Goal: Task Accomplishment & Management: Use online tool/utility

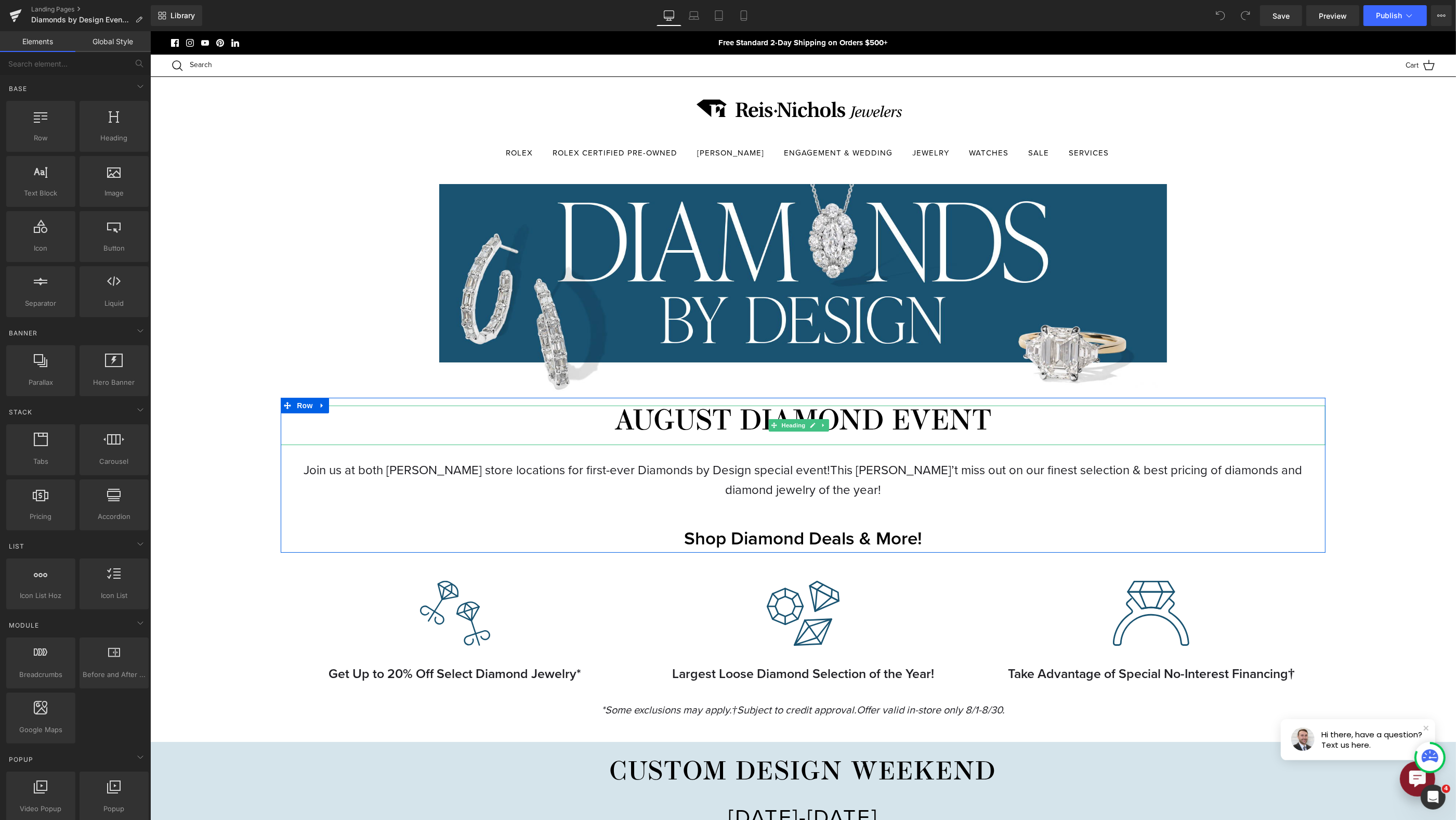
click at [741, 426] on h1 "AUGUST DIAMOND EVENT" at bounding box center [803, 422] width 1045 height 34
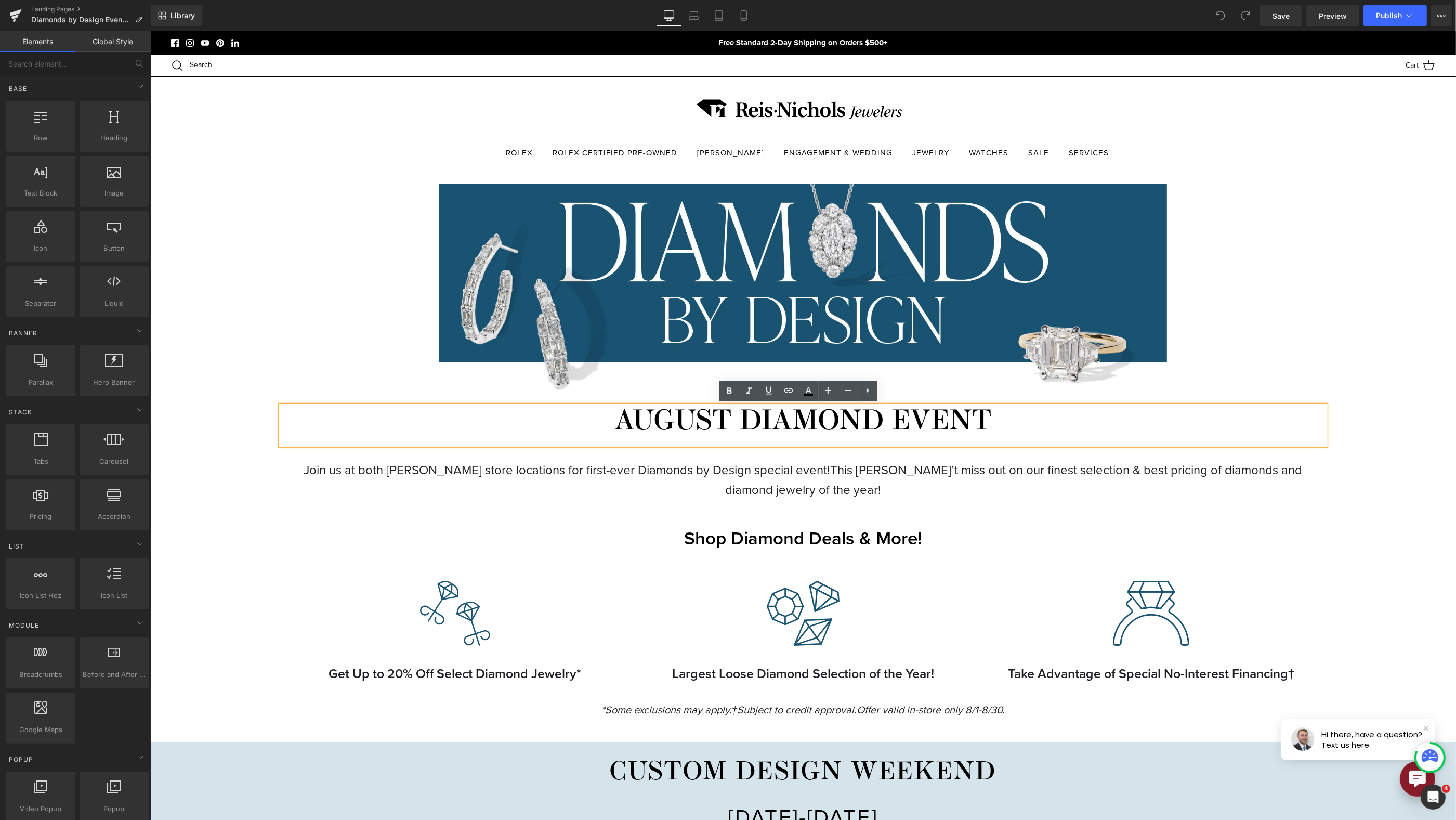
click at [308, 403] on span "Row" at bounding box center [304, 406] width 21 height 15
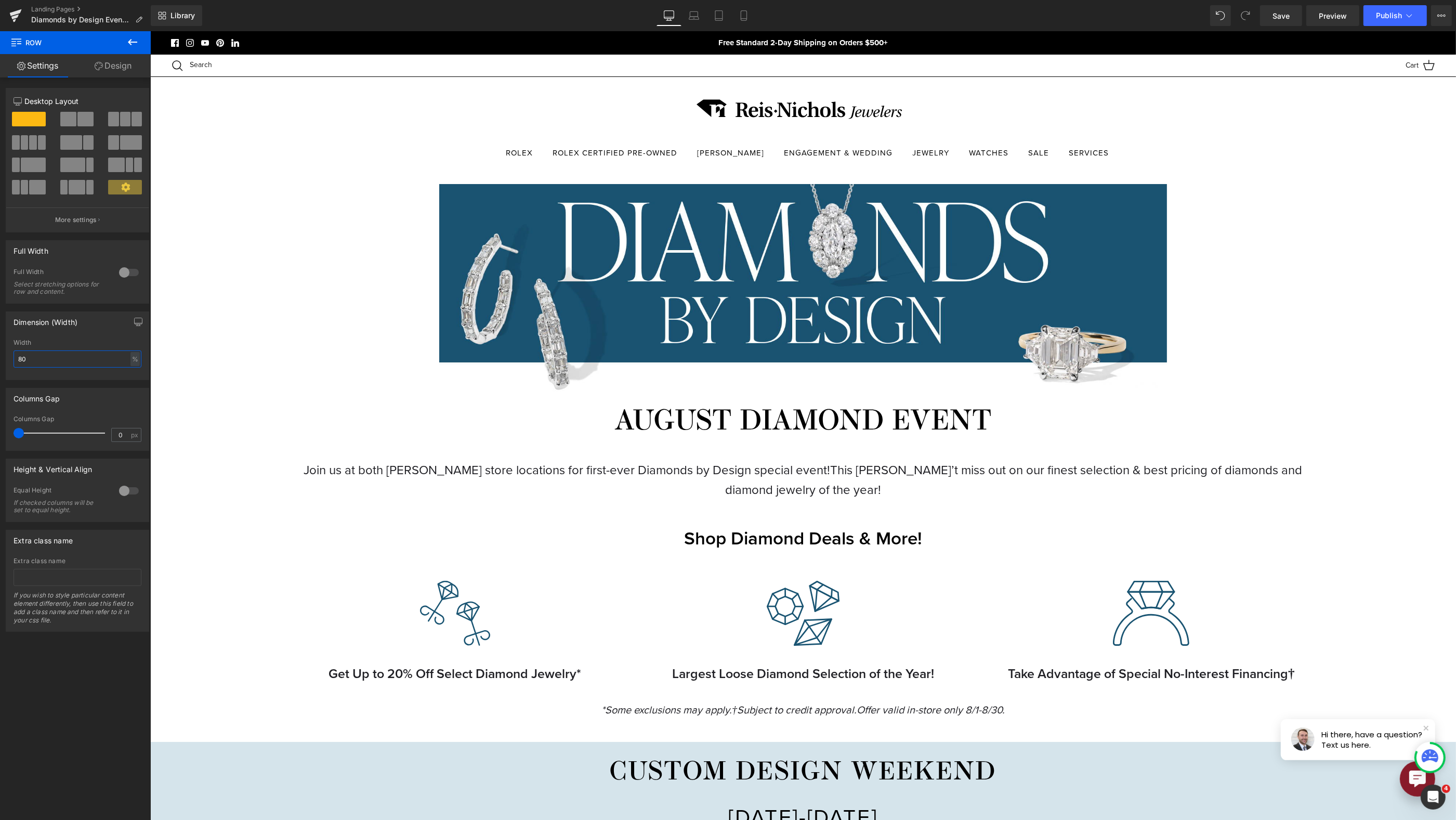
drag, startPoint x: 103, startPoint y: 358, endPoint x: -35, endPoint y: 350, distance: 138.2
click at [0, 350] on html "Row You are previewing how the will restyle your page. You can not edit Element…" at bounding box center [728, 410] width 1456 height 820
drag, startPoint x: 57, startPoint y: 357, endPoint x: -20, endPoint y: 348, distance: 77.5
click at [0, 348] on html "Row You are previewing how the will restyle your page. You can not edit Element…" at bounding box center [728, 410] width 1456 height 820
type input "60"
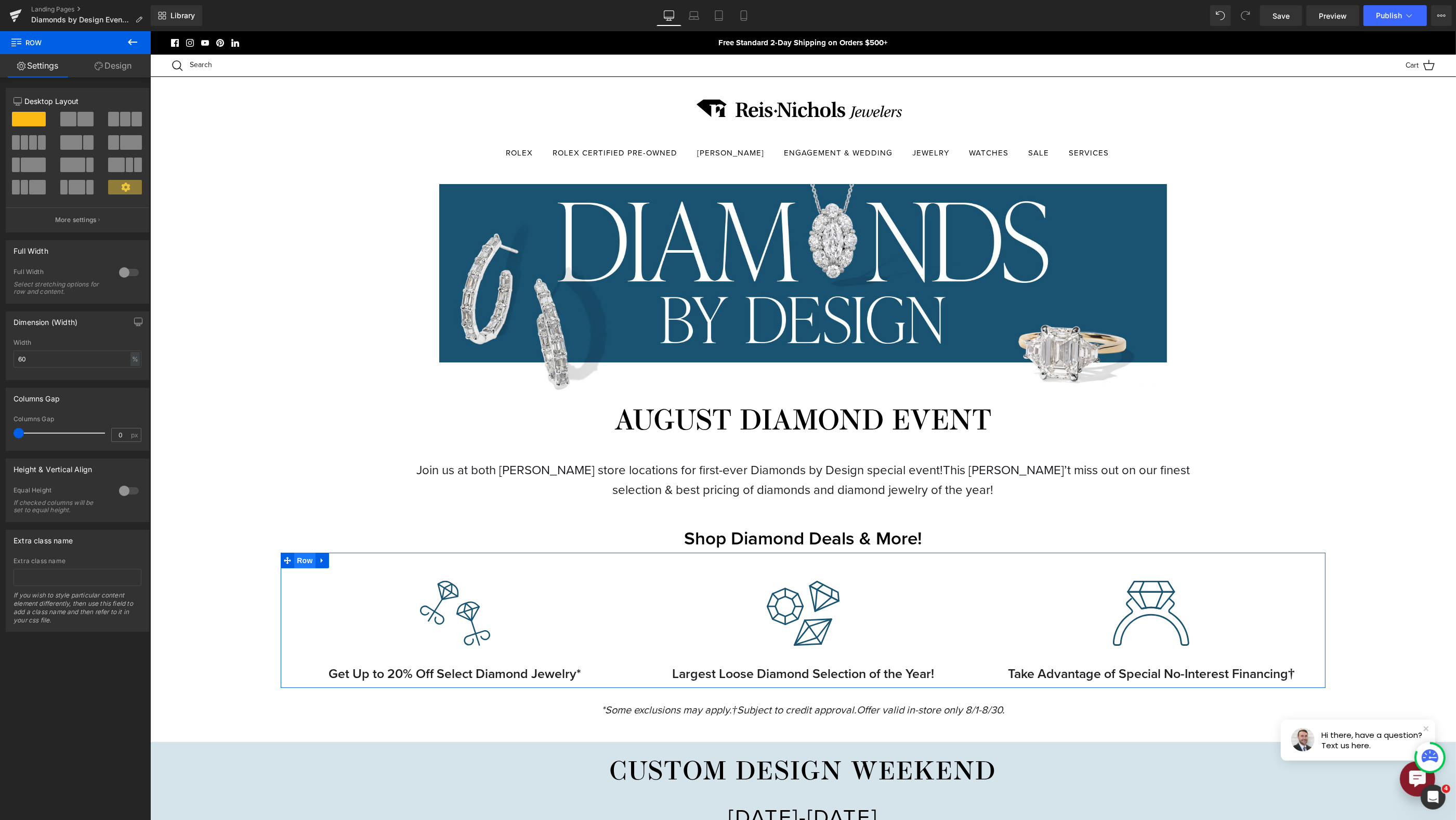
click at [310, 559] on span "Row" at bounding box center [304, 561] width 21 height 15
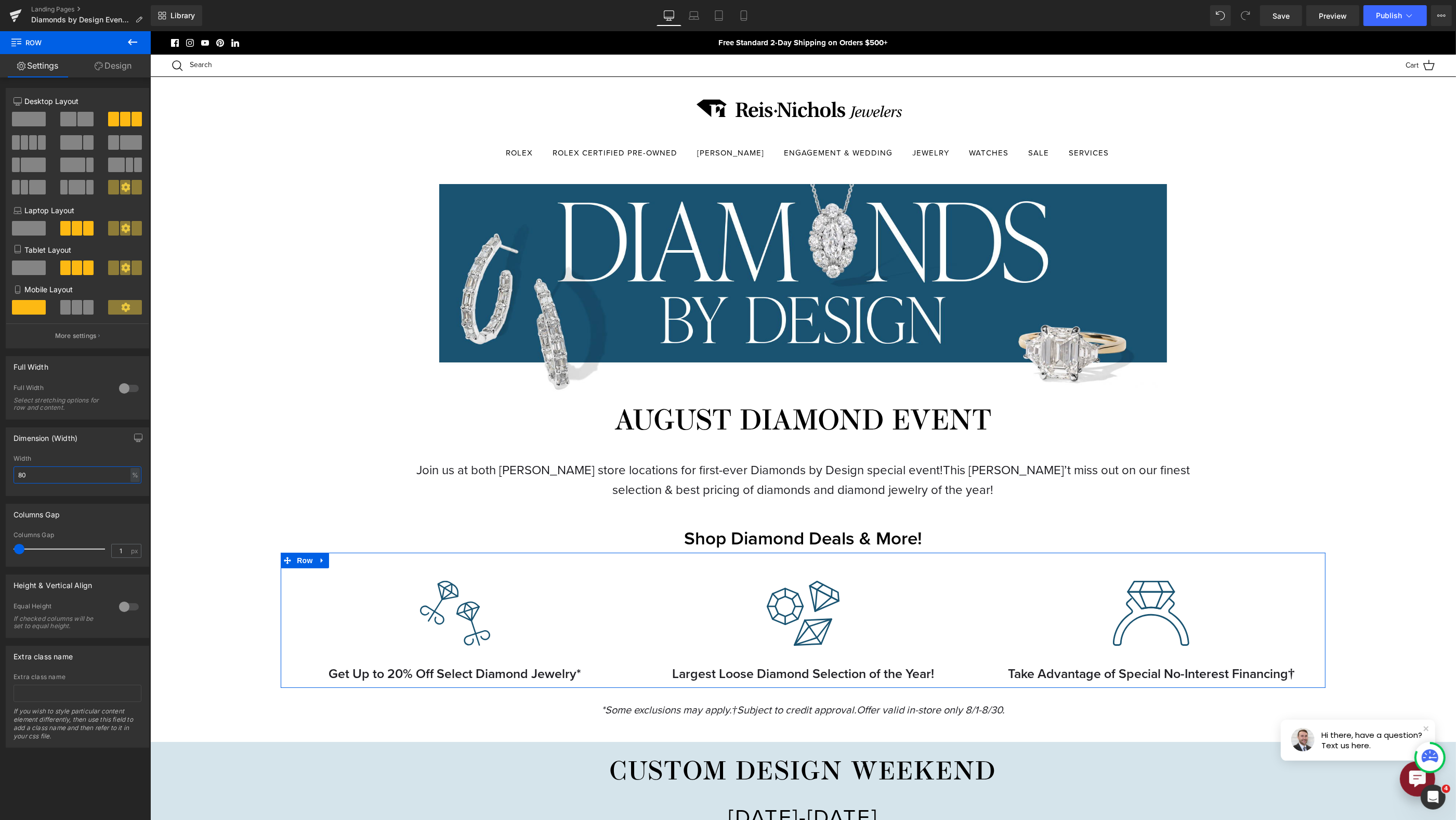
drag, startPoint x: 45, startPoint y: 470, endPoint x: -22, endPoint y: 481, distance: 67.9
click at [0, 481] on html "Row You are previewing how the will restyle your page. You can not edit Element…" at bounding box center [728, 410] width 1456 height 820
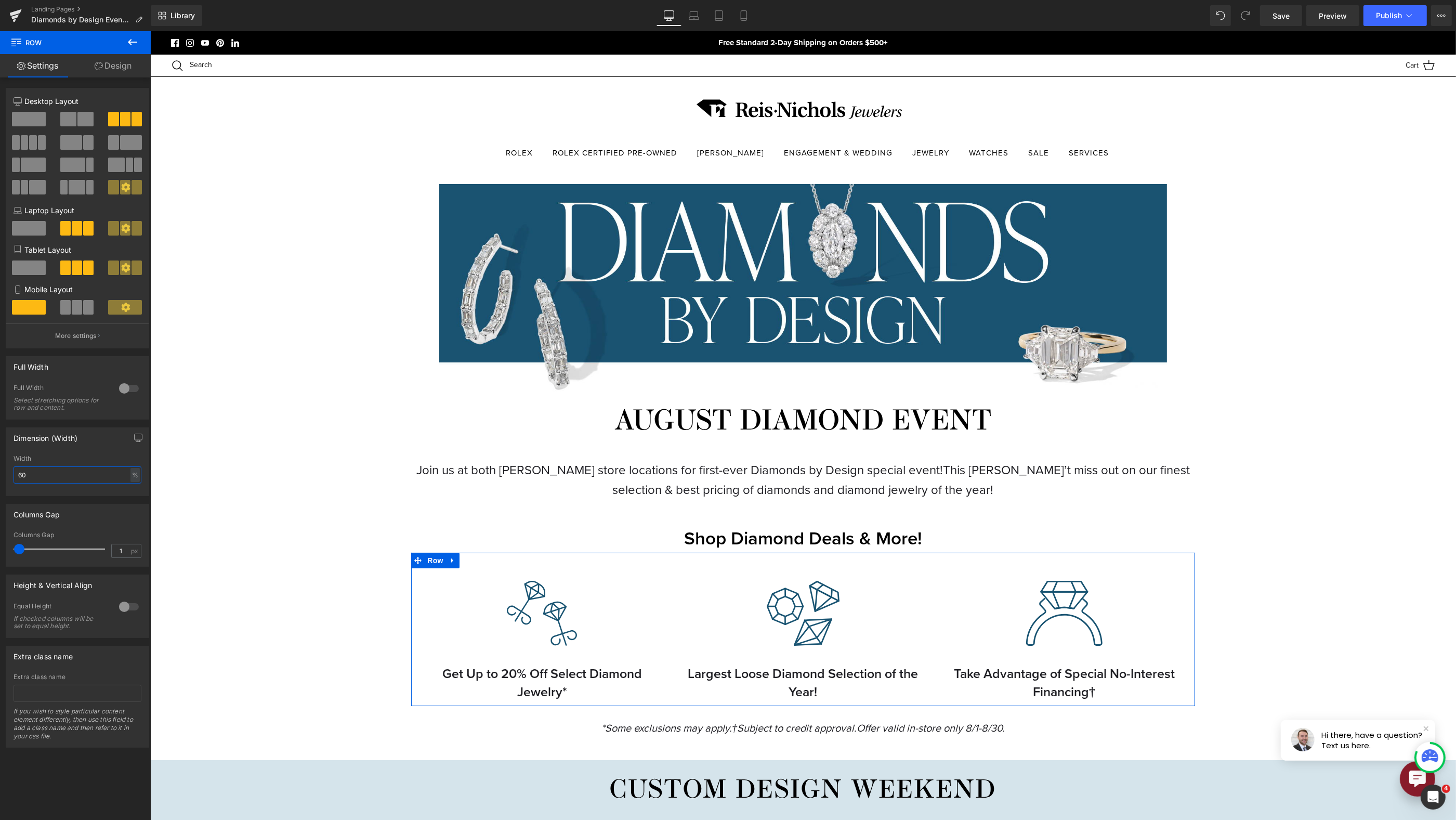
drag, startPoint x: 36, startPoint y: 478, endPoint x: -23, endPoint y: 472, distance: 59.3
click at [0, 472] on html "Row You are previewing how the will restyle your page. You can not edit Element…" at bounding box center [728, 410] width 1456 height 820
type input "50"
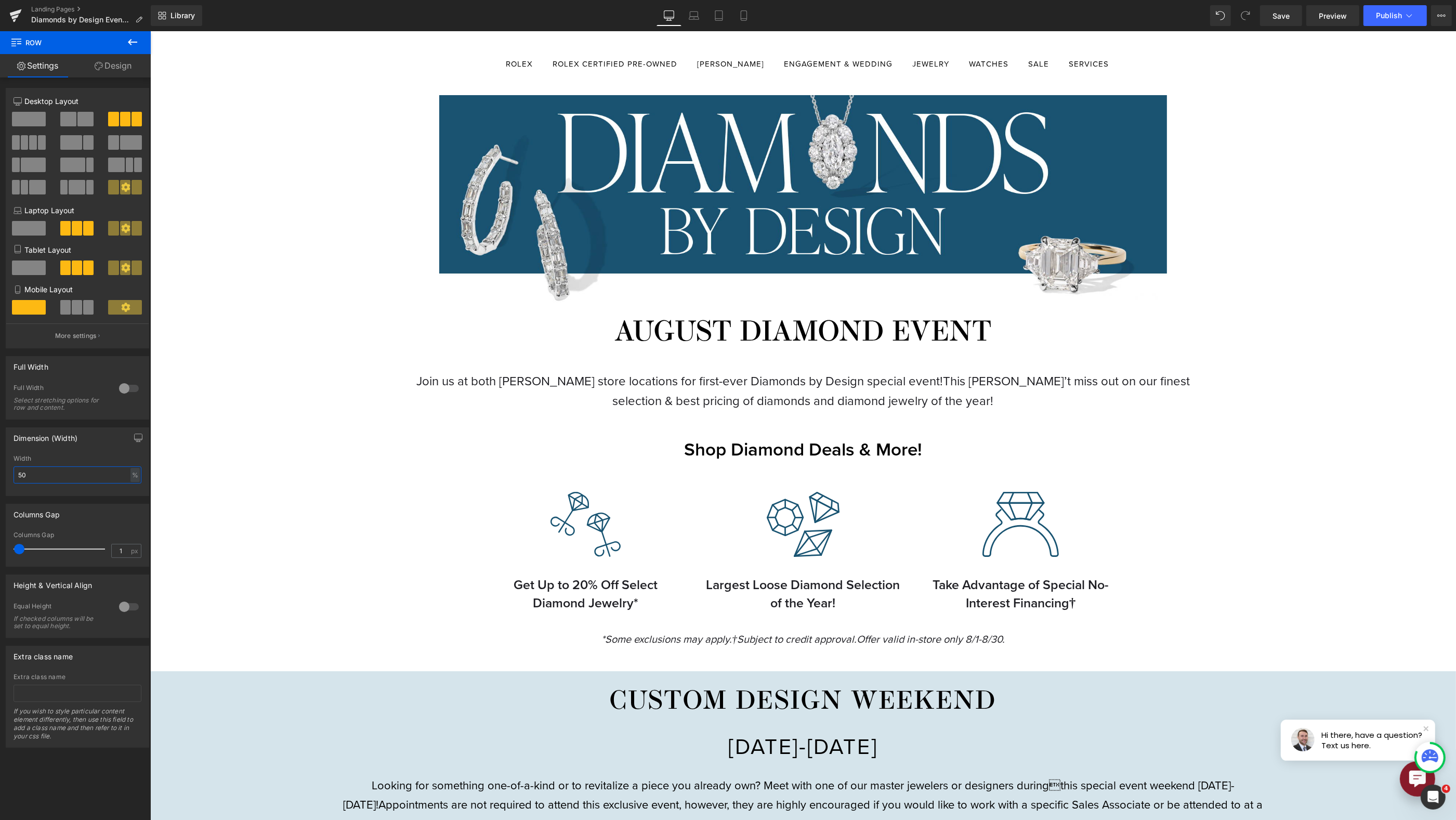
scroll to position [257, 0]
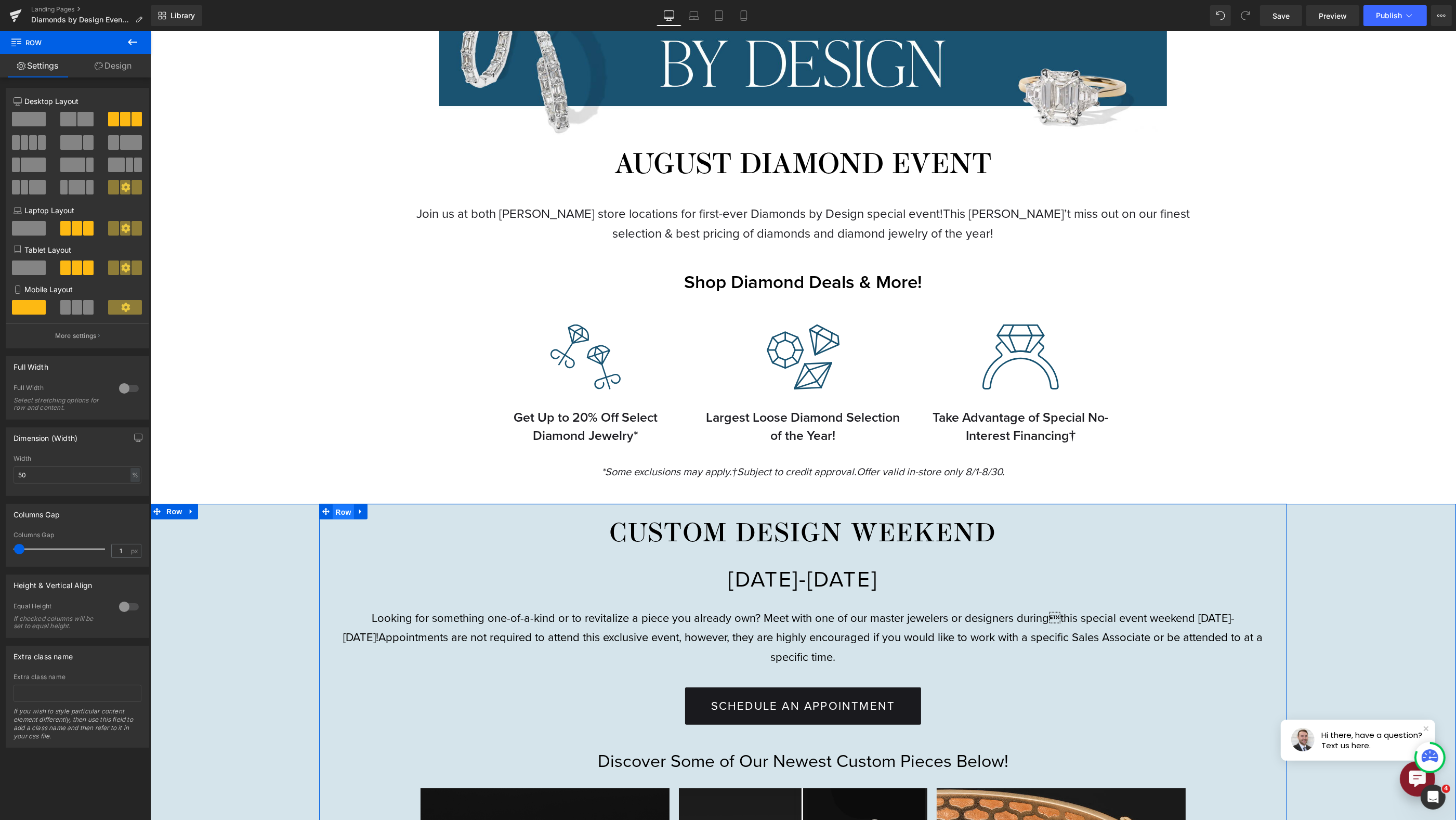
click at [347, 512] on span "Row" at bounding box center [342, 512] width 21 height 15
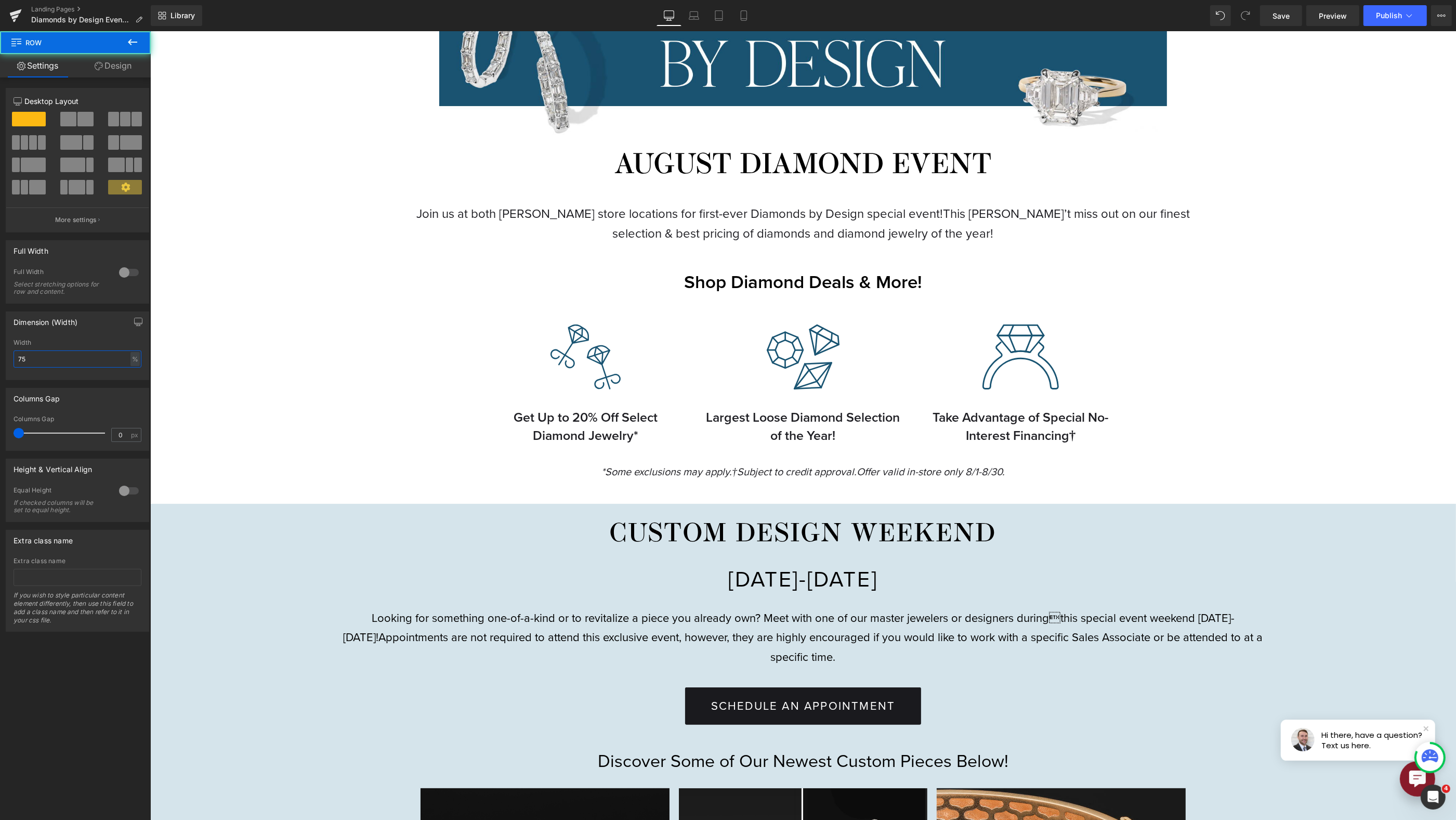
drag, startPoint x: 46, startPoint y: 360, endPoint x: -19, endPoint y: 354, distance: 65.3
click at [0, 354] on html "Row You are previewing how the will restyle your page. You can not edit Element…" at bounding box center [728, 410] width 1456 height 820
type input "60"
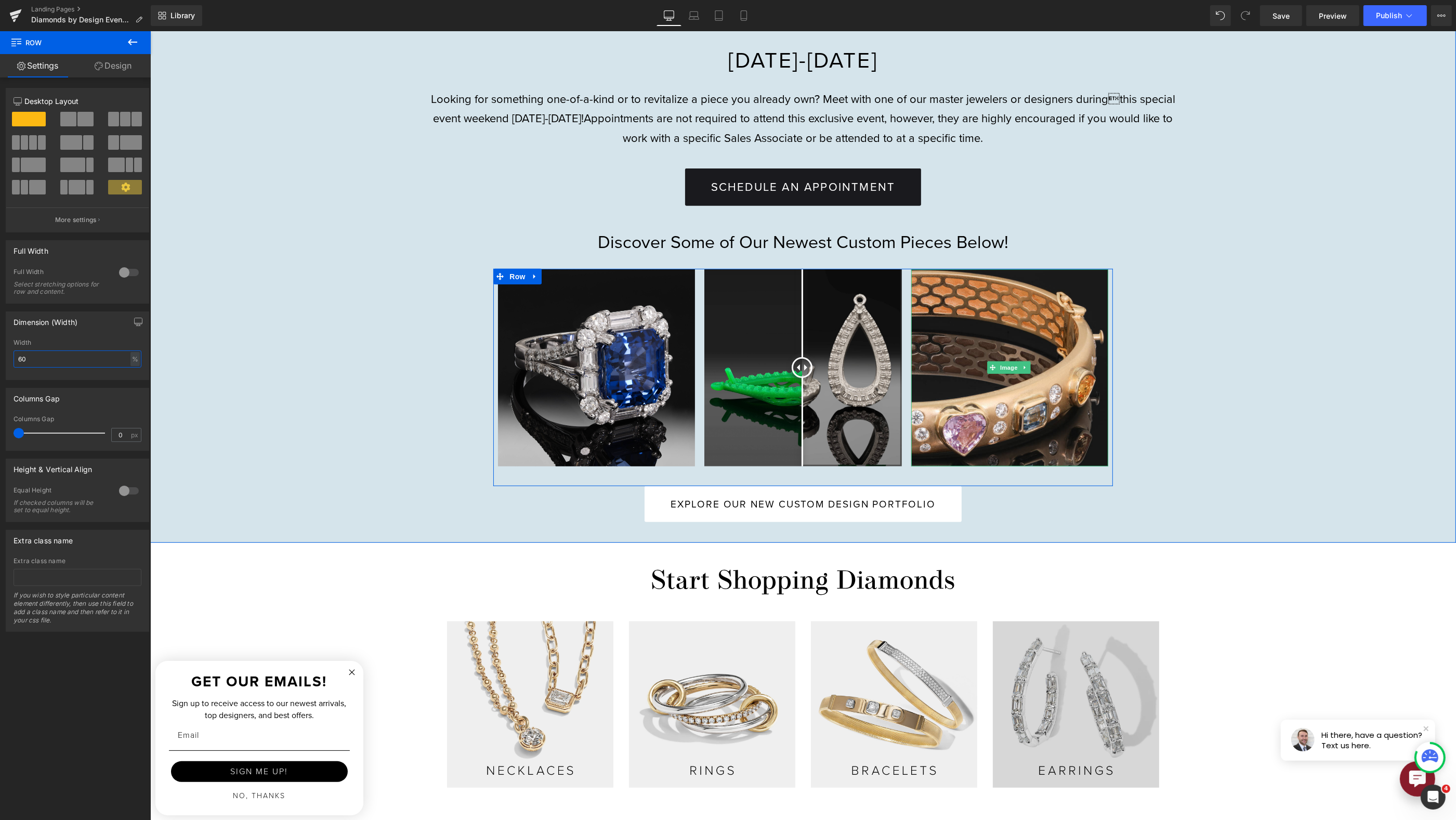
scroll to position [942, 0]
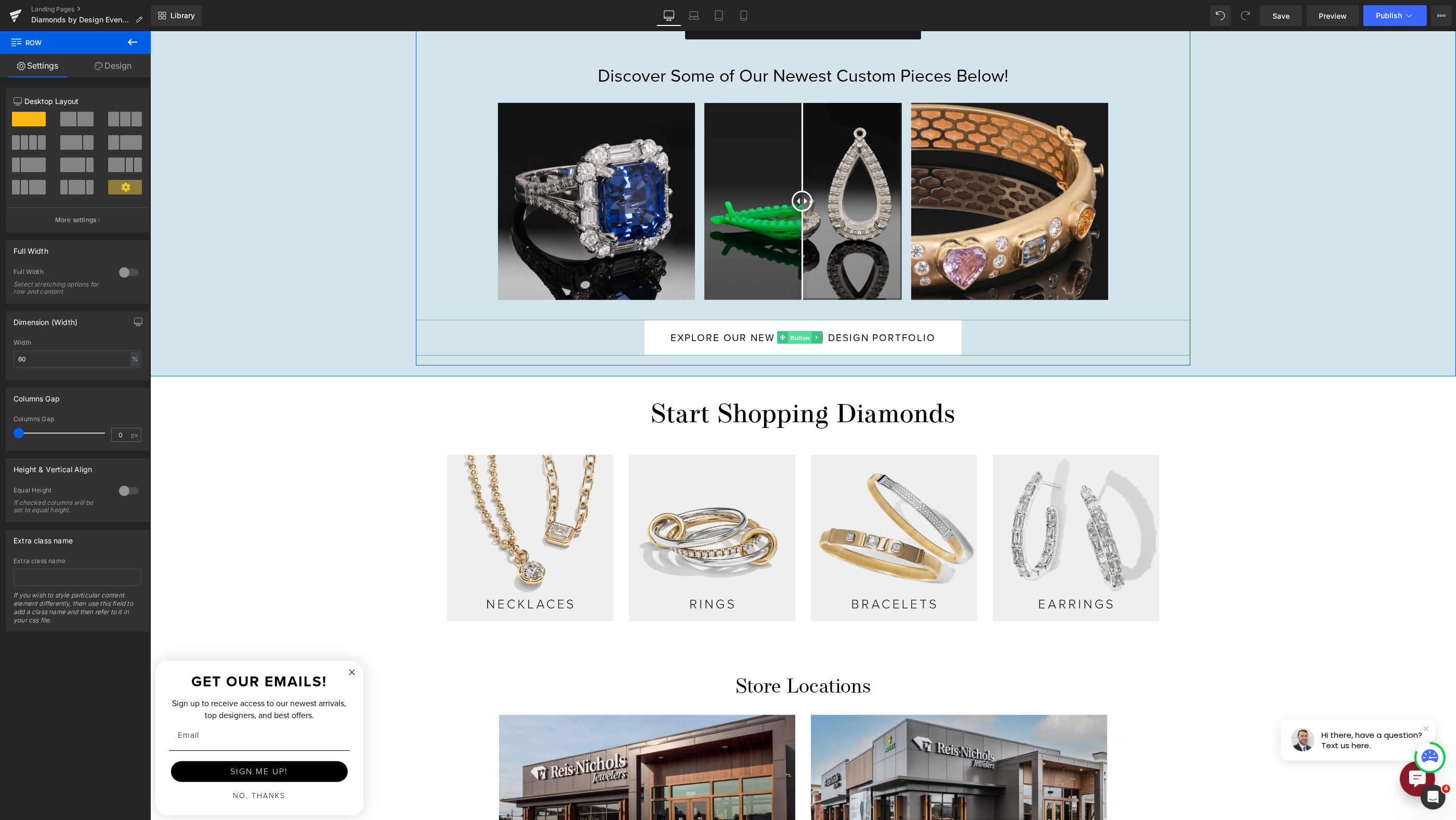
click at [797, 335] on span "Button" at bounding box center [800, 338] width 24 height 13
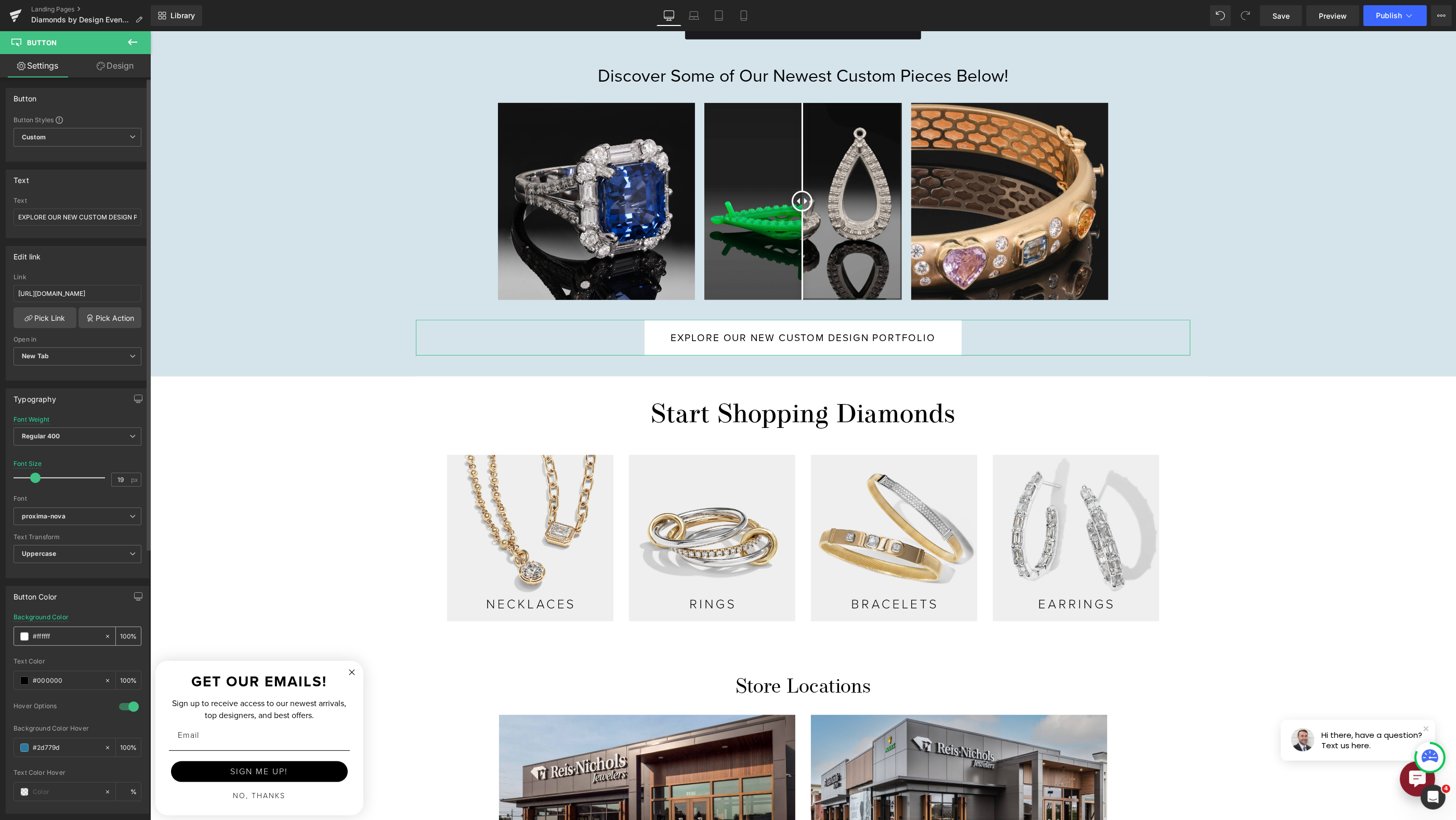
click at [22, 633] on span at bounding box center [24, 637] width 8 height 8
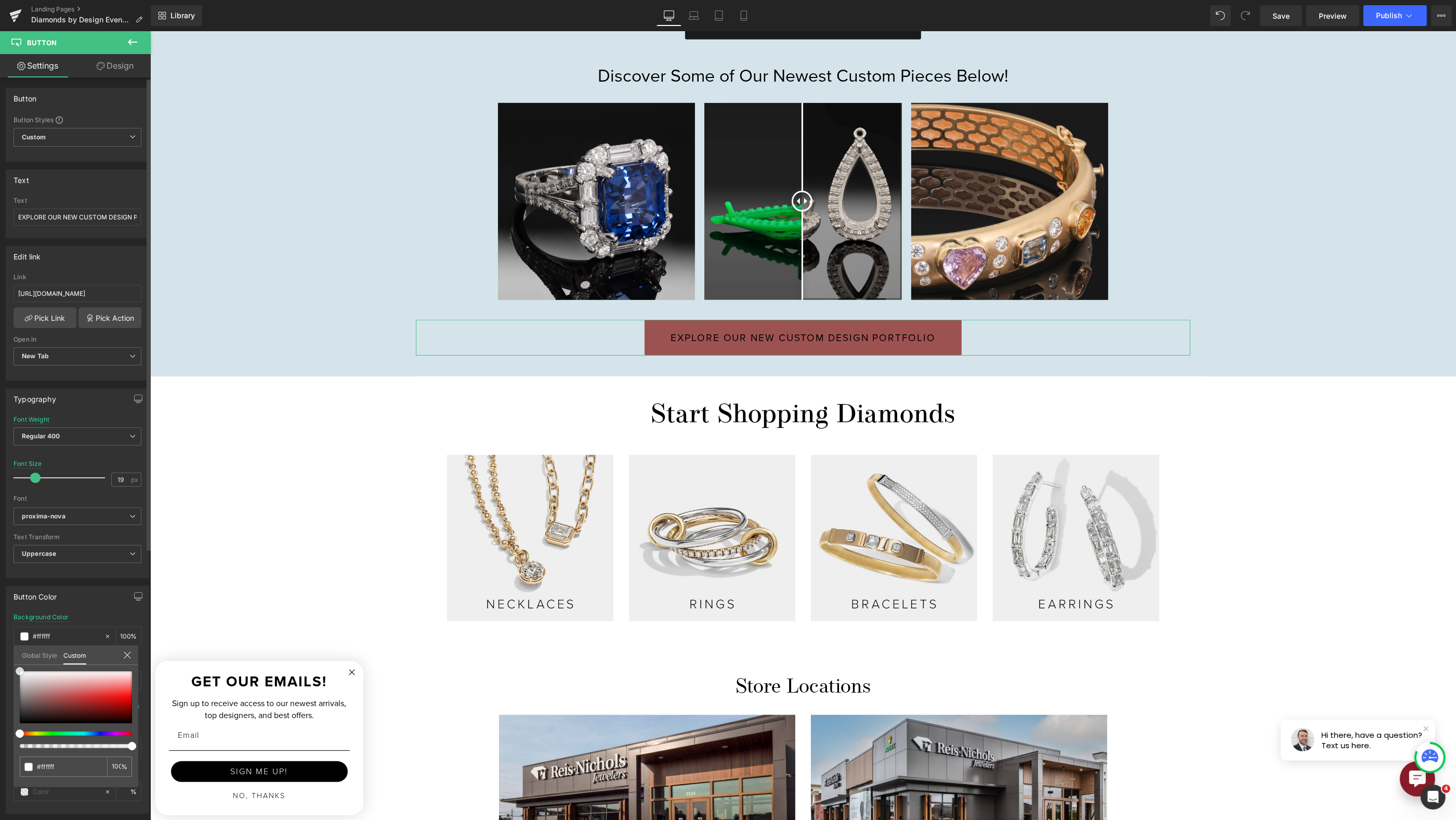
type input "#9d5252"
type input "#383232"
type input "#000000"
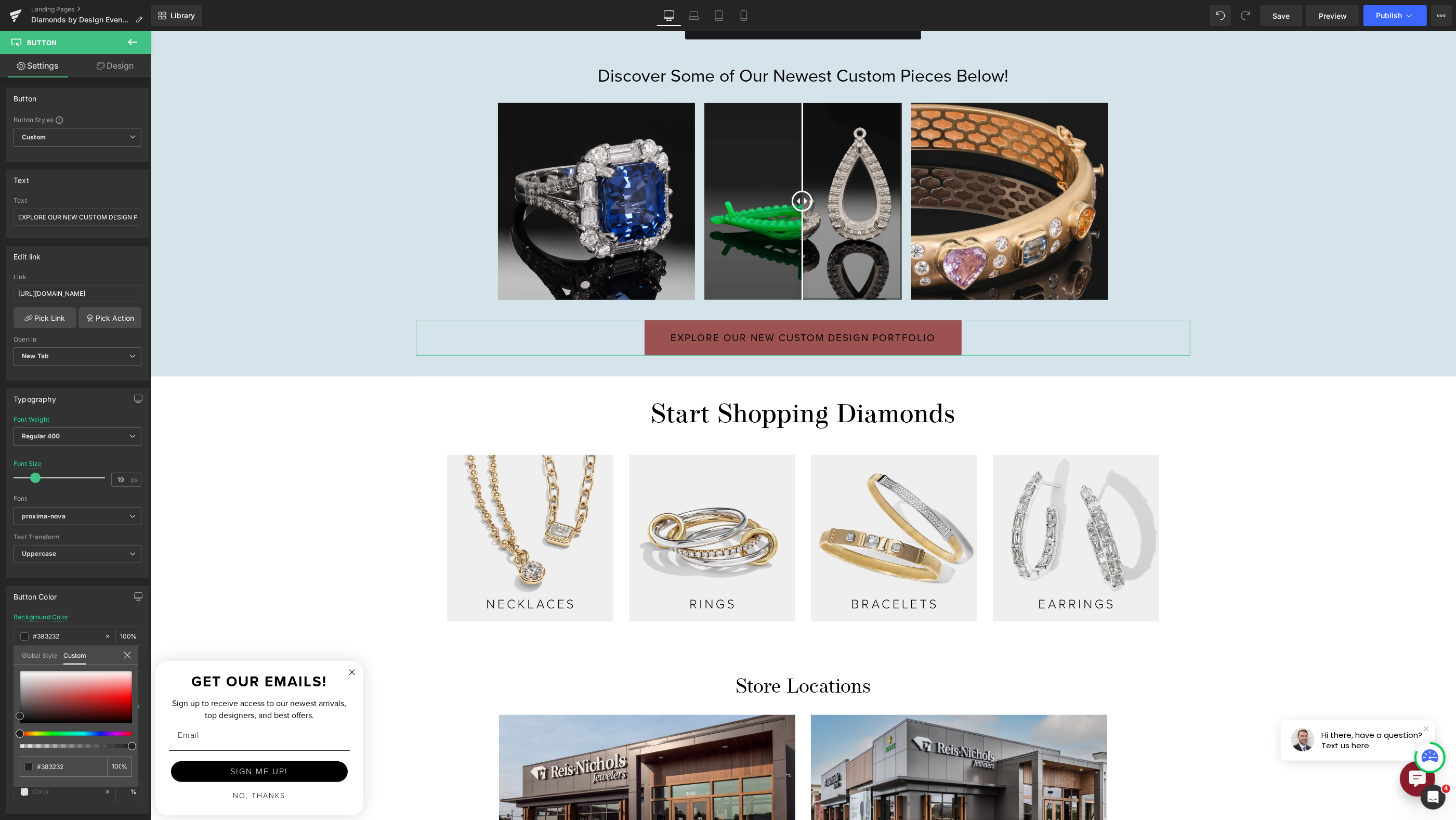
type input "#000000"
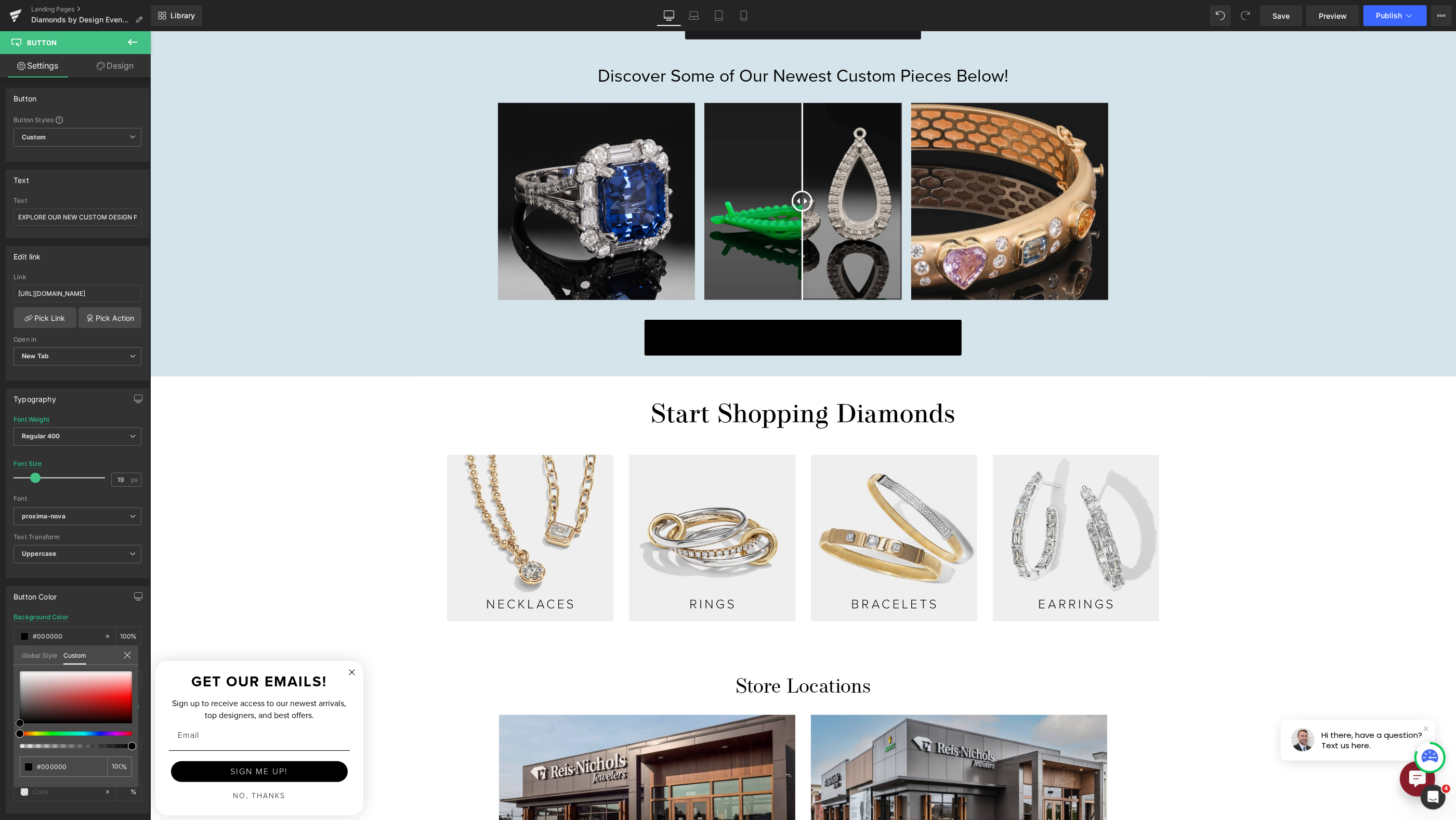
drag, startPoint x: 20, startPoint y: 717, endPoint x: -22, endPoint y: 737, distance: 46.5
click at [0, 737] on html "Button You are previewing how the will restyle your page. You can not edit Elem…" at bounding box center [728, 410] width 1456 height 820
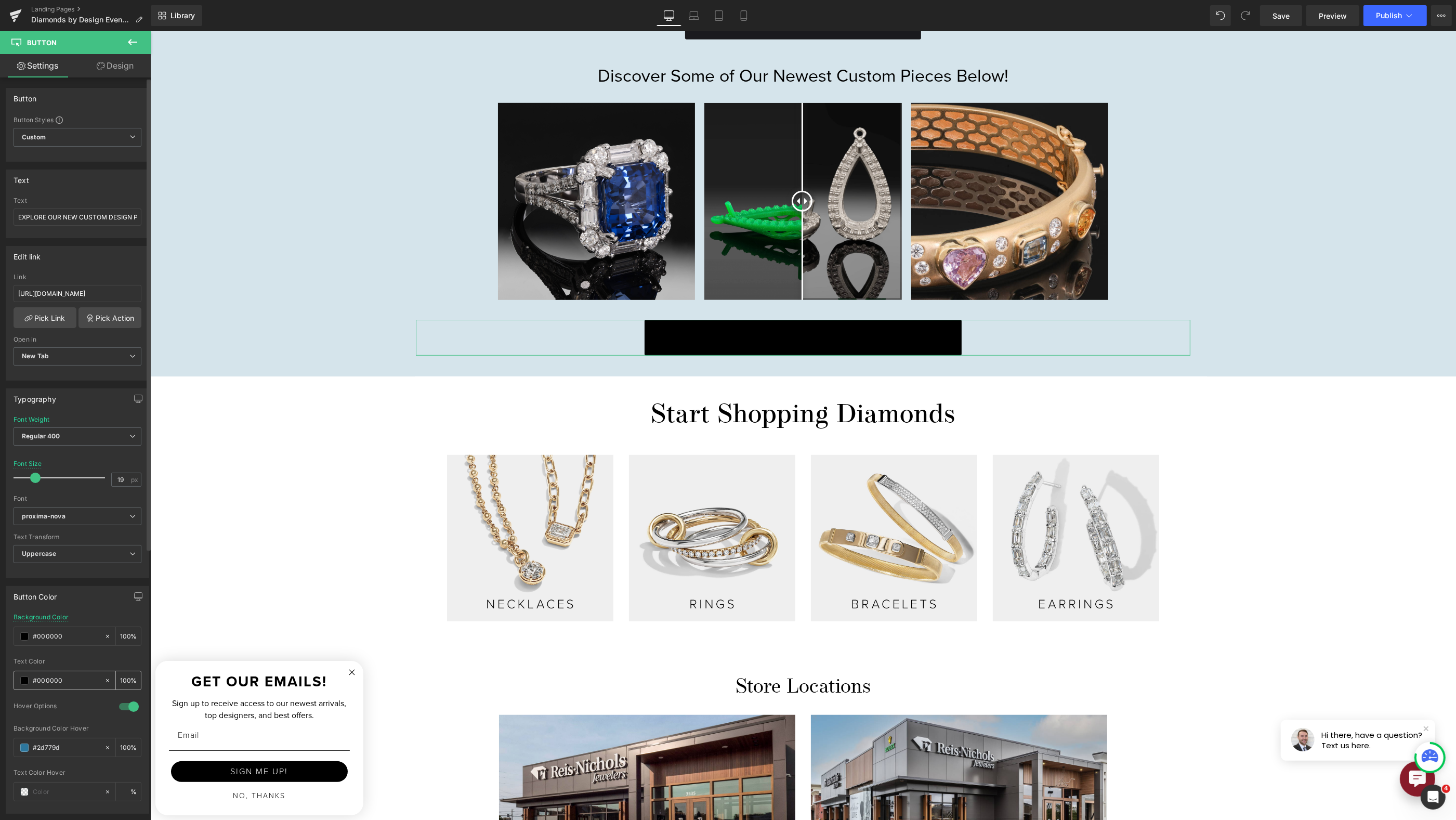
click at [73, 675] on input "#000000" at bounding box center [66, 681] width 66 height 11
click at [27, 677] on span at bounding box center [24, 681] width 8 height 8
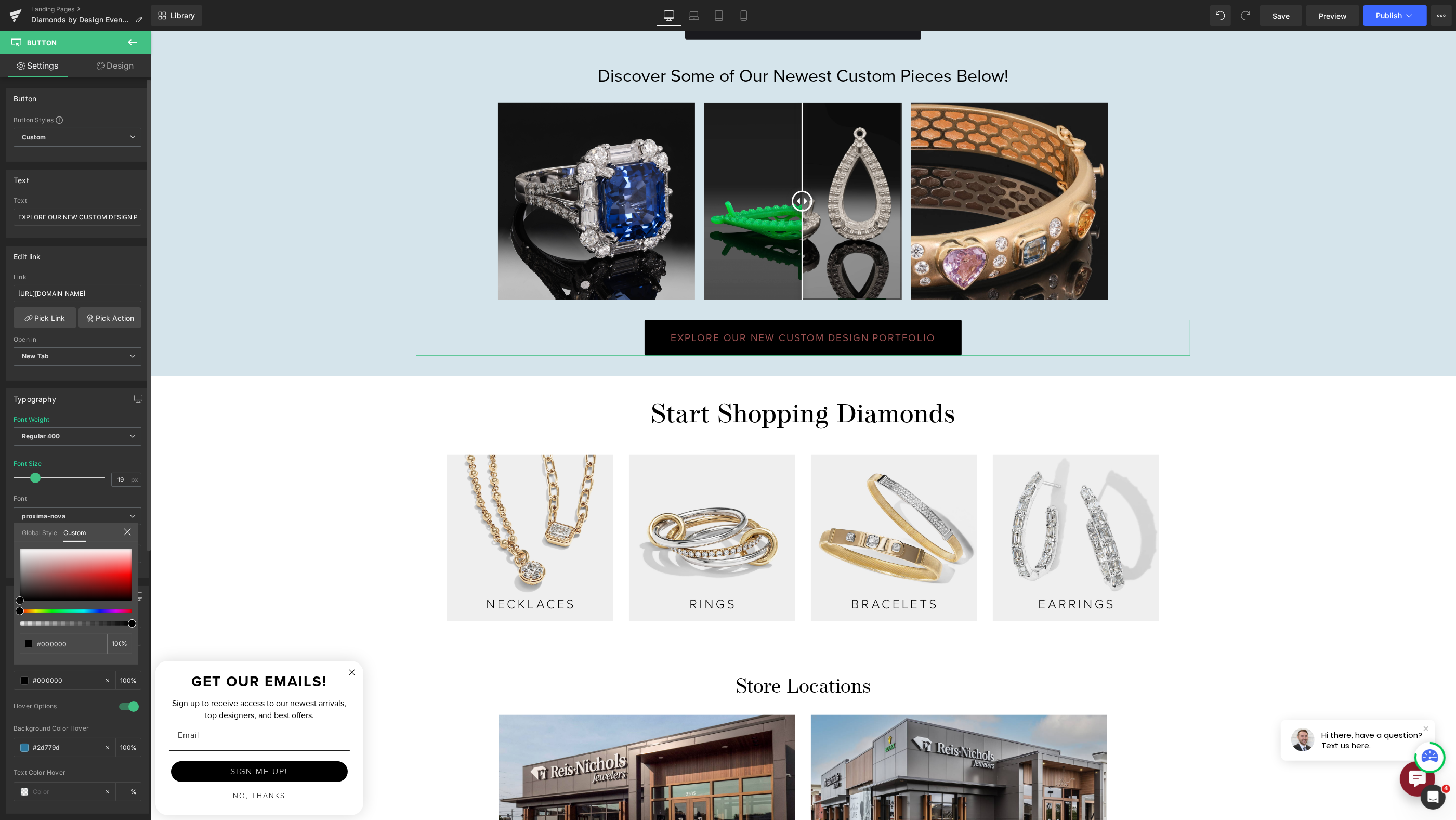
type input "#9d5252"
type input "#b68080"
type input "#ffffff"
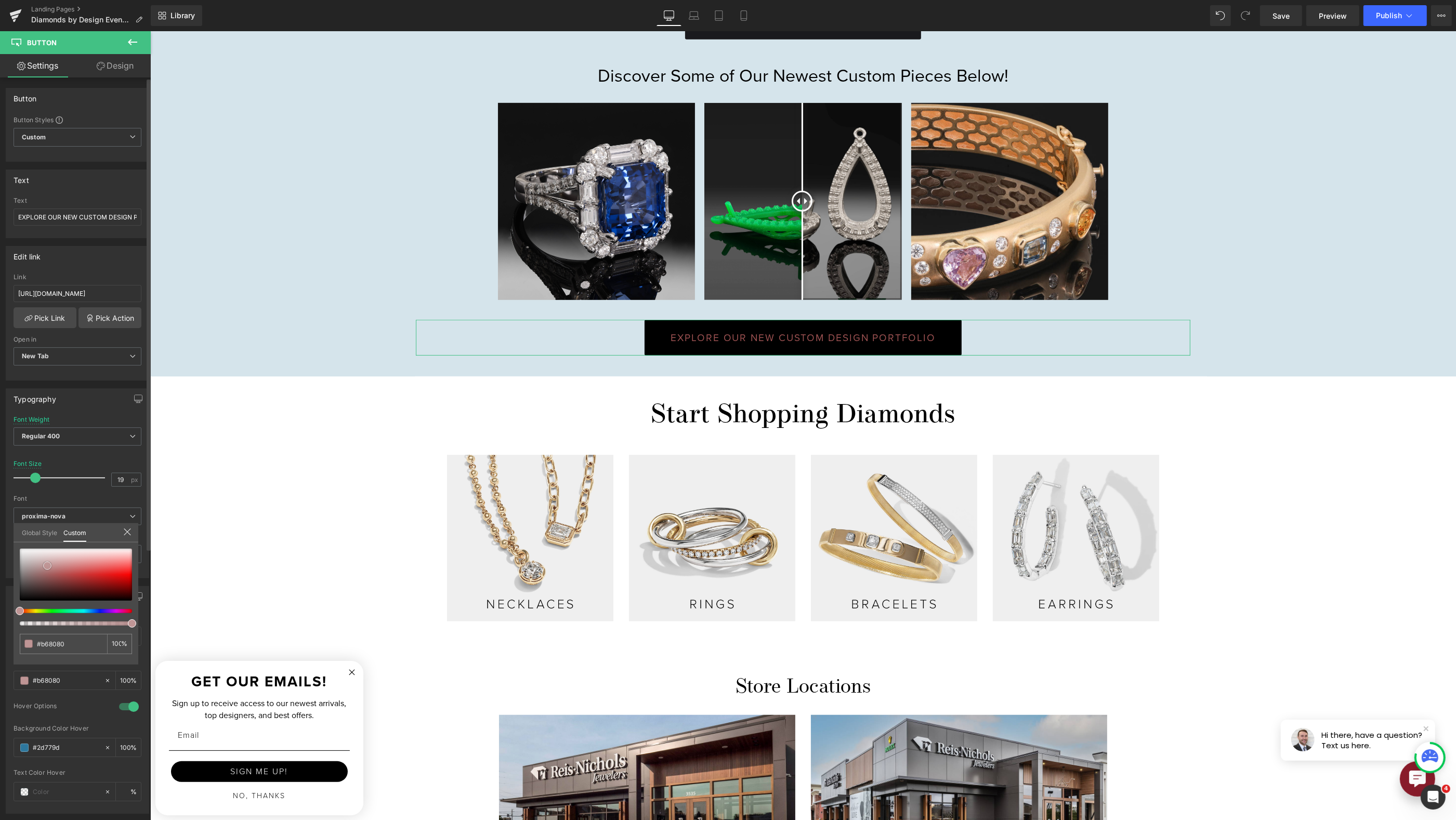
type input "#ffffff"
drag, startPoint x: 48, startPoint y: 566, endPoint x: -3, endPoint y: 524, distance: 66.1
click at [0, 524] on html "Button You are previewing how the will restyle your page. You can not edit Elem…" at bounding box center [728, 410] width 1456 height 820
click at [1037, 364] on body "Skip to content Facebook Instagram Youtube Pinterest Free Standard 2-Day Shippi…" at bounding box center [802, 424] width 1306 height 2670
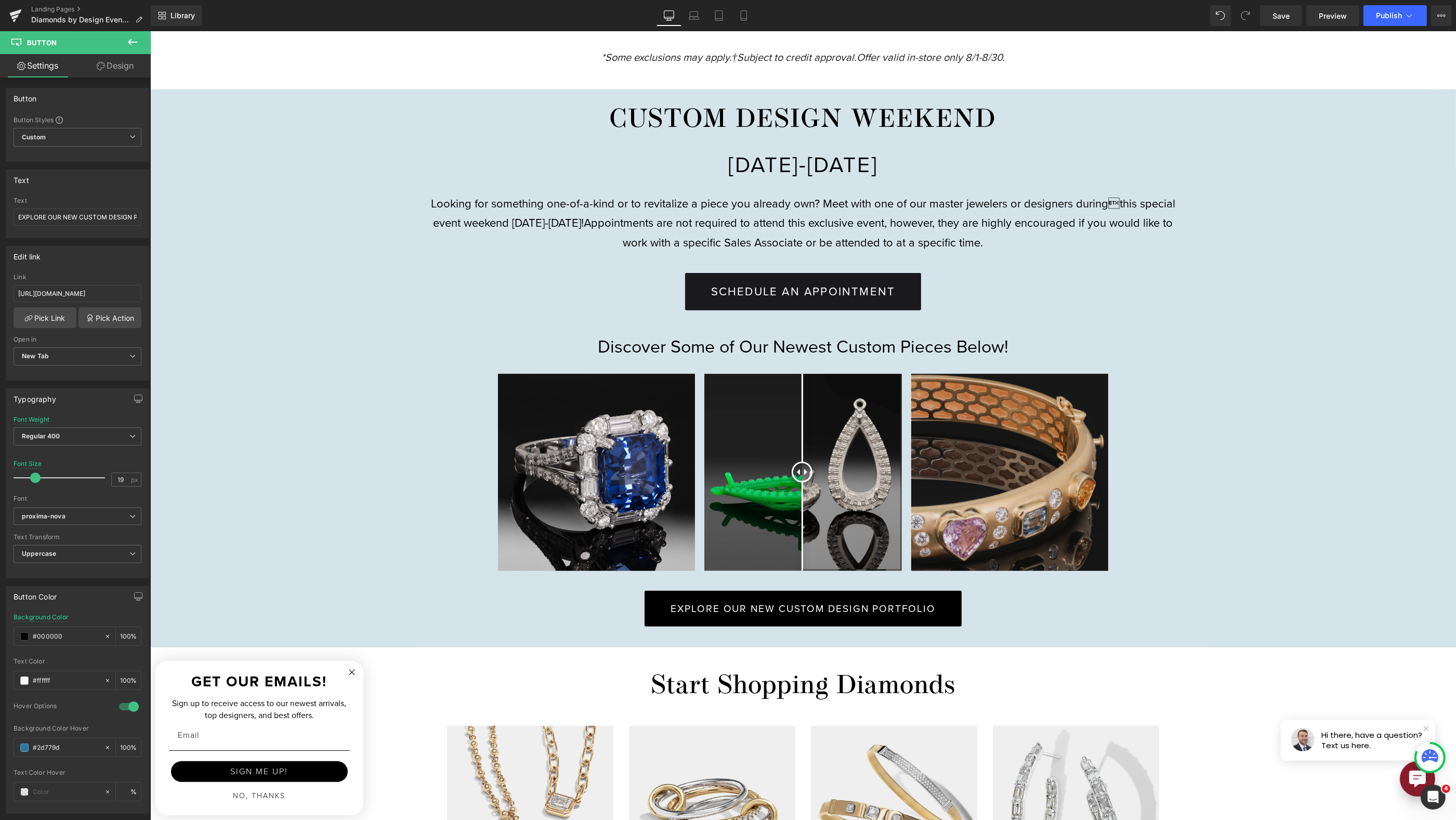
scroll to position [603, 0]
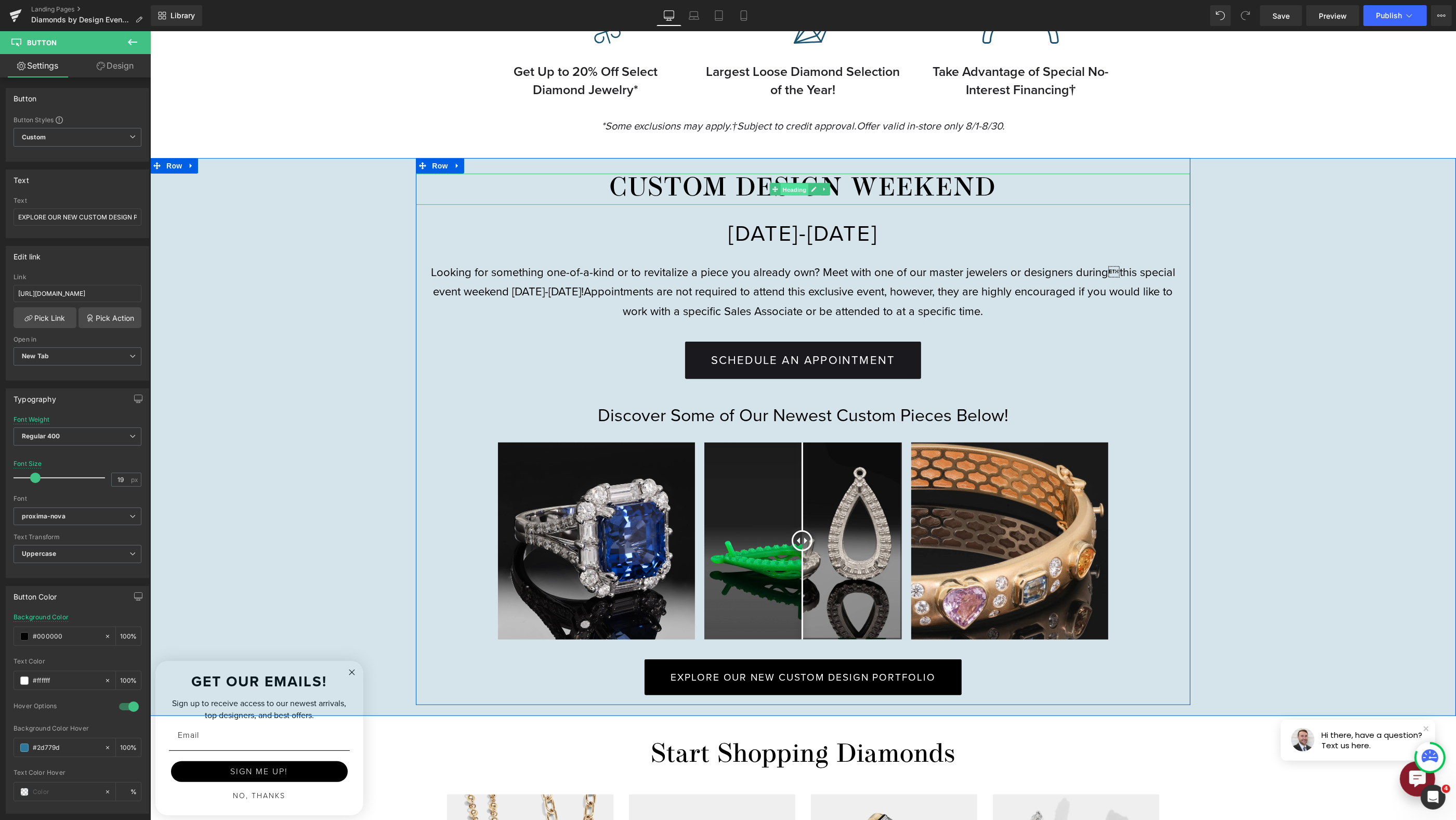
click at [792, 192] on span "Heading" at bounding box center [794, 190] width 28 height 13
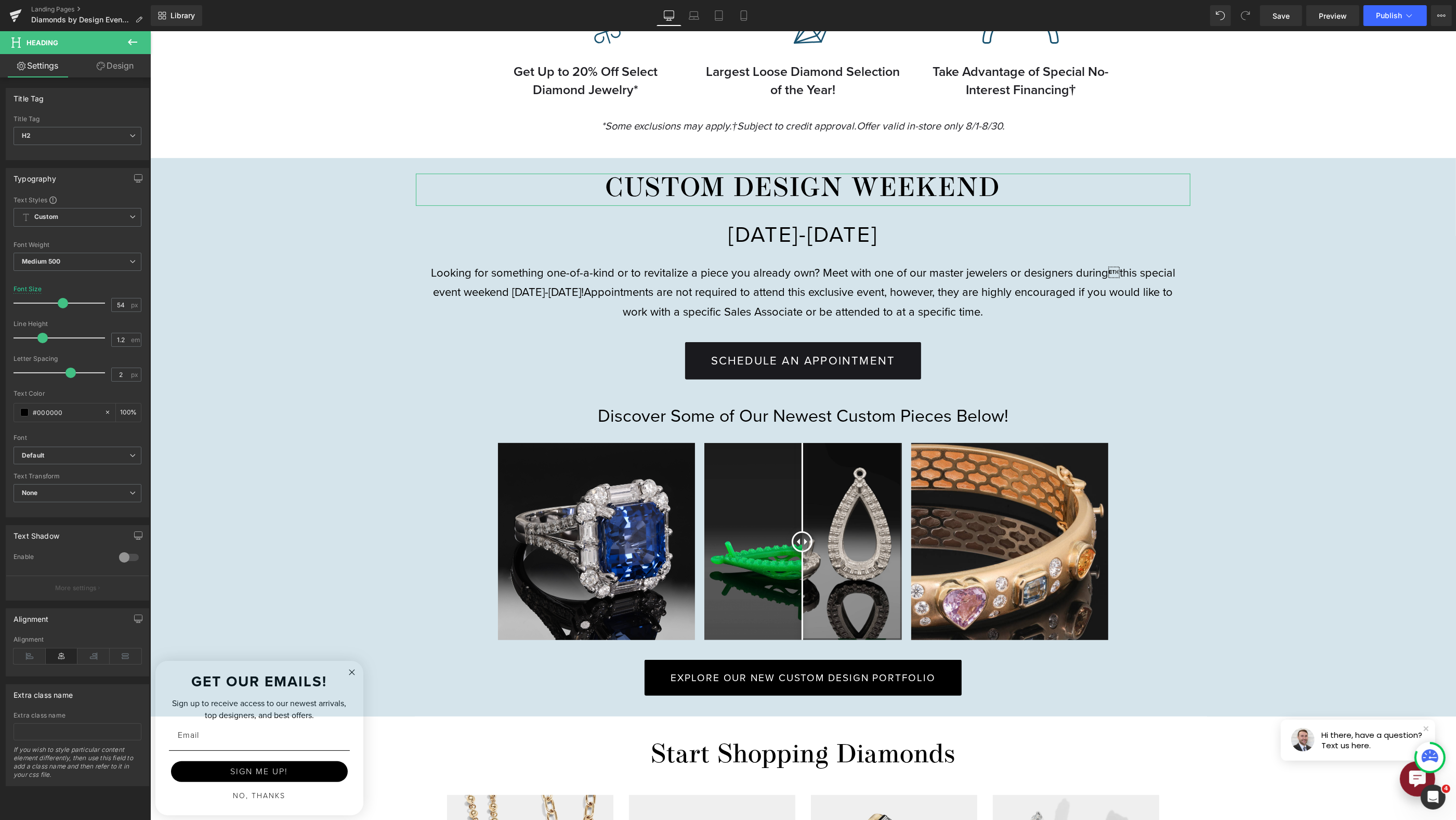
click at [61, 296] on div at bounding box center [62, 303] width 87 height 21
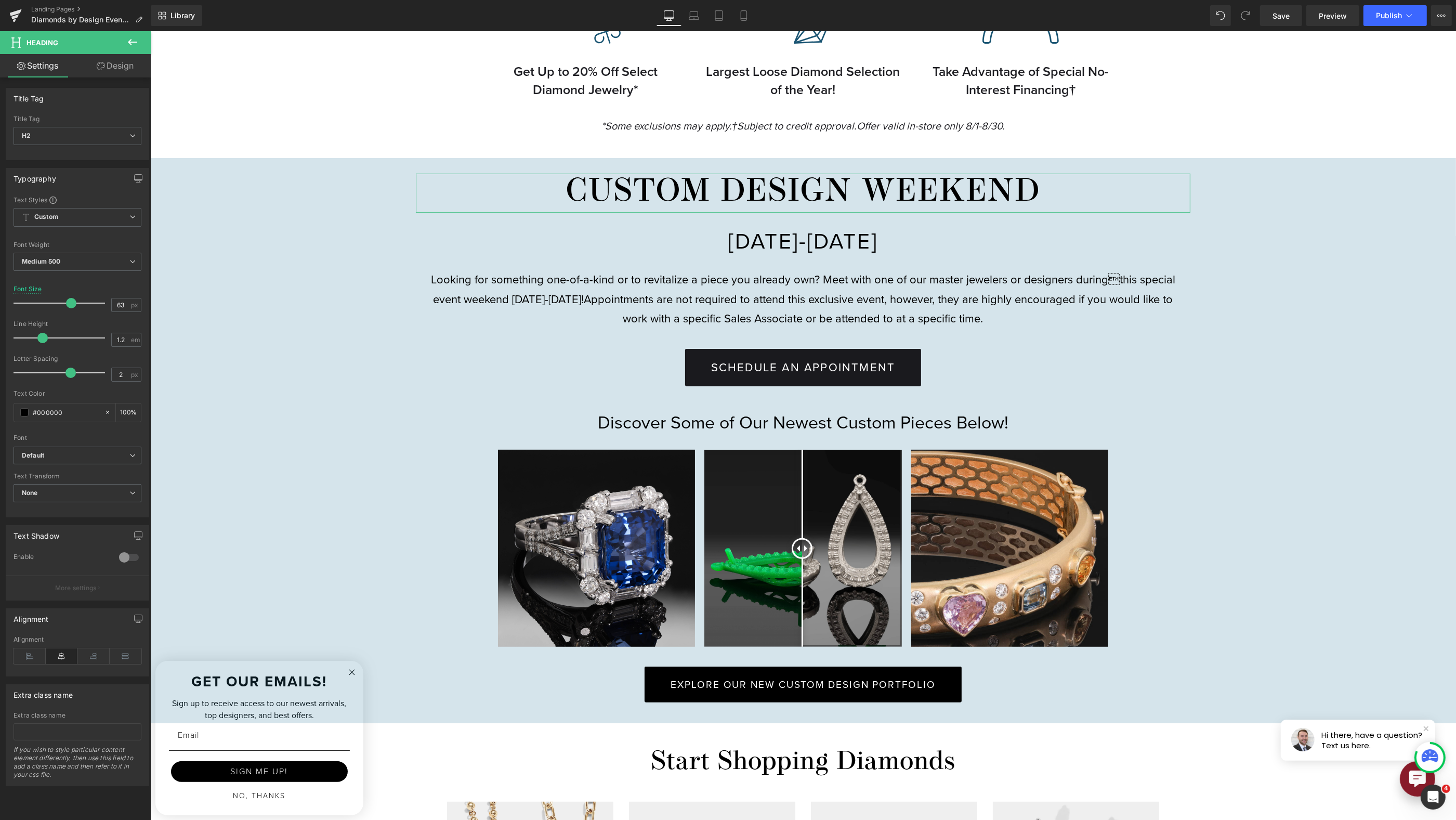
type input "65"
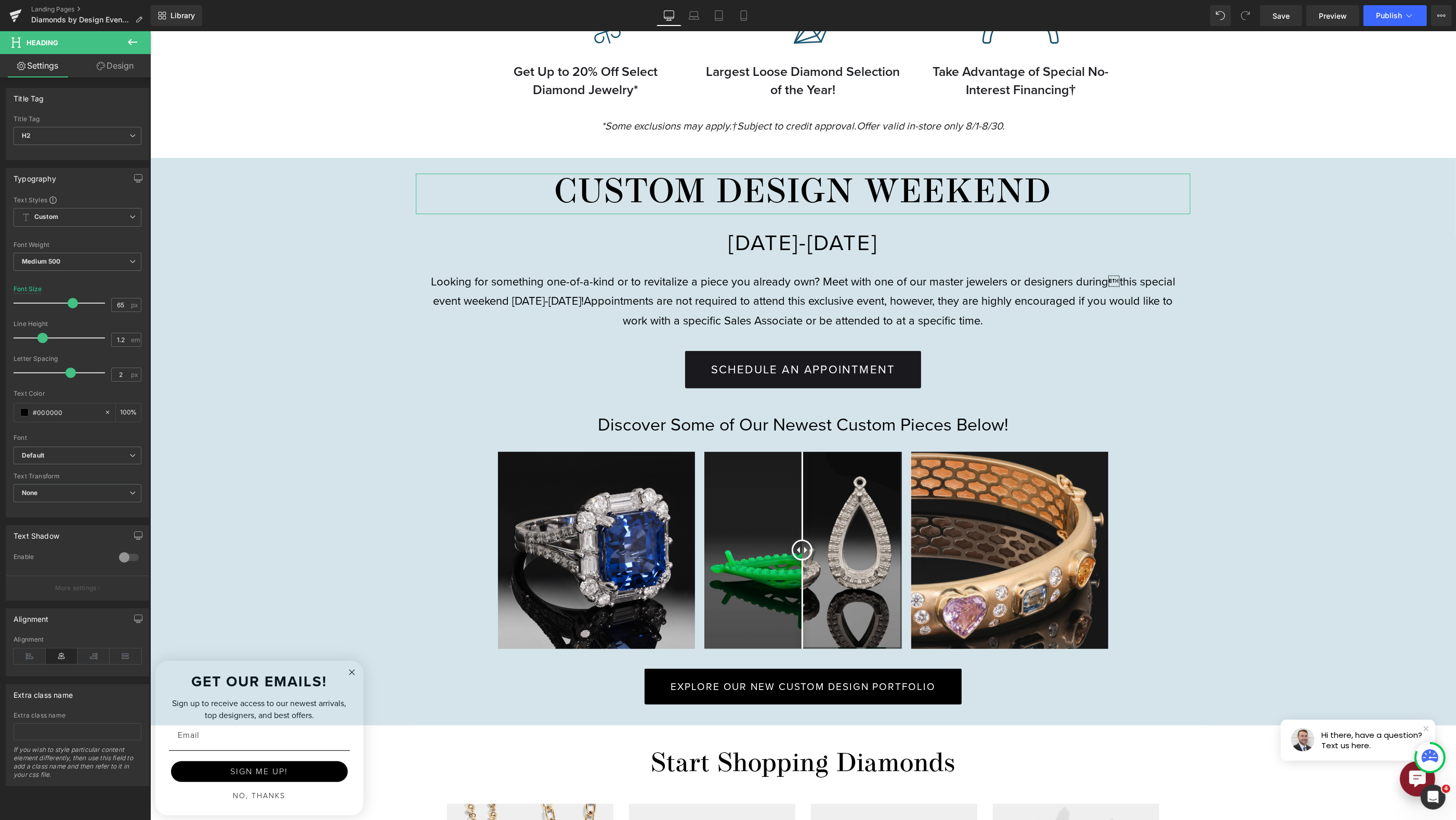
drag, startPoint x: 59, startPoint y: 300, endPoint x: 68, endPoint y: 300, distance: 9.0
click at [68, 300] on span at bounding box center [73, 303] width 10 height 10
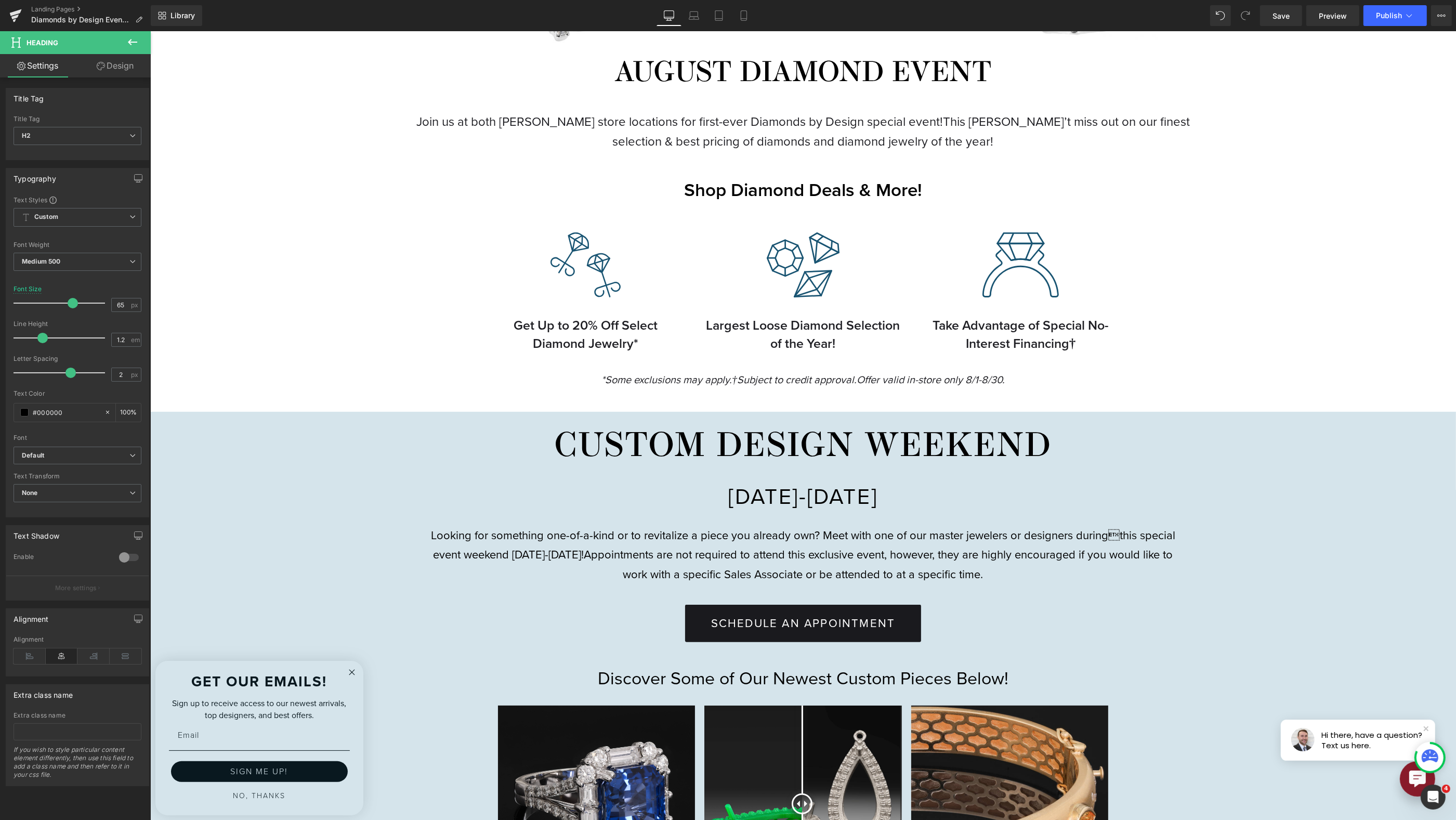
scroll to position [320, 0]
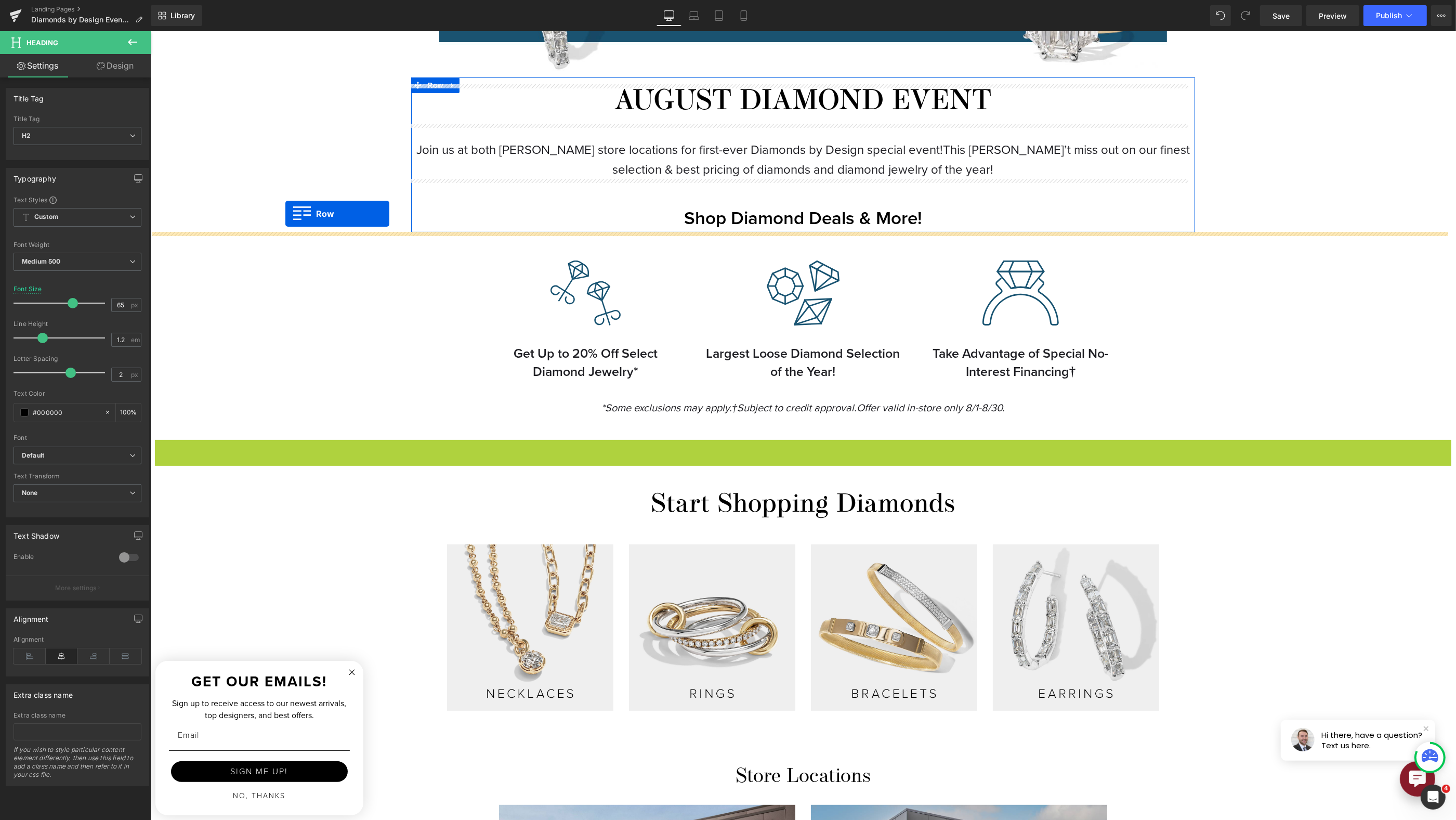
drag, startPoint x: 170, startPoint y: 445, endPoint x: 285, endPoint y: 214, distance: 258.0
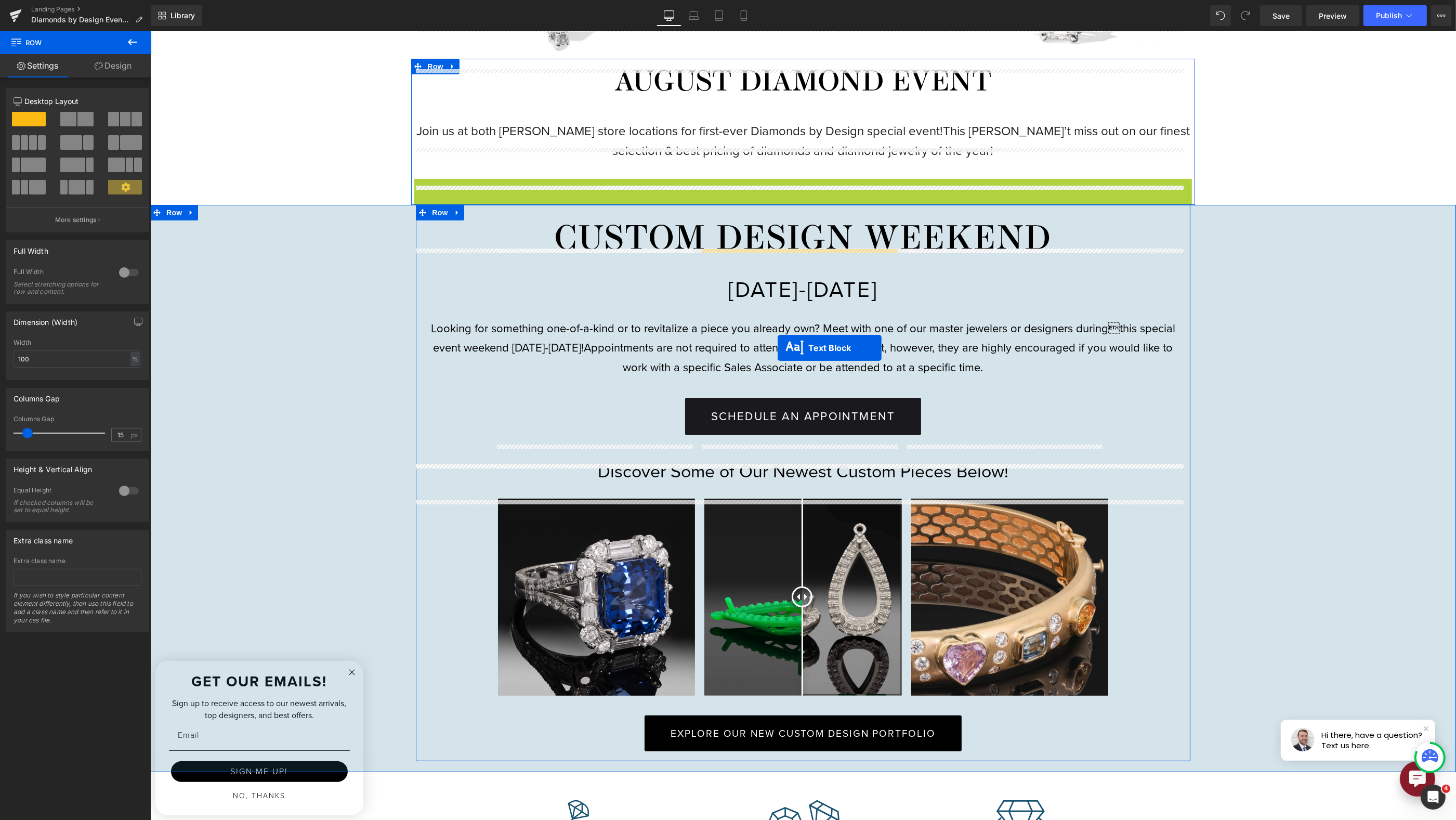
scroll to position [637, 0]
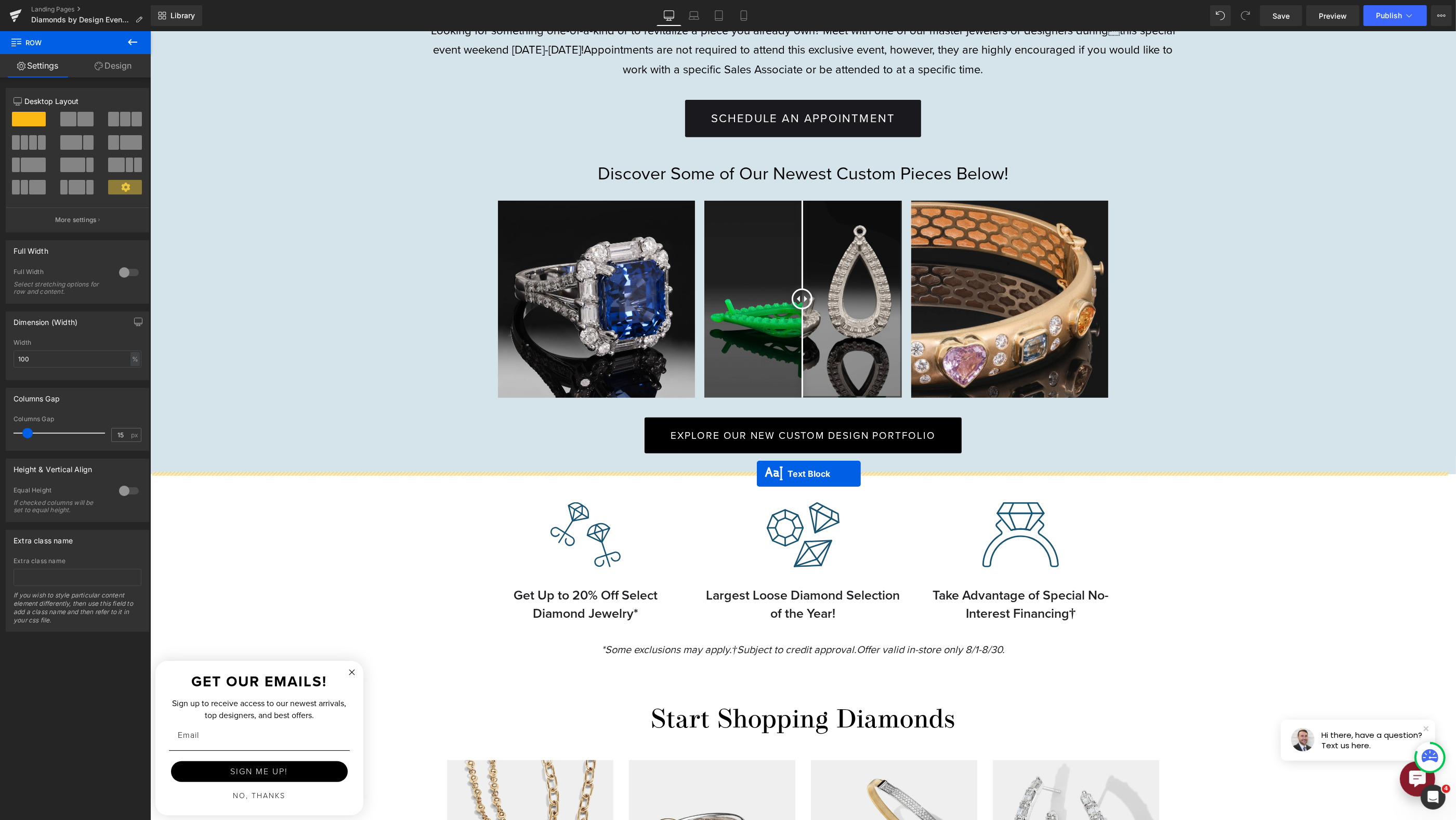
drag, startPoint x: 770, startPoint y: 218, endPoint x: 757, endPoint y: 474, distance: 256.3
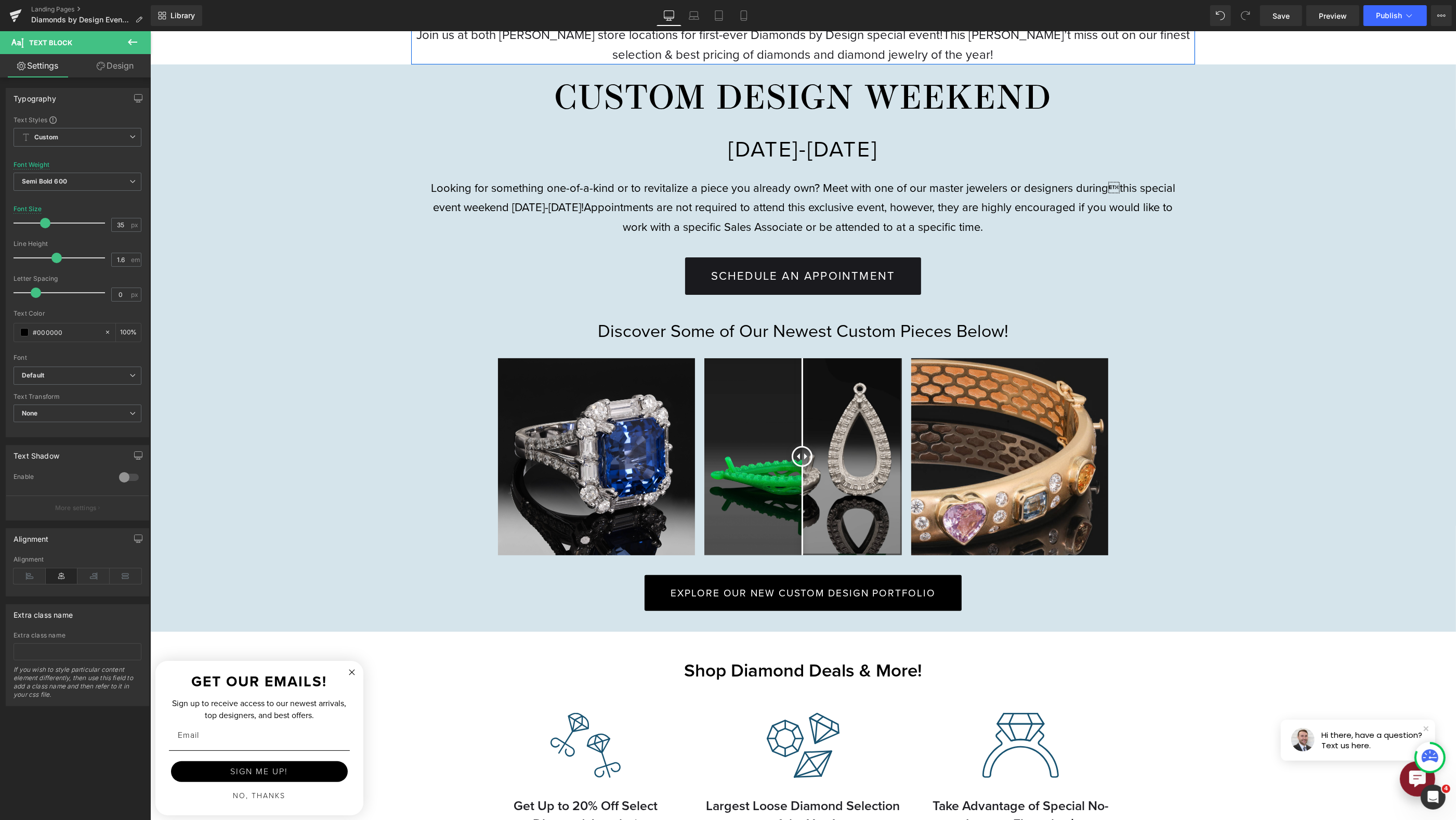
scroll to position [193, 0]
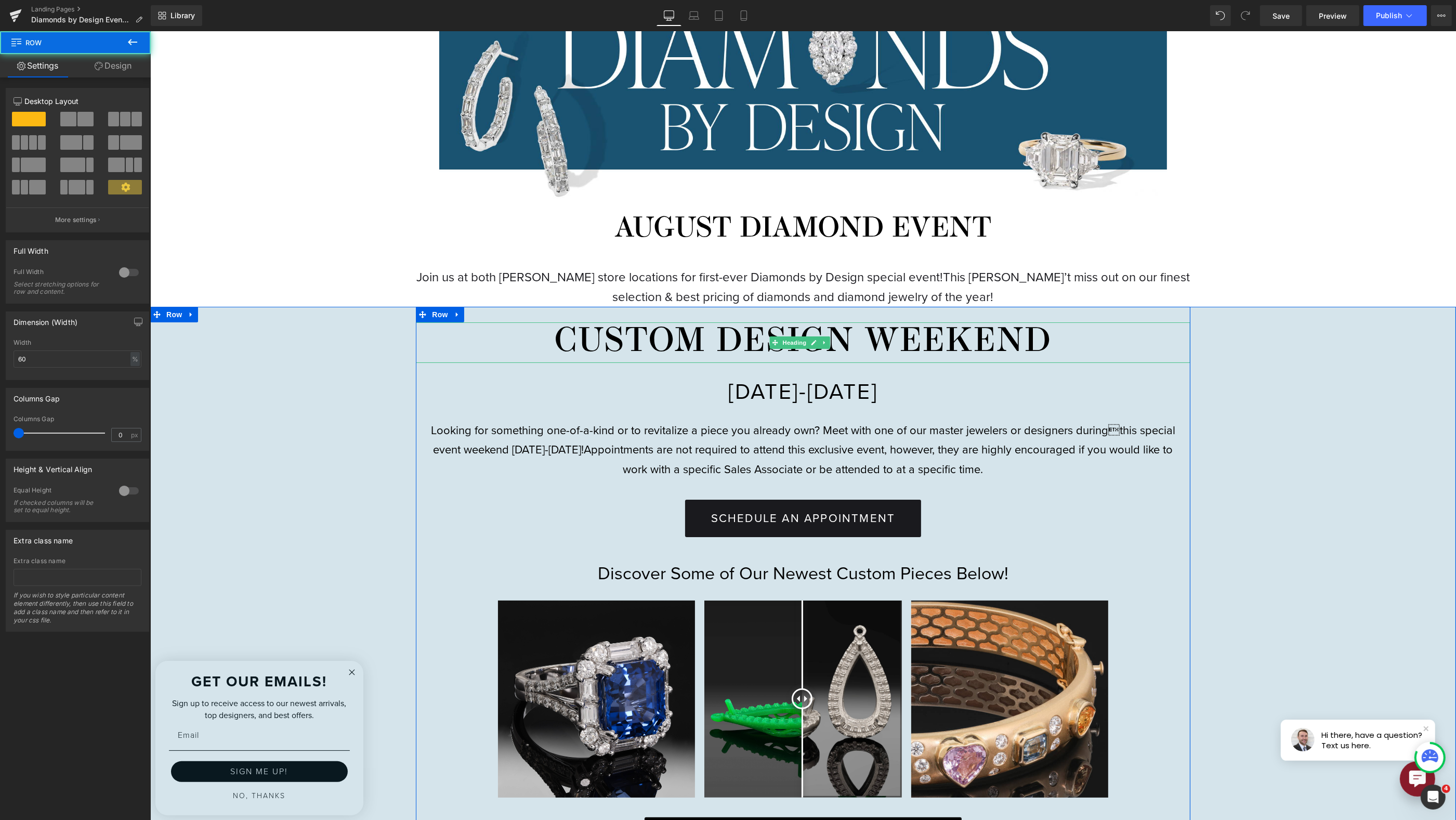
drag, startPoint x: 989, startPoint y: 306, endPoint x: 993, endPoint y: 349, distance: 43.2
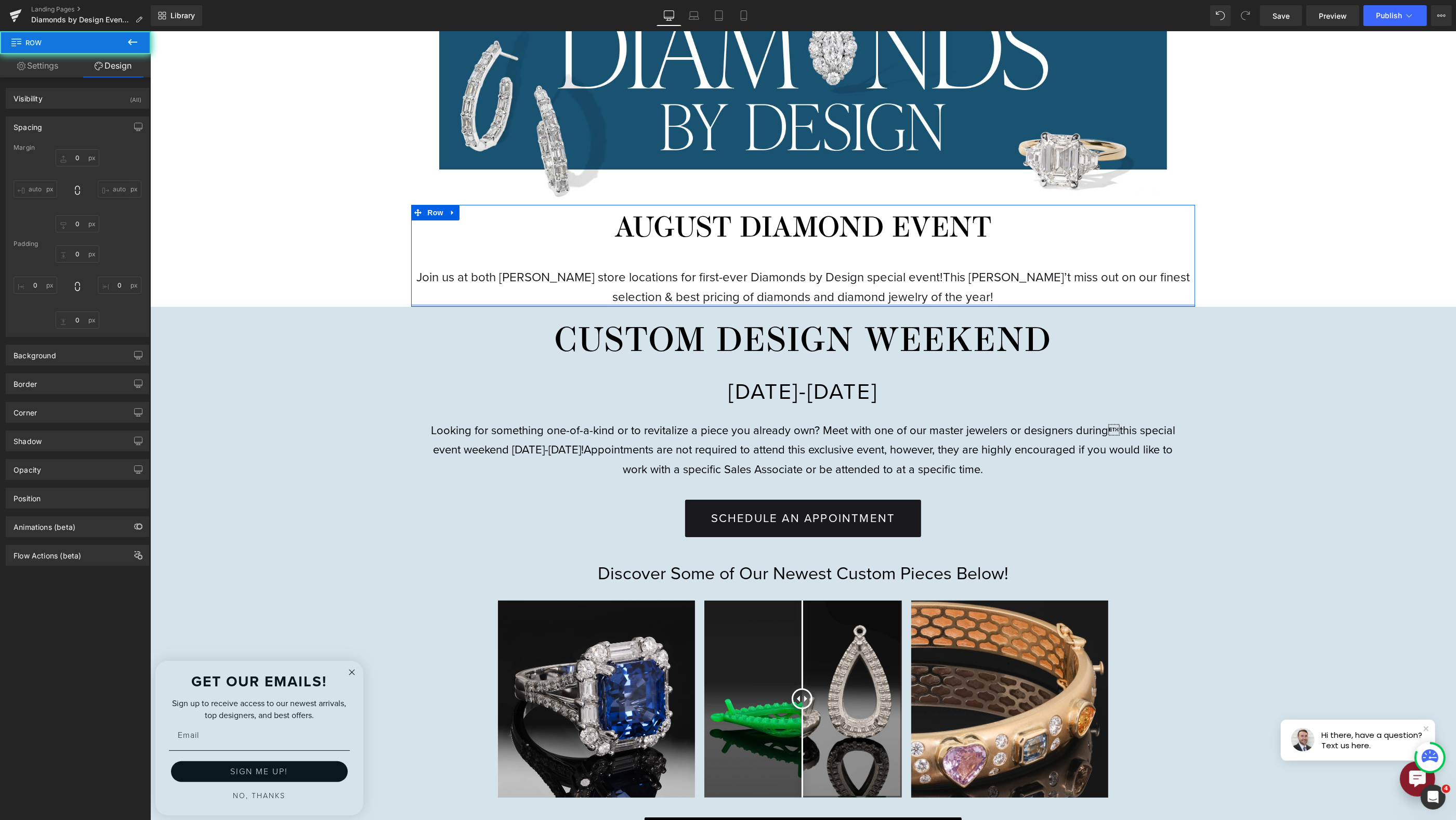
type input "0"
type input "15"
type input "0"
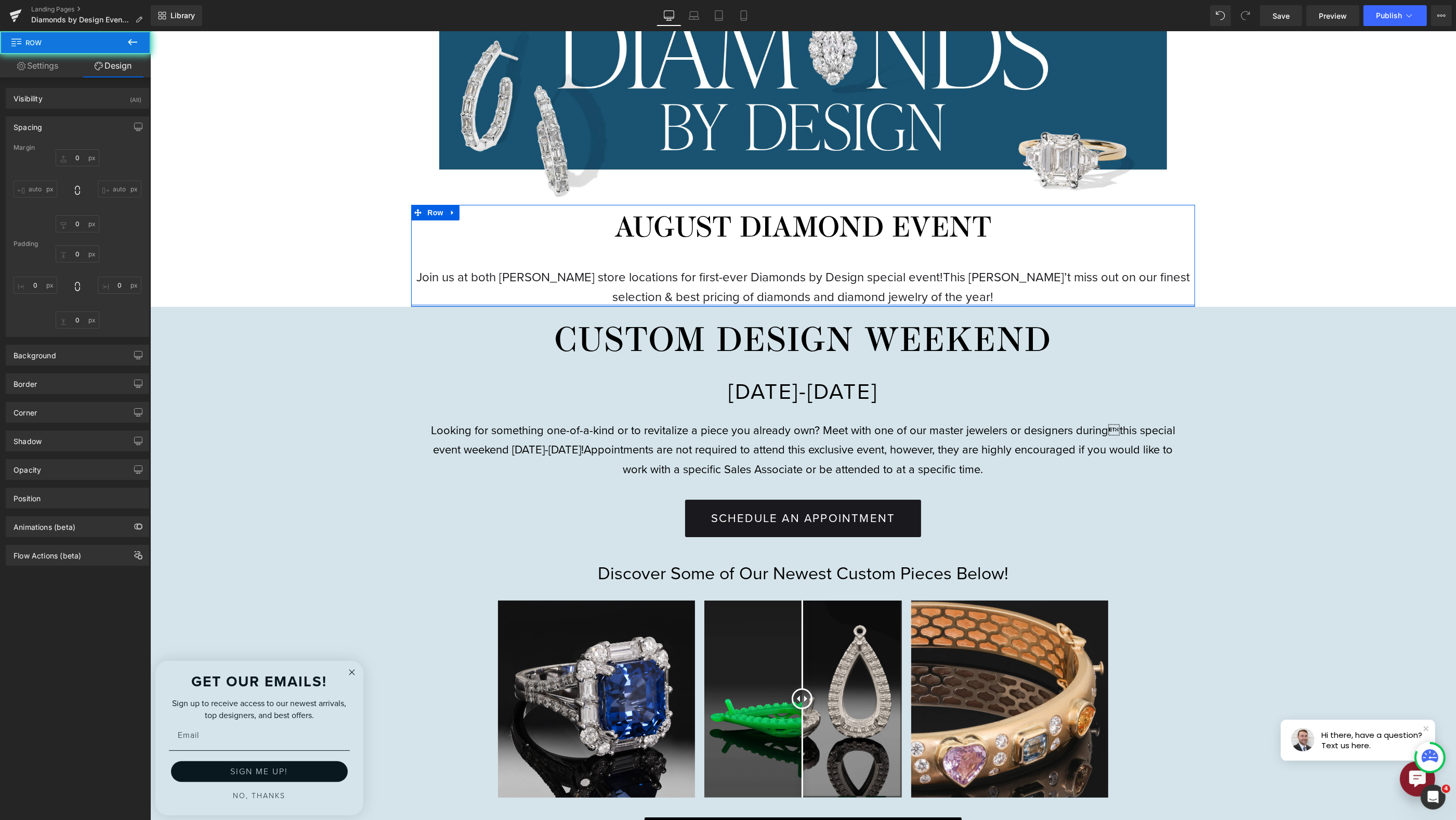
type input "0"
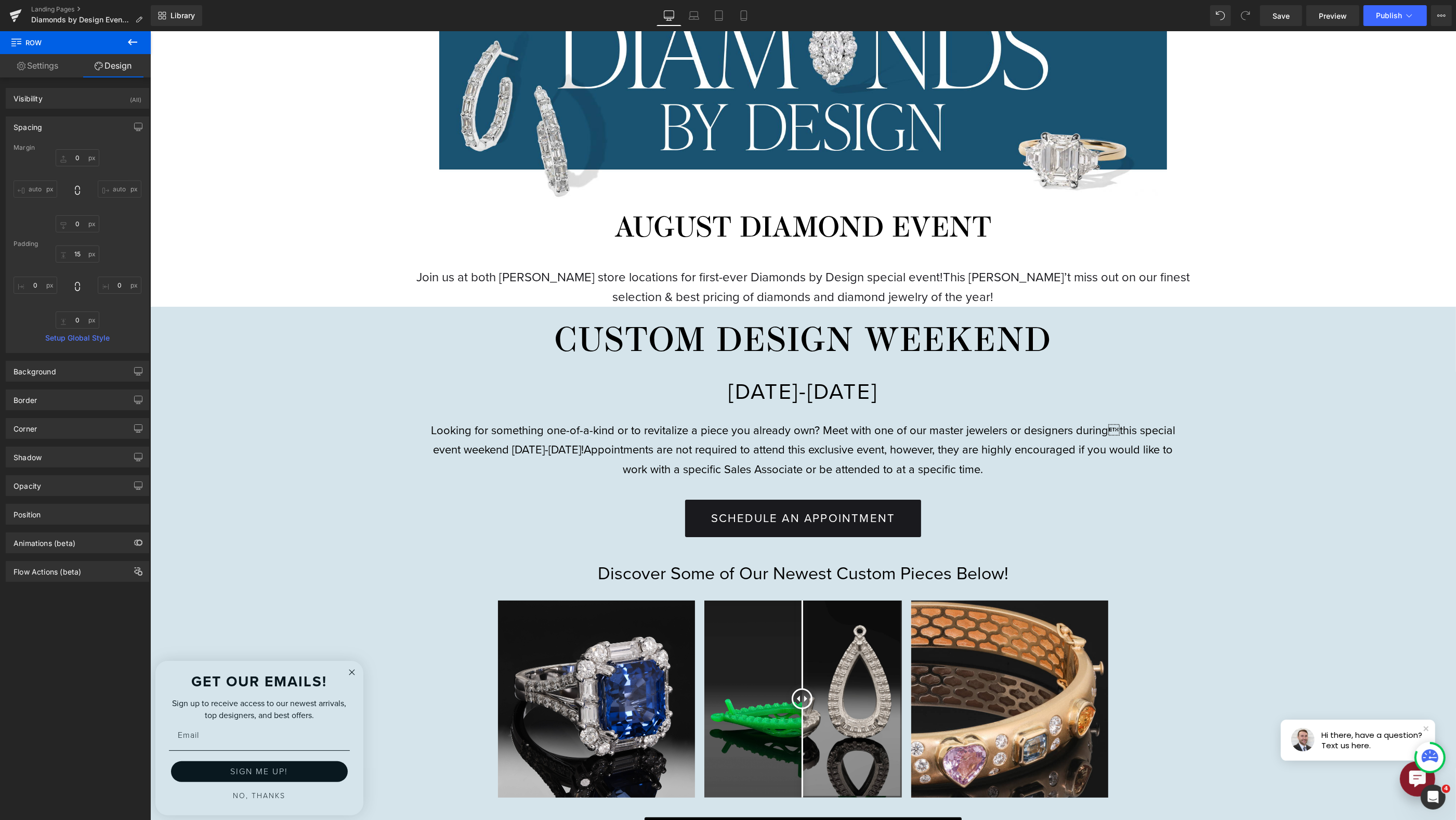
click at [1012, 287] on p "Join us at both Reis-Nichols store locations for first-ever Diamonds by Design …" at bounding box center [802, 287] width 783 height 40
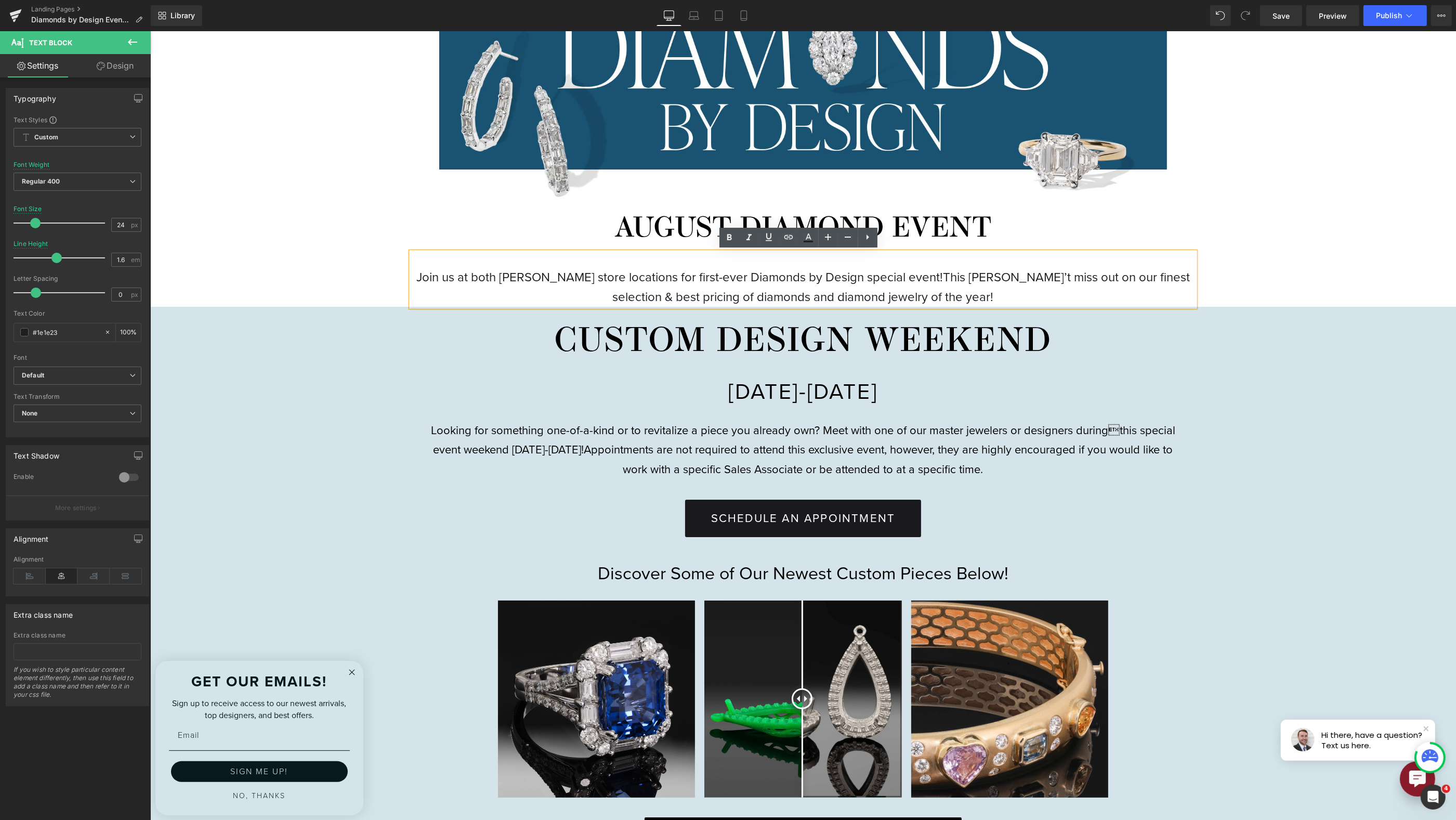
drag, startPoint x: 1306, startPoint y: 239, endPoint x: 1254, endPoint y: 240, distance: 52.0
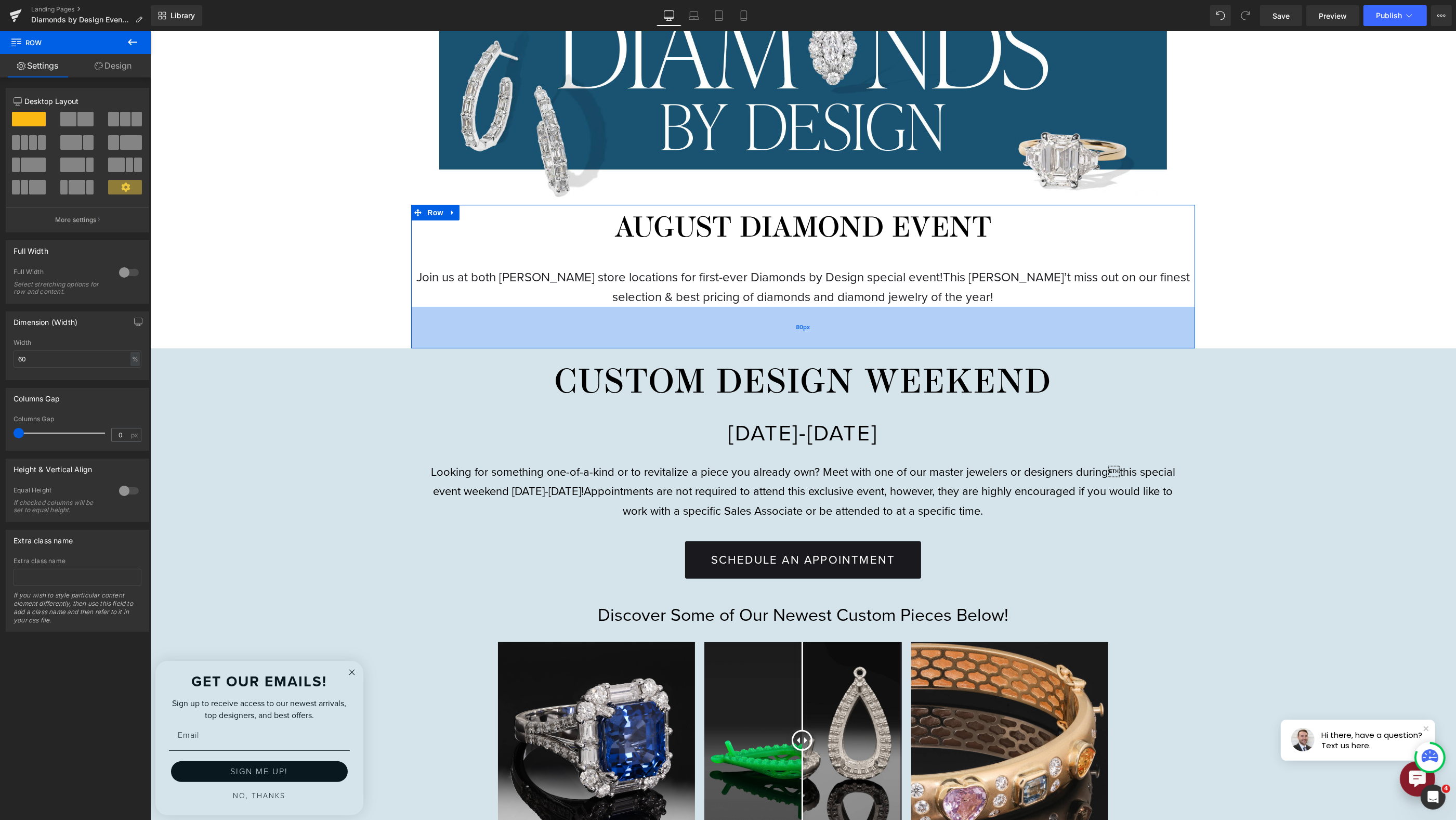
drag, startPoint x: 1119, startPoint y: 305, endPoint x: 1121, endPoint y: 347, distance: 42.0
click at [1121, 347] on div "80px" at bounding box center [802, 328] width 783 height 42
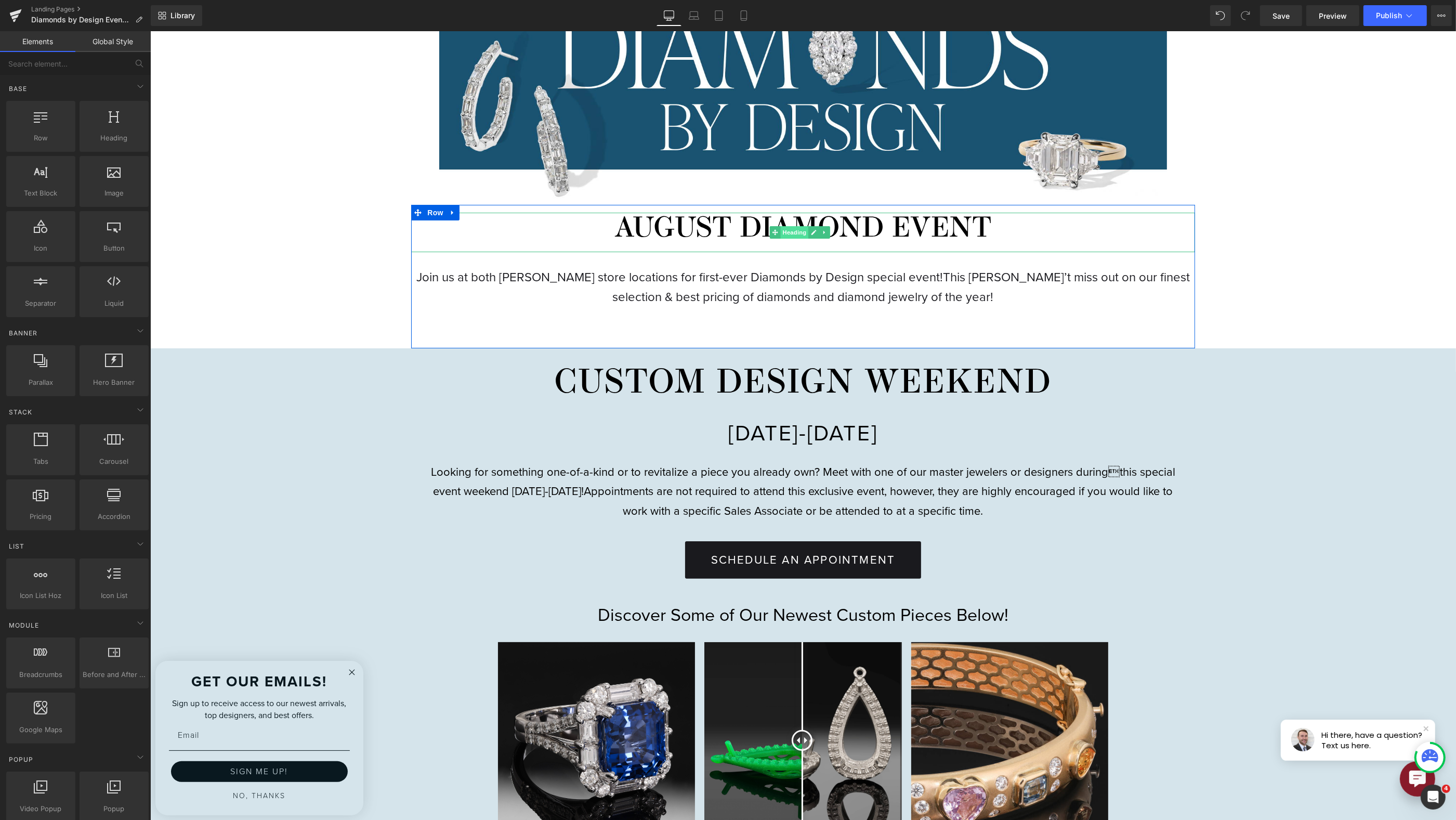
click at [797, 235] on span "Heading" at bounding box center [794, 233] width 28 height 13
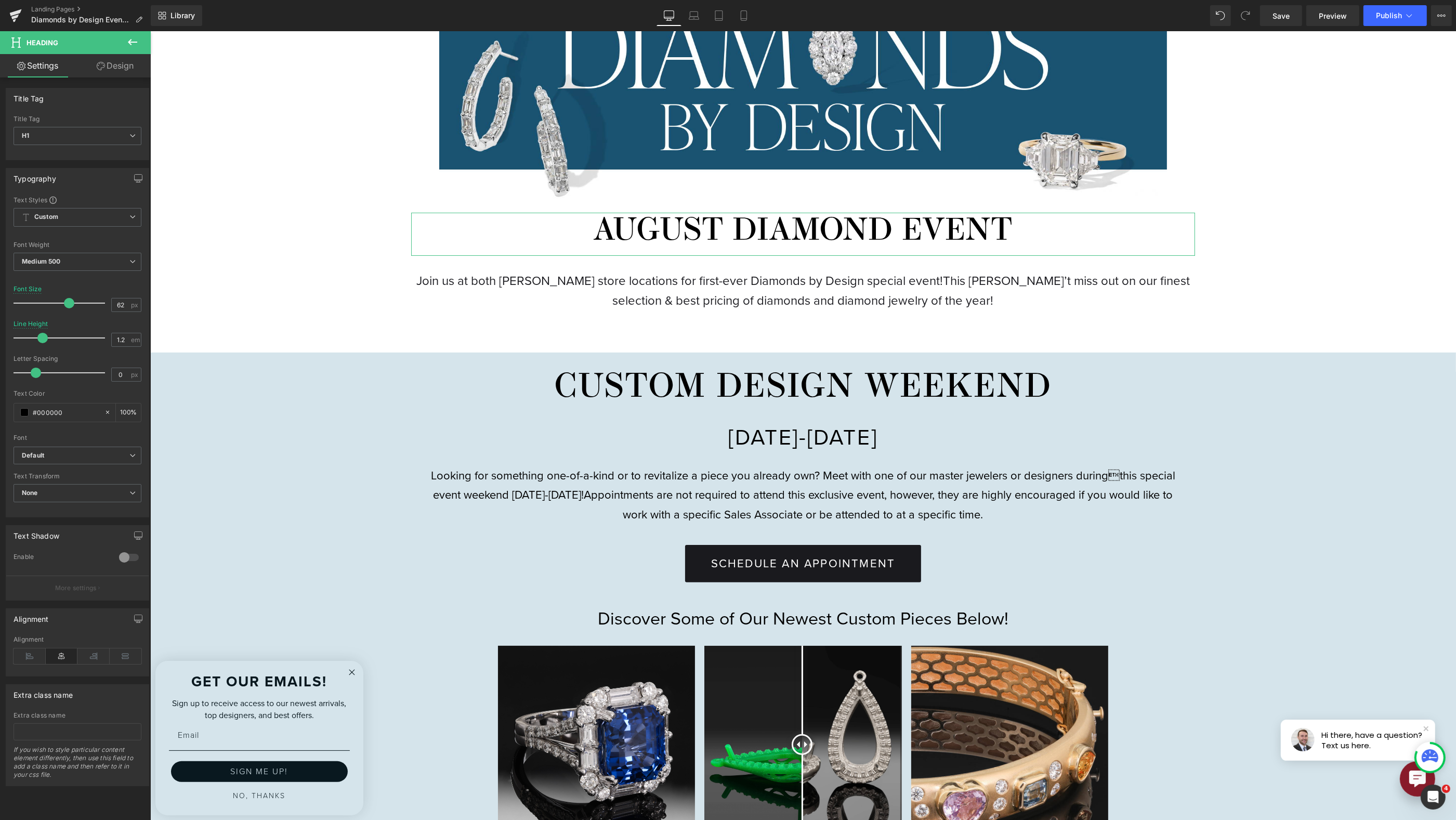
type input "63"
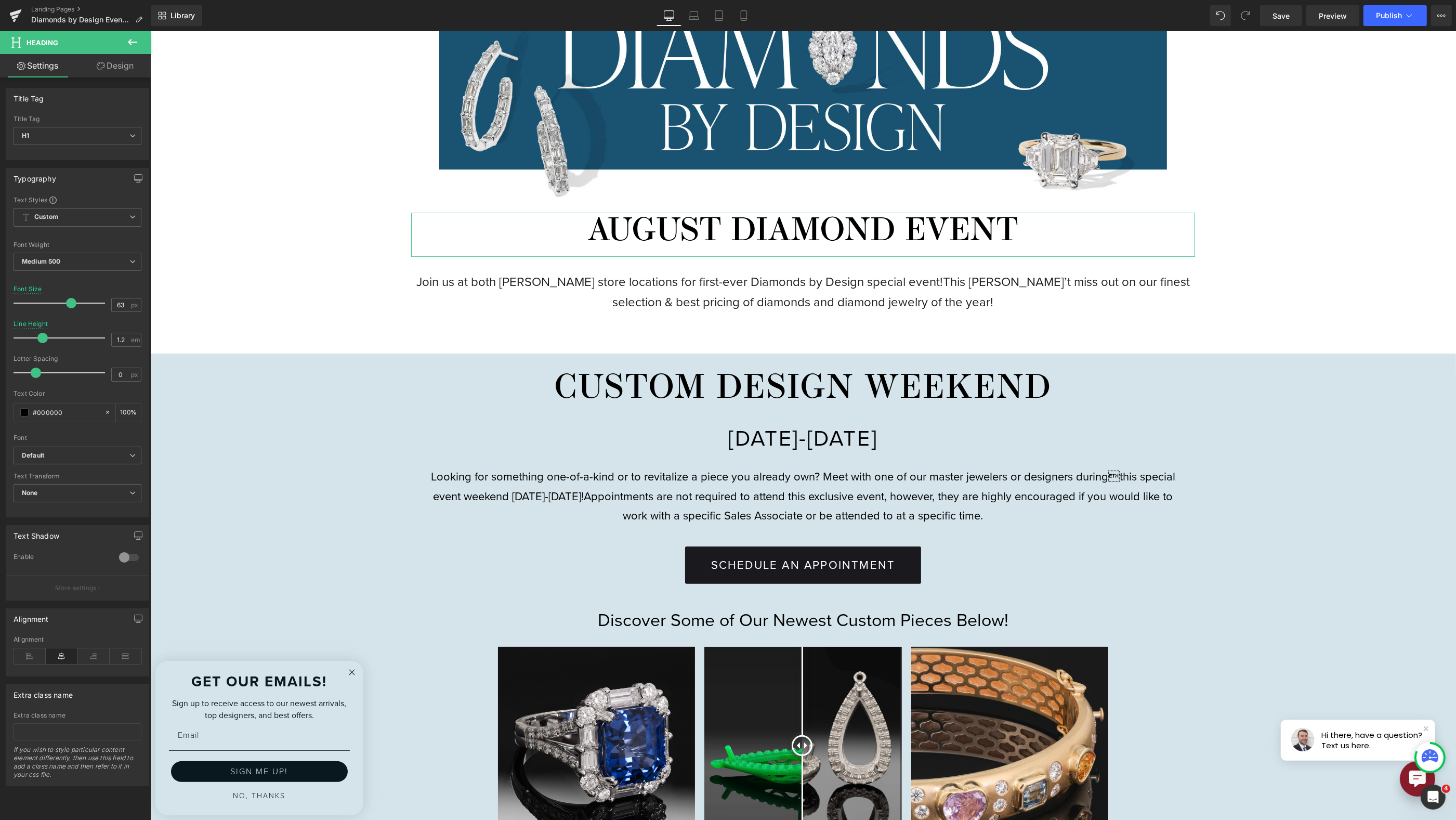
drag, startPoint x: 64, startPoint y: 304, endPoint x: 70, endPoint y: 304, distance: 6.0
click at [70, 304] on span at bounding box center [71, 303] width 10 height 10
click at [606, 273] on p "Join us at both Reis-Nichols store locations for first-ever Diamonds by Design …" at bounding box center [802, 292] width 783 height 40
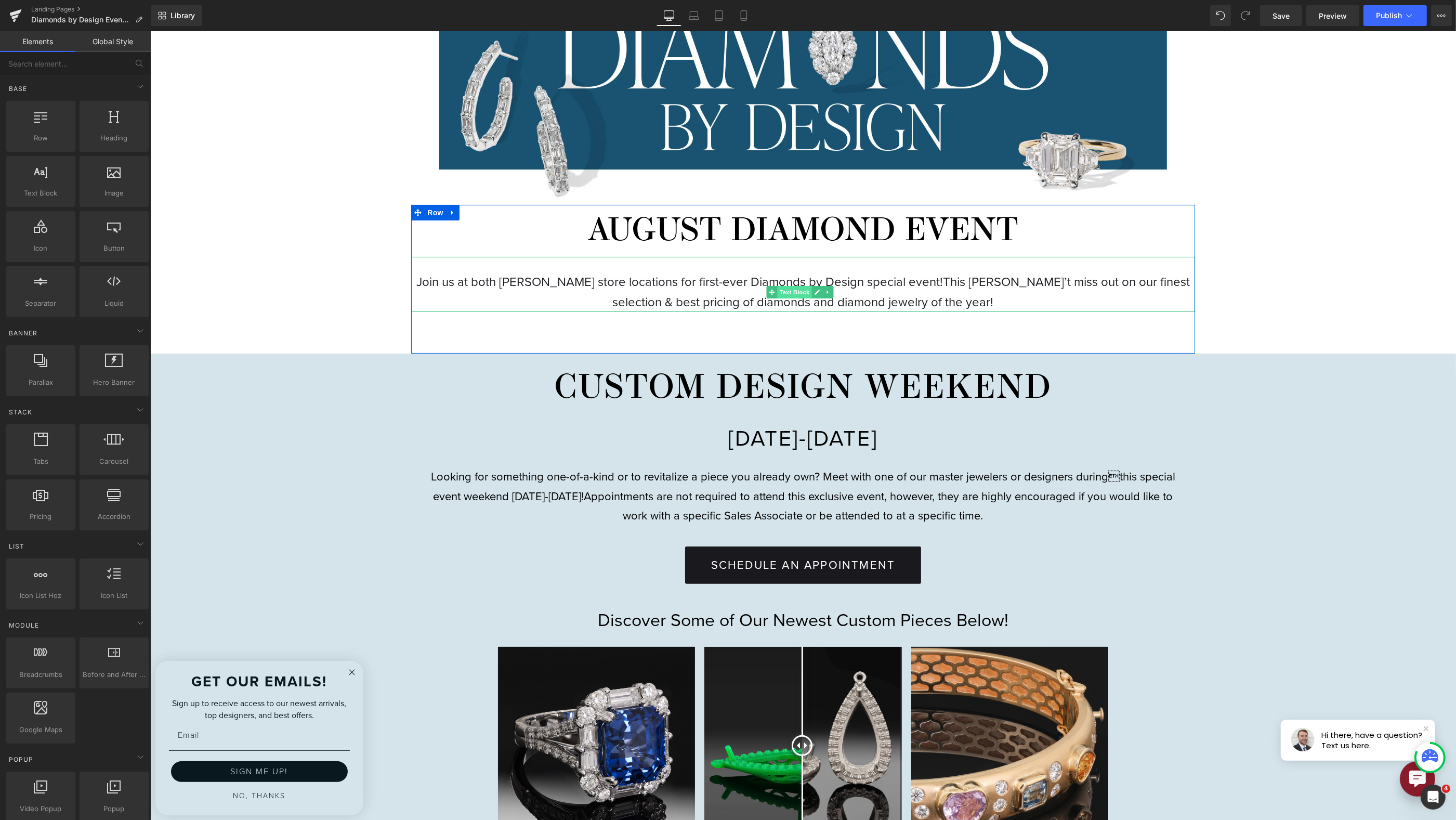
click at [792, 293] on span "Text Block" at bounding box center [794, 292] width 34 height 13
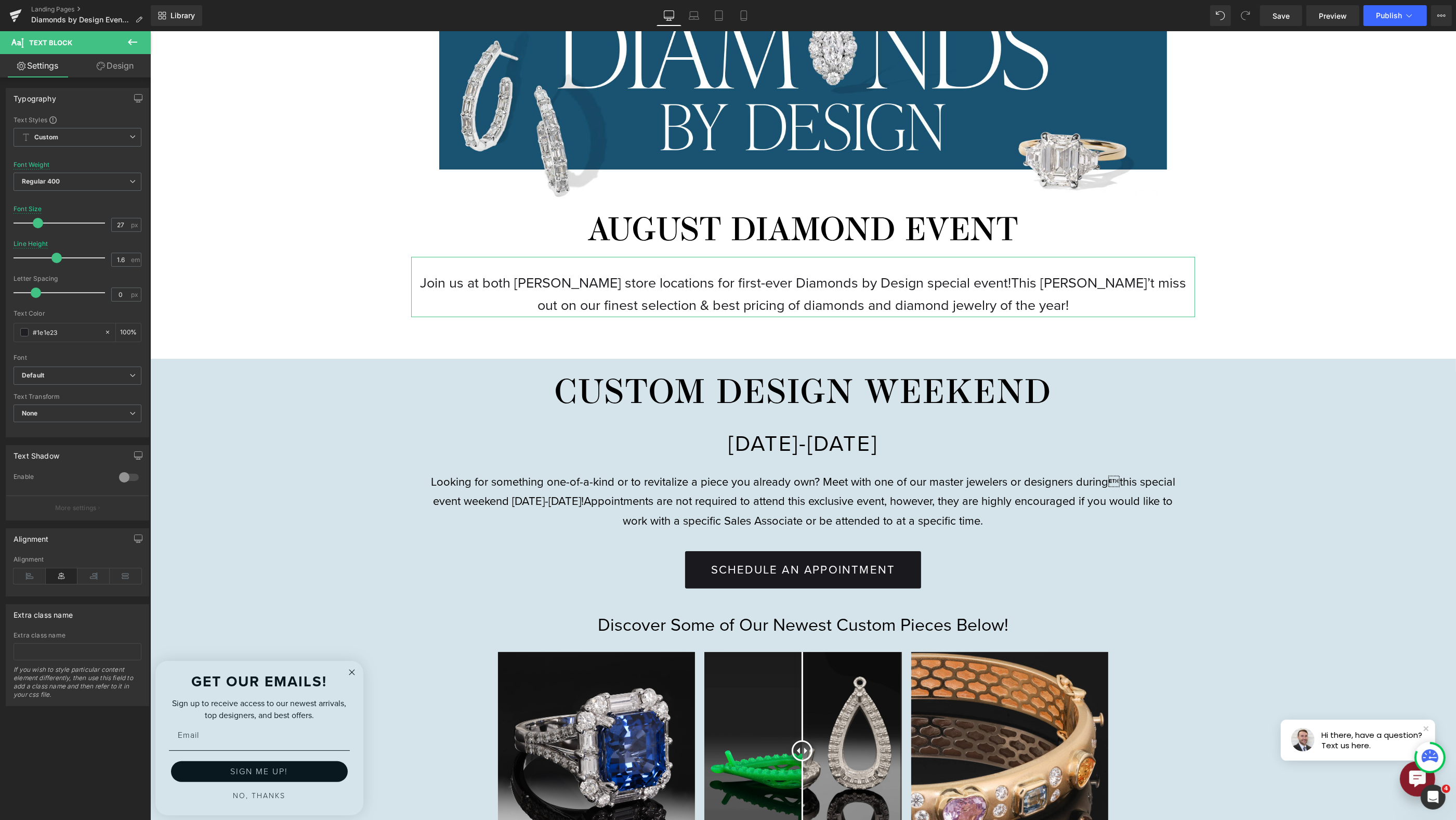
type input "26"
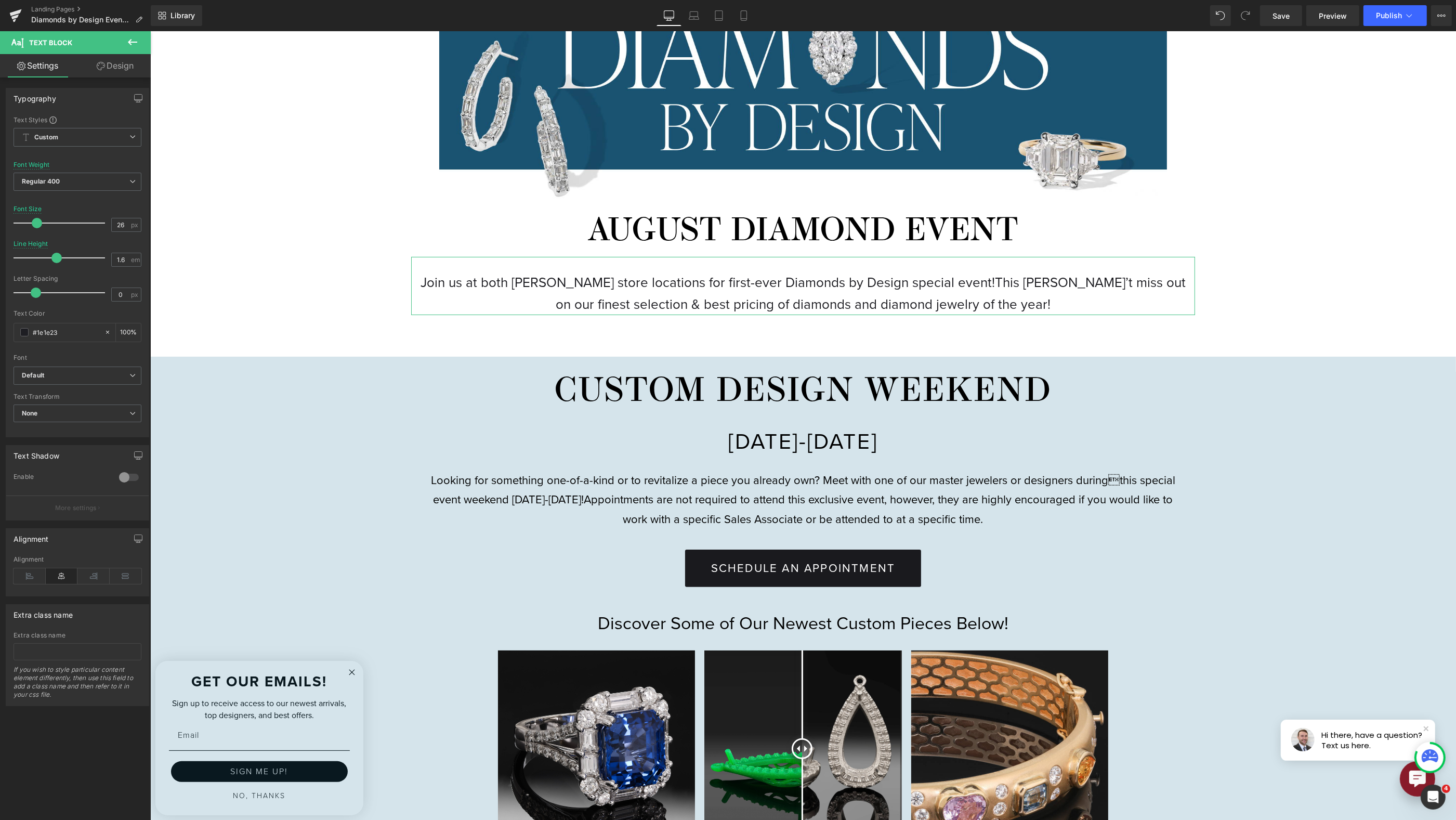
click at [36, 222] on span at bounding box center [36, 223] width 10 height 10
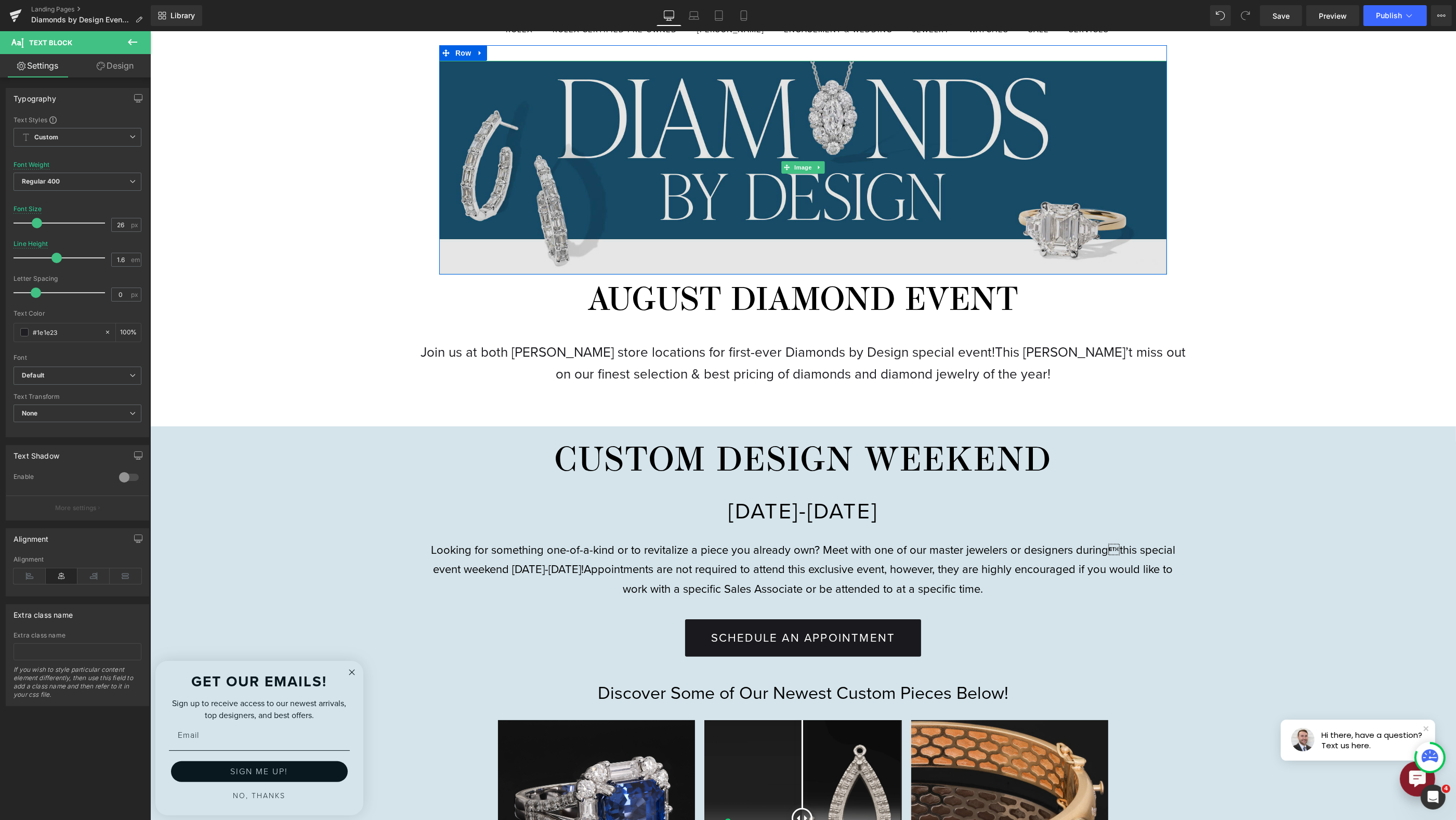
scroll to position [73, 0]
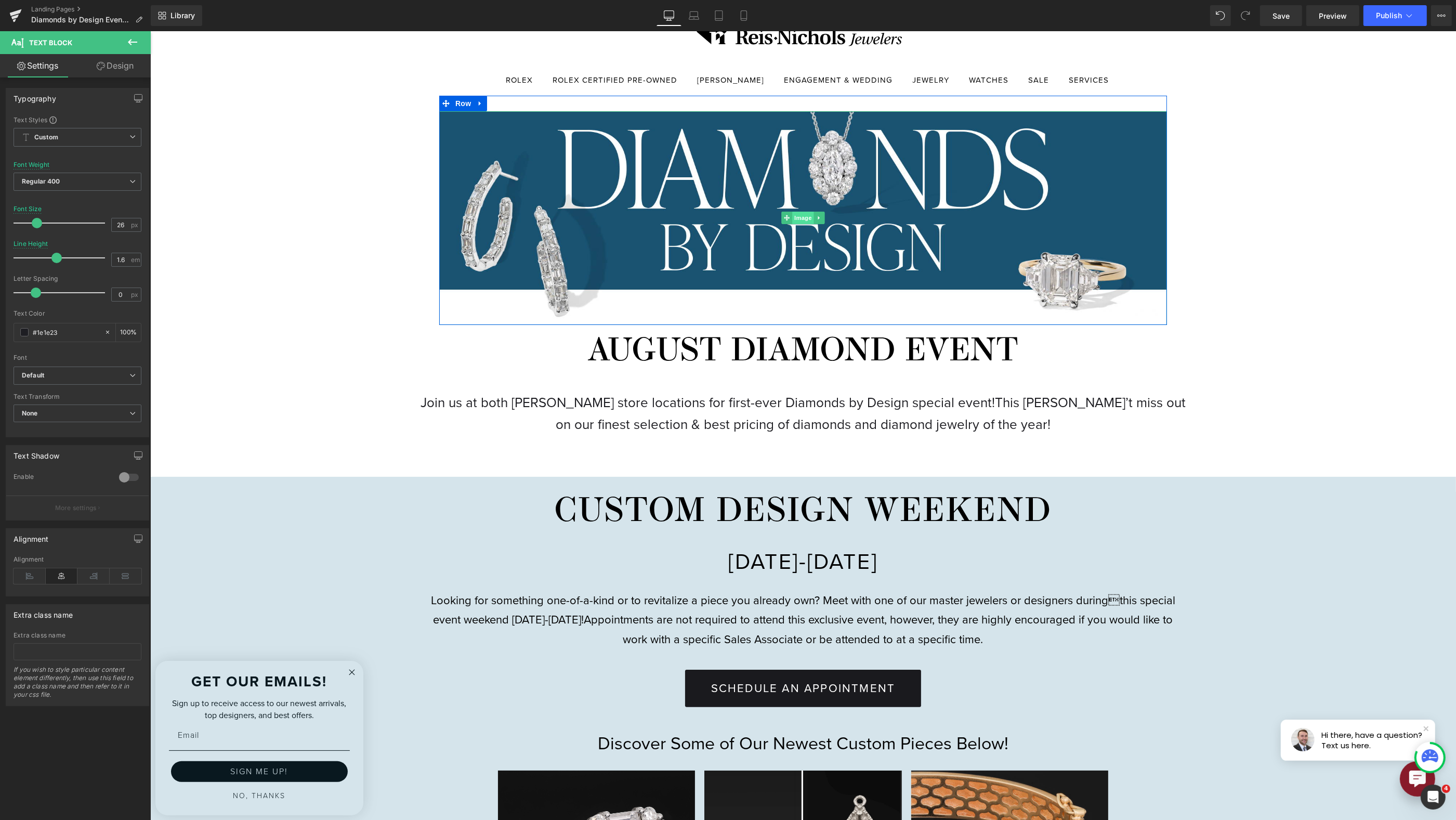
click at [806, 218] on span "Image" at bounding box center [802, 218] width 22 height 13
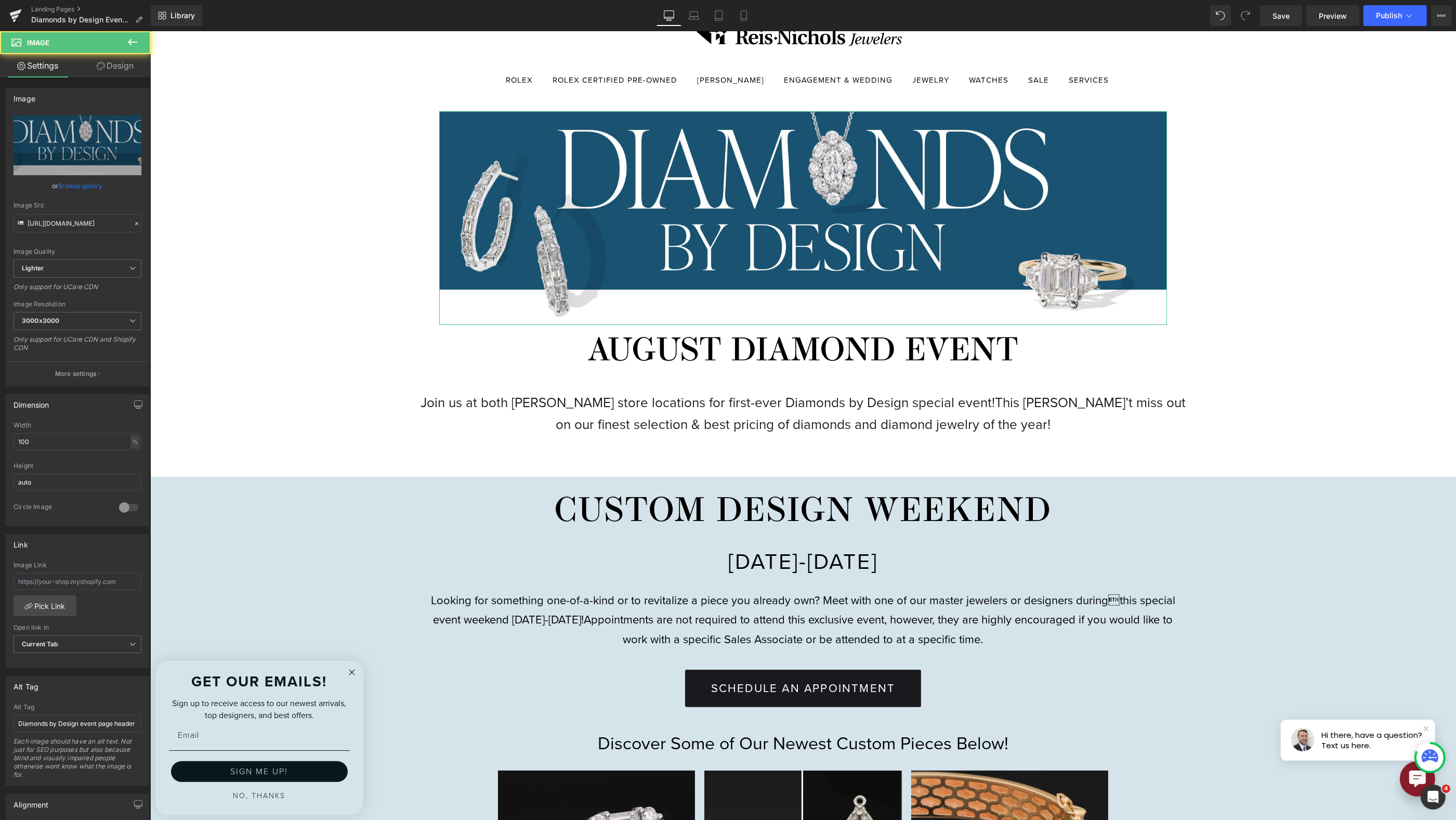
click at [64, 186] on link "Browse gallery" at bounding box center [80, 186] width 44 height 18
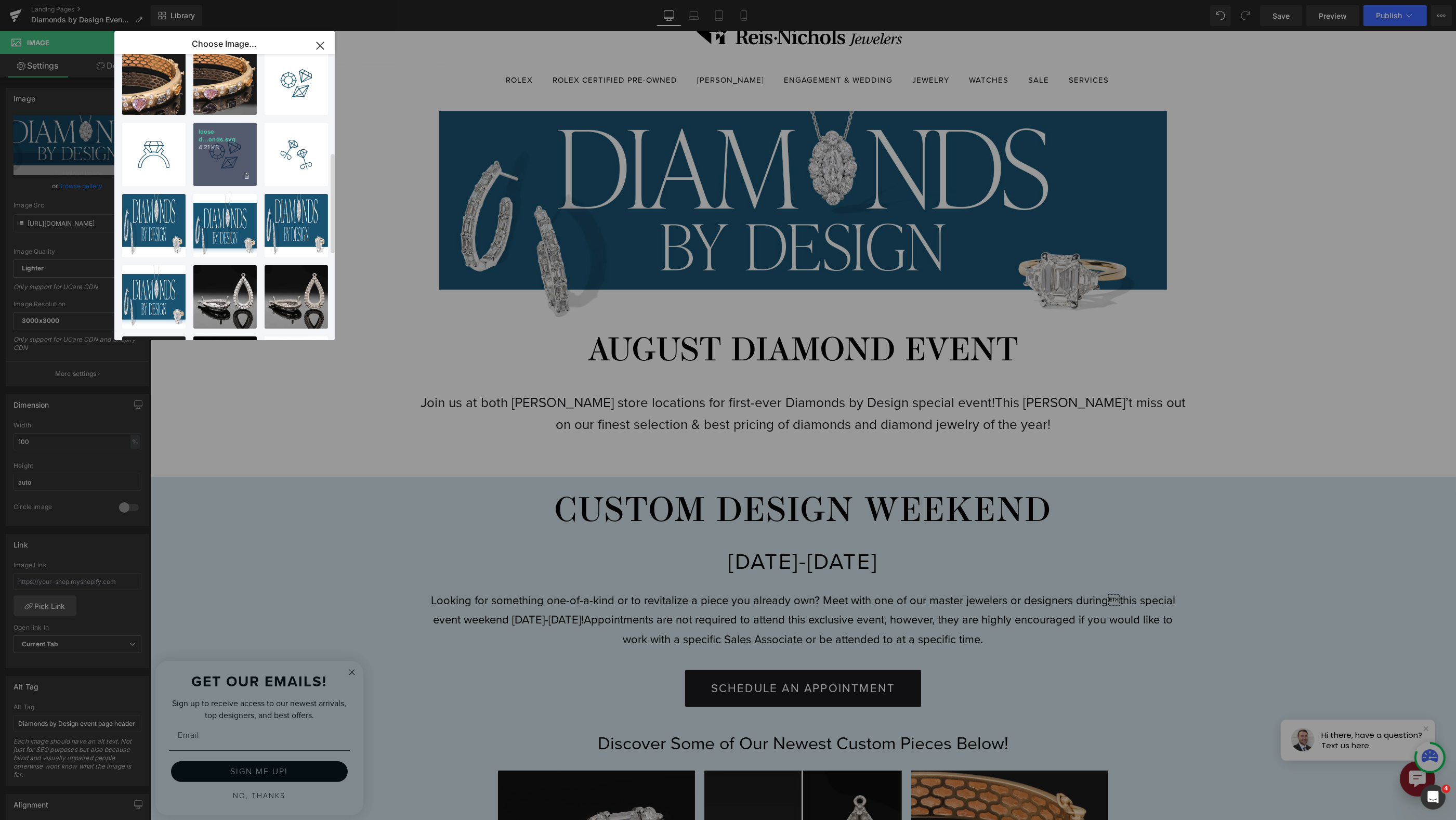
scroll to position [276, 0]
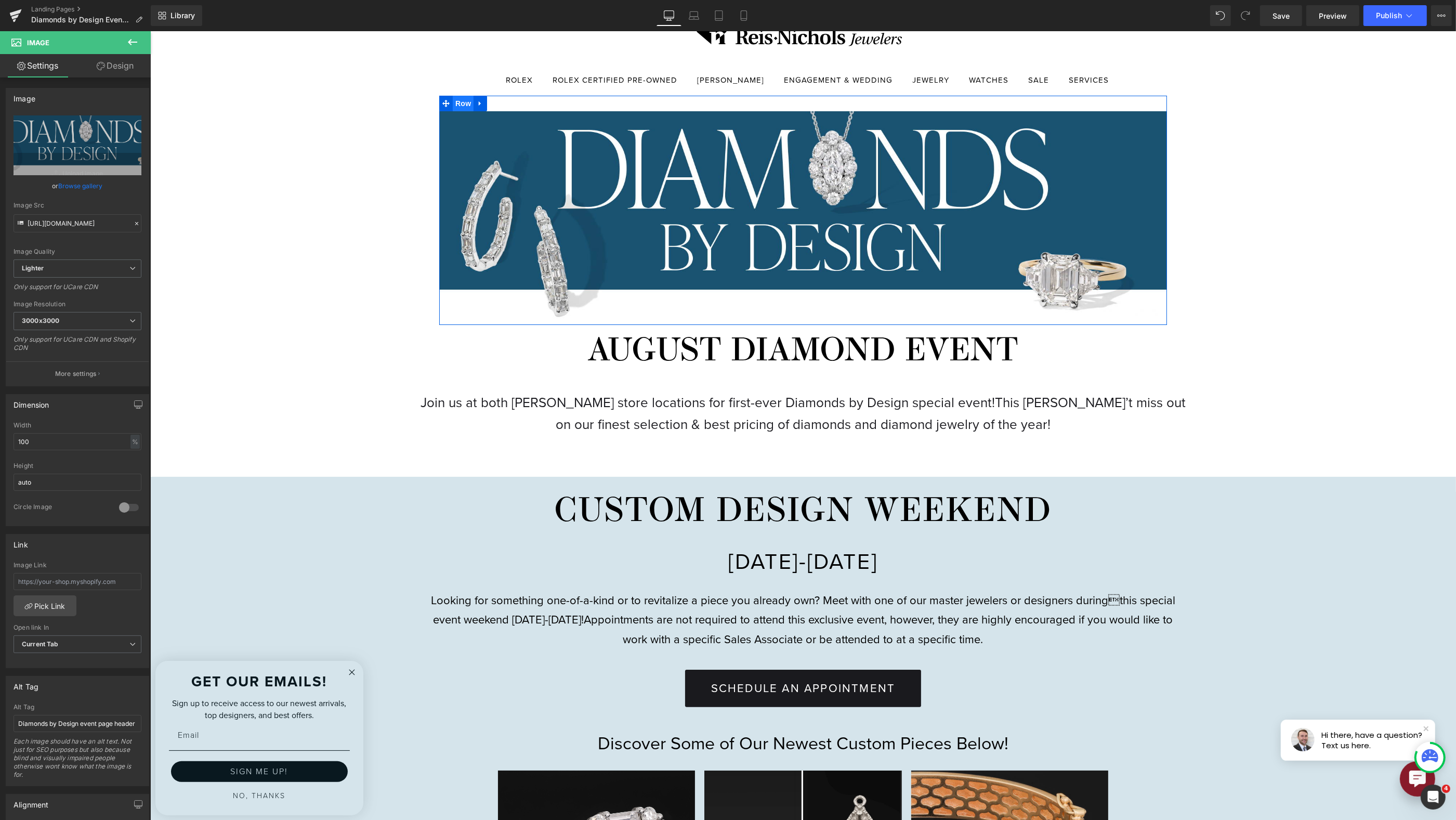
click at [458, 107] on span "Row" at bounding box center [463, 103] width 21 height 15
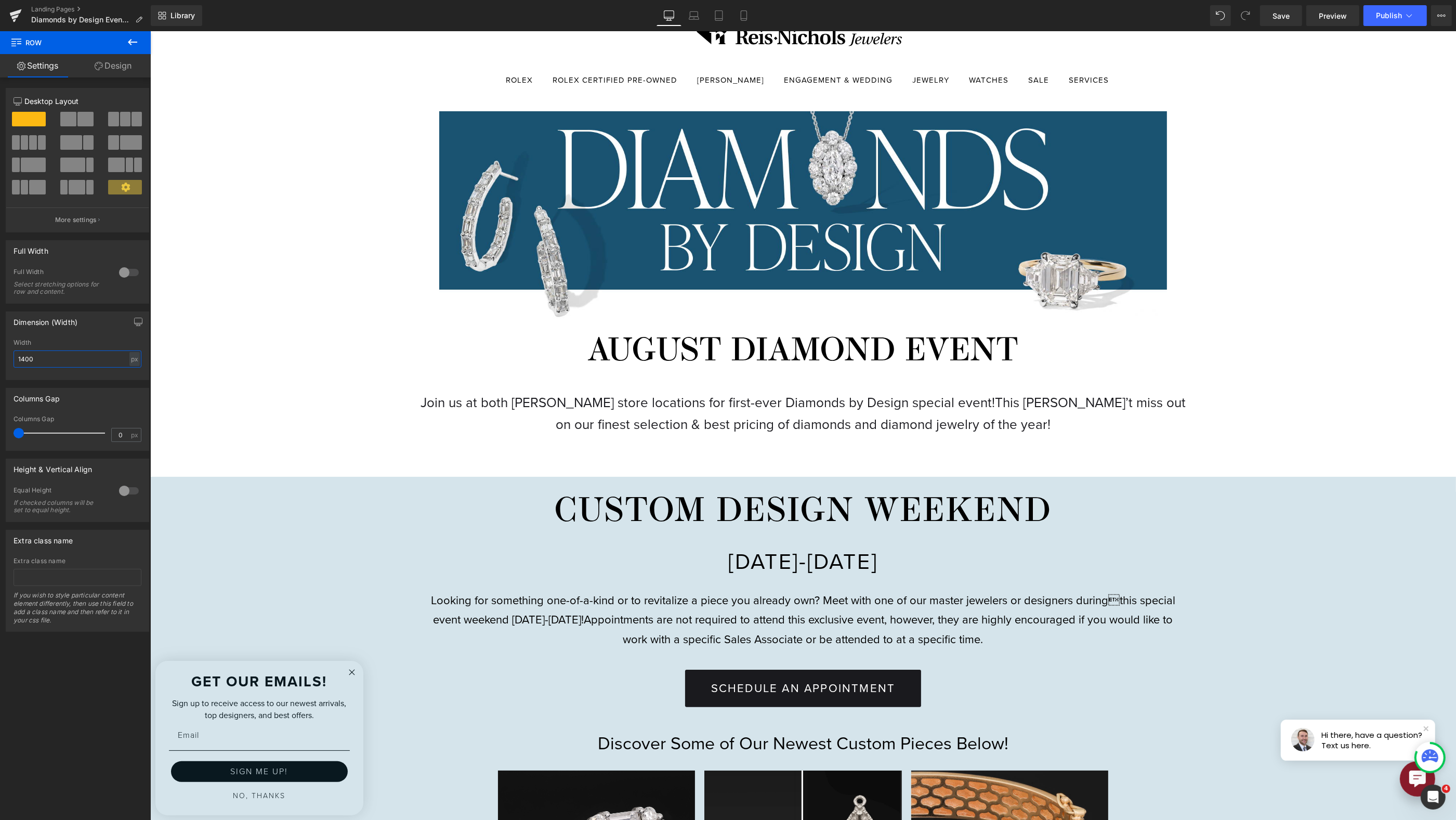
drag, startPoint x: 64, startPoint y: 361, endPoint x: -15, endPoint y: 352, distance: 79.5
click at [0, 352] on html "Row You are previewing how the will restyle your page. You can not edit Element…" at bounding box center [728, 410] width 1456 height 820
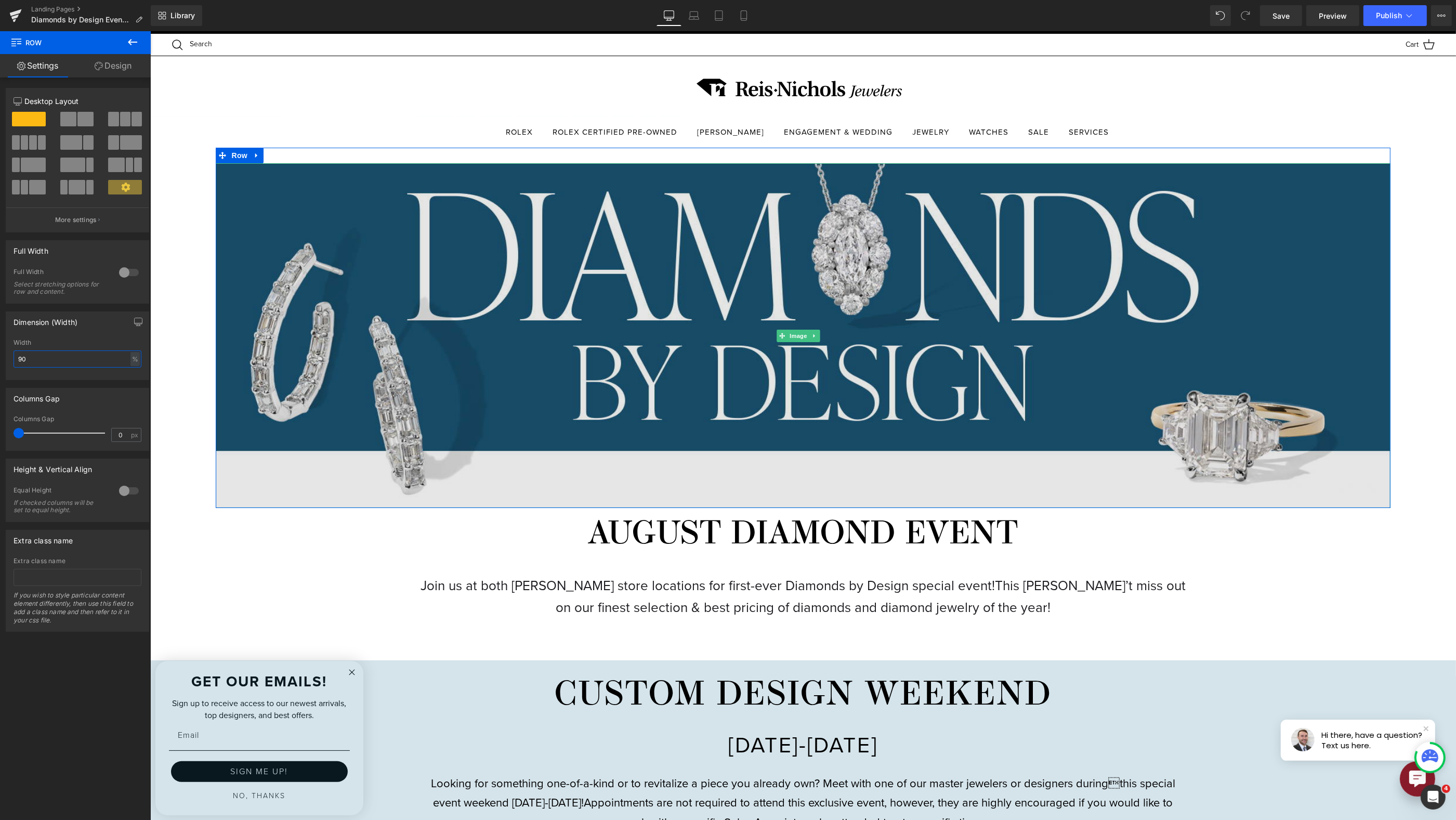
scroll to position [0, 0]
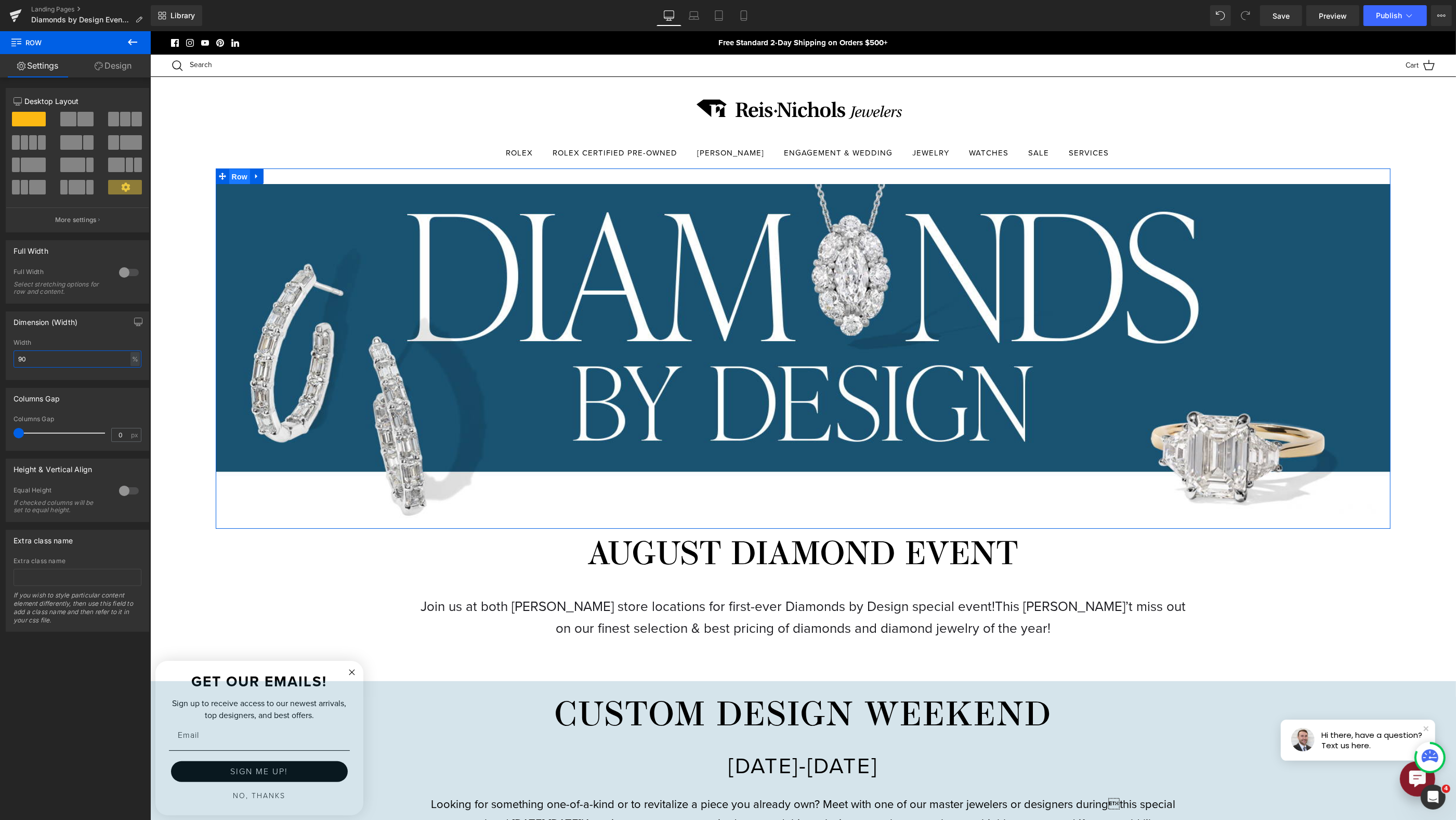
click at [240, 178] on span "Row" at bounding box center [239, 177] width 21 height 15
drag, startPoint x: 10, startPoint y: 354, endPoint x: -7, endPoint y: 352, distance: 17.1
click at [0, 352] on html "Row You are previewing how the will restyle your page. You can not edit Element…" at bounding box center [728, 410] width 1456 height 820
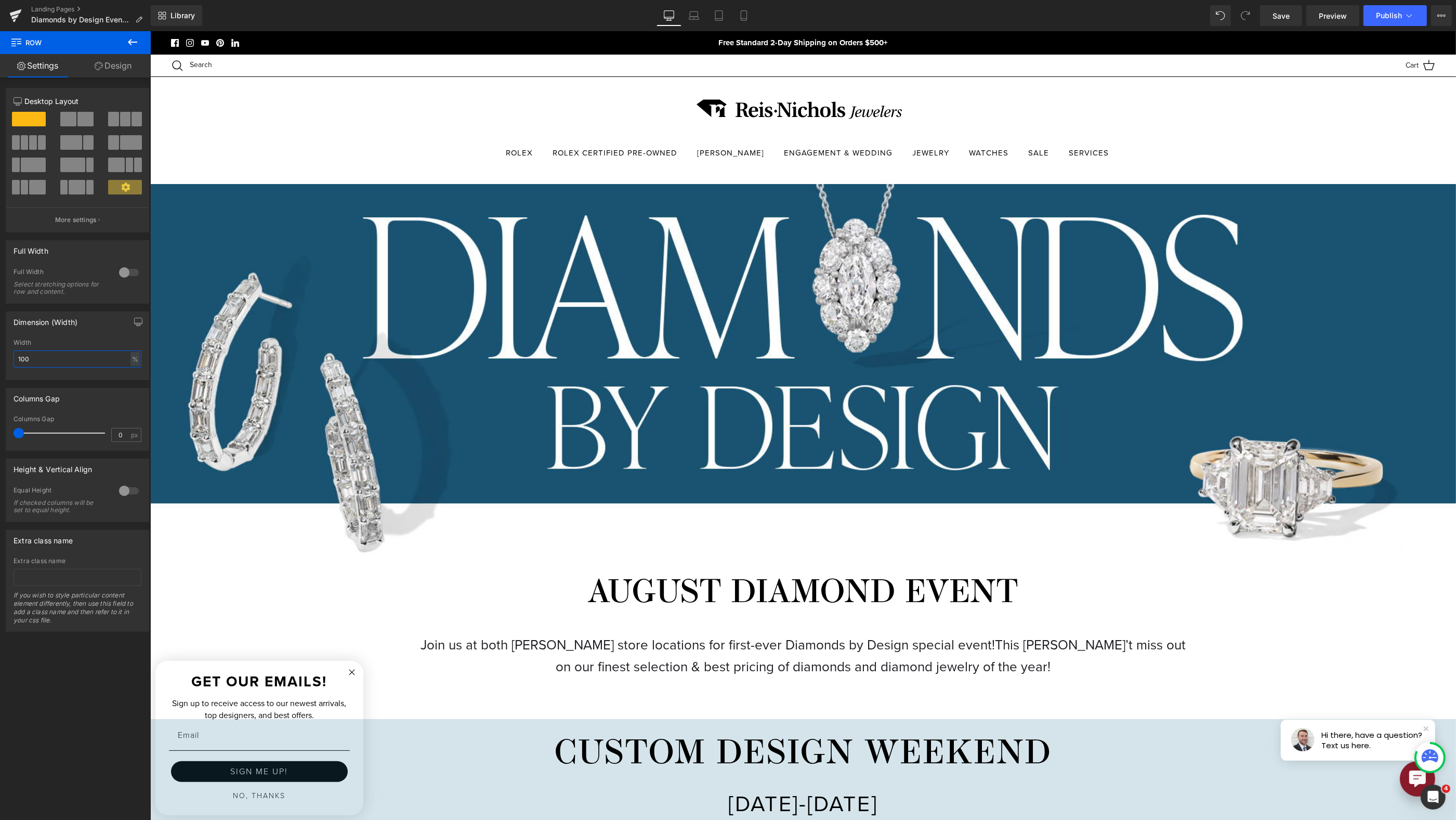
type input "100"
click at [175, 178] on span "Row" at bounding box center [174, 177] width 21 height 15
click at [103, 59] on link "Design" at bounding box center [113, 65] width 75 height 23
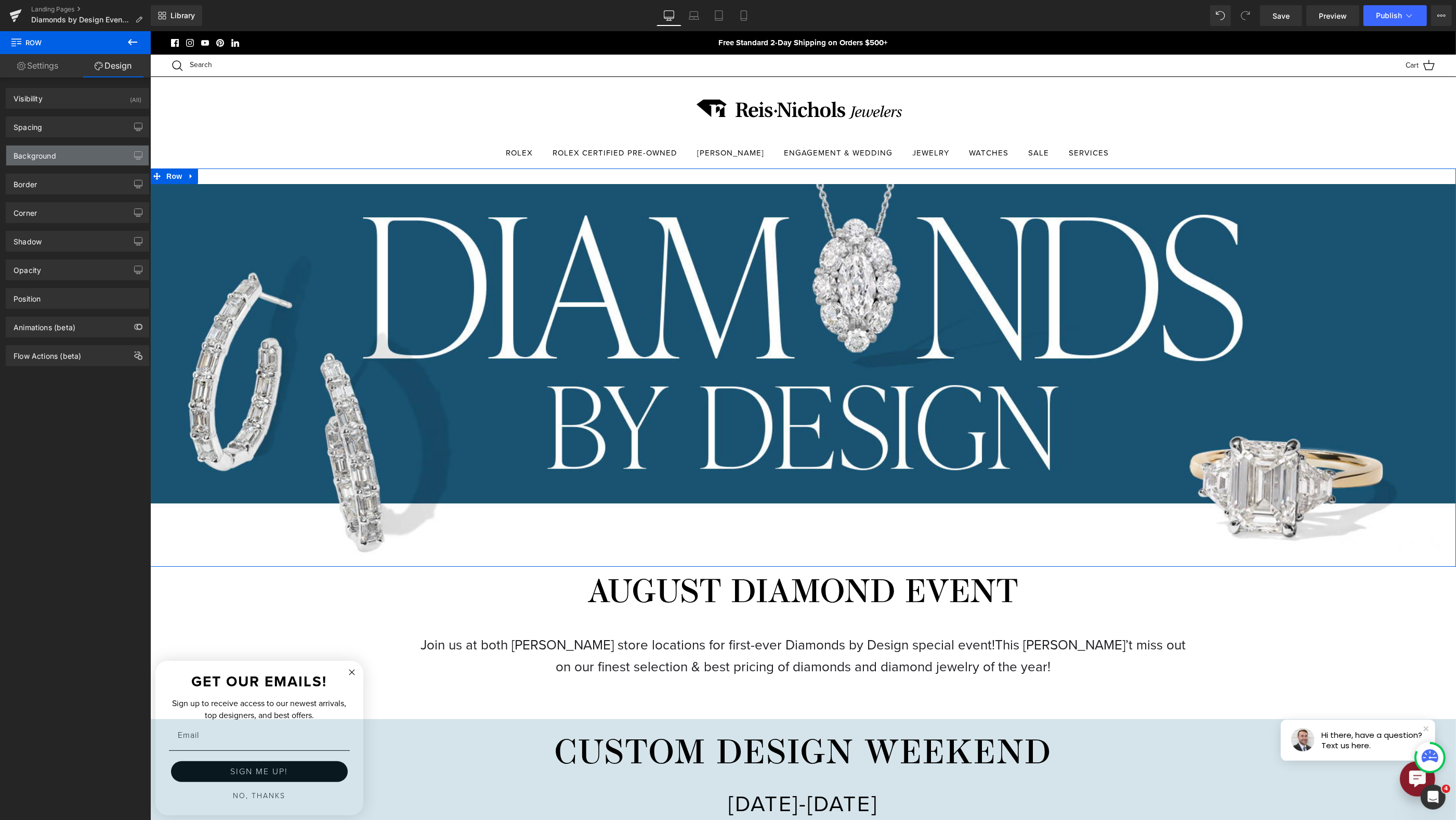
click at [62, 157] on div "Background" at bounding box center [78, 155] width 143 height 20
click at [76, 217] on input "transparent" at bounding box center [66, 222] width 66 height 11
drag, startPoint x: 85, startPoint y: 220, endPoint x: 8, endPoint y: 221, distance: 77.0
click at [8, 221] on div "Color & Image color transparent Color transparent 0 % Image Replace Image Uploa…" at bounding box center [78, 209] width 143 height 73
paste input "195372"
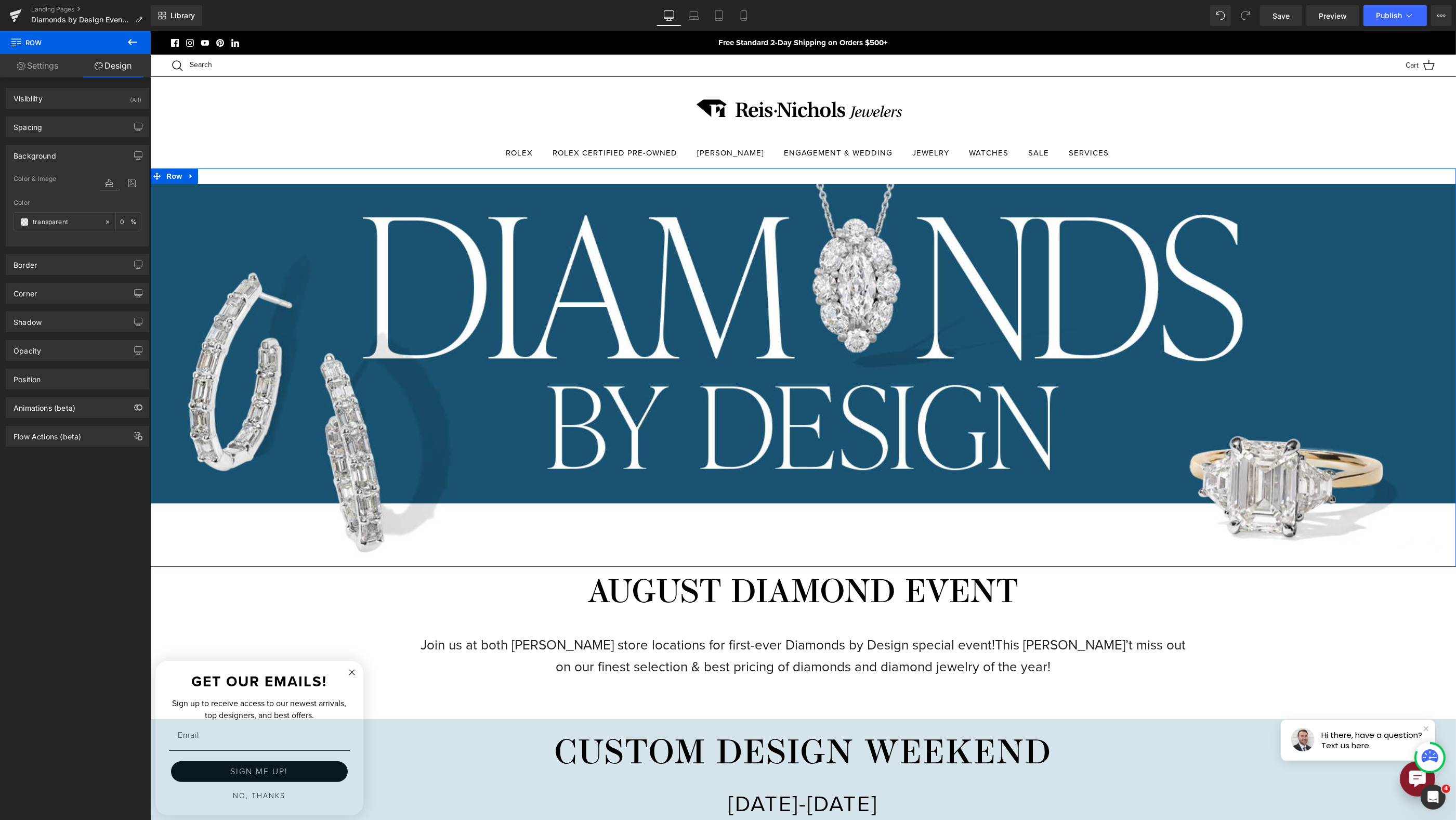
type input "195372"
type input "100"
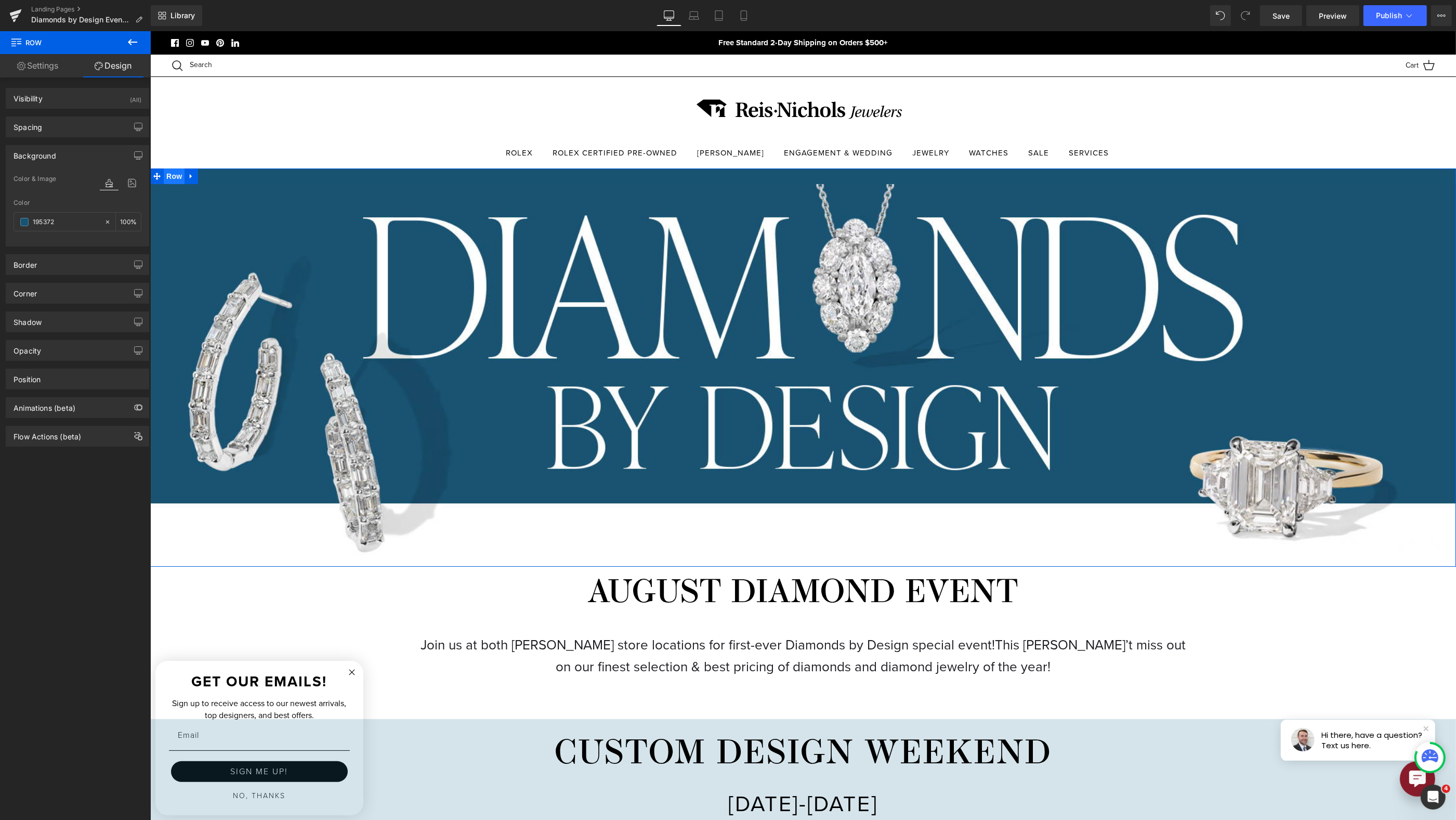
click at [175, 178] on span "Row" at bounding box center [174, 176] width 21 height 15
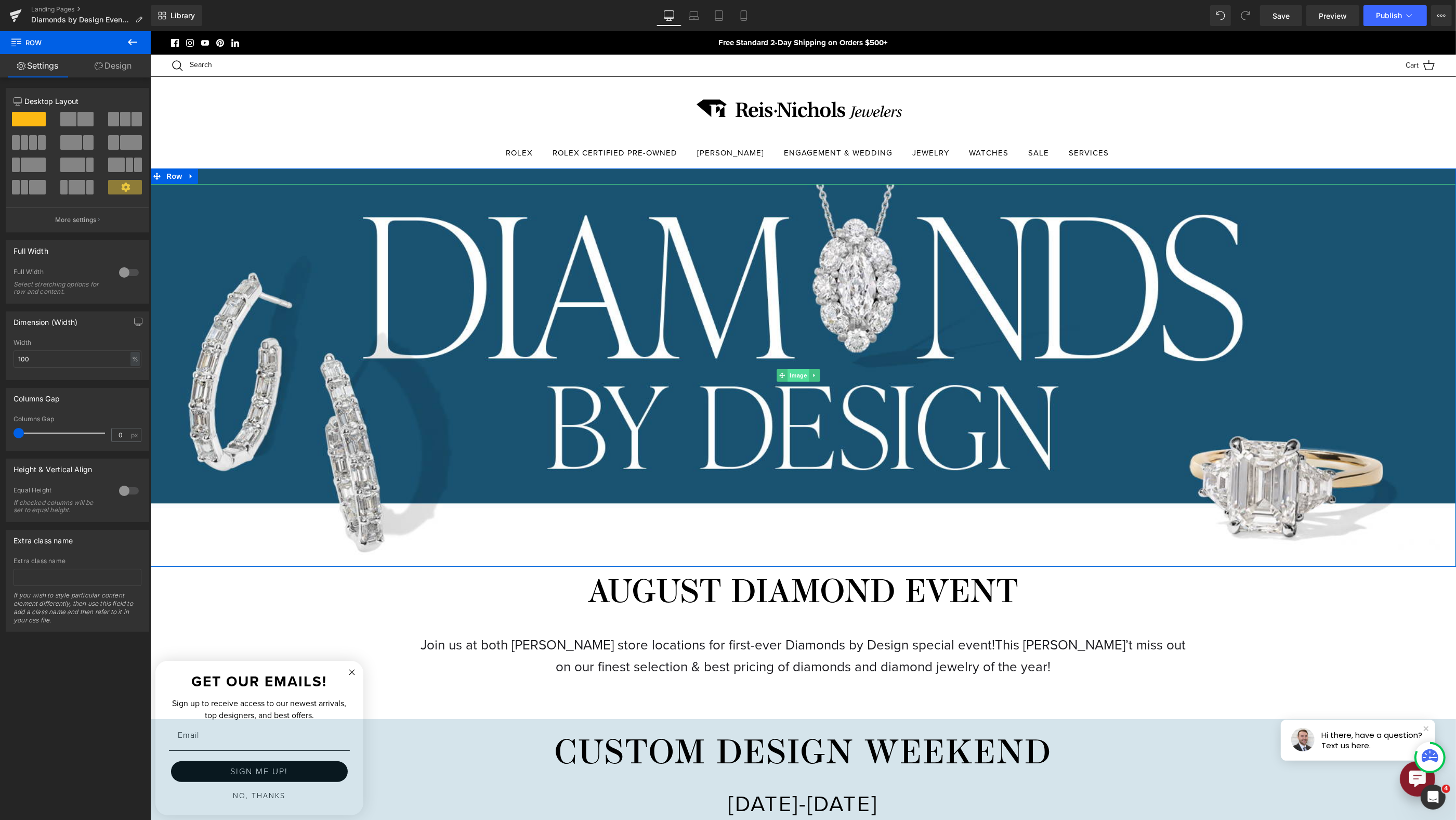
click at [793, 371] on span "Image" at bounding box center [798, 375] width 22 height 13
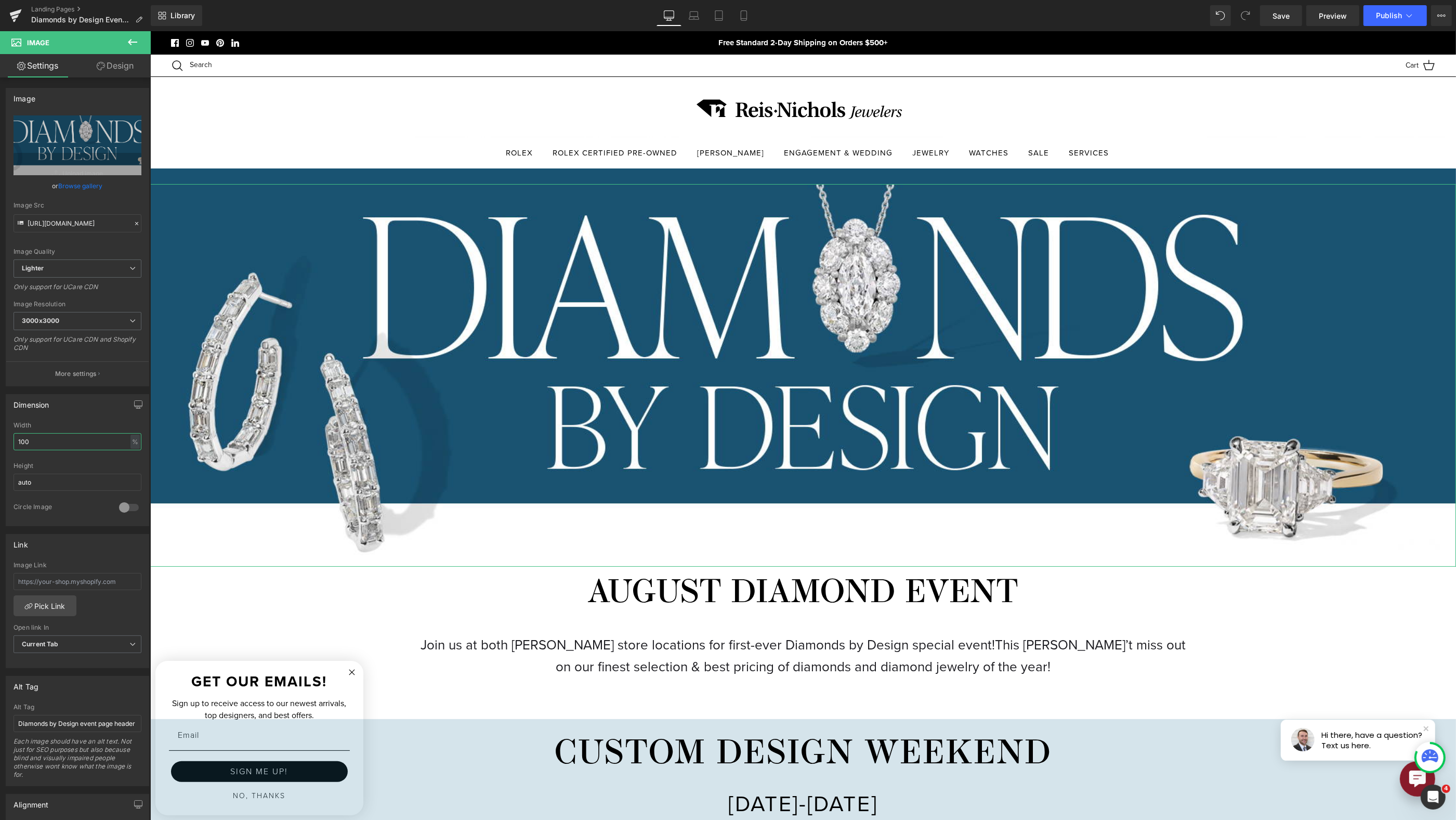
drag, startPoint x: 47, startPoint y: 439, endPoint x: -31, endPoint y: 440, distance: 78.0
click at [0, 440] on html "Image You are previewing how the will restyle your page. You can not edit Eleme…" at bounding box center [728, 410] width 1456 height 820
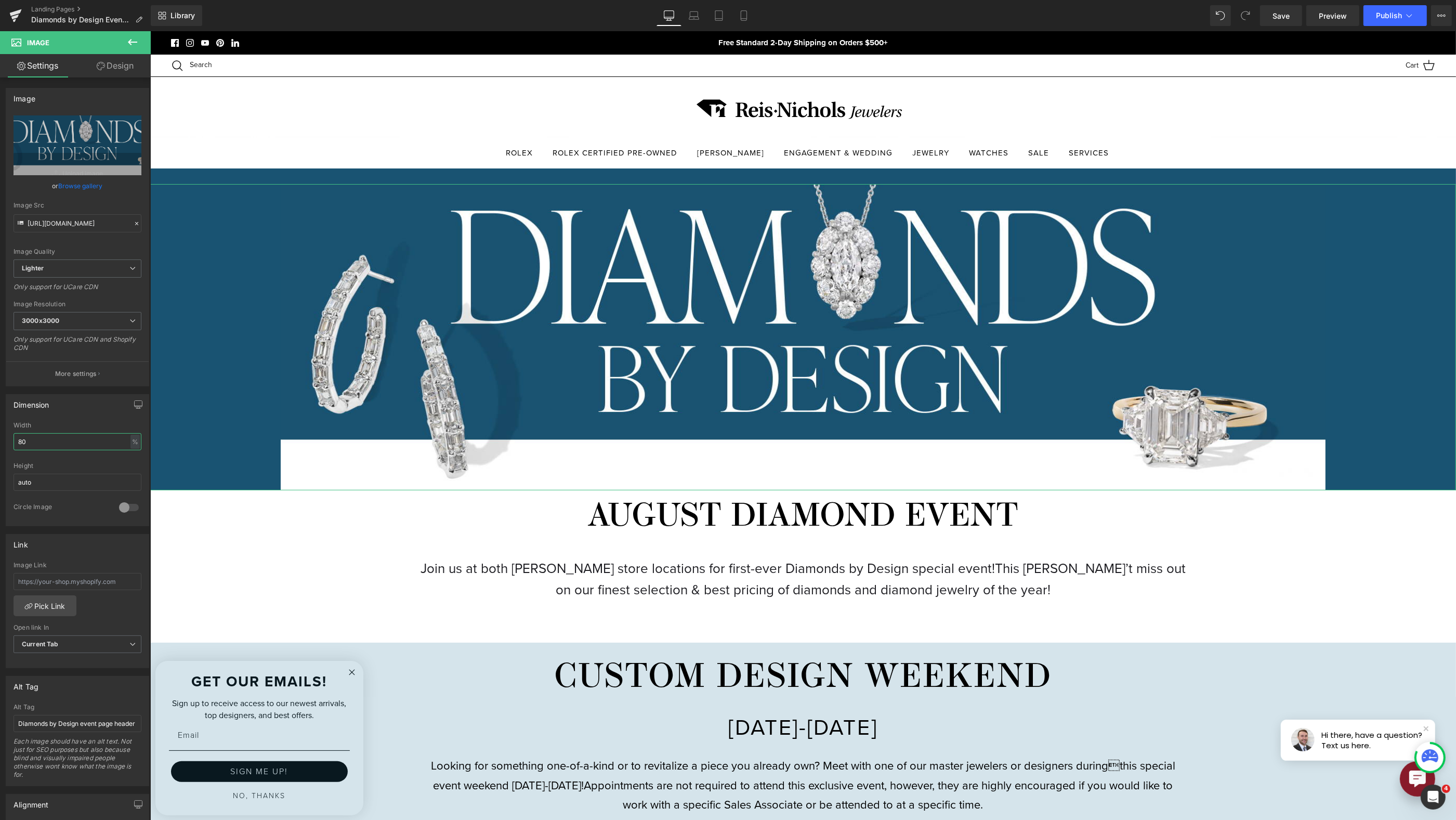
type input "8"
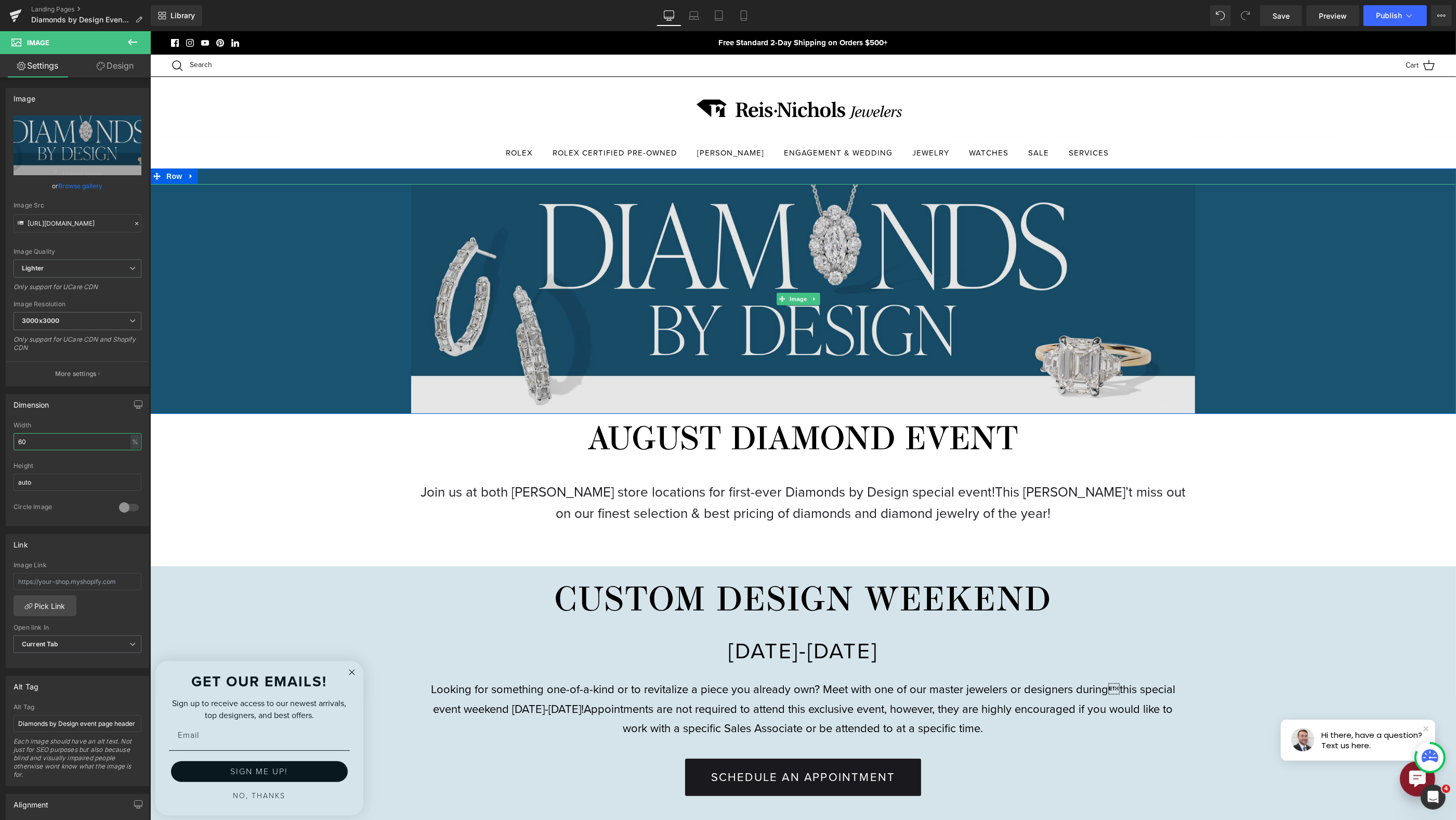
type input "60"
click at [1138, 377] on img at bounding box center [802, 298] width 783 height 230
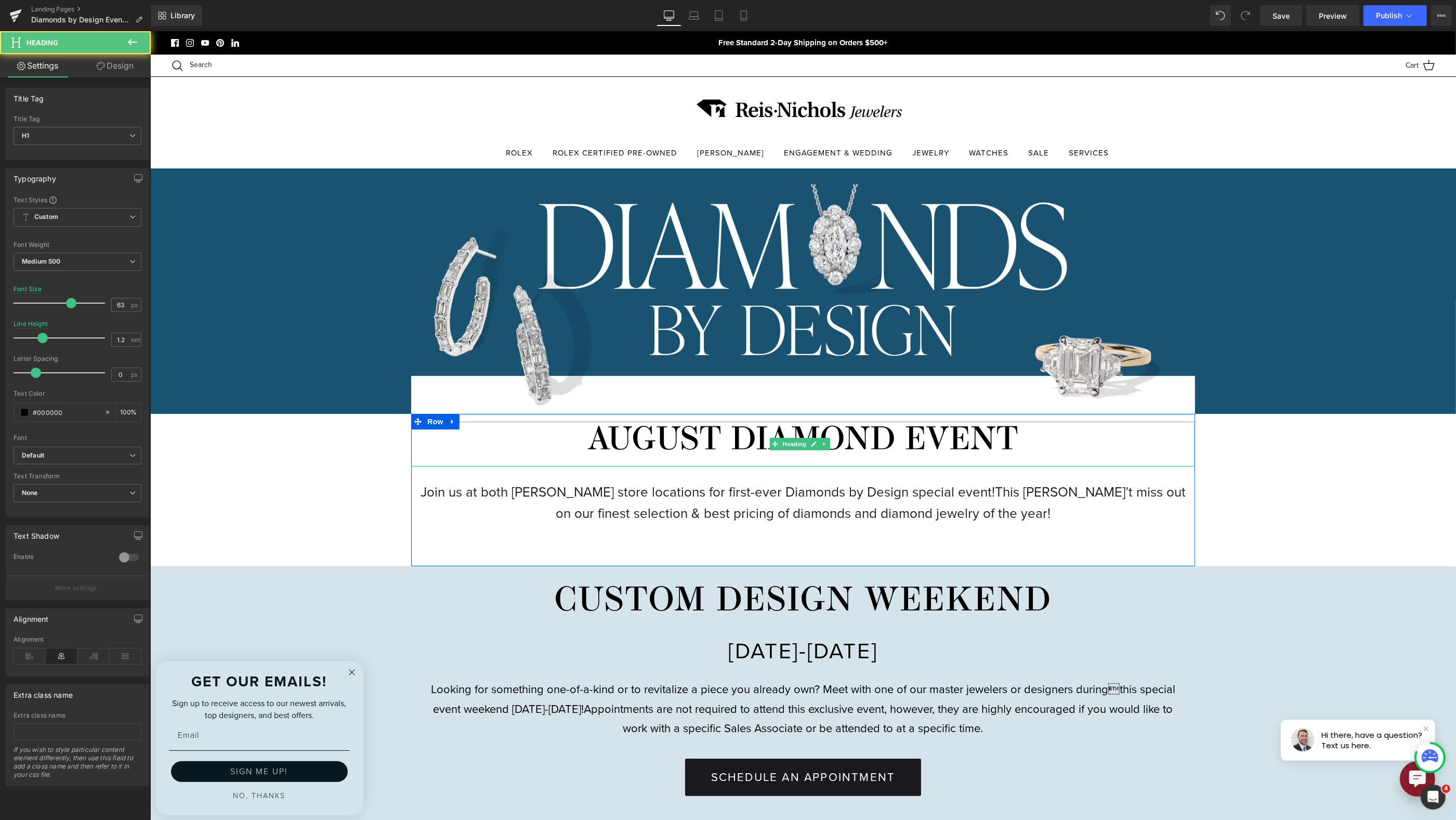
click at [611, 422] on h1 "AUGUST DIAMOND EVENT" at bounding box center [802, 441] width 783 height 40
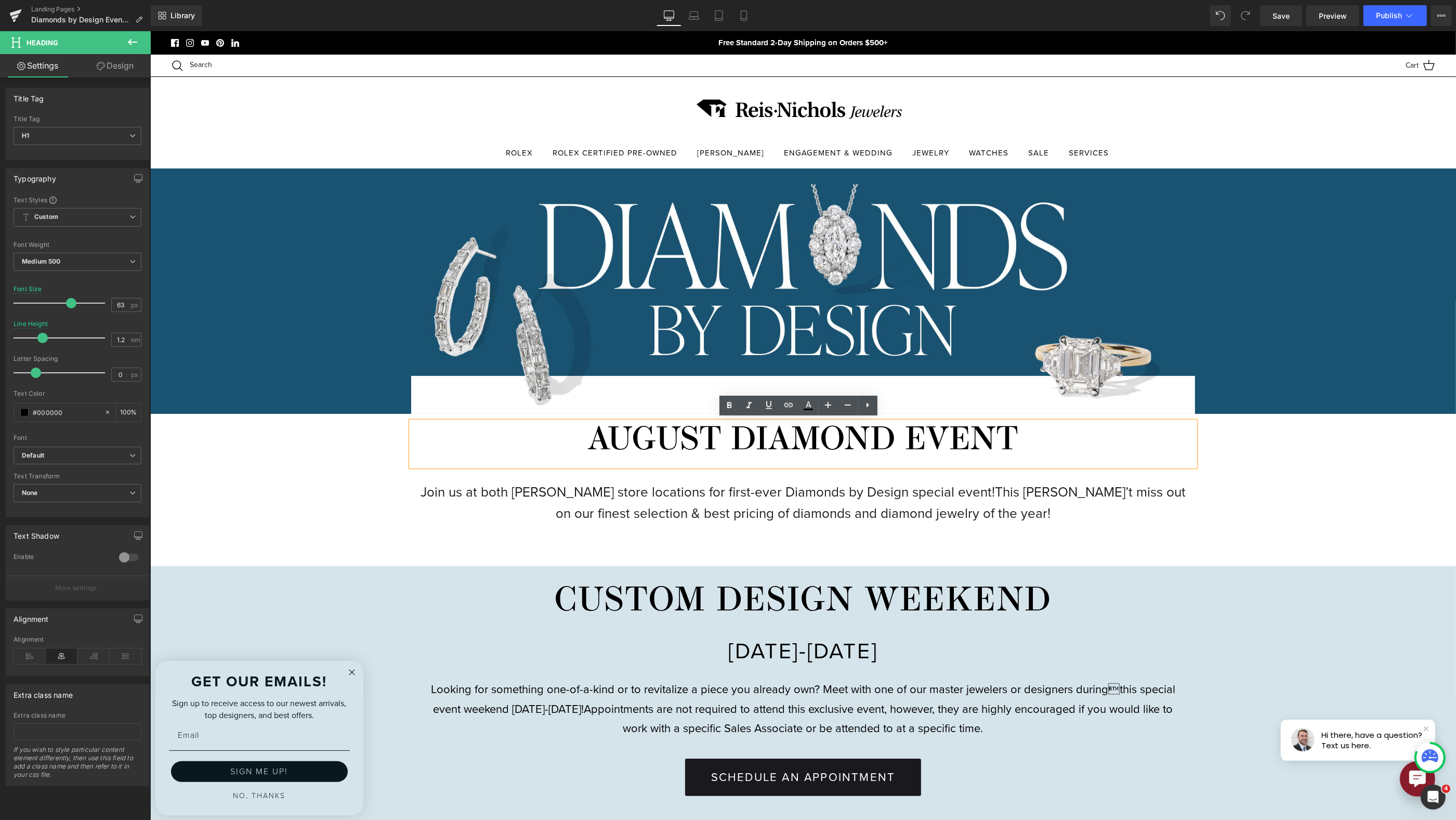
drag, startPoint x: 1248, startPoint y: 482, endPoint x: 1236, endPoint y: 471, distance: 16.3
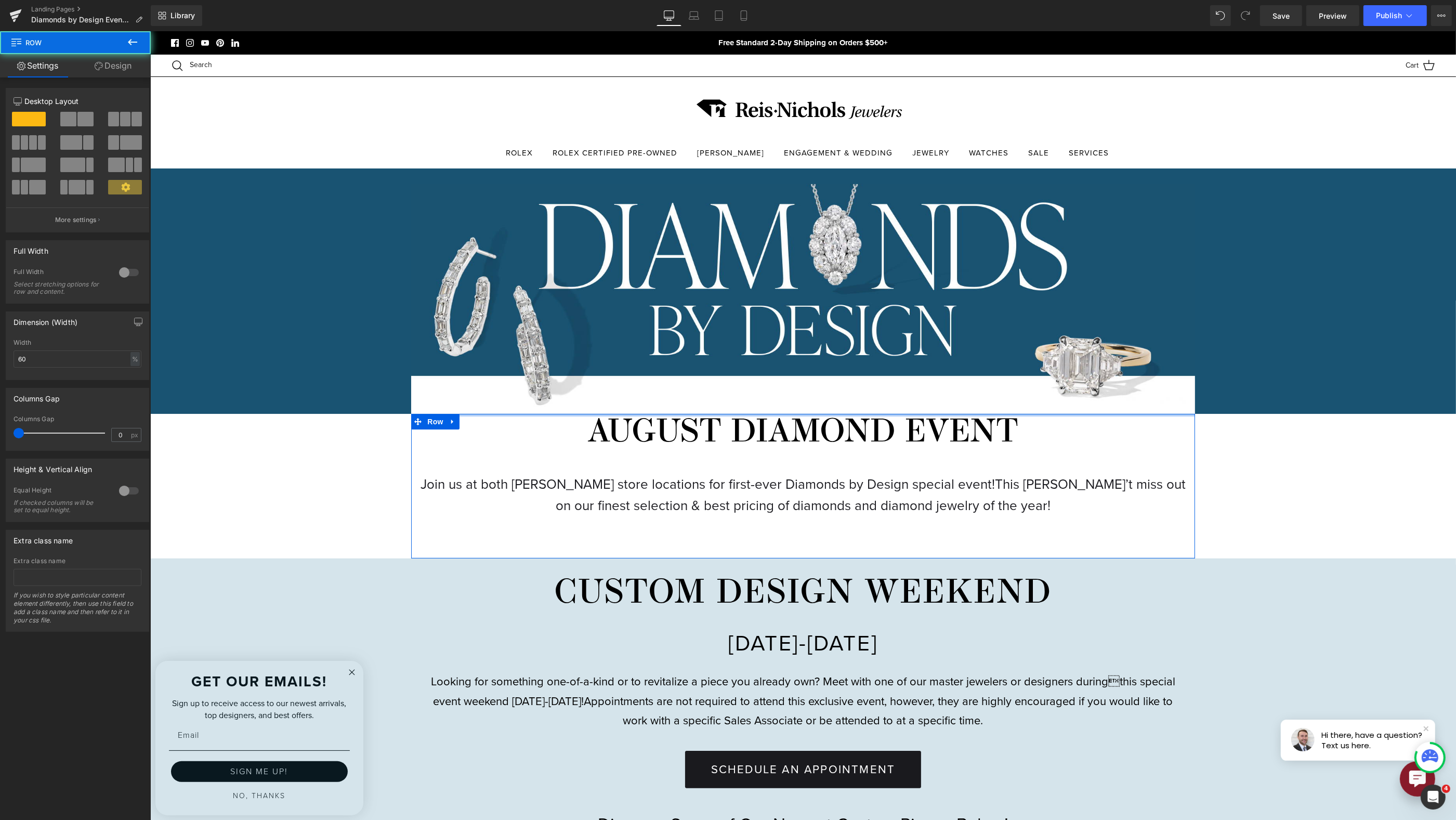
drag, startPoint x: 1102, startPoint y: 413, endPoint x: 1191, endPoint y: 422, distance: 89.5
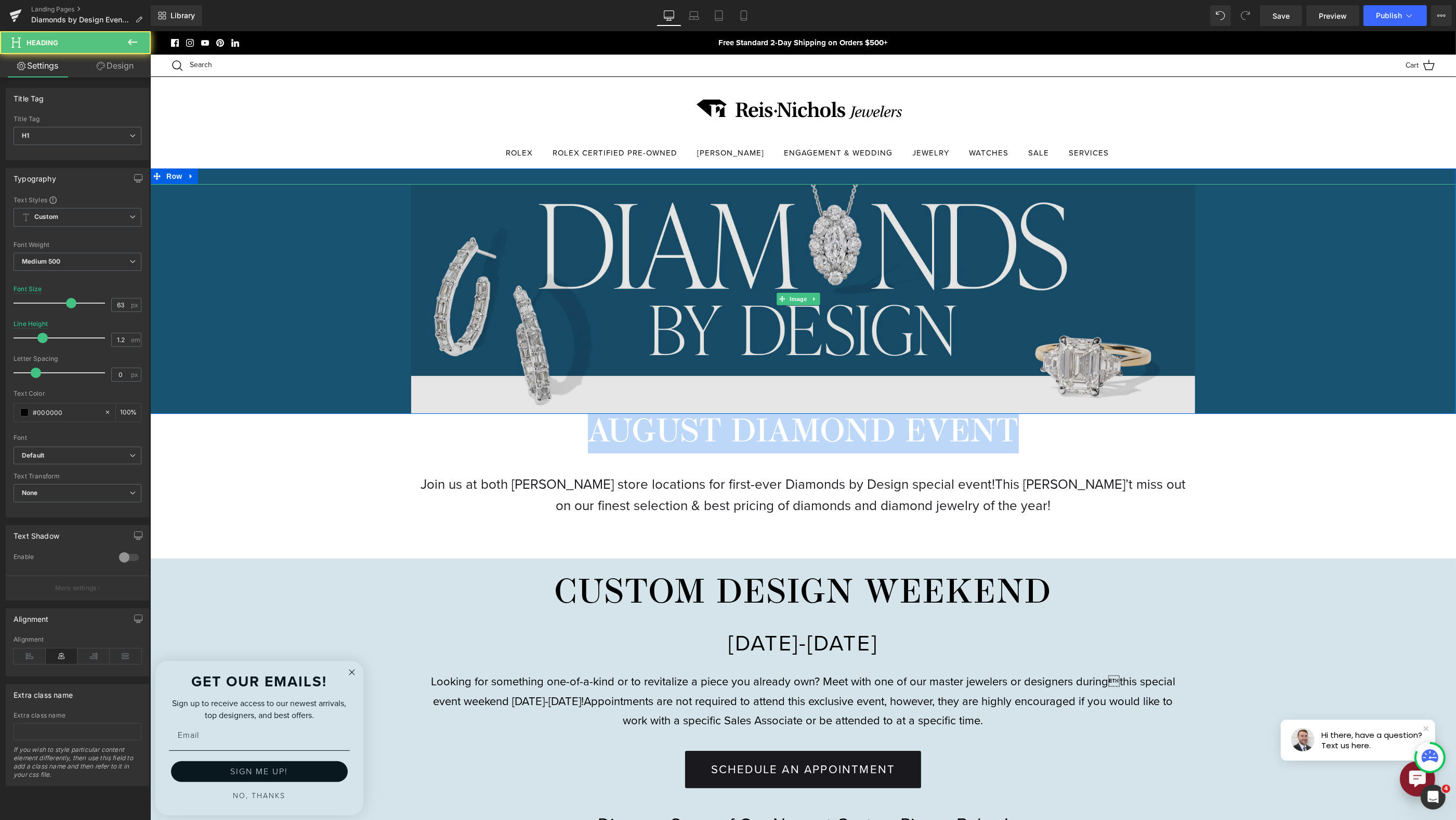
drag, startPoint x: 596, startPoint y: 415, endPoint x: 500, endPoint y: 408, distance: 96.3
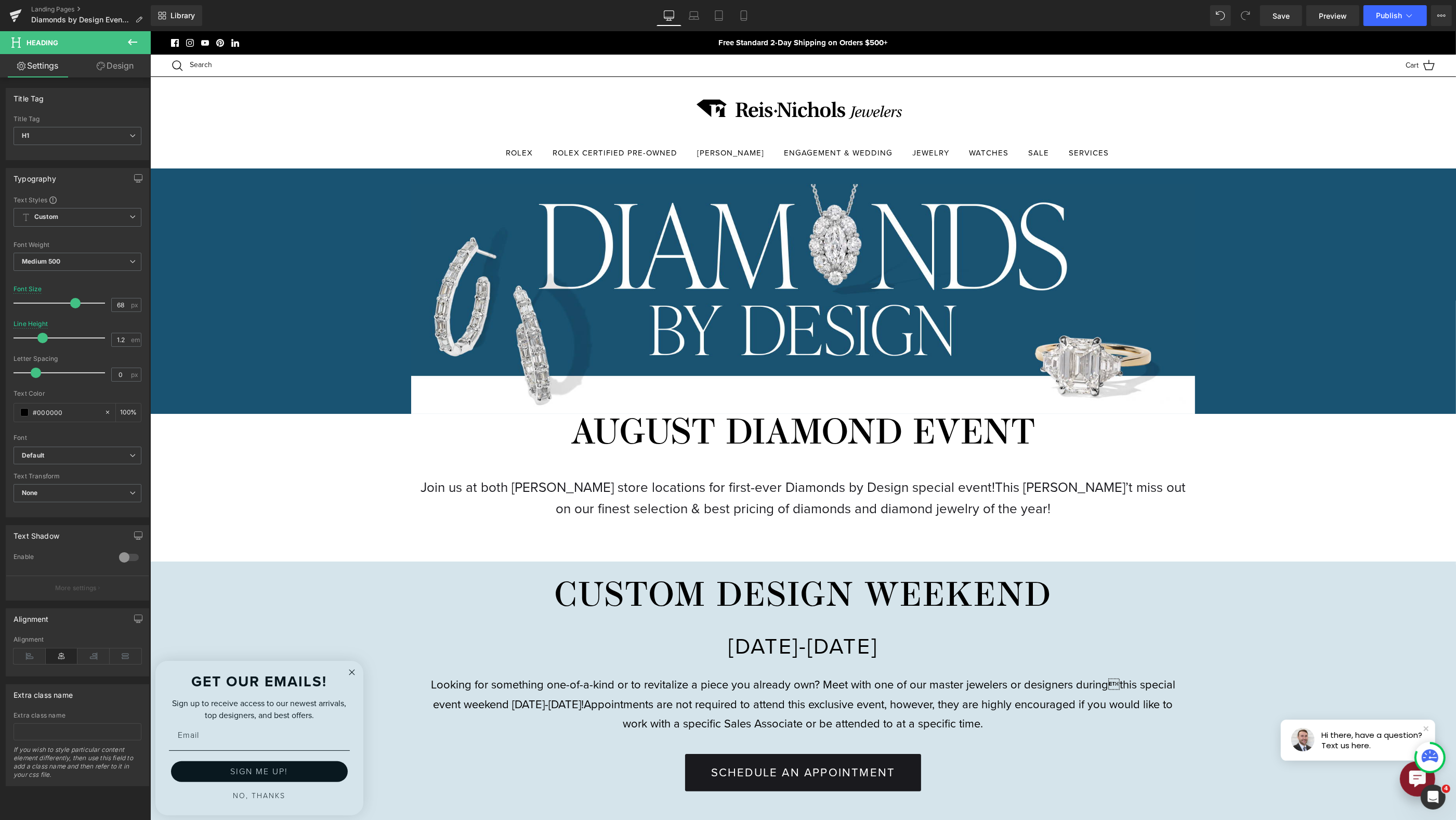
type input "69"
drag, startPoint x: 70, startPoint y: 302, endPoint x: 75, endPoint y: 302, distance: 5.0
click at [75, 302] on span at bounding box center [76, 303] width 10 height 10
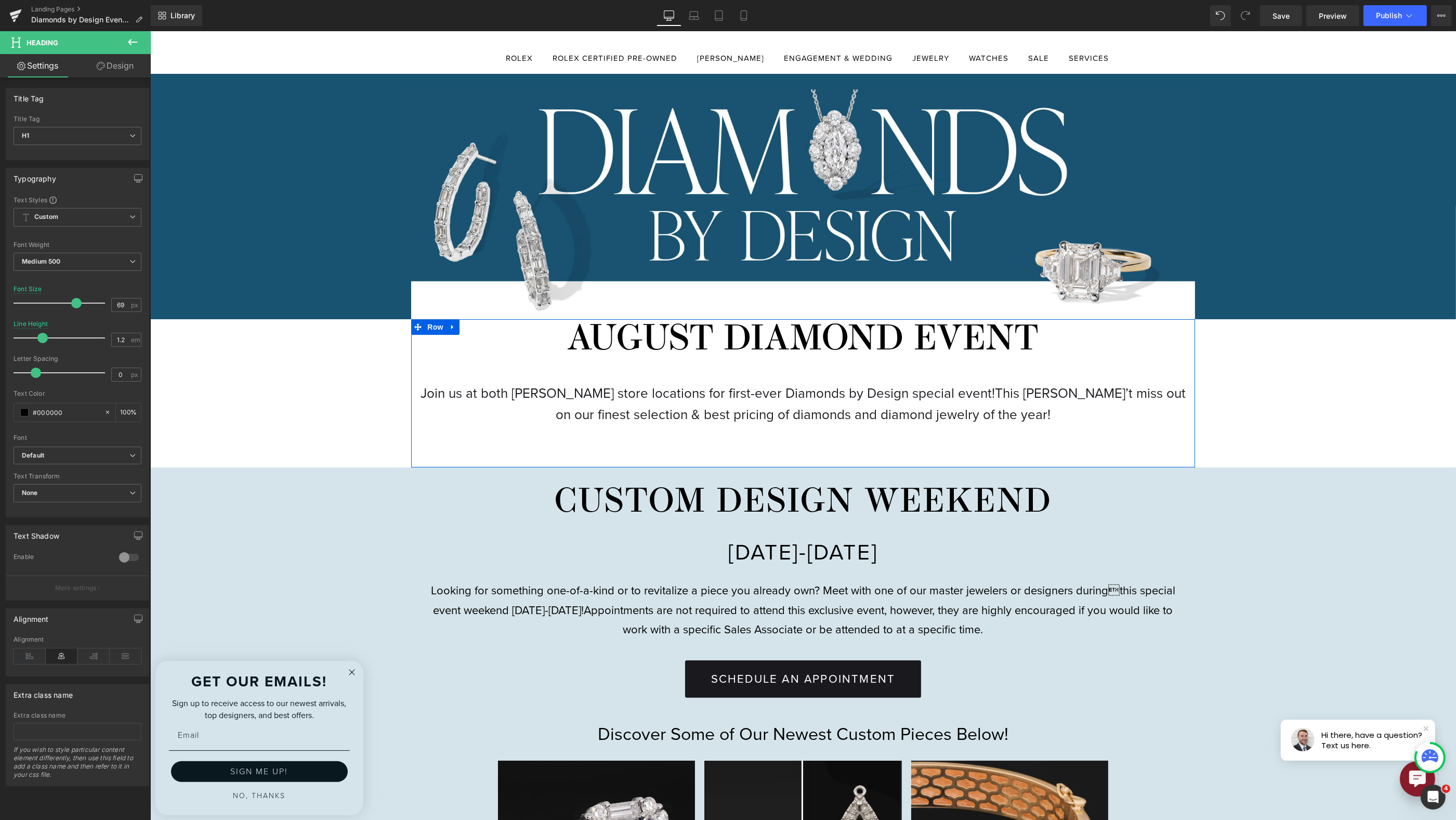
scroll to position [96, 0]
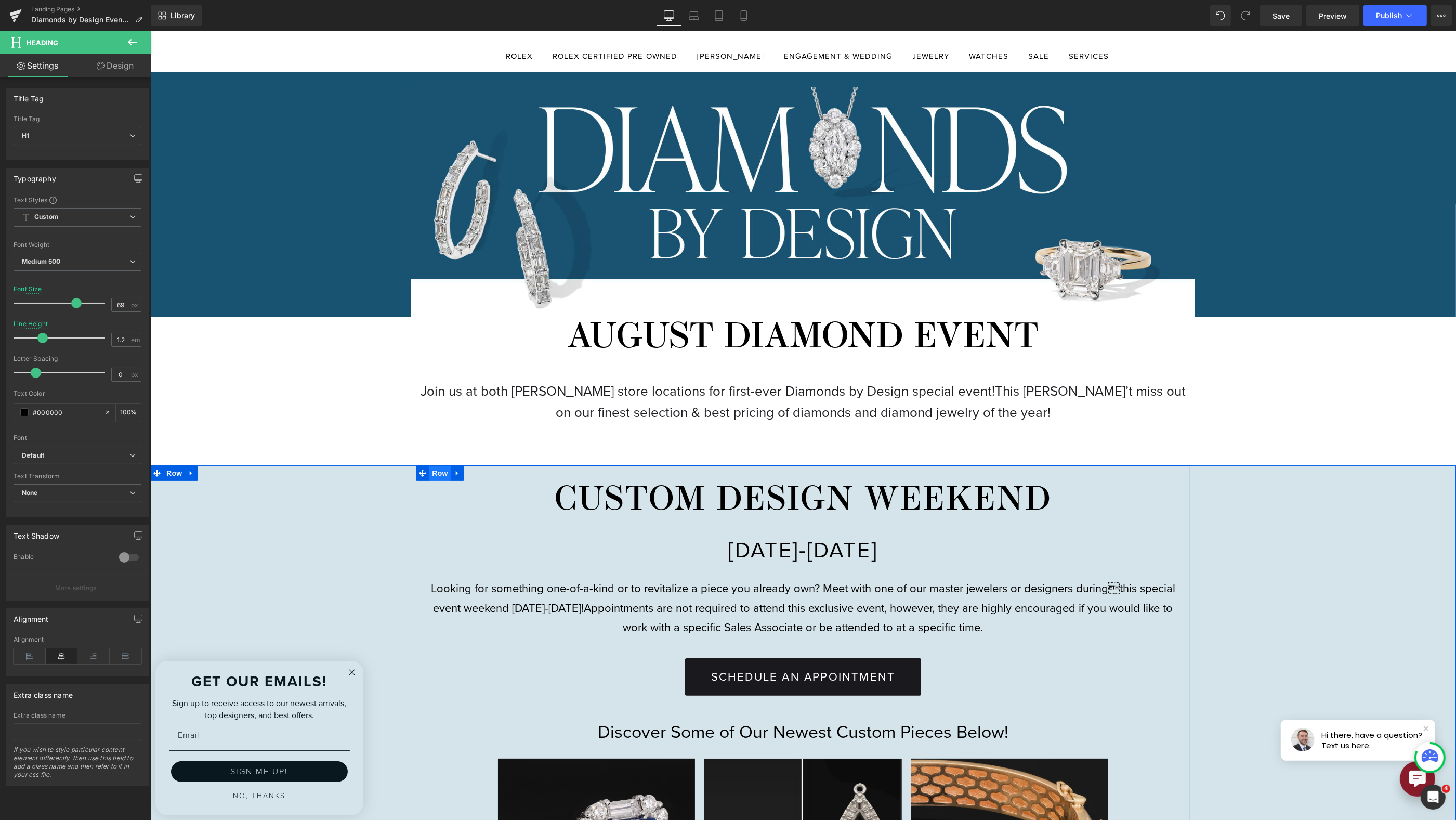
click at [433, 470] on span "Row" at bounding box center [439, 473] width 21 height 15
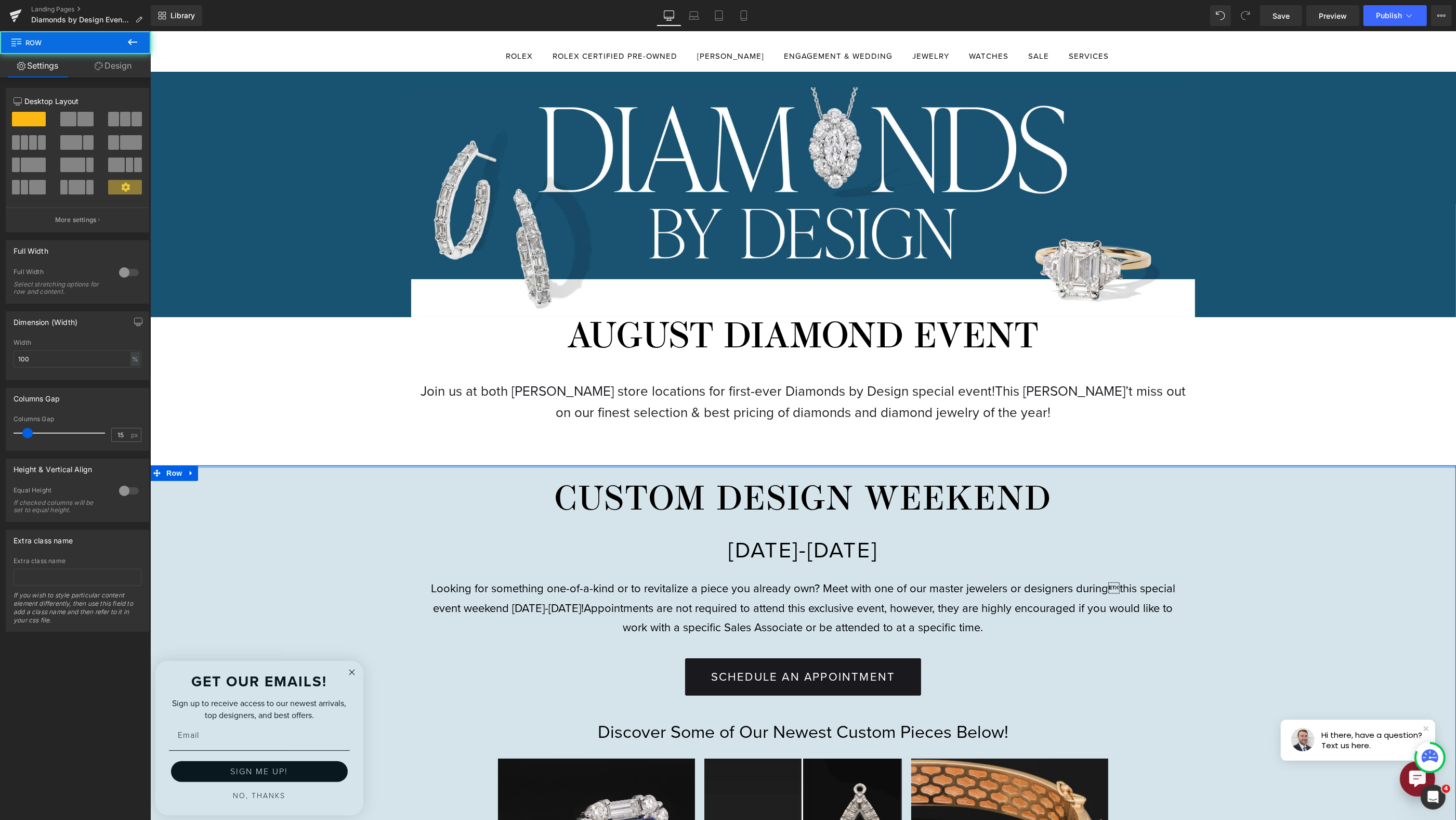
drag, startPoint x: 291, startPoint y: 464, endPoint x: 291, endPoint y: 455, distance: 9.0
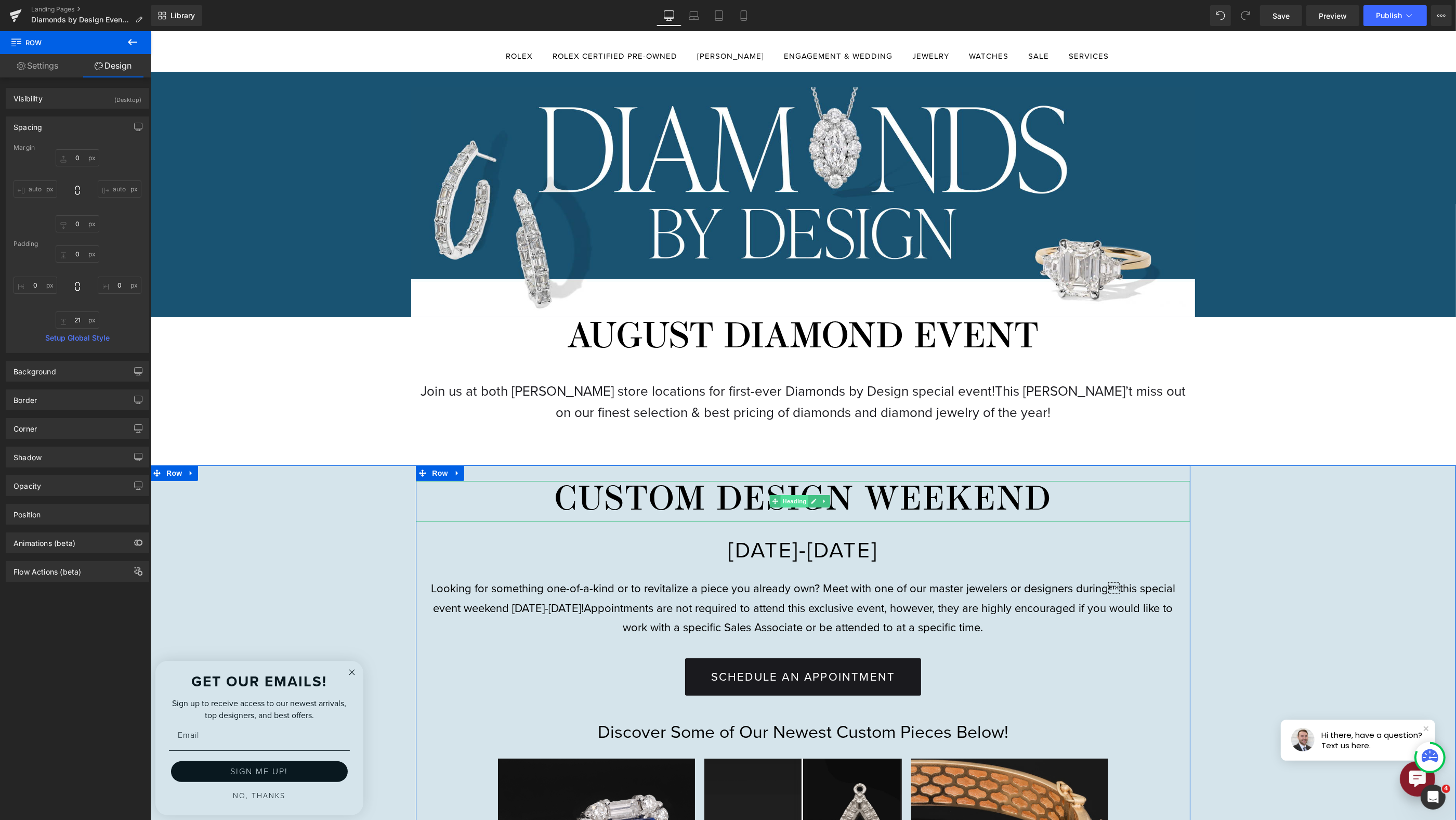
click at [795, 502] on span "Heading" at bounding box center [794, 501] width 28 height 13
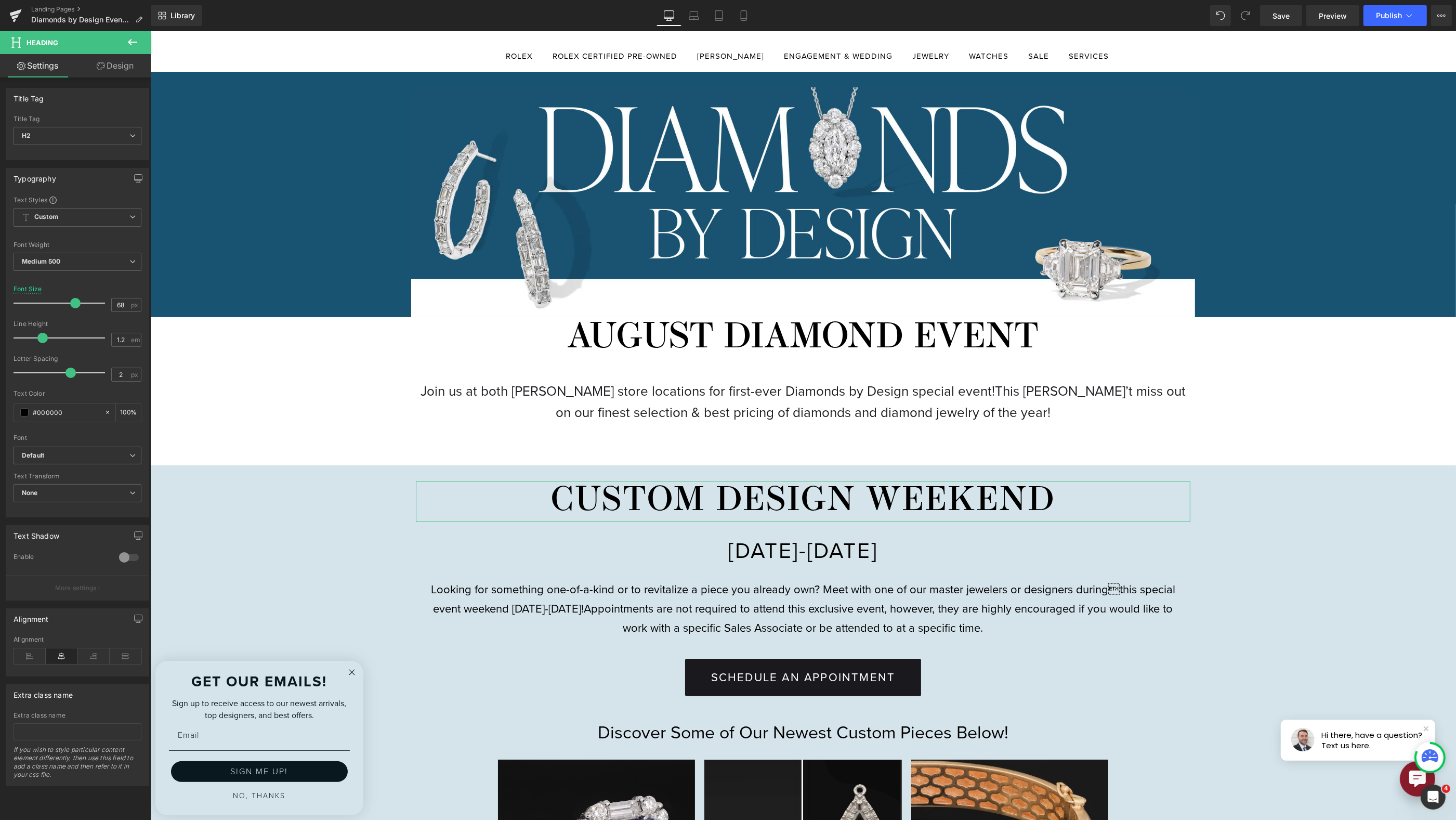
type input "69"
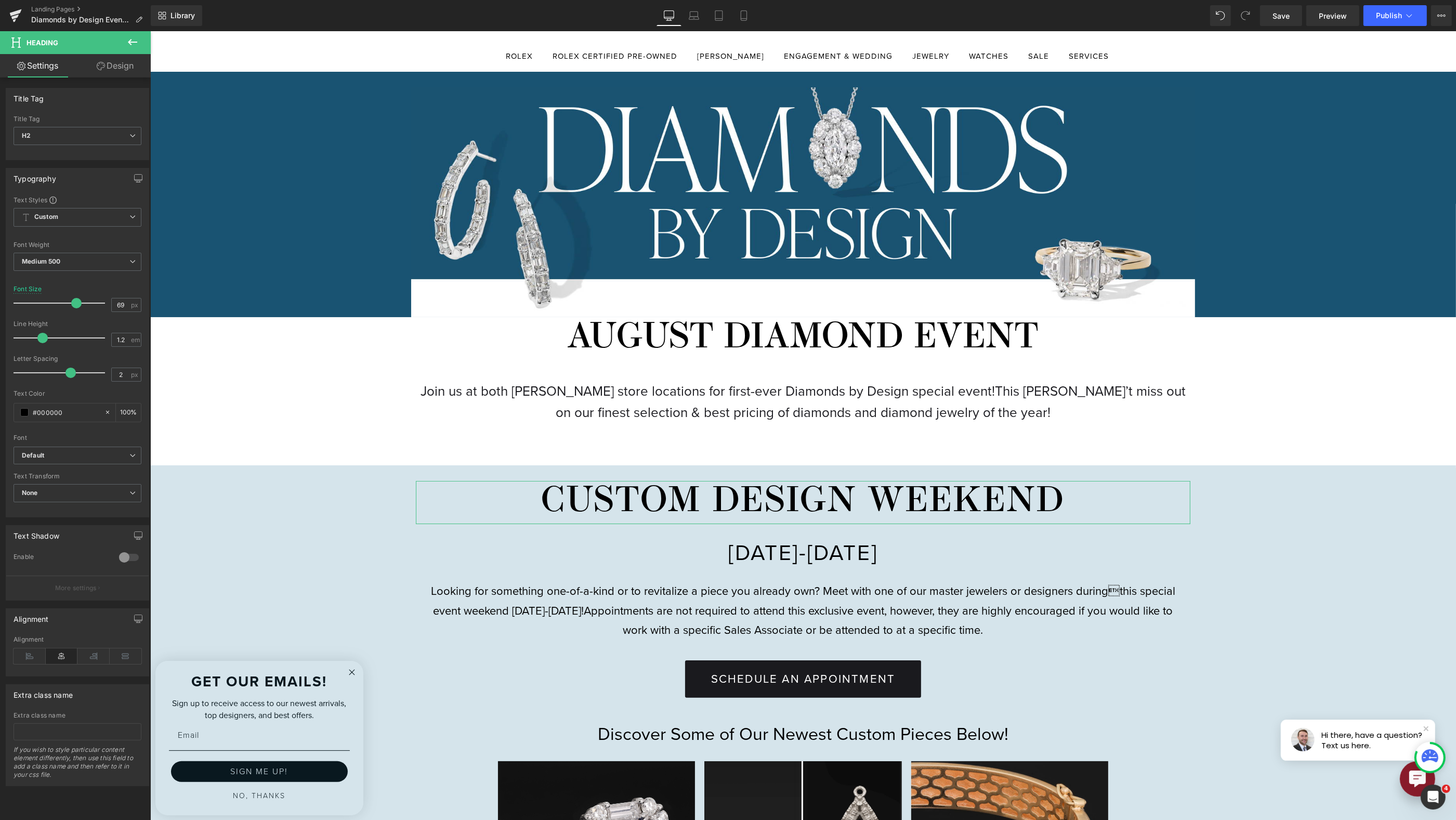
click at [74, 302] on span at bounding box center [76, 303] width 10 height 10
click at [40, 334] on span at bounding box center [43, 338] width 10 height 10
drag, startPoint x: 68, startPoint y: 371, endPoint x: 58, endPoint y: 371, distance: 10.0
click at [58, 371] on span at bounding box center [60, 373] width 10 height 10
click at [76, 216] on span "Custom Setup Global Style" at bounding box center [77, 217] width 128 height 19
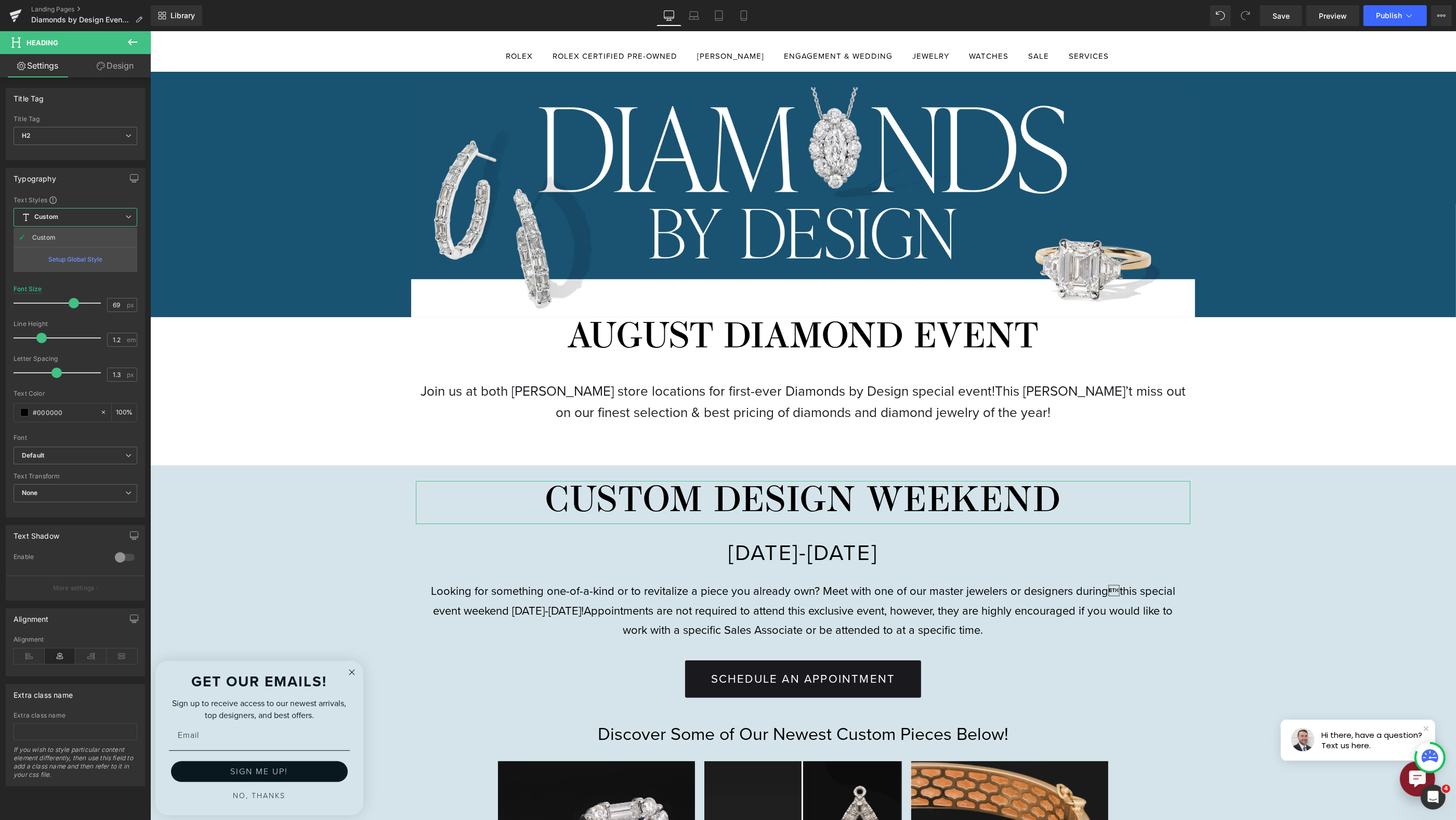
click at [85, 186] on div "Typography" at bounding box center [75, 178] width 138 height 20
click at [74, 263] on span "Medium 500" at bounding box center [77, 262] width 128 height 18
click at [75, 235] on div at bounding box center [77, 236] width 128 height 7
click at [82, 134] on span "H2" at bounding box center [77, 136] width 128 height 18
click at [86, 108] on div "Title Tag H1 H2 H3 H4 H5 H6 Title Tag H2 H1 H2 H3 H4 H5 H6" at bounding box center [75, 124] width 139 height 72
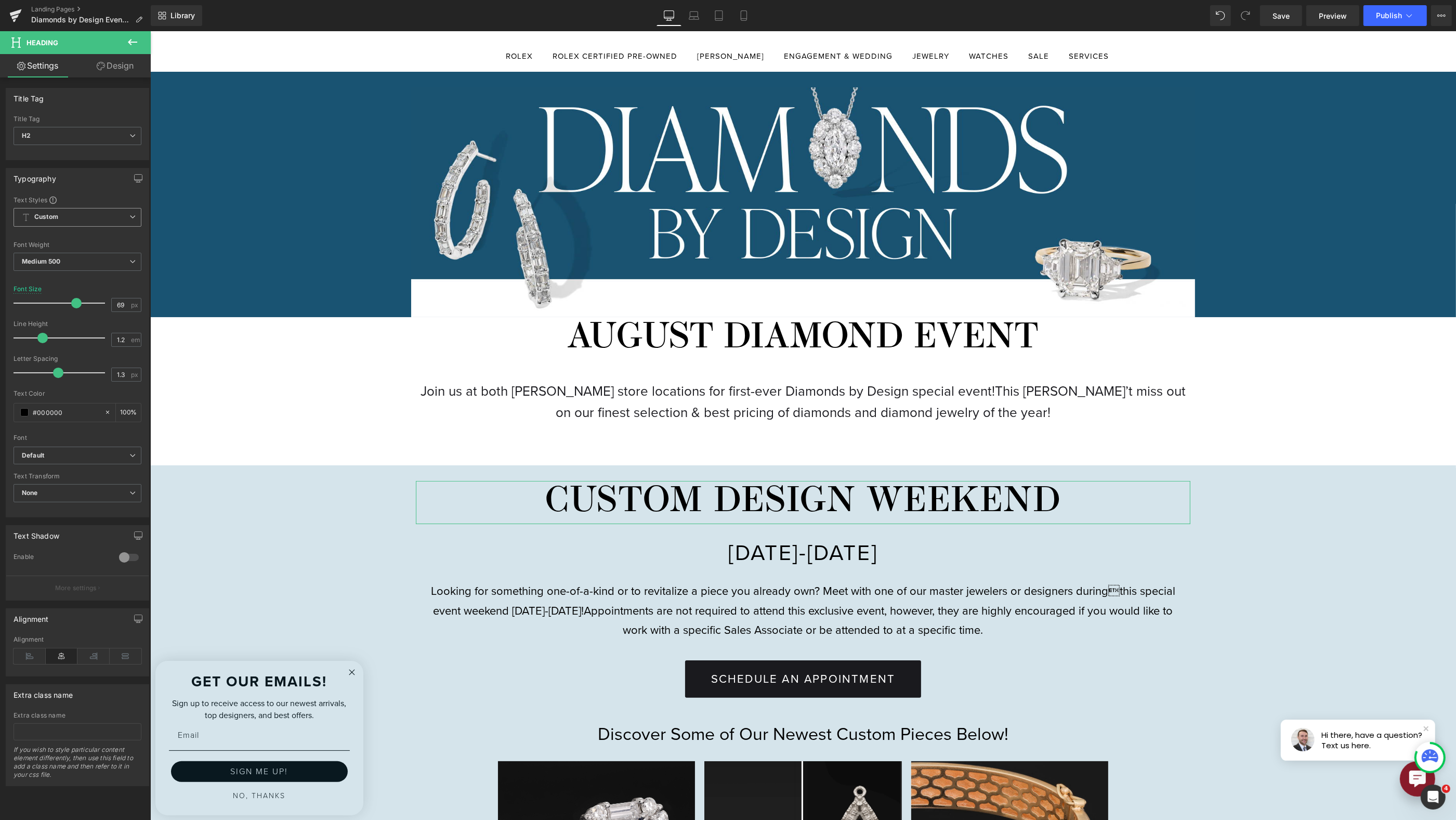
click at [80, 221] on span "Custom Setup Global Style" at bounding box center [77, 217] width 128 height 19
click at [82, 182] on div "Typography" at bounding box center [78, 178] width 143 height 20
click at [679, 507] on h2 "CUSTOM DESIGN WEEKEND" at bounding box center [803, 503] width 774 height 43
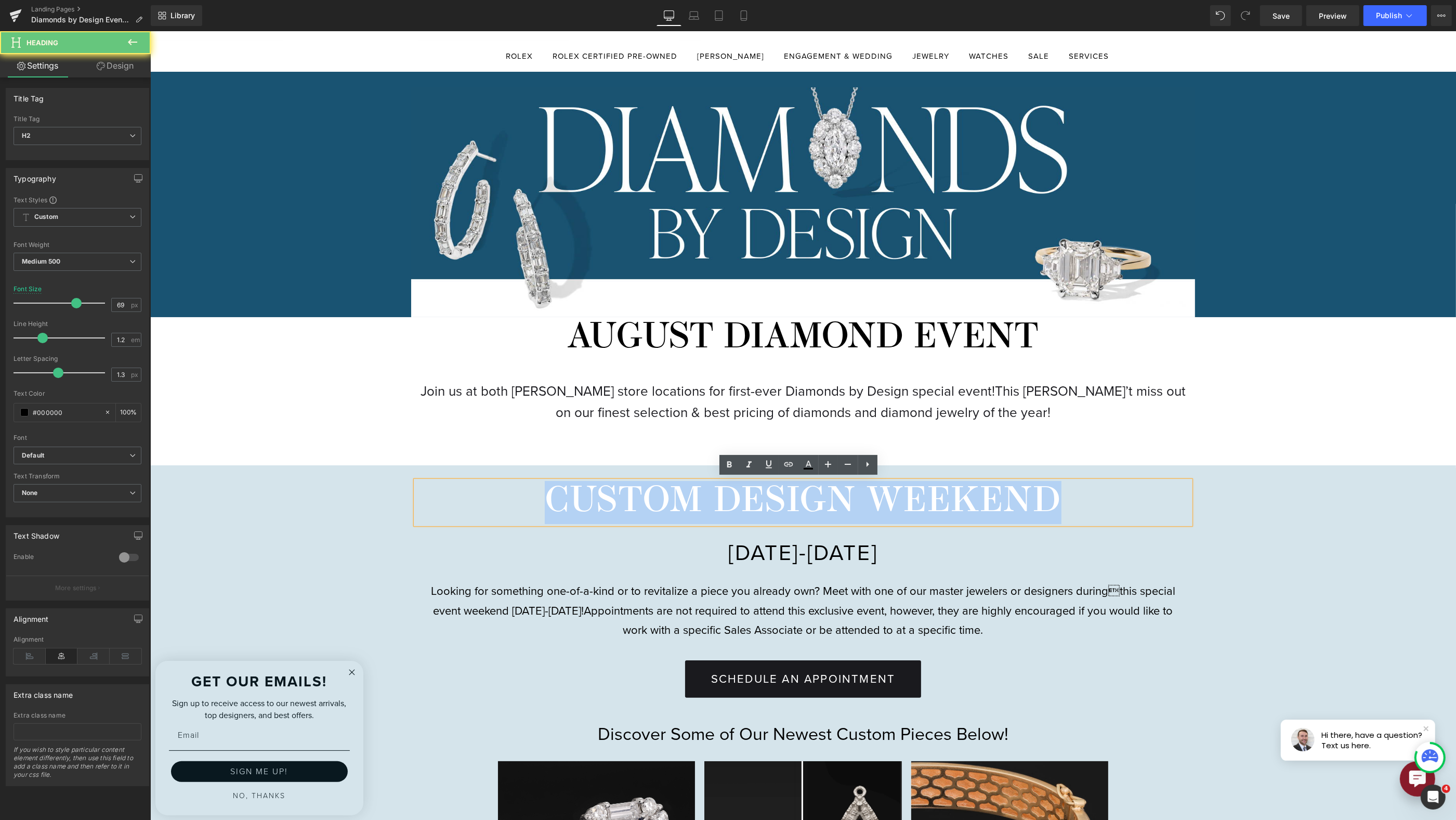
drag, startPoint x: 515, startPoint y: 507, endPoint x: 1146, endPoint y: 515, distance: 631.1
click at [1146, 515] on h2 "CUSTOM DESIGN WEEKEND" at bounding box center [803, 503] width 774 height 43
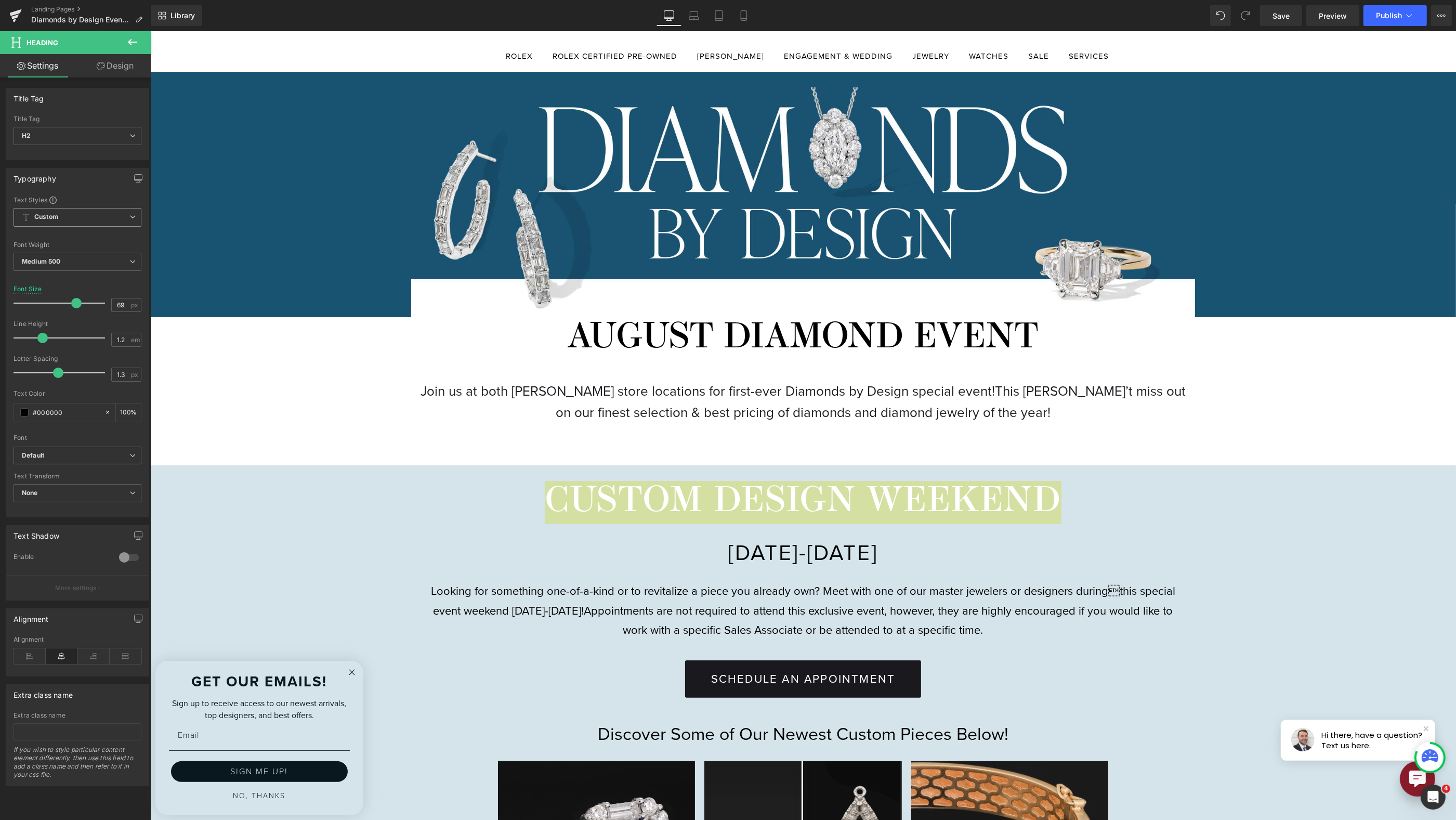
click at [94, 210] on span "Custom Setup Global Style" at bounding box center [77, 217] width 128 height 19
click at [88, 196] on div "Text Styles" at bounding box center [75, 200] width 124 height 8
click at [73, 455] on b "Default" at bounding box center [75, 456] width 108 height 9
click at [71, 510] on li "proxima-nova" at bounding box center [75, 508] width 124 height 17
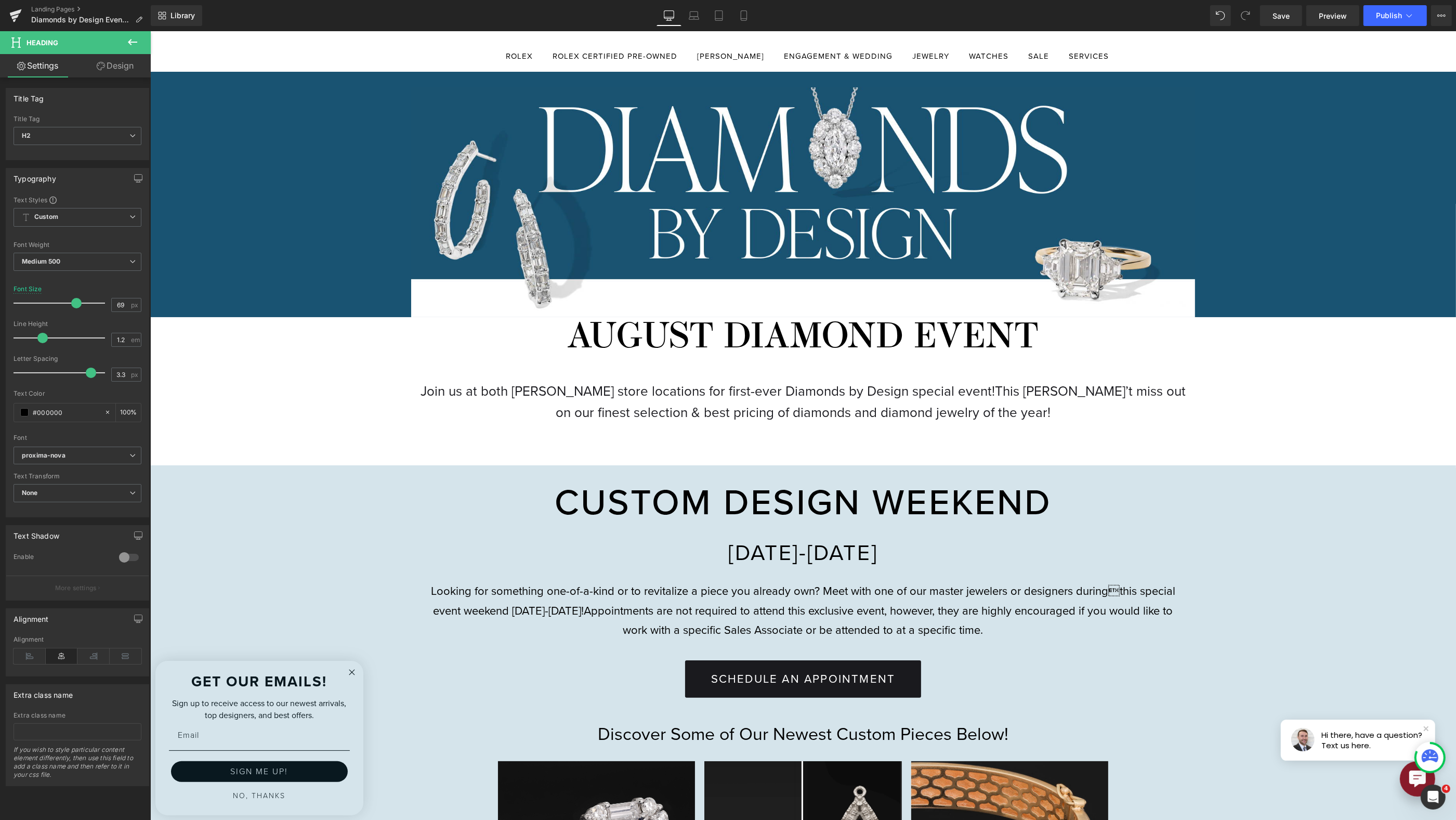
type input "3.4"
drag, startPoint x: 60, startPoint y: 371, endPoint x: 94, endPoint y: 371, distance: 34.0
click at [94, 371] on span at bounding box center [94, 373] width 10 height 10
click at [76, 259] on span "Medium 500" at bounding box center [77, 262] width 128 height 18
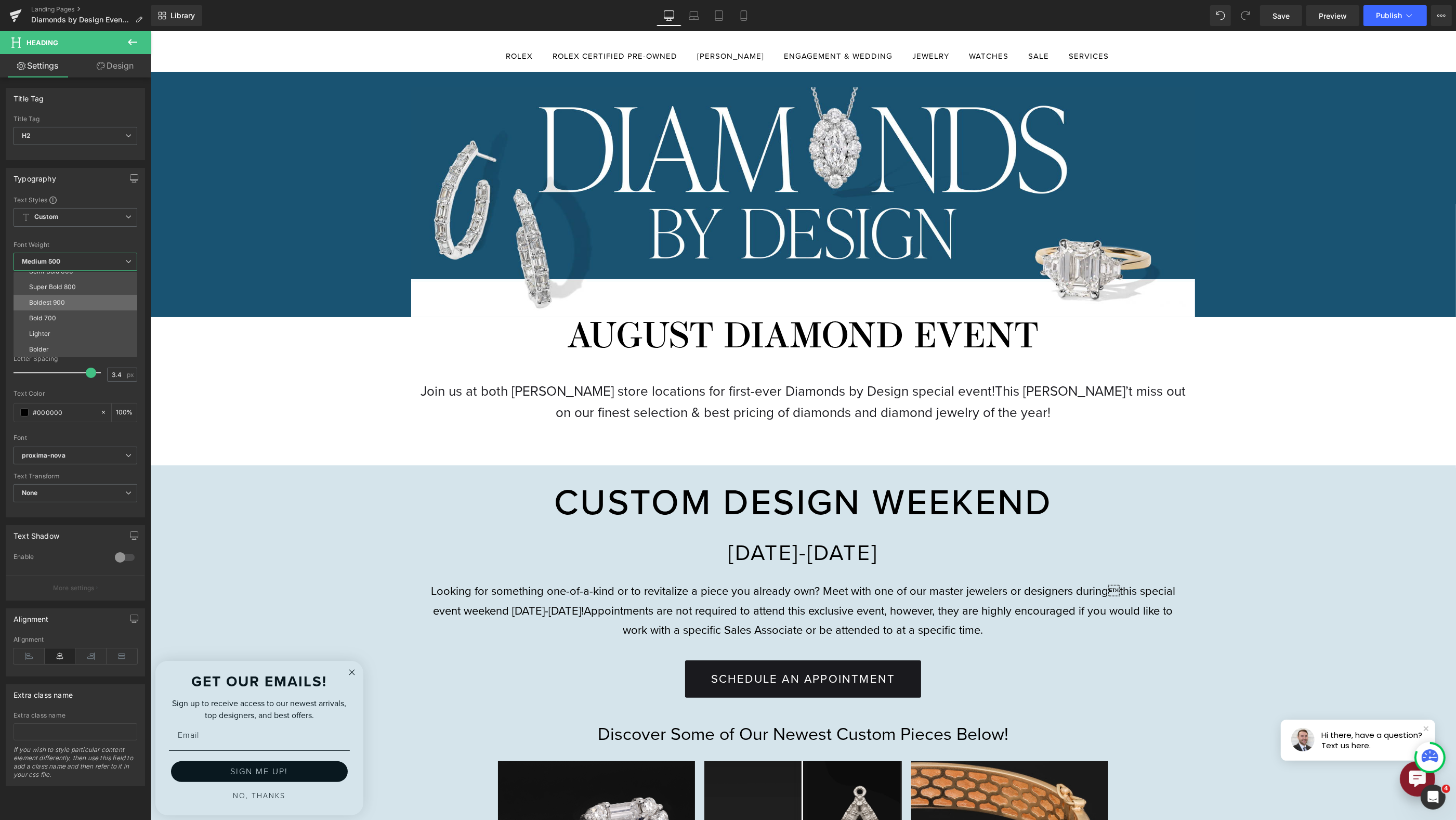
click at [58, 304] on div "Boldest 900" at bounding box center [48, 303] width 36 height 7
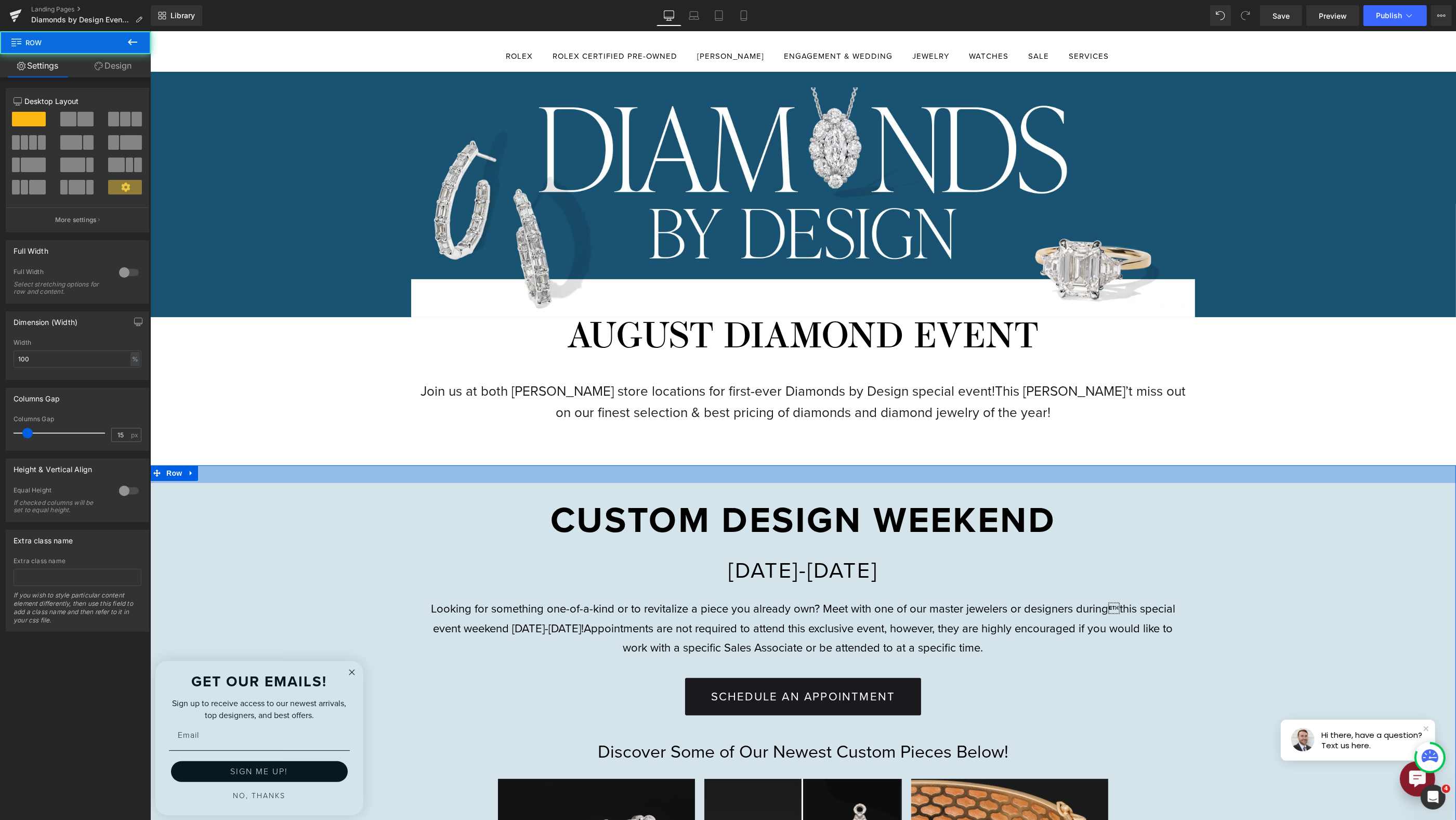
drag, startPoint x: 772, startPoint y: 465, endPoint x: 777, endPoint y: 482, distance: 17.7
click at [777, 482] on div "CUSTOM DESIGN WEEKEND Heading AUGUST 14-16 Heading Looking for something one-of…" at bounding box center [802, 759] width 1306 height 587
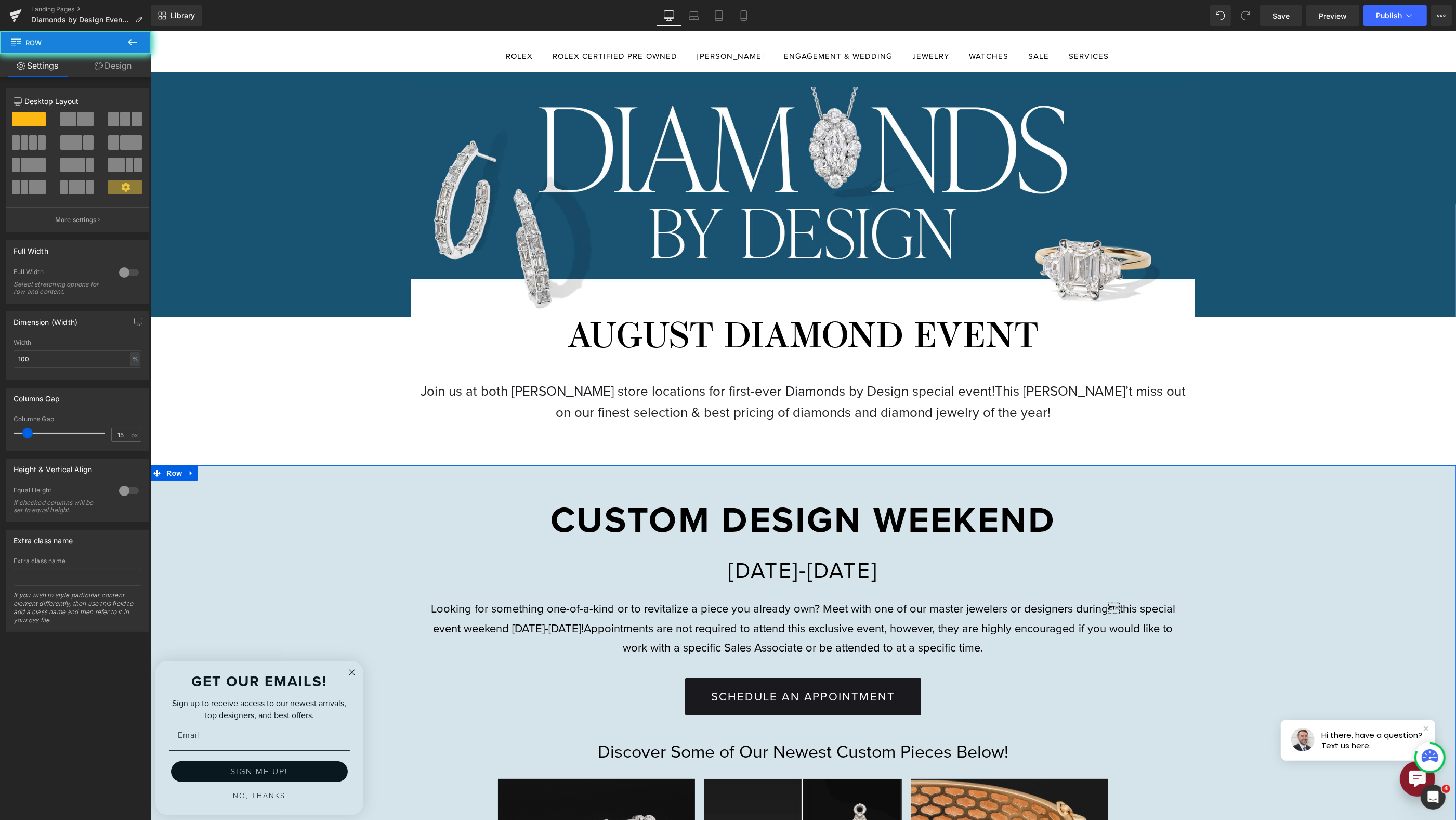
click at [1232, 573] on div "CUSTOM DESIGN WEEKEND Heading AUGUST 14-16 Heading Looking for something one-of…" at bounding box center [802, 762] width 1306 height 559
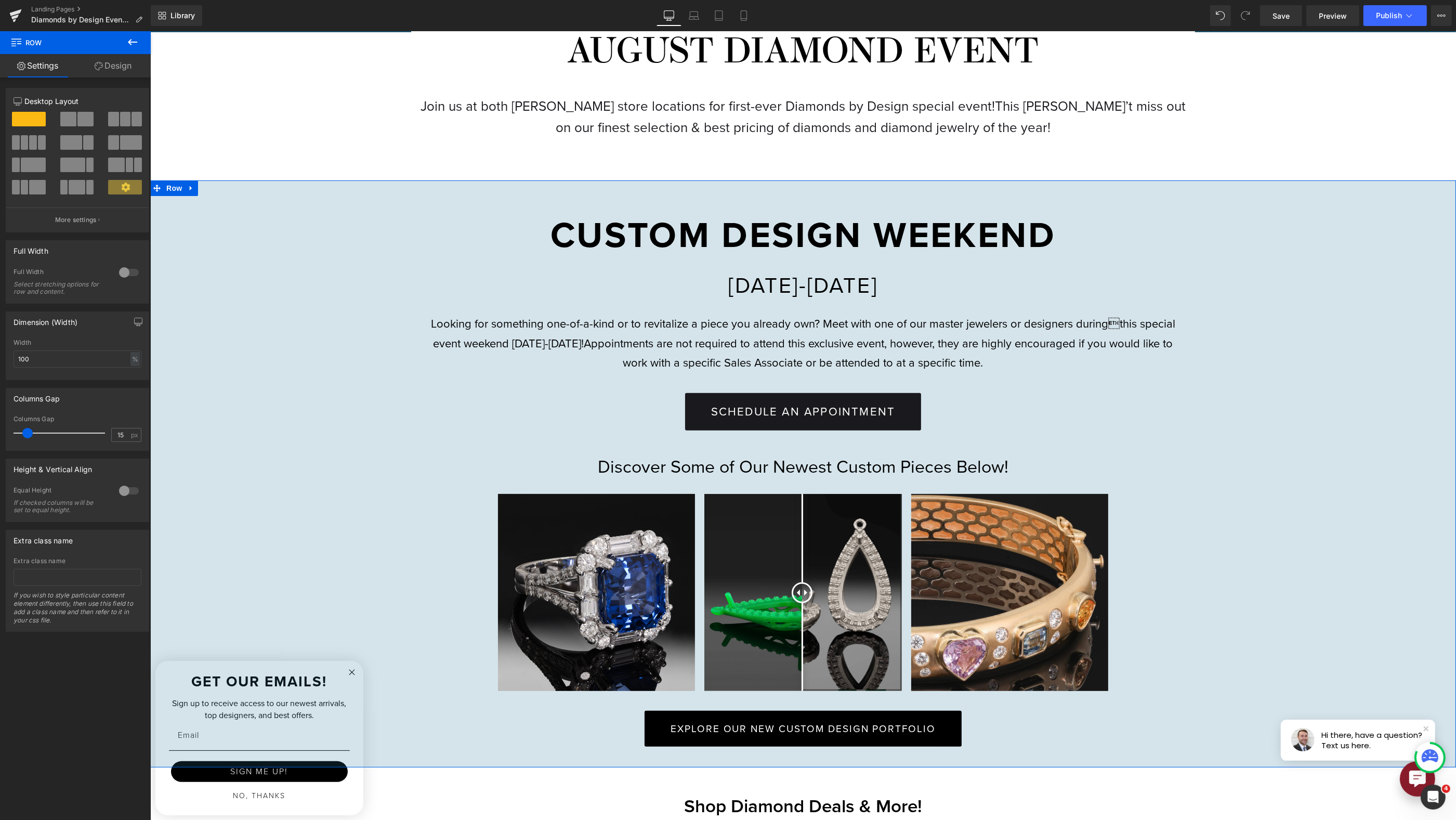
scroll to position [434, 0]
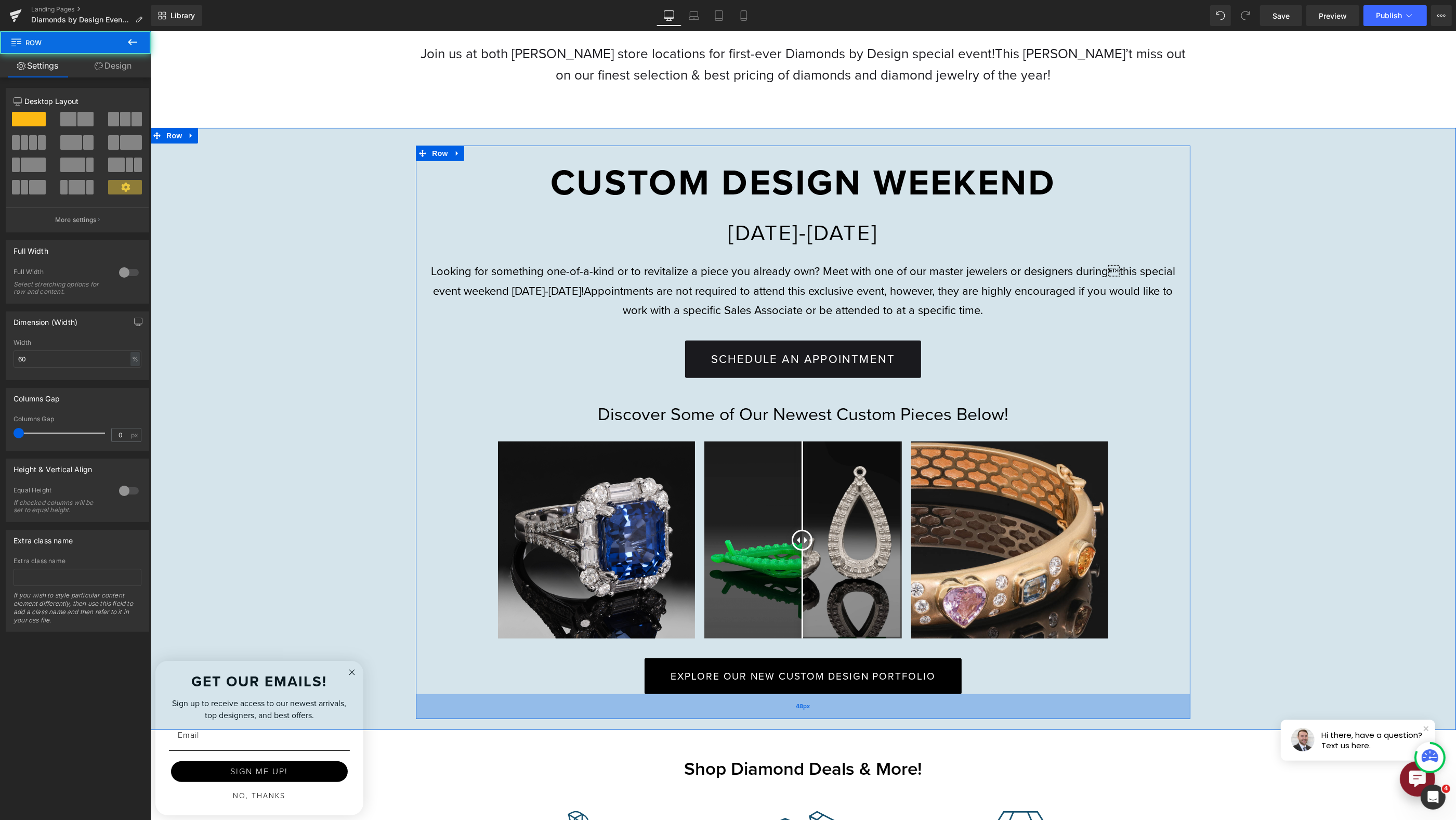
drag, startPoint x: 987, startPoint y: 695, endPoint x: 988, endPoint y: 714, distance: 19.0
click at [988, 714] on div "48px" at bounding box center [803, 707] width 774 height 25
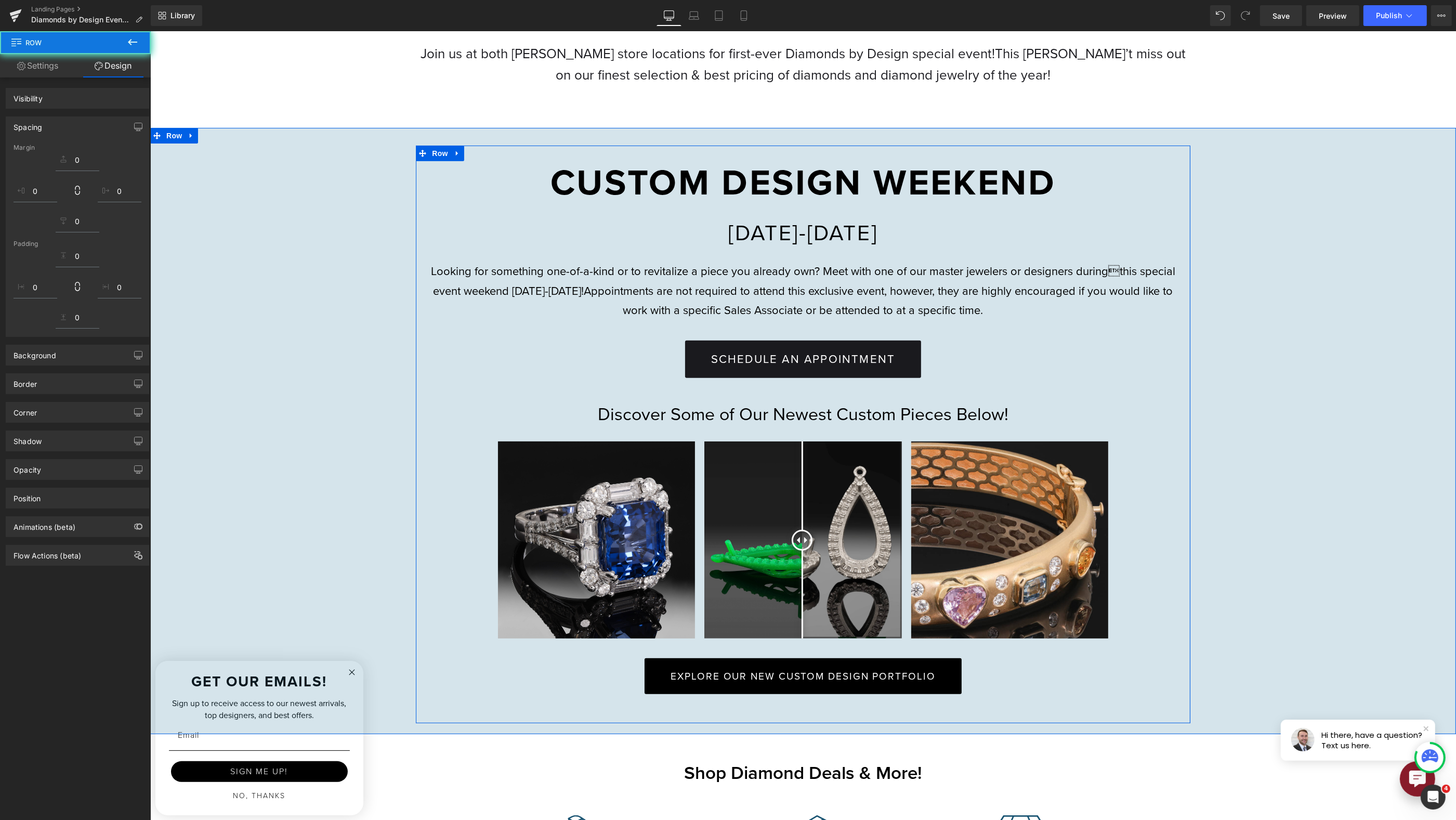
click at [1362, 496] on div "CUSTOM DESIGN WEEKEND Heading AUGUST 14-16 Heading Looking for something one-of…" at bounding box center [802, 434] width 1306 height 578
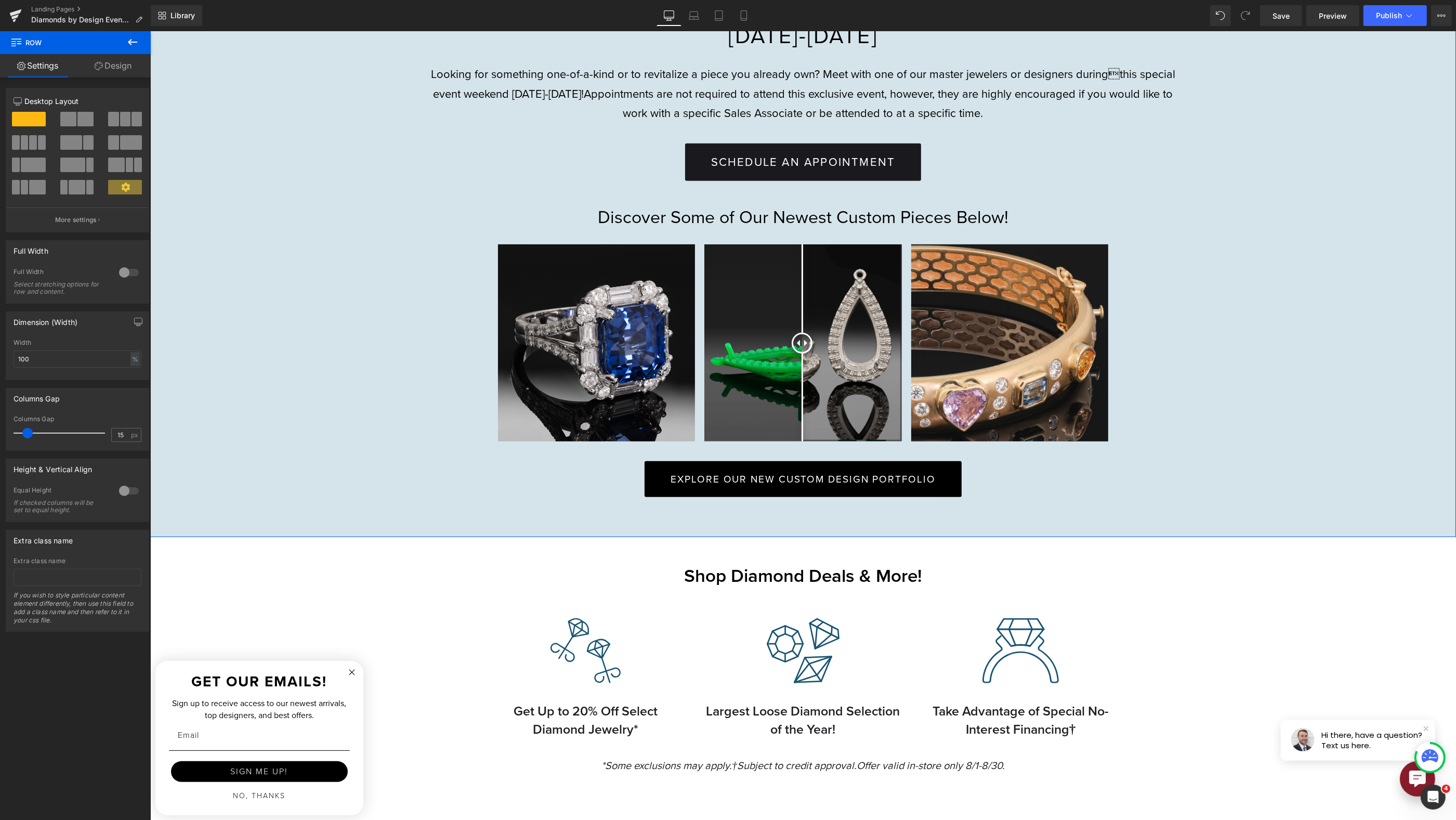
scroll to position [638, 0]
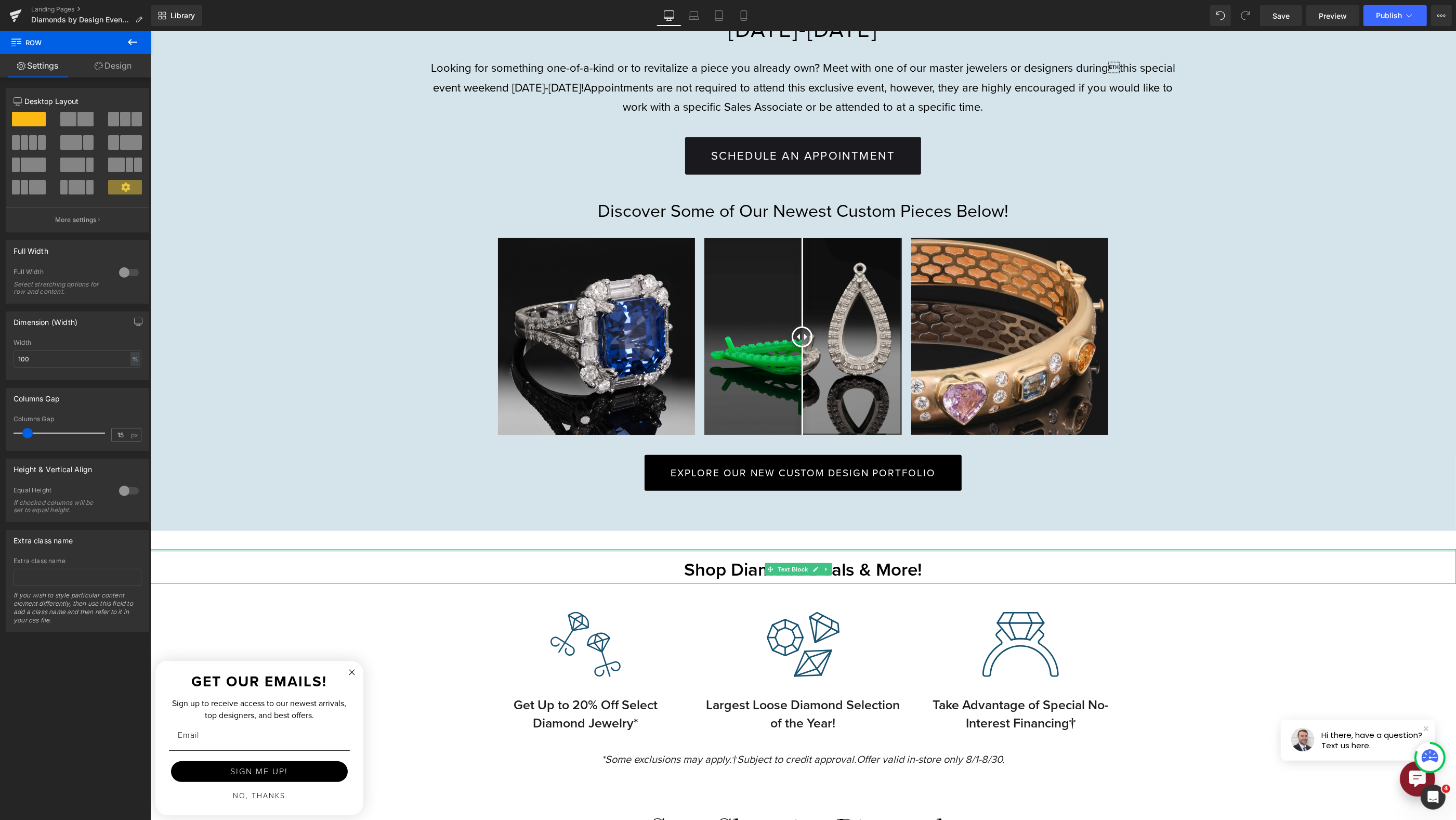
click at [585, 538] on div "Image Row AUGUST DIAMOND EVENT Heading Join us at both Reis-Nichols store locat…" at bounding box center [802, 617] width 1306 height 2171
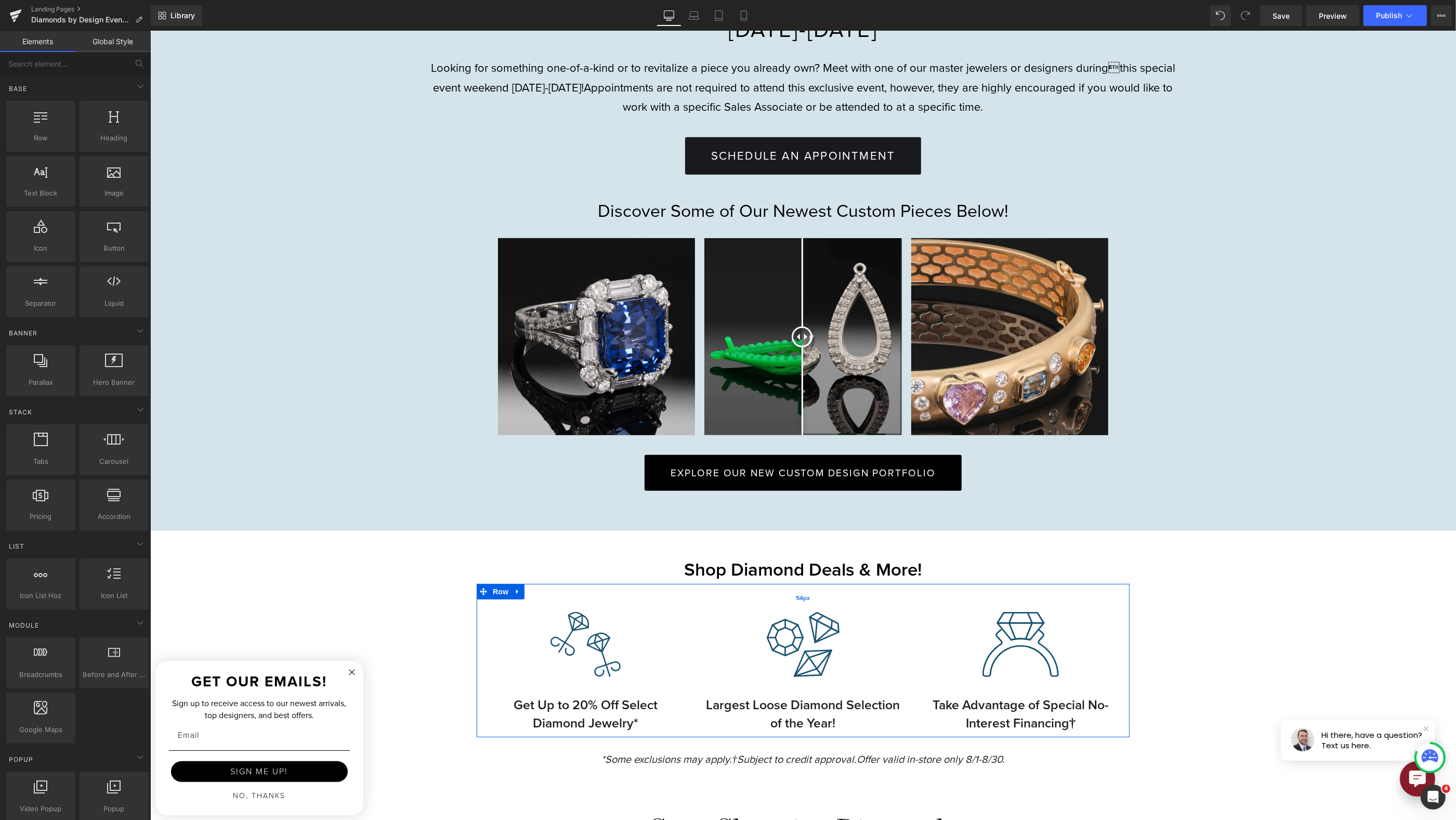
click at [502, 592] on span "Row" at bounding box center [500, 592] width 21 height 15
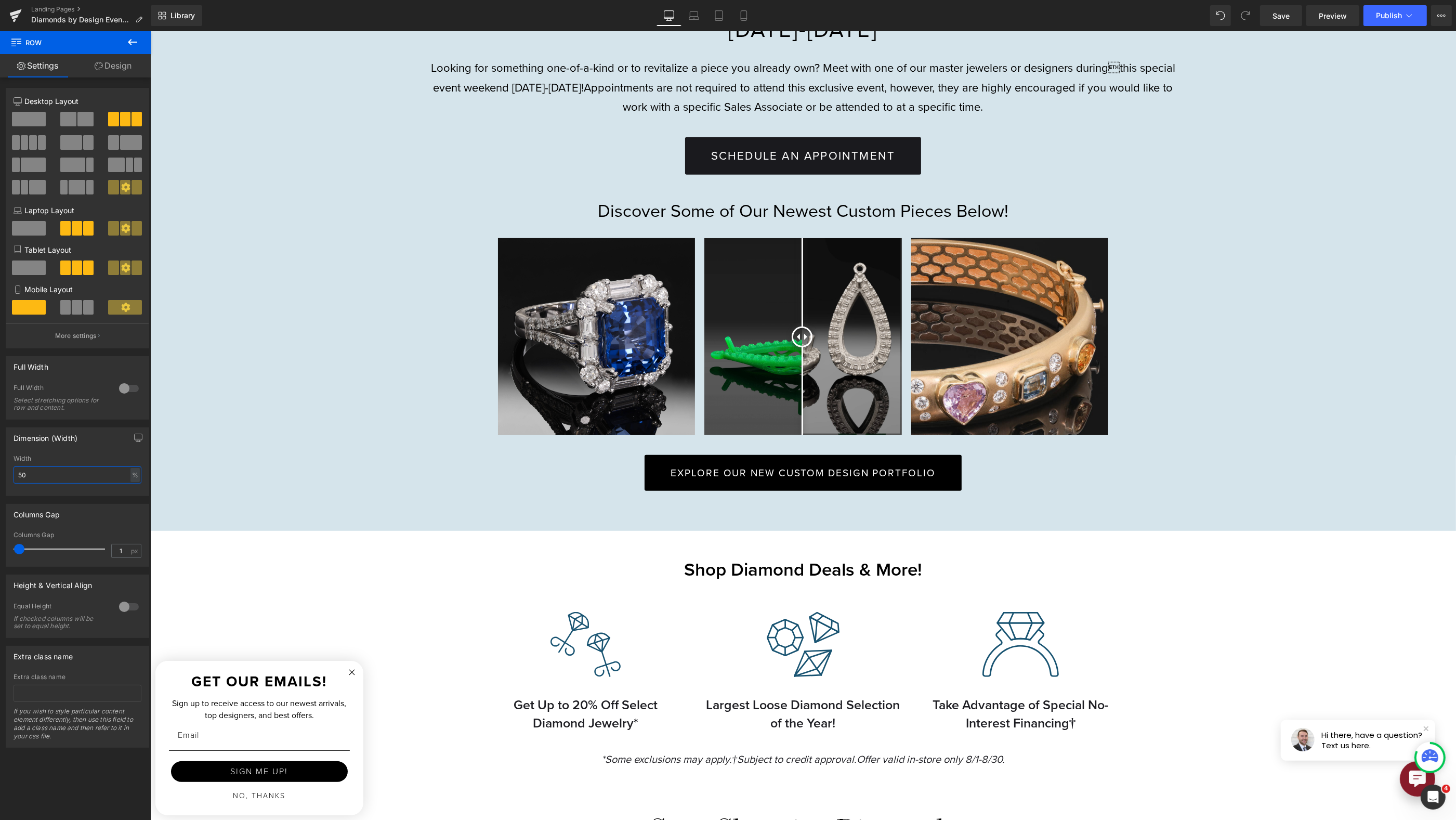
drag, startPoint x: 64, startPoint y: 475, endPoint x: -73, endPoint y: 467, distance: 137.2
click at [0, 467] on html "Row You are previewing how the will restyle your page. You can not edit Element…" at bounding box center [728, 410] width 1456 height 820
type input "60"
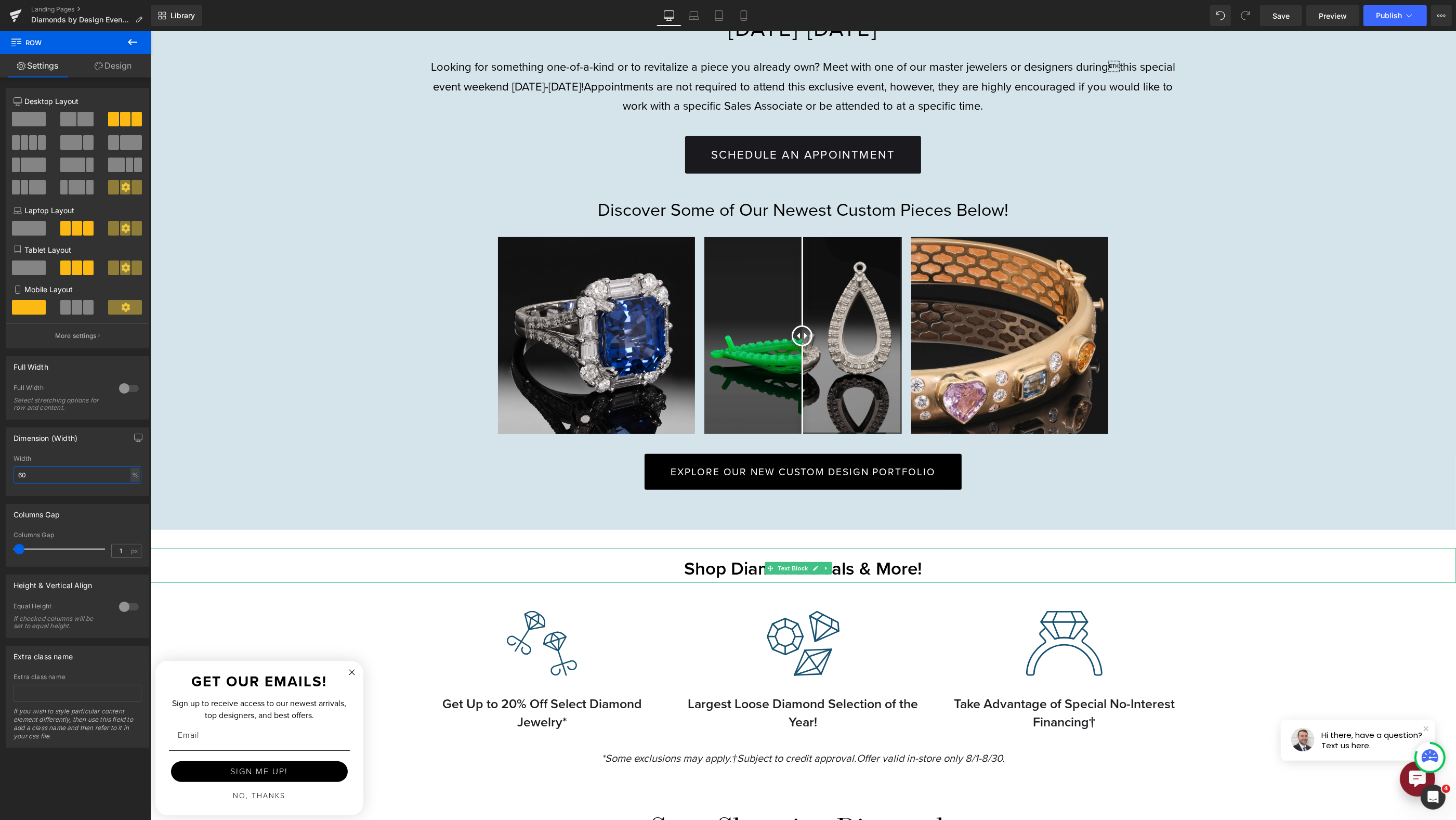
scroll to position [861, 0]
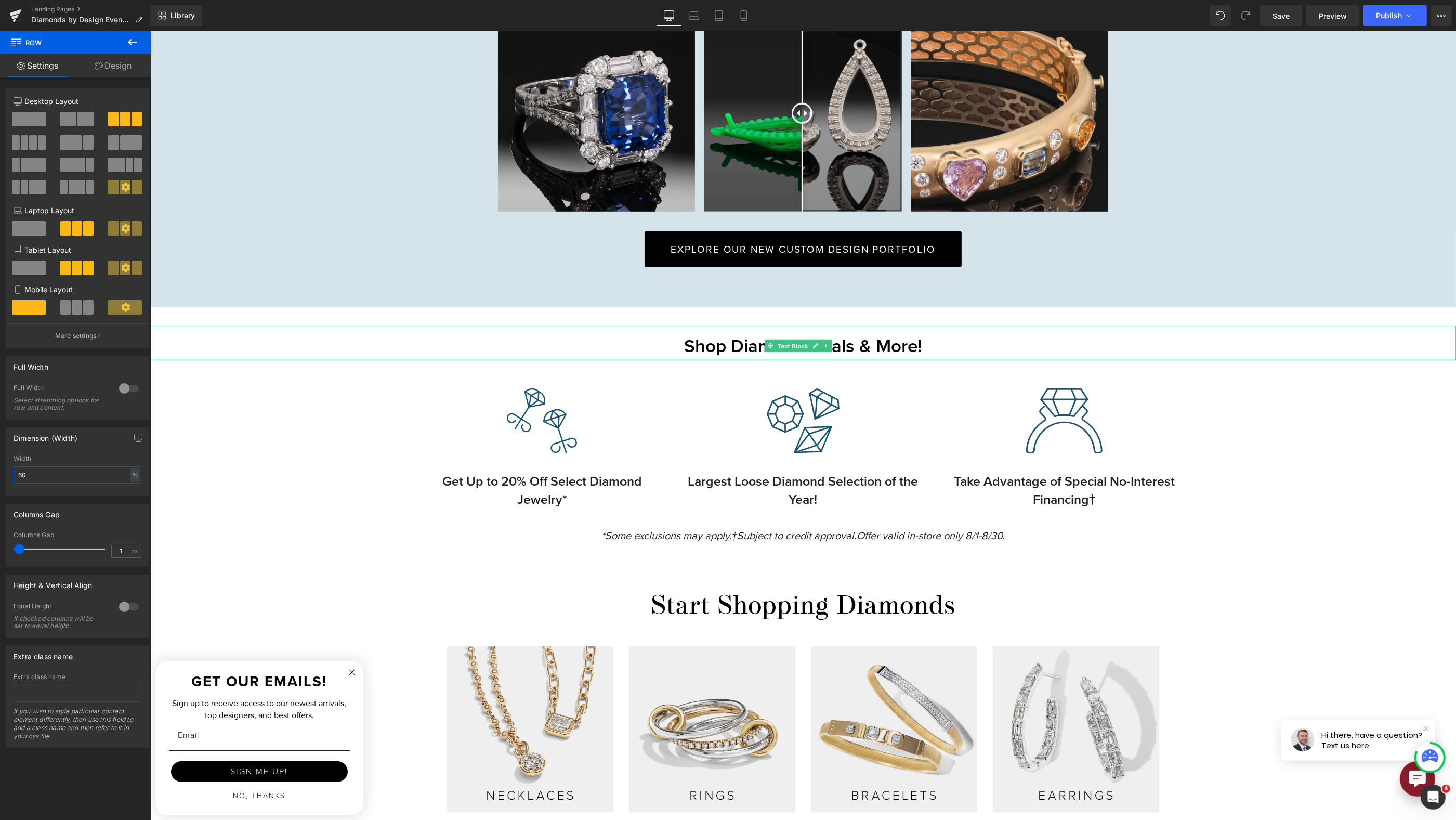
drag, startPoint x: 789, startPoint y: 344, endPoint x: 524, endPoint y: 312, distance: 266.9
click at [789, 344] on span "Text Block" at bounding box center [792, 347] width 34 height 13
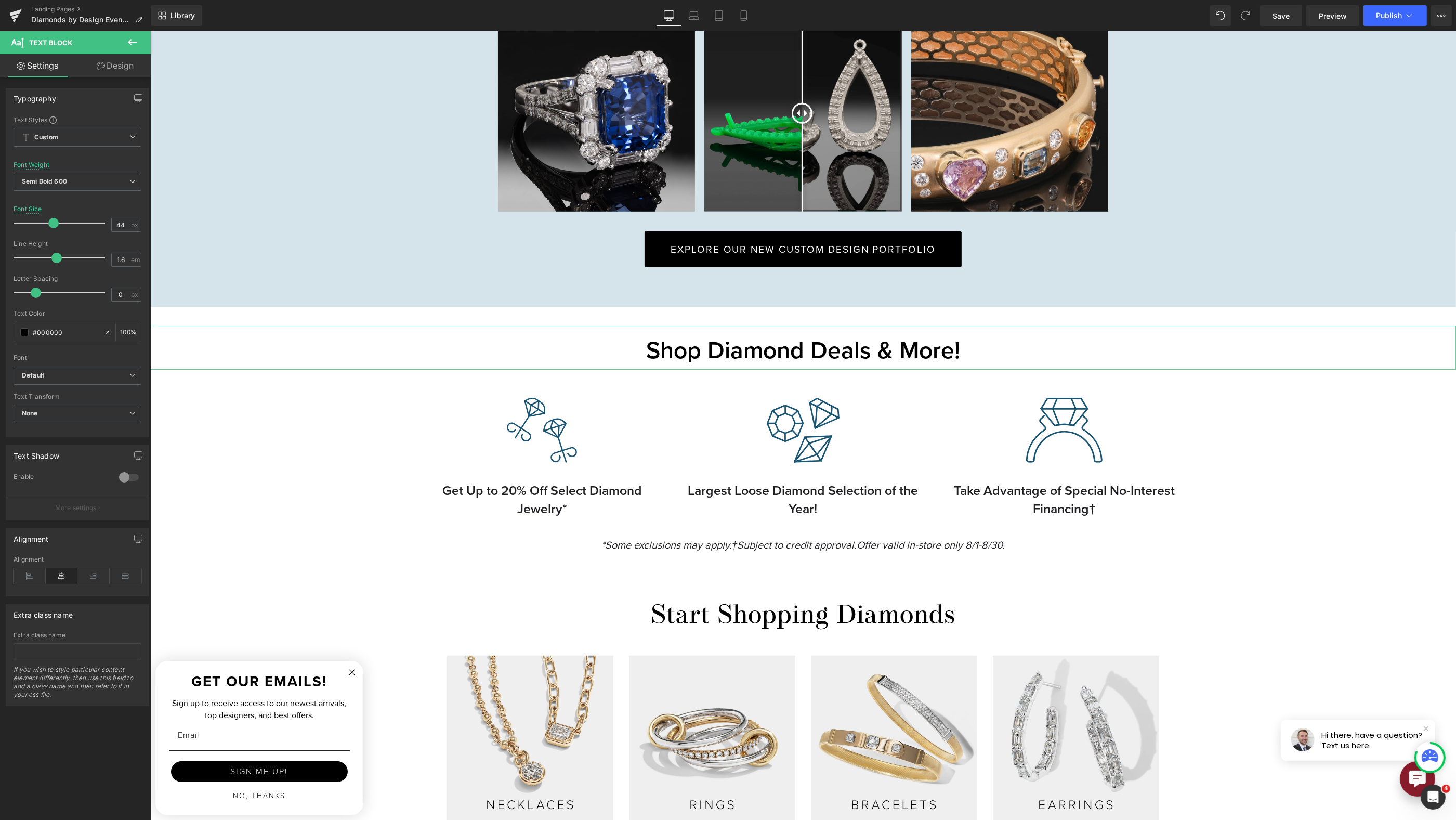
type input "43"
drag, startPoint x: 45, startPoint y: 222, endPoint x: 52, endPoint y: 222, distance: 7.0
click at [52, 222] on span at bounding box center [52, 223] width 10 height 10
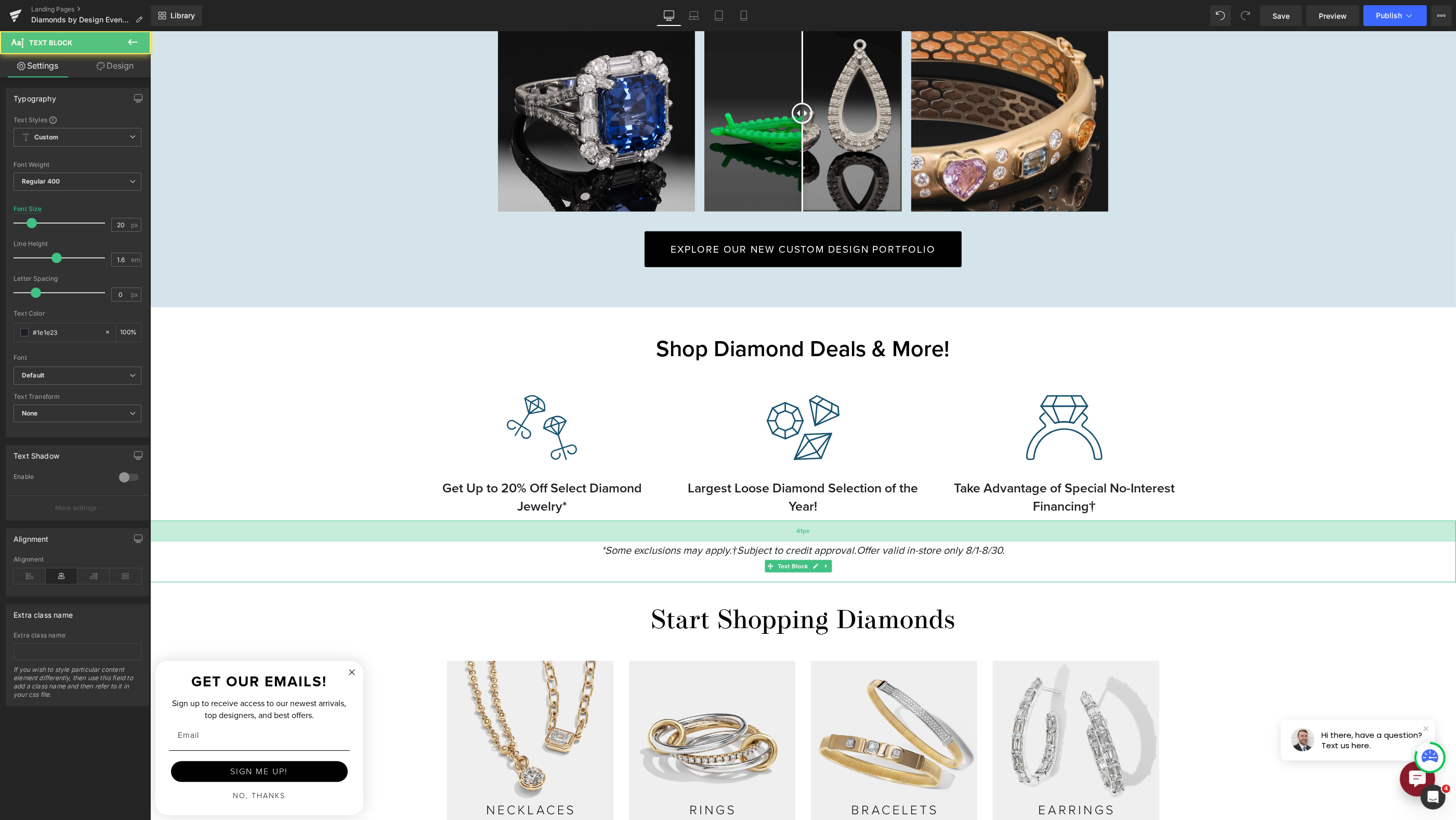
drag, startPoint x: 786, startPoint y: 517, endPoint x: 787, endPoint y: 526, distance: 9.1
click at [787, 526] on div "41px" at bounding box center [802, 531] width 1306 height 22
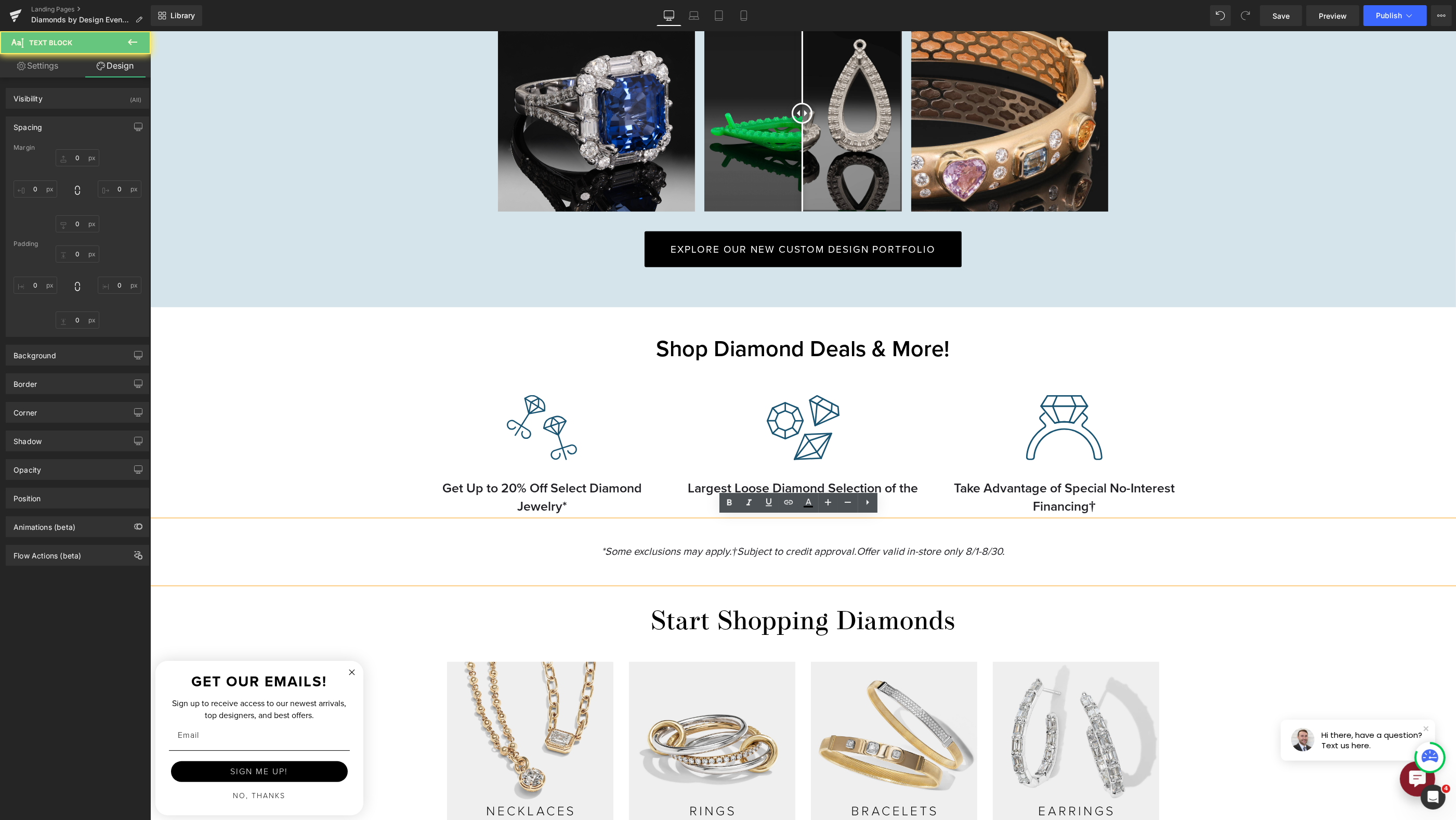
type input "0"
type input "43"
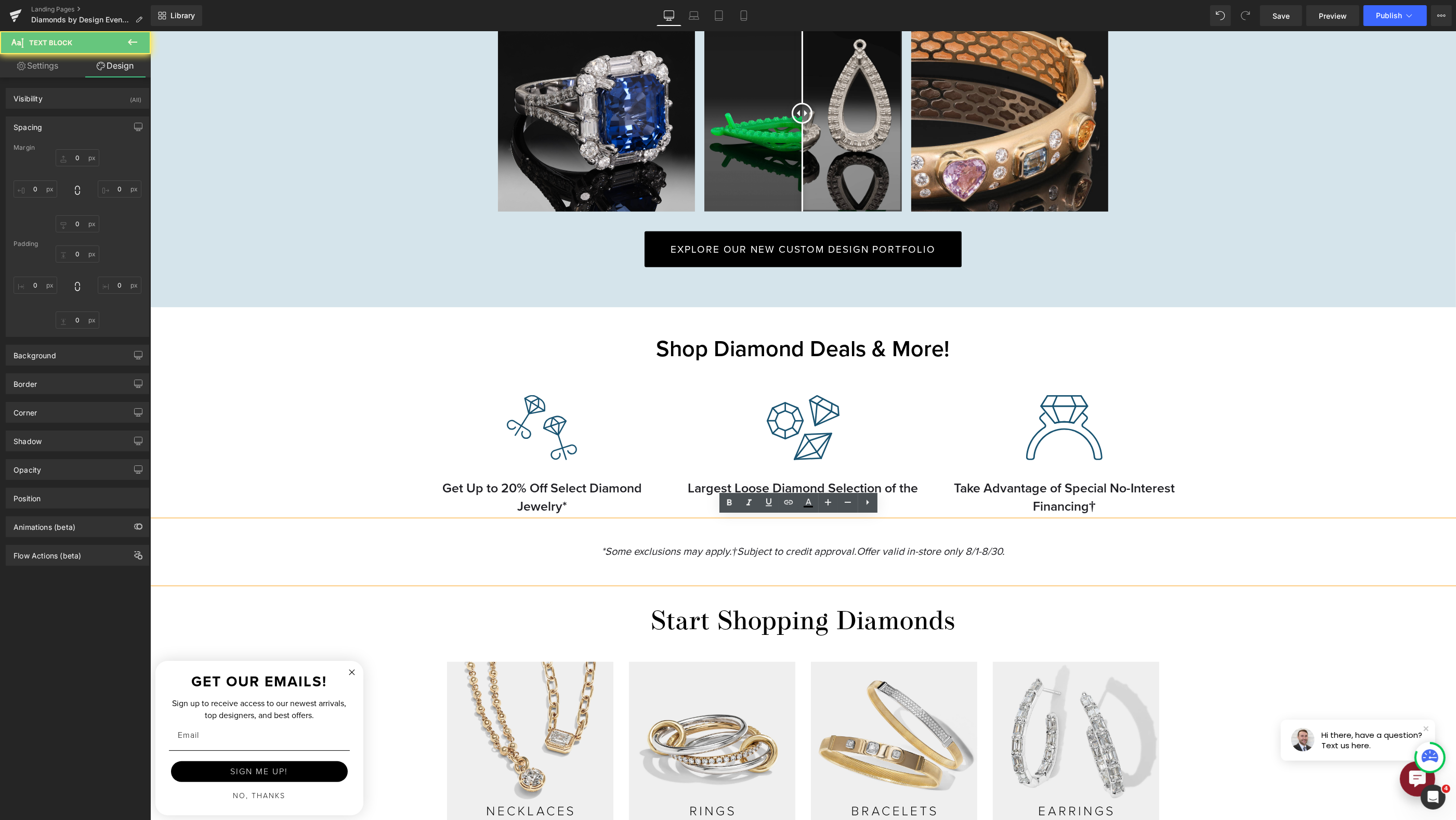
type input "0"
type input "46"
type input "0"
click at [372, 355] on p "Shop Diamond Deals & More!" at bounding box center [802, 349] width 1306 height 36
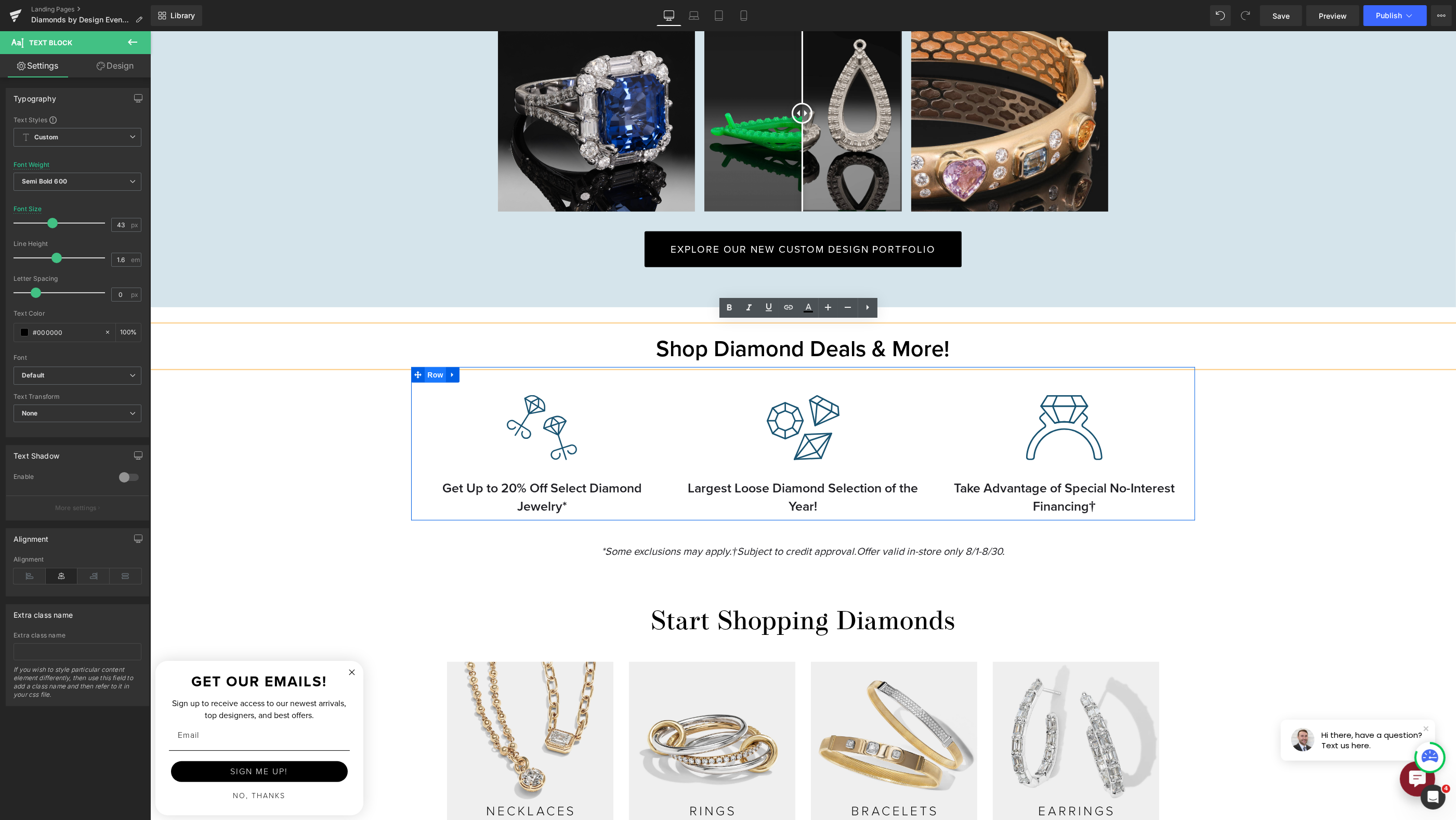
click at [431, 373] on span "Row" at bounding box center [435, 375] width 21 height 15
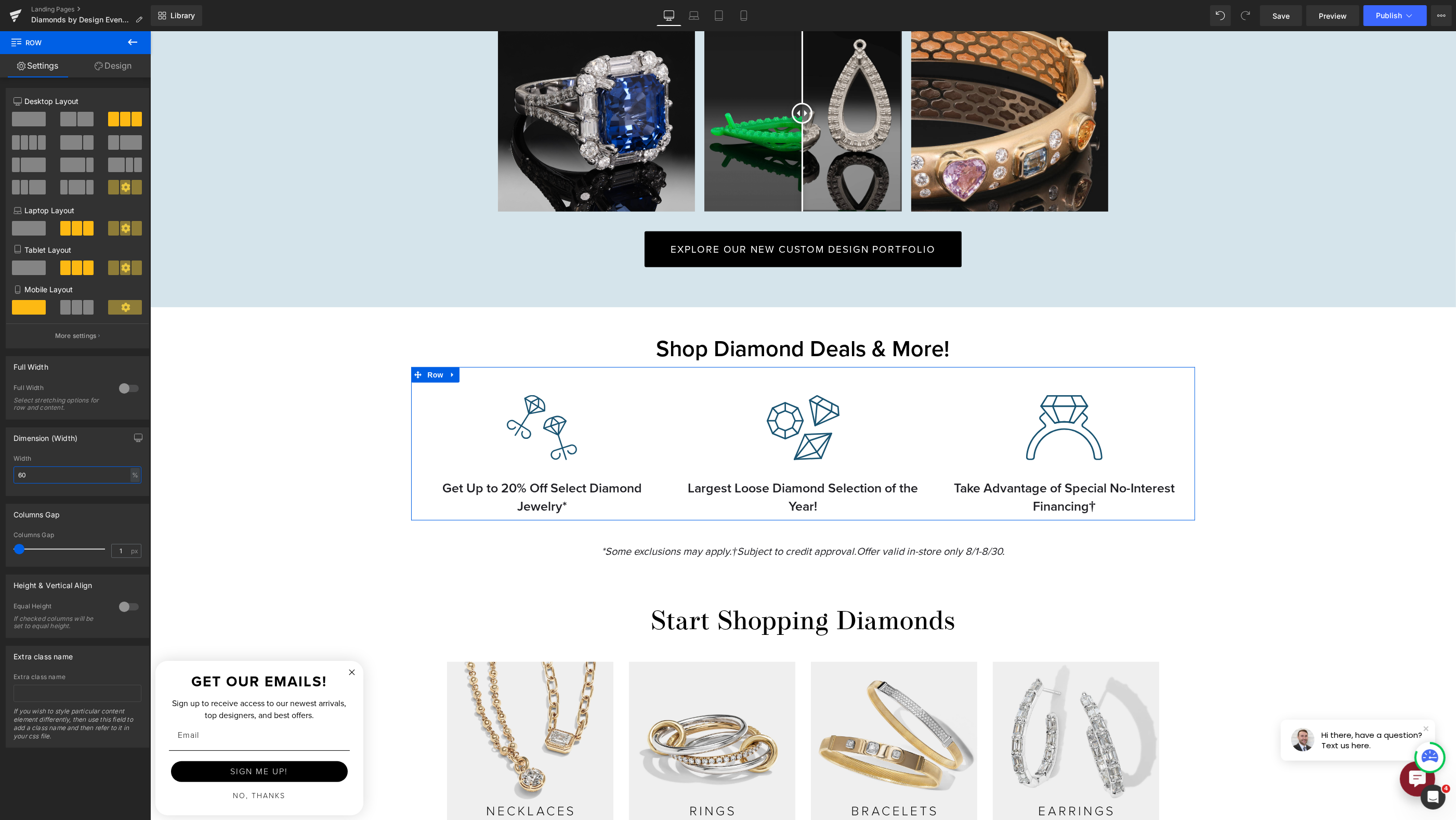
drag, startPoint x: 50, startPoint y: 479, endPoint x: -34, endPoint y: 477, distance: 84.0
click at [0, 477] on html "Row You are previewing how the will restyle your page. You can not edit Element…" at bounding box center [728, 410] width 1456 height 820
type input "70"
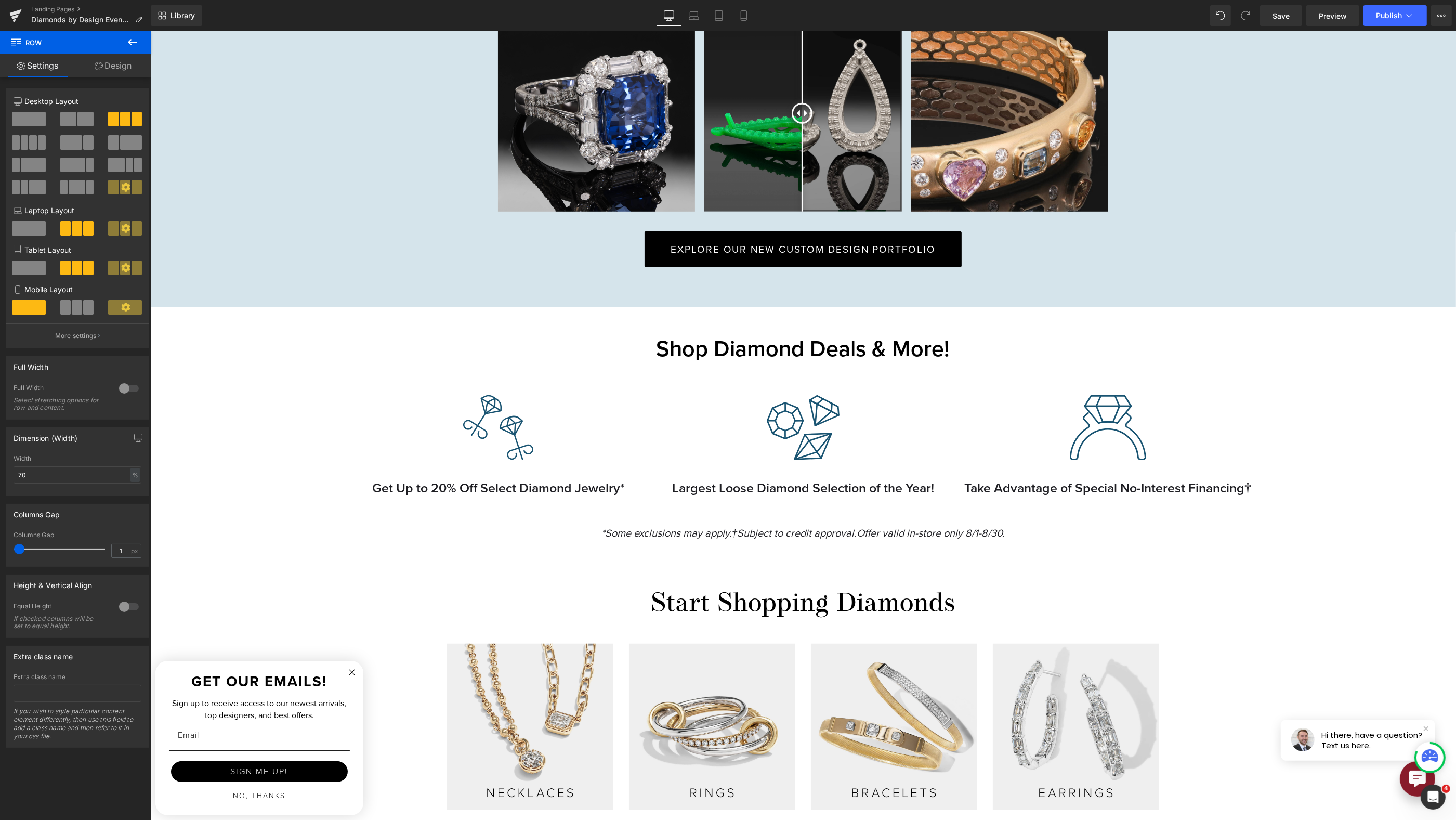
click at [1381, 432] on div "Image Row AUGUST DIAMOND EVENT Heading Join us at both Reis-Nichols store locat…" at bounding box center [802, 391] width 1306 height 2168
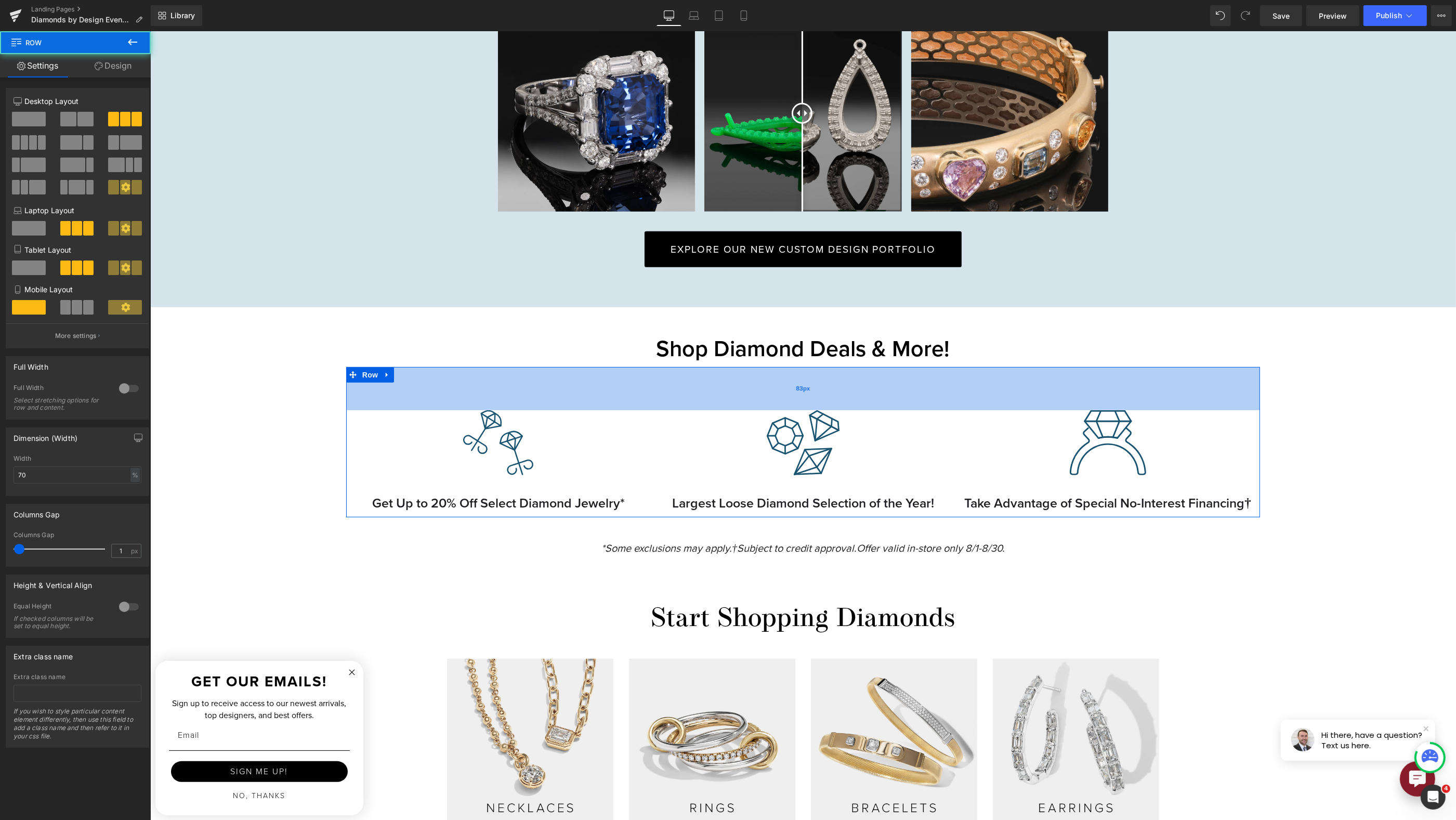
click at [1044, 382] on div "83px" at bounding box center [803, 389] width 914 height 43
click at [1320, 433] on div "Image Row AUGUST DIAMOND EVENT Heading Join us at both Reis-Nichols store locat…" at bounding box center [802, 399] width 1306 height 2184
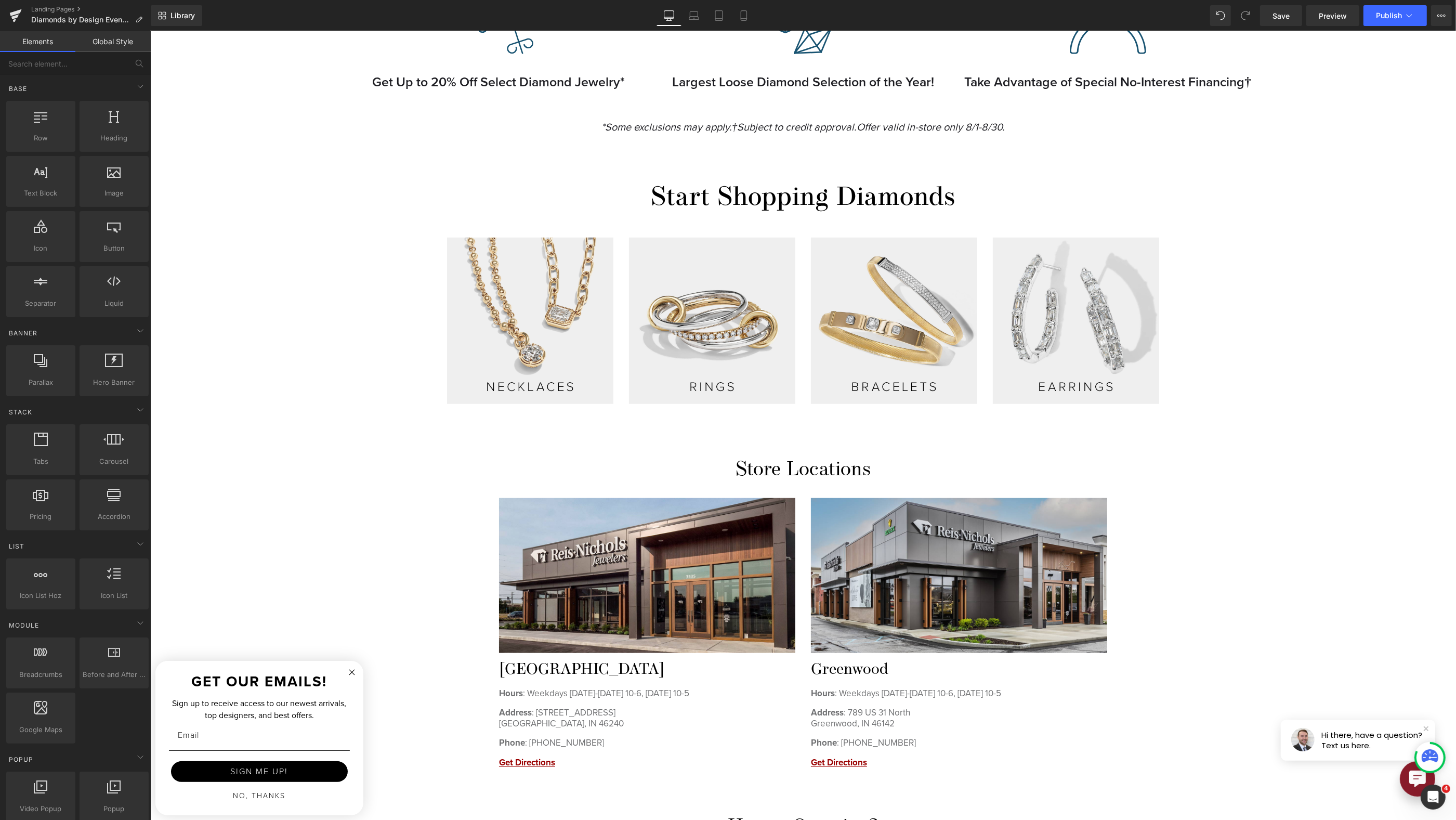
scroll to position [1286, 0]
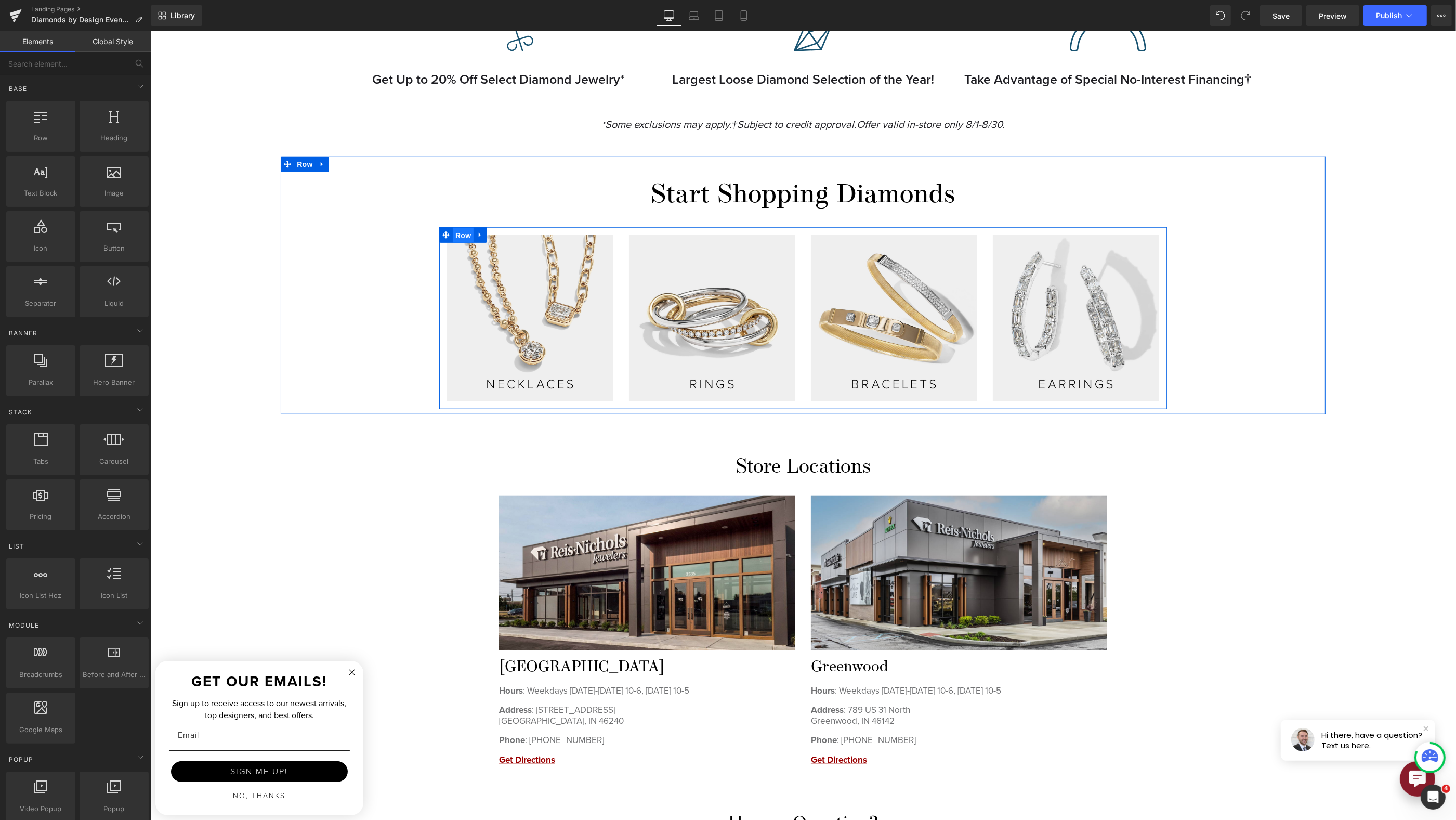
click at [460, 228] on span "Row" at bounding box center [463, 236] width 21 height 15
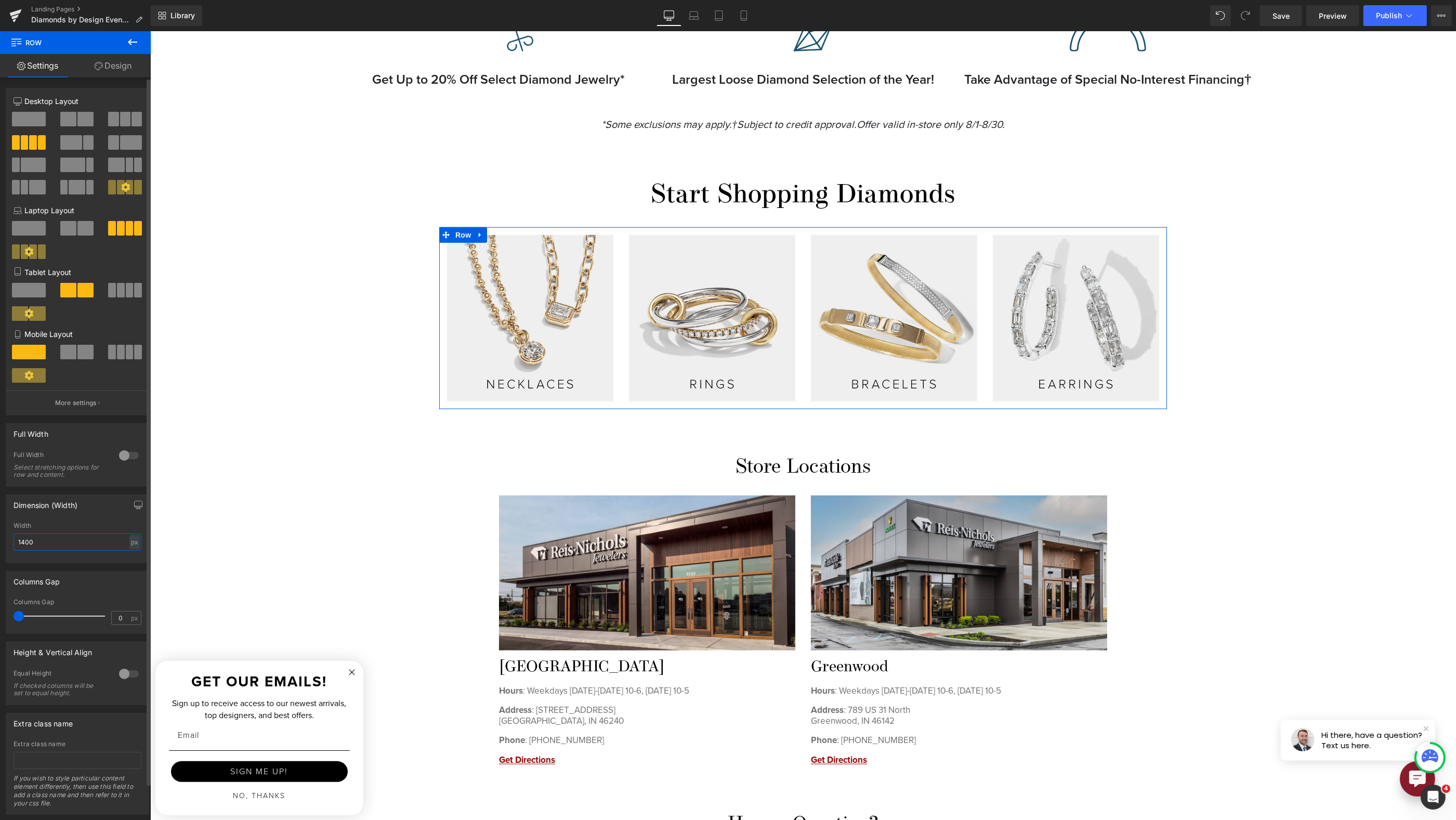
drag, startPoint x: 68, startPoint y: 542, endPoint x: 1, endPoint y: 533, distance: 67.6
click at [1, 533] on div "Dimension (Width) 1400px Width 1400 px % px" at bounding box center [78, 524] width 155 height 76
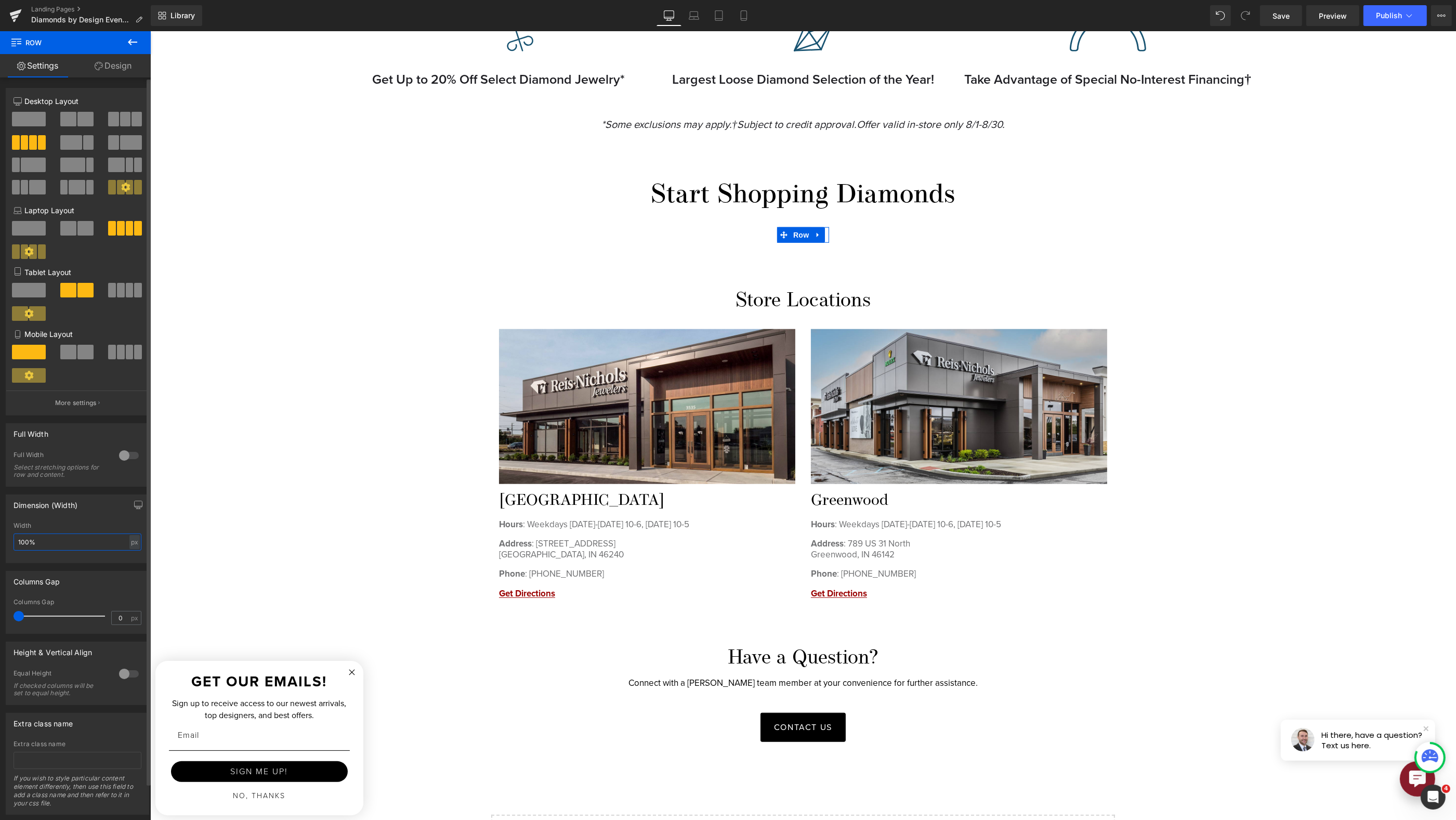
type input "100"
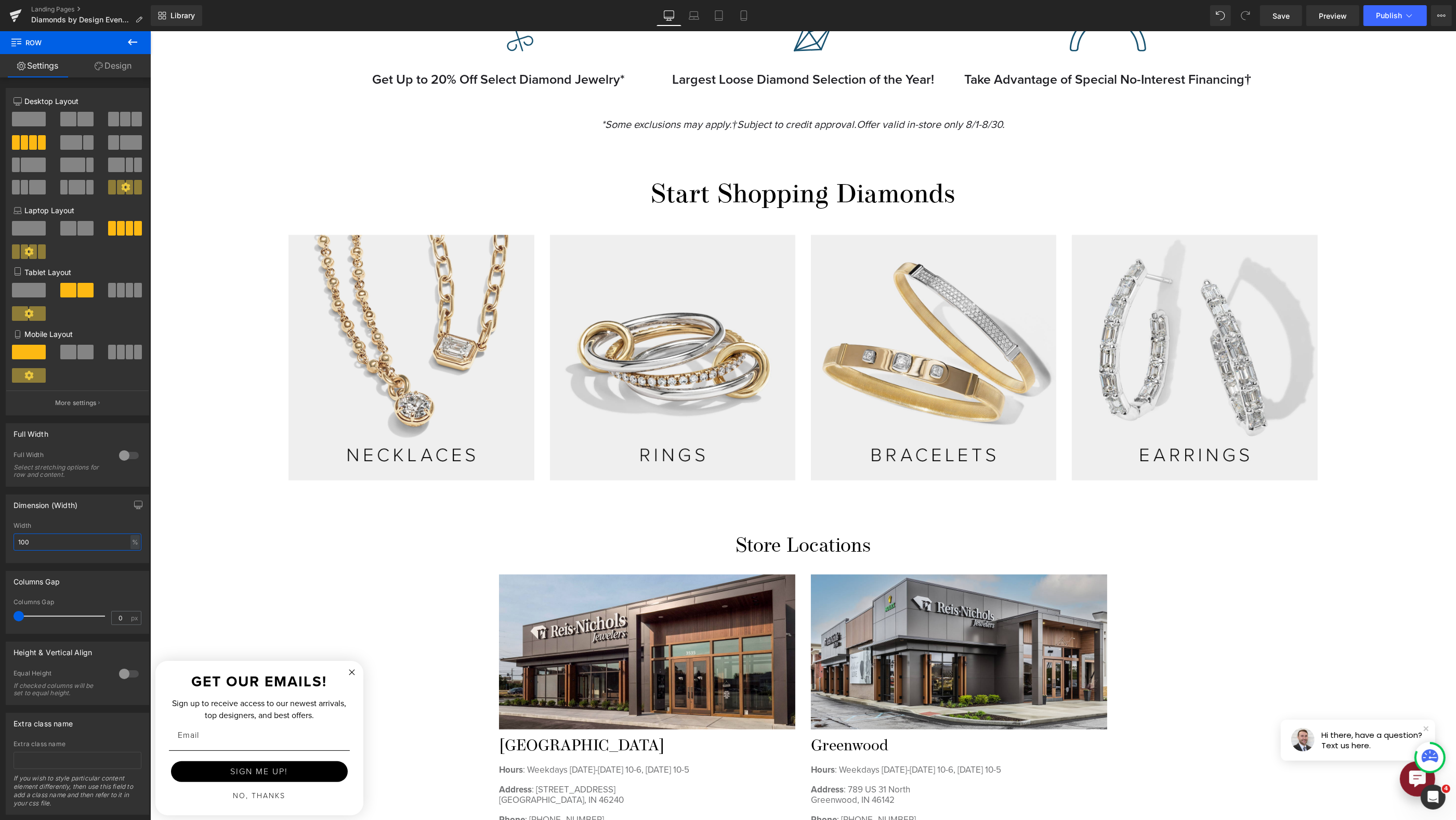
scroll to position [1049, 0]
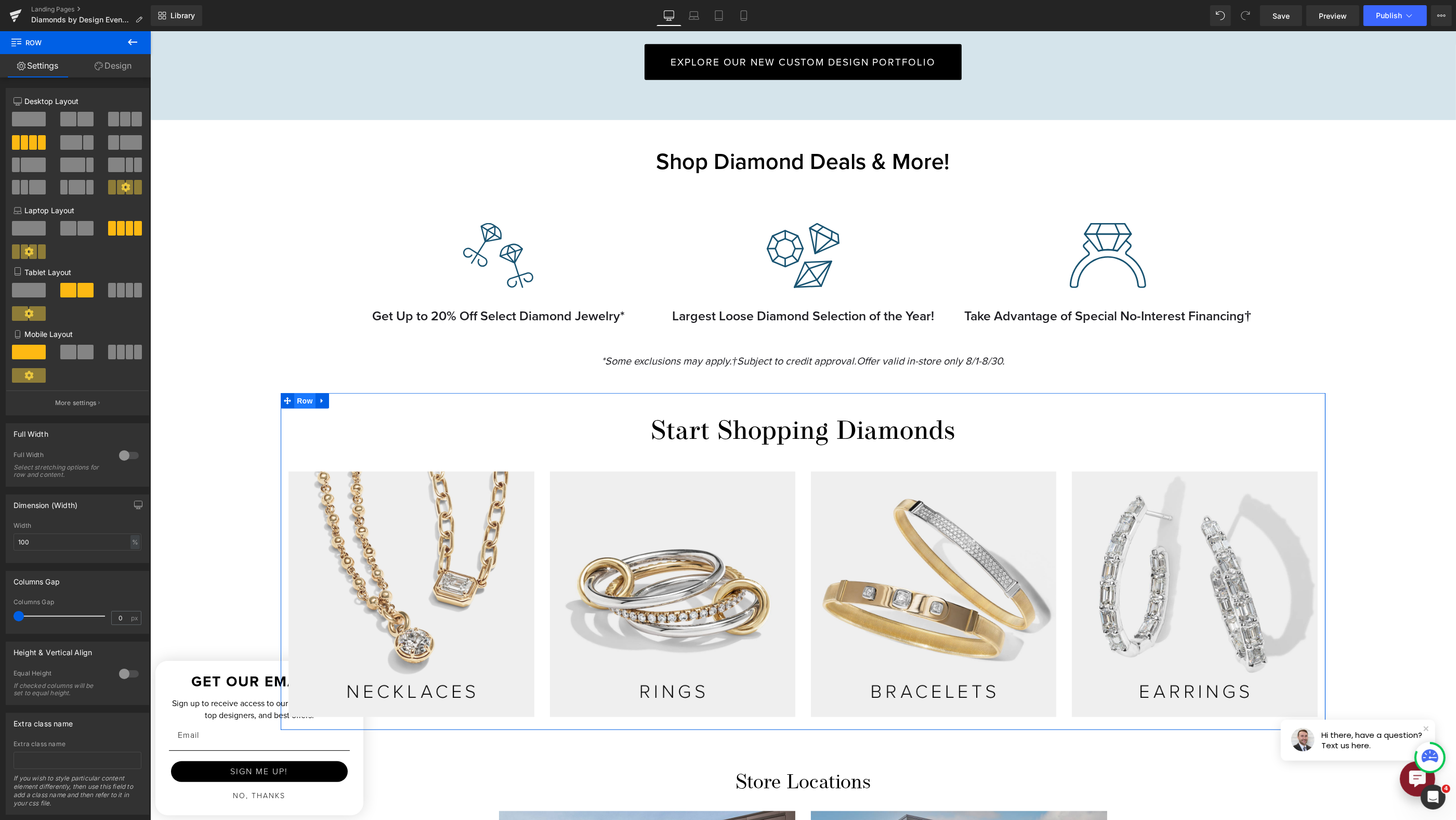
click at [295, 401] on span "Row" at bounding box center [304, 401] width 21 height 15
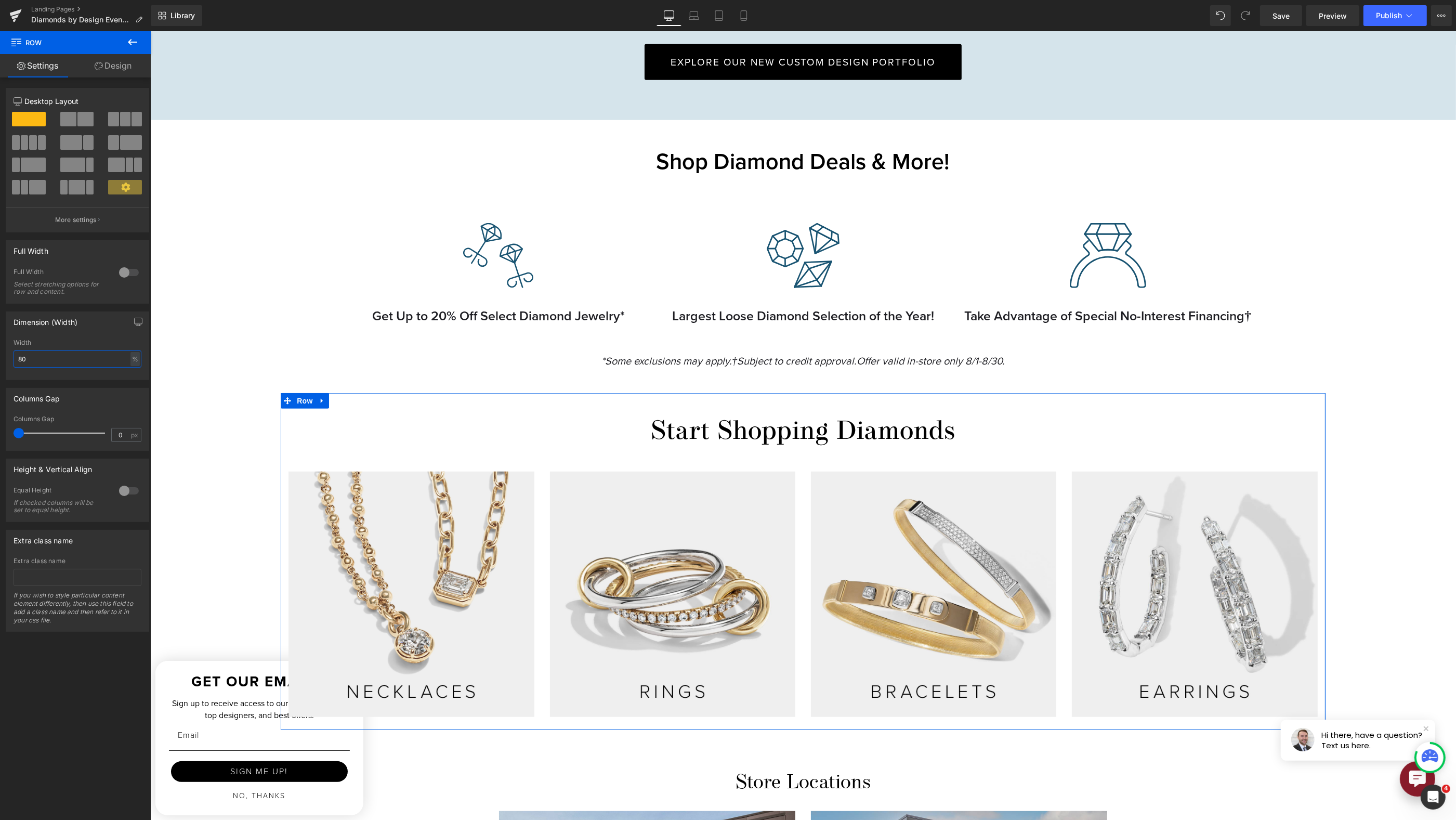
drag, startPoint x: 88, startPoint y: 360, endPoint x: -48, endPoint y: 345, distance: 136.8
click at [0, 345] on html "Row You are previewing how the will restyle your page. You can not edit Element…" at bounding box center [728, 410] width 1456 height 820
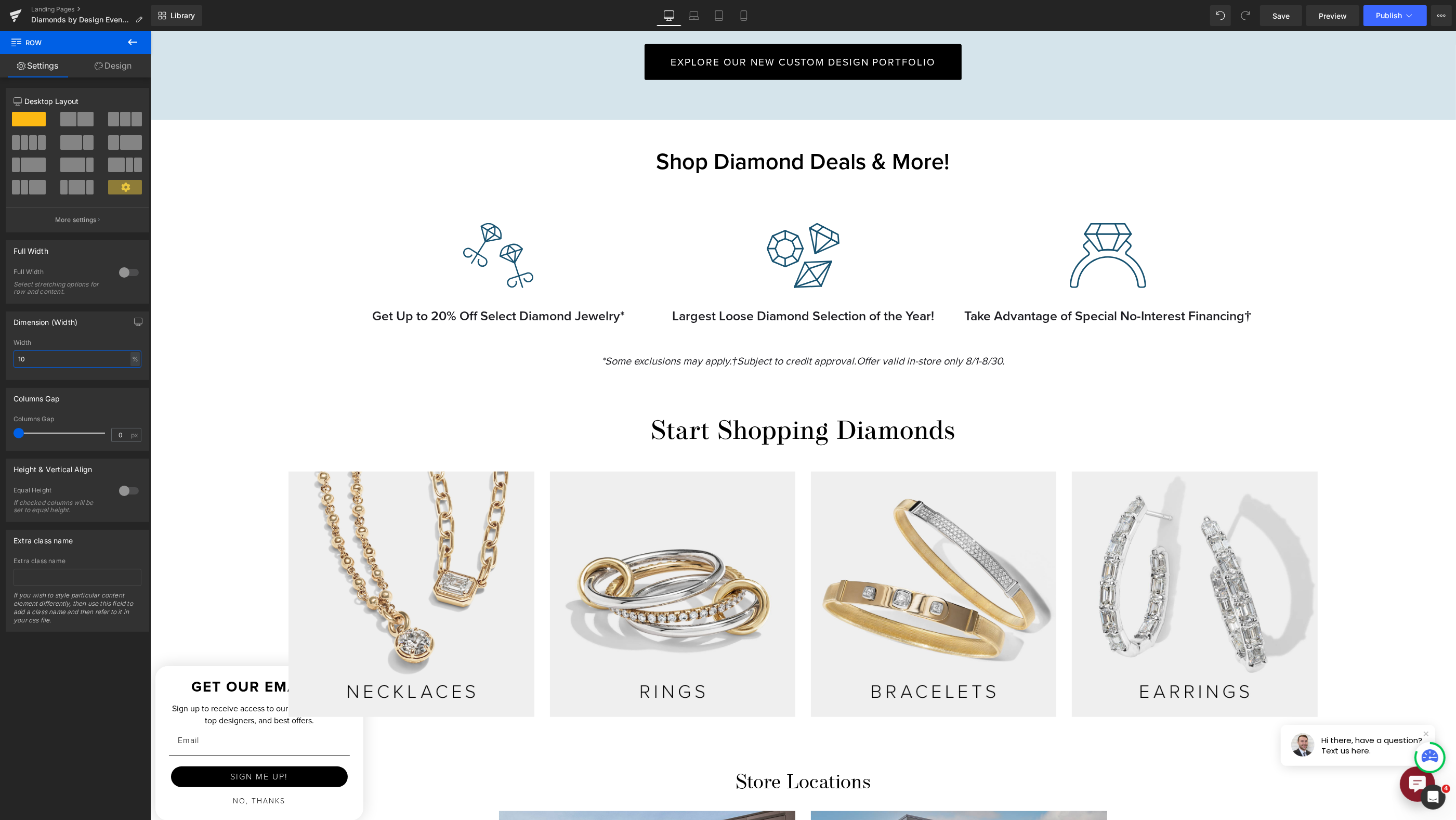
type input "100"
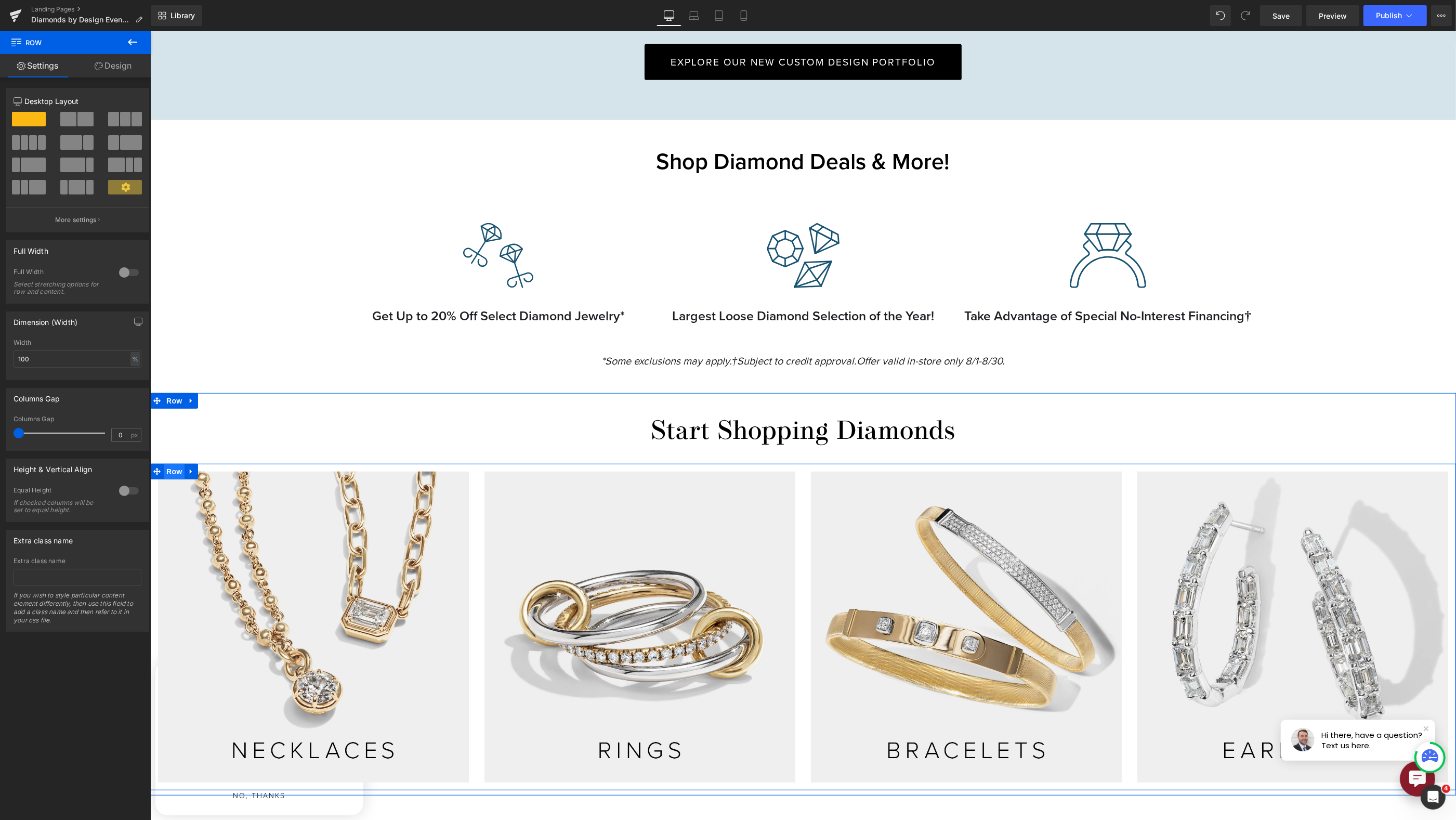
click at [170, 470] on span "Row" at bounding box center [174, 472] width 21 height 15
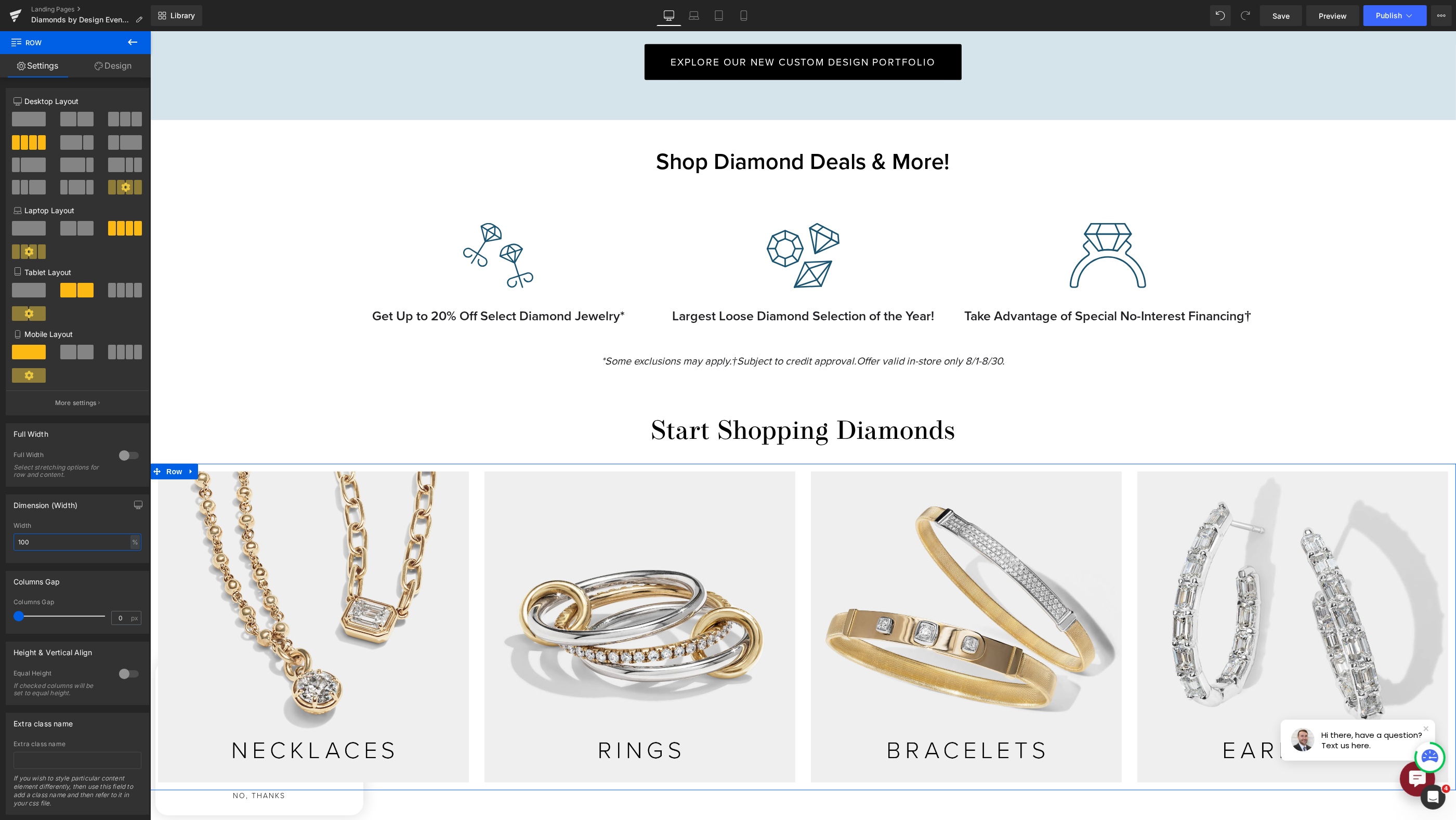
drag, startPoint x: 11, startPoint y: 540, endPoint x: -19, endPoint y: 530, distance: 31.6
click at [0, 530] on html "Row You are previewing how the will restyle your page. You can not edit Element…" at bounding box center [728, 410] width 1456 height 820
type input "80"
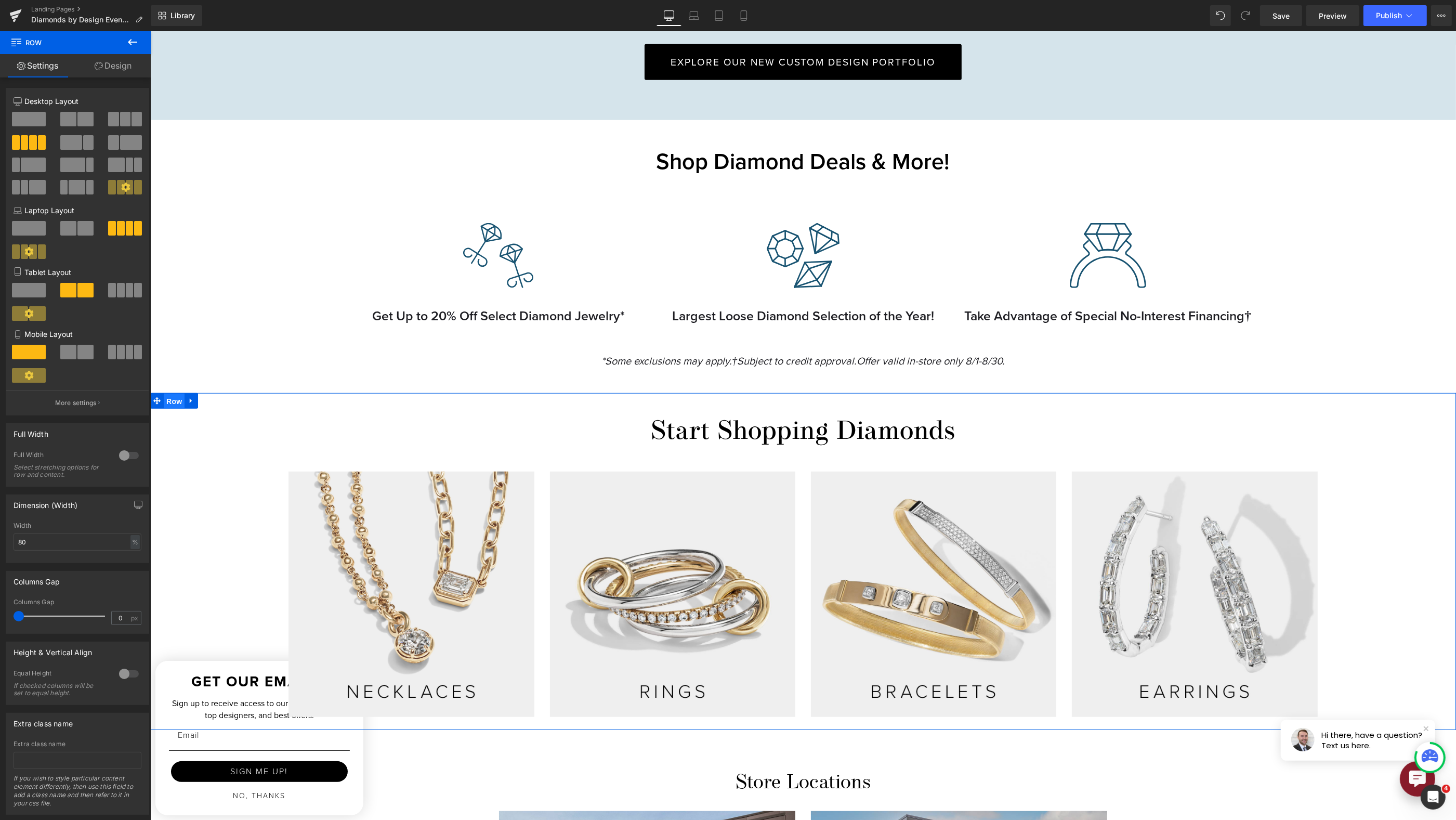
click at [173, 397] on span "Row" at bounding box center [174, 401] width 21 height 15
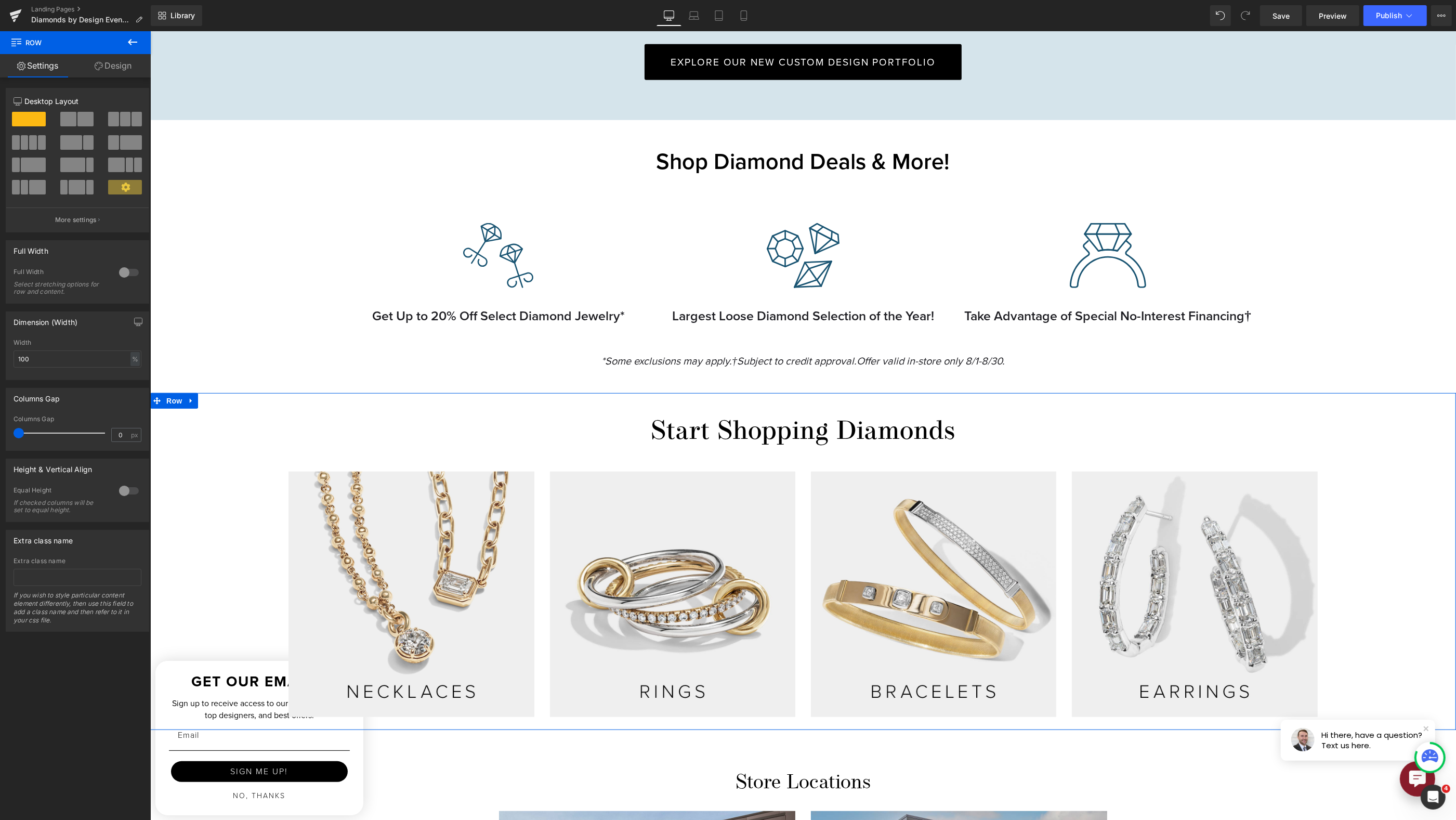
click at [99, 68] on icon at bounding box center [99, 66] width 8 height 8
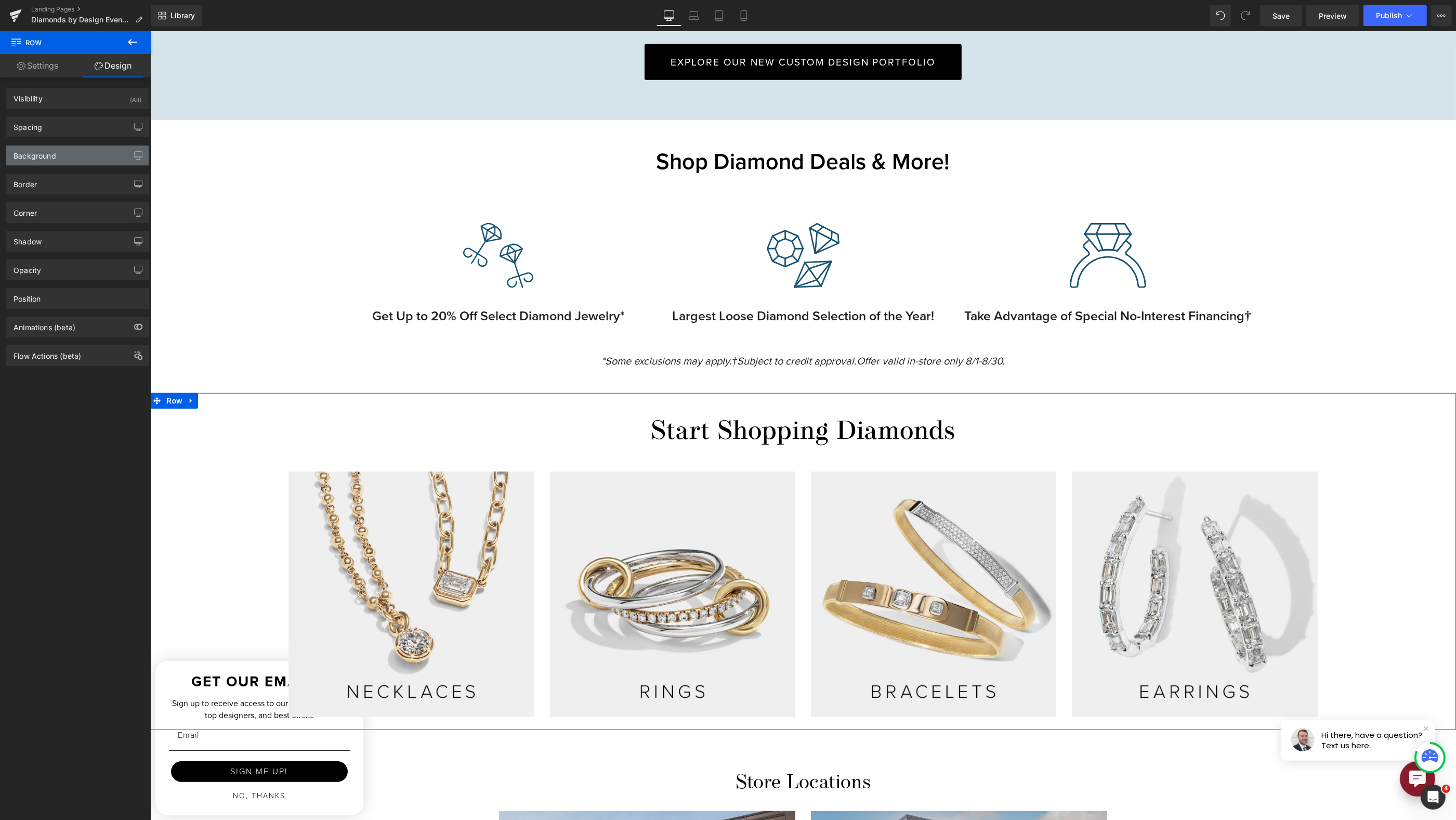
click at [72, 154] on div "Background" at bounding box center [78, 155] width 143 height 20
click at [28, 219] on span at bounding box center [24, 222] width 8 height 8
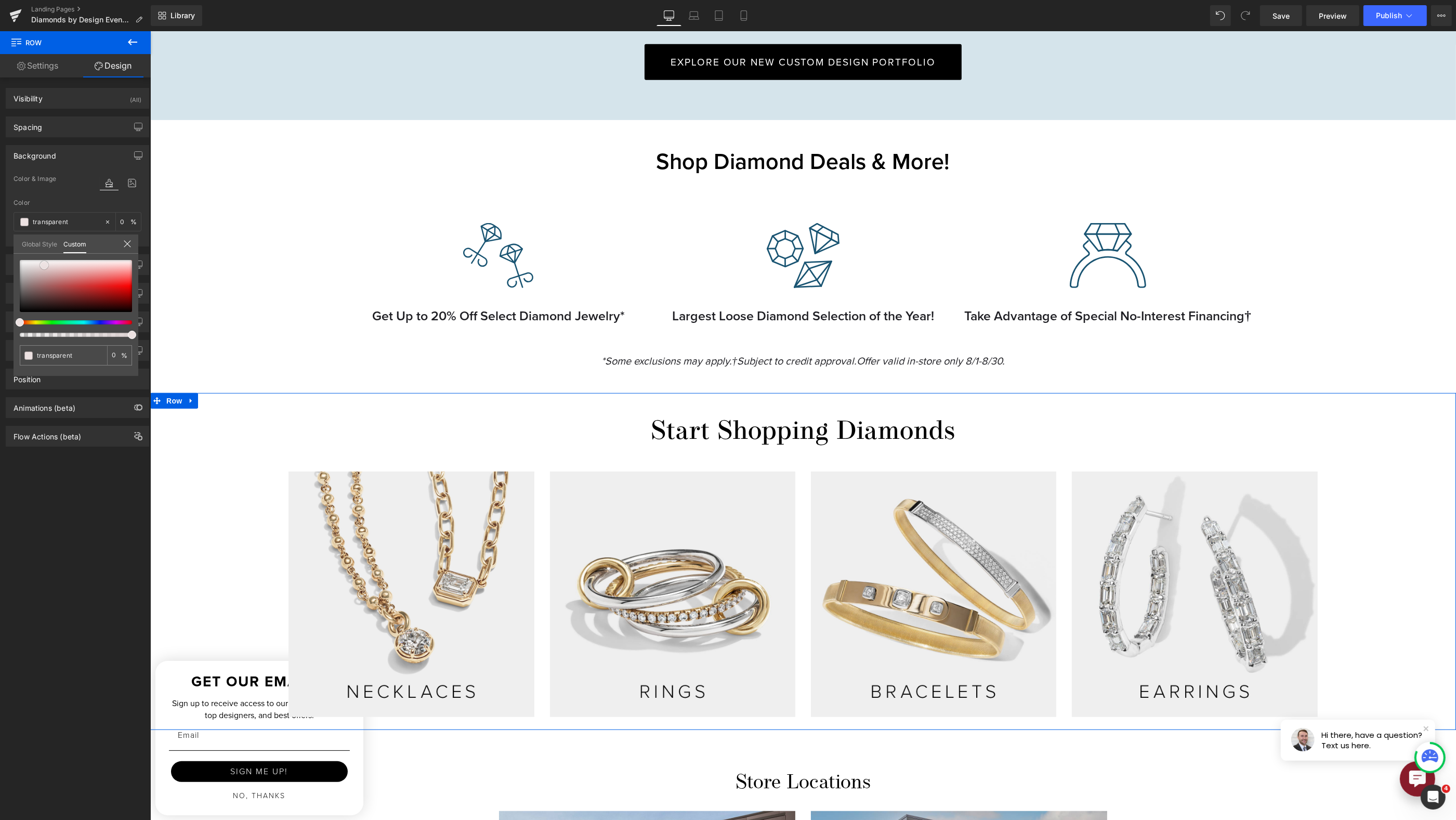
type input "#ebdfdf"
type input "100"
type input "#ebdfdf"
type input "100"
type input "#ece3e3"
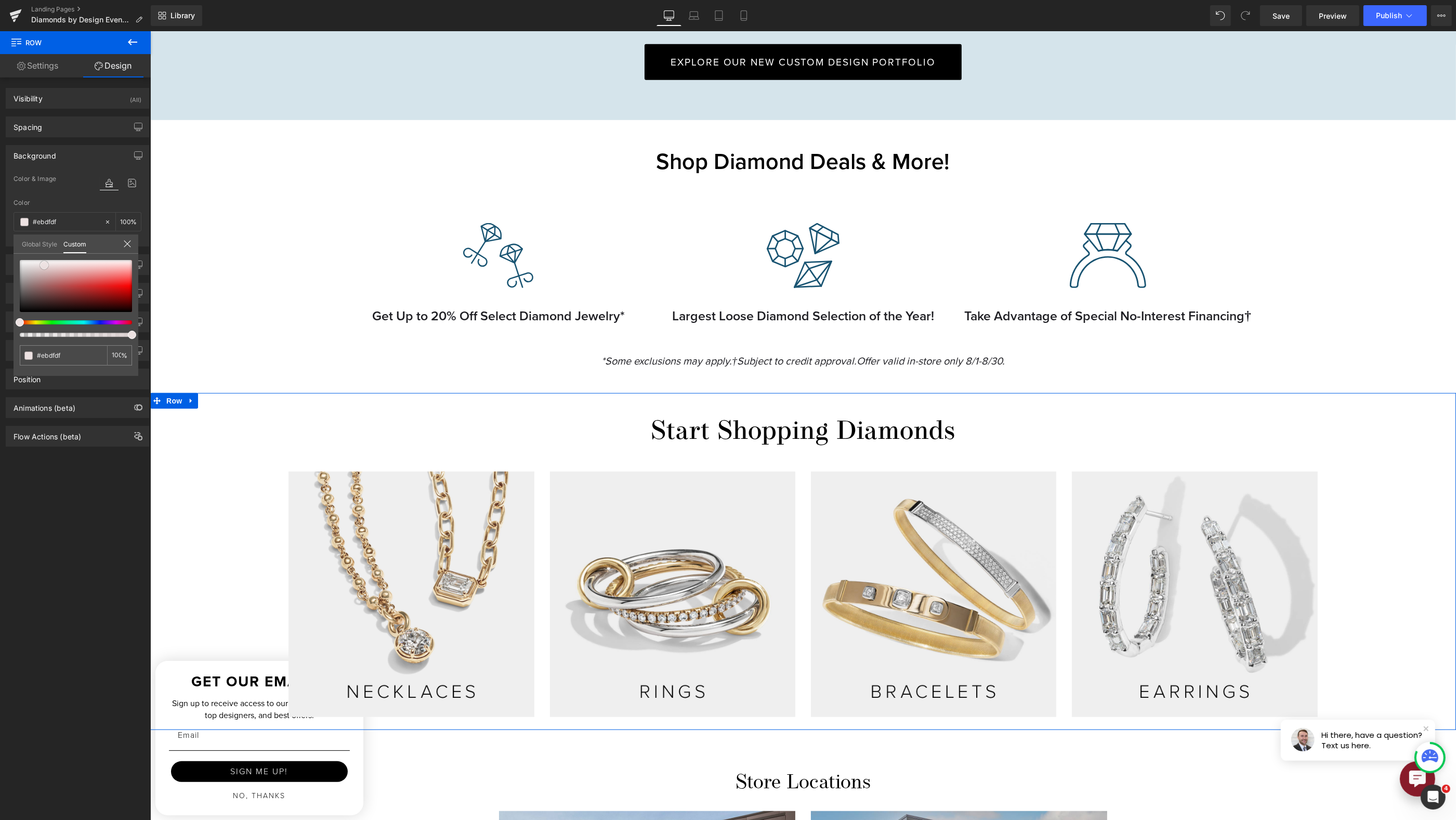
type input "#ece3e3"
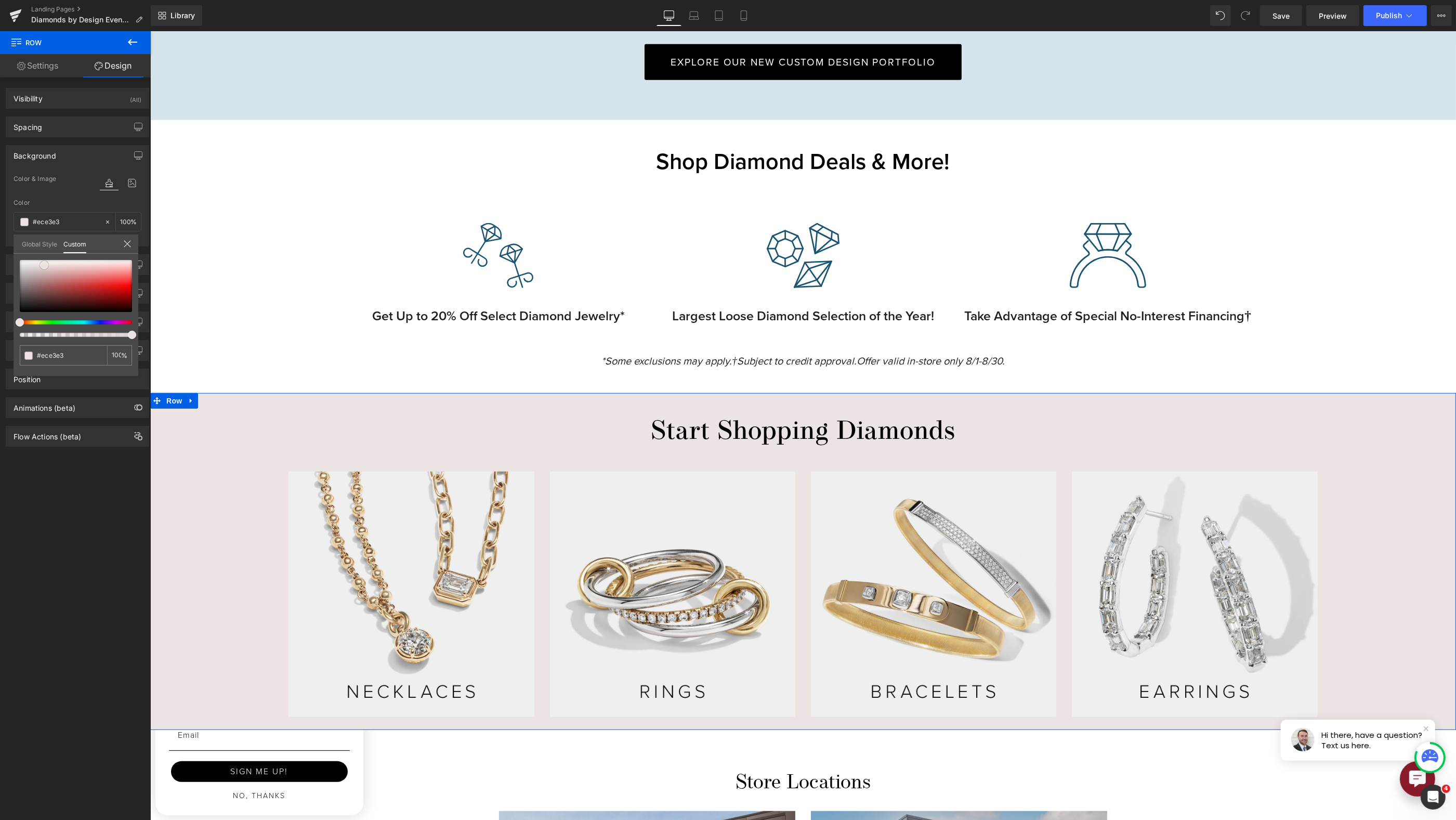
type input "#f3f0f0"
type input "#f5f3f3"
type input "#f5f4f4"
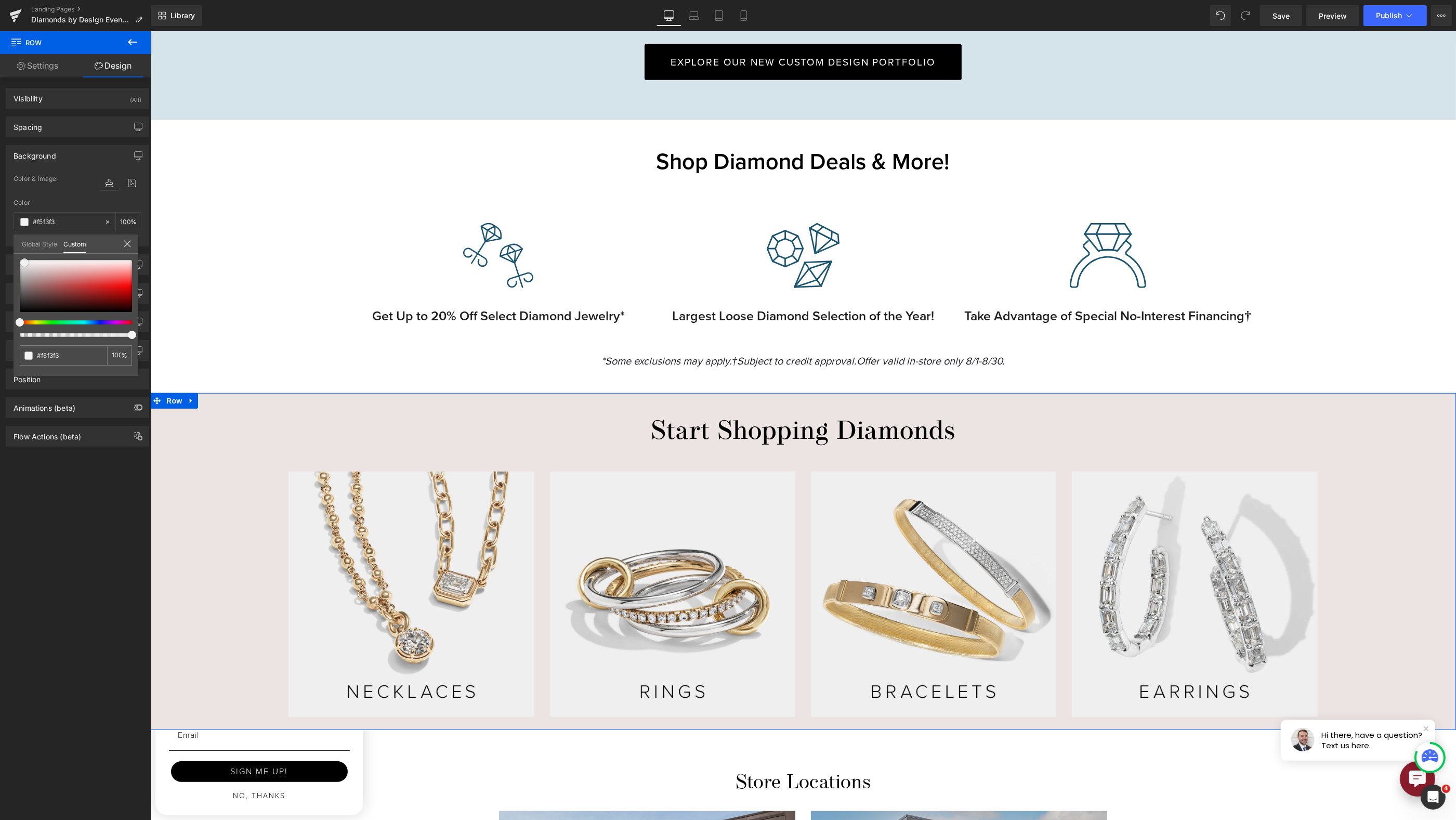
type input "#f5f4f4"
type input "#f7f7f7"
type input "#f2f2f2"
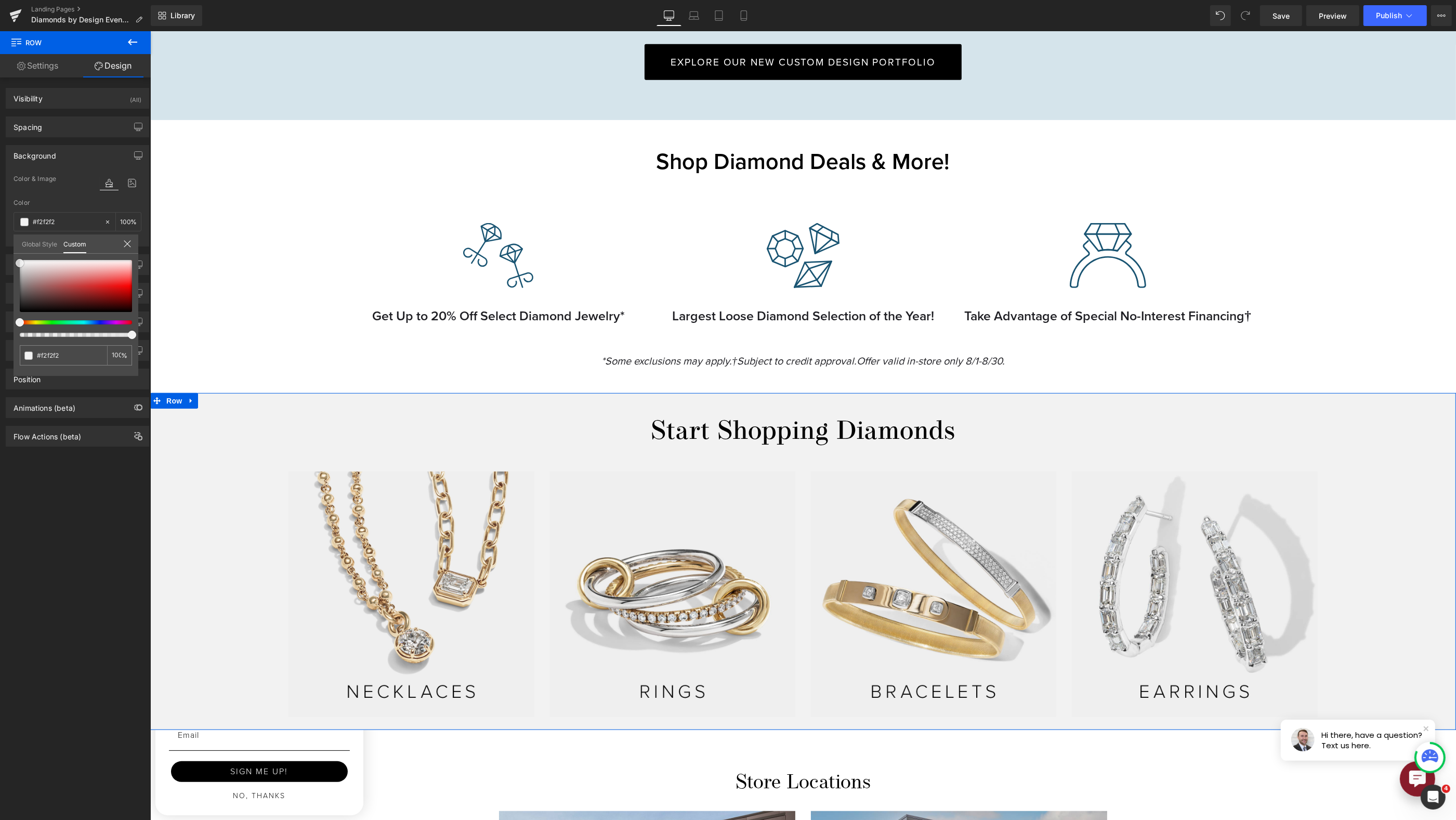
type input "#efefef"
type input "#eaeaea"
type input "#e0e0e0"
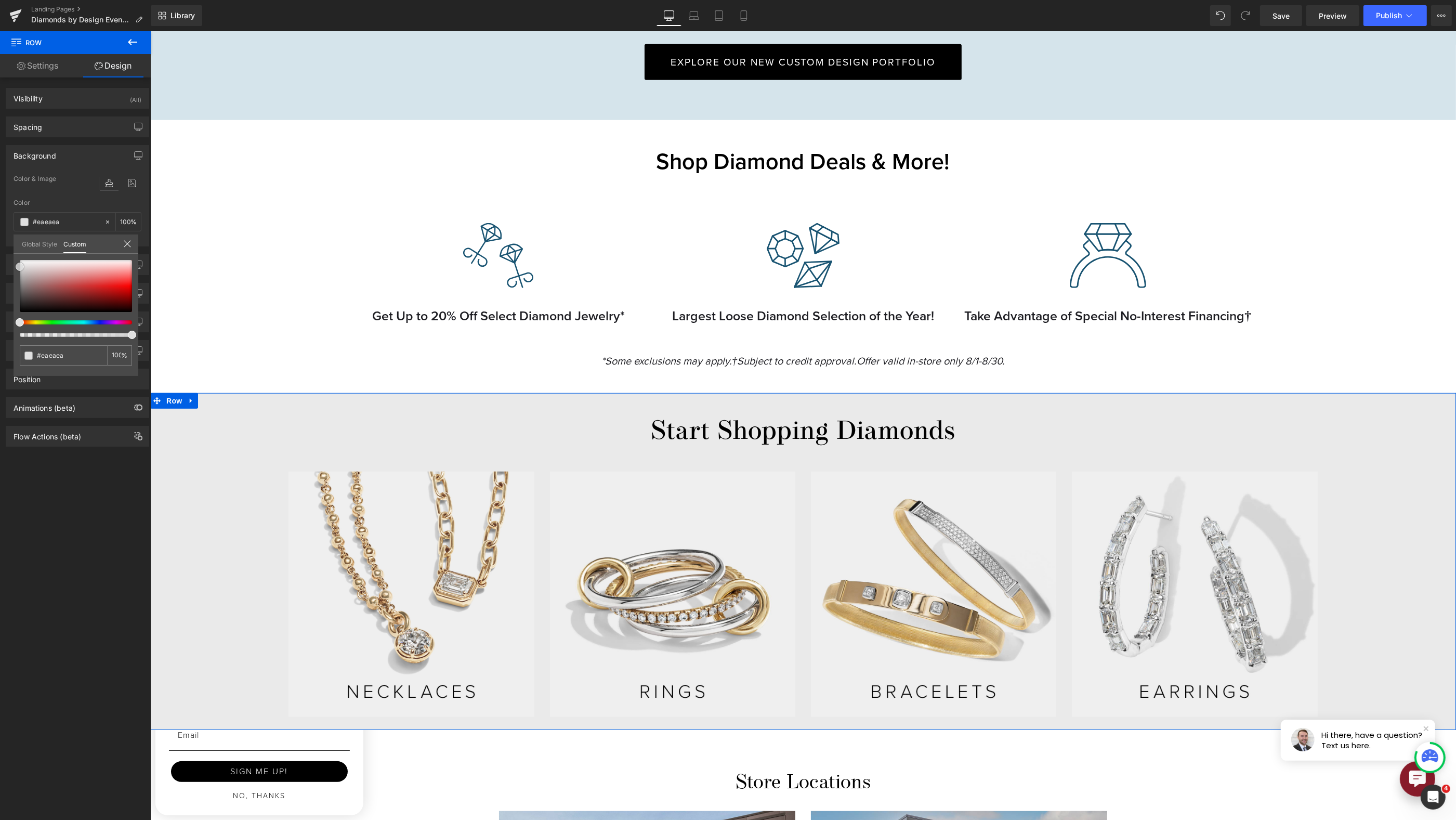
type input "#e0e0e0"
type input "#dddddd"
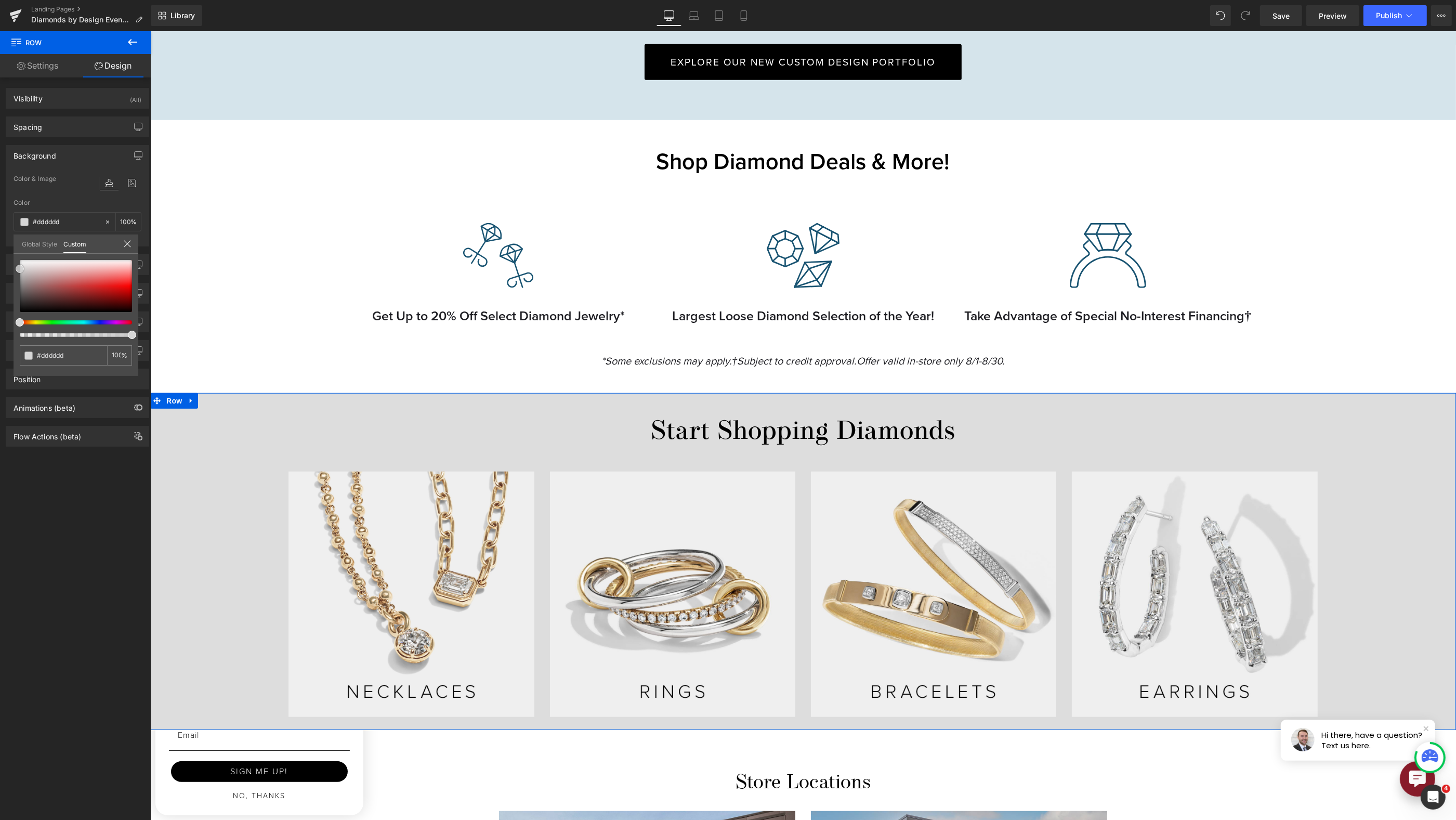
type input "#d8d8d8"
type input "#d6d6d6"
type input "#dddddd"
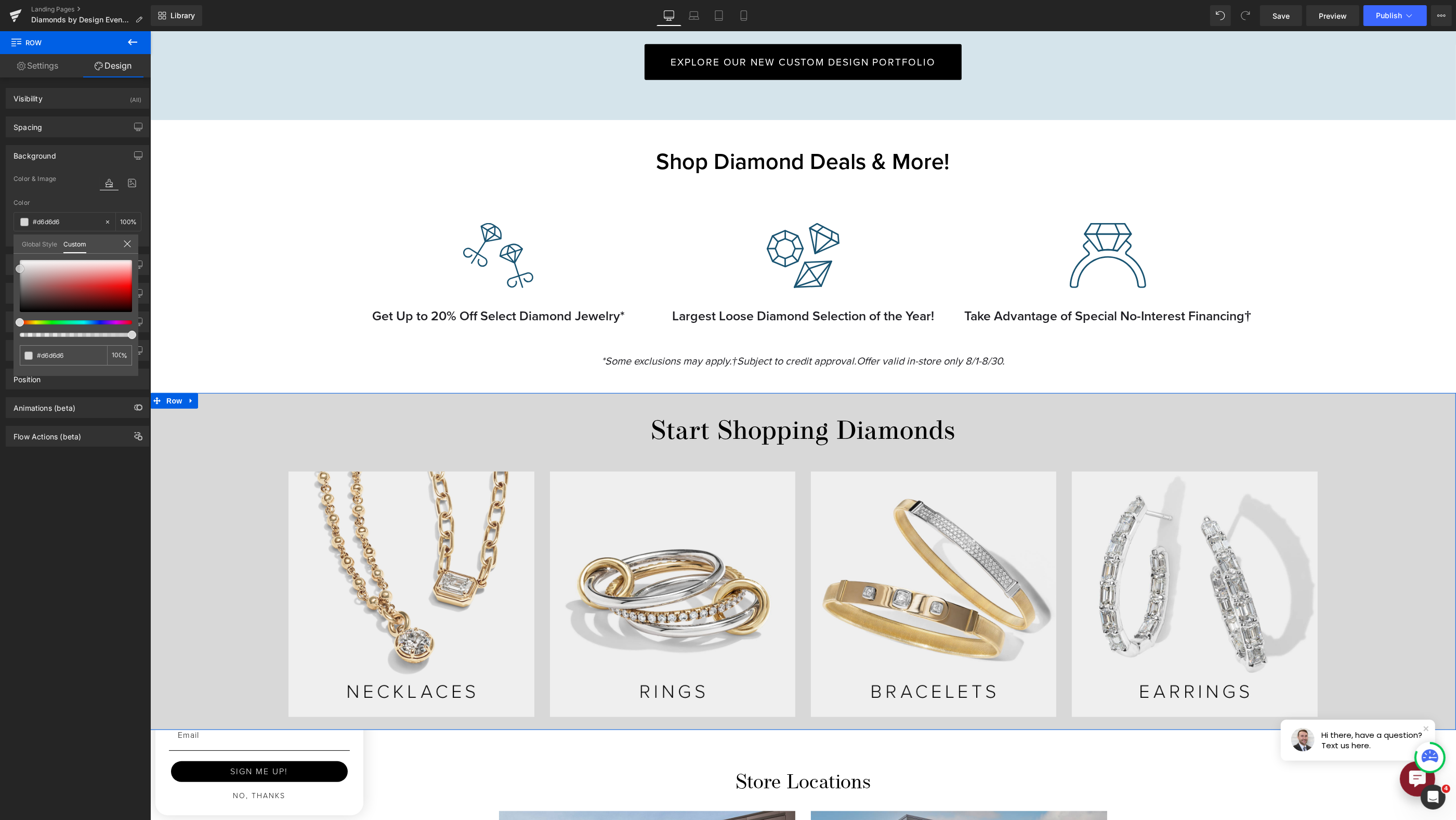
type input "#dddddd"
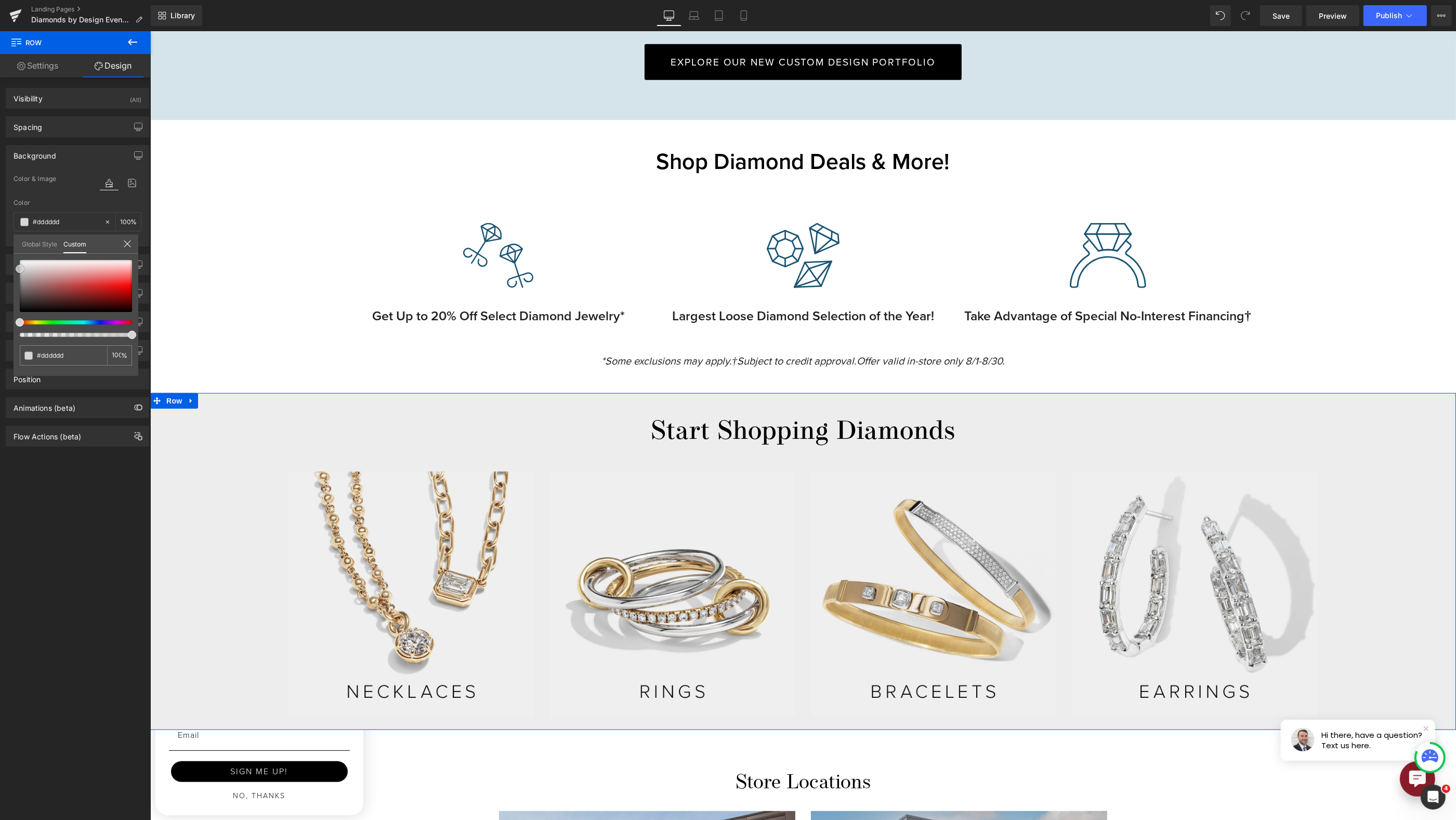
type input "#ededed"
type input "#f2f2f2"
type input "#f4f4f4"
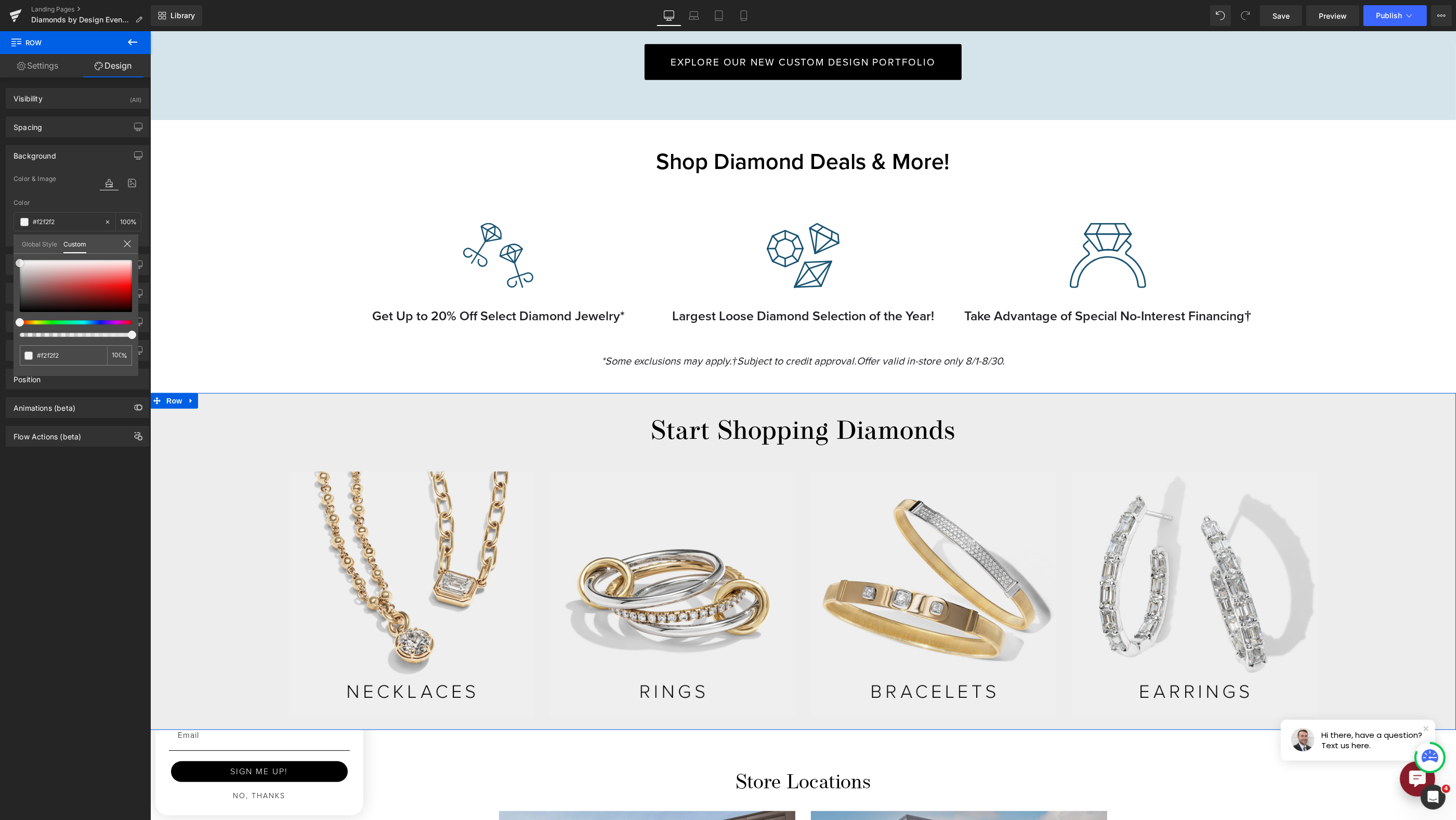
type input "#f4f4f4"
type input "#f7f7f7"
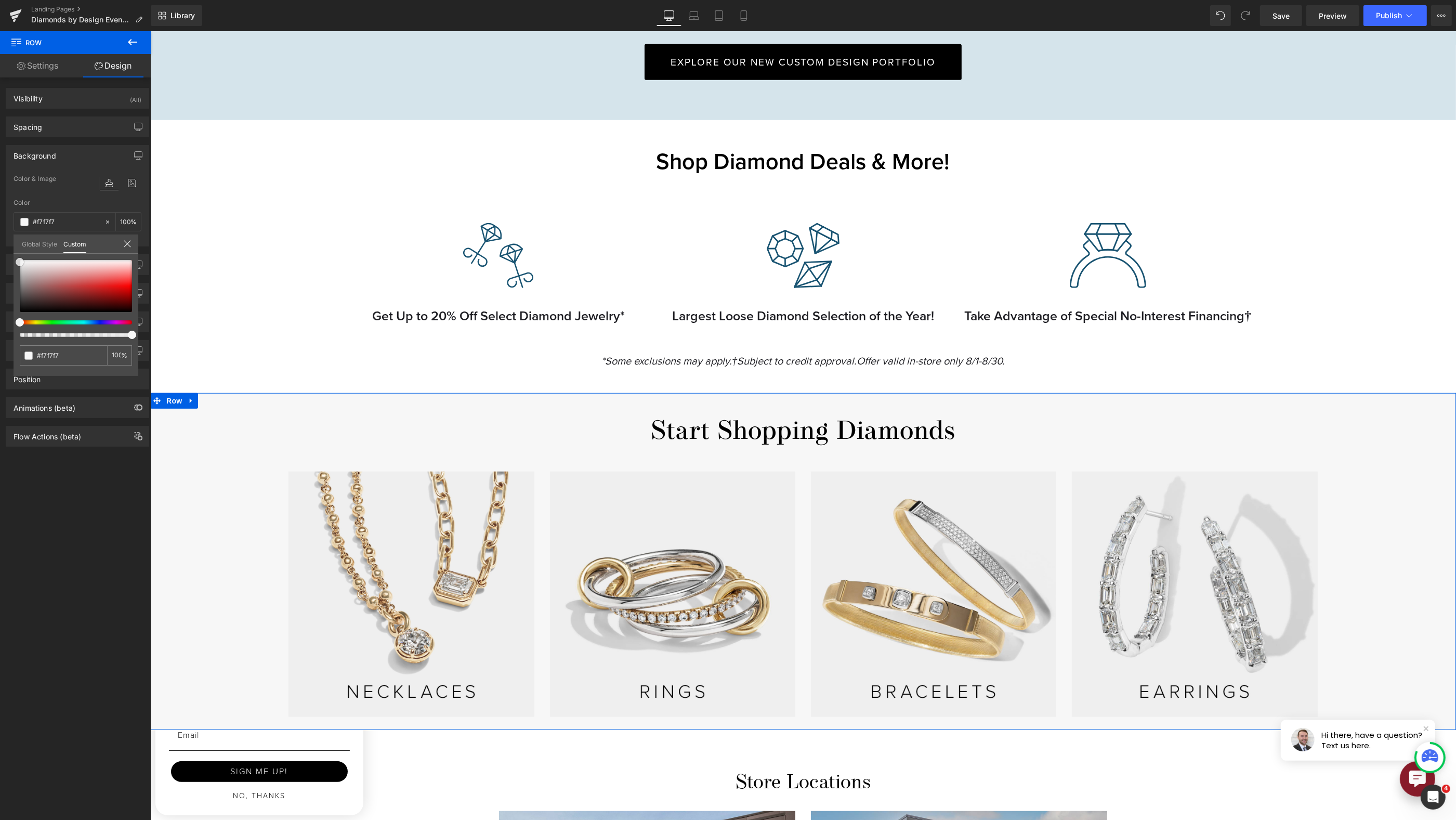
type input "#f9f9f9"
type input "#fcfcfc"
type input "#ffffff"
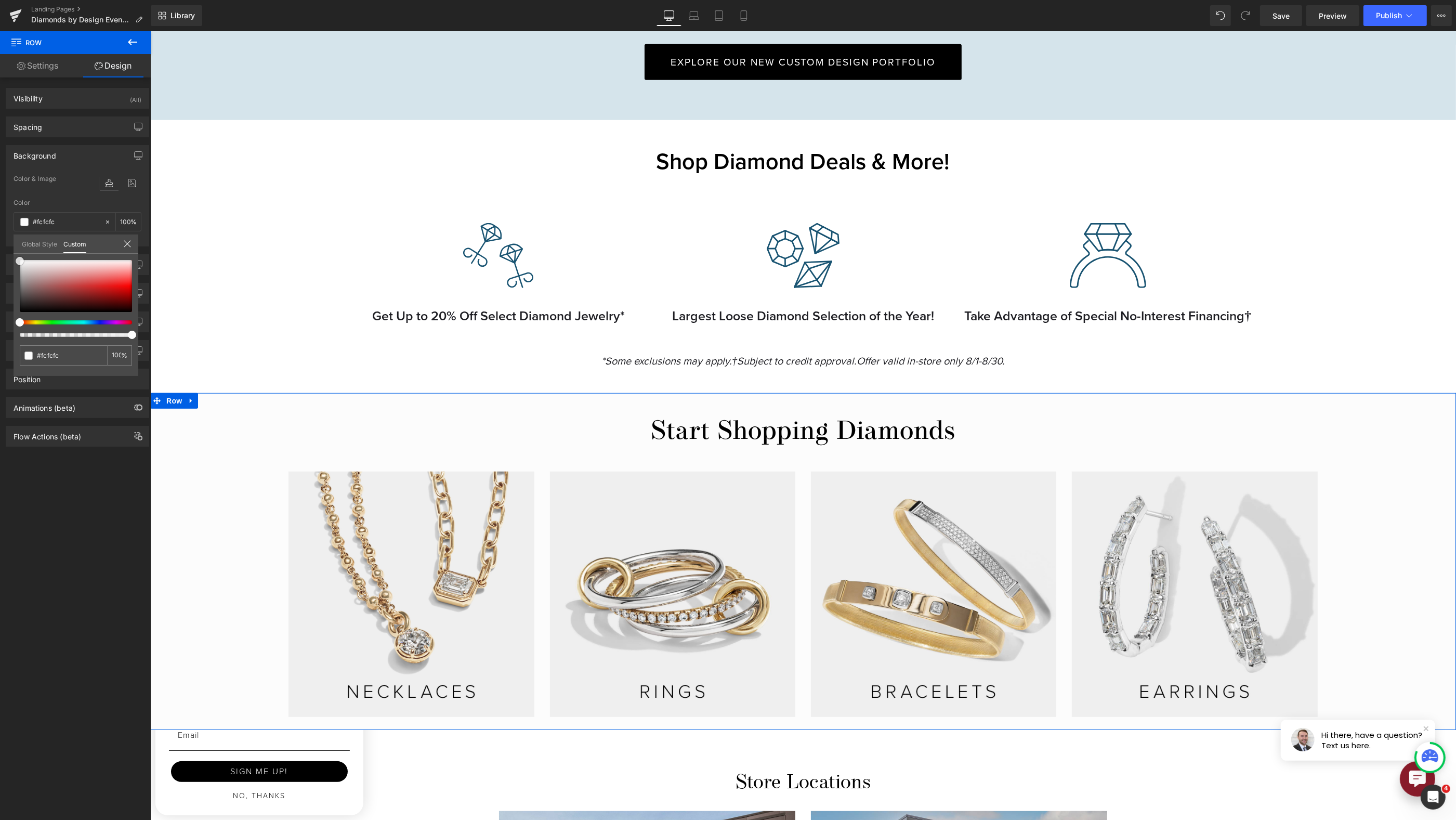
type input "#ffffff"
type input "#f8f6f6"
type input "#efe5e5"
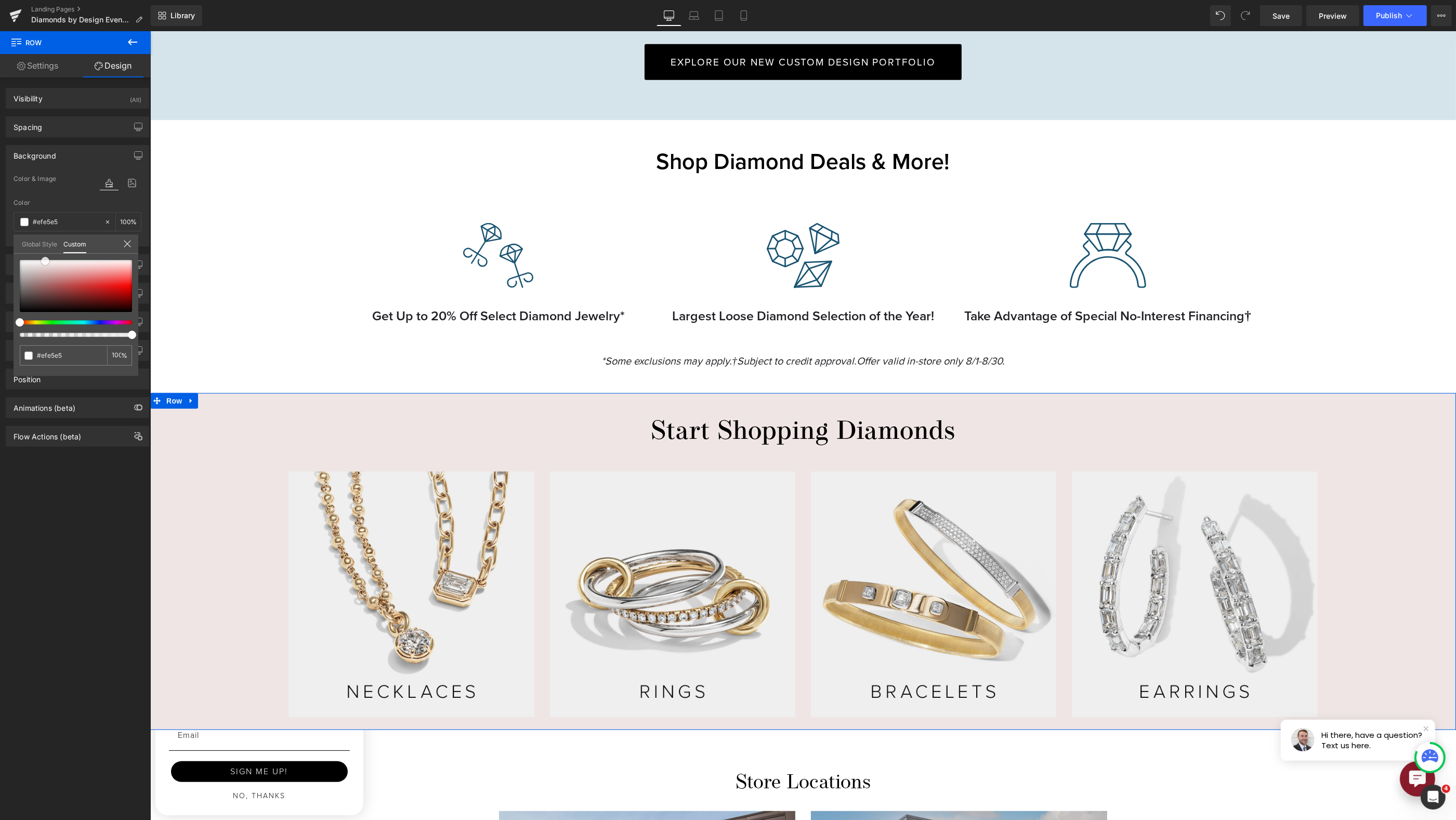
type input "#f5efef"
type input "#fbf8f8"
type input "#ffffff"
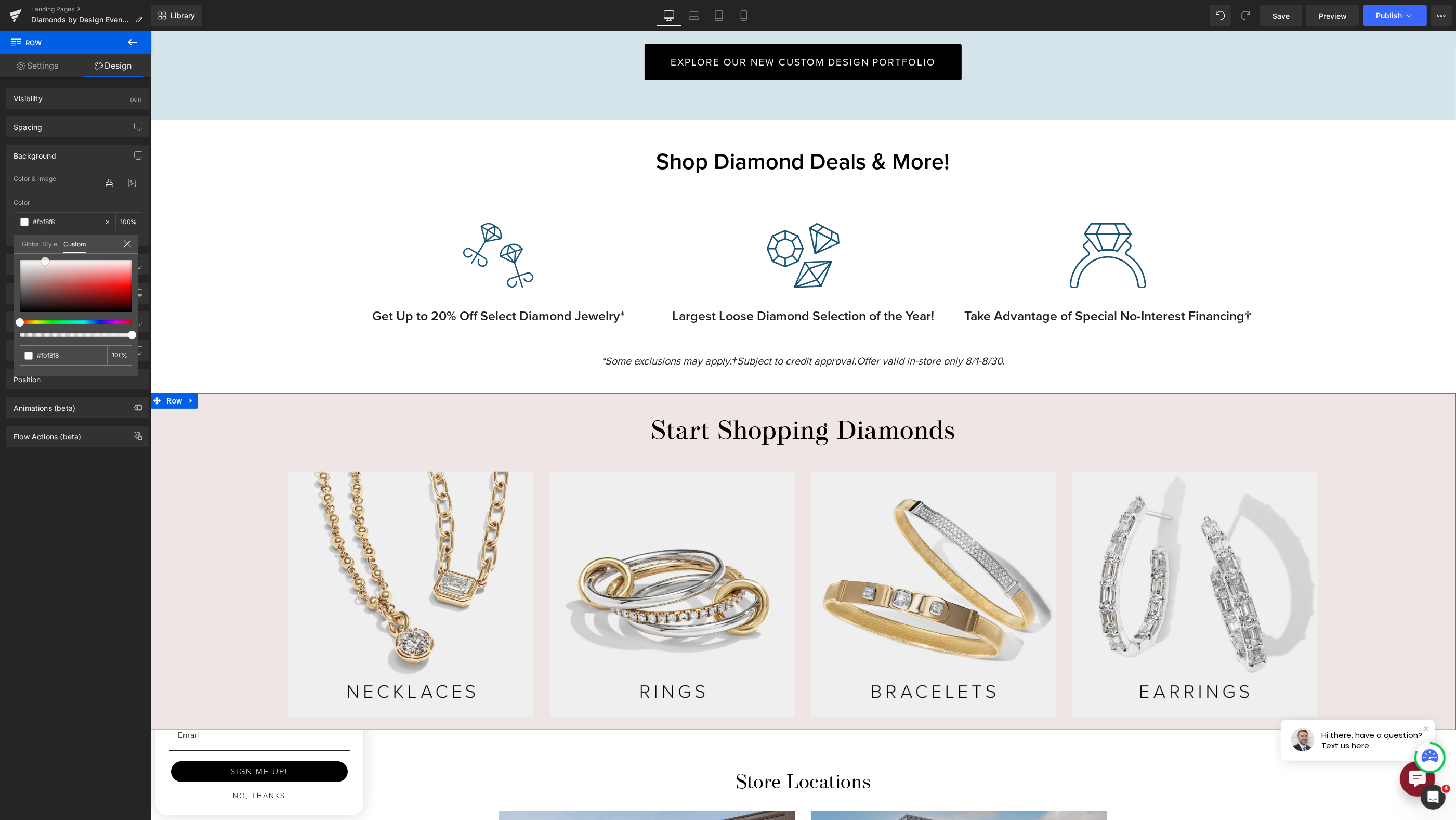
type input "#ffffff"
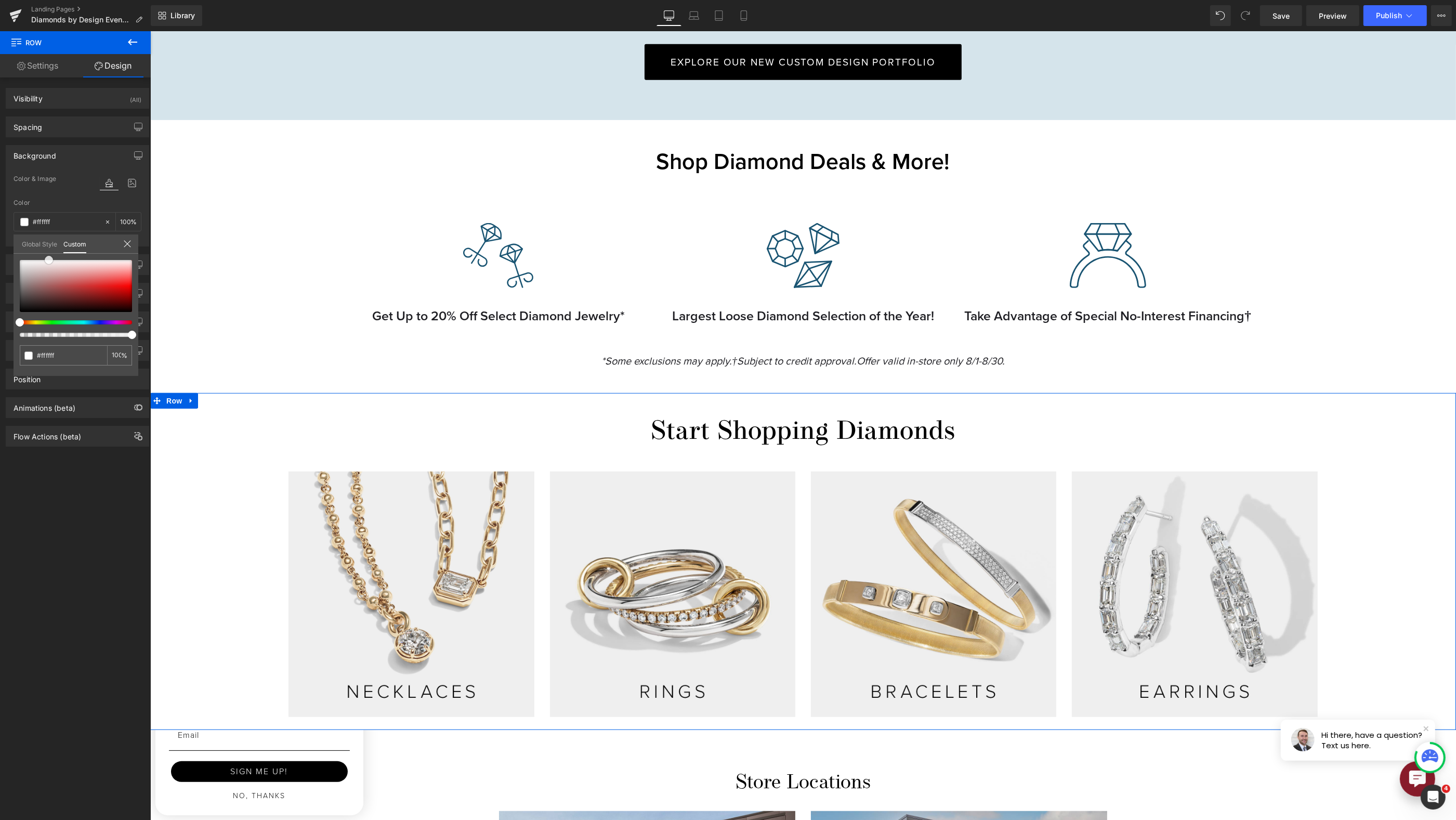
drag, startPoint x: 48, startPoint y: 265, endPoint x: 49, endPoint y: 257, distance: 8.1
click at [49, 260] on div at bounding box center [75, 286] width 112 height 52
click at [125, 245] on icon at bounding box center [127, 244] width 8 height 8
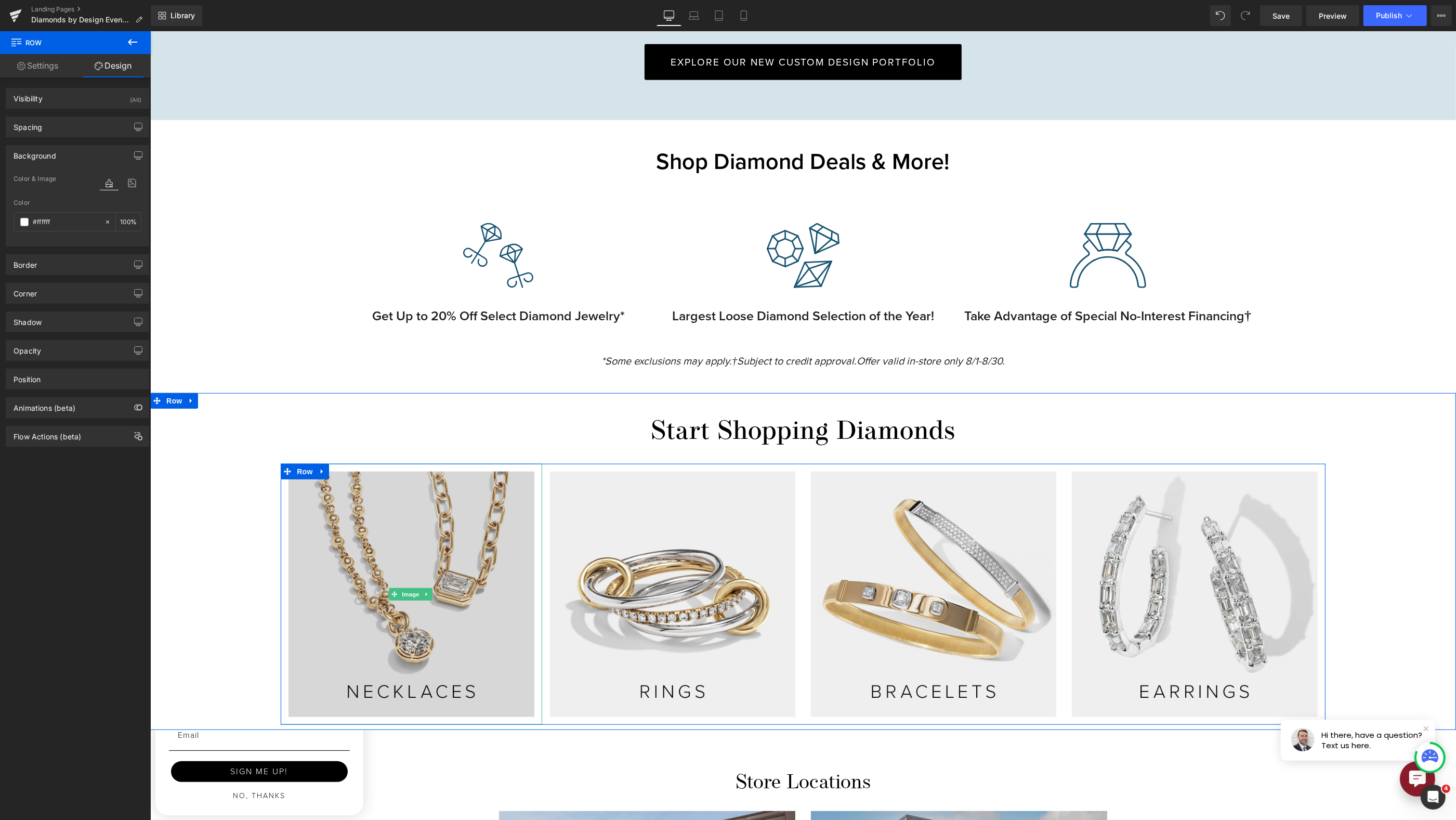
scroll to position [1295, 0]
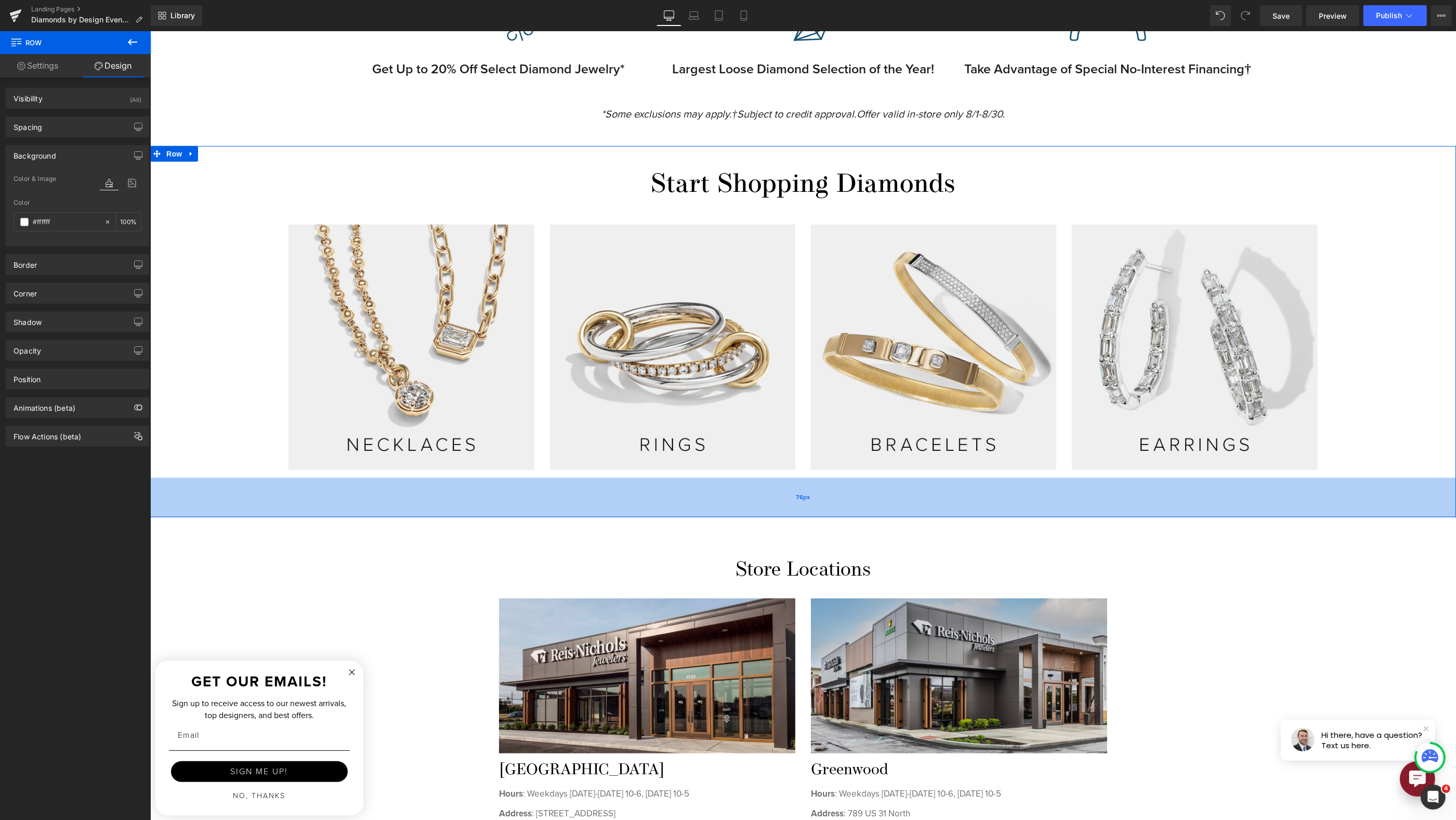
drag, startPoint x: 600, startPoint y: 473, endPoint x: 600, endPoint y: 508, distance: 35.0
click at [600, 508] on div "76px" at bounding box center [802, 498] width 1306 height 40
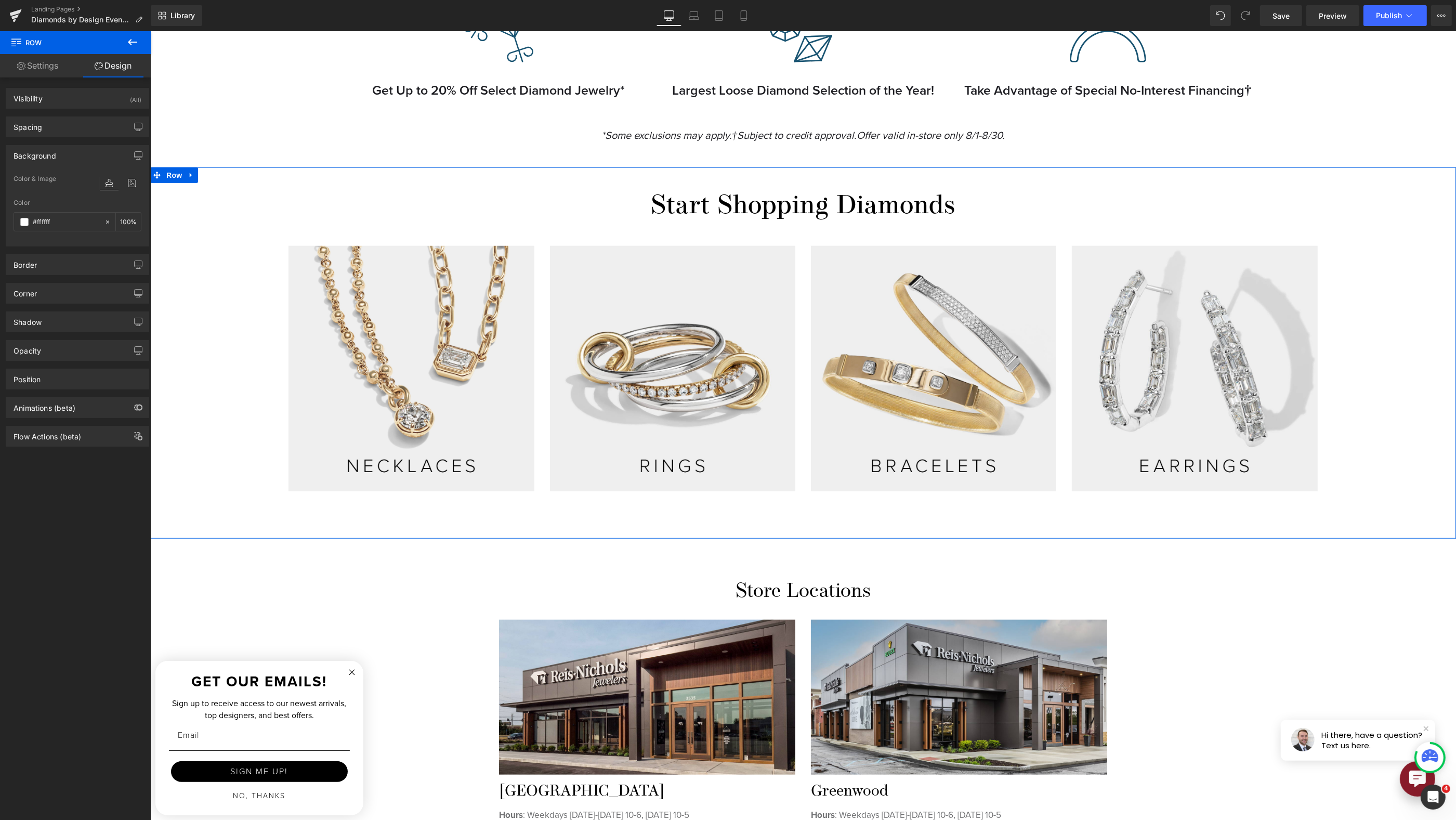
scroll to position [1272, 0]
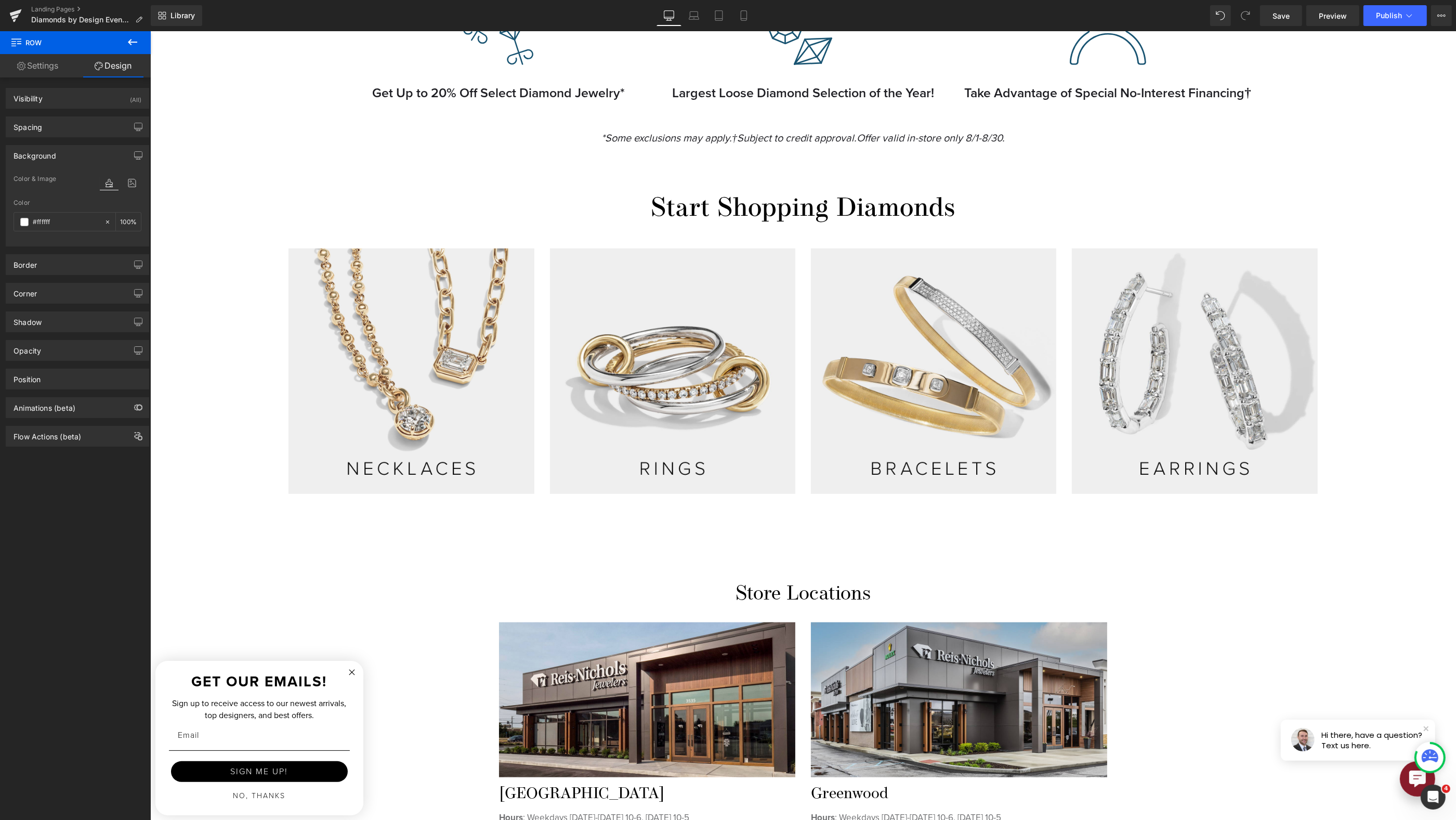
click at [1422, 623] on div "Image Row AUGUST DIAMOND EVENT Heading Join us at both Reis-Nichols store locat…" at bounding box center [802, 45] width 1306 height 2297
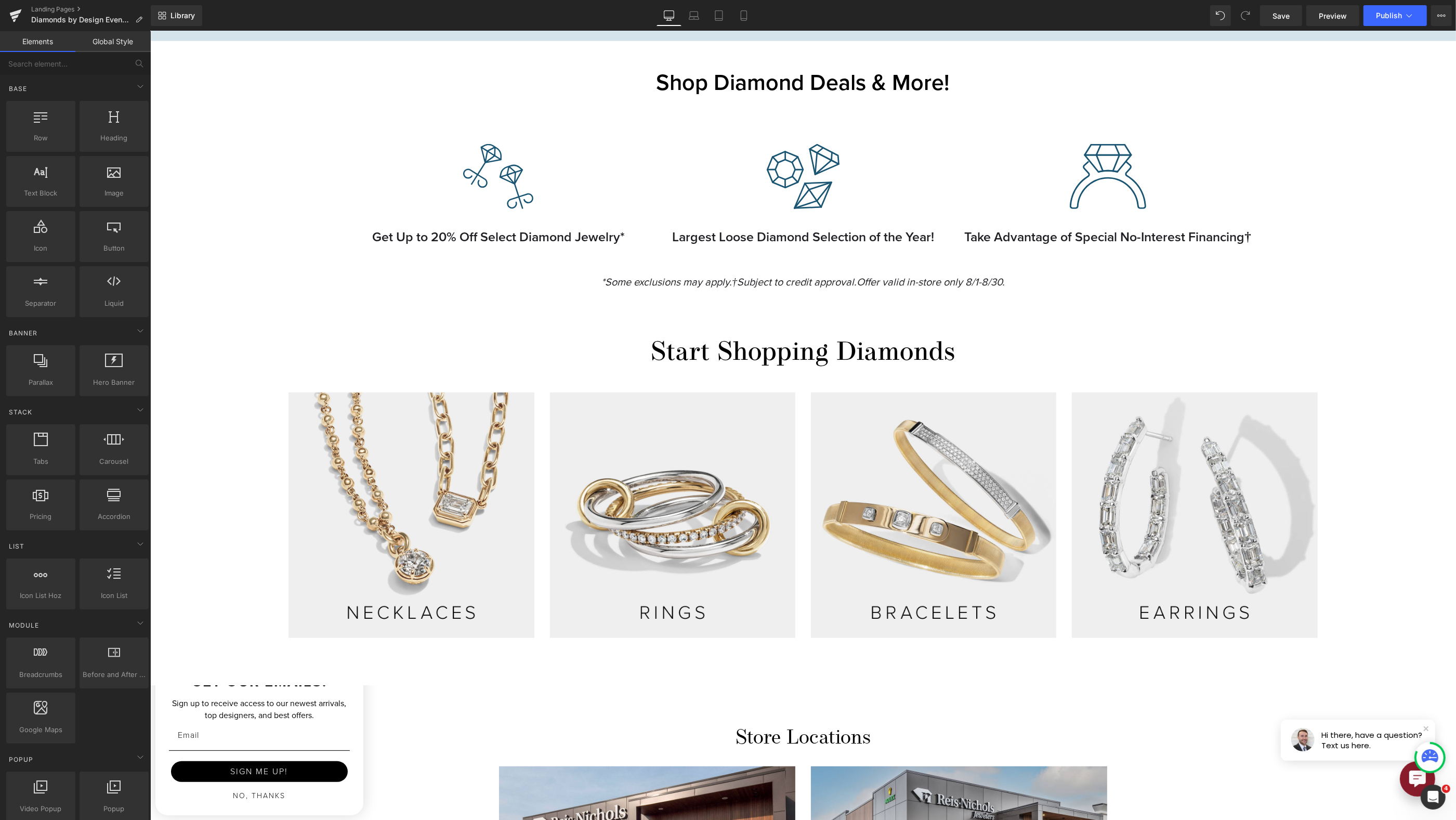
scroll to position [1036, 0]
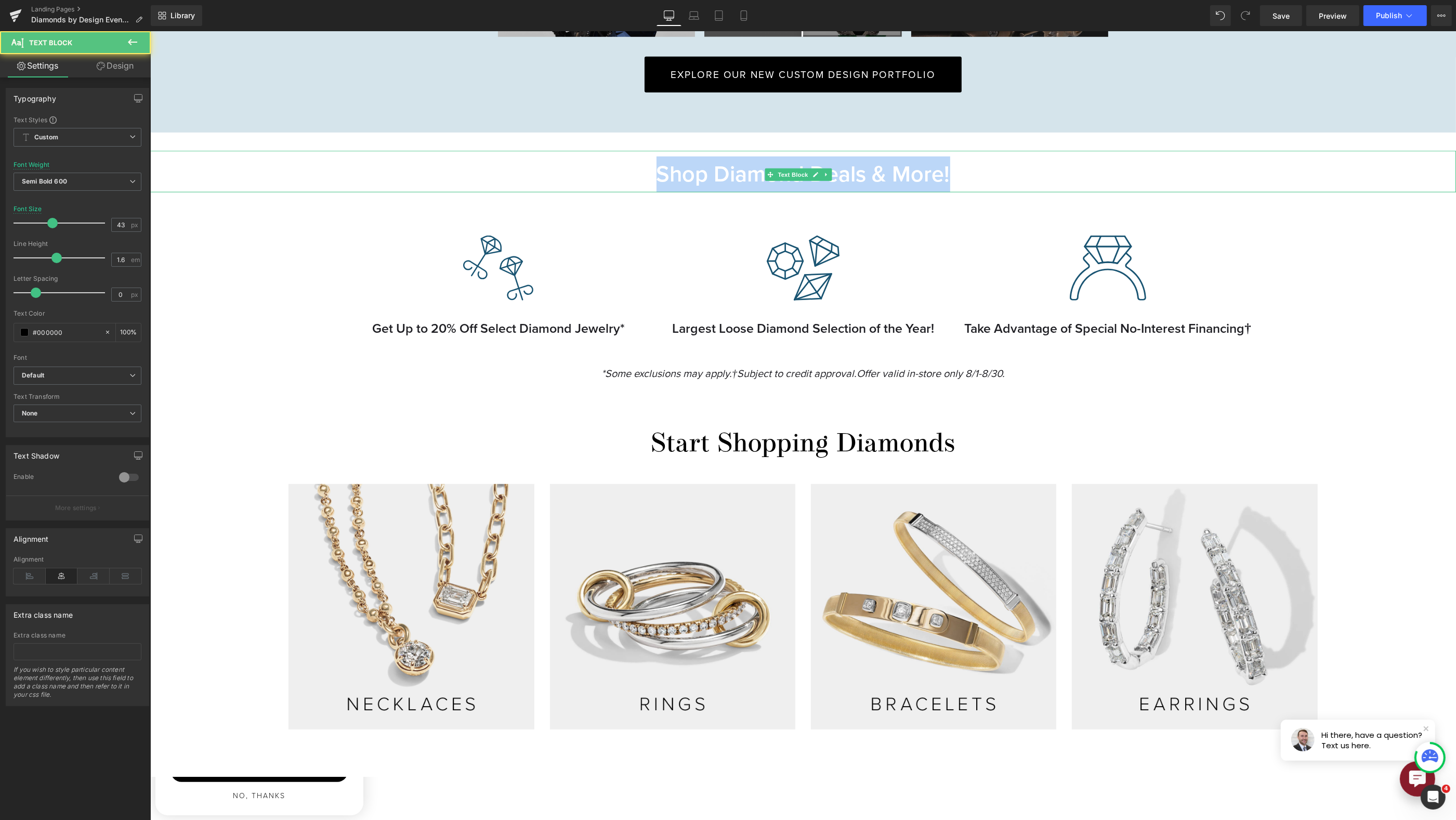
drag, startPoint x: 926, startPoint y: 164, endPoint x: 984, endPoint y: 170, distance: 58.3
click at [984, 170] on p "Shop Diamond Deals & More!" at bounding box center [802, 174] width 1306 height 36
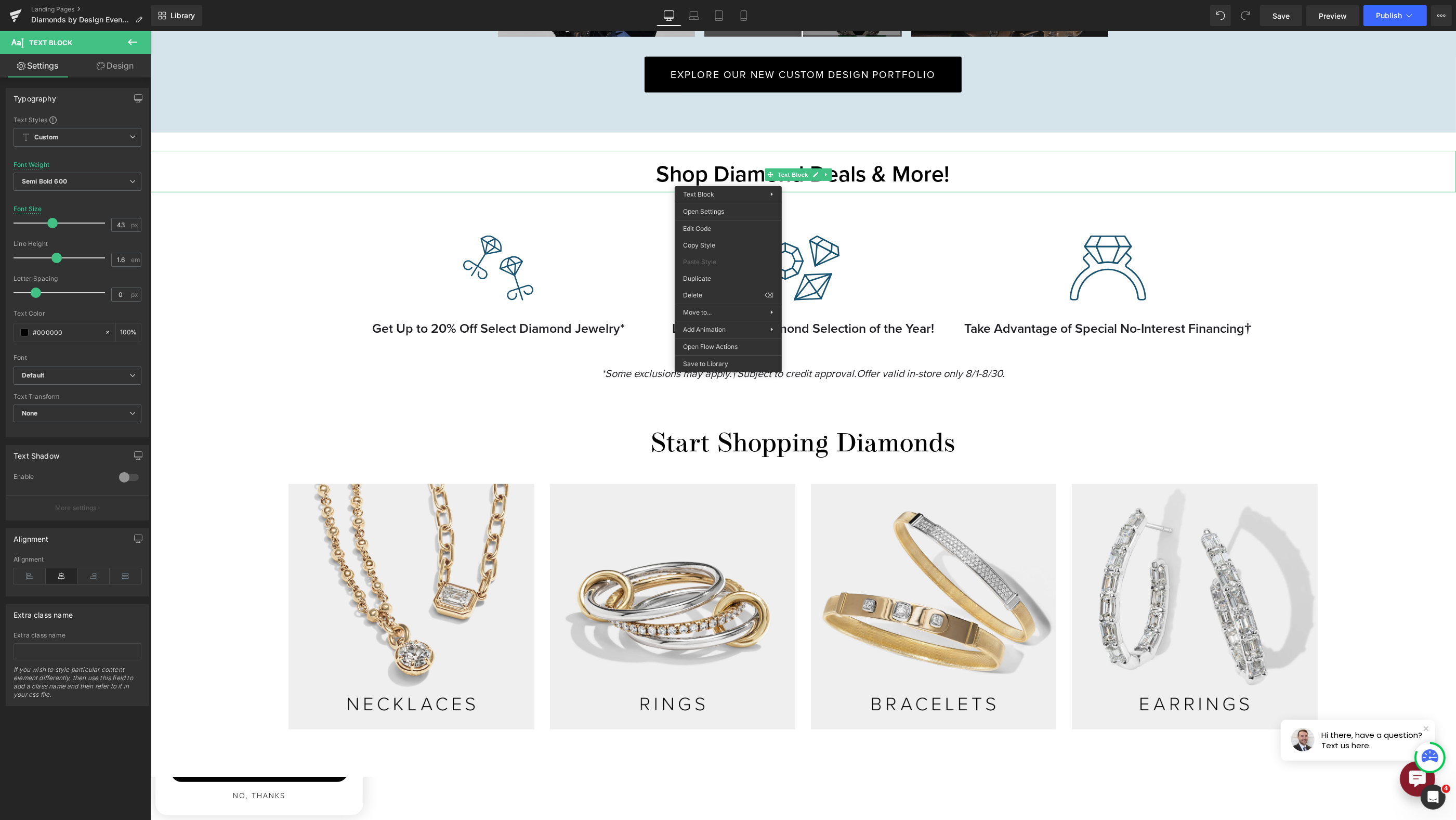
click at [964, 161] on p "Shop Diamond Deals & More!" at bounding box center [802, 174] width 1306 height 36
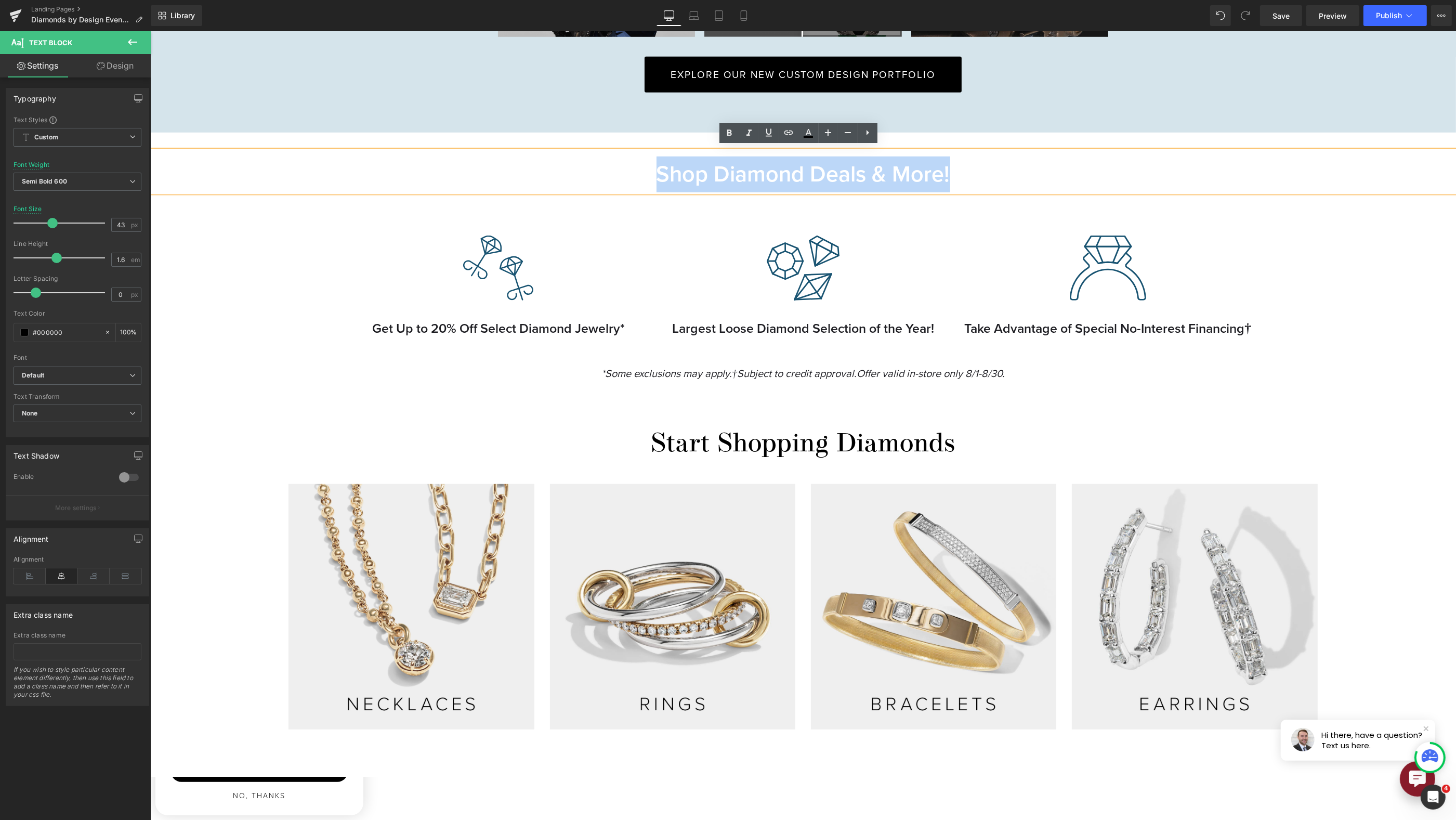
drag, startPoint x: 799, startPoint y: 174, endPoint x: 633, endPoint y: 176, distance: 166.0
click at [633, 177] on p "Shop Diamond Deals & More!" at bounding box center [802, 174] width 1306 height 36
click at [874, 131] on link at bounding box center [868, 133] width 20 height 20
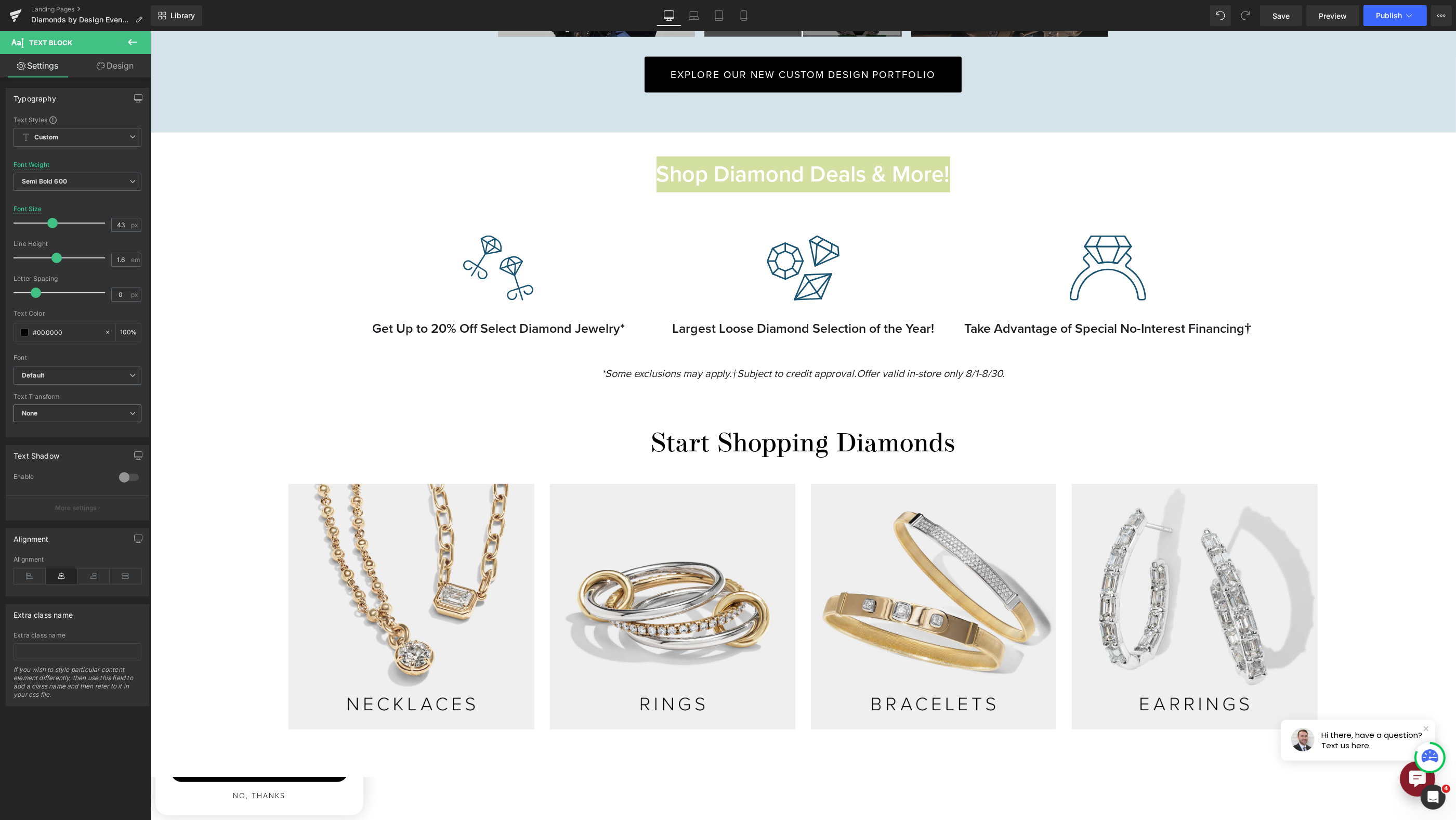
click at [64, 408] on span "None" at bounding box center [77, 414] width 128 height 18
click at [68, 446] on li "Uppercase" at bounding box center [75, 447] width 124 height 15
drag, startPoint x: 32, startPoint y: 287, endPoint x: 71, endPoint y: 289, distance: 39.1
click at [72, 289] on span at bounding box center [77, 292] width 10 height 10
click at [89, 177] on span "Semi Bold 600" at bounding box center [77, 182] width 128 height 18
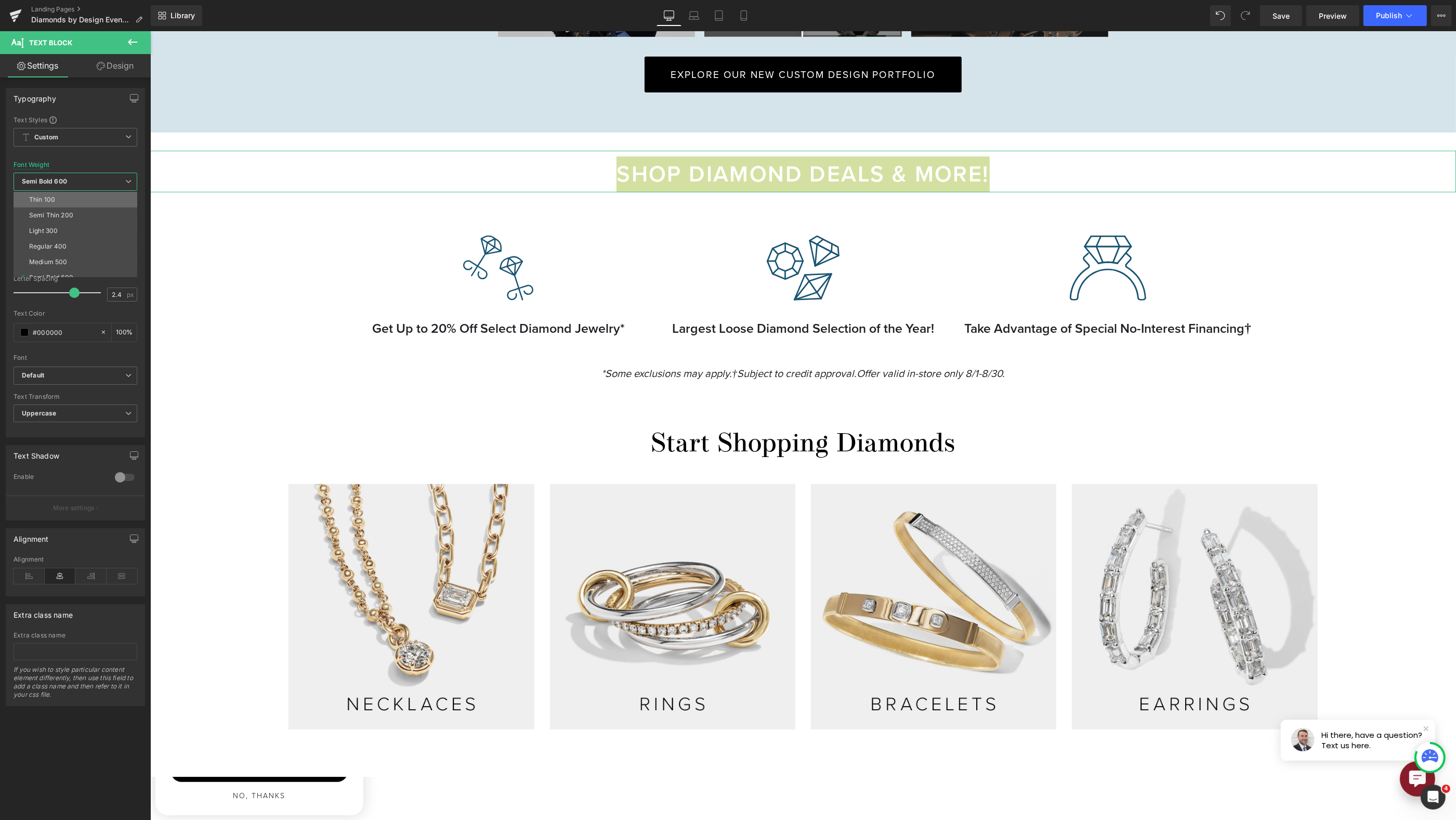
click at [70, 203] on li "Thin 100" at bounding box center [78, 200] width 129 height 15
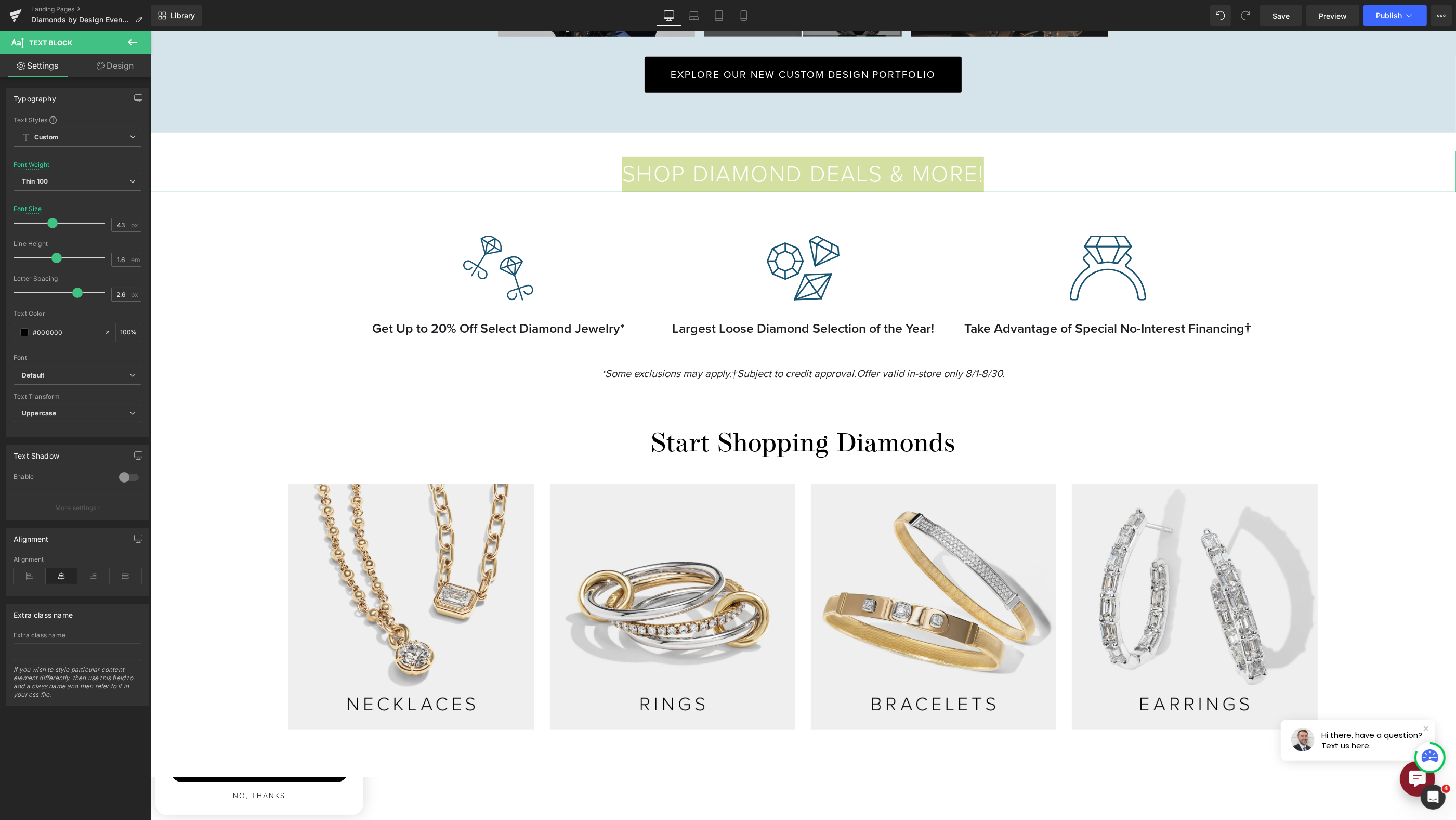
type input "2.7"
click at [78, 293] on span at bounding box center [82, 292] width 10 height 10
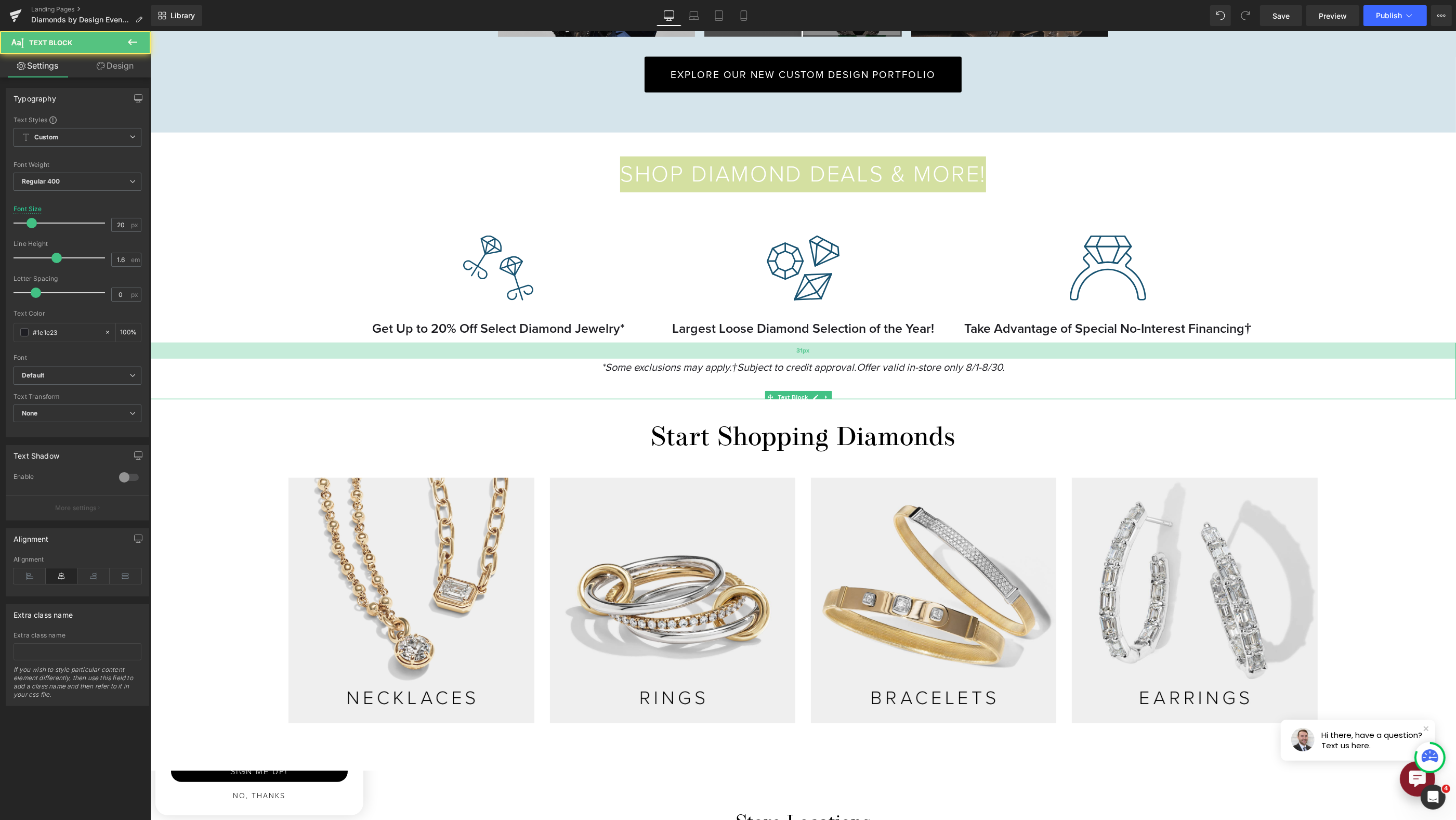
drag, startPoint x: 998, startPoint y: 350, endPoint x: 998, endPoint y: 344, distance: 6.0
click at [998, 344] on div "31px" at bounding box center [802, 350] width 1306 height 16
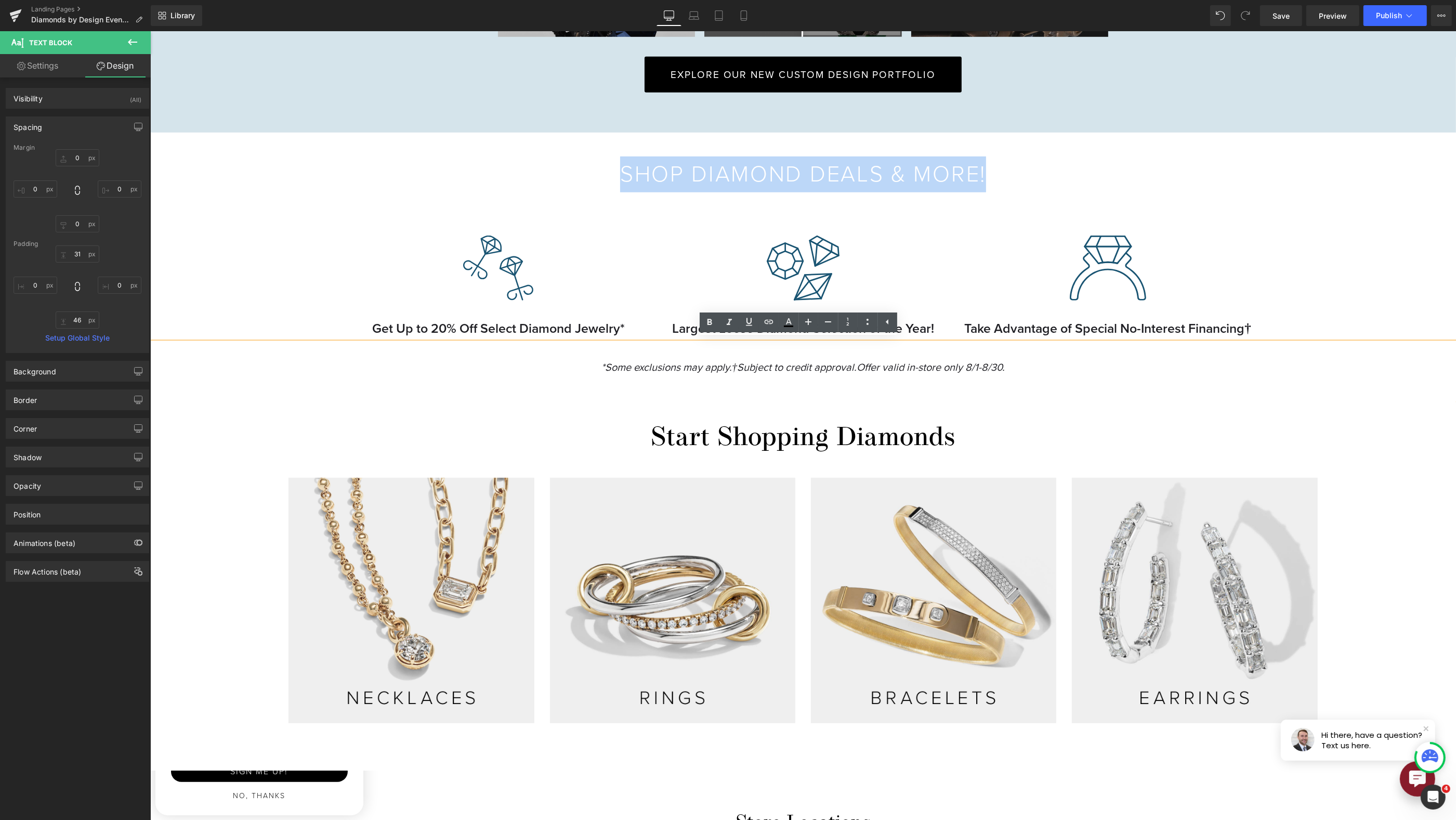
click at [1351, 359] on p "*Some exclusions may apply. †Subject to credit approval. Offer valid in-store o…" at bounding box center [802, 367] width 1306 height 17
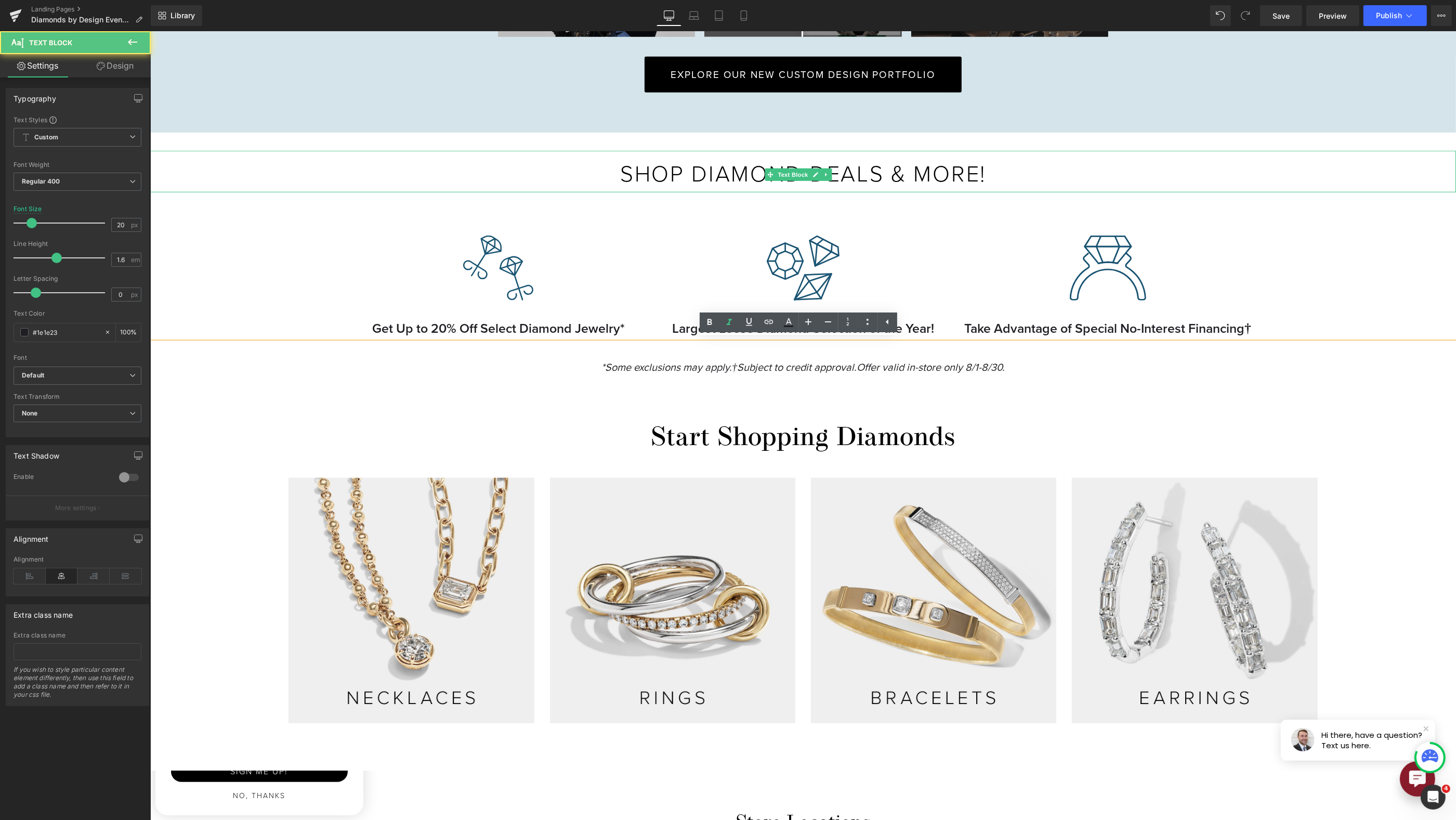
click at [977, 175] on p "Shop Diamond Deals & More!" at bounding box center [802, 174] width 1306 height 36
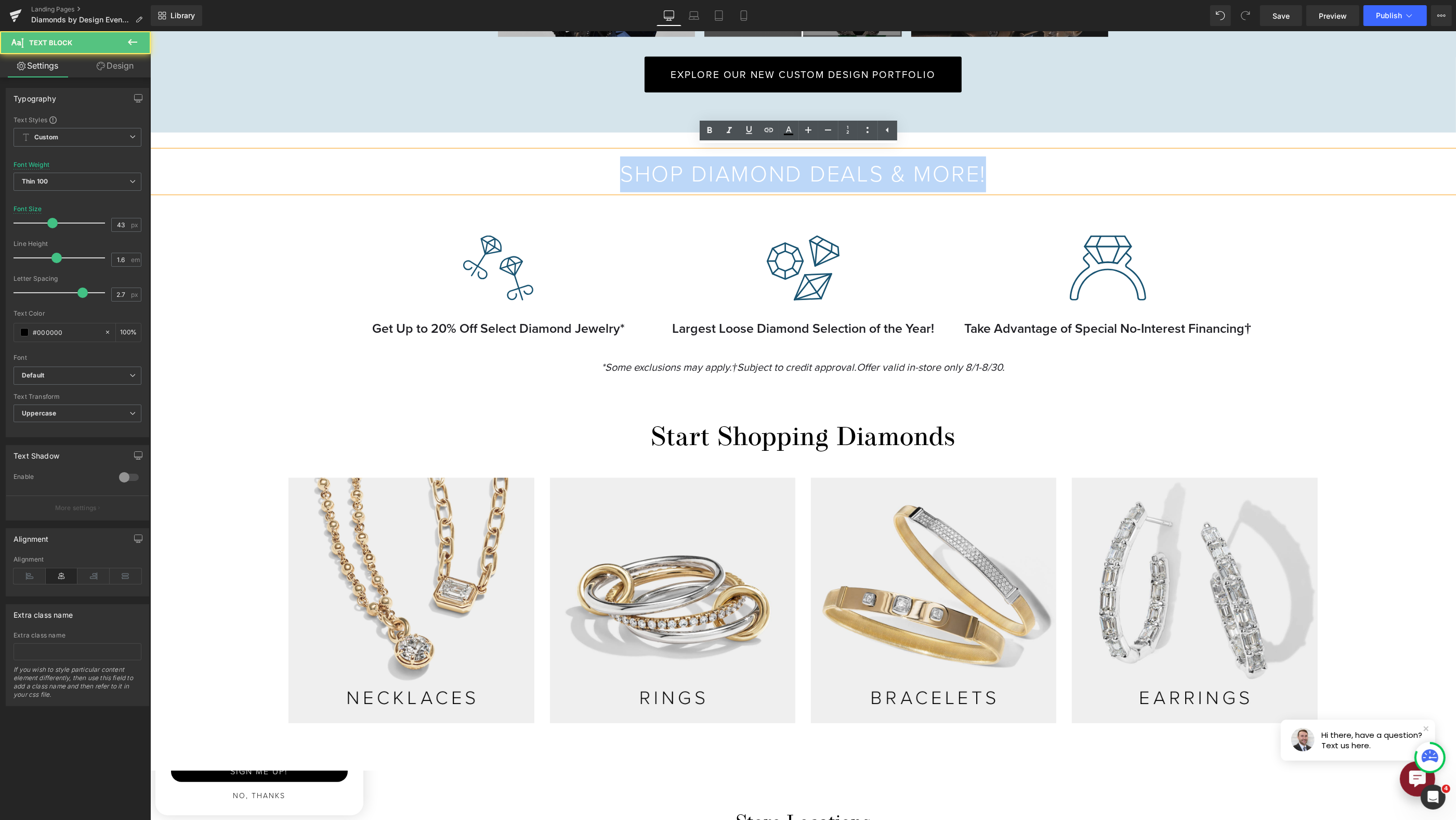
drag, startPoint x: 902, startPoint y: 169, endPoint x: 510, endPoint y: 172, distance: 392.0
click at [510, 172] on p "Shop Diamond Deals & More!" at bounding box center [802, 174] width 1306 height 36
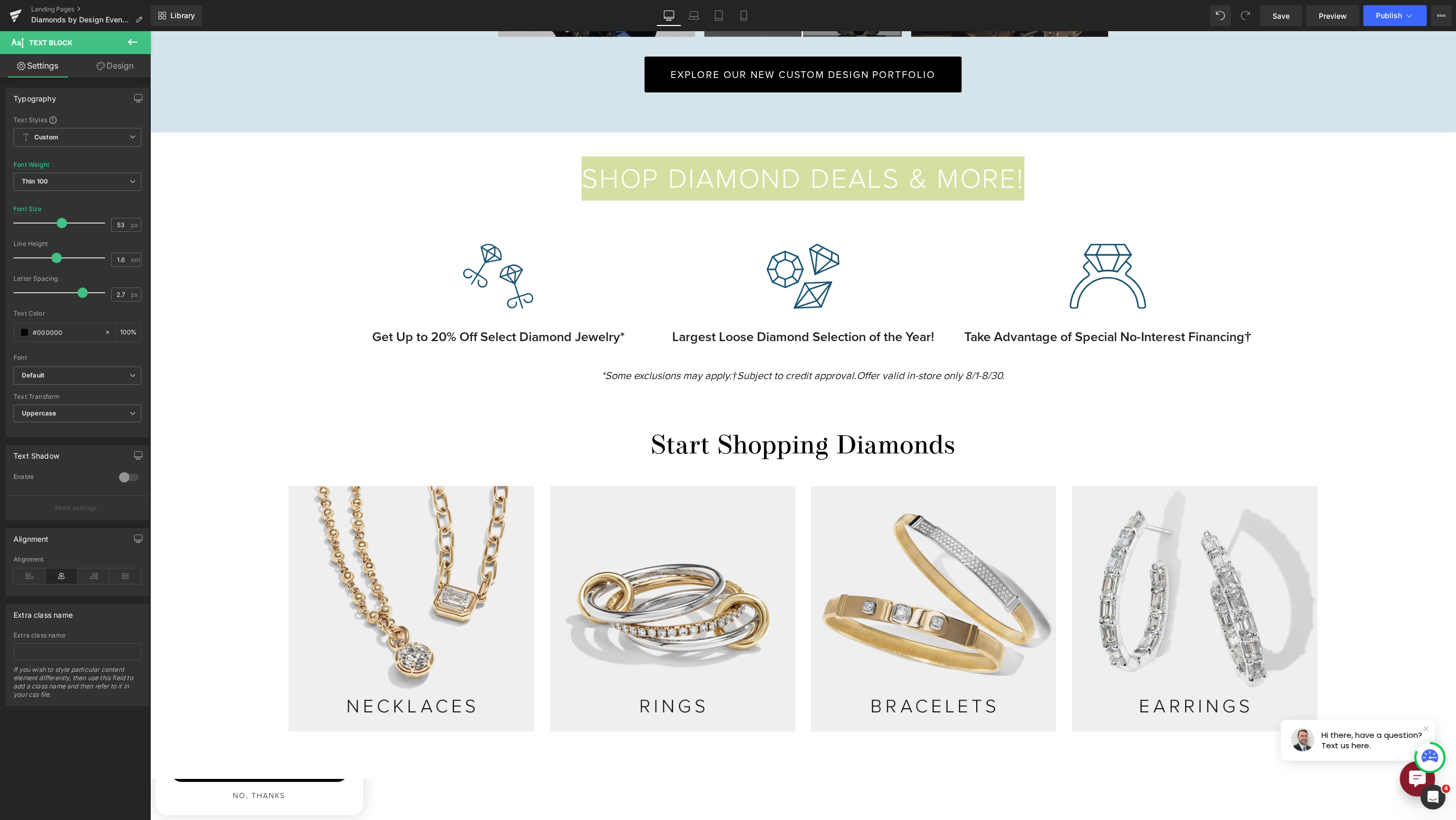
type input "52"
drag, startPoint x: 50, startPoint y: 219, endPoint x: 59, endPoint y: 219, distance: 9.0
click at [59, 219] on span at bounding box center [61, 223] width 10 height 10
click at [364, 201] on span "Row" at bounding box center [370, 208] width 21 height 15
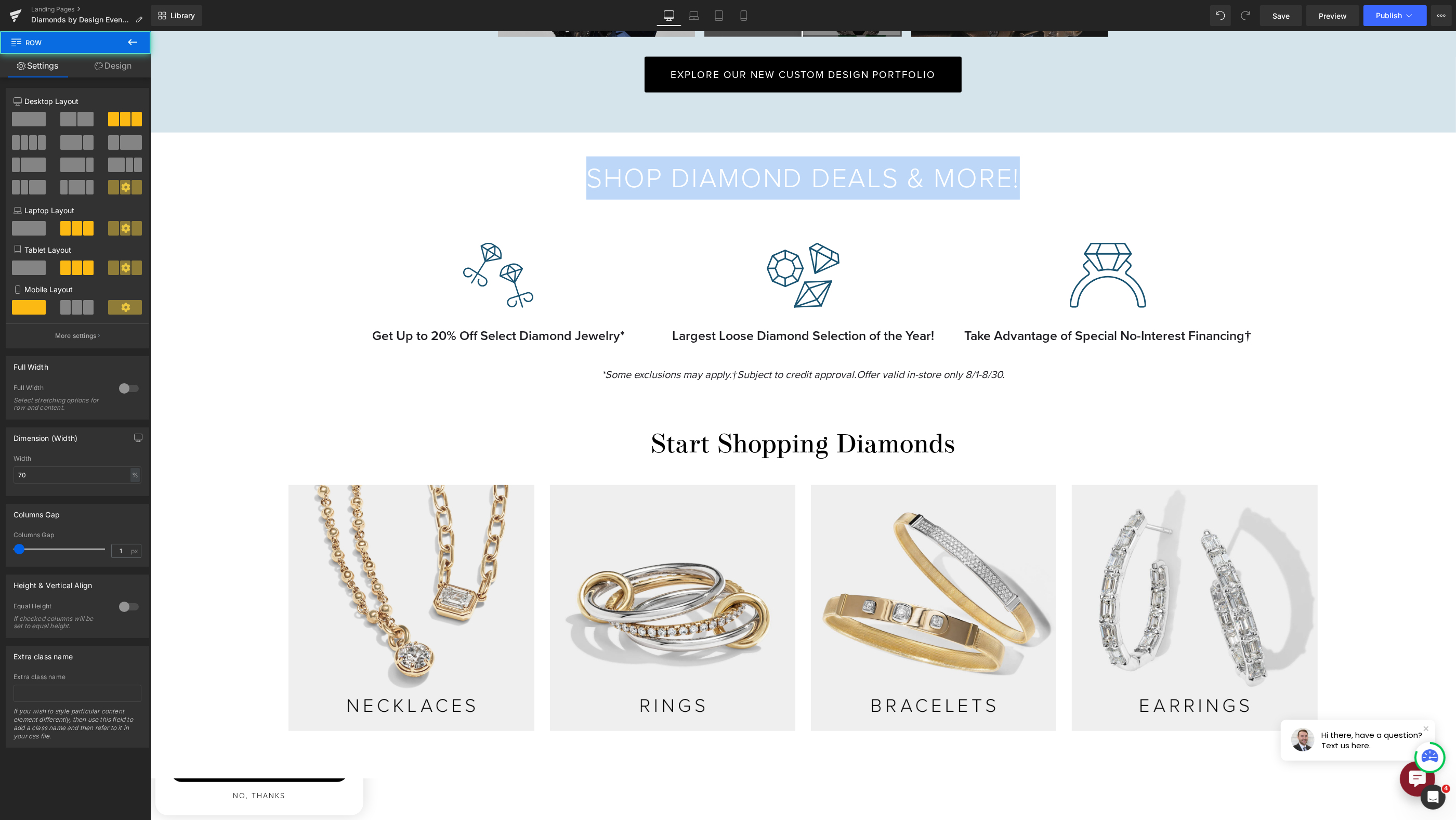
click at [515, 436] on h2 "Start Shopping Diamonds" at bounding box center [802, 446] width 1306 height 31
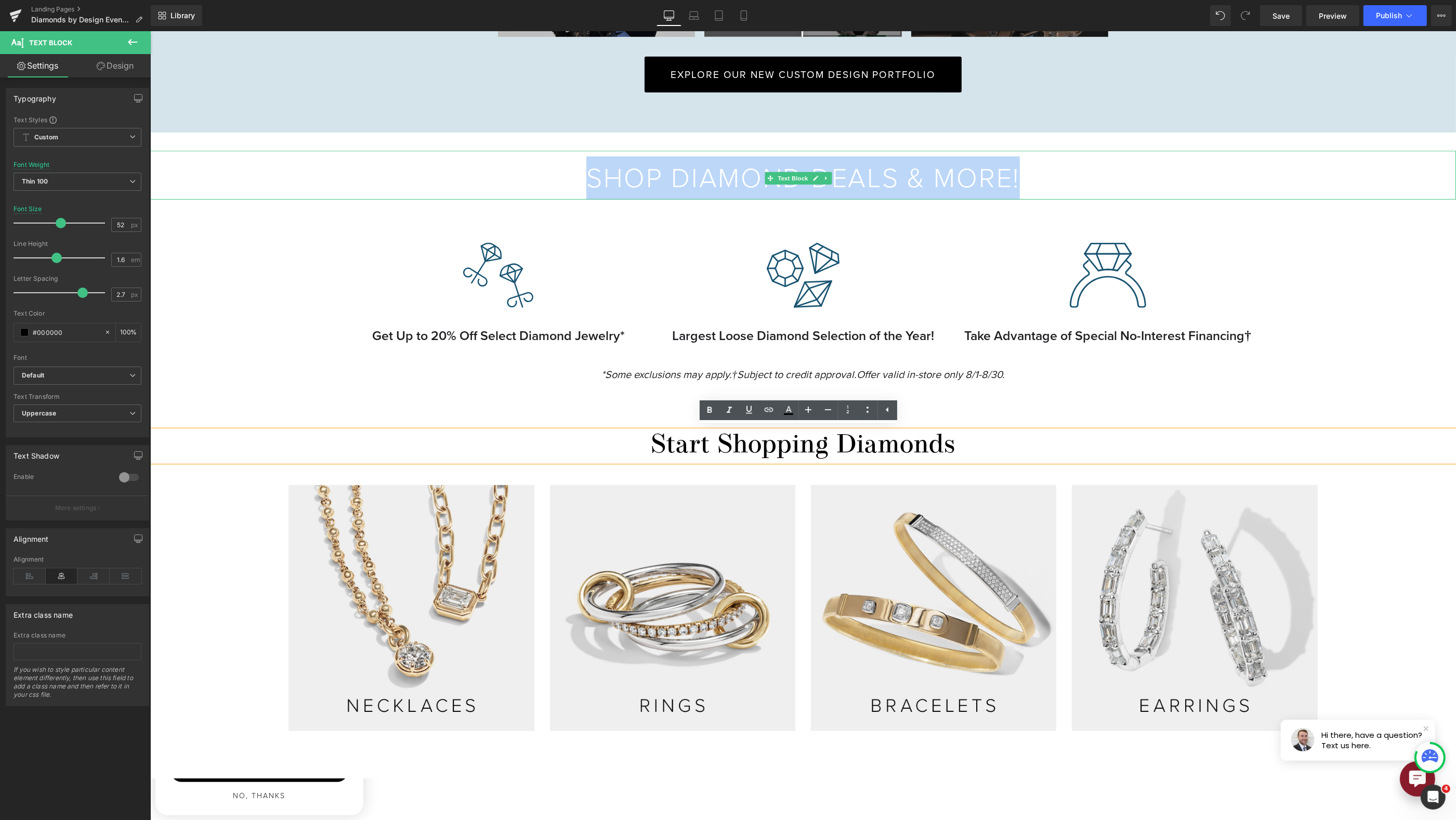
drag, startPoint x: 1165, startPoint y: 161, endPoint x: 1200, endPoint y: 162, distance: 35.0
click at [1200, 162] on p "Shop Diamond Deals & More!" at bounding box center [802, 178] width 1306 height 43
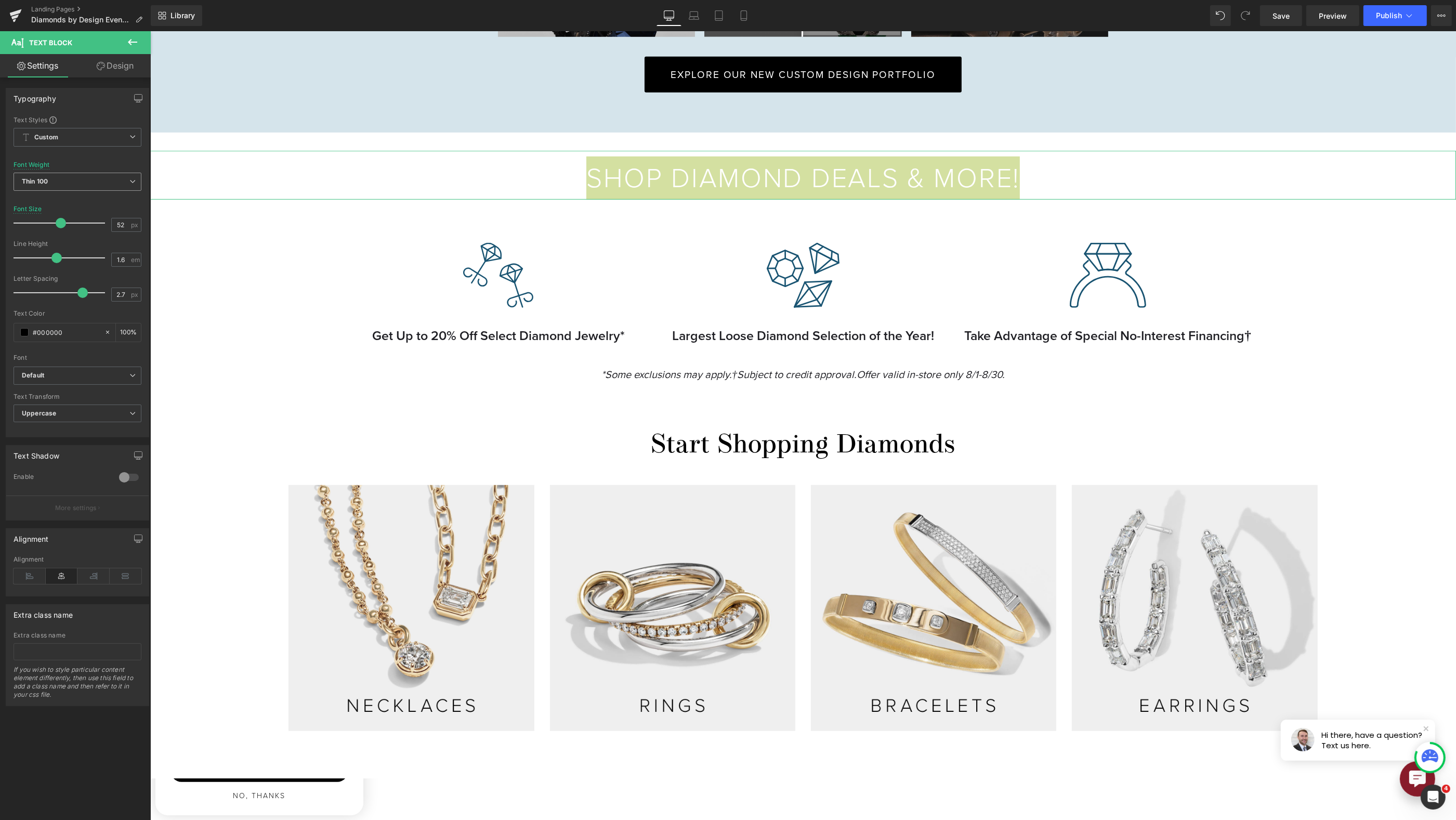
click at [64, 175] on span "Thin 100" at bounding box center [77, 182] width 128 height 18
click at [54, 229] on div "Light 300" at bounding box center [43, 231] width 29 height 7
click at [57, 175] on span "Light 300" at bounding box center [77, 182] width 128 height 18
click at [57, 260] on div "Medium 500" at bounding box center [48, 262] width 38 height 7
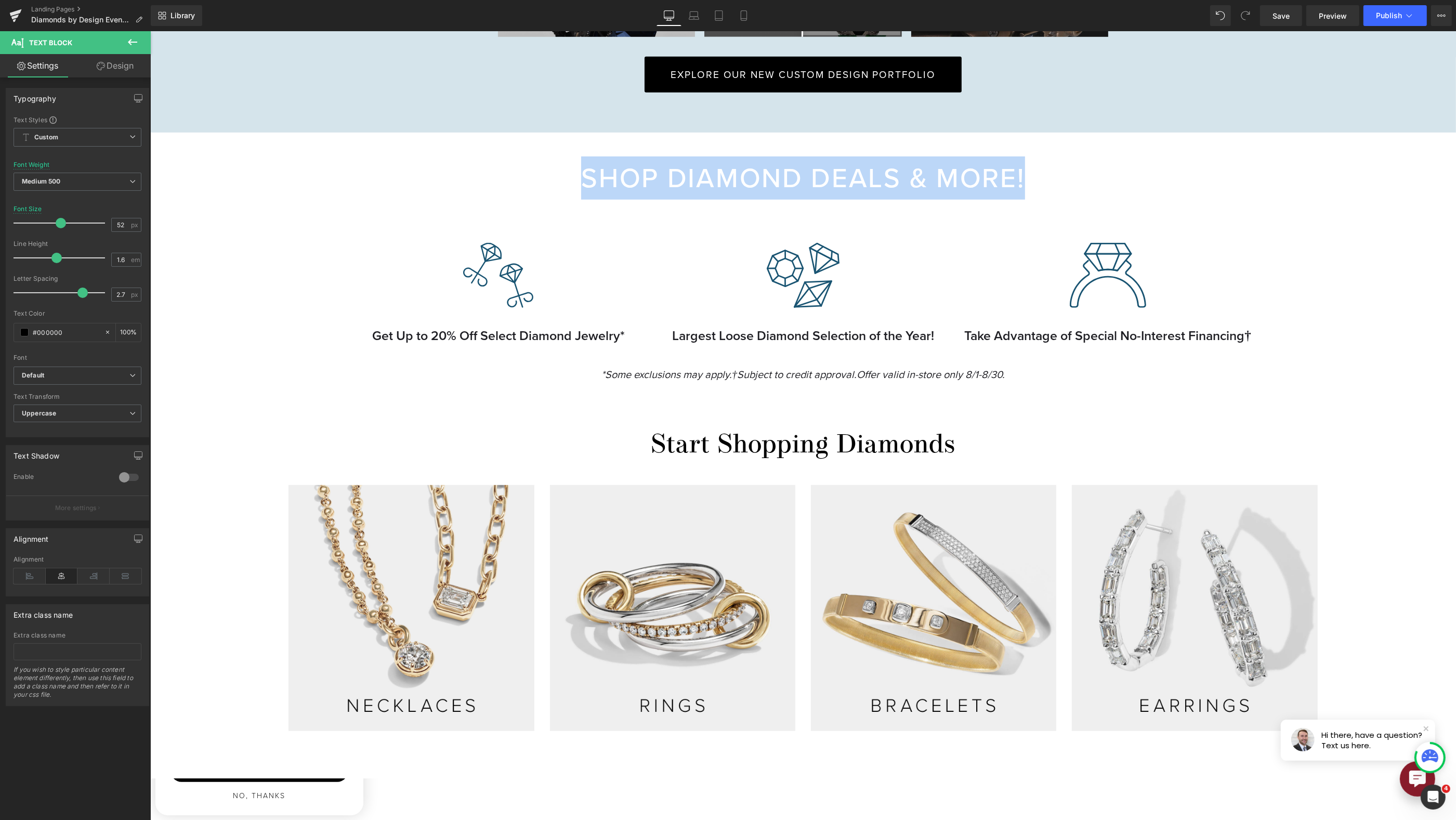
click at [1406, 387] on div "*Some exclusions may apply. †Subject to credit approval. Offer valid in-store o…" at bounding box center [802, 378] width 1306 height 57
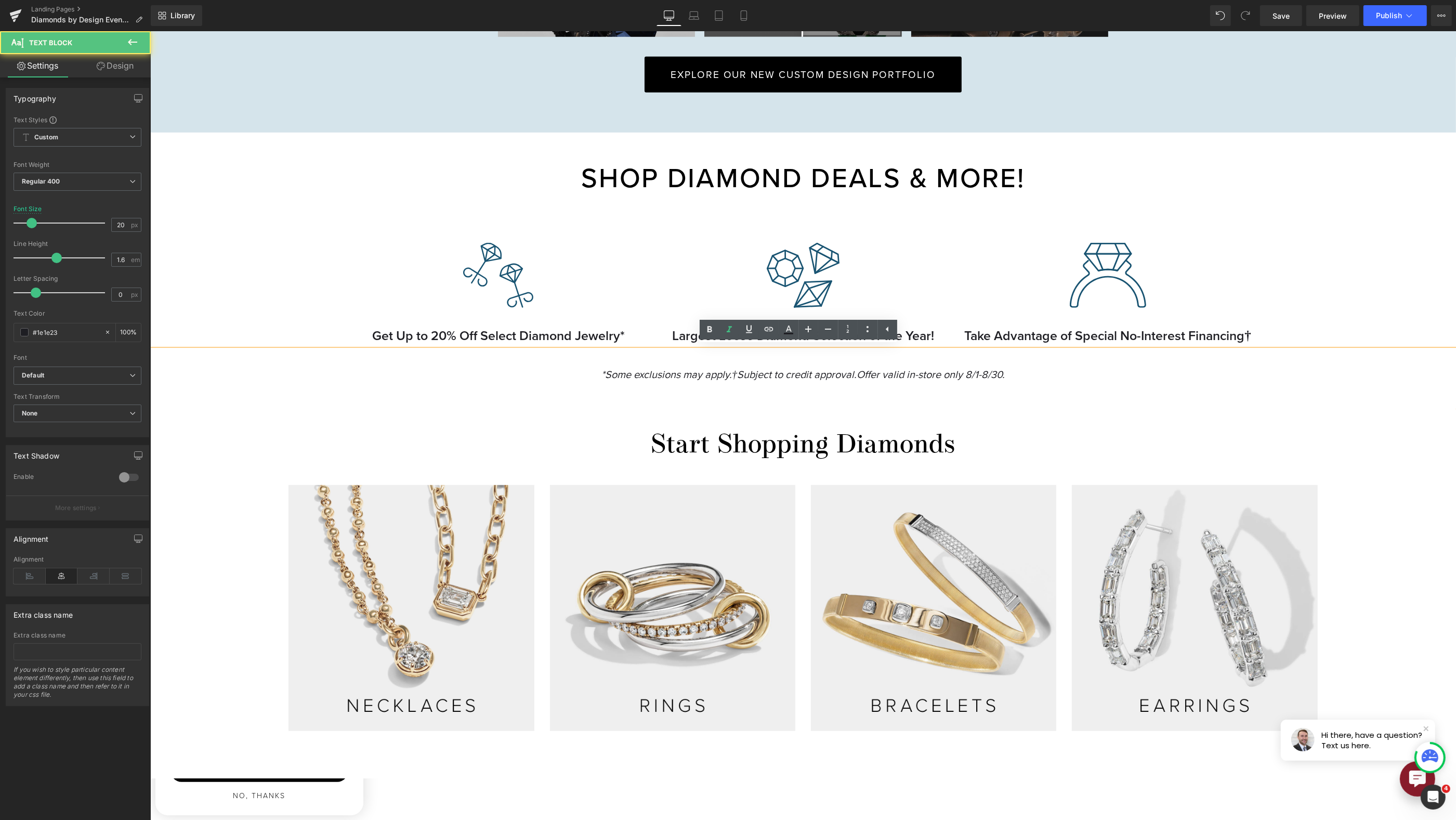
click at [1432, 470] on div "Start Shopping Diamonds Heading Image Image Image Image Row Image Image Image I…" at bounding box center [802, 584] width 1306 height 308
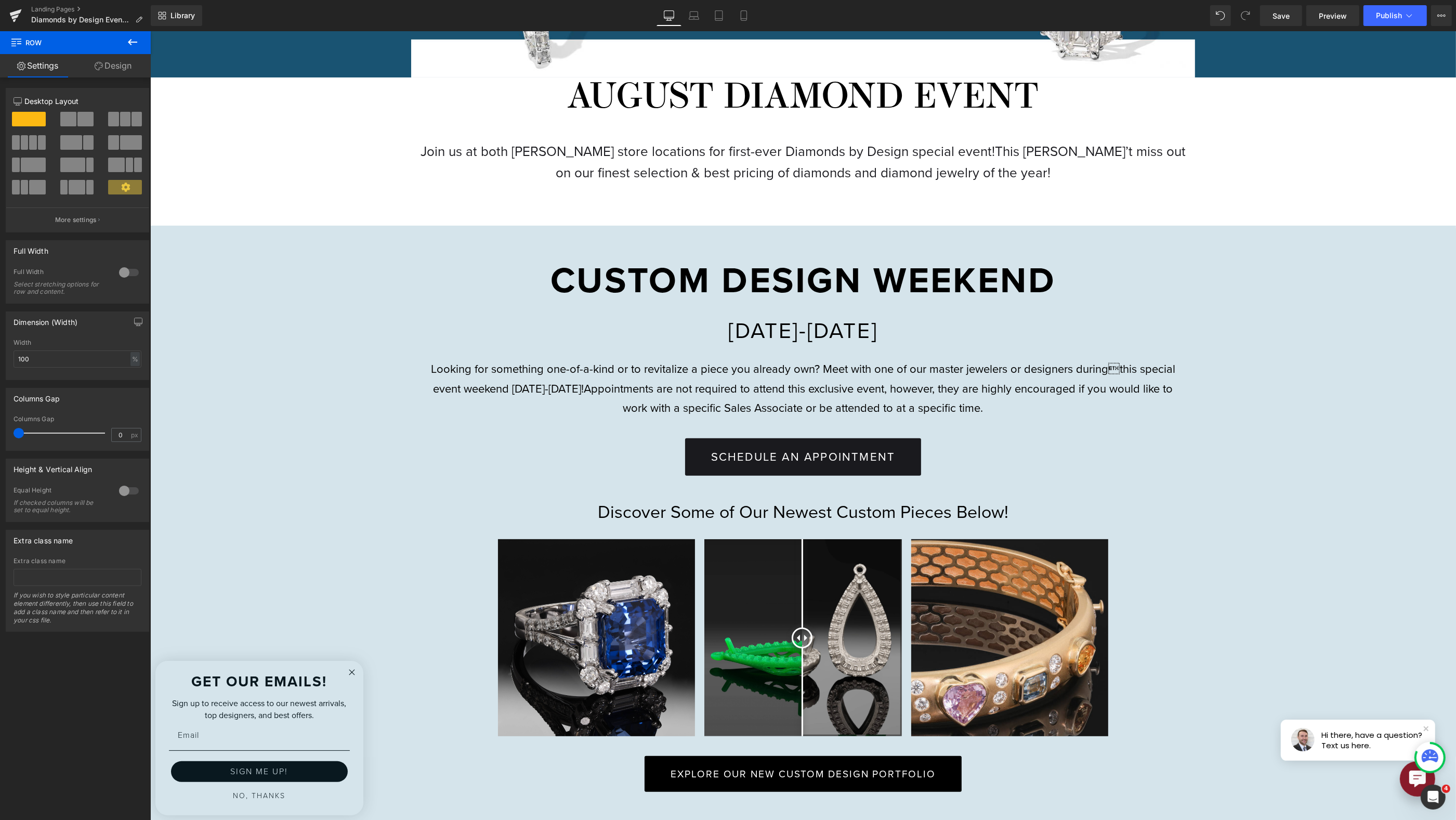
scroll to position [292, 0]
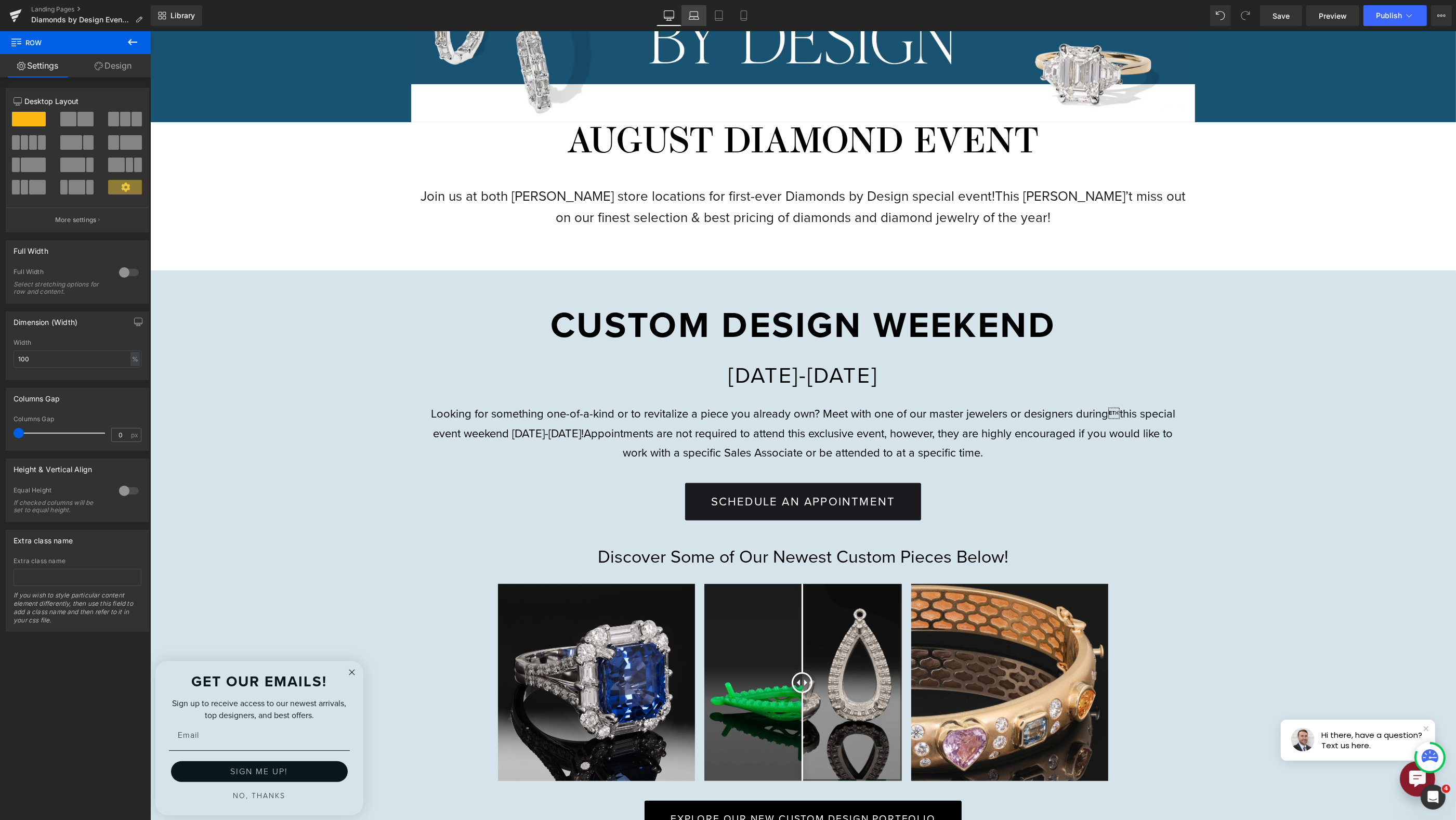
click at [694, 17] on icon at bounding box center [694, 18] width 10 height 3
type input "95"
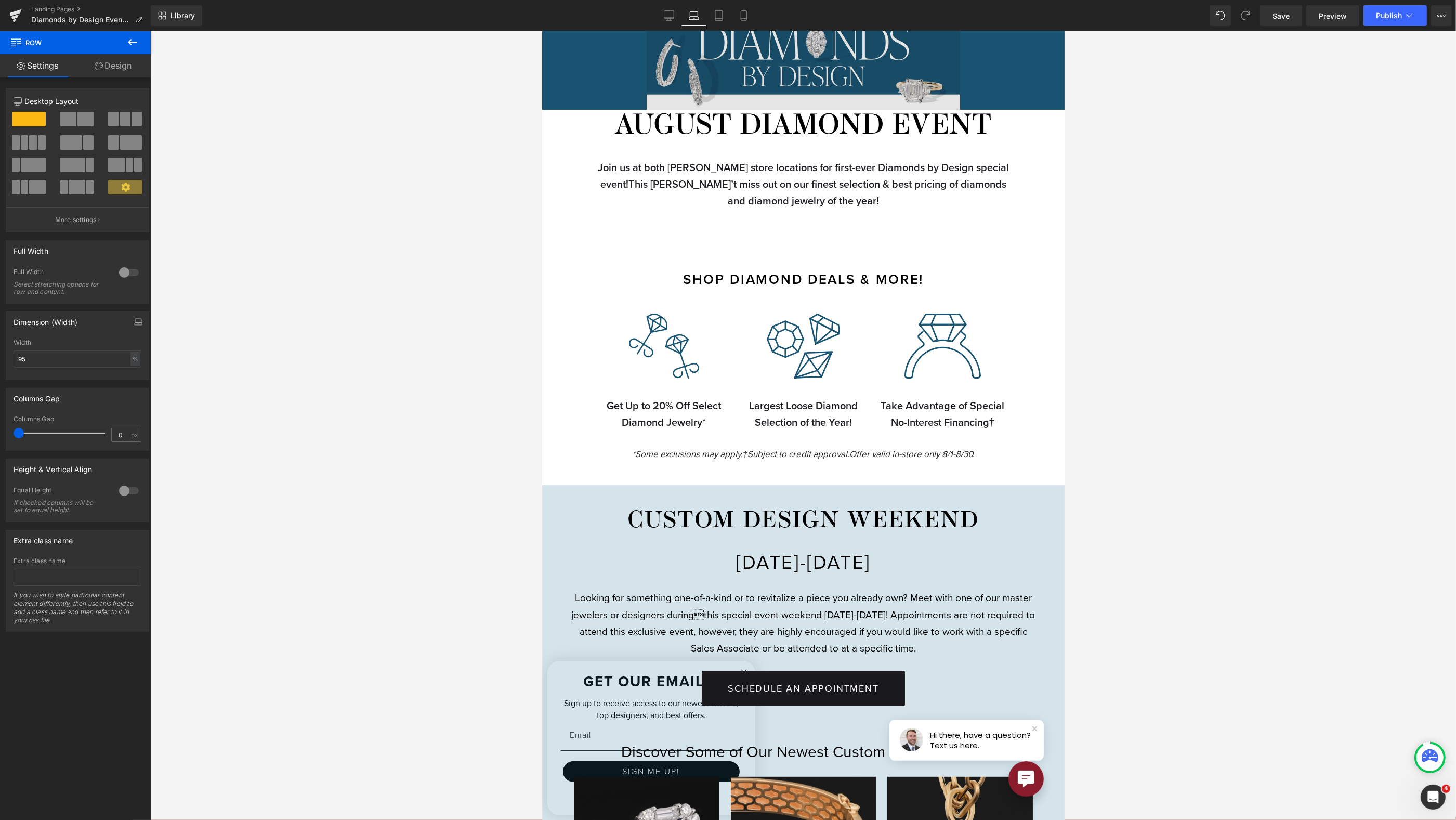
scroll to position [41, 0]
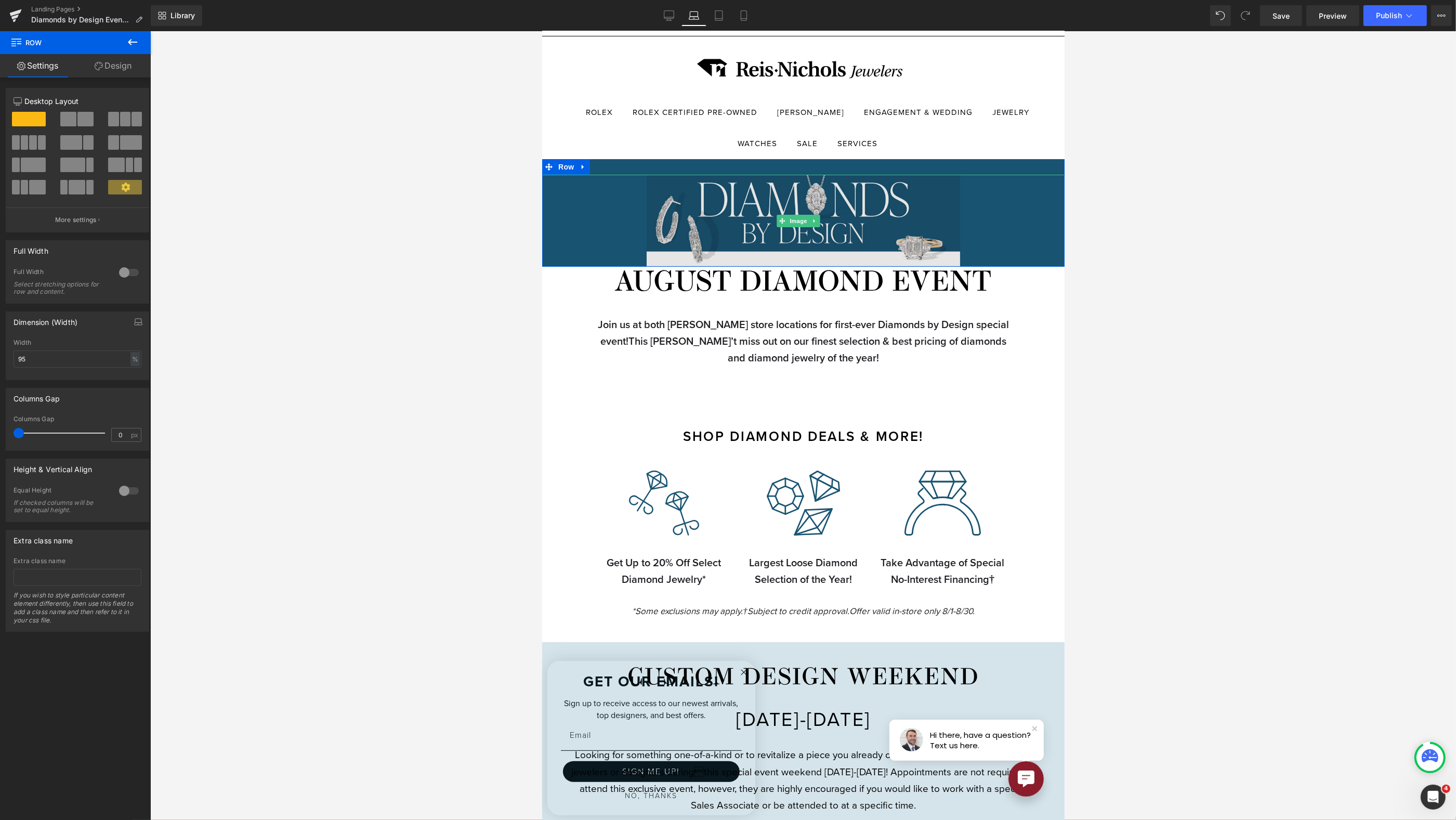
click at [678, 250] on img at bounding box center [803, 221] width 314 height 92
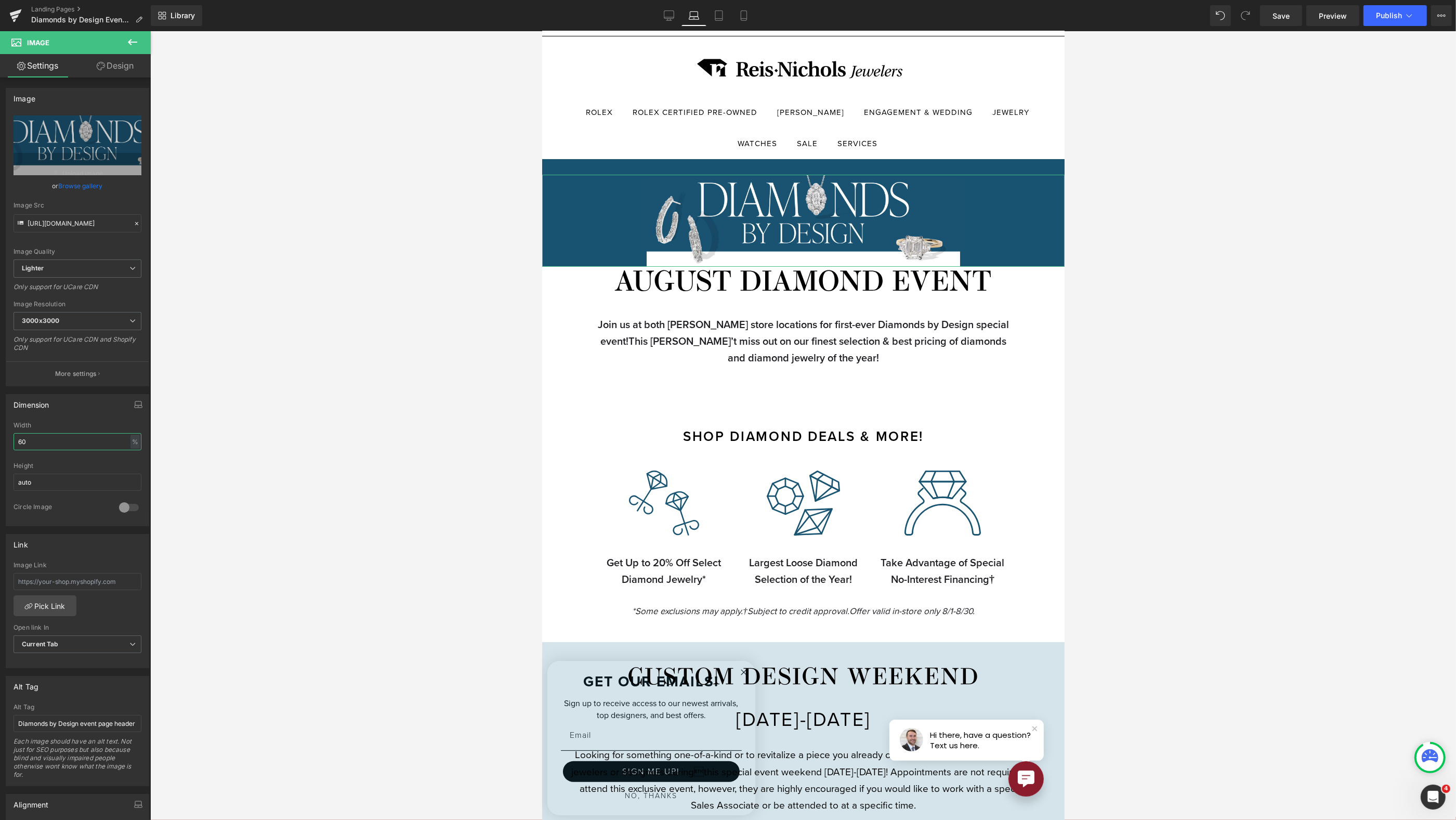
drag, startPoint x: 16, startPoint y: 433, endPoint x: -25, endPoint y: 427, distance: 41.4
click at [0, 427] on html "Row You are previewing how the will restyle your page. You can not edit Element…" at bounding box center [728, 410] width 1456 height 820
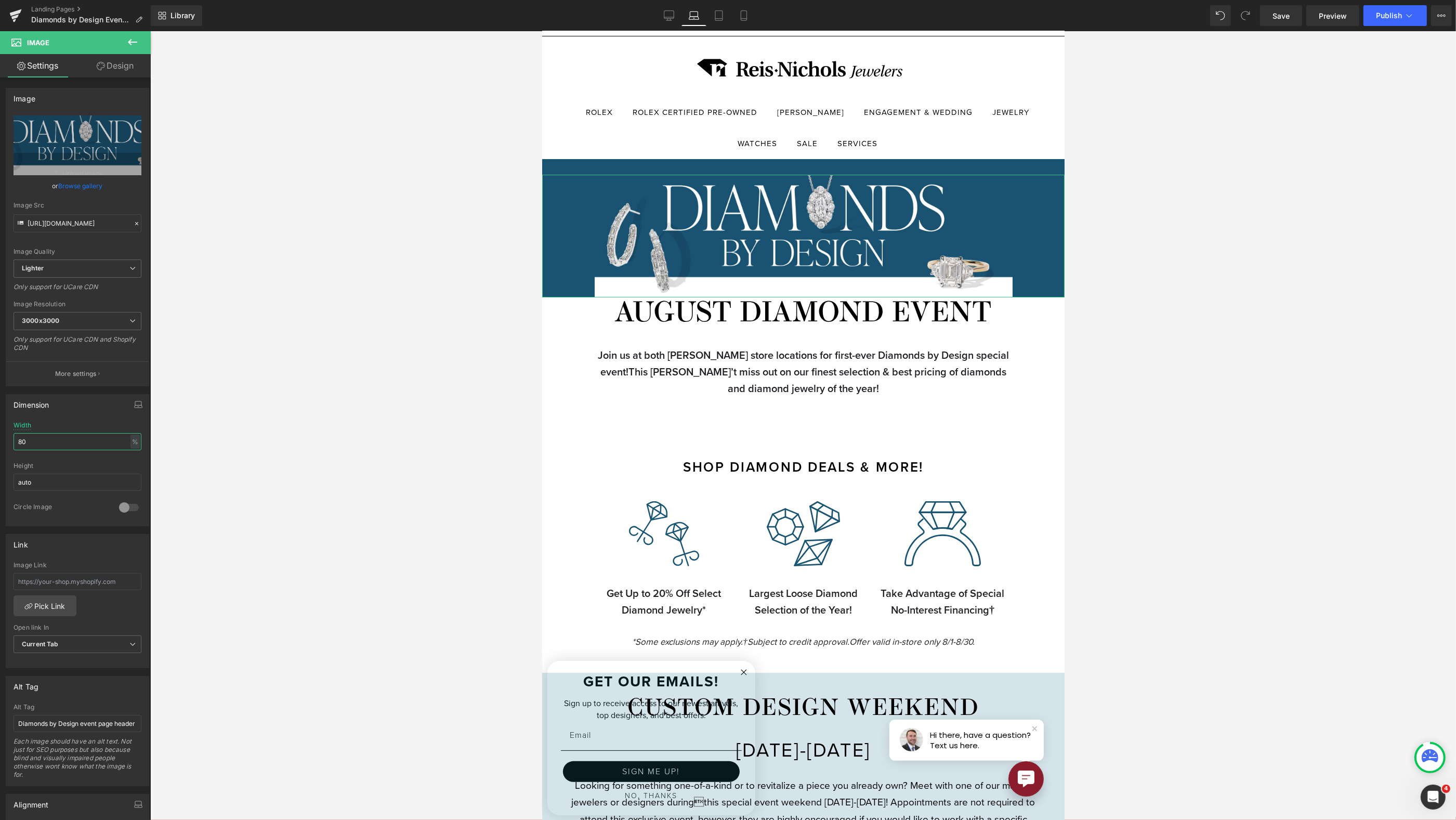
drag, startPoint x: 64, startPoint y: 437, endPoint x: -22, endPoint y: 431, distance: 86.2
click at [0, 431] on html "Row You are previewing how the will restyle your page. You can not edit Element…" at bounding box center [728, 410] width 1456 height 820
type input "90"
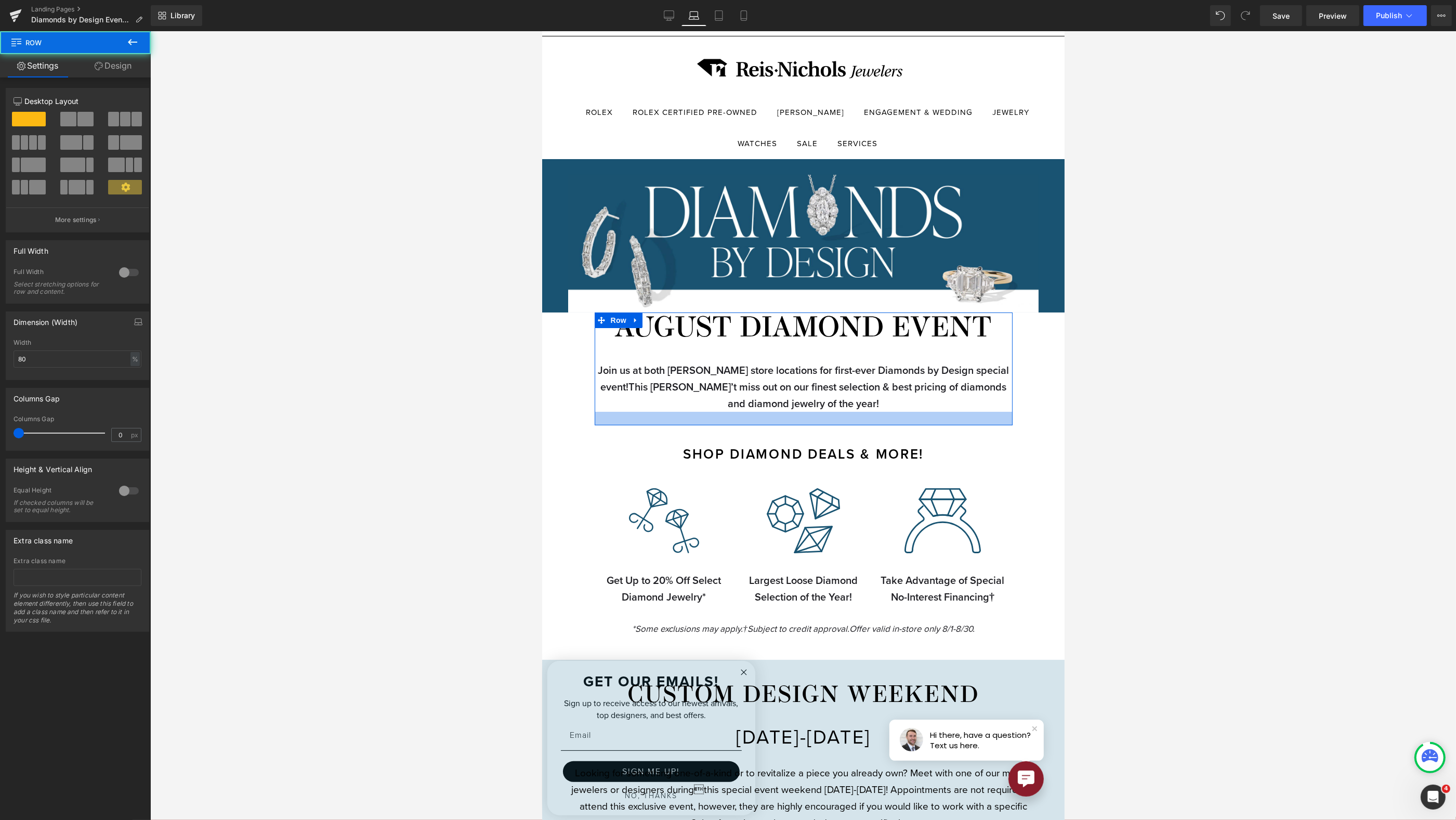
drag, startPoint x: 854, startPoint y: 432, endPoint x: 856, endPoint y: 419, distance: 13.2
click at [856, 419] on div at bounding box center [803, 418] width 418 height 13
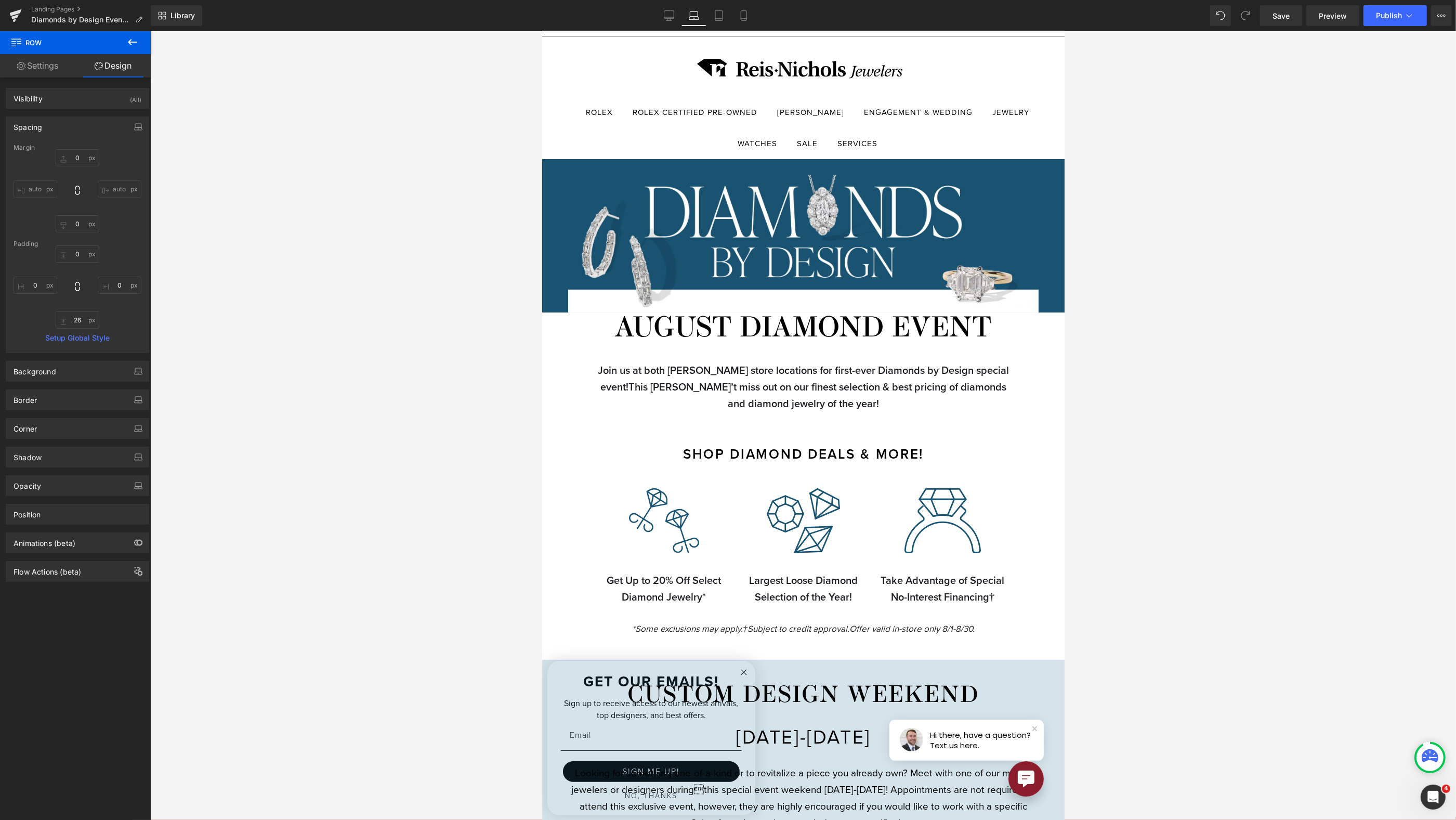
scroll to position [283, 0]
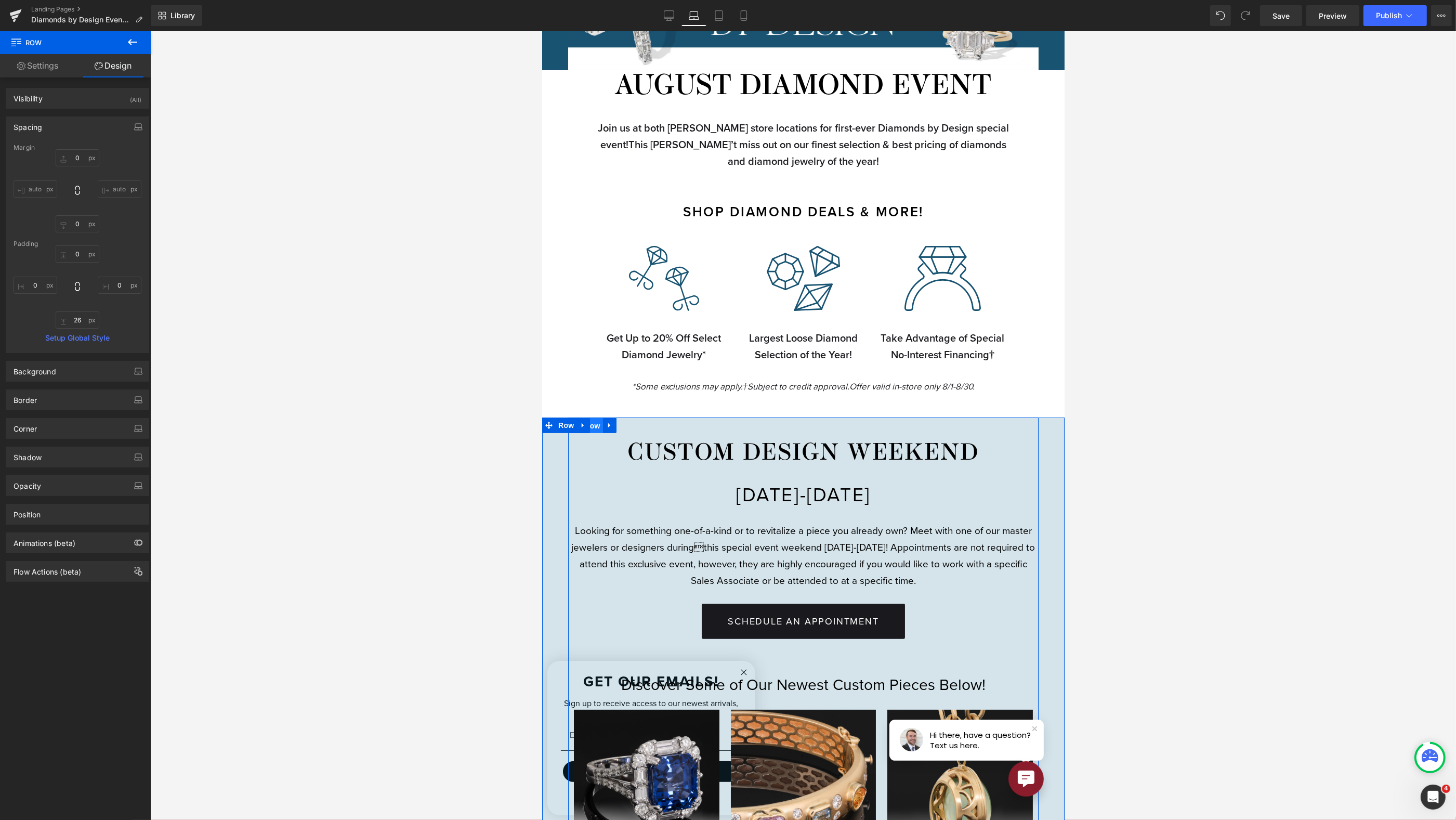
click at [597, 425] on span "Row" at bounding box center [592, 426] width 21 height 15
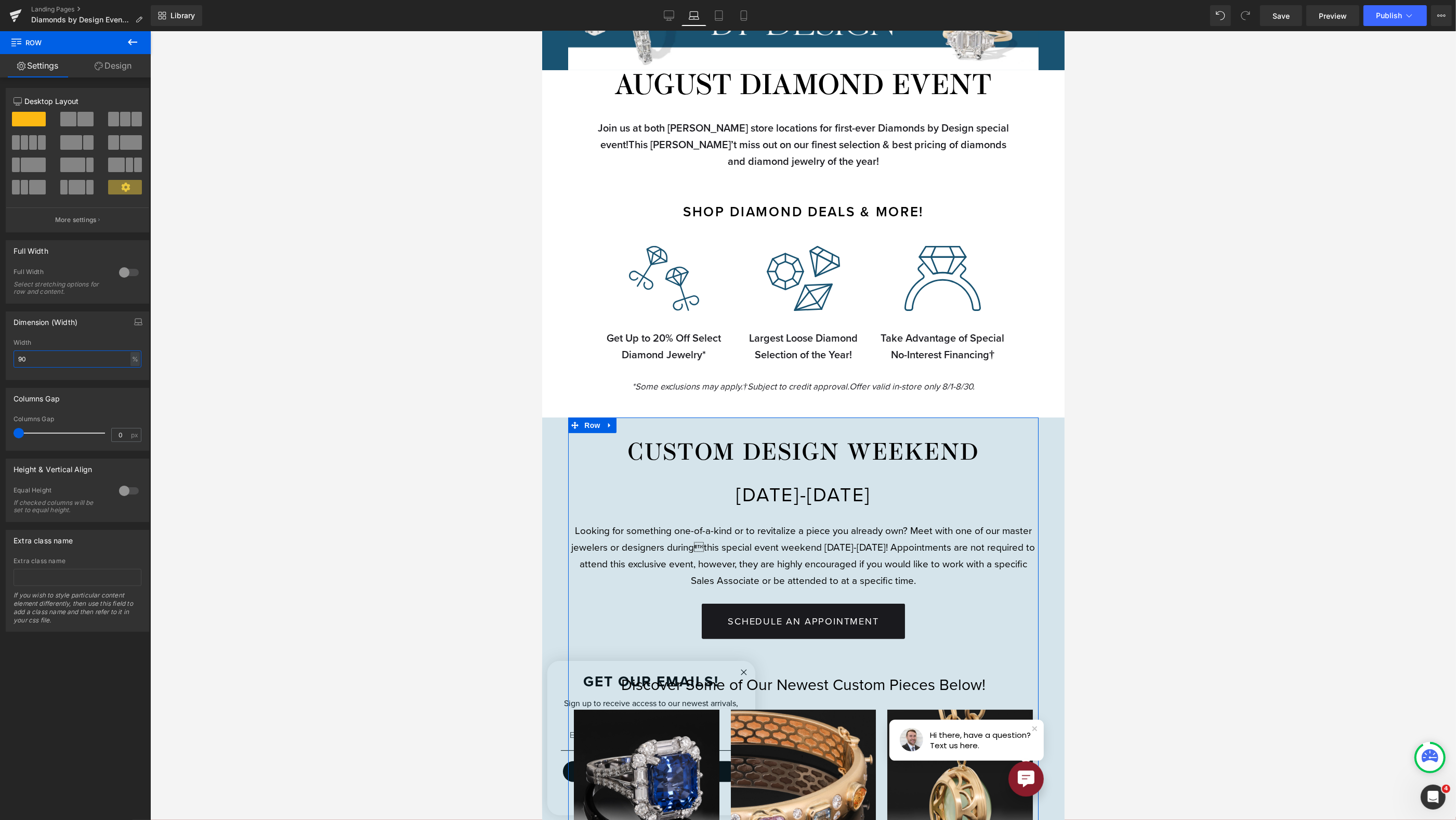
drag, startPoint x: 45, startPoint y: 361, endPoint x: -35, endPoint y: 357, distance: 80.1
click at [0, 357] on html "Row You are previewing how the will restyle your page. You can not edit Element…" at bounding box center [728, 410] width 1456 height 820
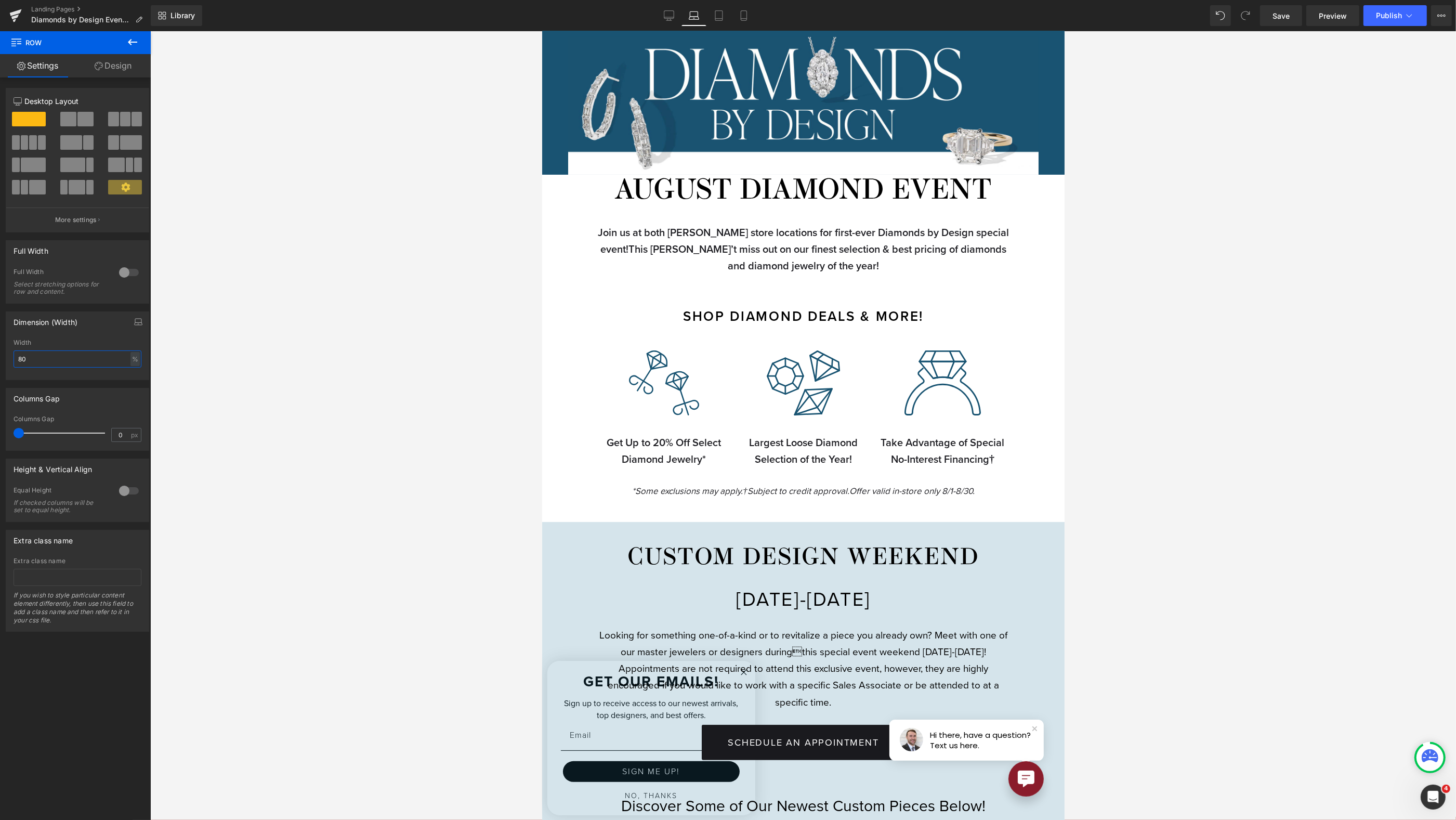
scroll to position [17, 0]
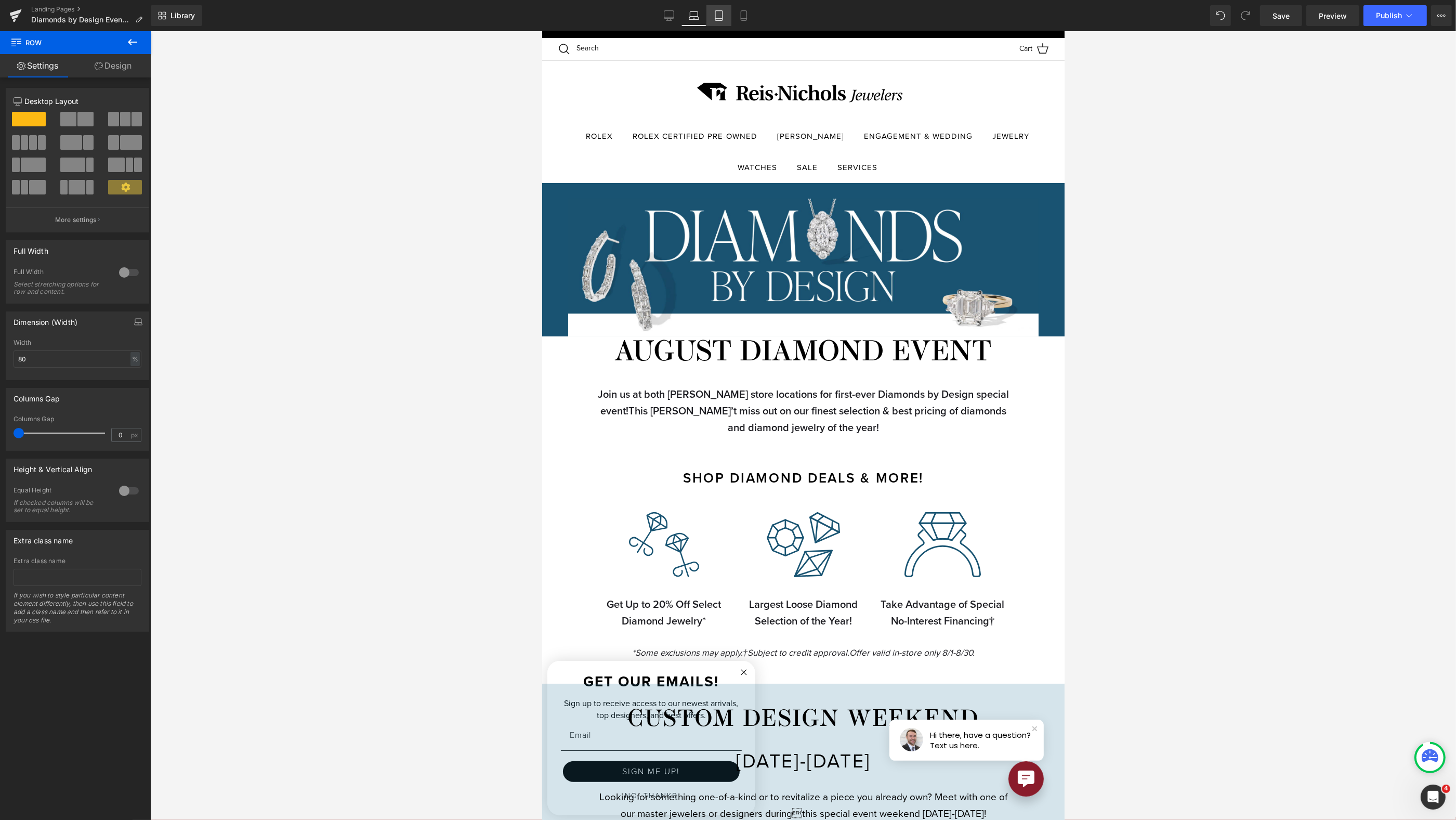
click at [715, 12] on icon at bounding box center [719, 15] width 10 height 10
type input "90"
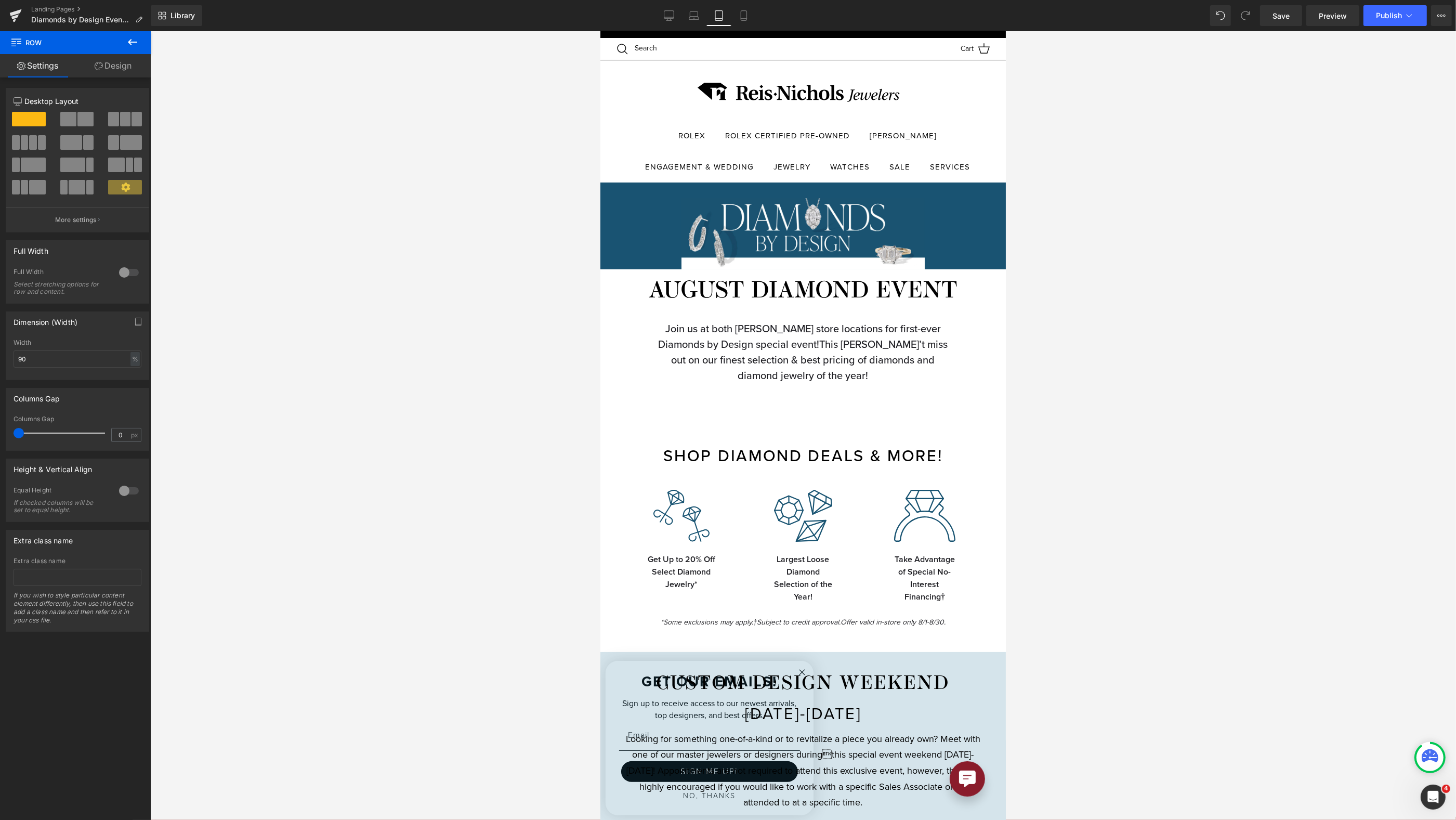
scroll to position [32, 0]
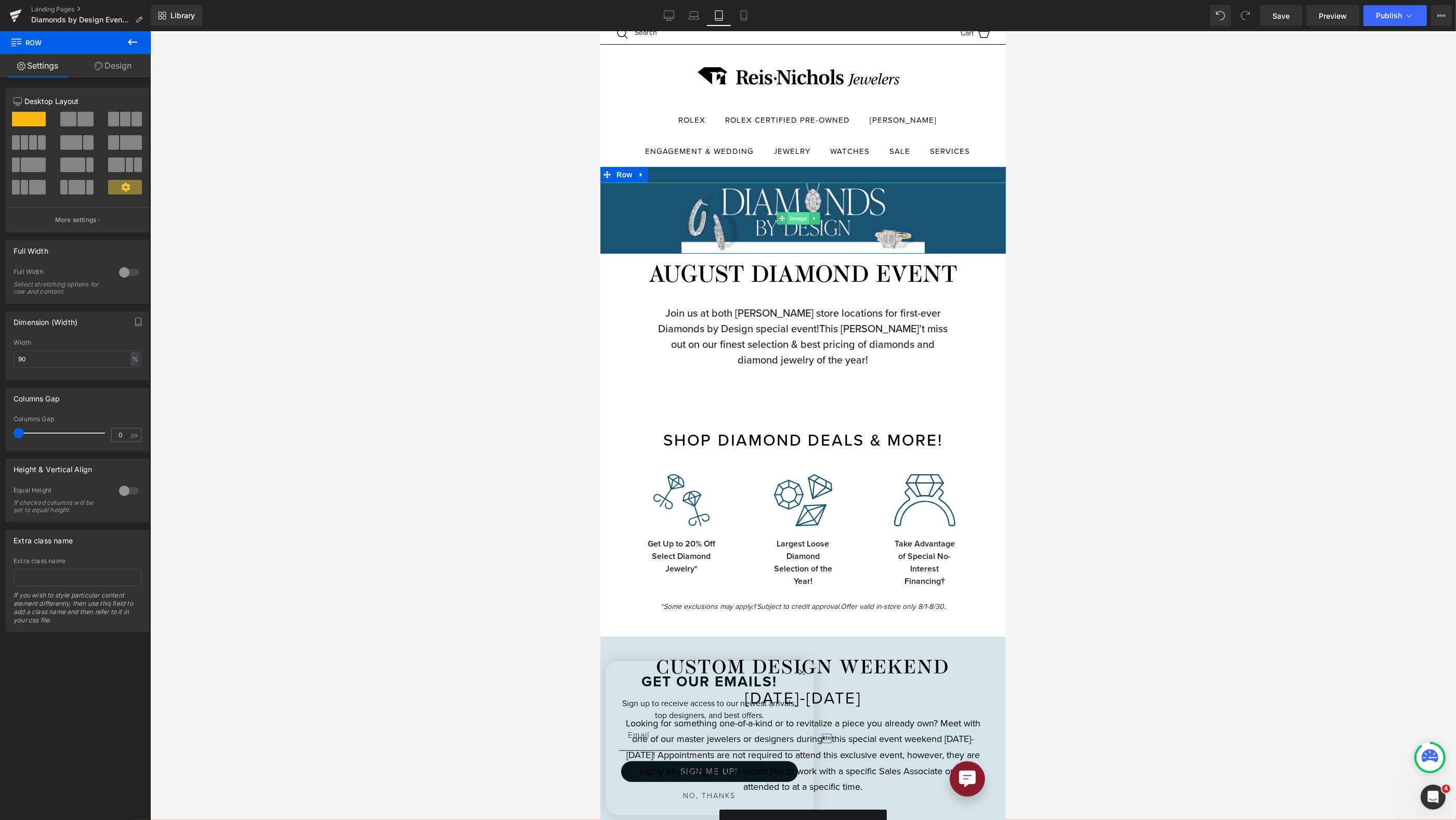
click at [795, 215] on span "Image" at bounding box center [798, 219] width 22 height 13
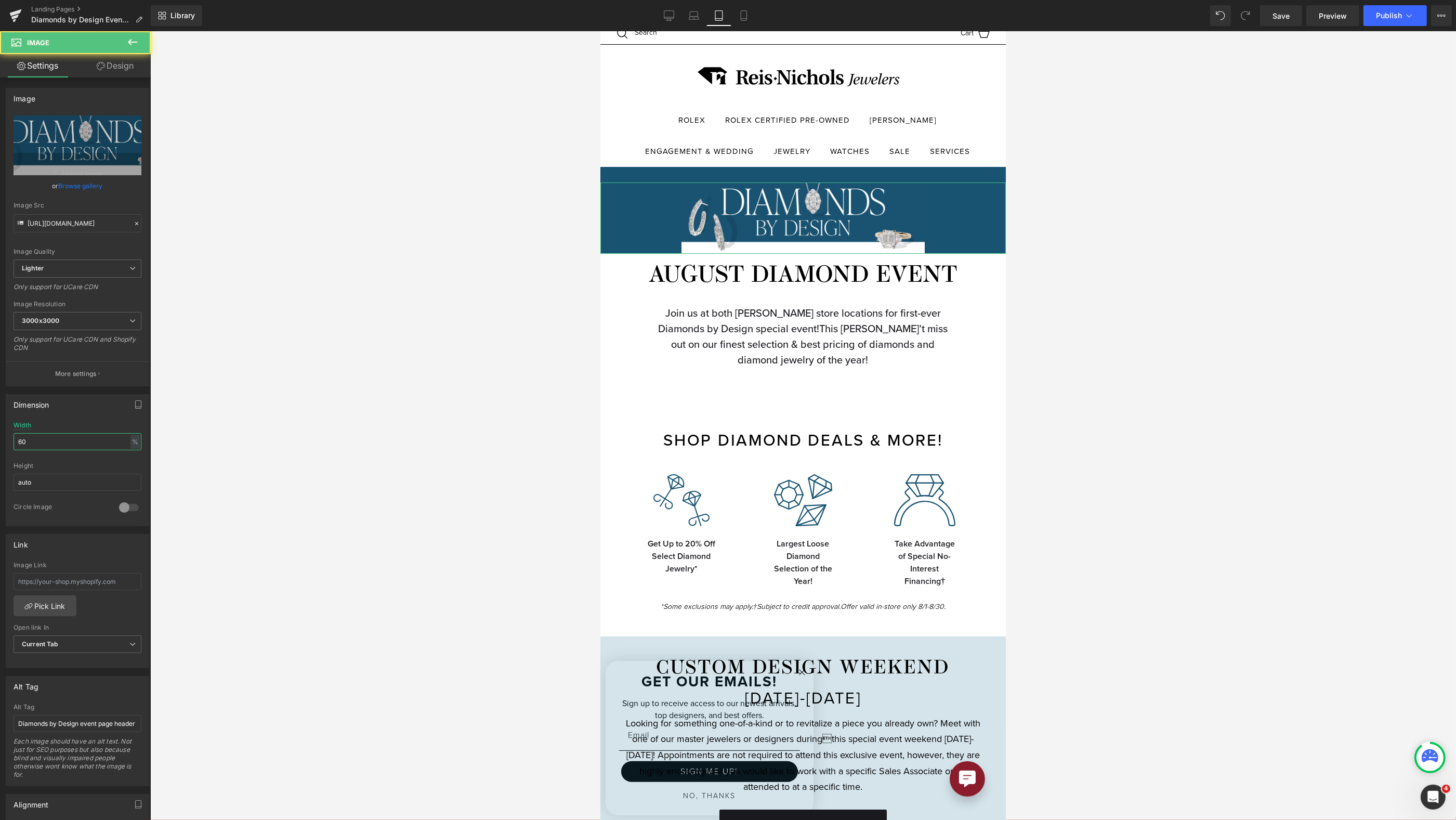
drag, startPoint x: 31, startPoint y: 440, endPoint x: -40, endPoint y: 437, distance: 71.1
click at [0, 437] on html "Image You are previewing how the will restyle your page. You can not edit Eleme…" at bounding box center [728, 410] width 1456 height 820
type input "90"
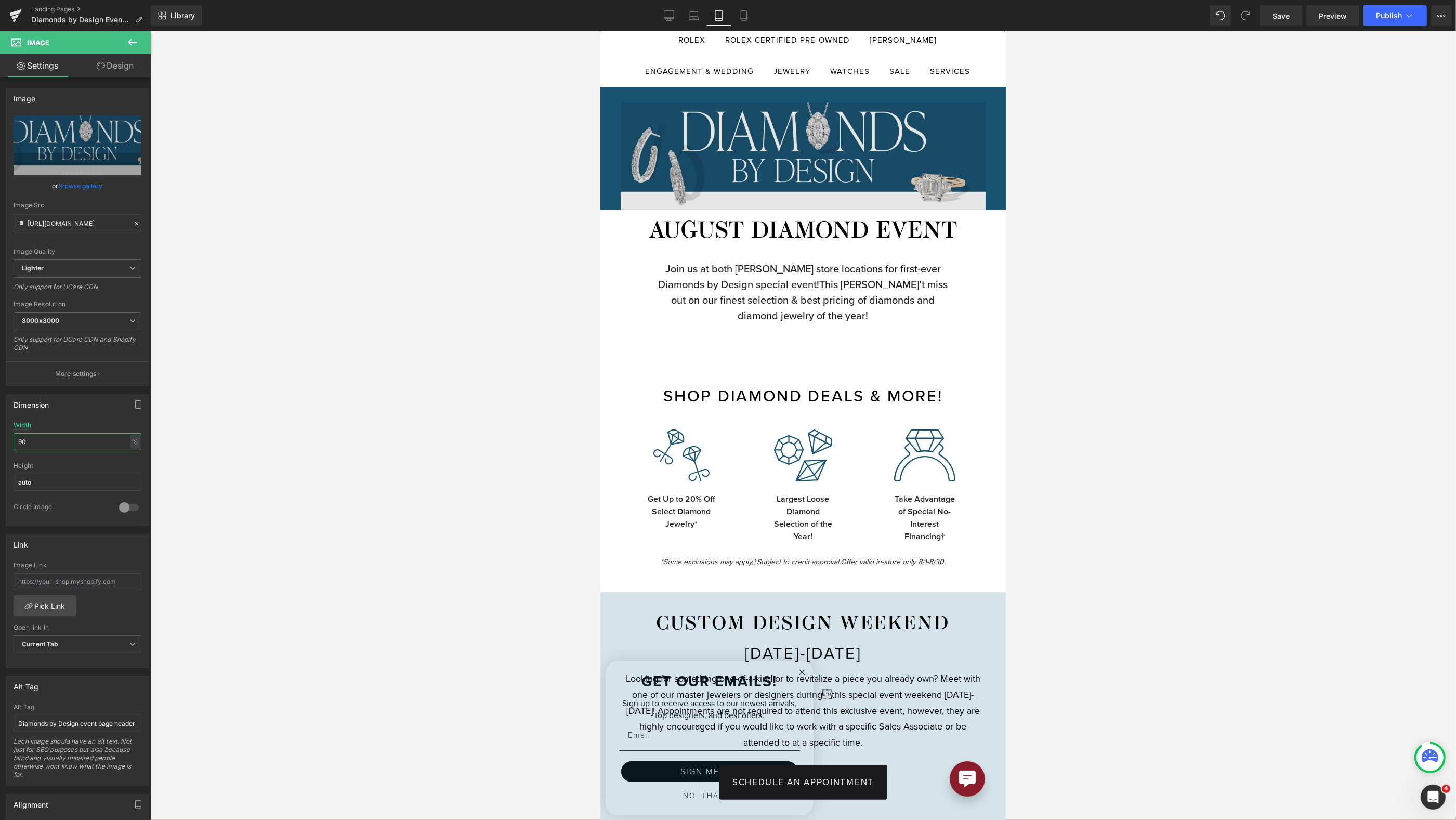
scroll to position [100, 0]
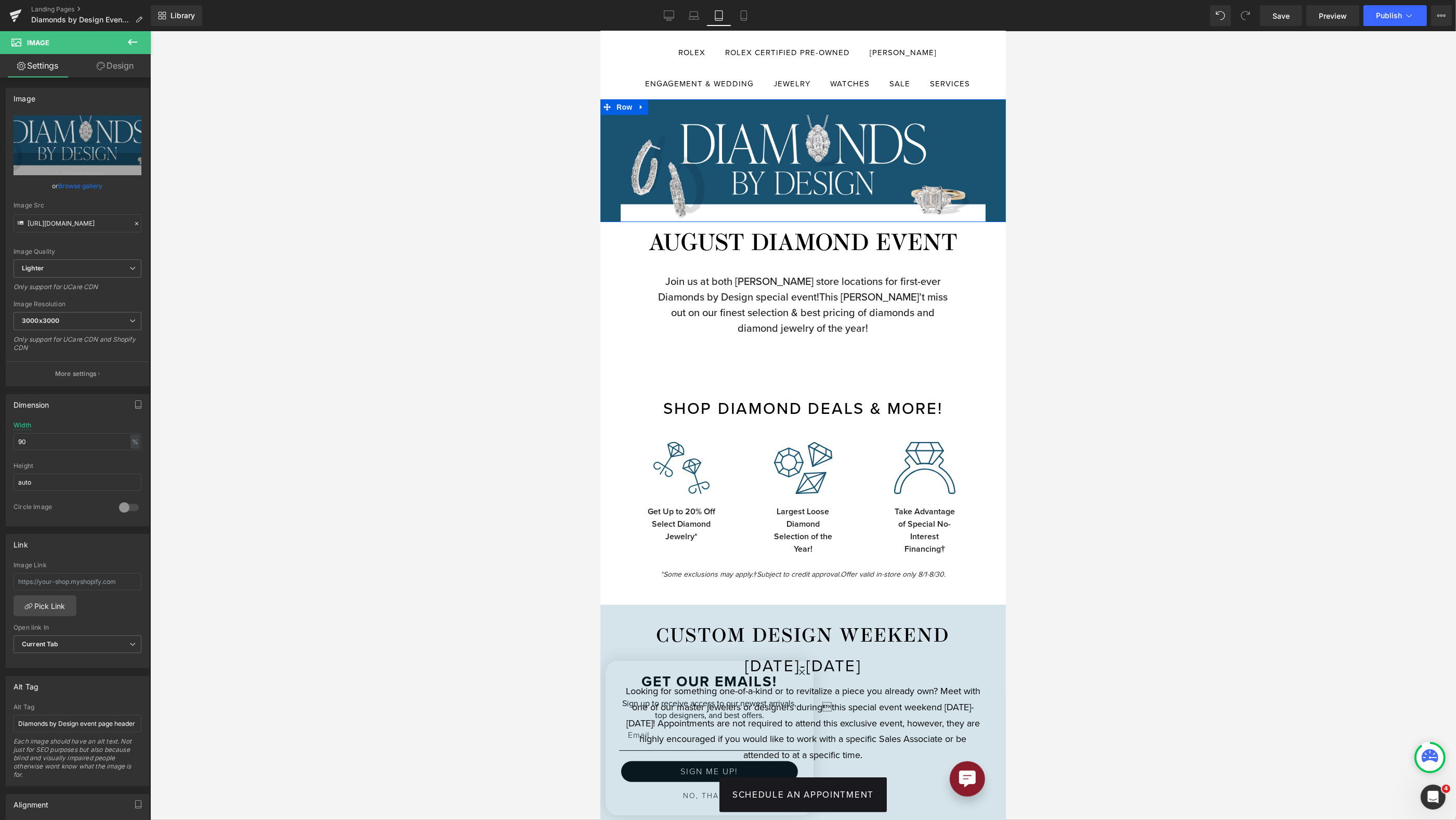
click at [824, 104] on div "Image Row" at bounding box center [803, 161] width 405 height 123
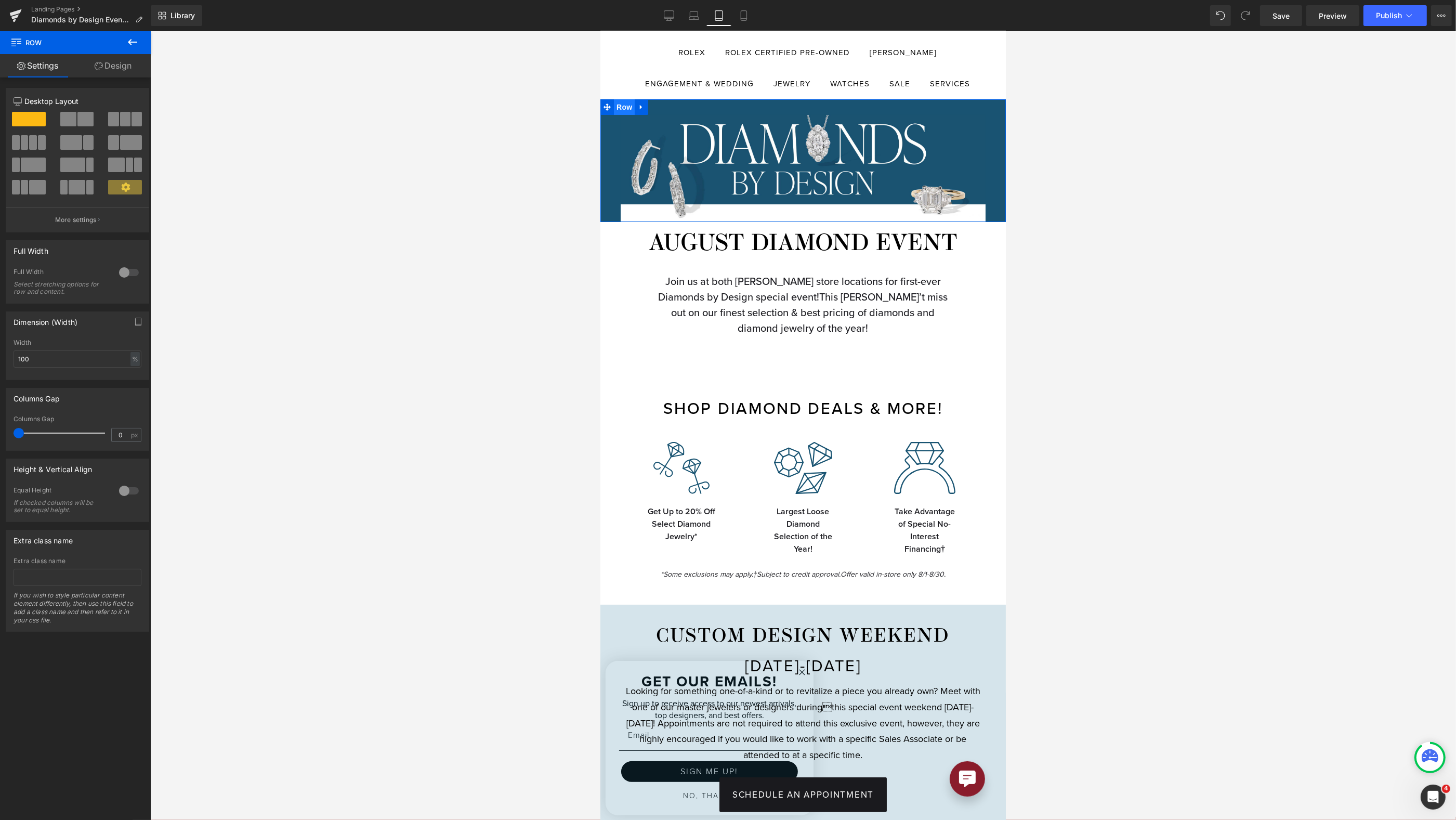
click at [625, 105] on span "Row" at bounding box center [624, 107] width 21 height 15
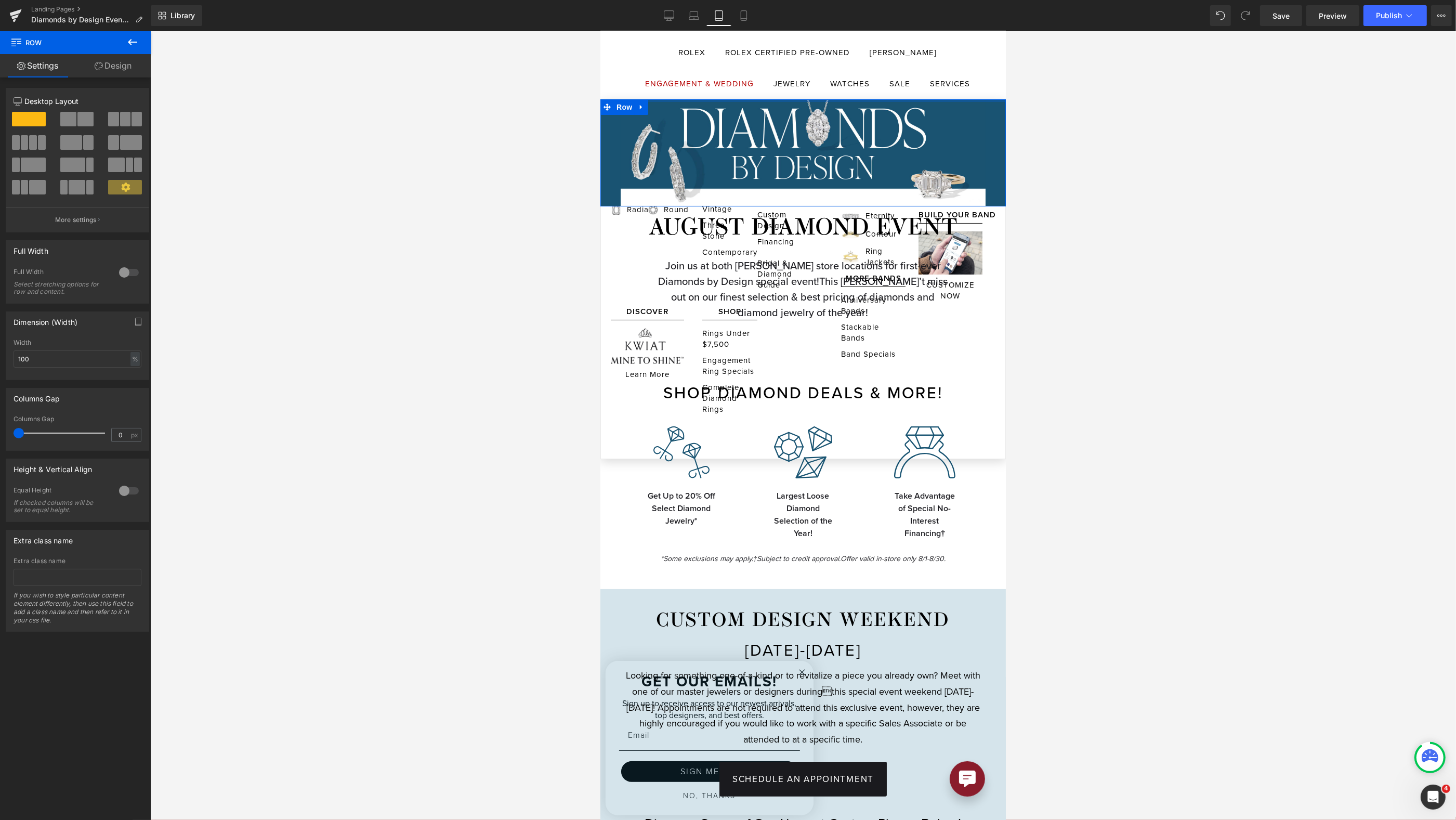
drag, startPoint x: 728, startPoint y: 97, endPoint x: 734, endPoint y: 71, distance: 26.7
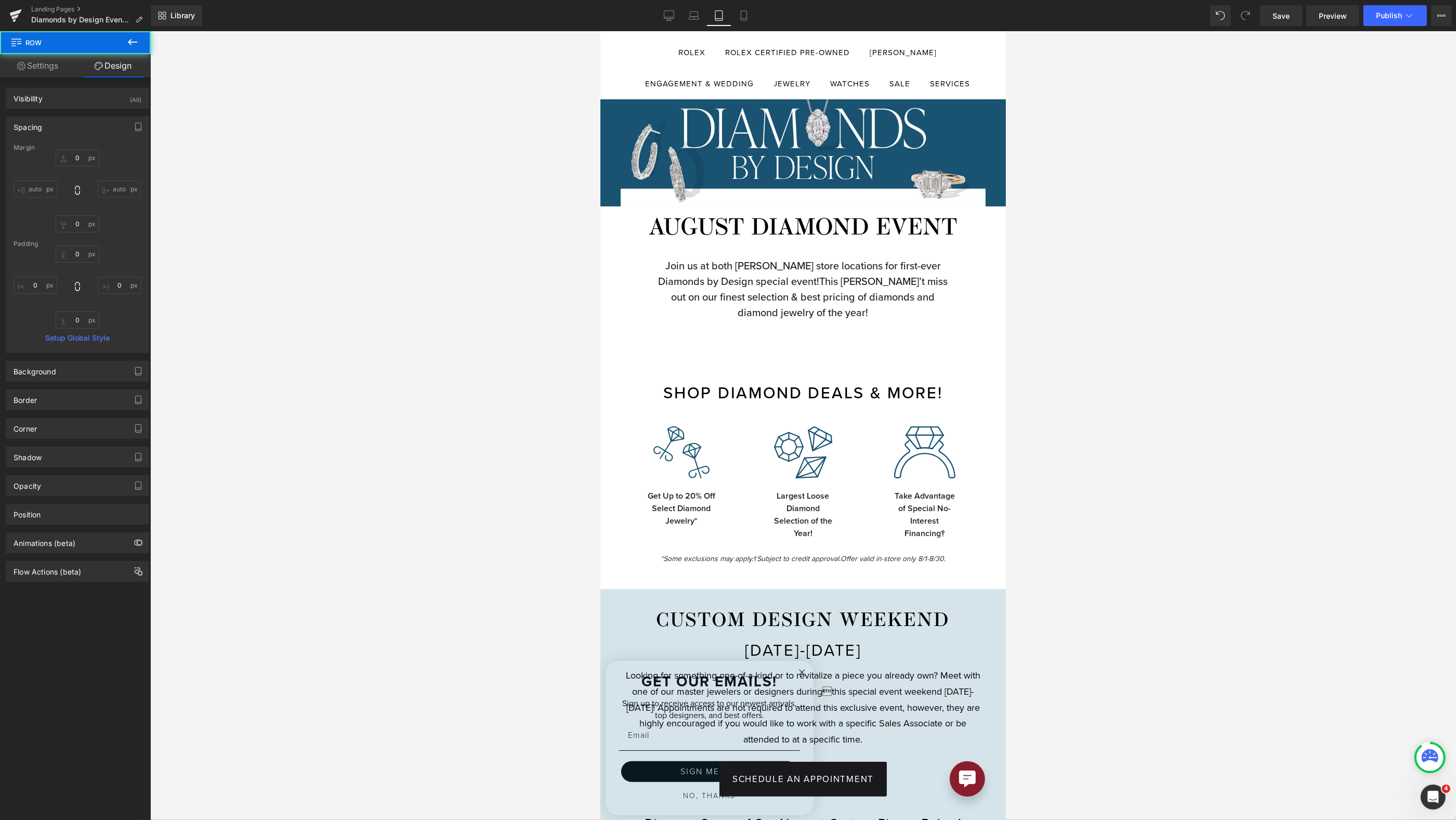
type input "0"
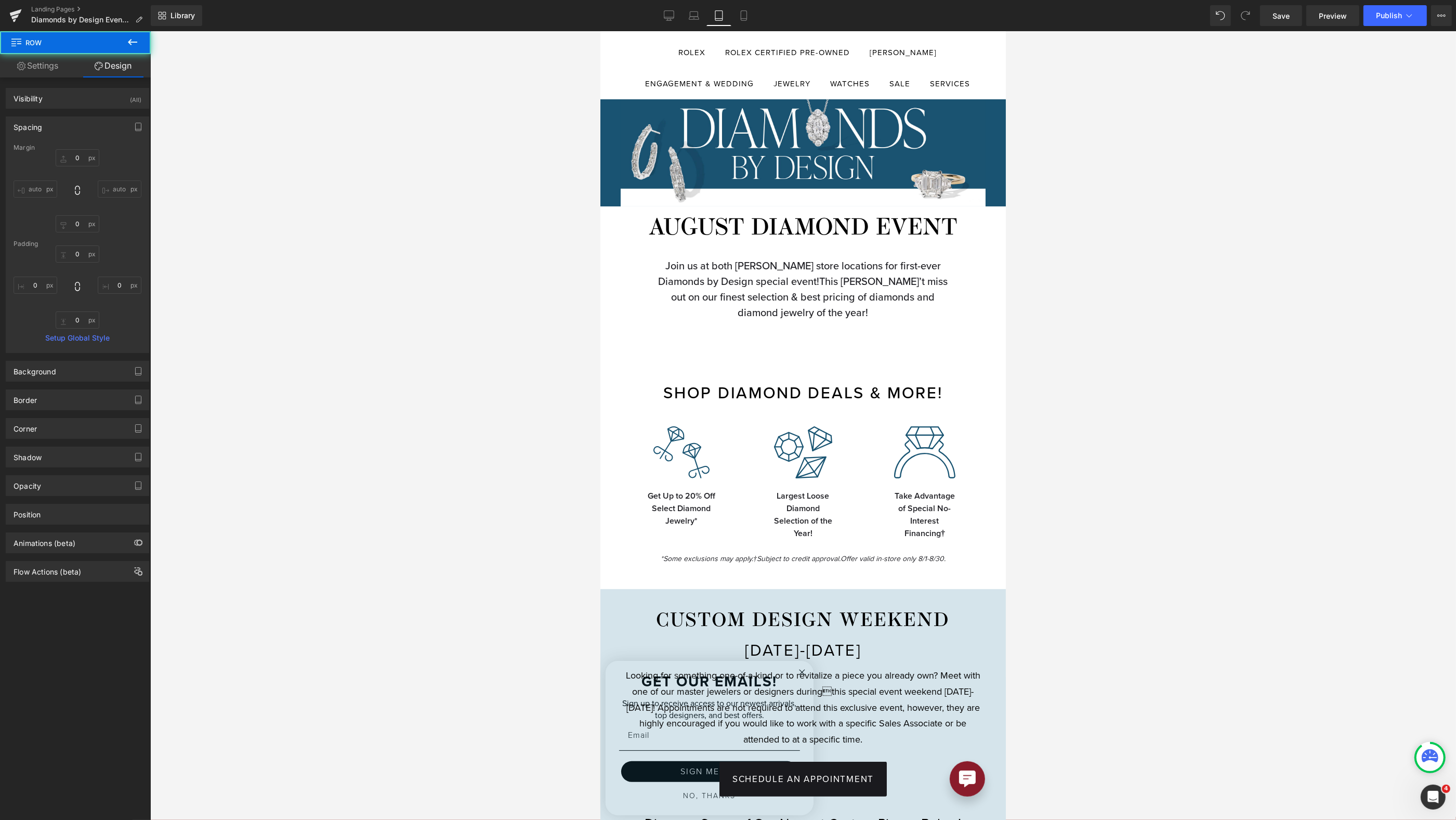
type input "0"
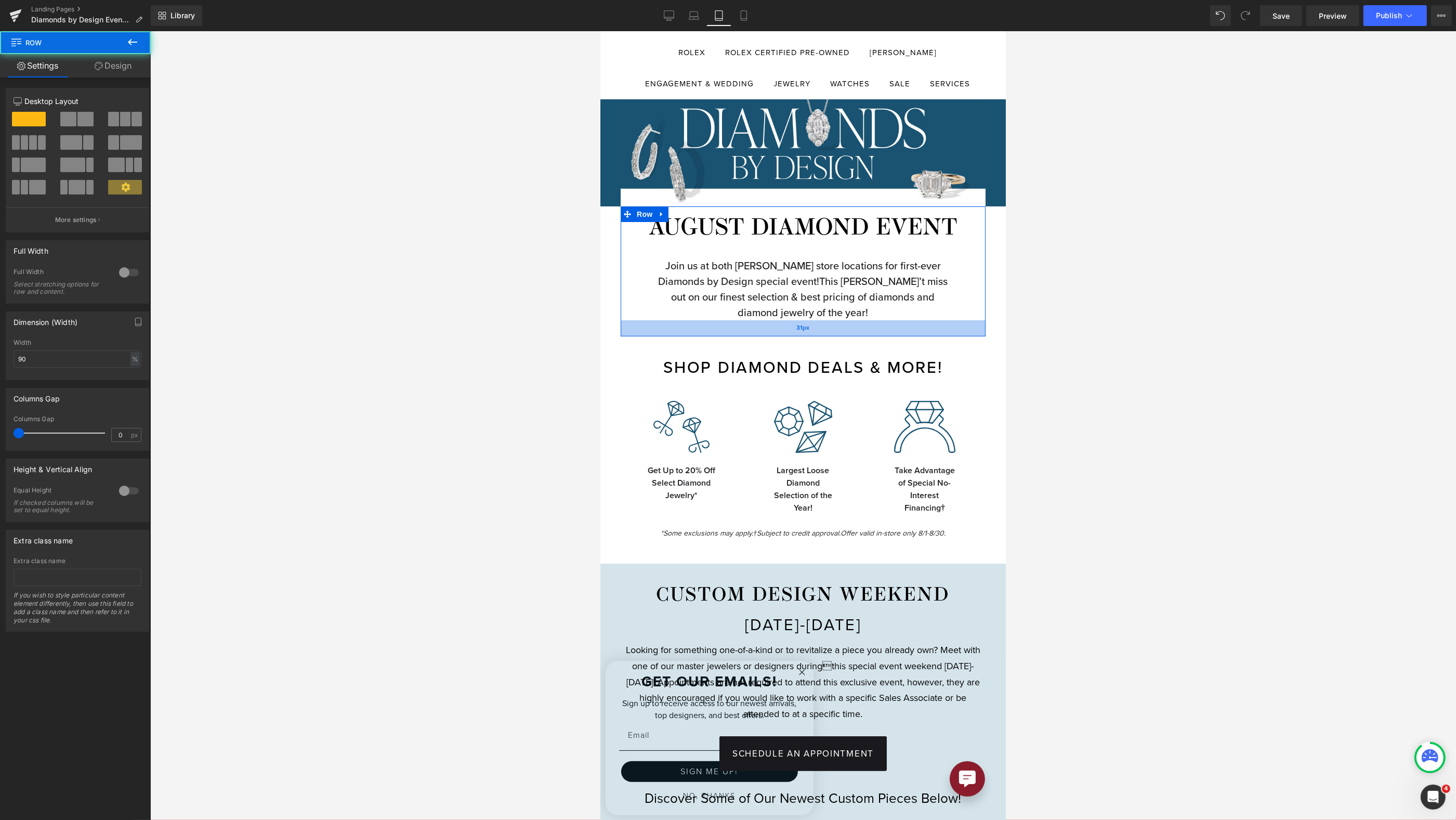
drag, startPoint x: 857, startPoint y: 351, endPoint x: 859, endPoint y: 324, distance: 27.1
click at [858, 324] on div "31px" at bounding box center [803, 328] width 365 height 16
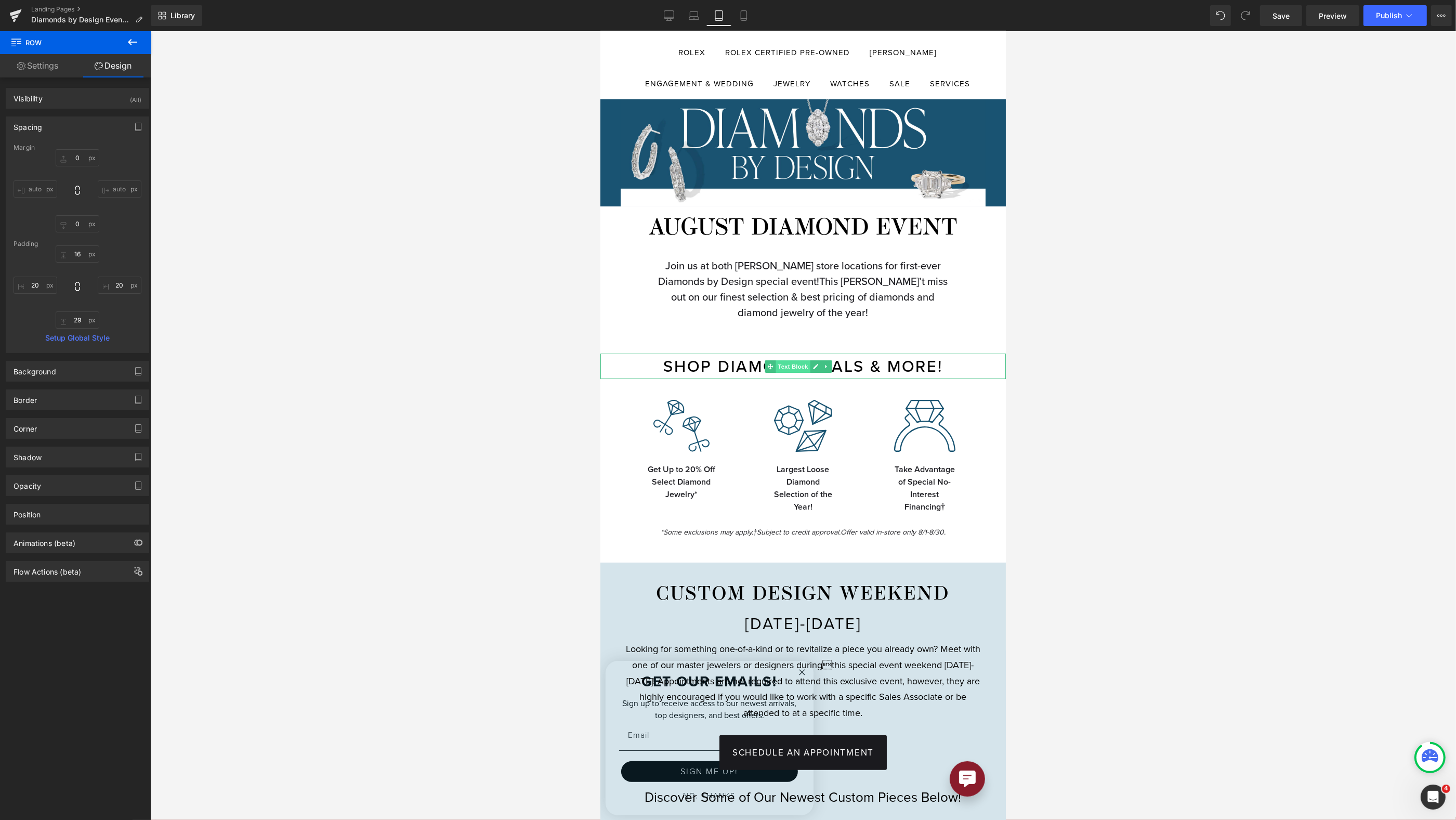
click at [790, 364] on span "Text Block" at bounding box center [792, 367] width 34 height 13
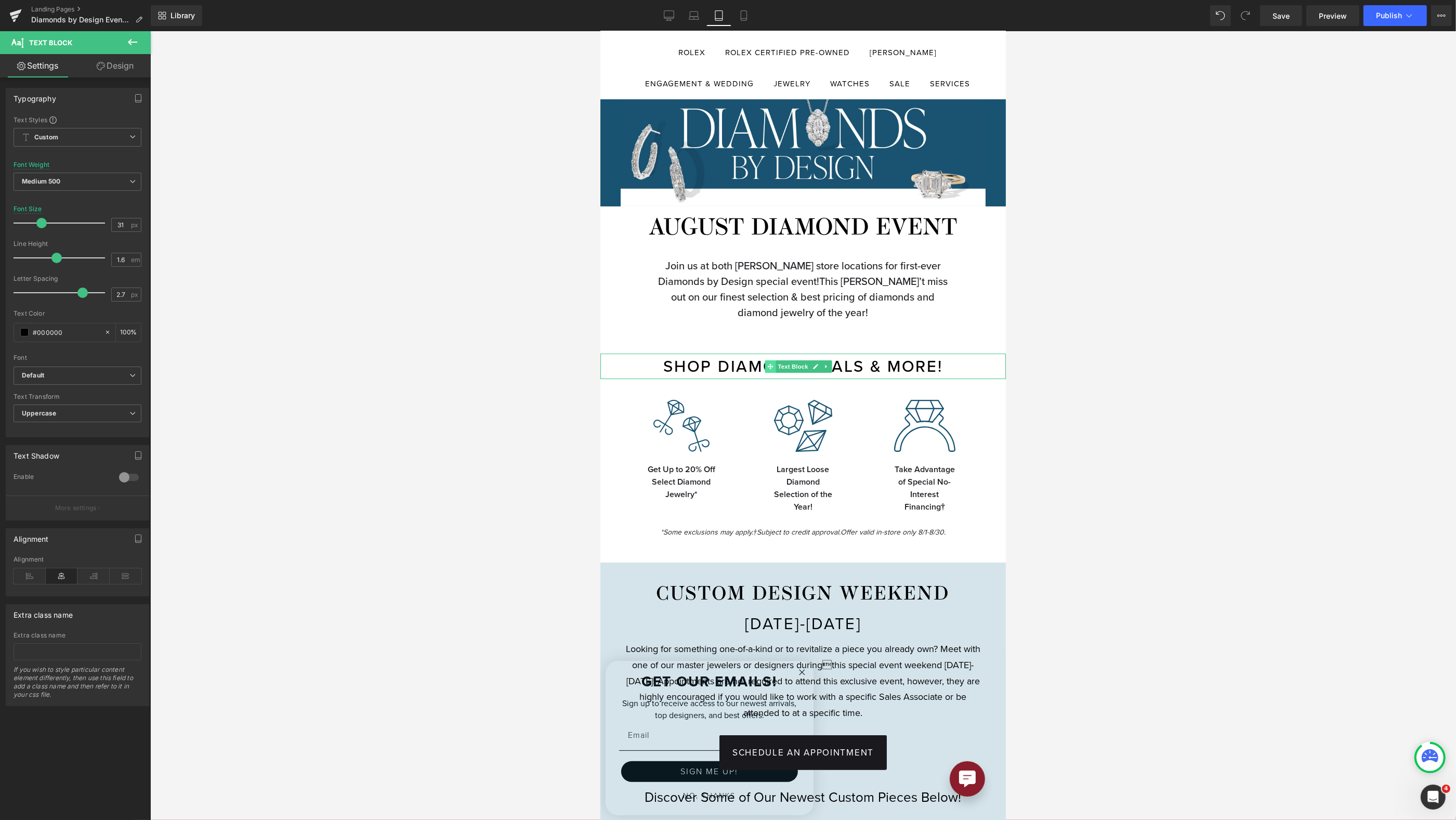
click at [796, 362] on span "Text Block" at bounding box center [792, 367] width 34 height 13
click at [773, 361] on span at bounding box center [770, 367] width 11 height 13
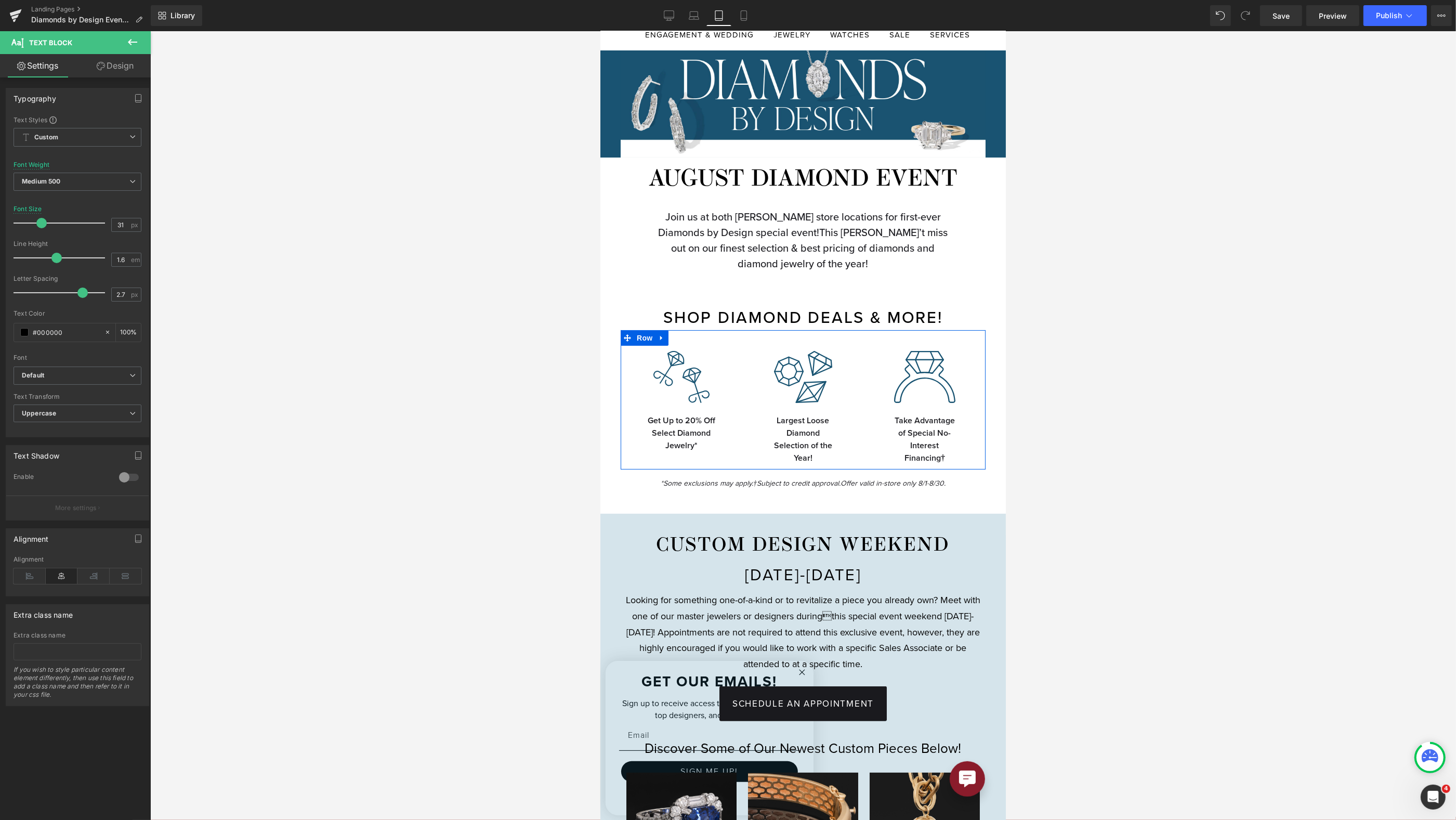
scroll to position [213, 0]
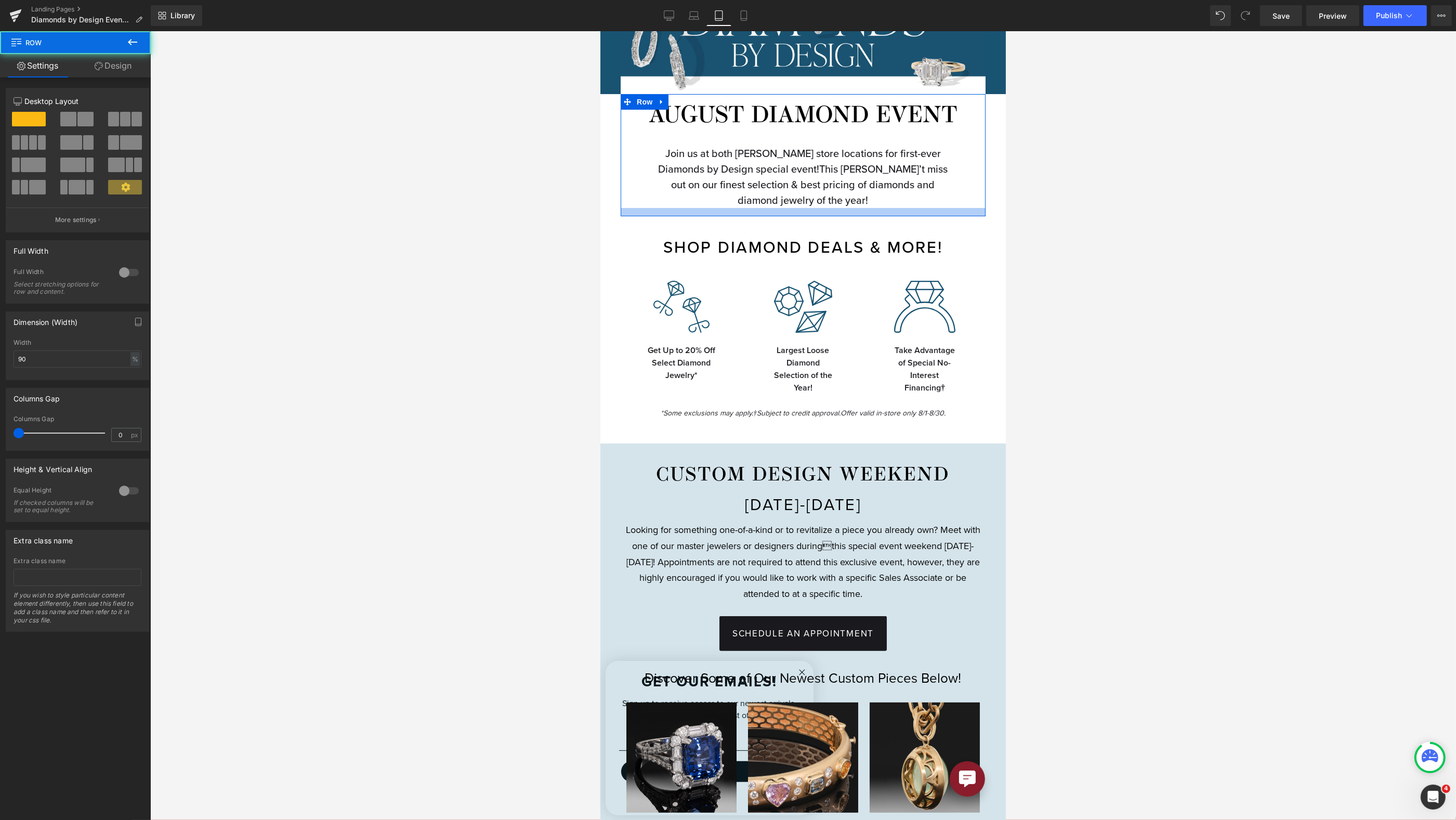
drag, startPoint x: 794, startPoint y: 209, endPoint x: 794, endPoint y: 202, distance: 7.0
click at [794, 202] on div "AUGUST DIAMOND EVENT Heading Join us at both Reis-Nichols store locations for f…" at bounding box center [803, 155] width 365 height 122
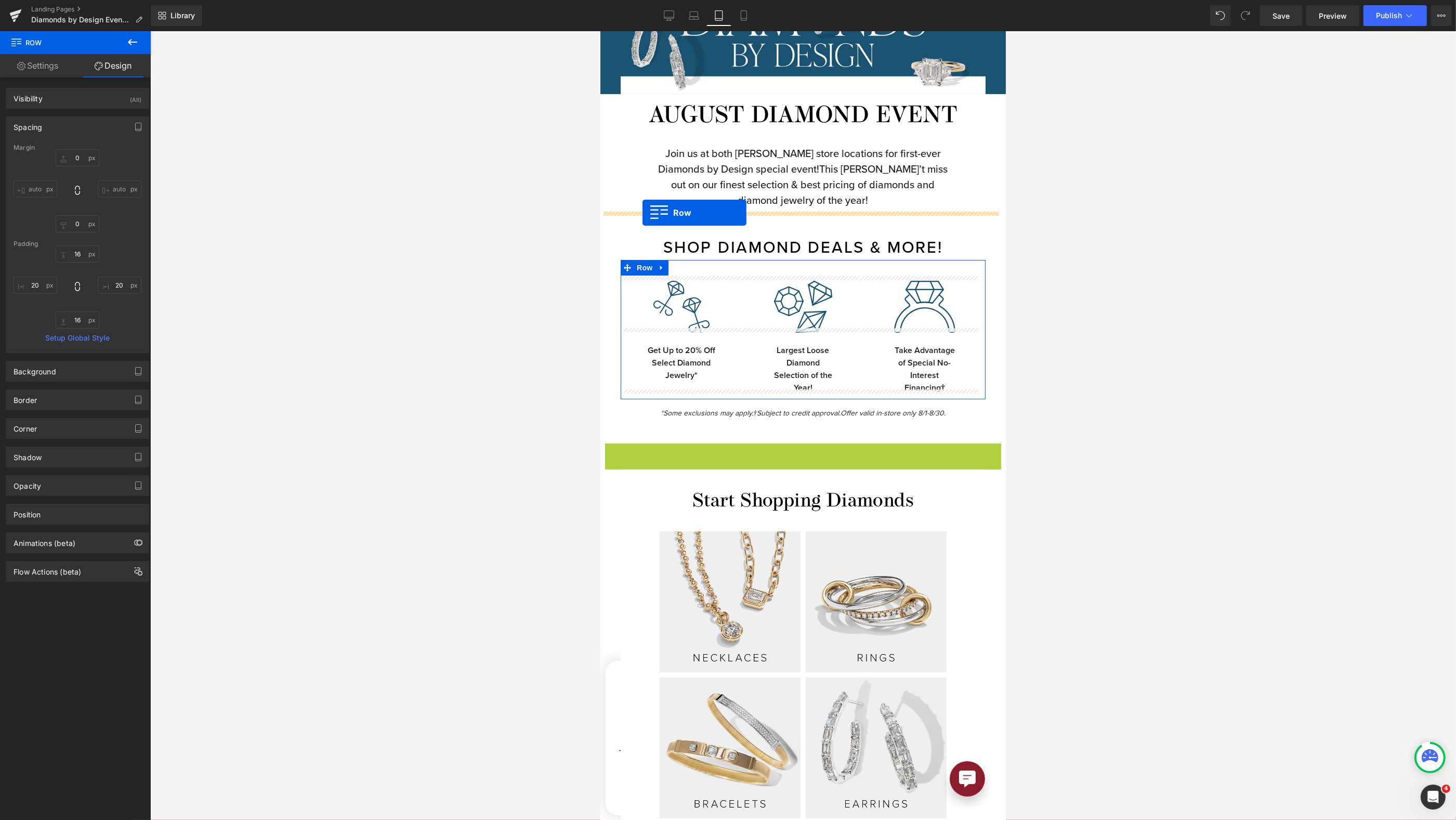
drag, startPoint x: 606, startPoint y: 449, endPoint x: 642, endPoint y: 213, distance: 238.7
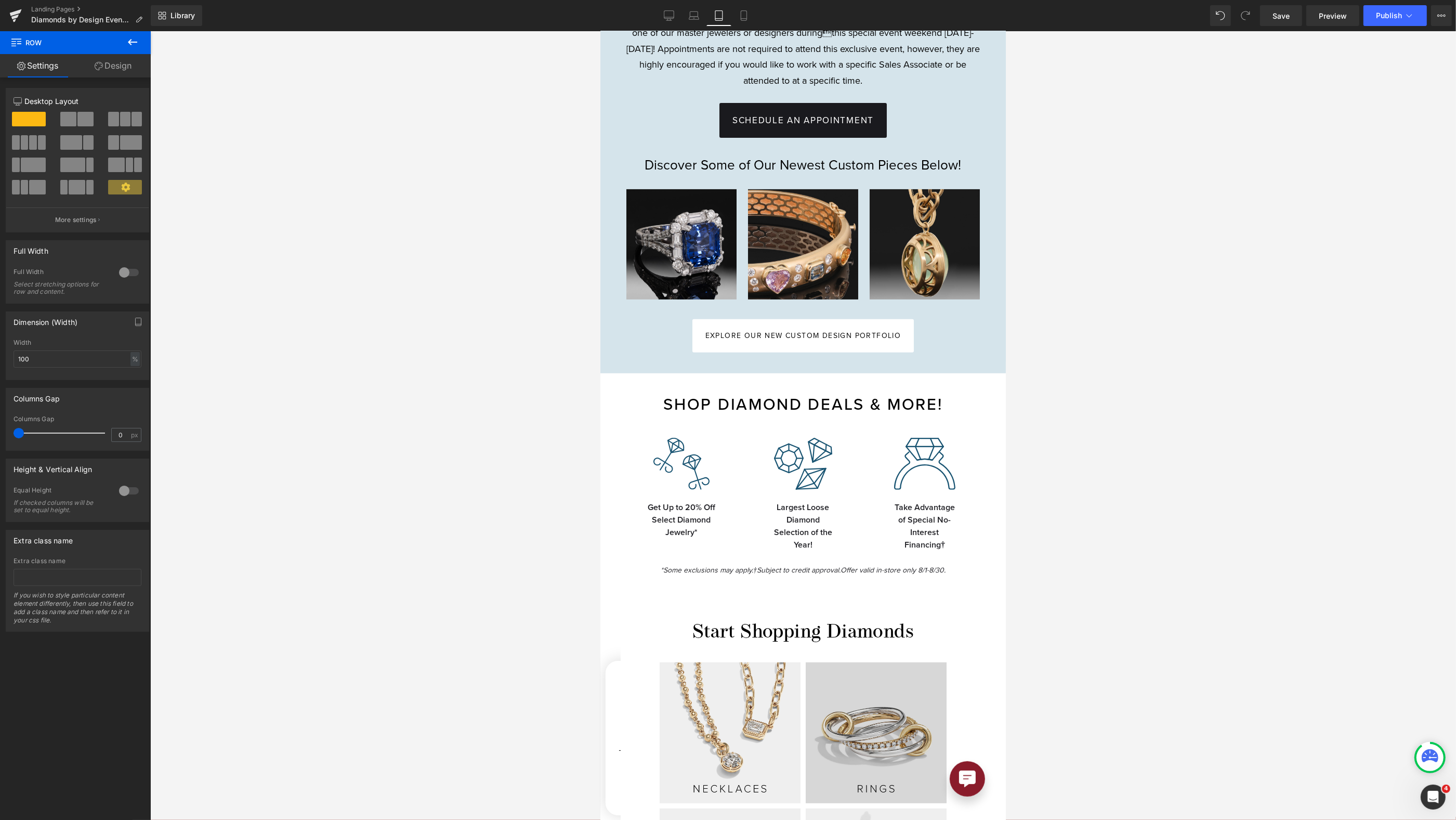
scroll to position [554, 0]
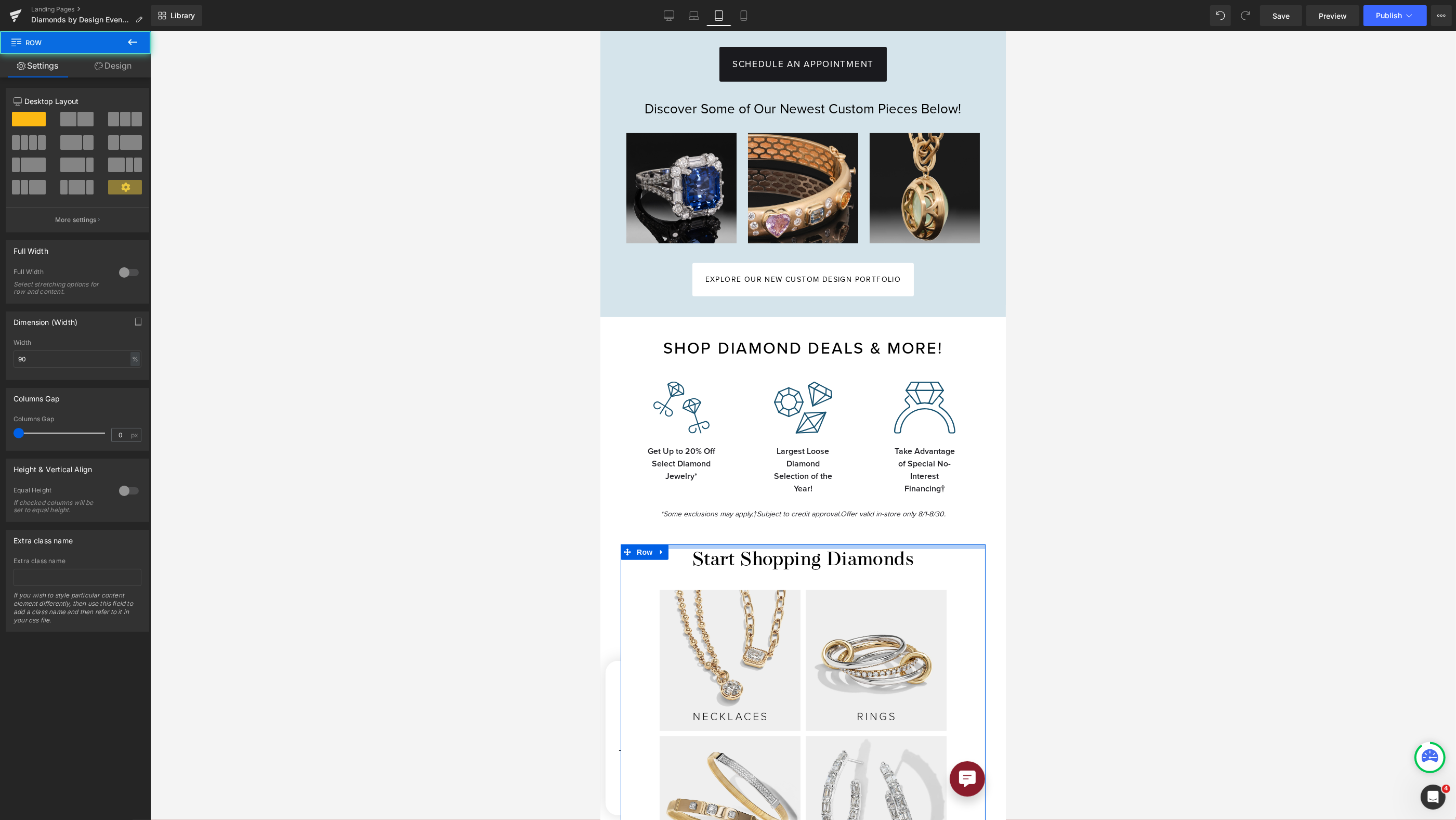
drag, startPoint x: 802, startPoint y: 540, endPoint x: 803, endPoint y: 524, distance: 16.0
click at [803, 524] on div "Image Row AUGUST DIAMOND EVENT Heading Join us at both Reis-Nichols store locat…" at bounding box center [803, 557] width 405 height 1825
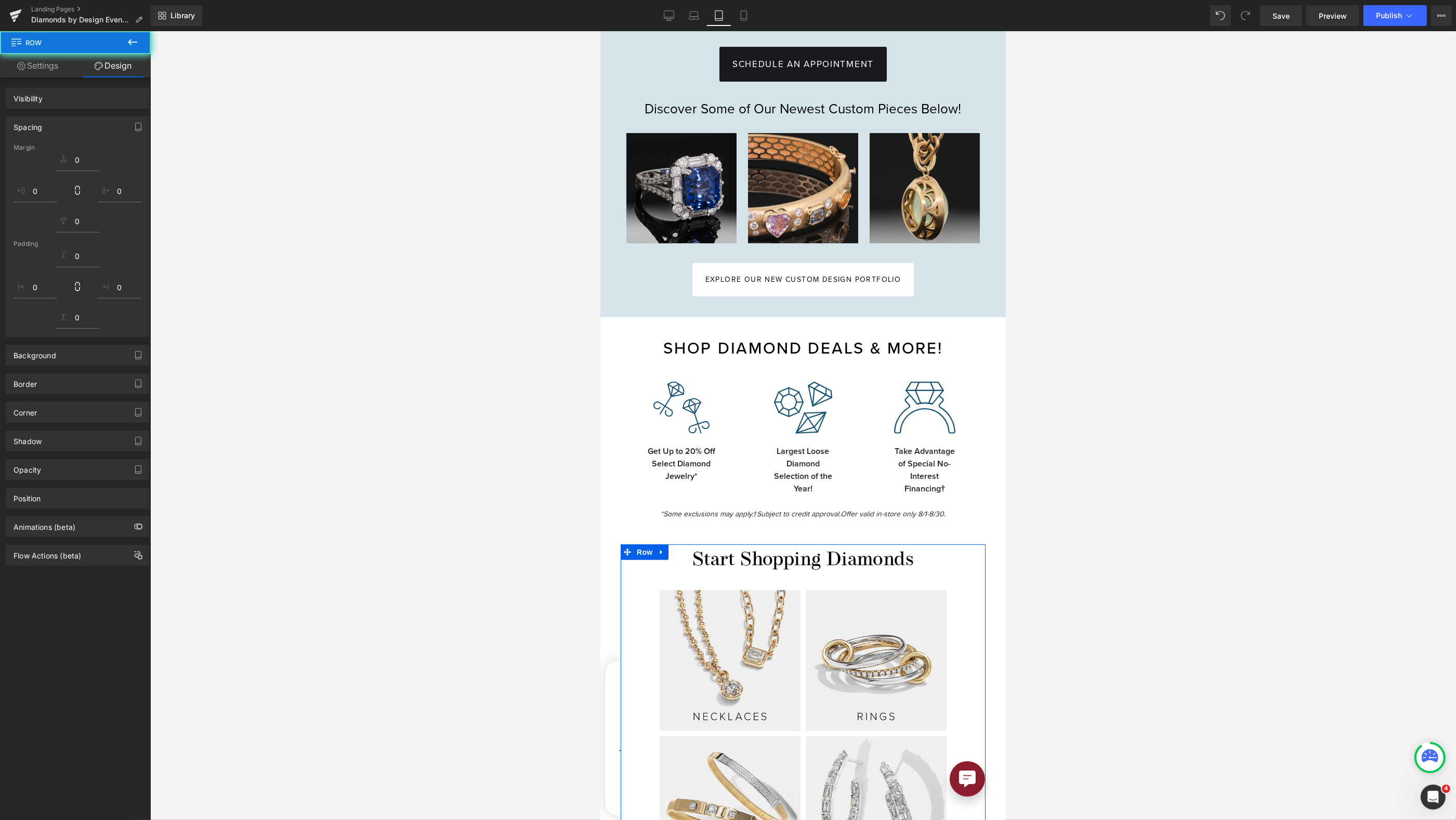
click at [1051, 538] on div at bounding box center [803, 426] width 1306 height 789
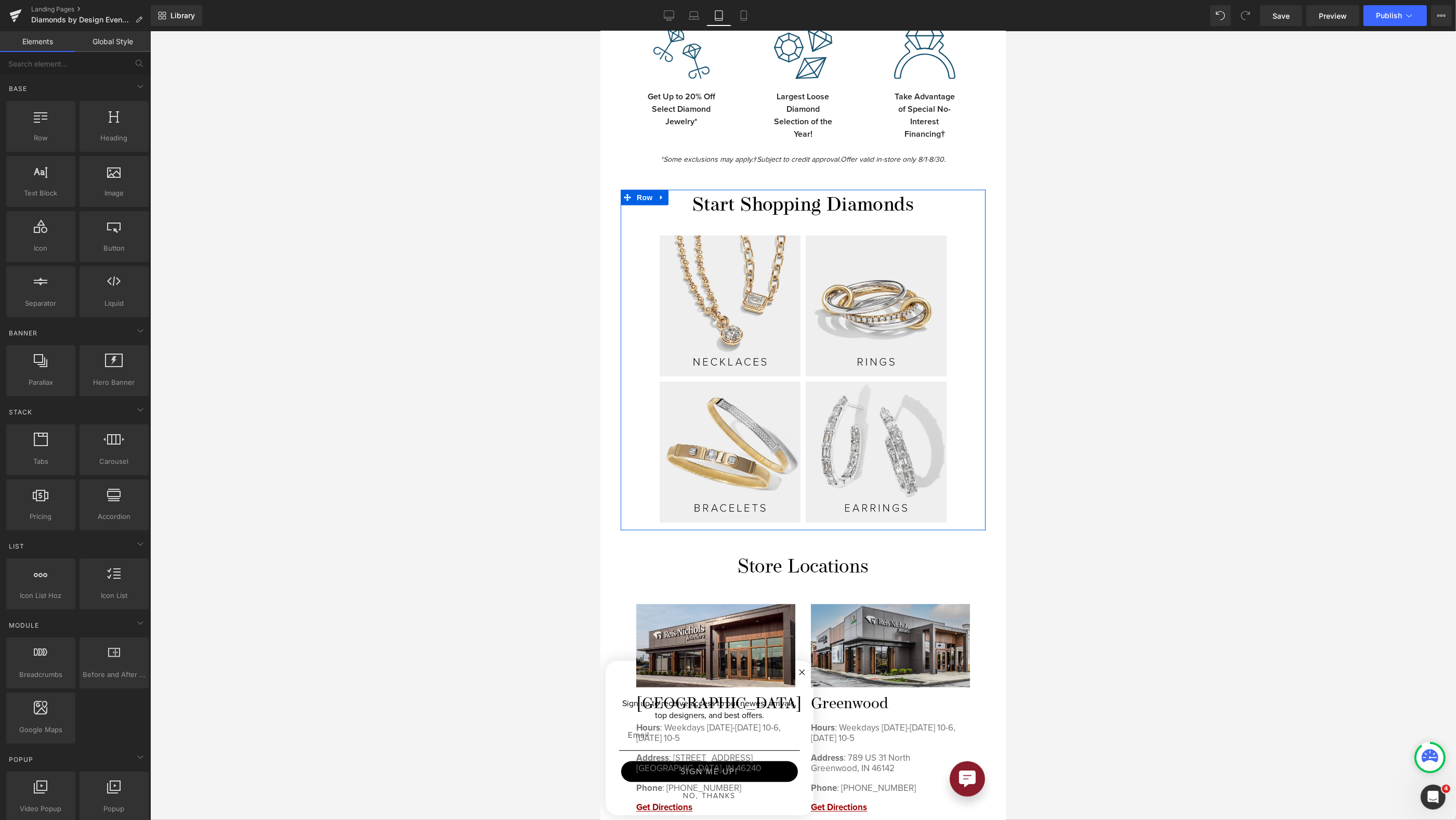
scroll to position [984, 0]
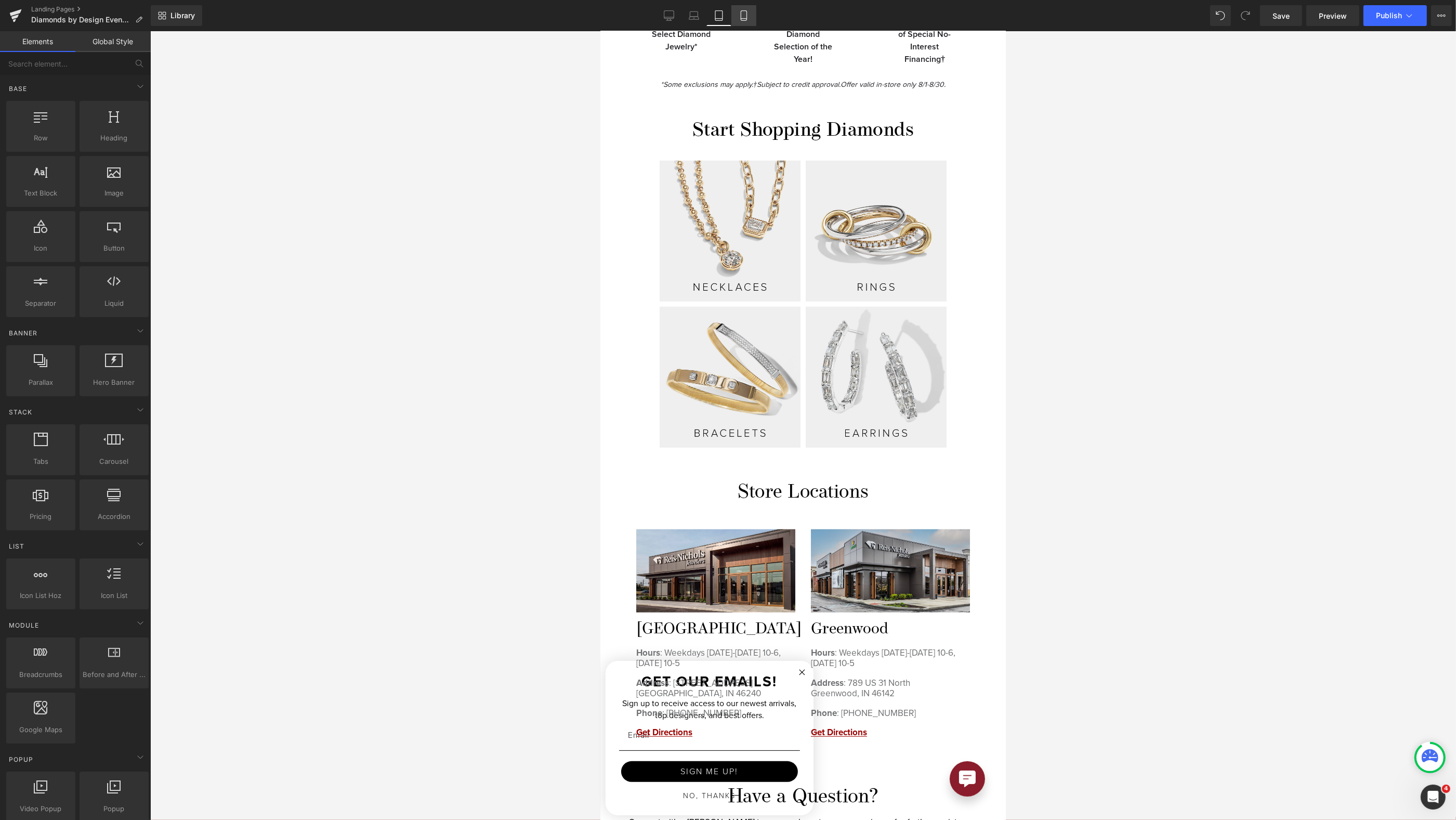
click at [754, 12] on link "Mobile" at bounding box center [744, 15] width 25 height 21
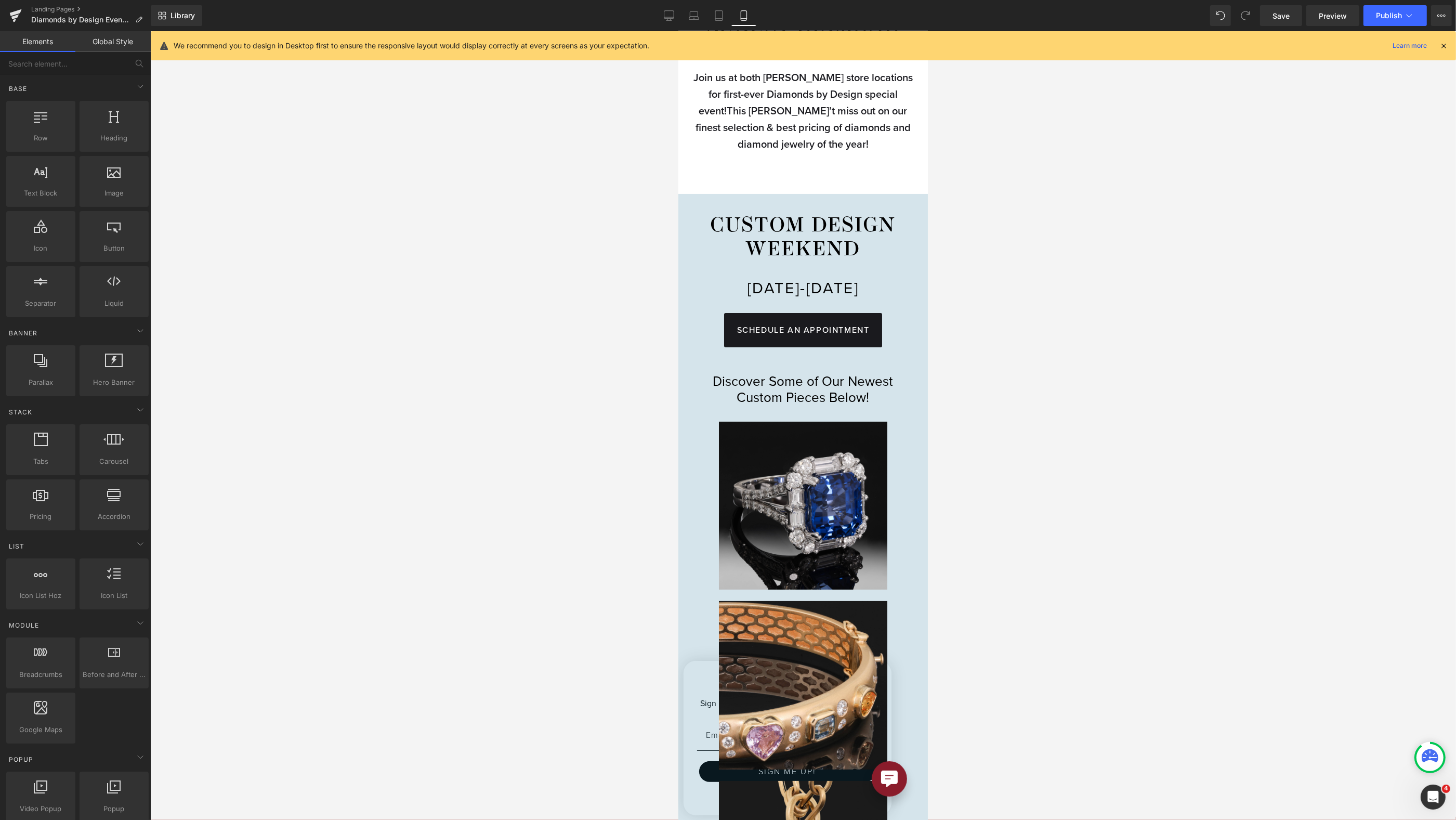
scroll to position [0, 0]
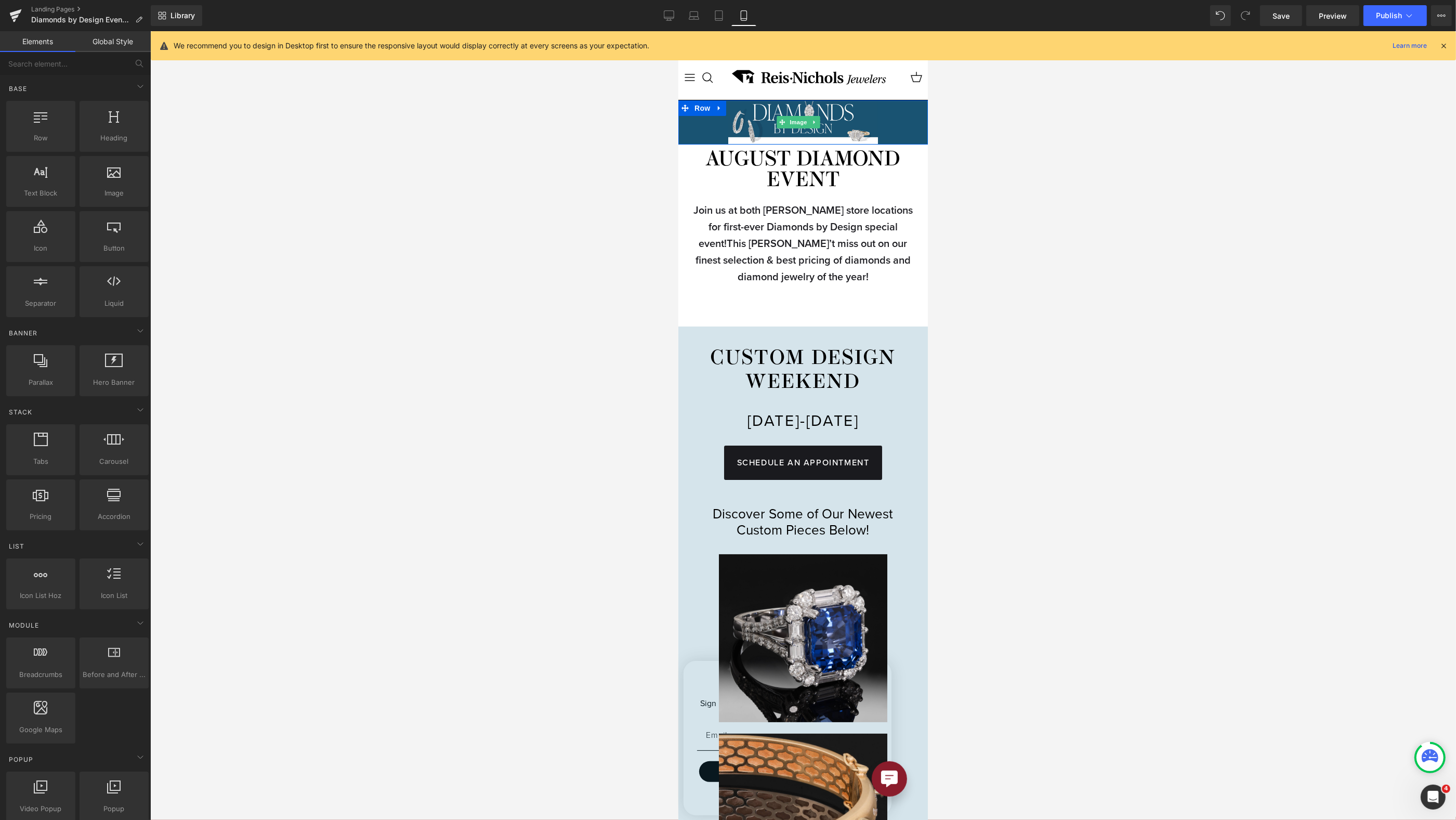
drag, startPoint x: 789, startPoint y: 119, endPoint x: 692, endPoint y: 145, distance: 100.4
click at [789, 120] on span "Image" at bounding box center [798, 122] width 22 height 13
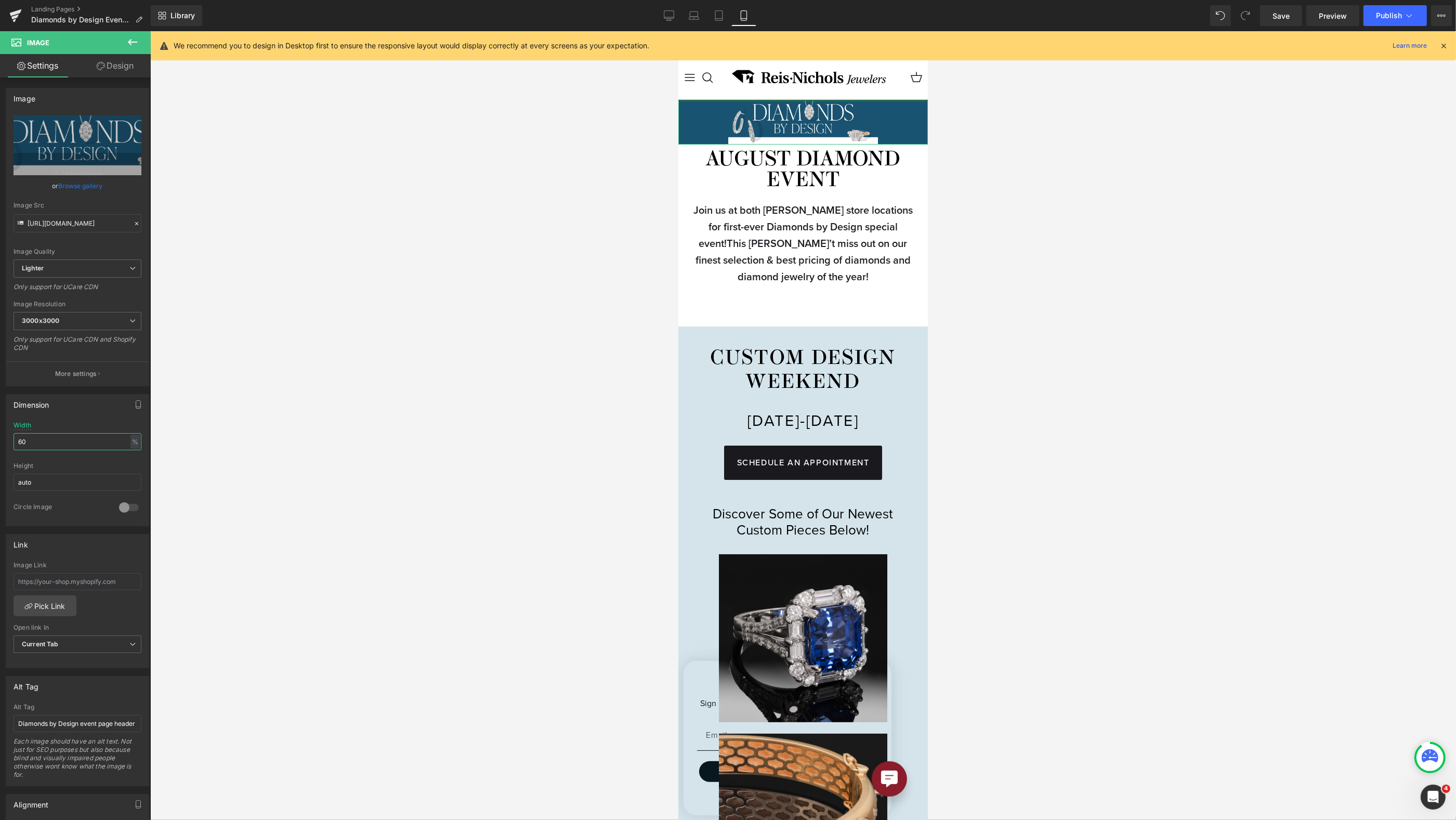
drag, startPoint x: 49, startPoint y: 438, endPoint x: -23, endPoint y: 429, distance: 72.6
click at [0, 429] on html "Image You are previewing how the will restyle your page. You can not edit Eleme…" at bounding box center [728, 410] width 1456 height 820
type input "90"
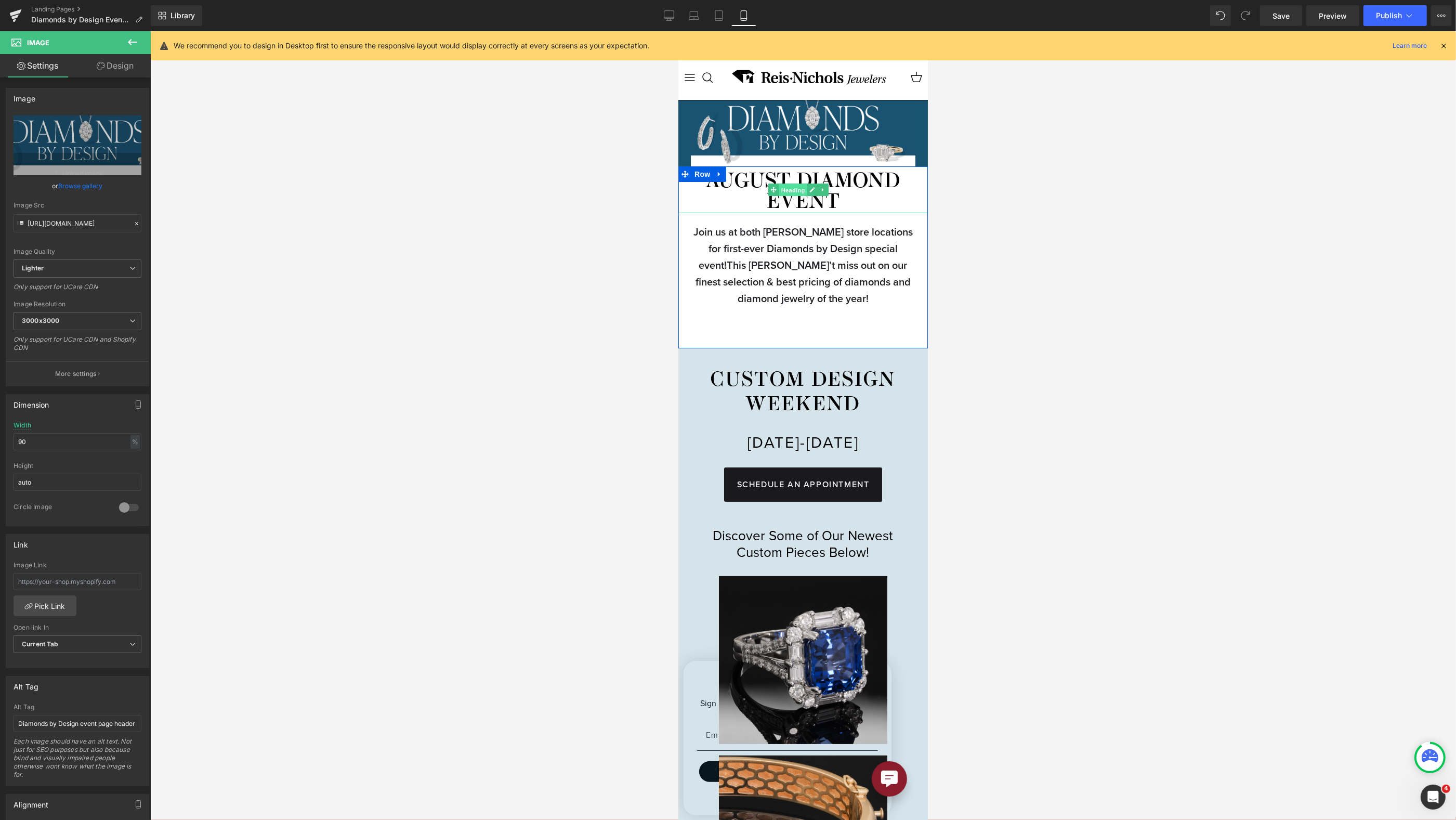
click at [799, 185] on span "Heading" at bounding box center [792, 190] width 28 height 13
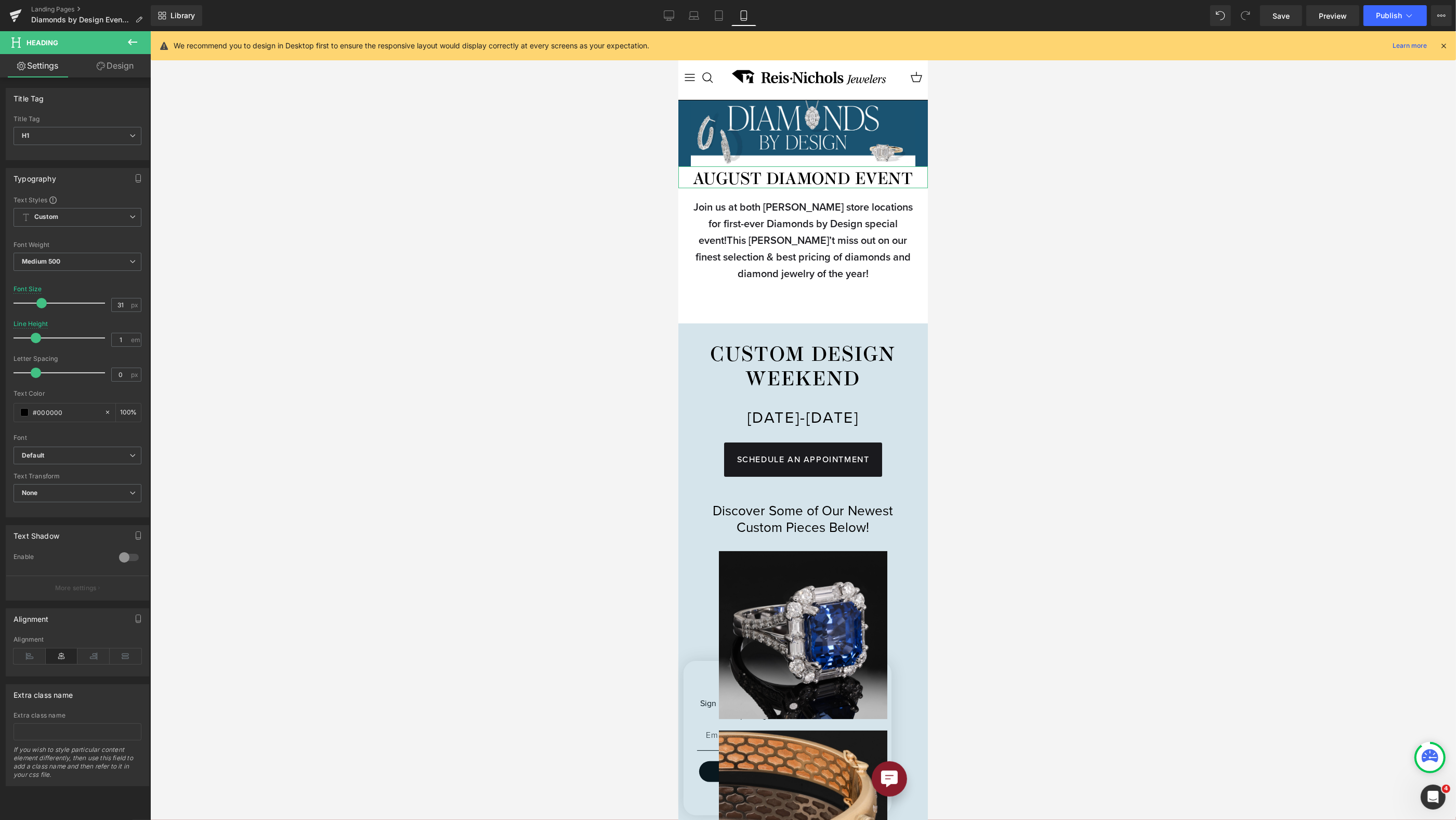
type input "29"
drag, startPoint x: 45, startPoint y: 302, endPoint x: 37, endPoint y: 304, distance: 8.2
click at [37, 304] on span at bounding box center [40, 303] width 10 height 10
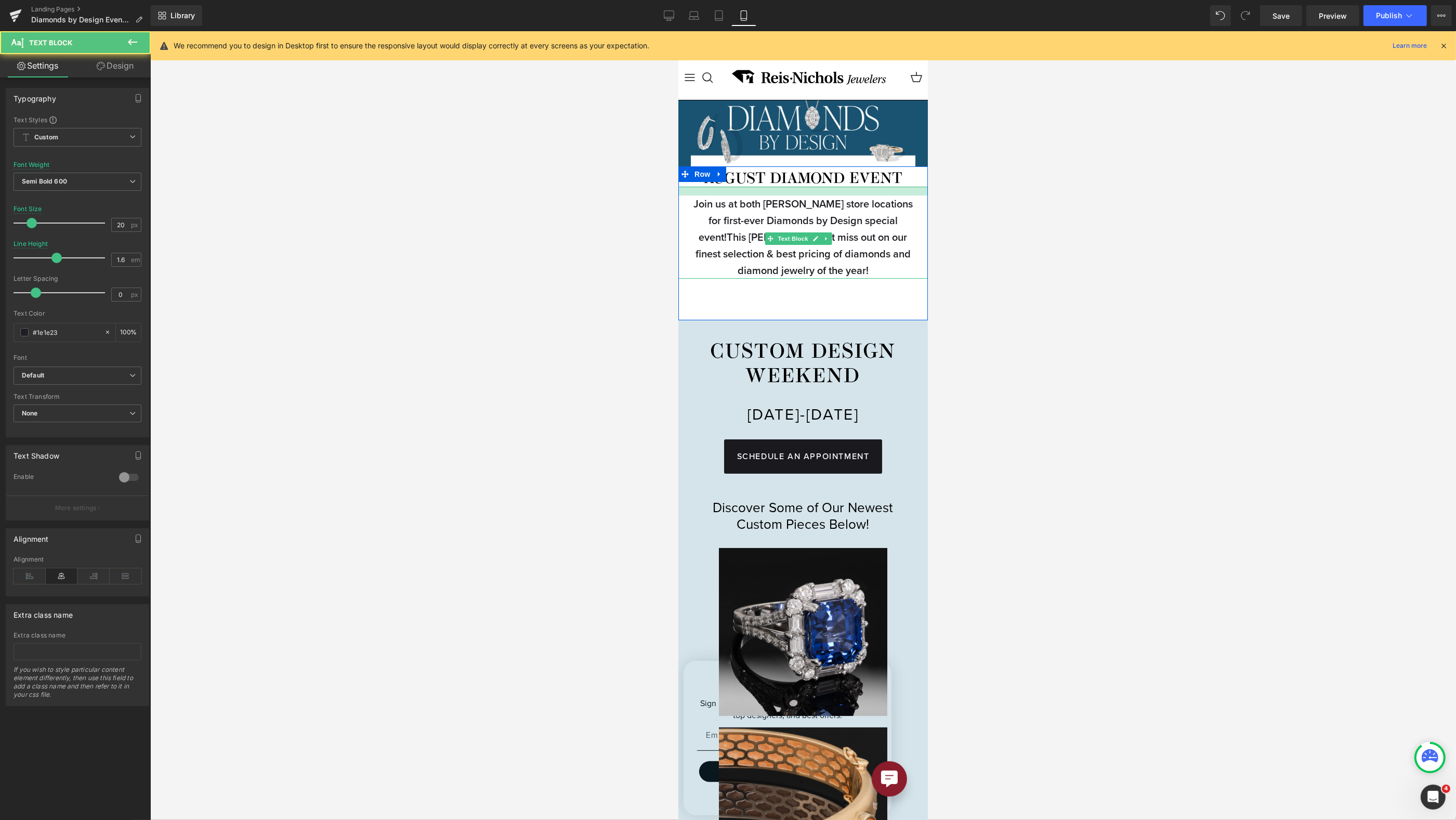
click at [820, 187] on div at bounding box center [802, 191] width 249 height 9
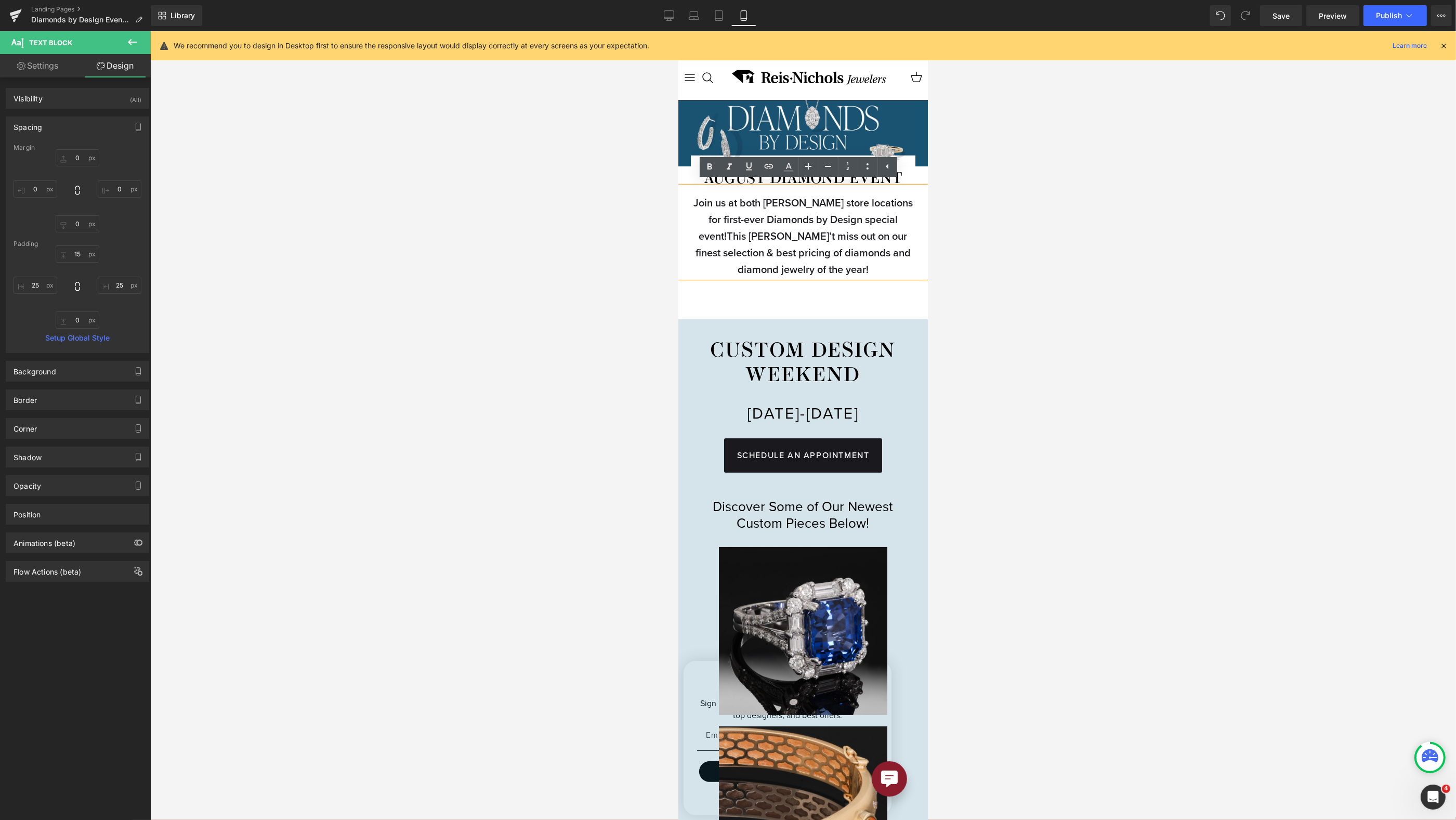
click at [831, 299] on div "AUGUST DIAMOND EVENT Heading Join us at both Reis-Nichols store locations for f…" at bounding box center [802, 243] width 249 height 153
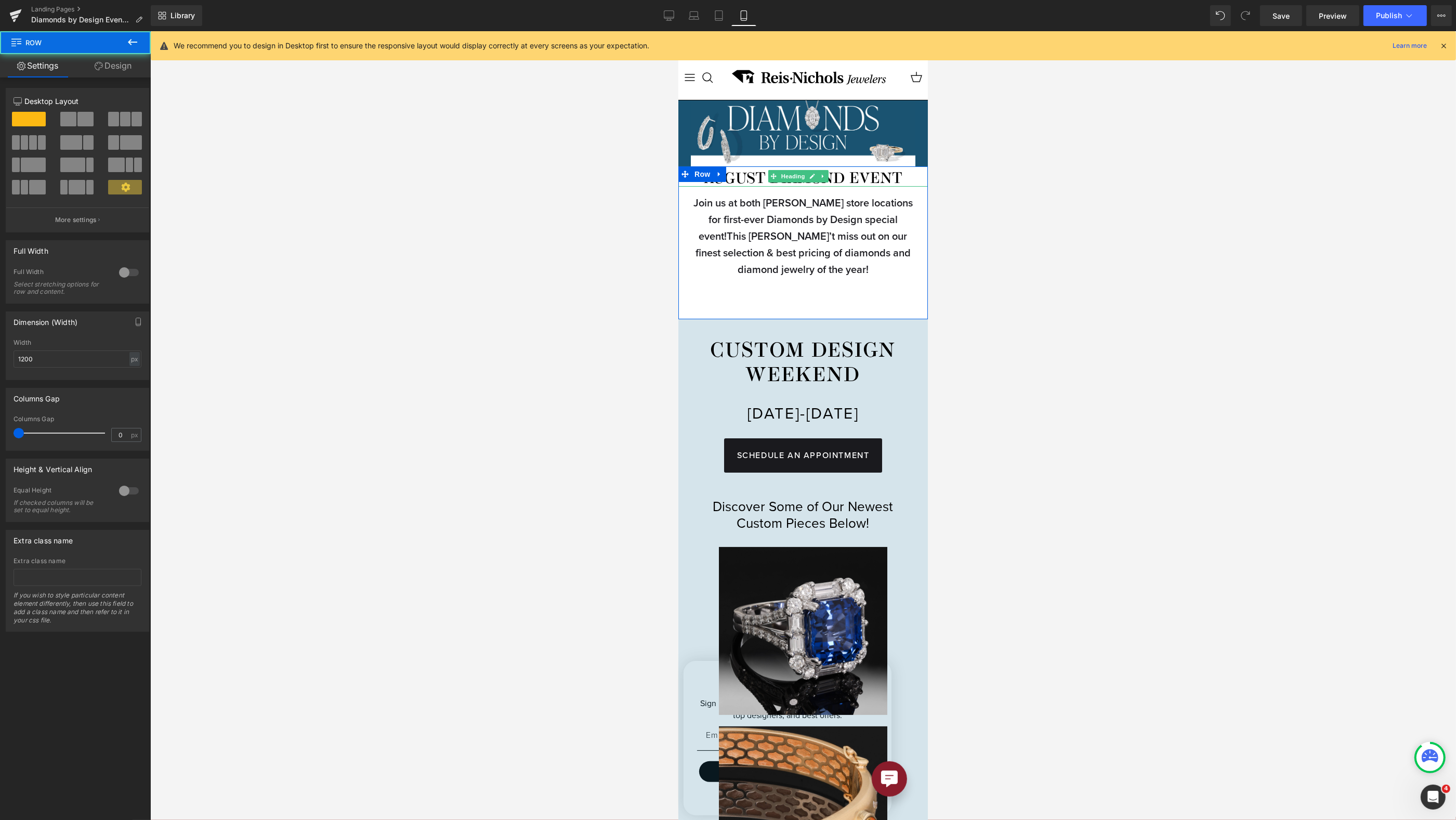
click at [842, 175] on h1 "AUGUST DIAMOND EVENT" at bounding box center [802, 180] width 249 height 15
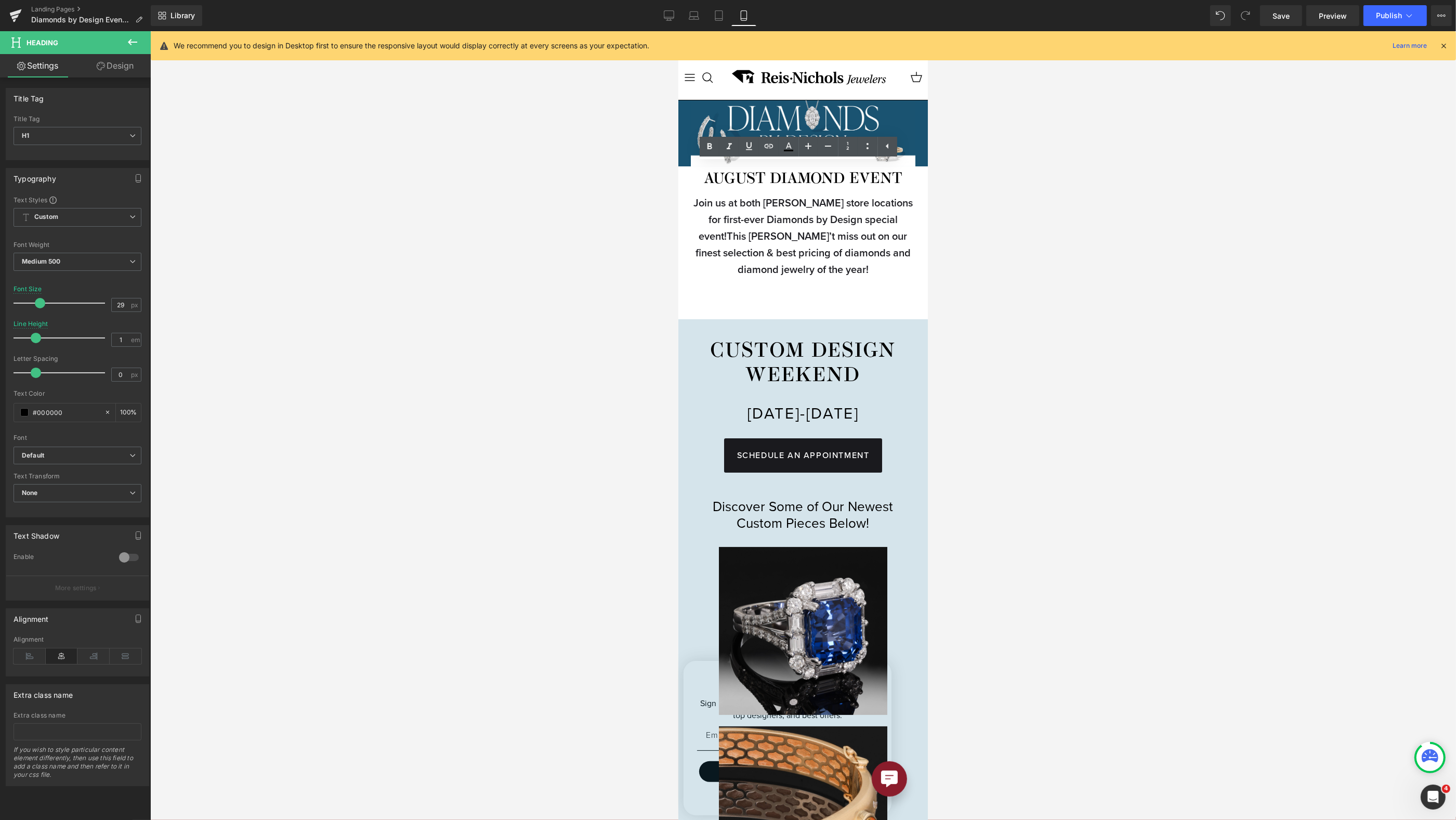
click at [1069, 202] on div at bounding box center [803, 426] width 1306 height 789
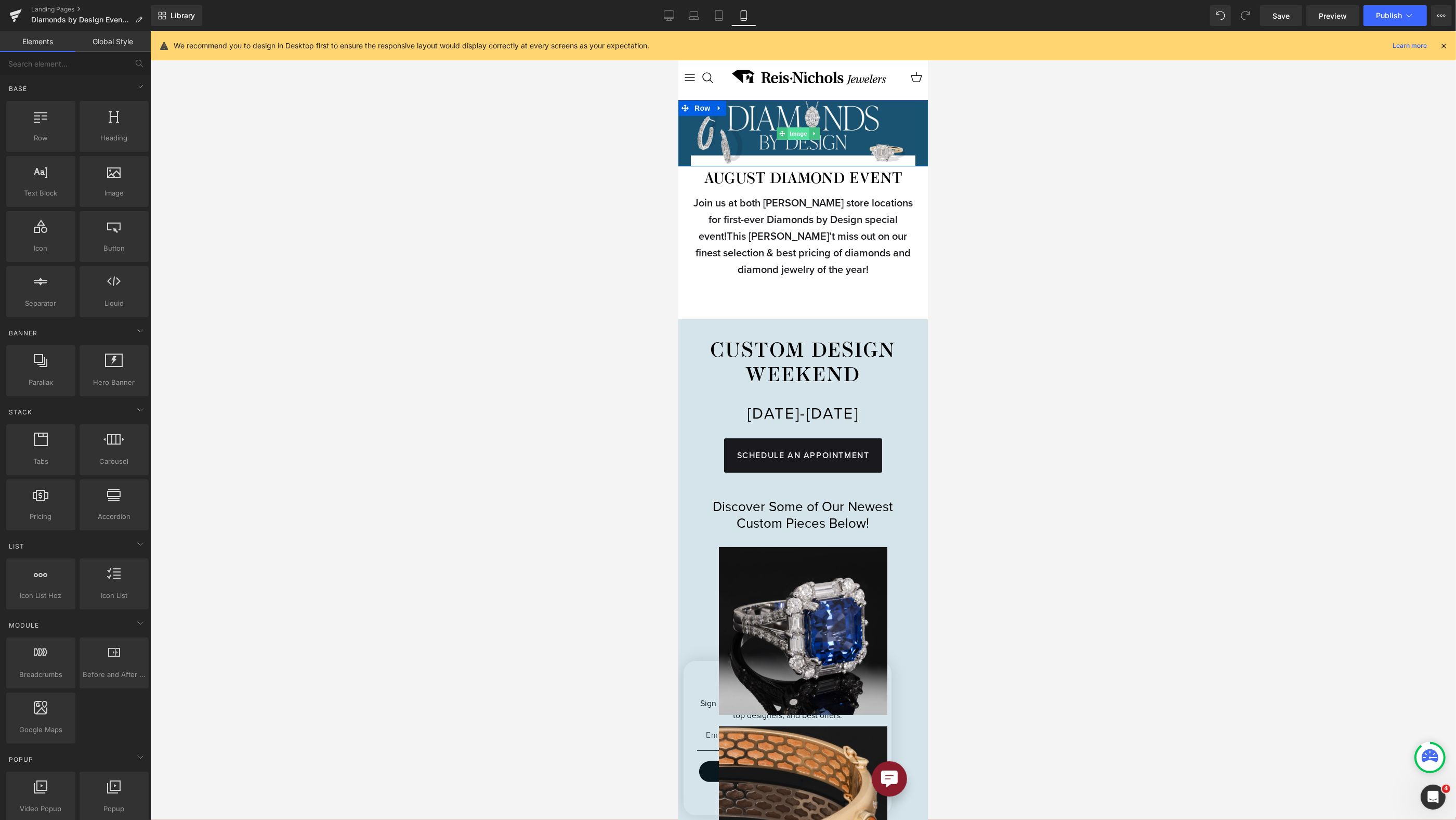
click at [790, 134] on span "Image" at bounding box center [798, 134] width 22 height 13
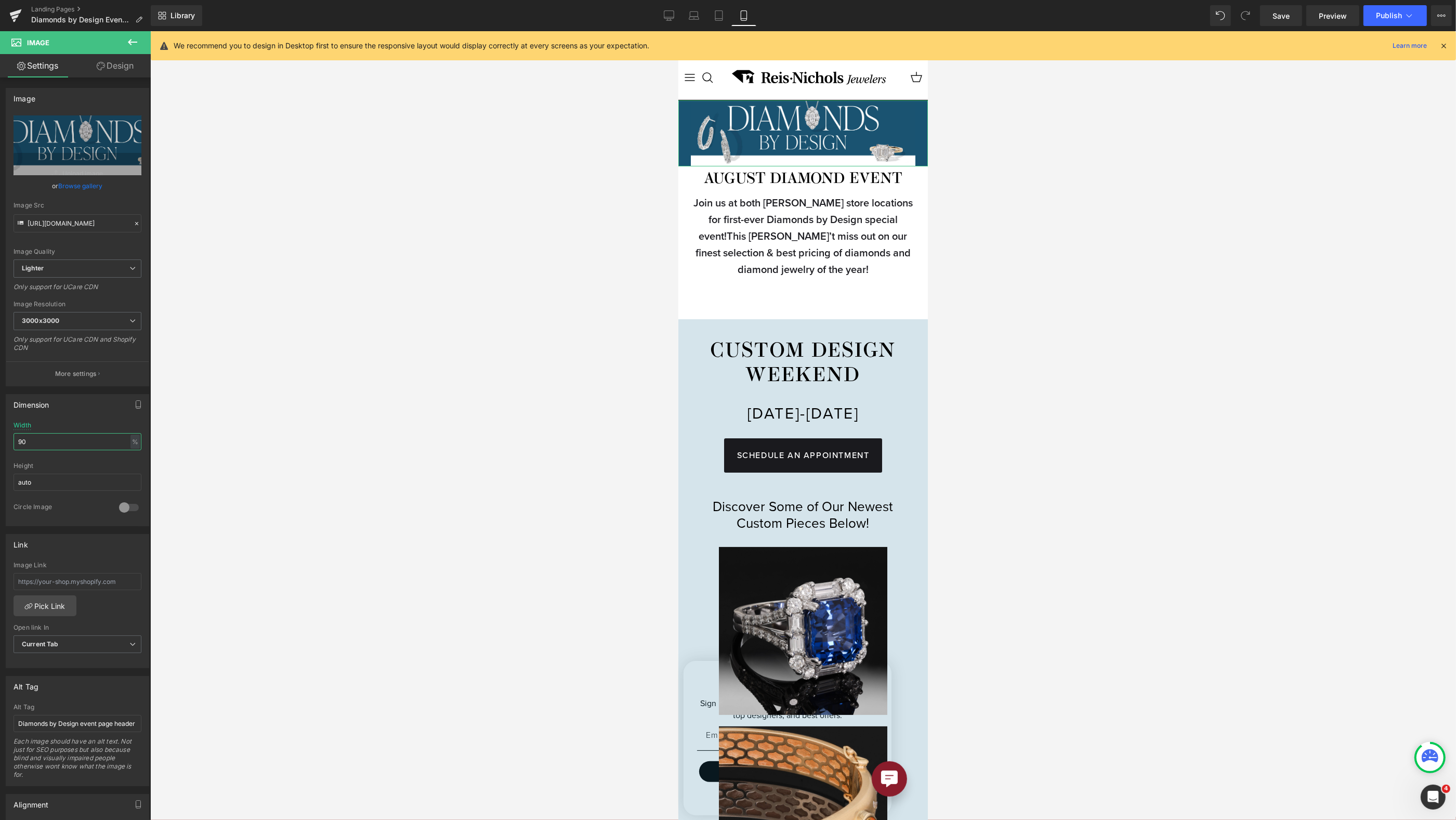
drag, startPoint x: 54, startPoint y: 436, endPoint x: -17, endPoint y: 434, distance: 71.0
click at [0, 434] on html "Image You are previewing how the will restyle your page. You can not edit Eleme…" at bounding box center [728, 410] width 1456 height 820
type input "100"
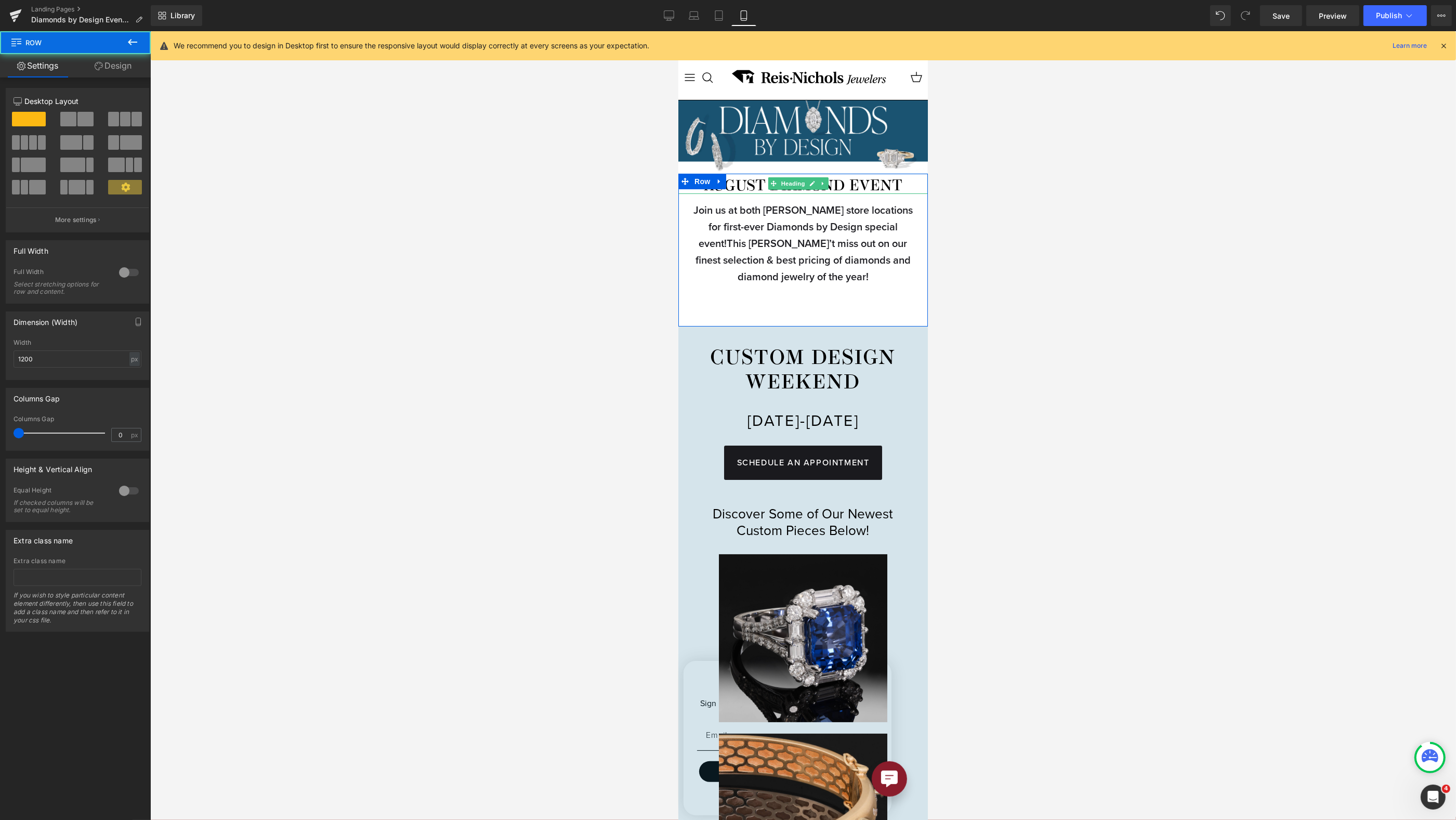
click at [789, 174] on div "AUGUST DIAMOND EVENT Heading Join us at both Reis-Nichols store locations for f…" at bounding box center [802, 250] width 249 height 153
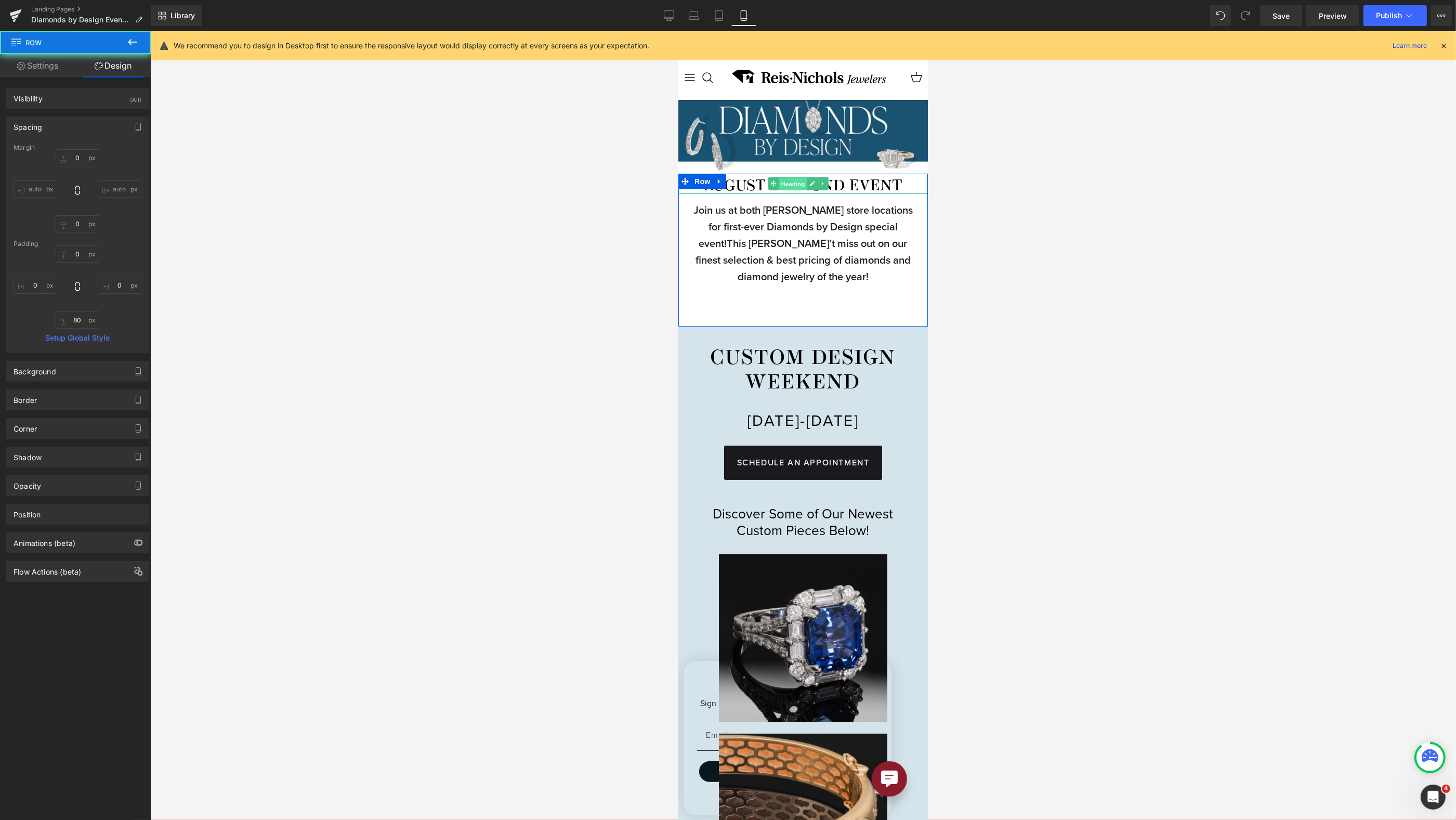
click at [795, 180] on span "Heading" at bounding box center [792, 184] width 28 height 13
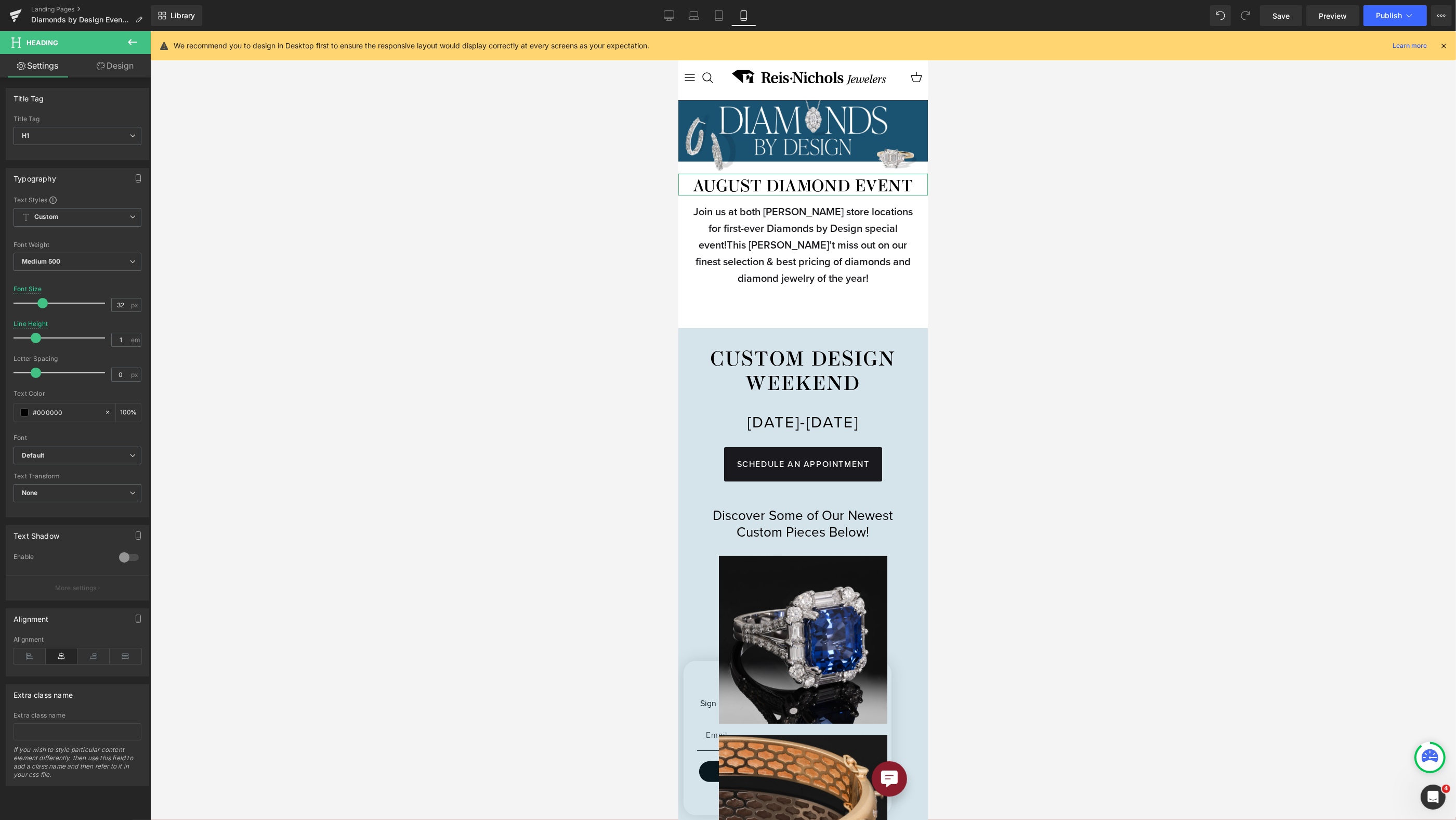
click at [43, 299] on span at bounding box center [43, 303] width 10 height 10
click at [712, 16] on link "Tablet" at bounding box center [719, 15] width 25 height 21
type input "45"
type input "1.2"
type input "100"
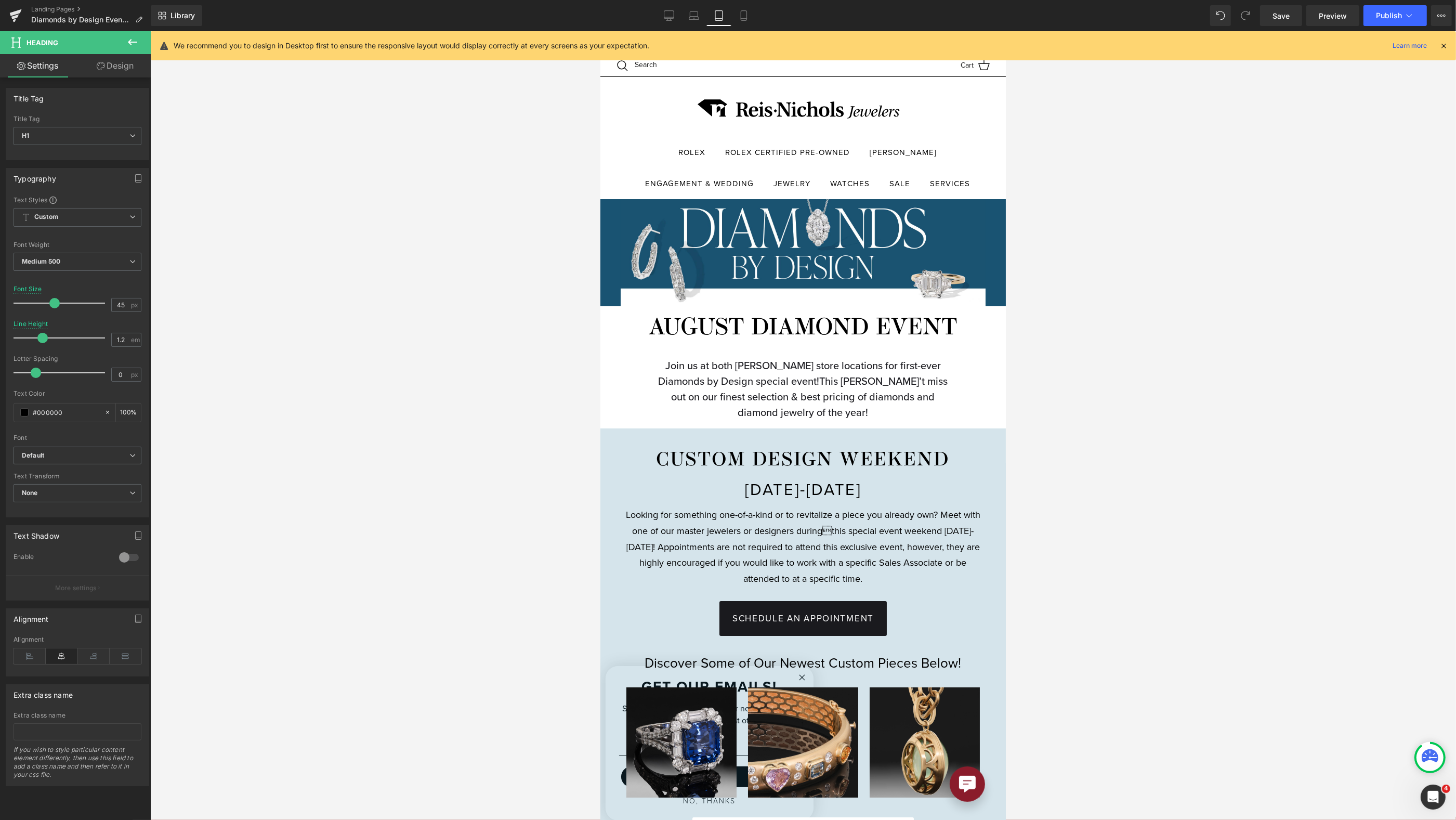
scroll to position [152, 0]
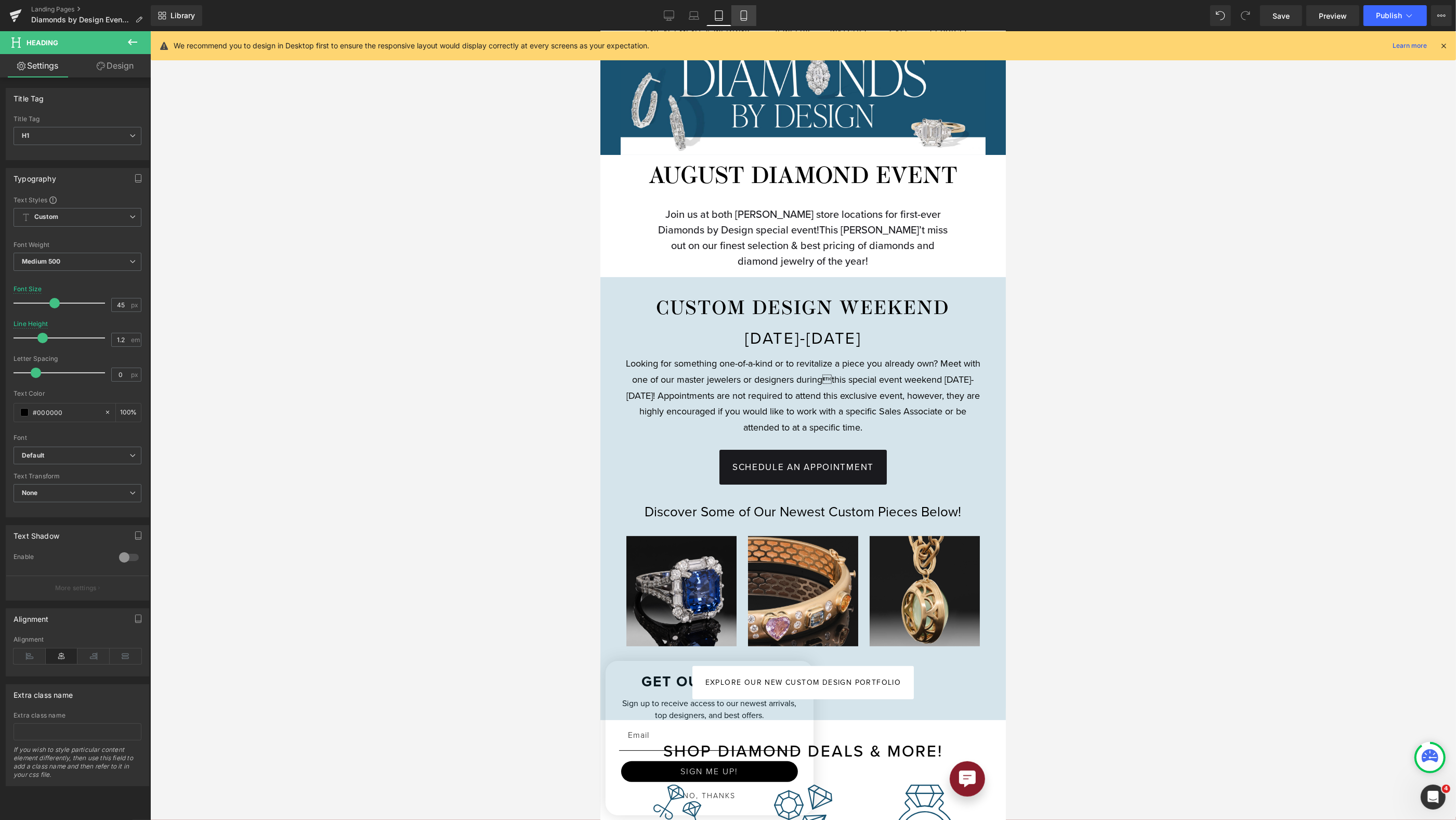
drag, startPoint x: 748, startPoint y: 16, endPoint x: 754, endPoint y: 22, distance: 8.5
click at [748, 16] on icon at bounding box center [743, 15] width 10 height 10
type input "32"
type input "1"
type input "100"
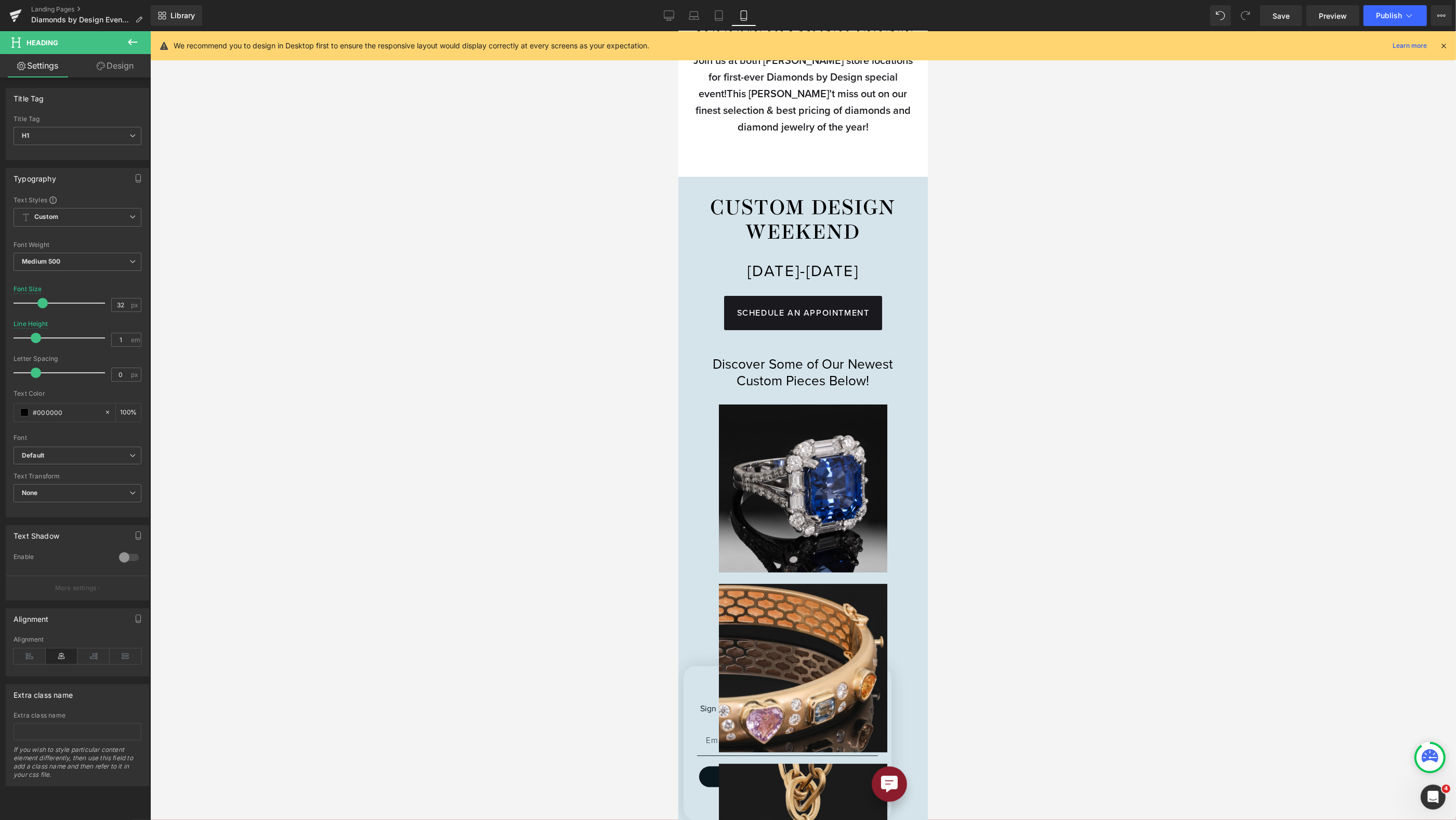
scroll to position [5, 0]
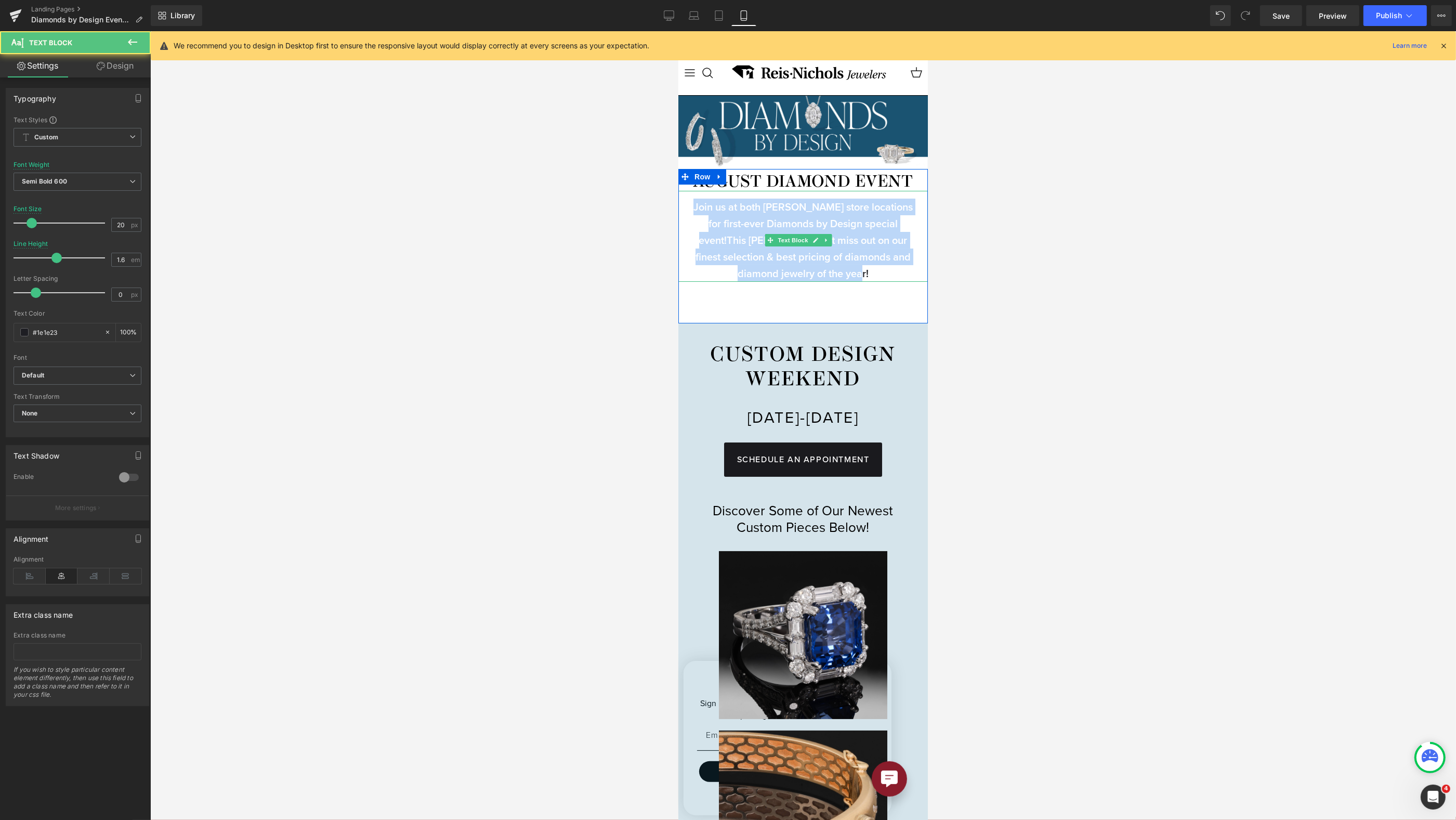
click at [681, 208] on div "Join us at both Reis-Nichols store locations for first-ever Diamonds by Design …" at bounding box center [802, 236] width 249 height 91
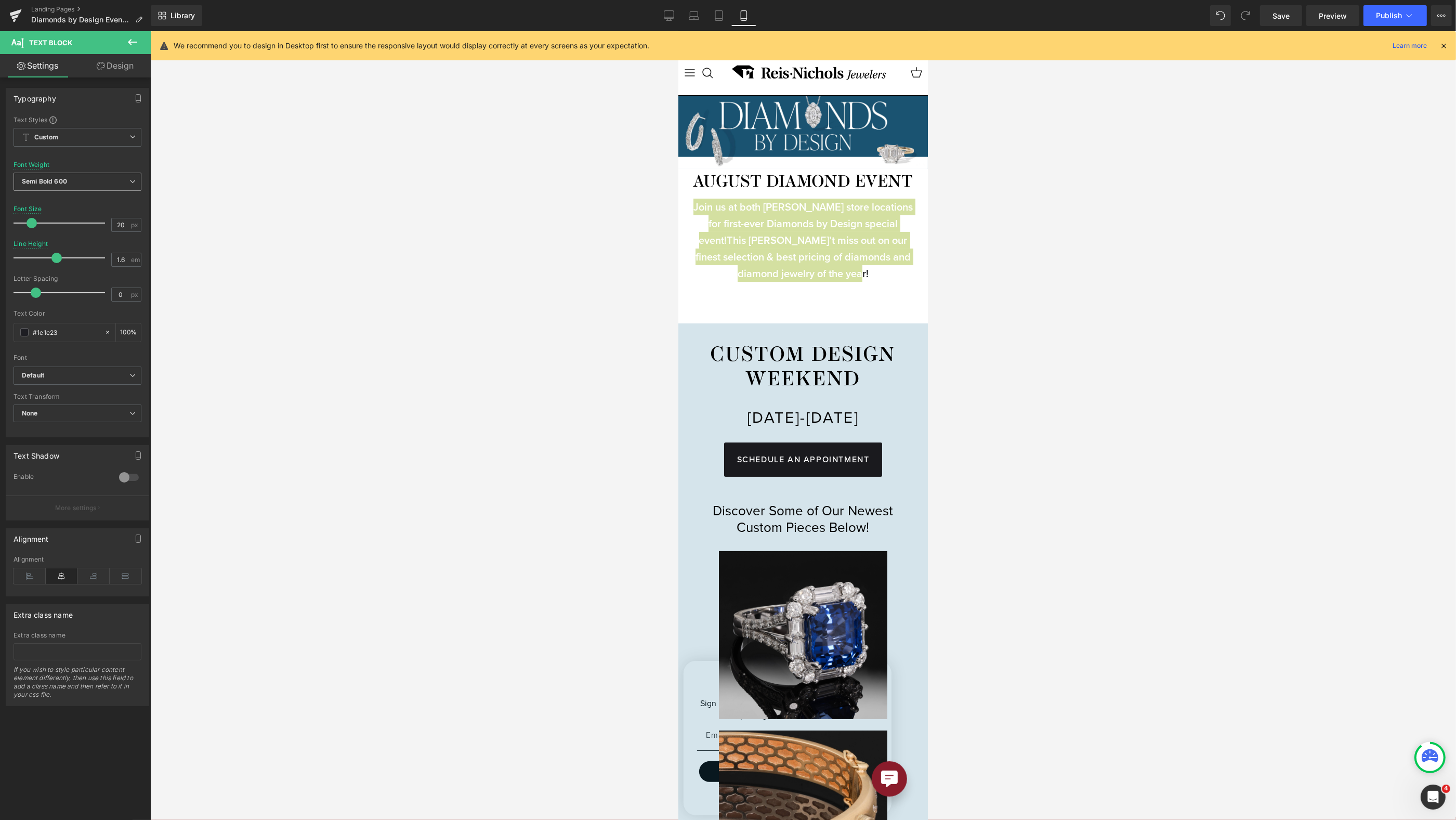
click at [71, 182] on span "Semi Bold 600" at bounding box center [77, 182] width 128 height 18
click at [66, 261] on div "Medium 500" at bounding box center [48, 262] width 38 height 7
click at [706, 174] on span "Row" at bounding box center [702, 177] width 21 height 15
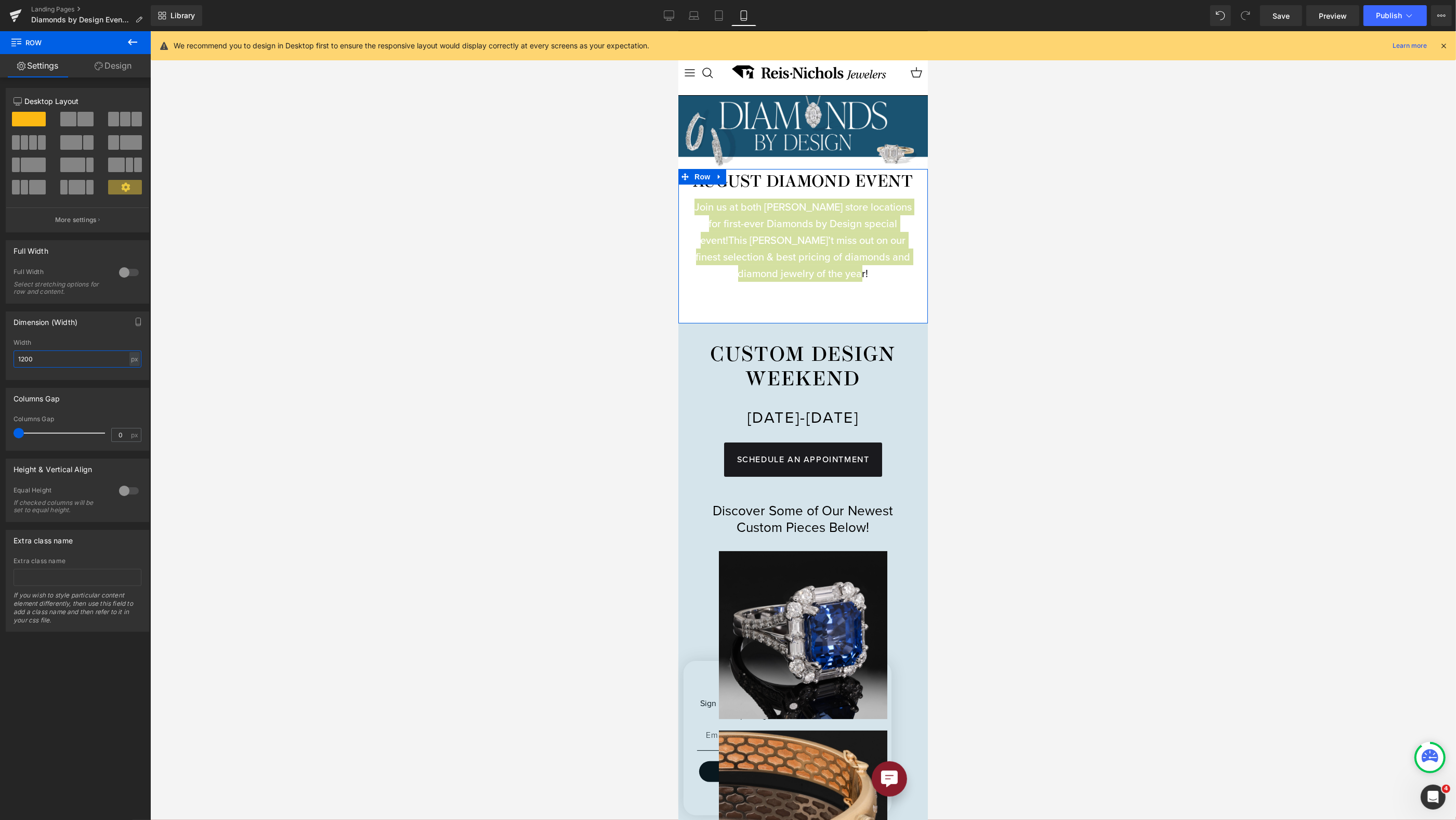
drag, startPoint x: 38, startPoint y: 359, endPoint x: -6, endPoint y: 354, distance: 44.3
click at [0, 354] on html "Row You are previewing how the will restyle your page. You can not edit Element…" at bounding box center [728, 410] width 1456 height 820
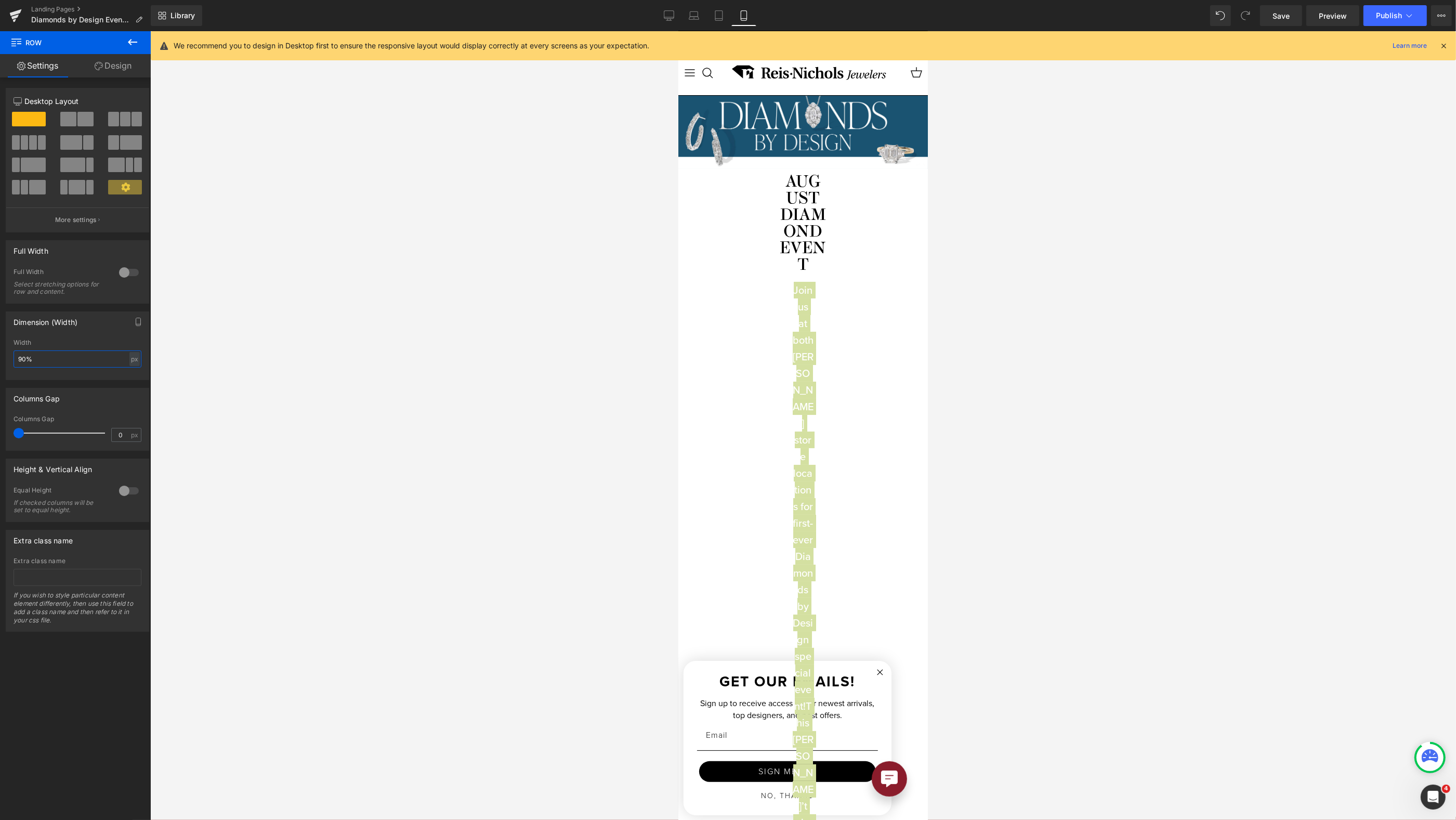
type input "90"
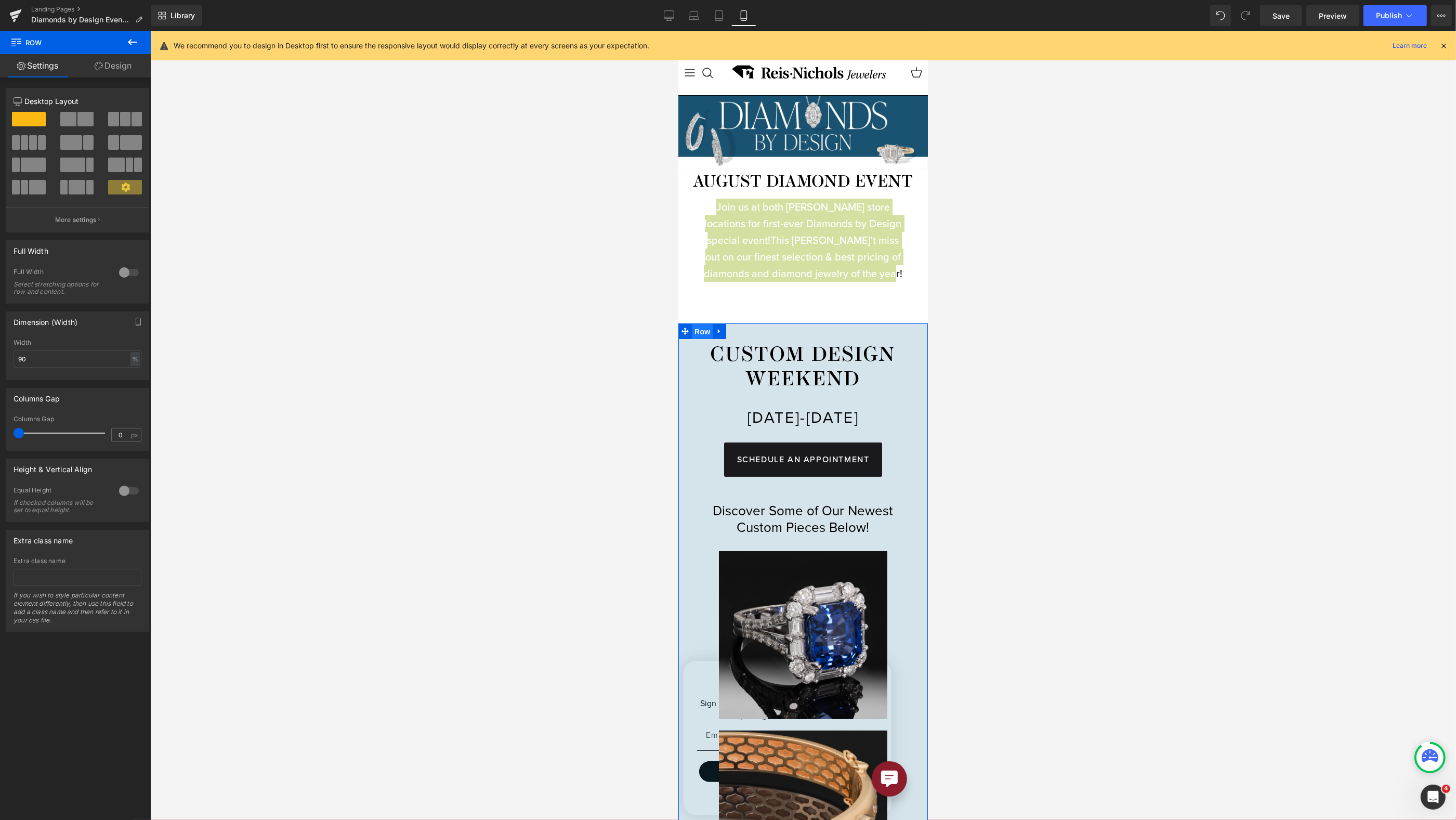
click at [698, 340] on span "Row" at bounding box center [702, 332] width 21 height 15
drag, startPoint x: 32, startPoint y: 357, endPoint x: 3, endPoint y: 360, distance: 29.2
click at [6, 360] on div "100% Width 100 % % px" at bounding box center [78, 359] width 143 height 41
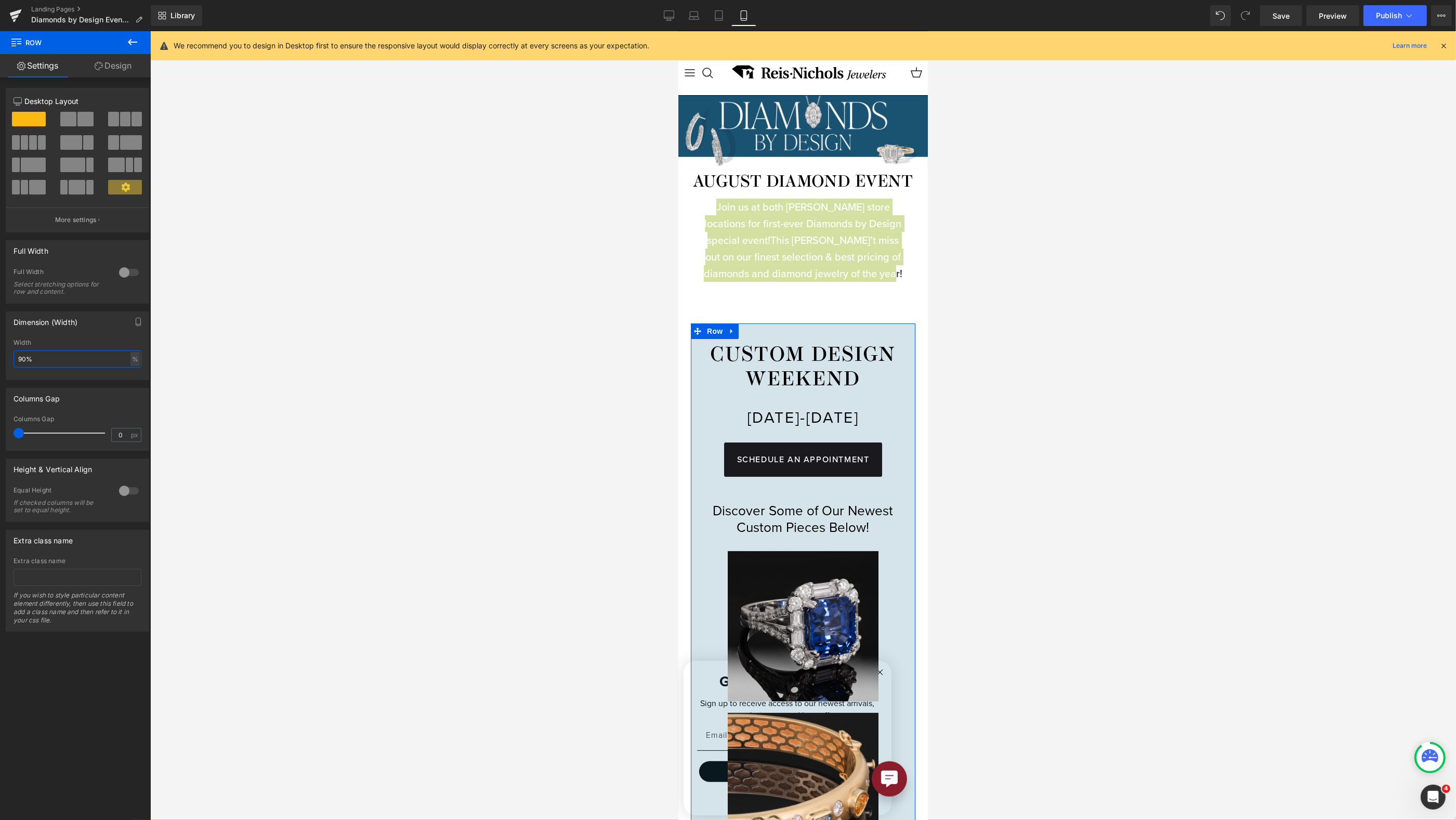
type input "90"
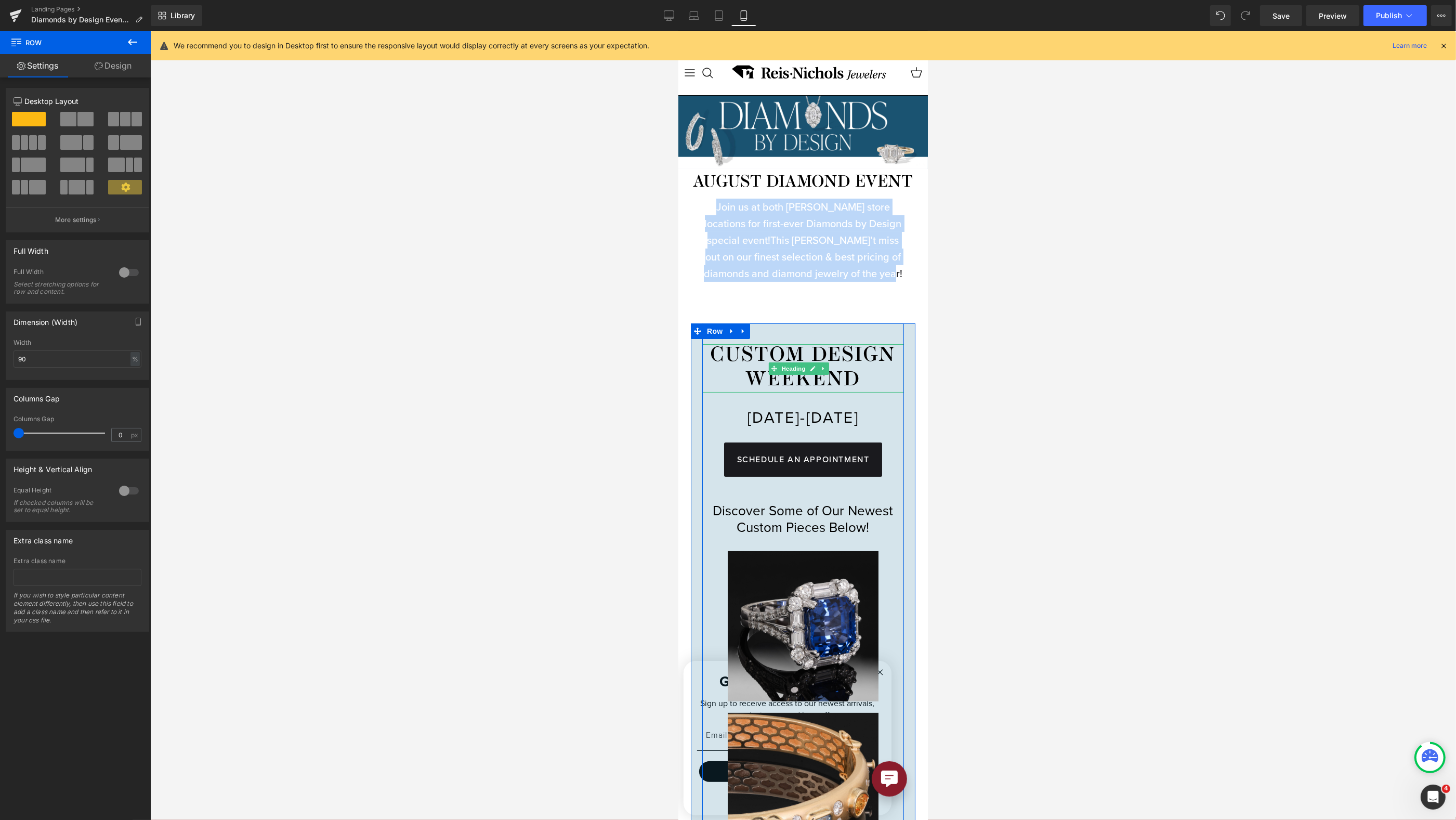
click at [838, 371] on h2 "CUSTOM DESIGN WEEKEND" at bounding box center [802, 369] width 202 height 49
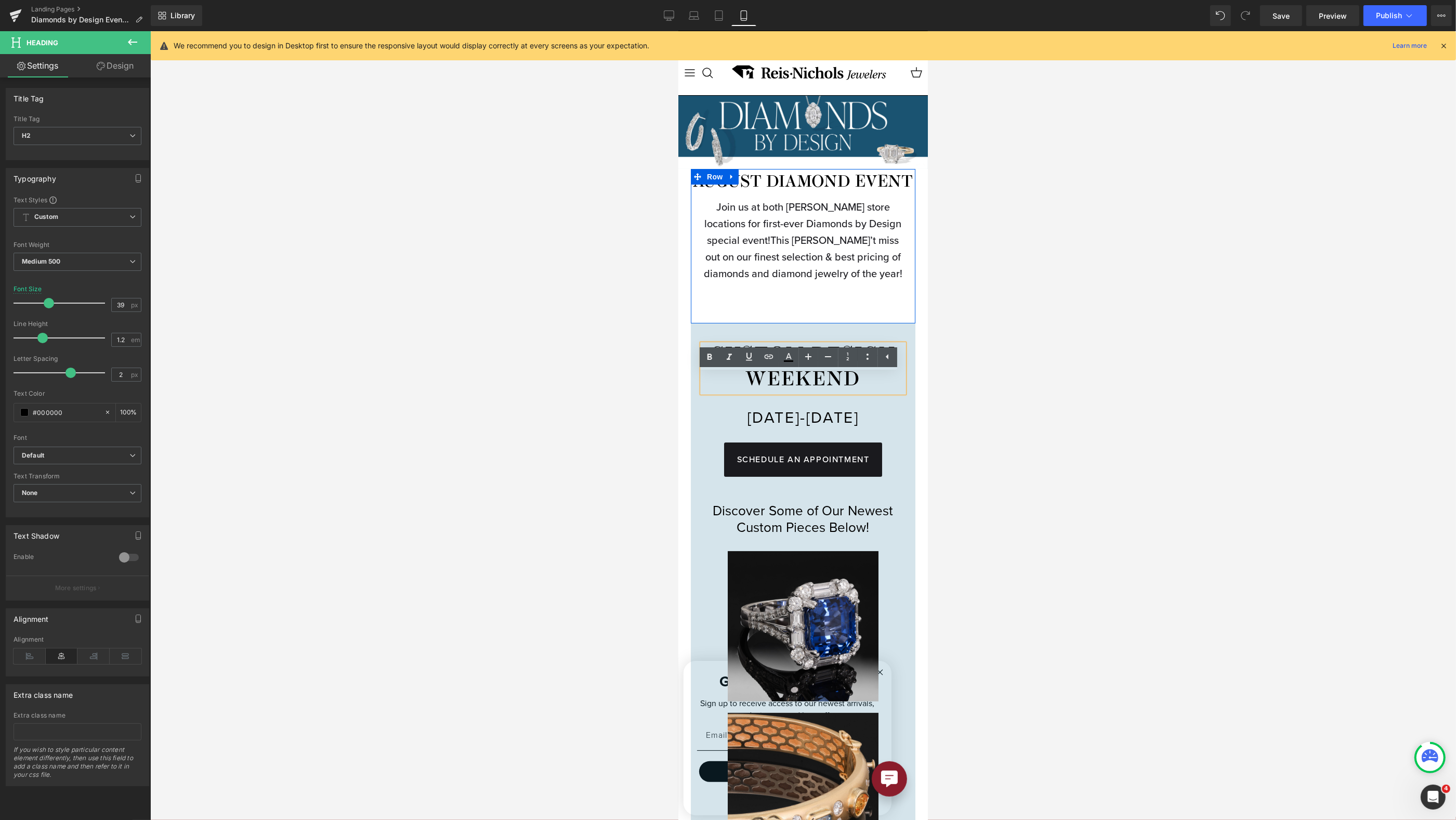
click at [846, 282] on p "Join us at both Reis-Nichols store locations for first-ever Diamonds by Design …" at bounding box center [803, 240] width 198 height 83
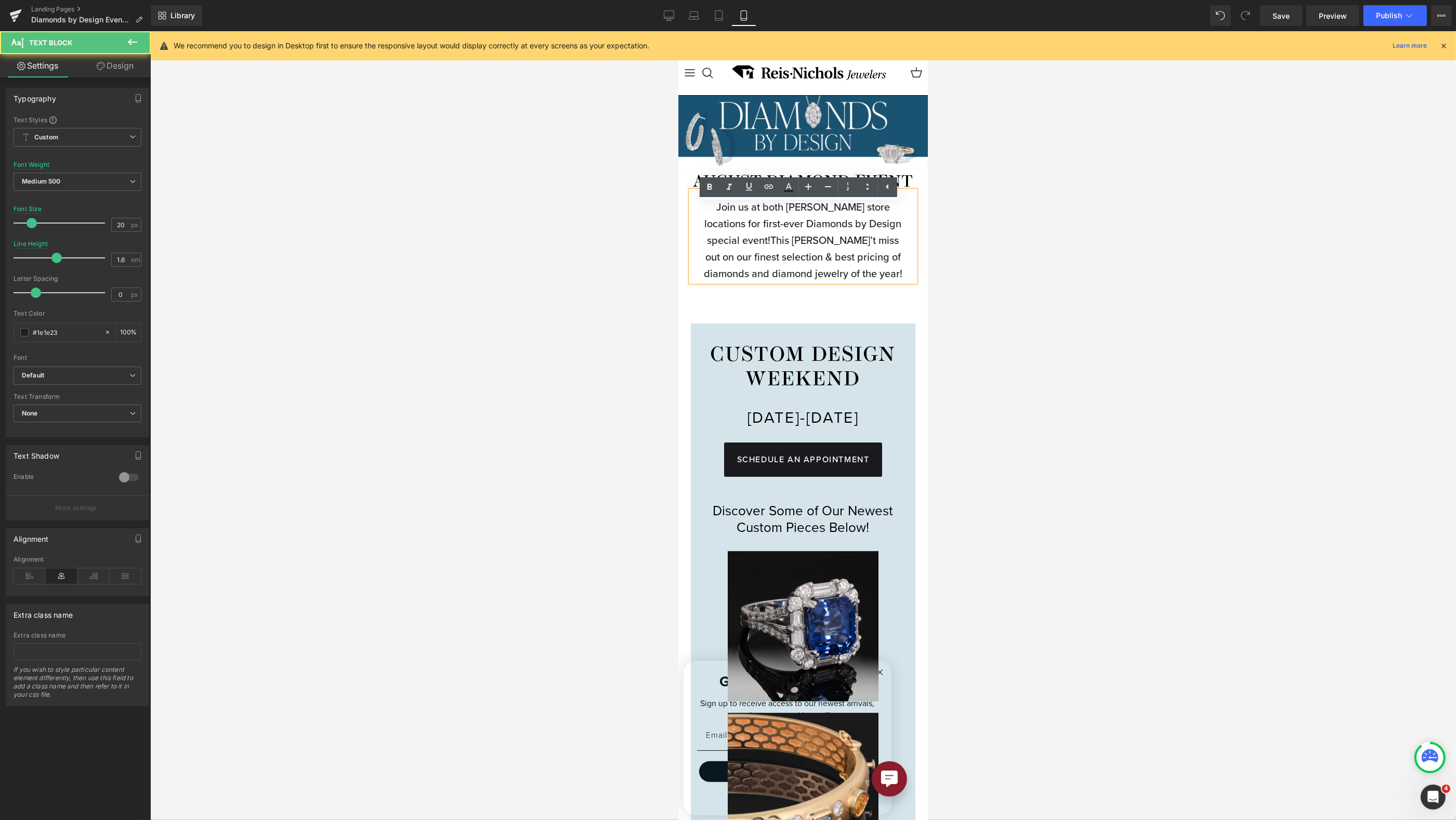
click at [1003, 273] on div at bounding box center [803, 426] width 1306 height 789
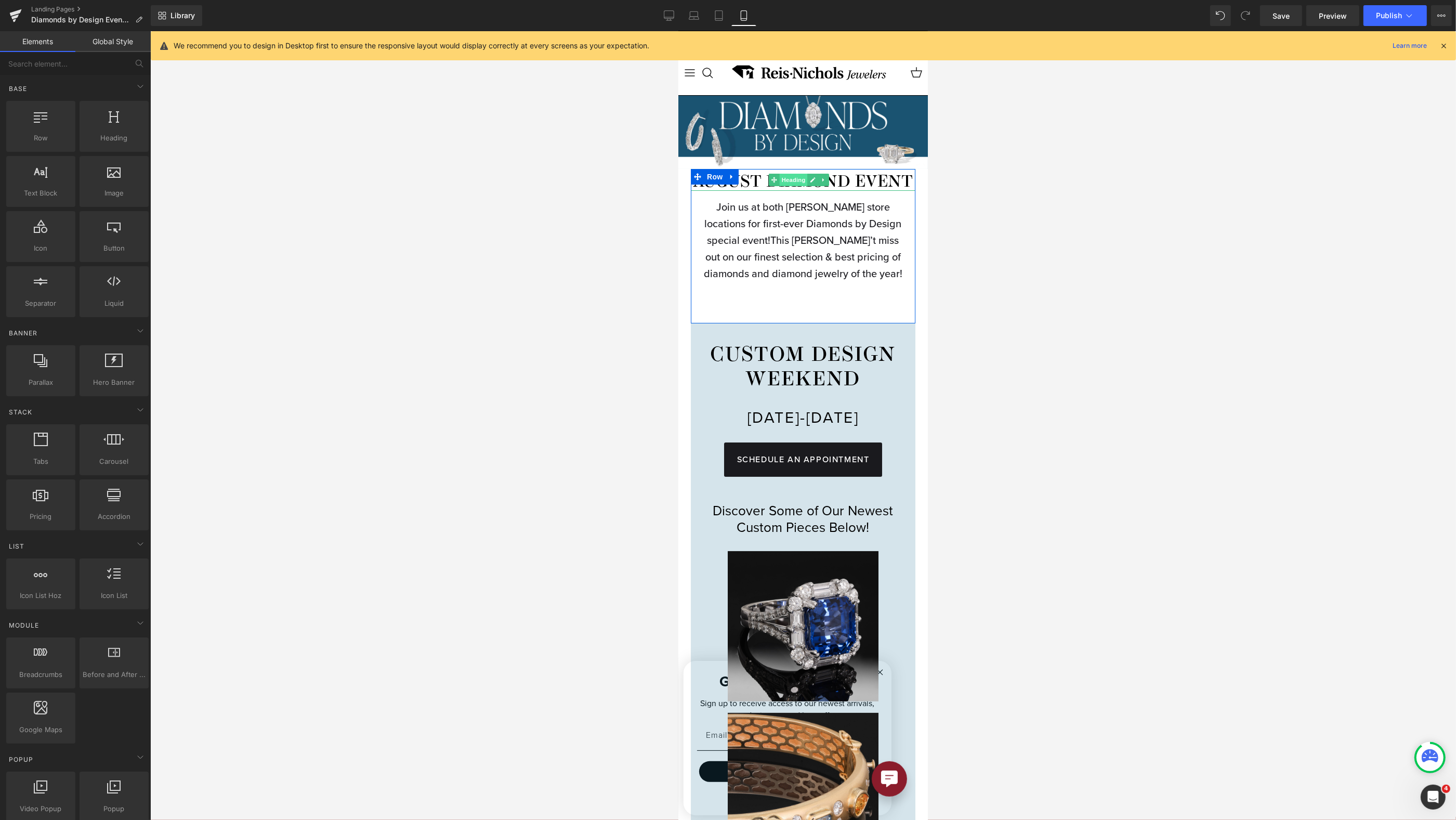
click at [782, 185] on span "Heading" at bounding box center [793, 180] width 28 height 13
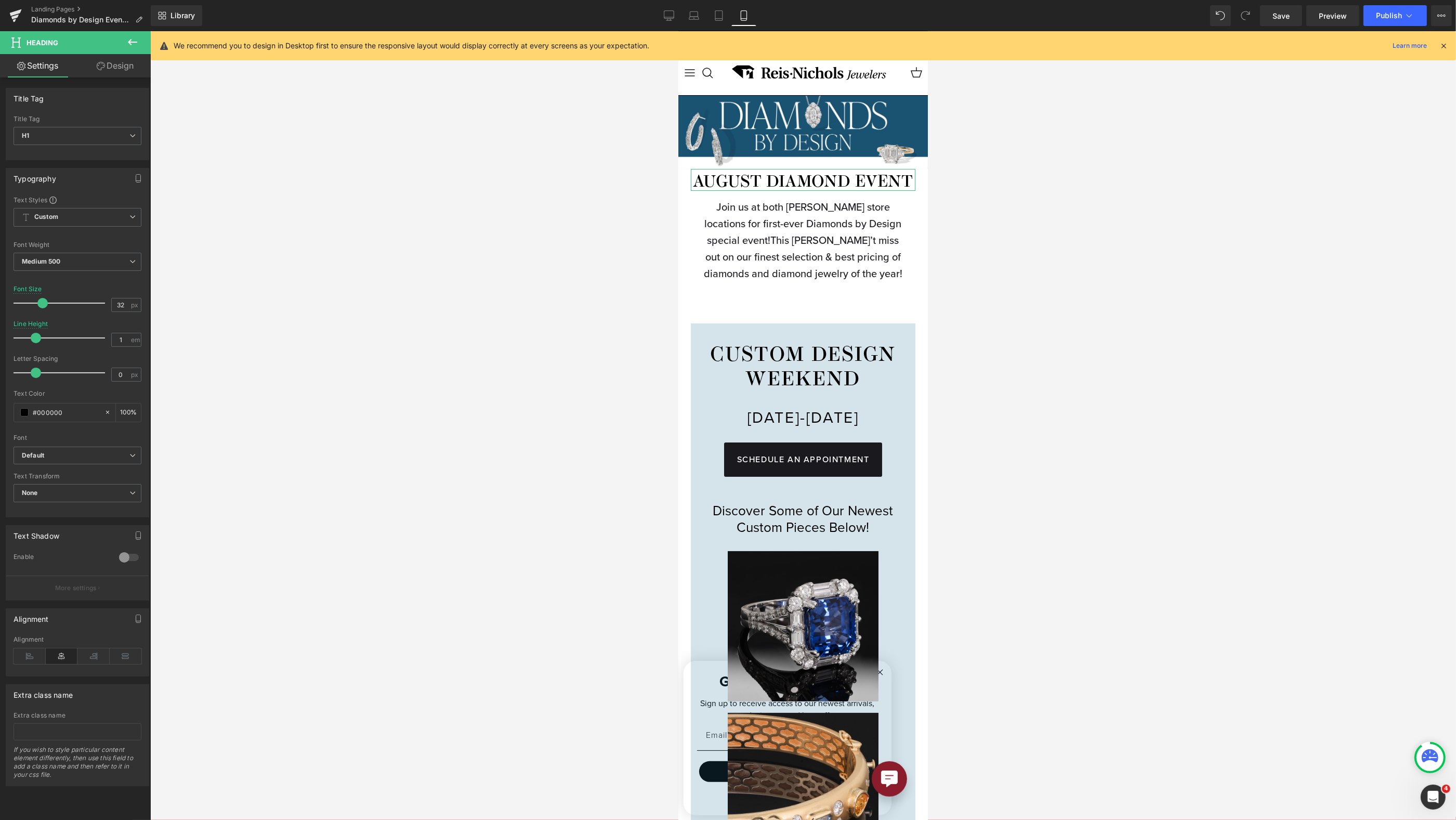
type input "1.1"
click at [41, 338] on span at bounding box center [39, 338] width 10 height 10
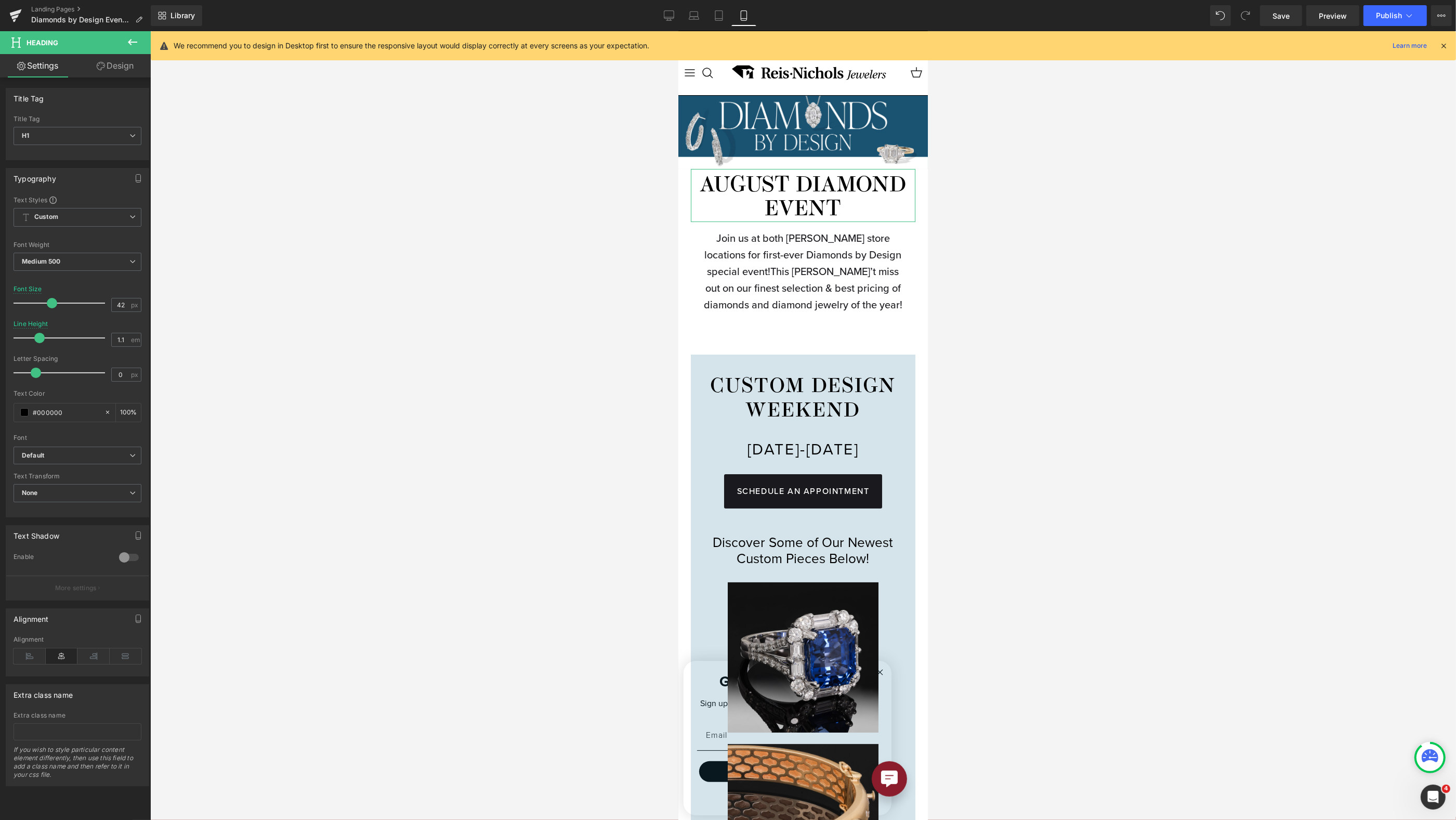
type input "41"
click at [50, 306] on span at bounding box center [50, 303] width 10 height 10
click at [720, 369] on span "Row" at bounding box center [714, 361] width 21 height 15
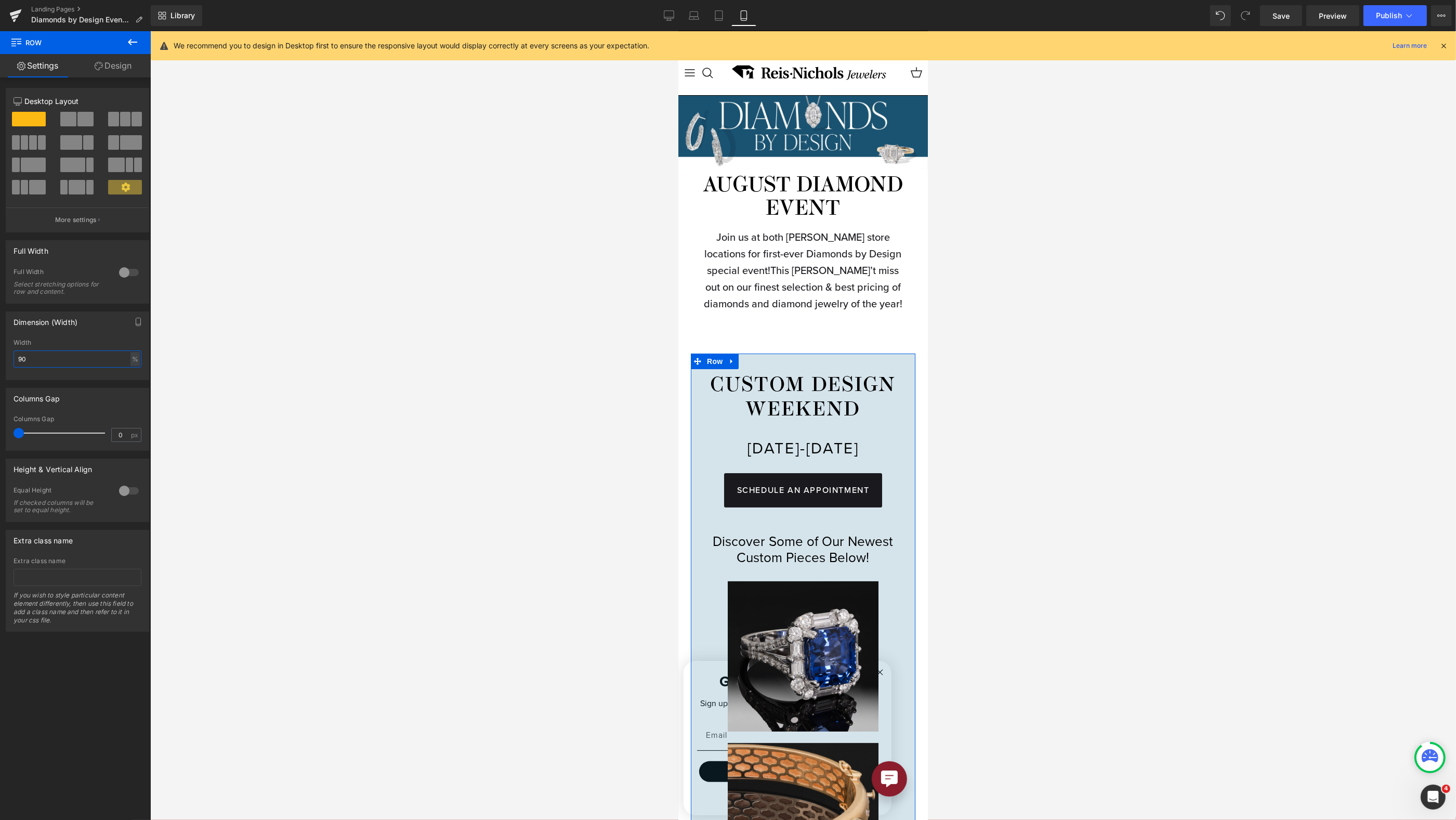
drag, startPoint x: 65, startPoint y: 357, endPoint x: -19, endPoint y: 350, distance: 84.3
click at [0, 350] on html "Row You are previewing how the will restyle your page. You can not edit Element…" at bounding box center [728, 410] width 1456 height 820
type input "100"
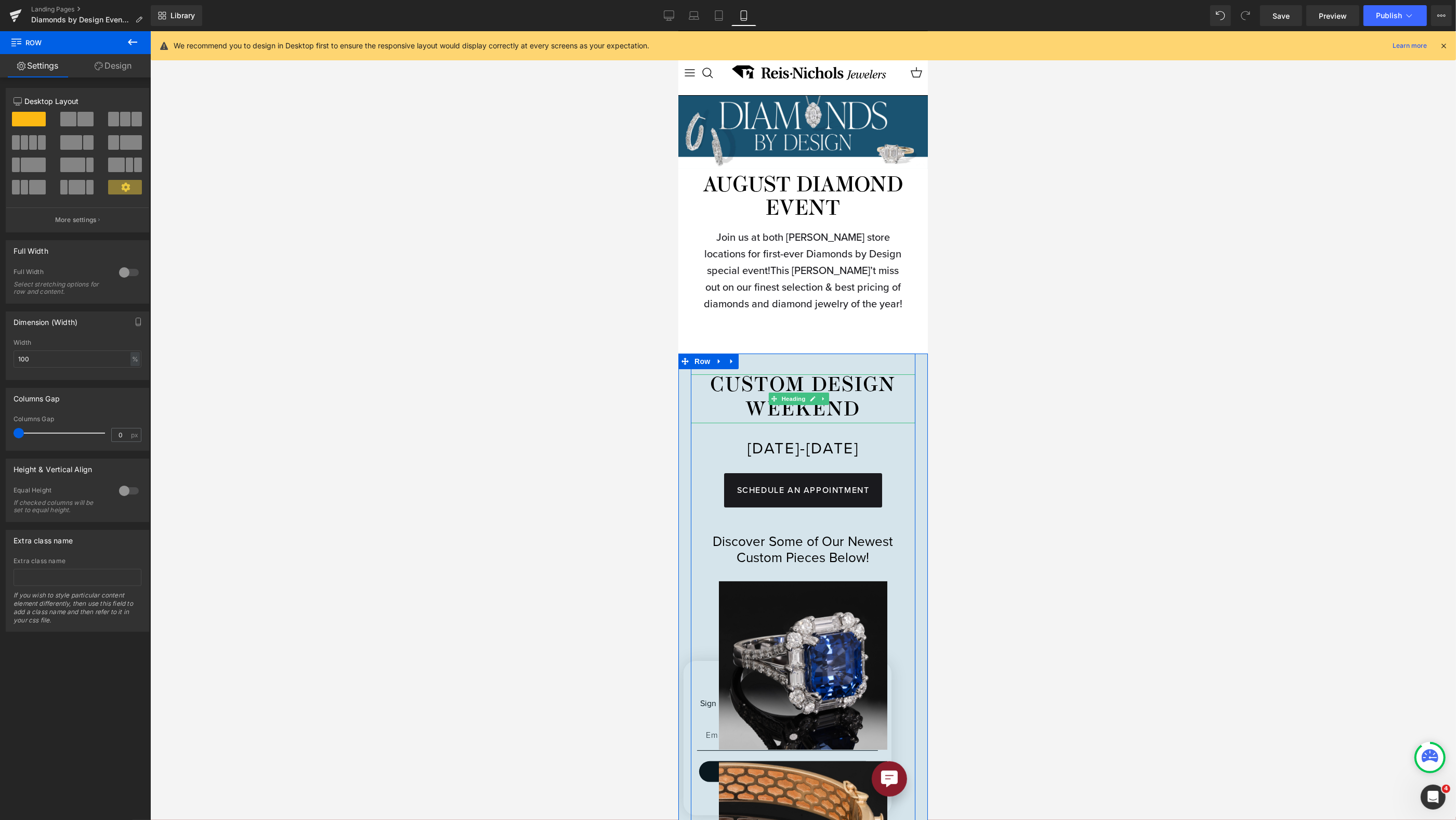
click at [721, 387] on h2 "CUSTOM DESIGN WEEKEND" at bounding box center [802, 399] width 224 height 49
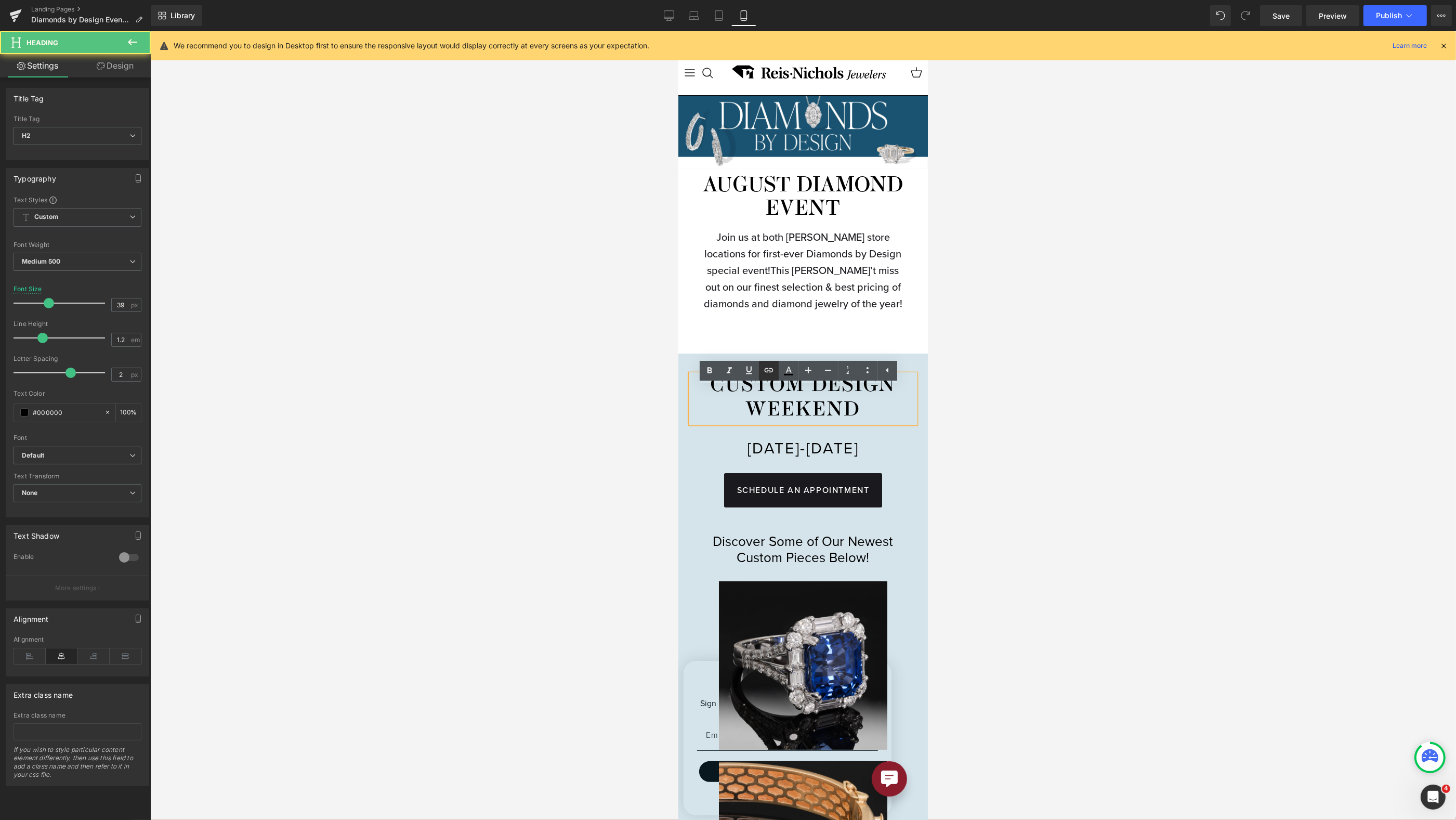
click at [769, 379] on link at bounding box center [769, 371] width 20 height 20
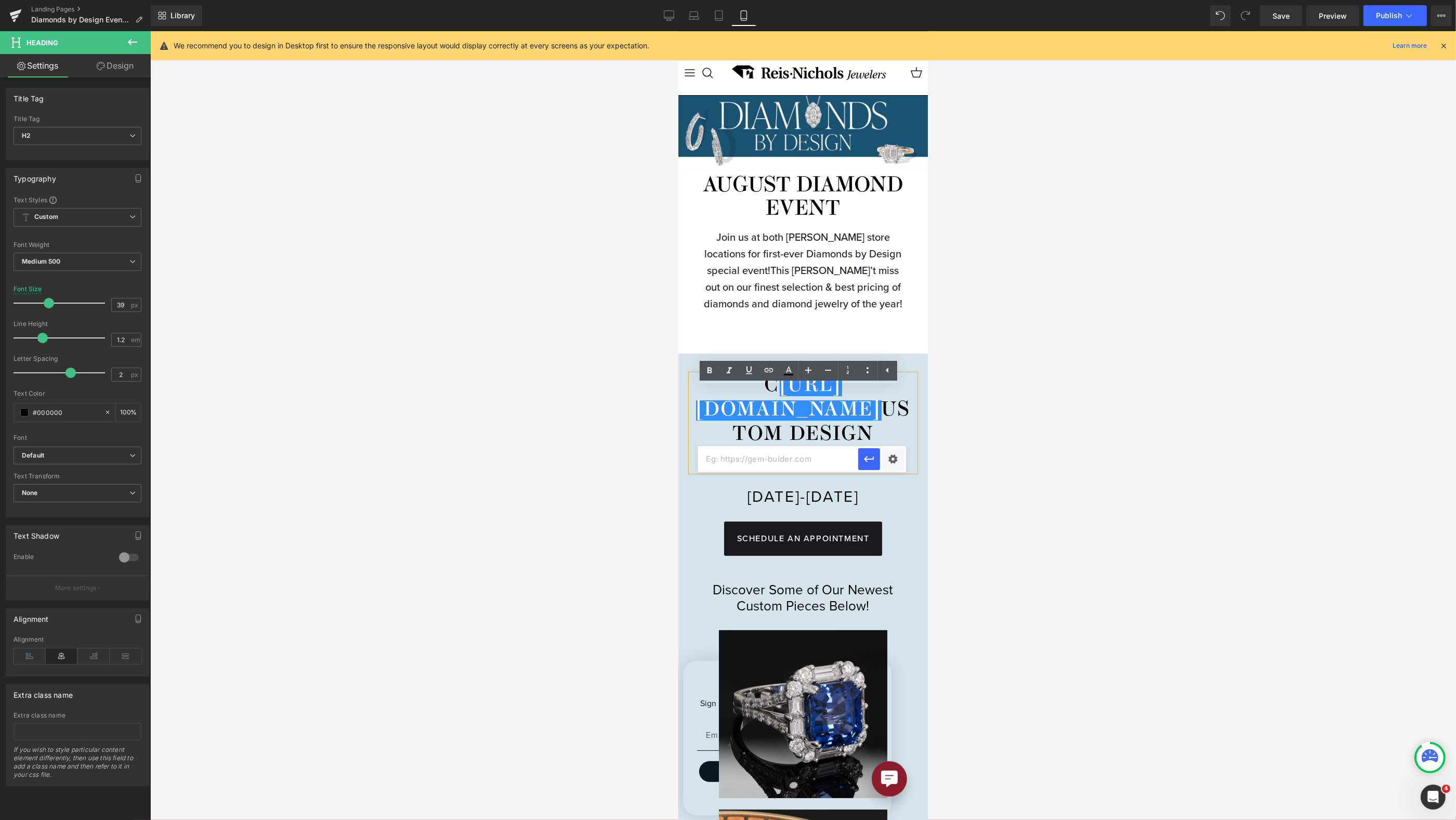
click at [1045, 368] on div at bounding box center [803, 426] width 1306 height 789
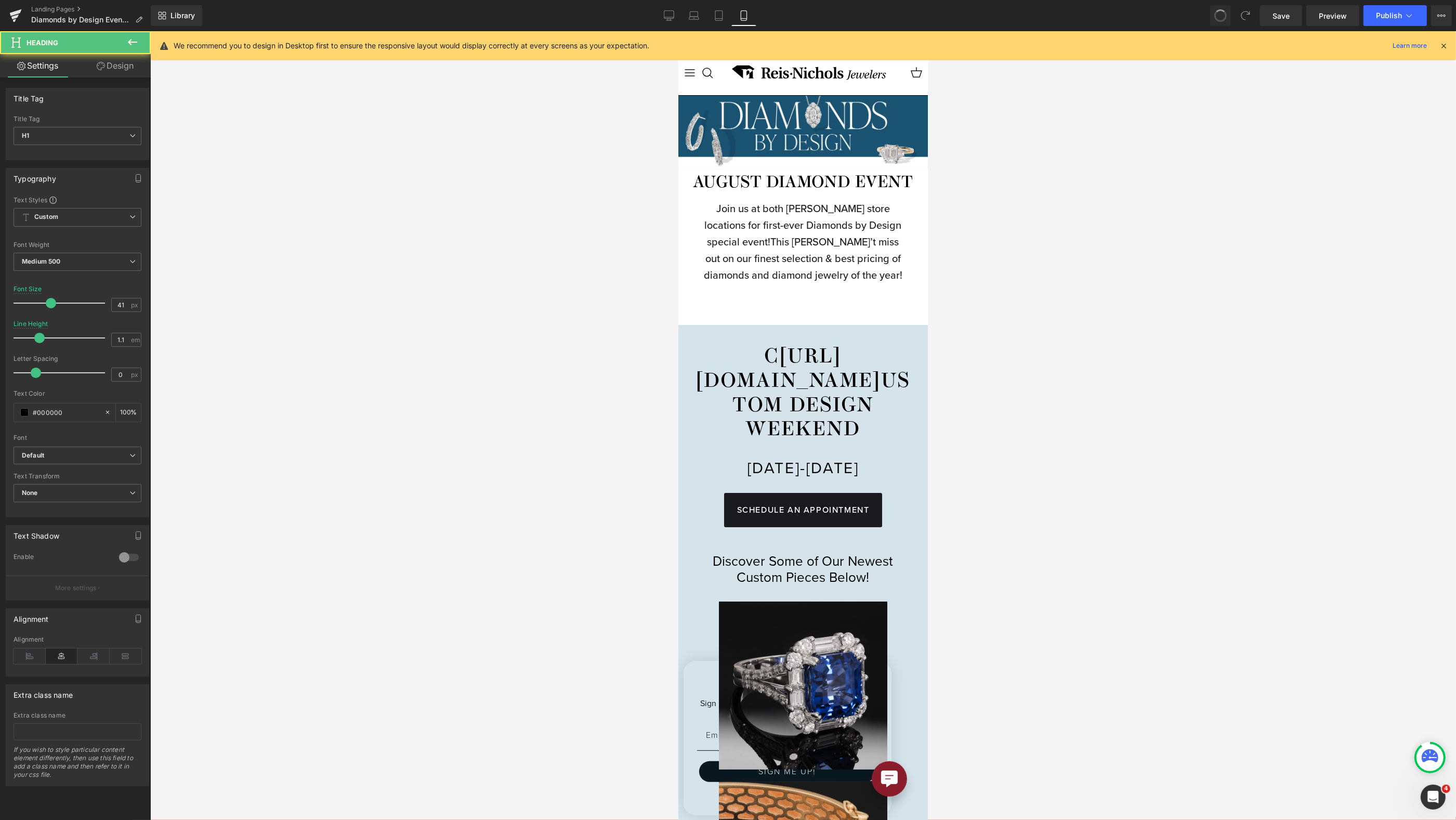
type input "32"
click at [791, 401] on span "Heading" at bounding box center [793, 395] width 28 height 13
click at [753, 388] on h2 "C https://gem-3910432.net USTOM DESIGN WEEKEND" at bounding box center [802, 394] width 224 height 97
drag, startPoint x: 749, startPoint y: 387, endPoint x: 811, endPoint y: 413, distance: 67.2
click at [811, 413] on h2 "C https://gem-3910432.net USTOM DESIGN WEEKEND" at bounding box center [802, 394] width 224 height 97
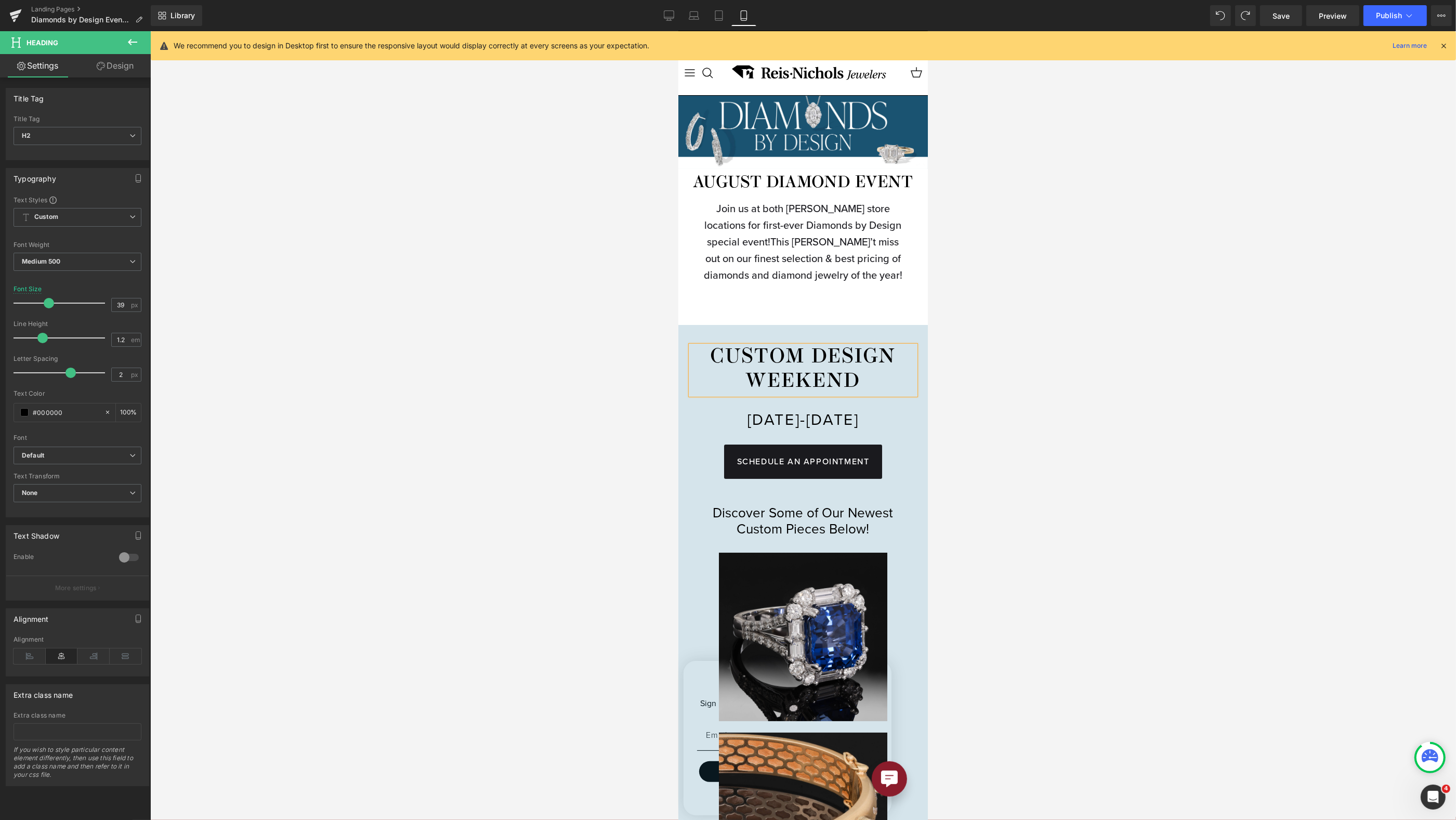
click at [795, 371] on div "C USTOM DESIGN WEEKEND Heading AUGUST 14-16 Heading Looking for something one-o…" at bounding box center [802, 743] width 224 height 836
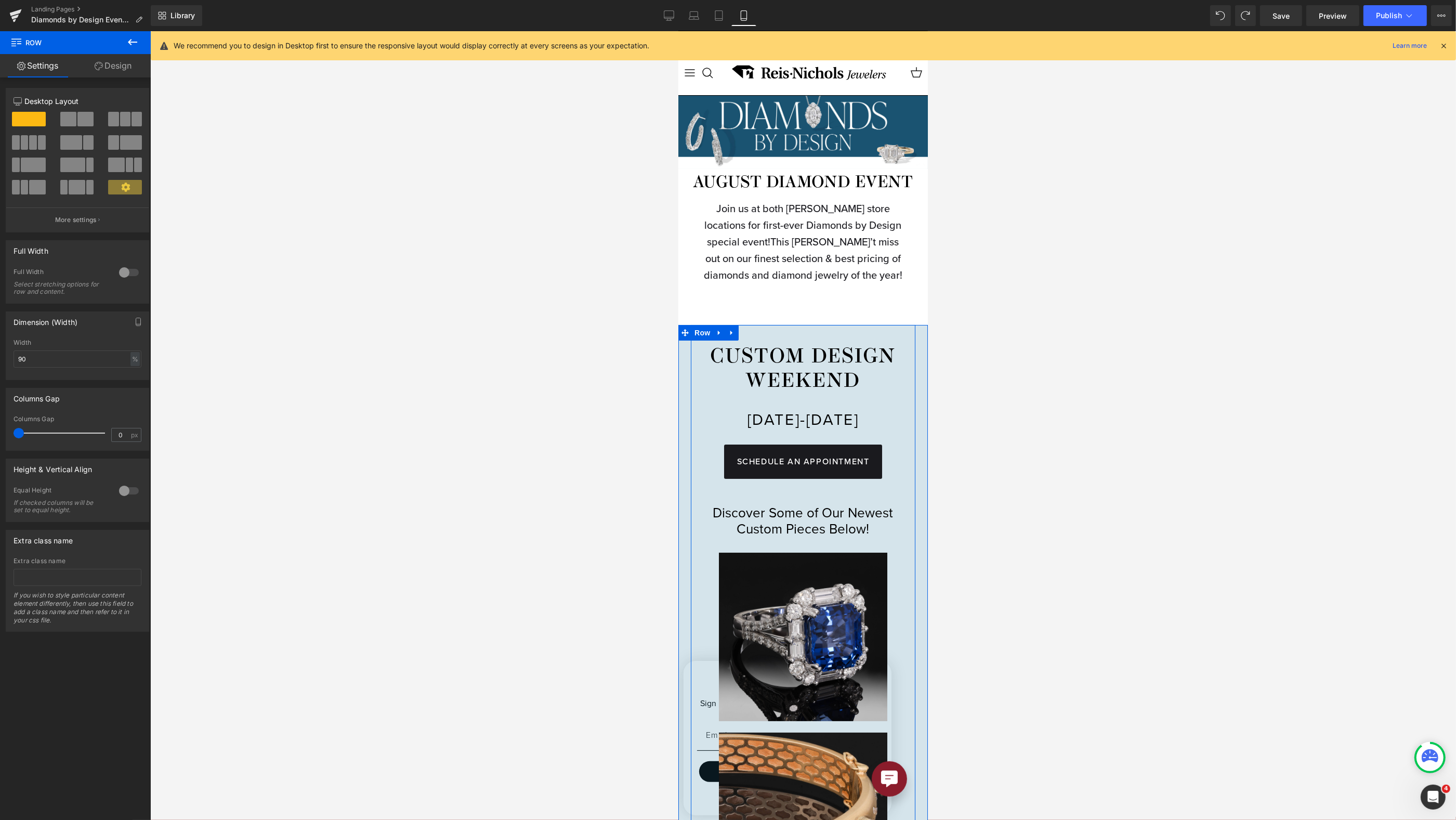
click at [730, 340] on link at bounding box center [731, 333] width 13 height 15
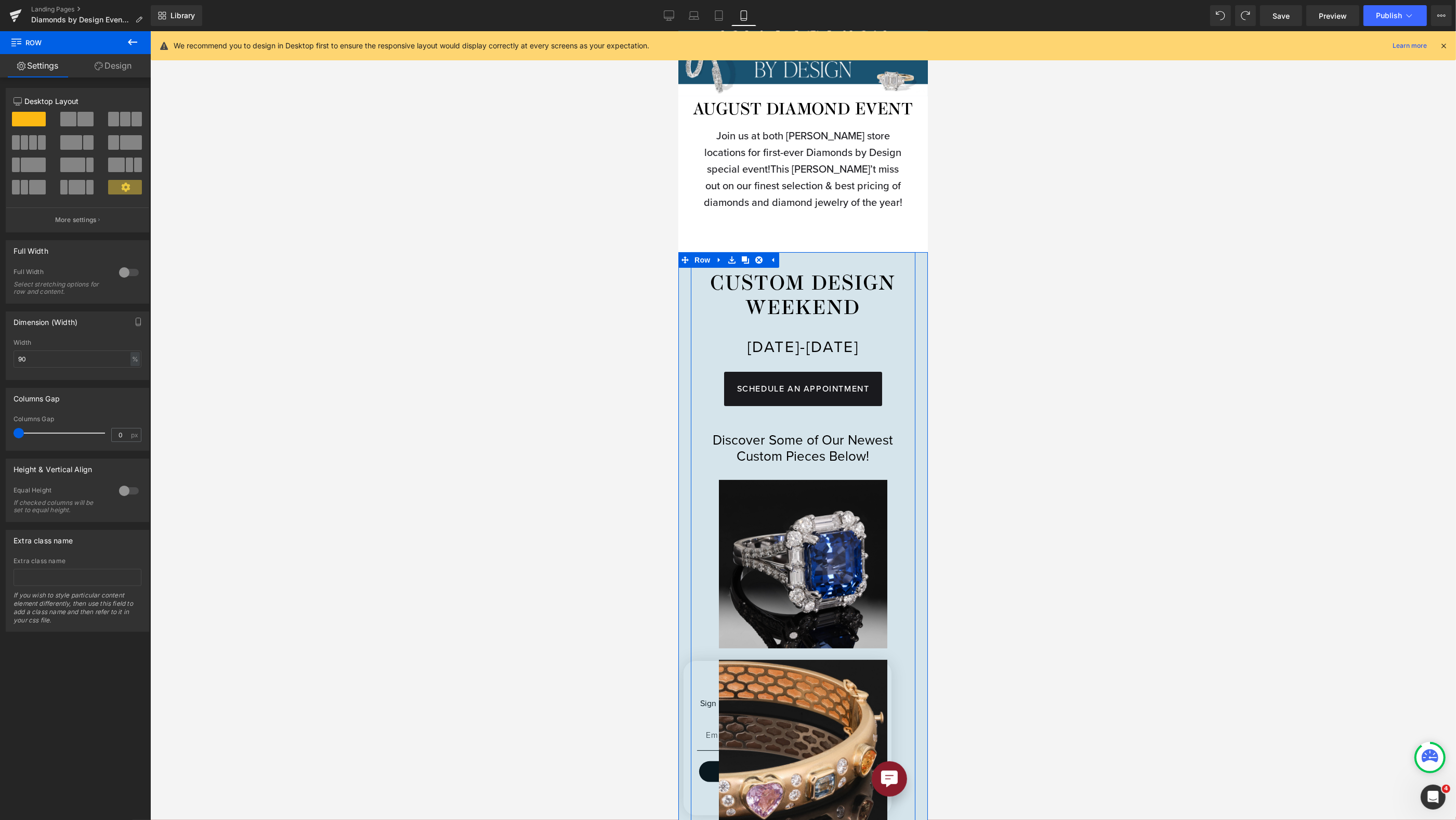
scroll to position [87, 0]
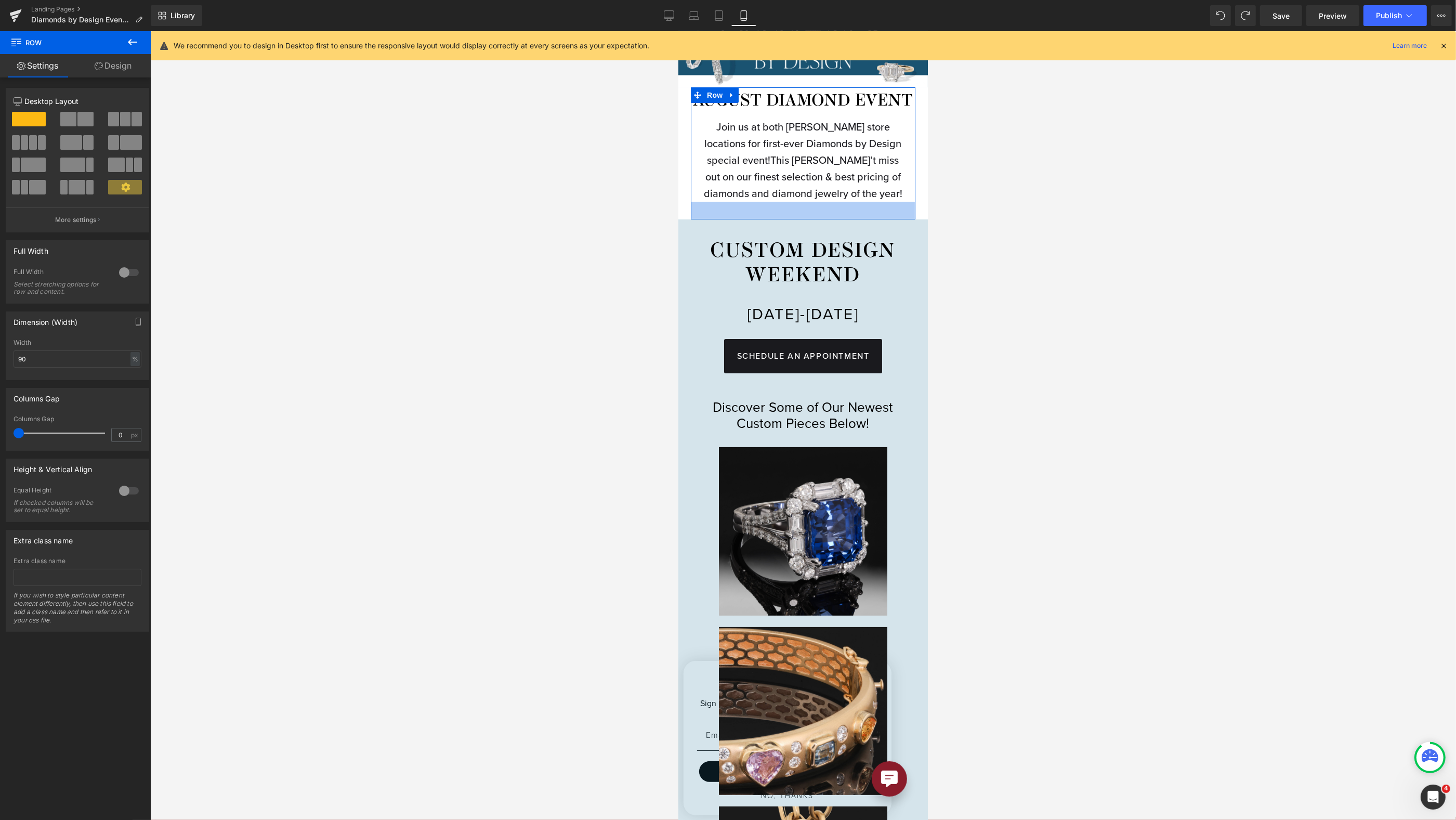
drag, startPoint x: 810, startPoint y: 237, endPoint x: 852, endPoint y: 305, distance: 79.9
click at [810, 220] on div "AUGUST DIAMOND EVENT Heading Join us at both Reis-Nichols store locations for f…" at bounding box center [802, 153] width 224 height 132
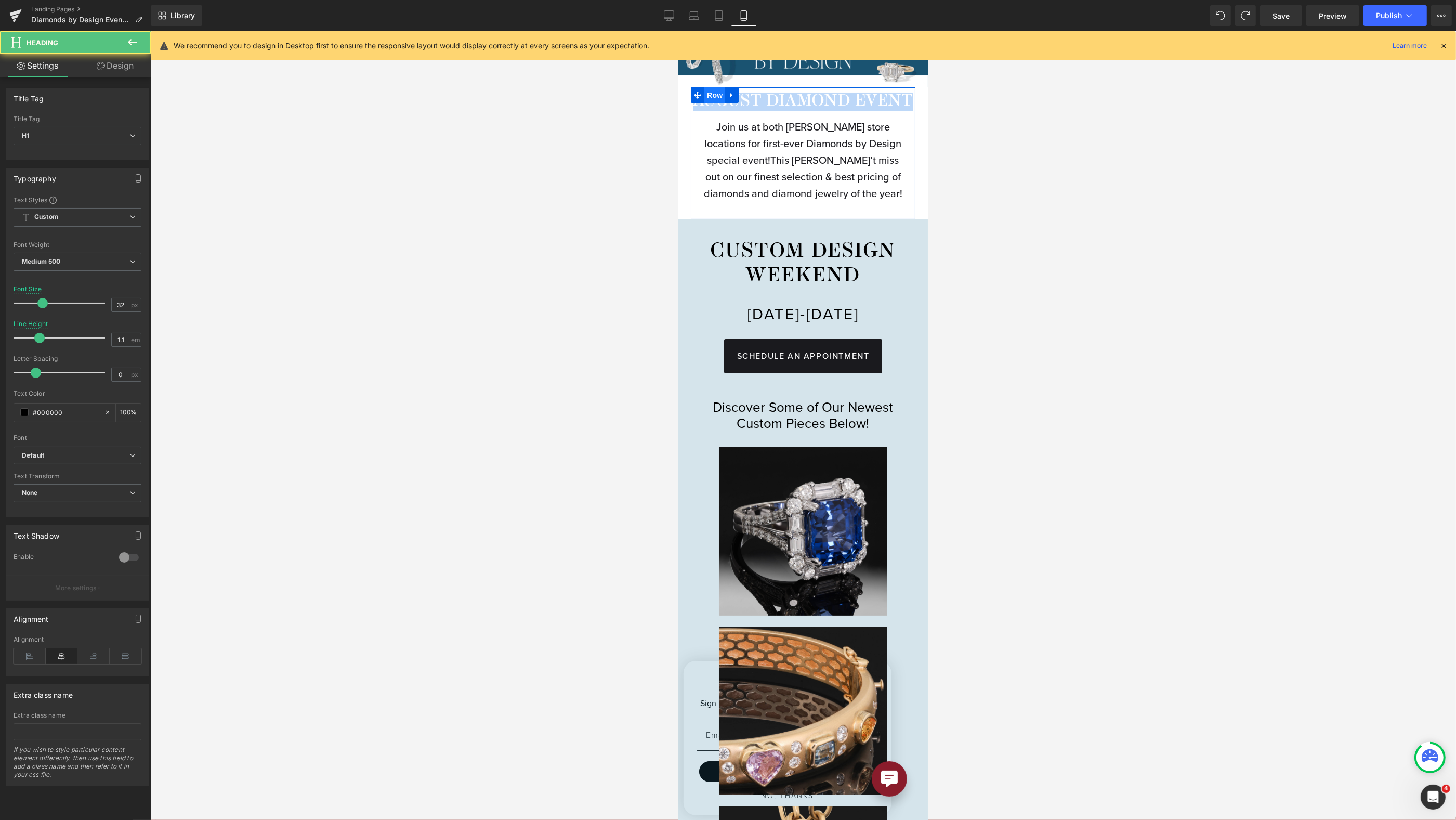
click at [708, 94] on div "AUGUST DIAMOND EVENT Heading Join us at both Reis-Nichols store locations for f…" at bounding box center [802, 153] width 224 height 132
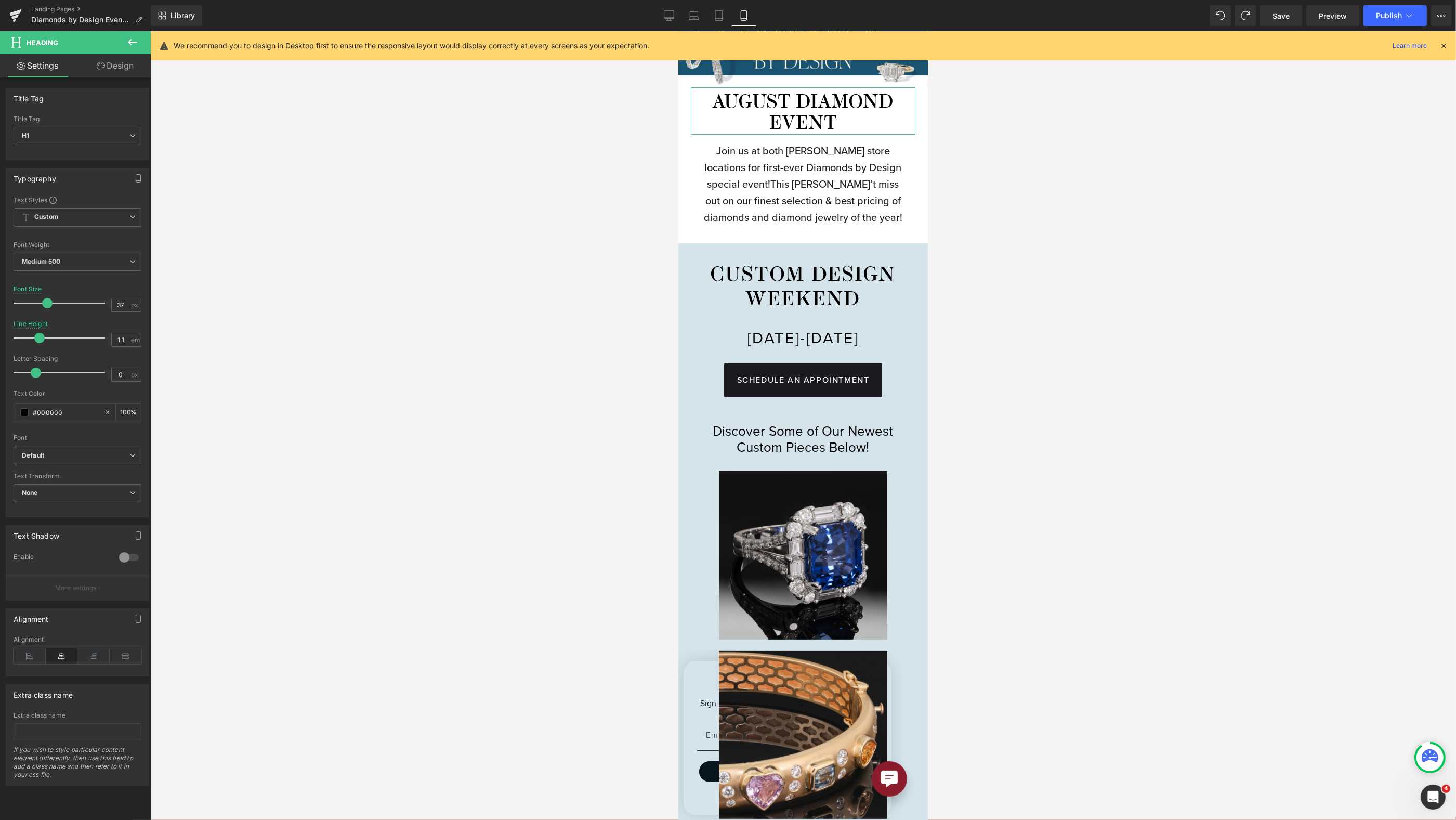
type input "38"
click at [50, 301] on span at bounding box center [48, 303] width 10 height 10
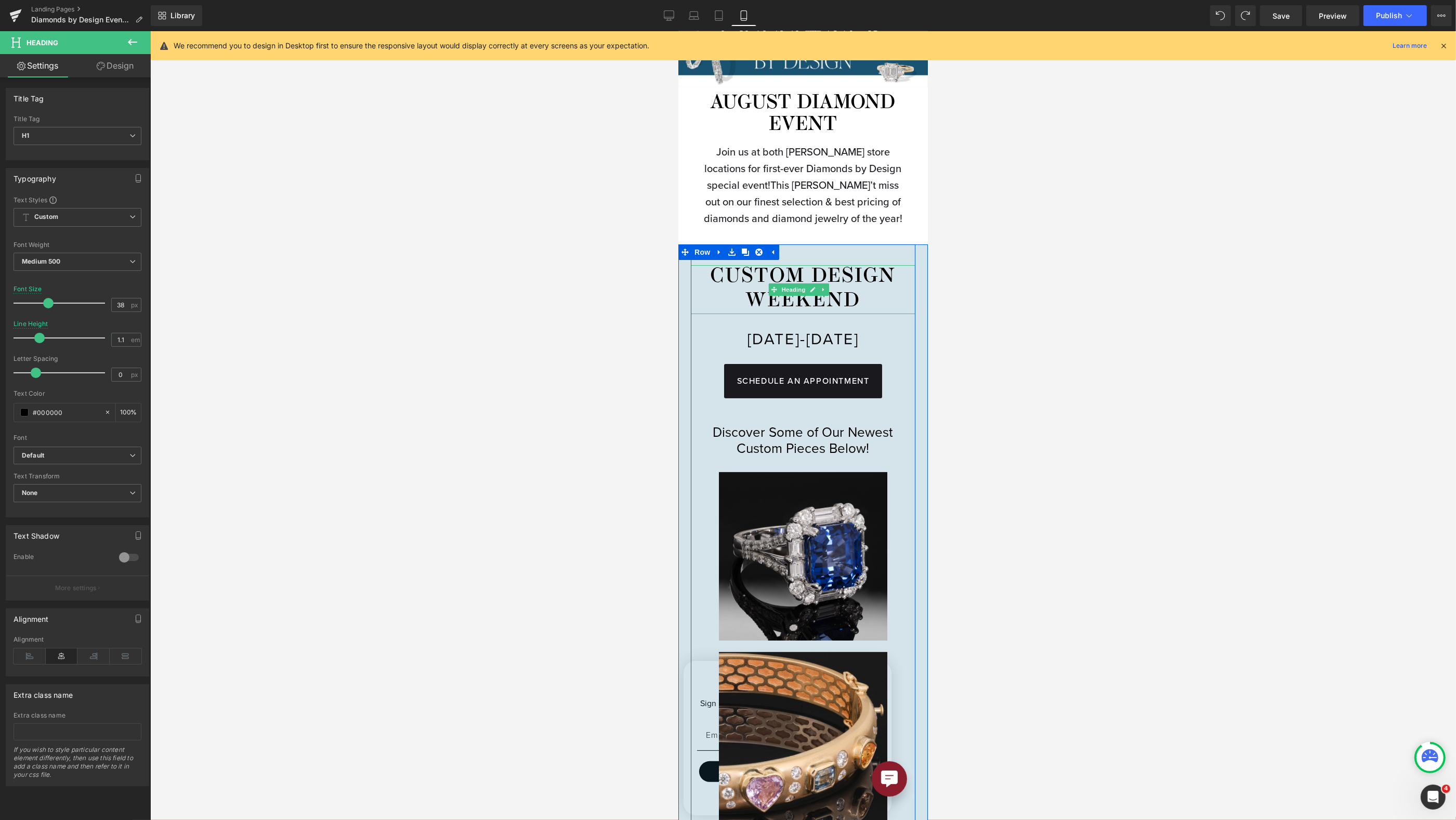
click at [799, 314] on h2 "C USTOM DESIGN WEEKEND" at bounding box center [802, 289] width 224 height 49
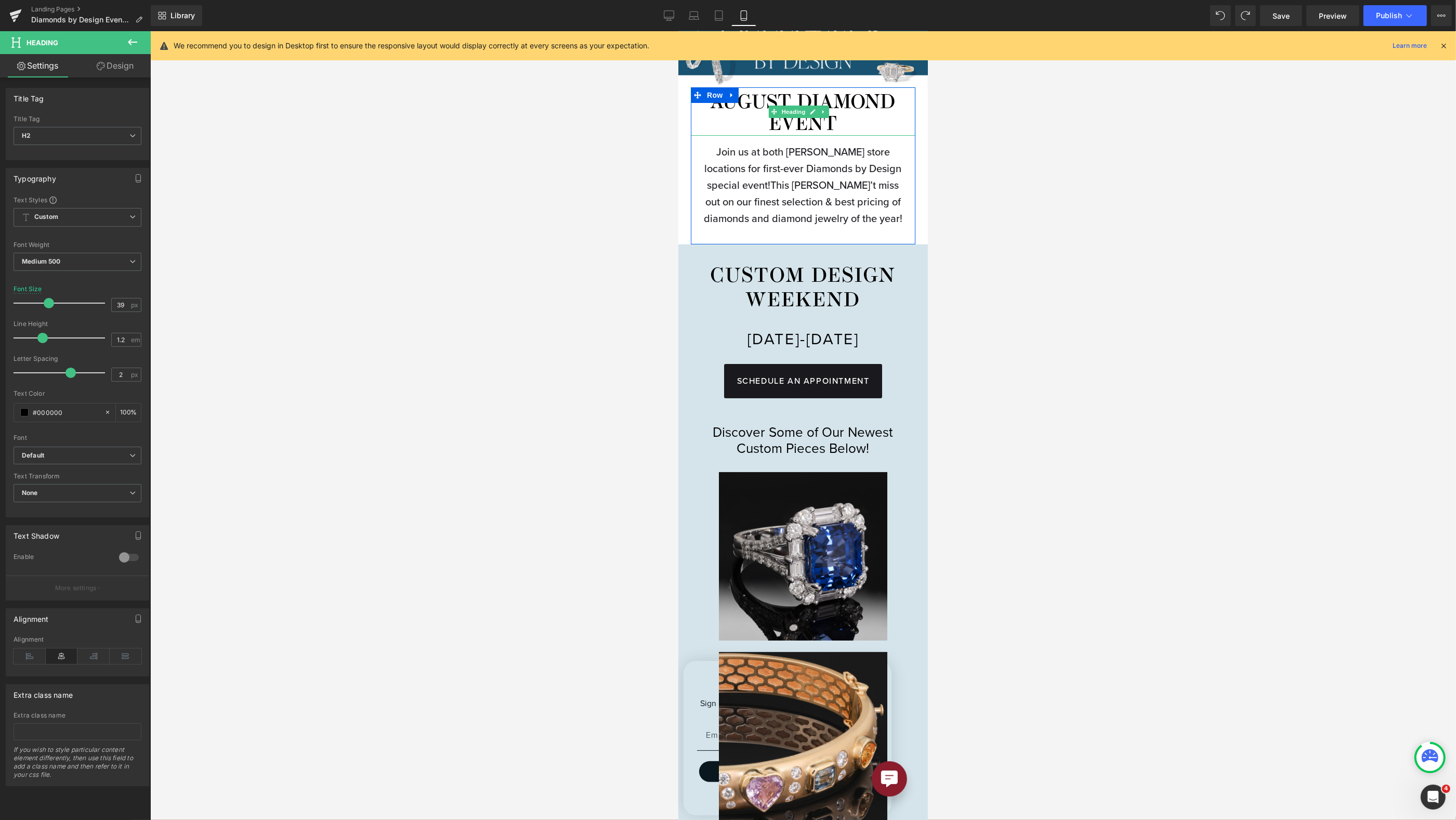
click at [748, 103] on h1 "AUGUST DIAMOND EVENT" at bounding box center [802, 114] width 224 height 44
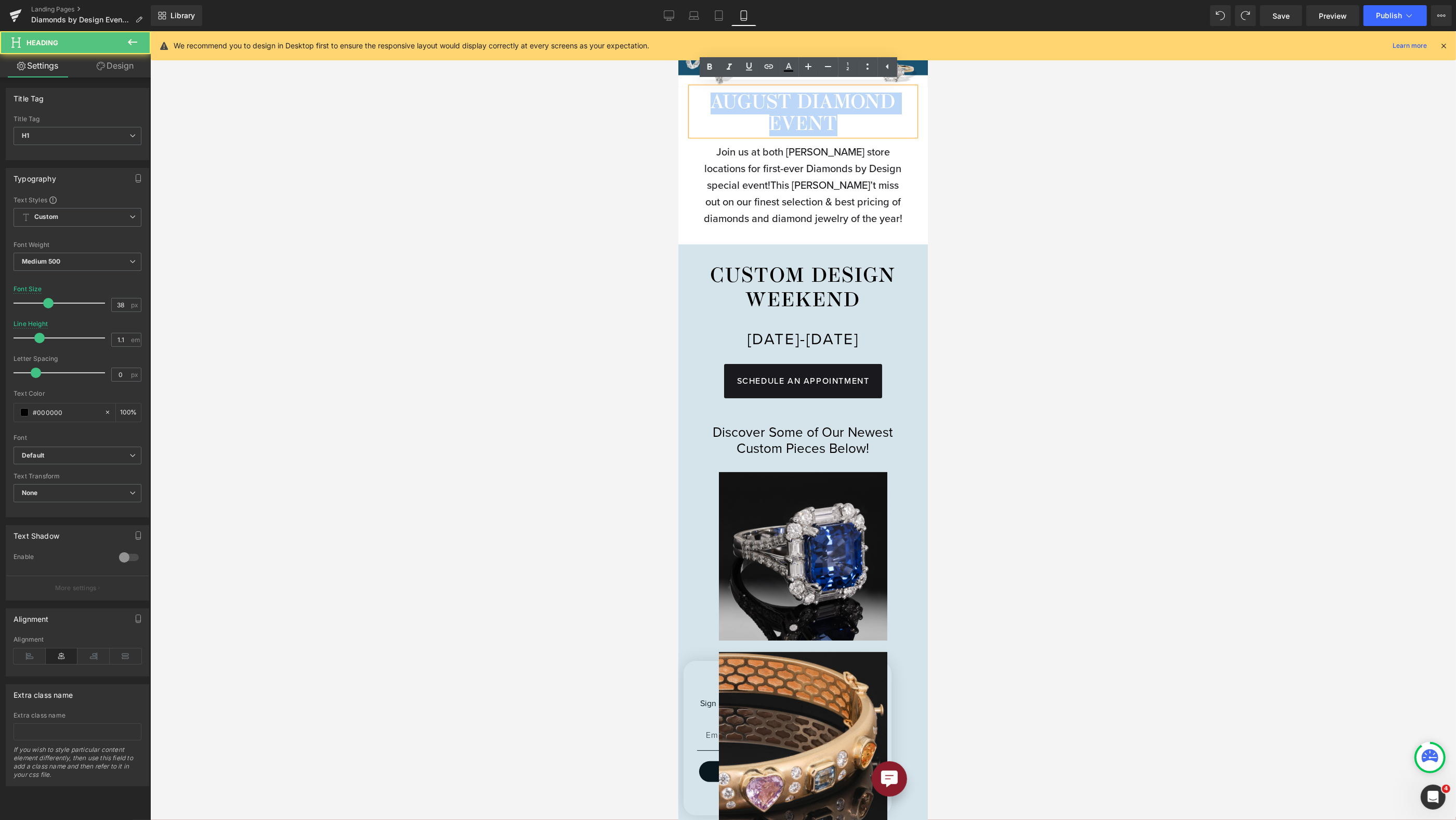
drag, startPoint x: 842, startPoint y: 124, endPoint x: 655, endPoint y: 94, distance: 189.4
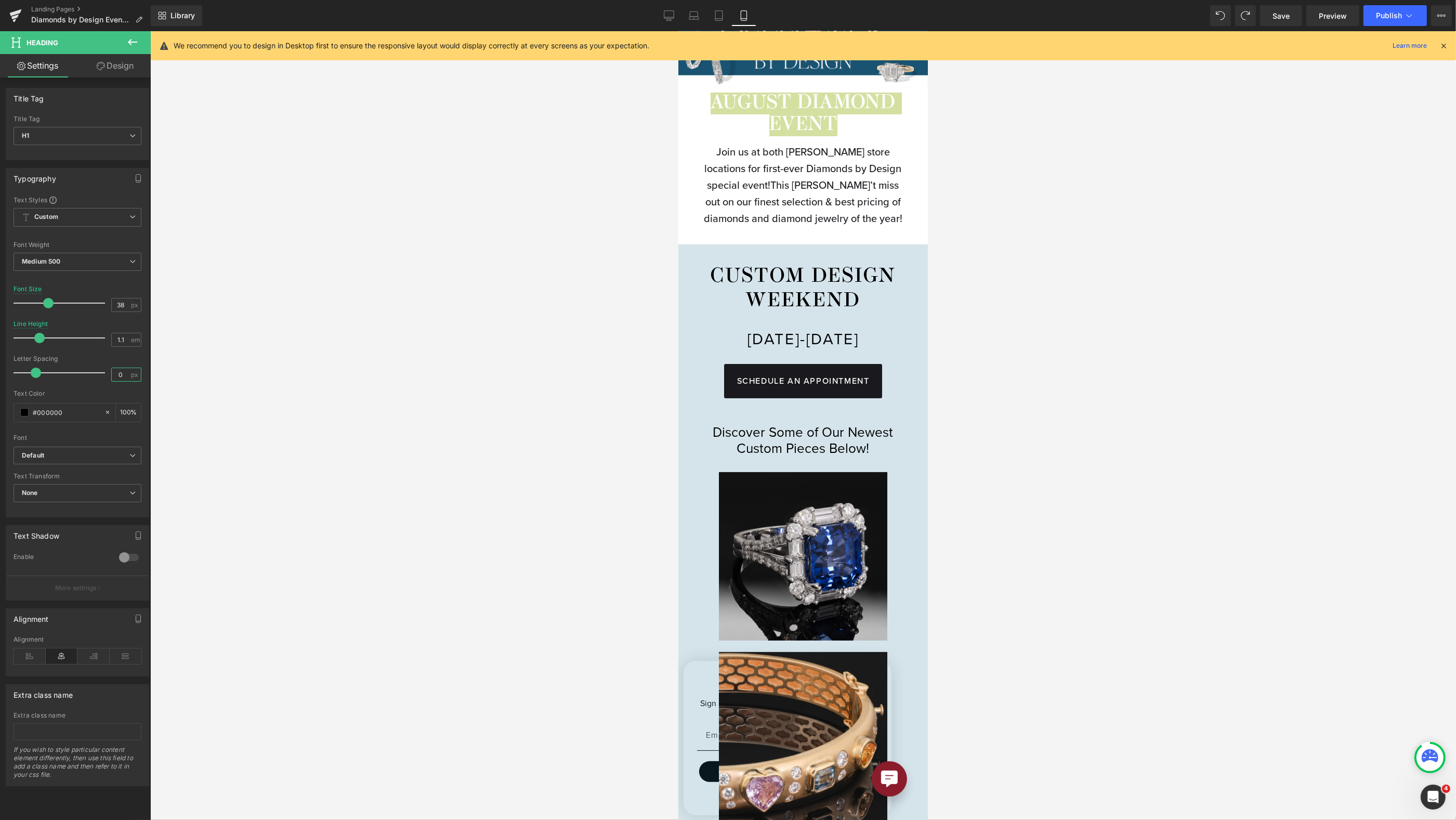
drag, startPoint x: 117, startPoint y: 369, endPoint x: 105, endPoint y: 371, distance: 12.2
click at [105, 371] on div "Letter Spacing 0 px" at bounding box center [77, 373] width 128 height 35
type input "1"
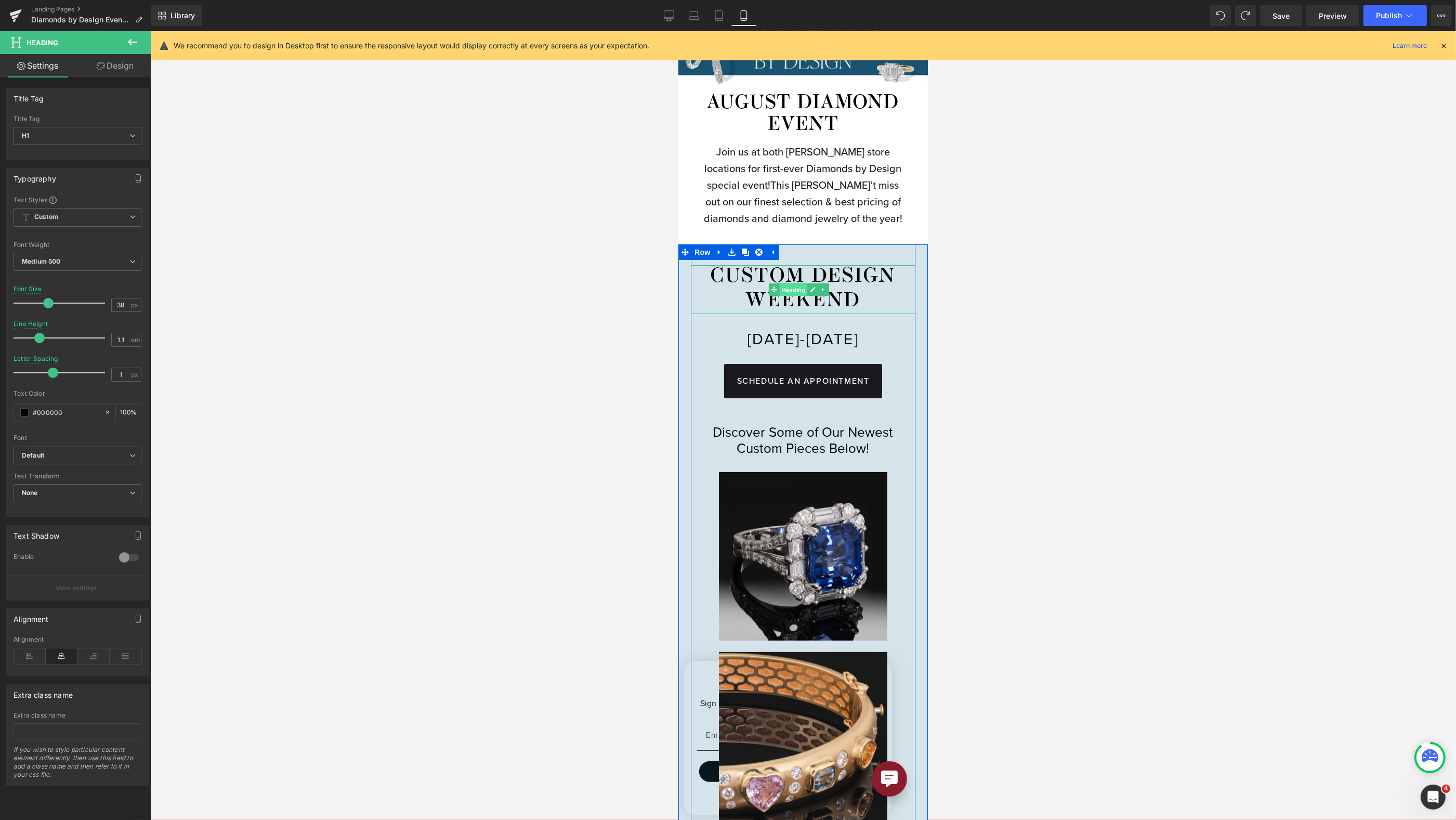
drag, startPoint x: 800, startPoint y: 299, endPoint x: 1142, endPoint y: 345, distance: 345.1
click at [800, 296] on span "Heading" at bounding box center [793, 290] width 28 height 13
drag, startPoint x: 120, startPoint y: 373, endPoint x: 96, endPoint y: 370, distance: 24.2
click at [97, 371] on div "Letter Spacing 2 px" at bounding box center [77, 373] width 128 height 35
type input "1"
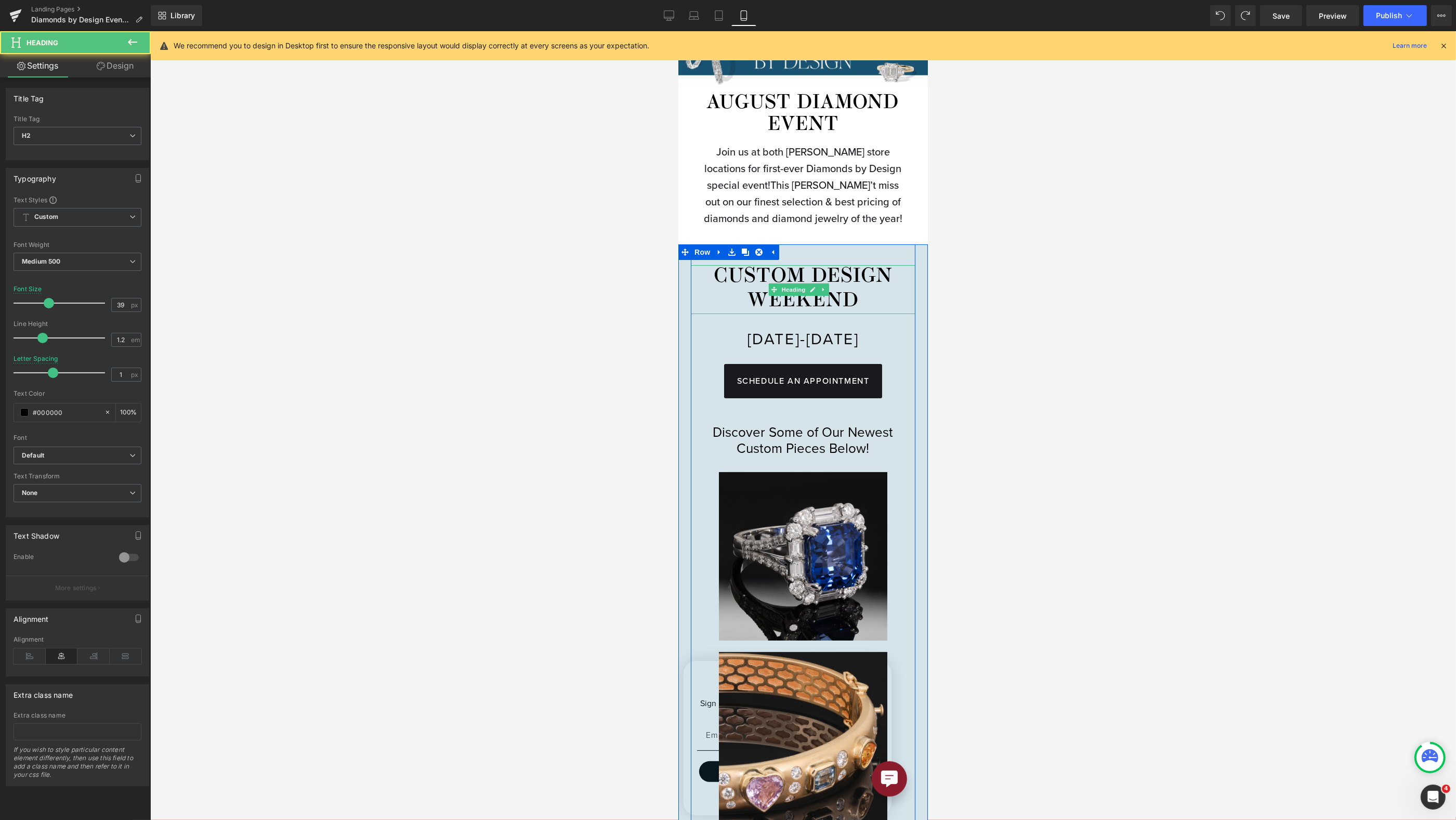
click at [806, 311] on h2 "CUSTOM DESIGN WEEKEND" at bounding box center [802, 289] width 224 height 49
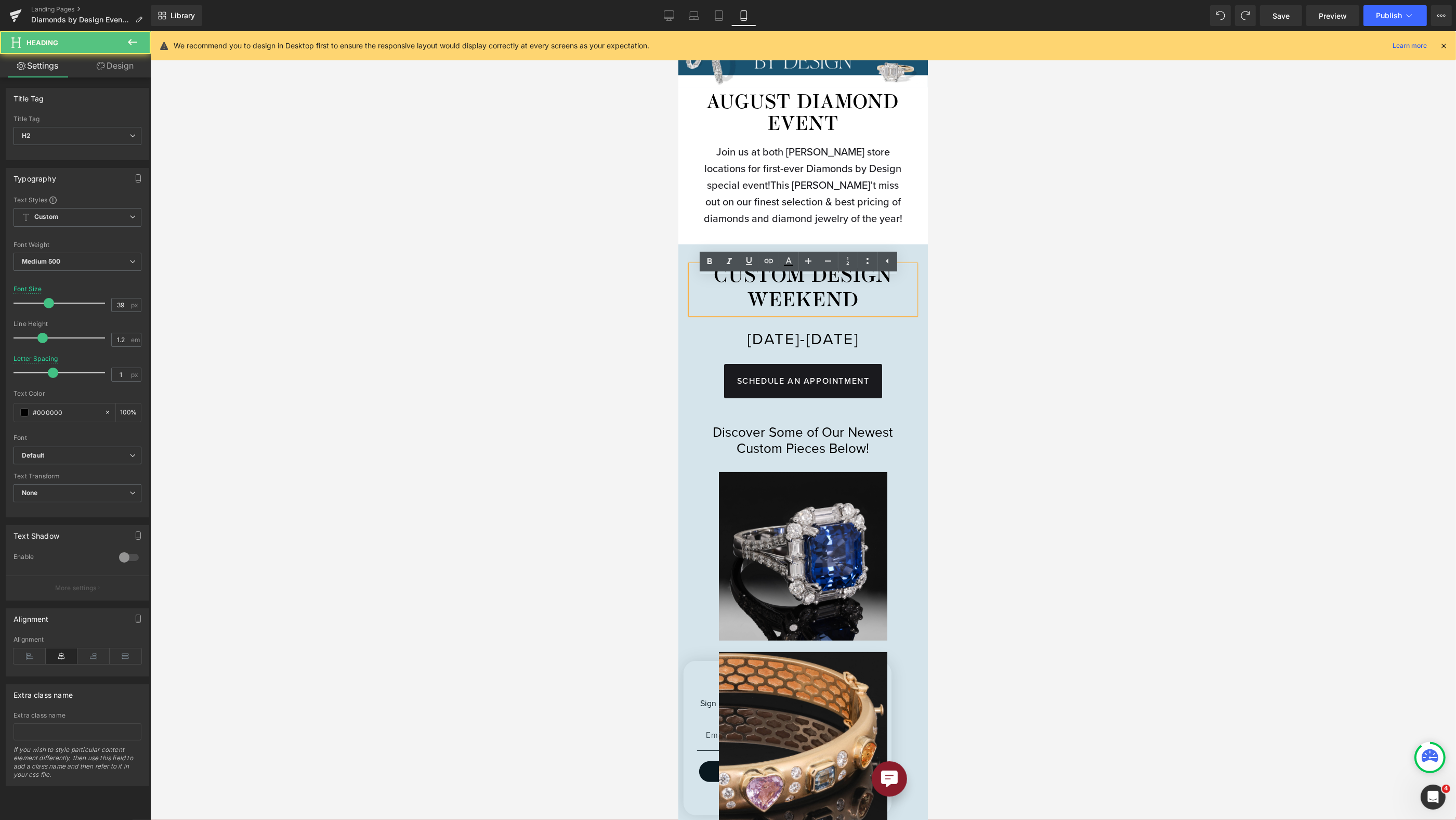
click at [1039, 280] on div at bounding box center [803, 426] width 1306 height 789
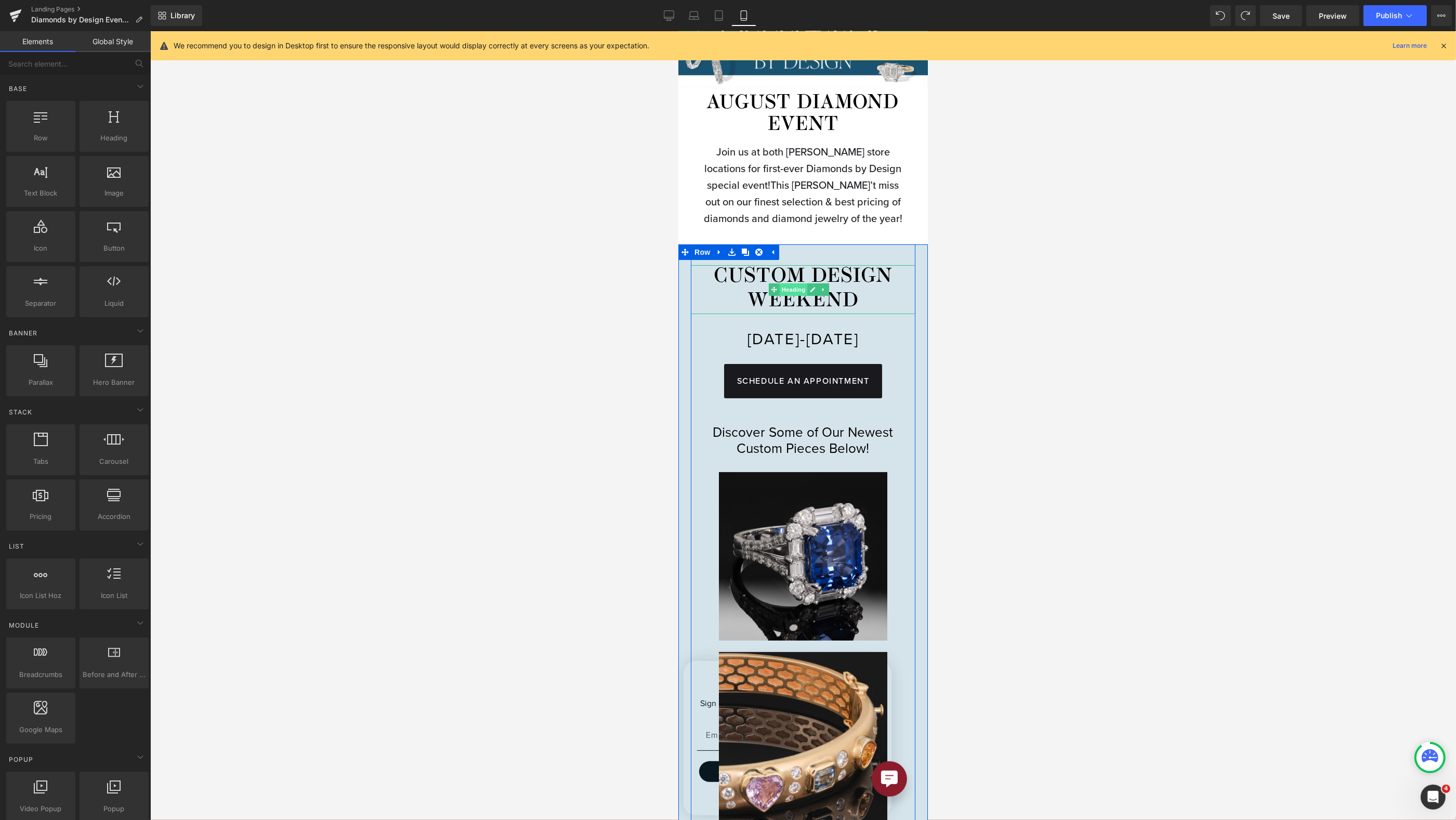
drag, startPoint x: 909, startPoint y: 459, endPoint x: 793, endPoint y: 302, distance: 195.2
click at [793, 296] on span "Heading" at bounding box center [793, 290] width 28 height 13
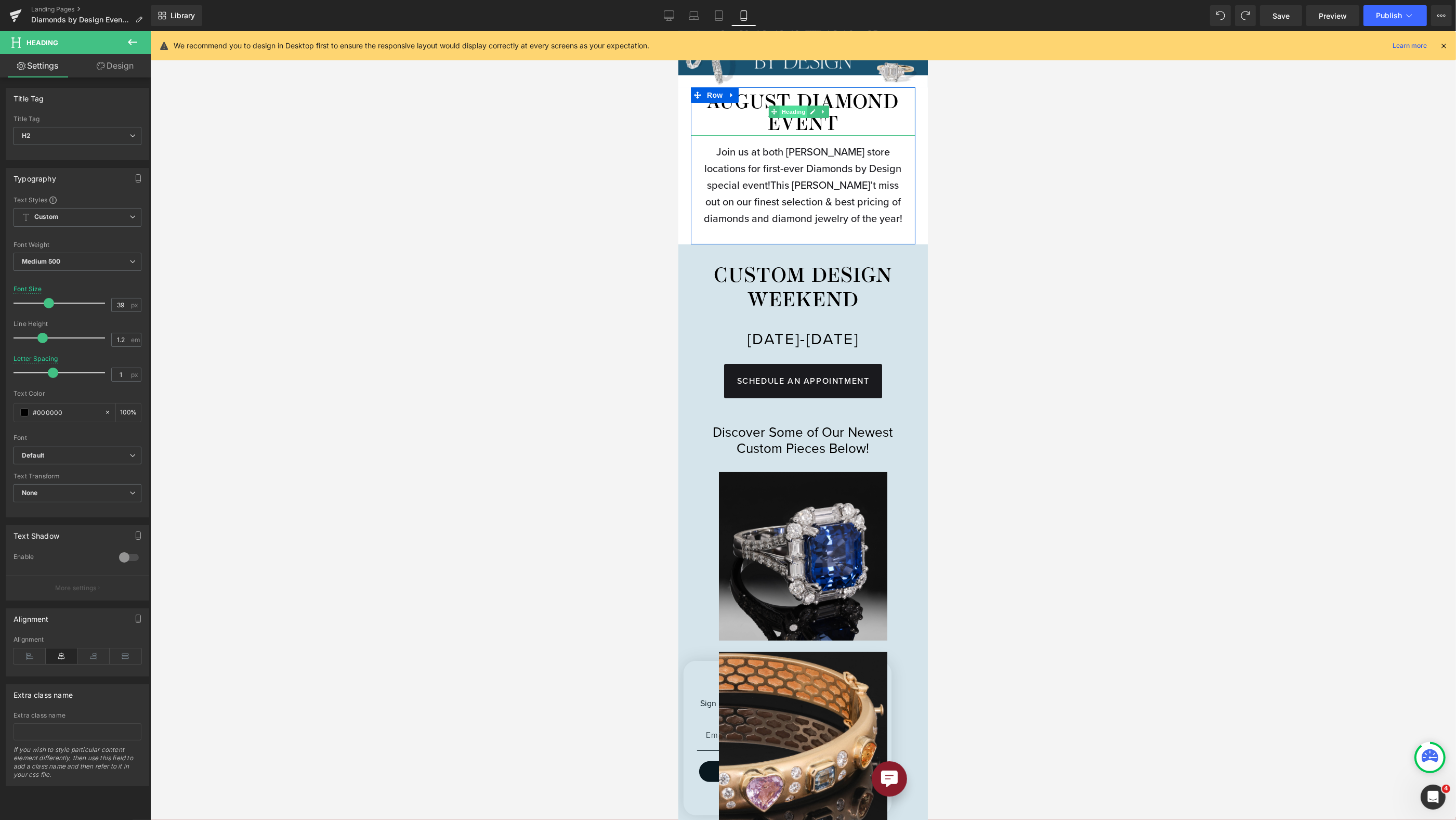
click at [796, 107] on span "Heading" at bounding box center [793, 112] width 28 height 13
drag, startPoint x: 125, startPoint y: 338, endPoint x: 150, endPoint y: 301, distance: 44.7
click at [125, 338] on input "1.1" at bounding box center [121, 340] width 18 height 13
type input "1.2"
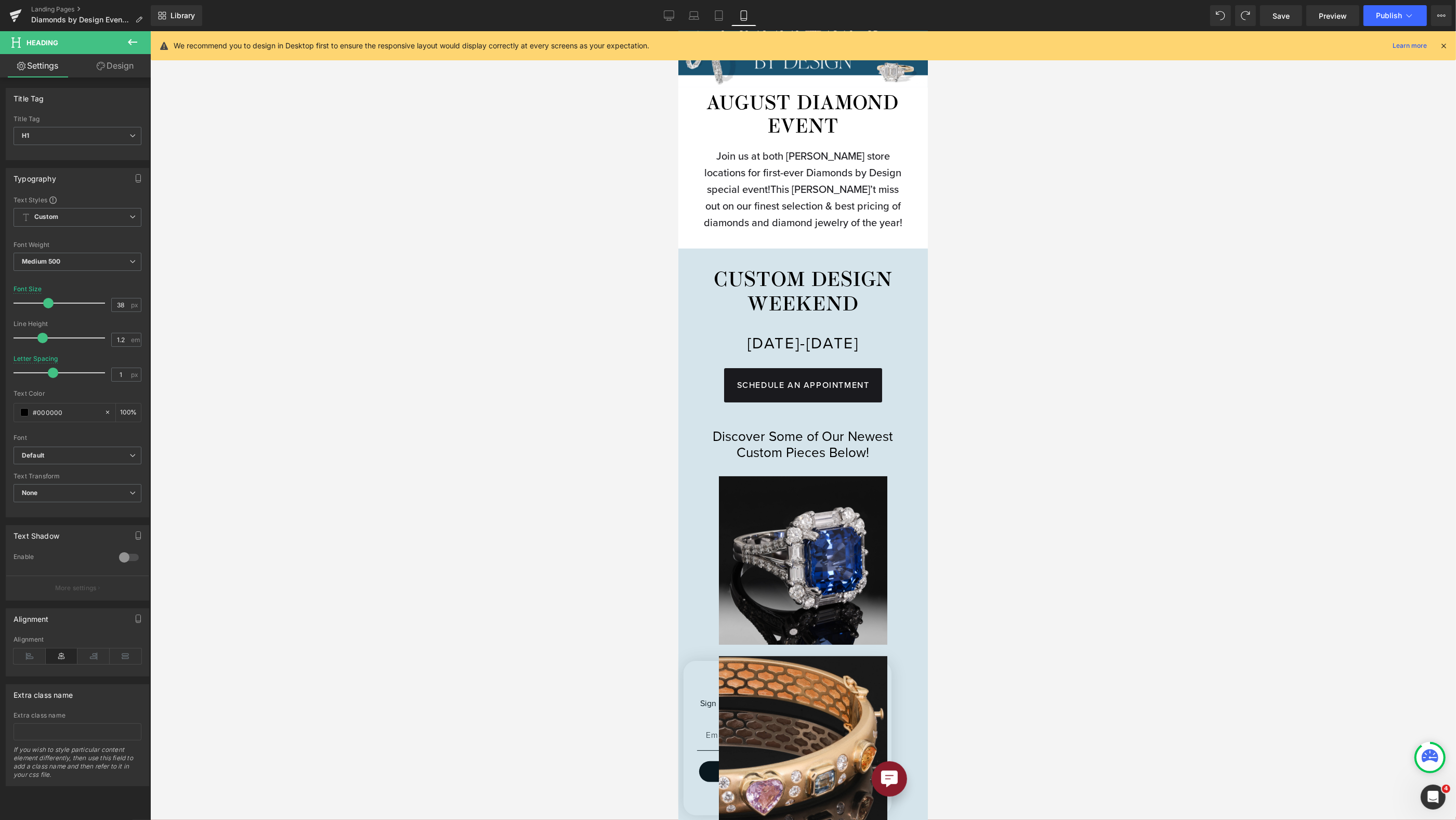
click at [1011, 256] on div at bounding box center [803, 426] width 1306 height 789
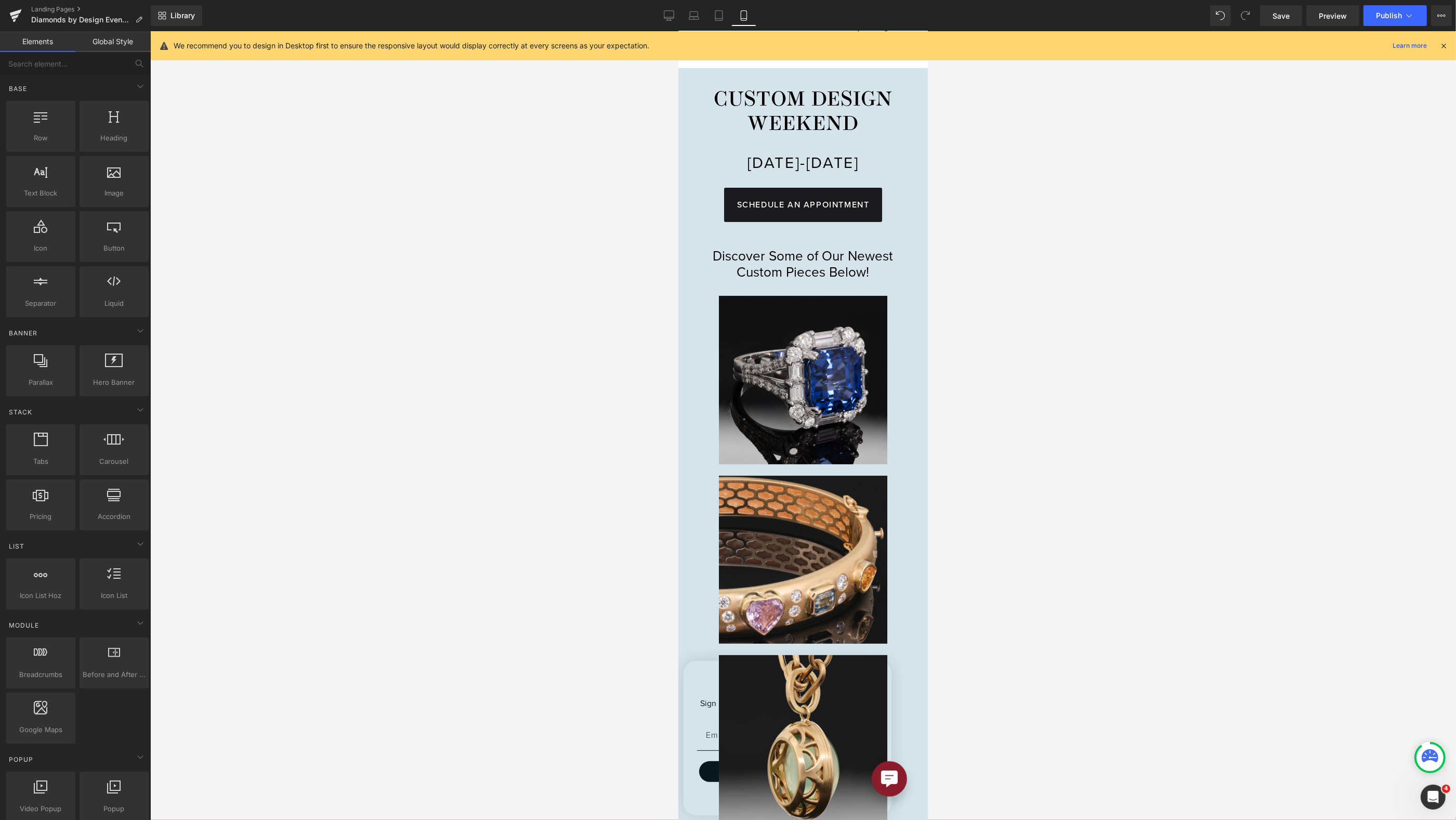
scroll to position [276, 0]
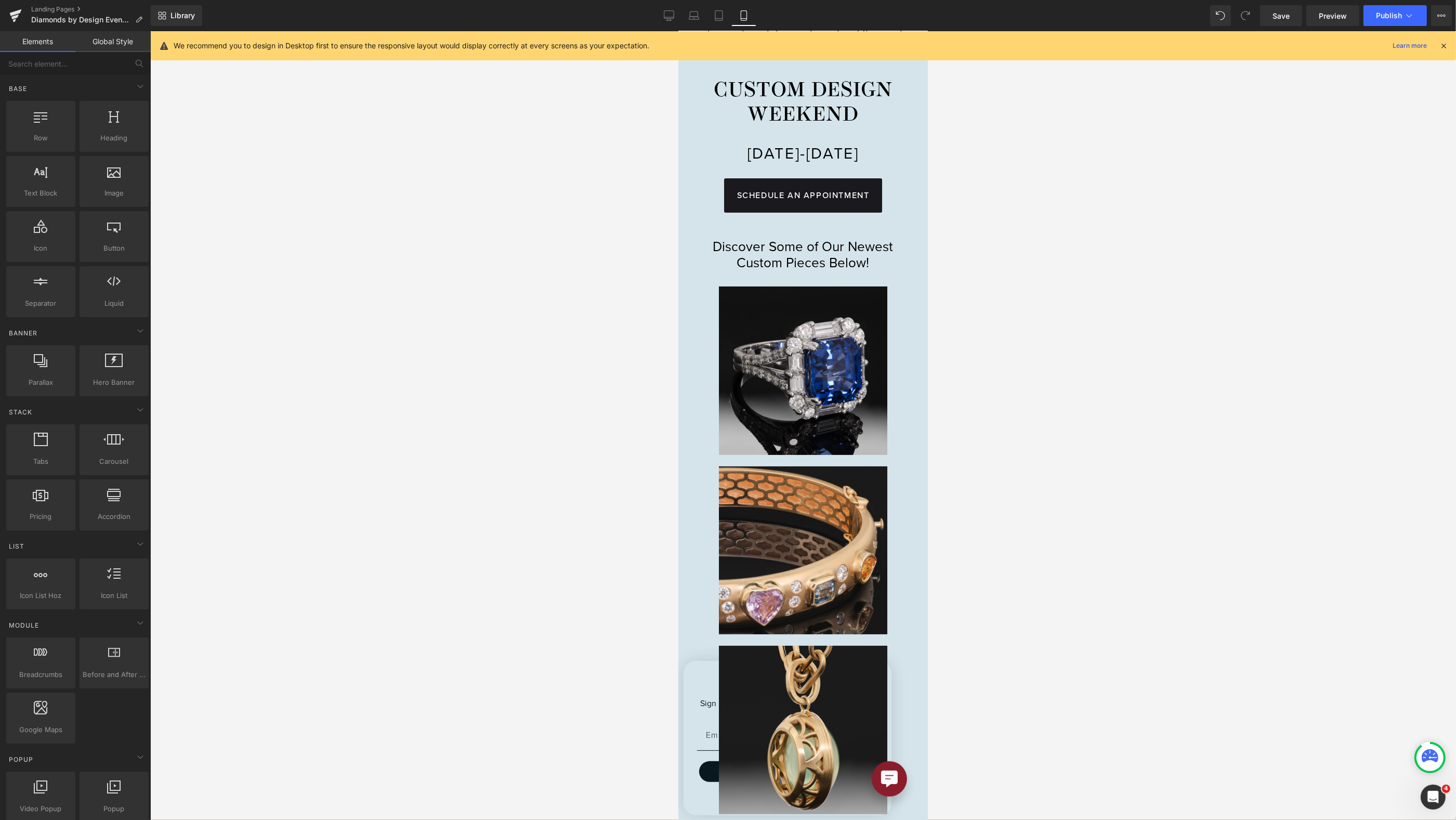
click at [959, 280] on div at bounding box center [803, 426] width 1306 height 789
click at [818, 271] on div "Discover Some of Our Newest Custom Pieces Below!" at bounding box center [802, 245] width 224 height 50
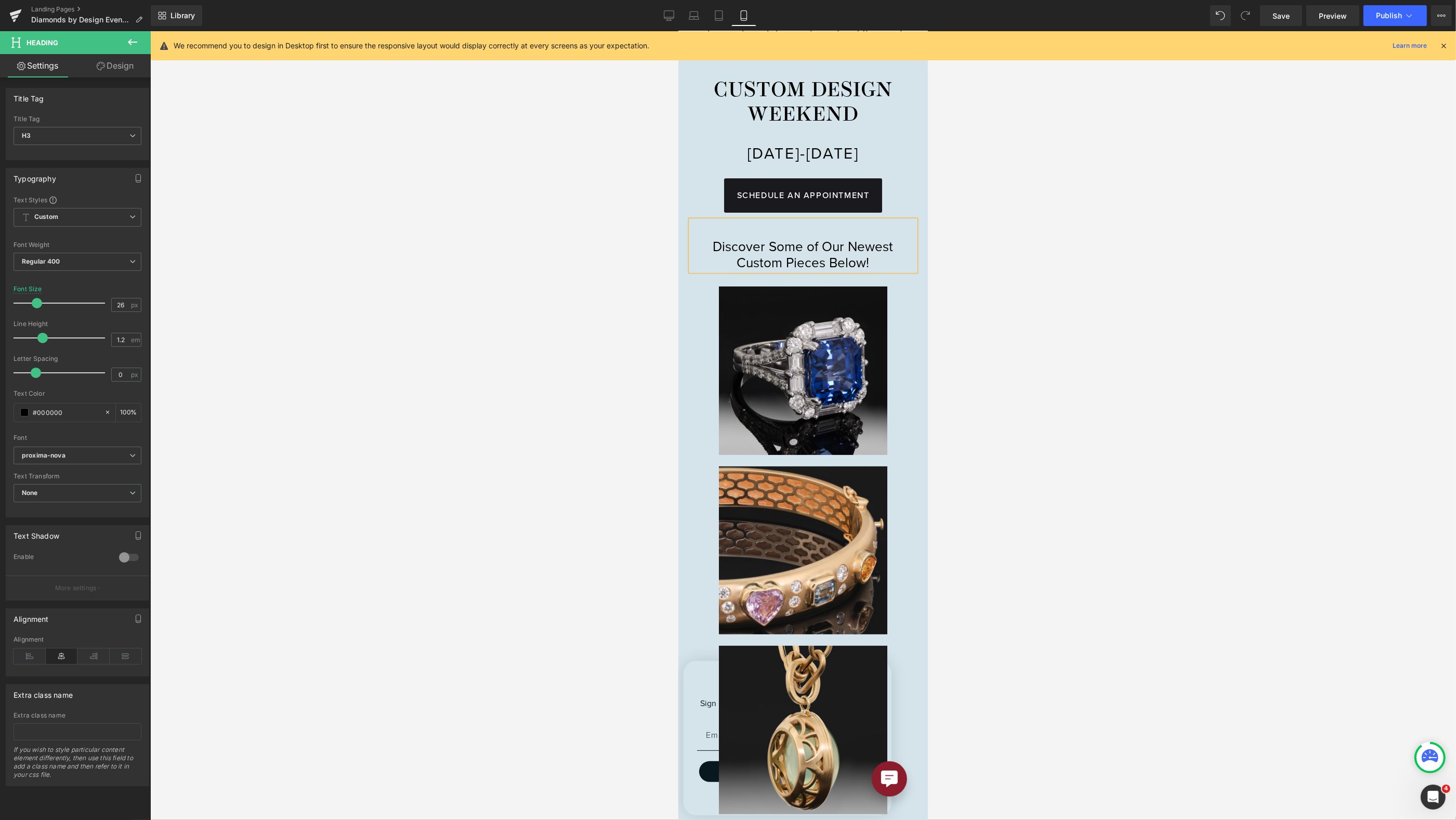
click at [984, 245] on div at bounding box center [803, 426] width 1306 height 789
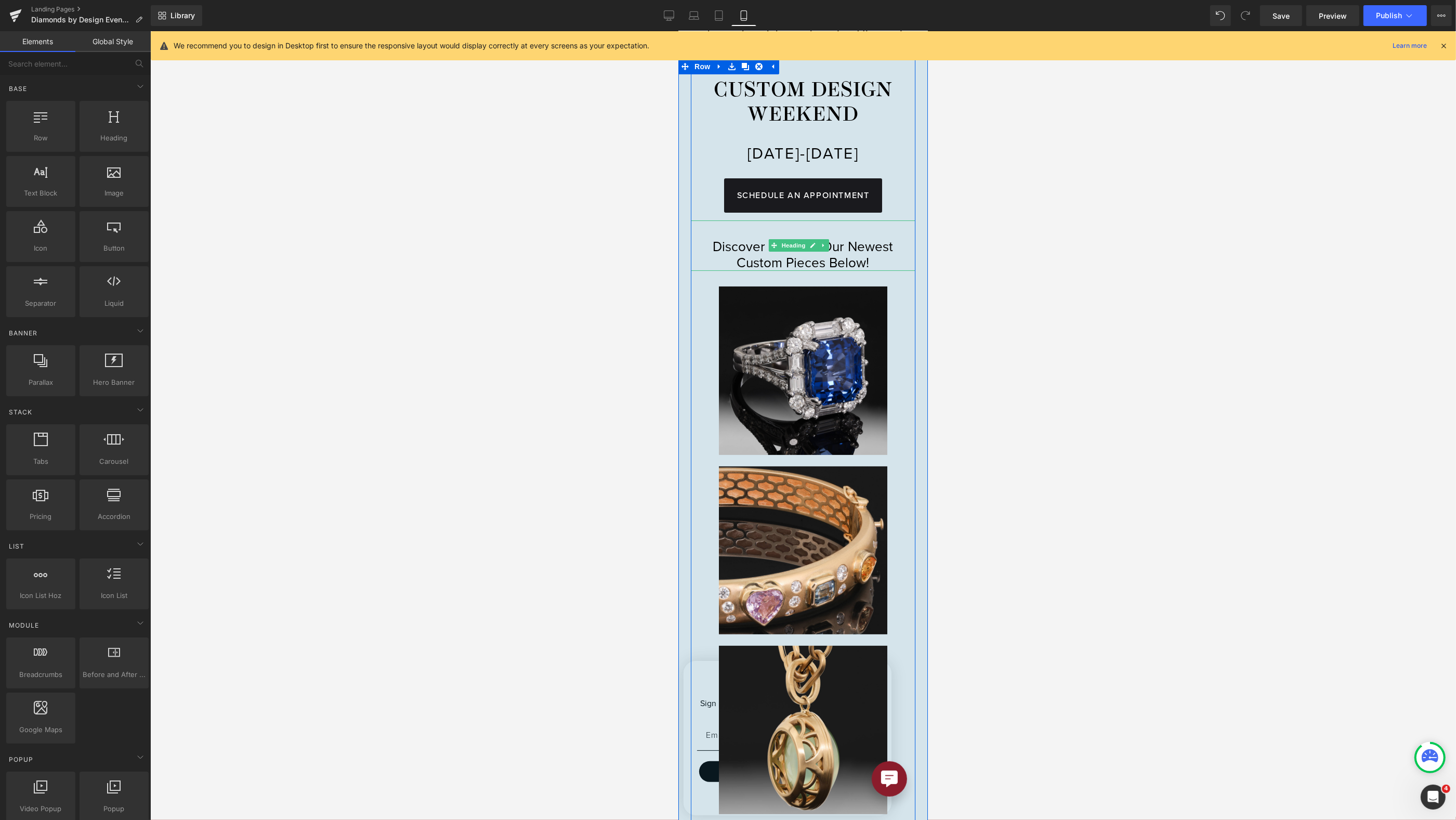
click at [801, 252] on link "Heading" at bounding box center [787, 245] width 39 height 13
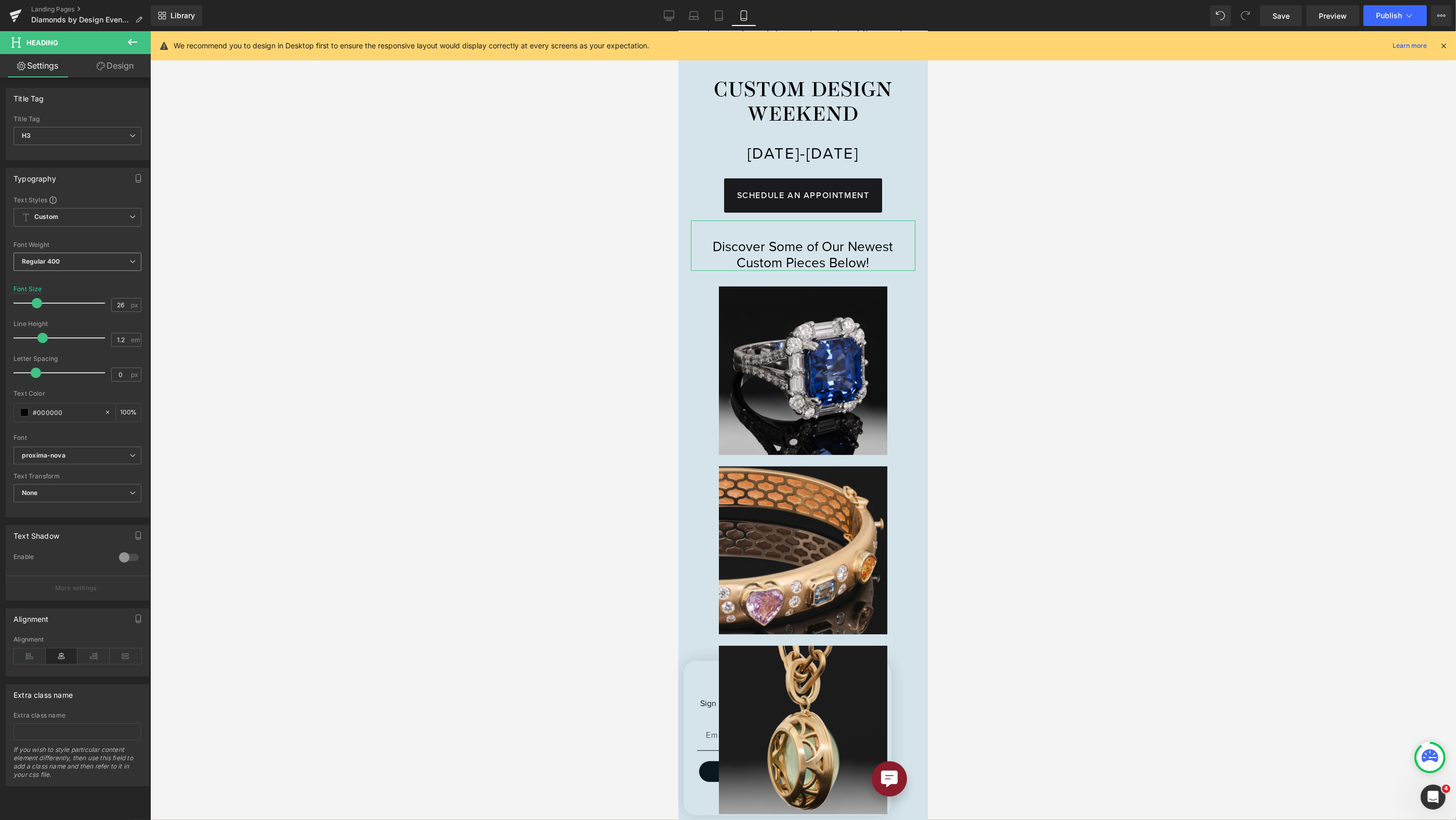
click at [50, 261] on b "Regular 400" at bounding box center [41, 261] width 38 height 8
click at [55, 308] on div "Light 300" at bounding box center [43, 311] width 29 height 7
click at [99, 263] on span "Light 300" at bounding box center [77, 262] width 128 height 18
click at [99, 263] on span "Light 300" at bounding box center [75, 262] width 124 height 18
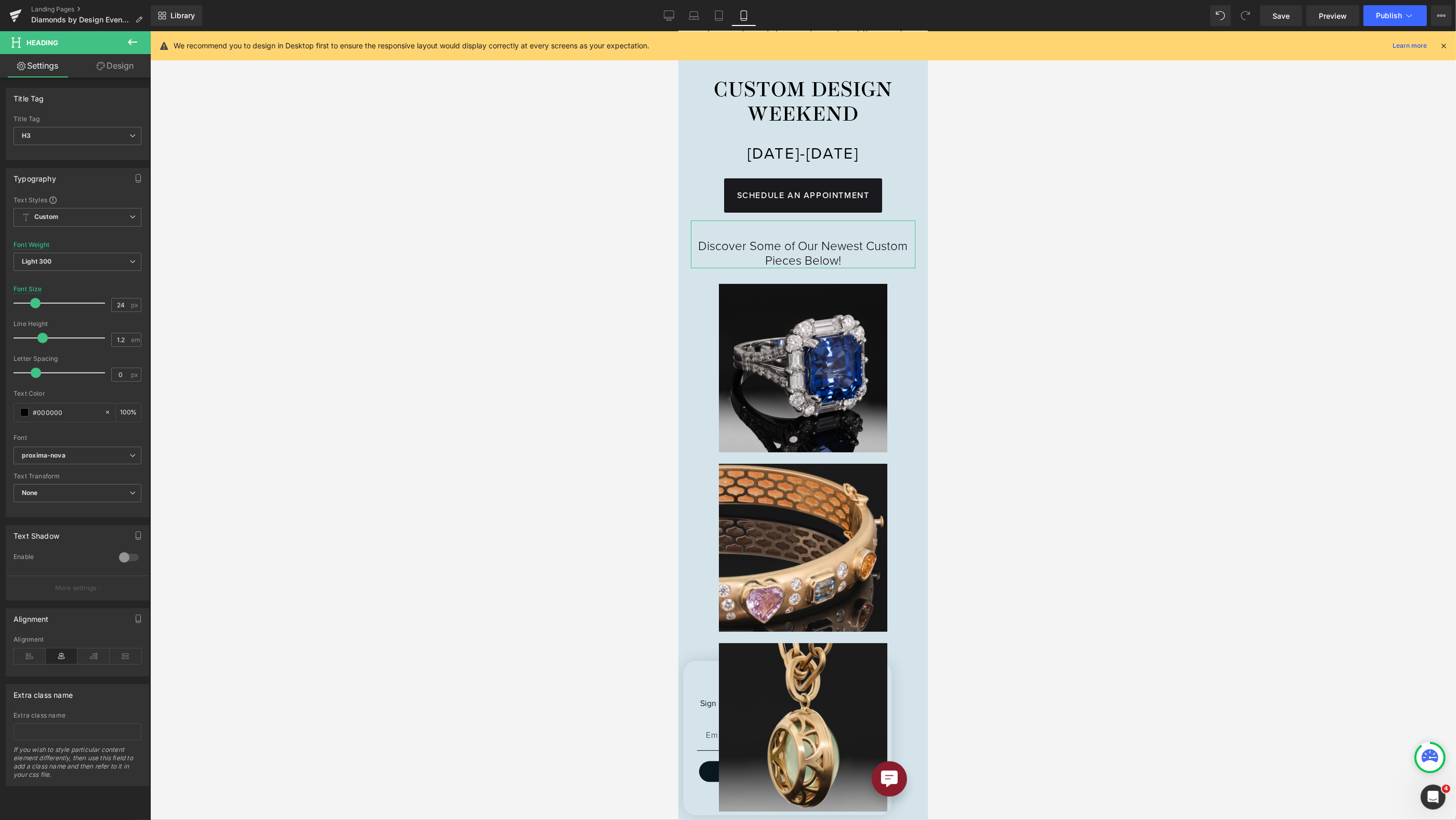
click at [31, 301] on span at bounding box center [35, 303] width 10 height 10
type input "26"
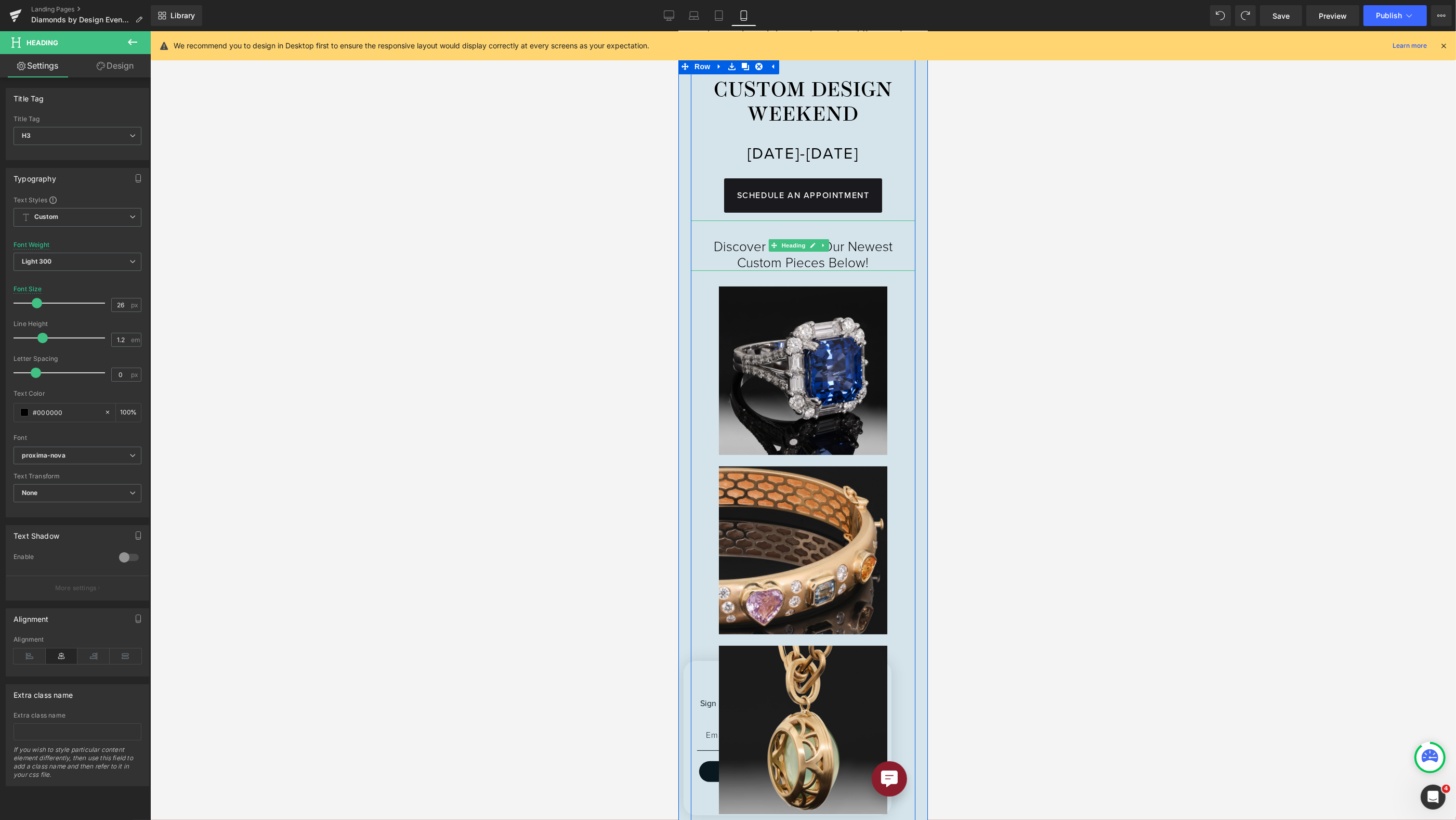
click at [1003, 307] on div at bounding box center [803, 426] width 1306 height 789
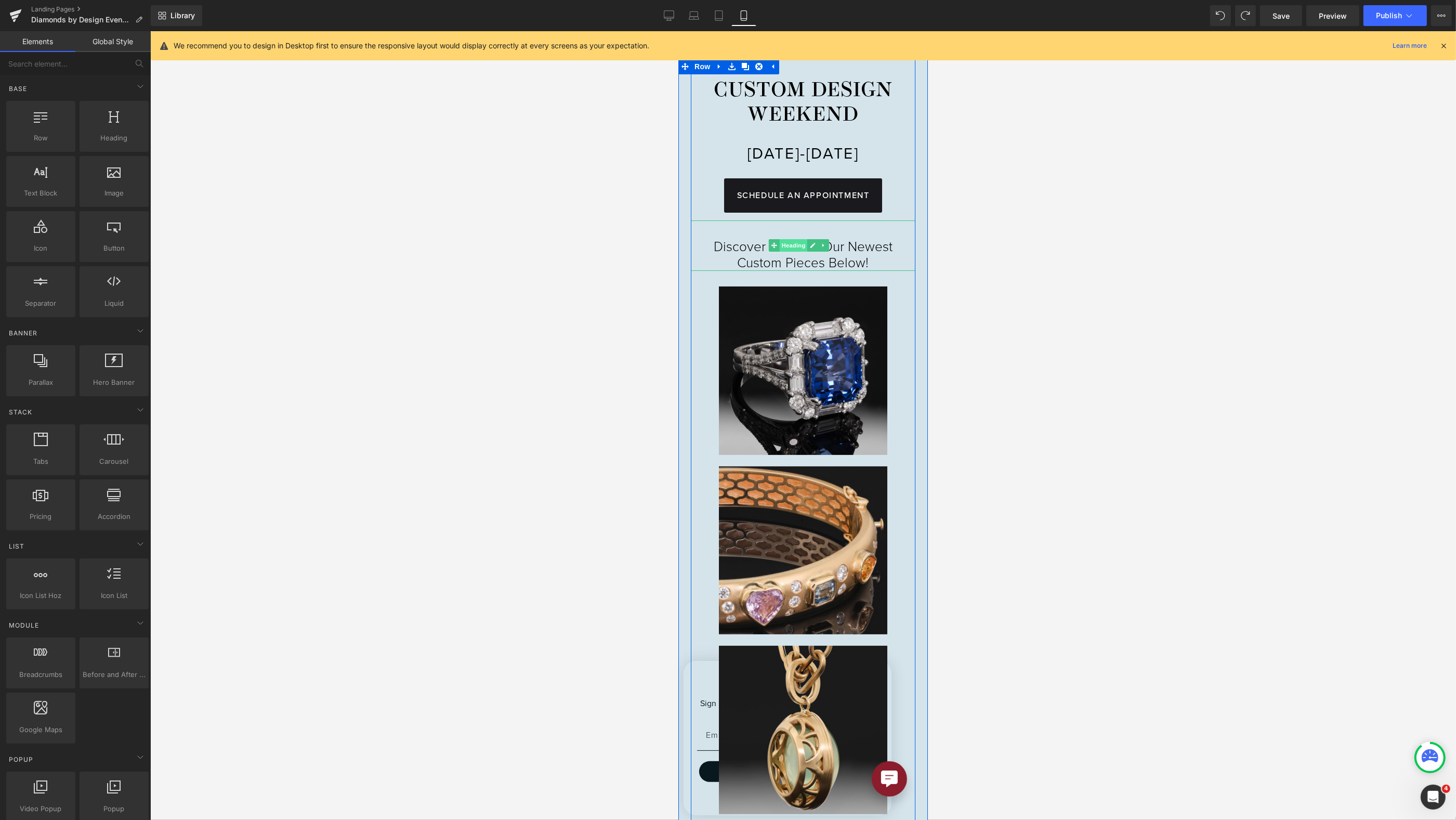
click at [797, 252] on span "Heading" at bounding box center [793, 245] width 28 height 13
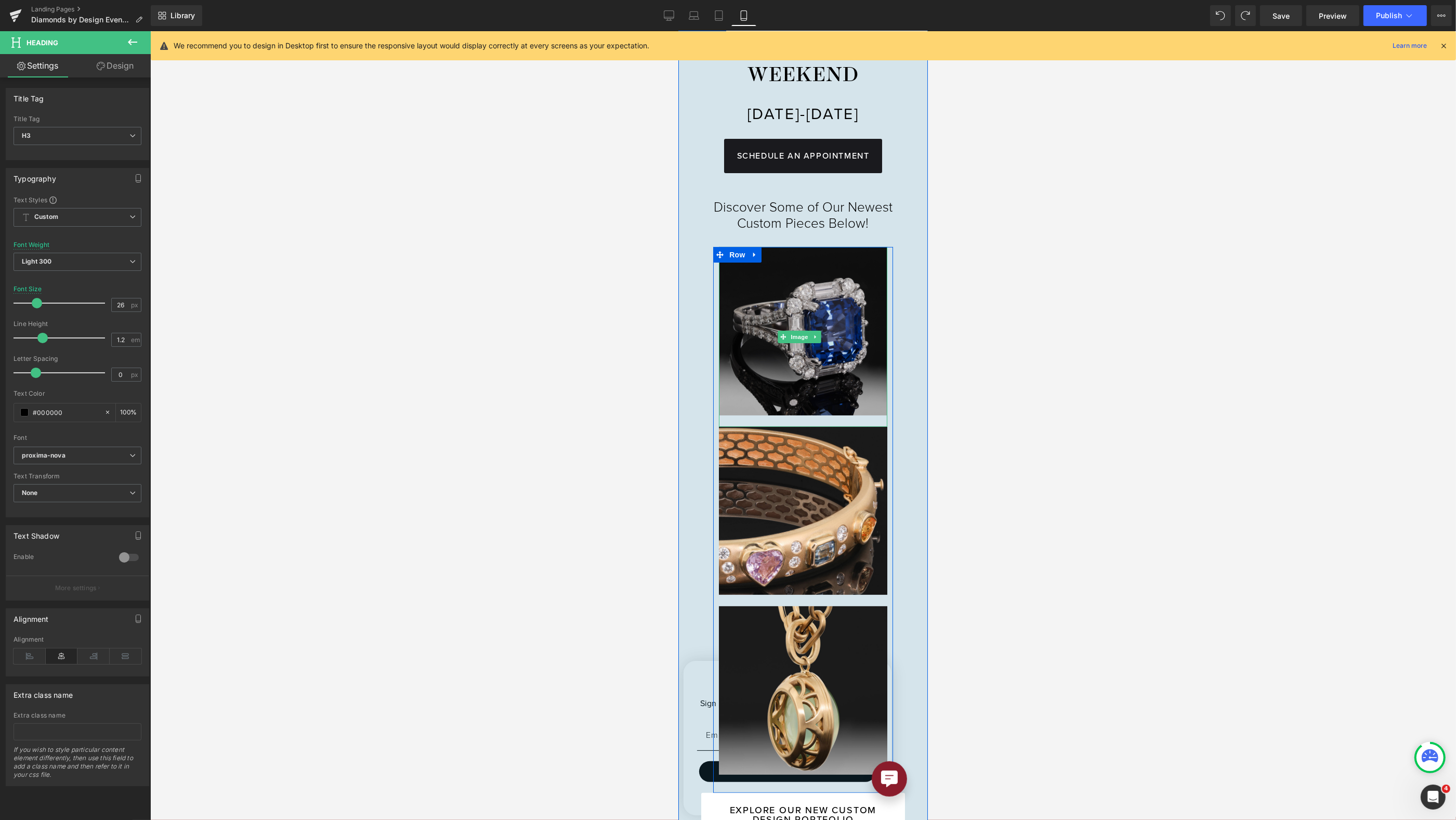
scroll to position [354, 0]
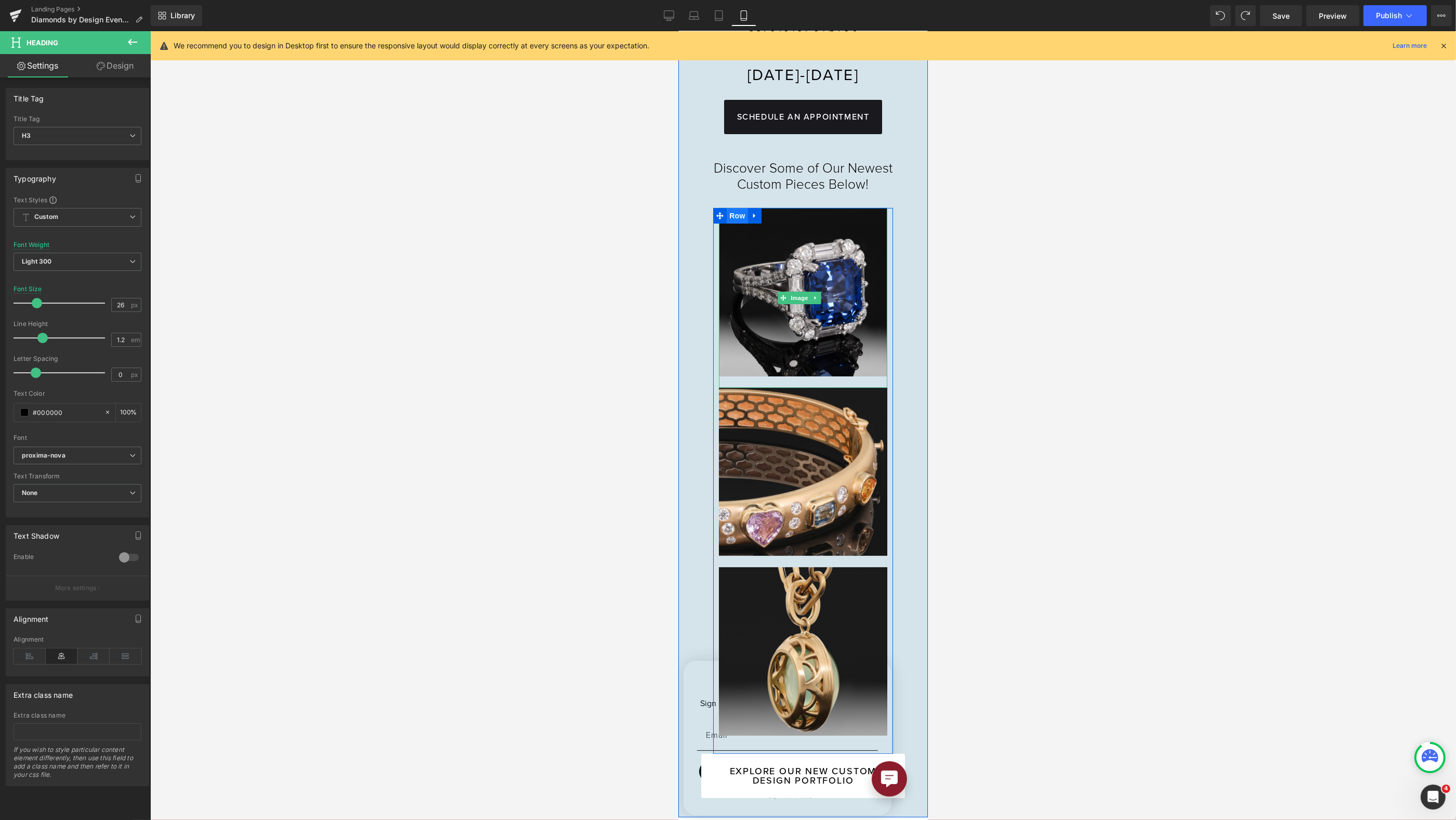
click at [731, 224] on span "Row" at bounding box center [736, 216] width 21 height 15
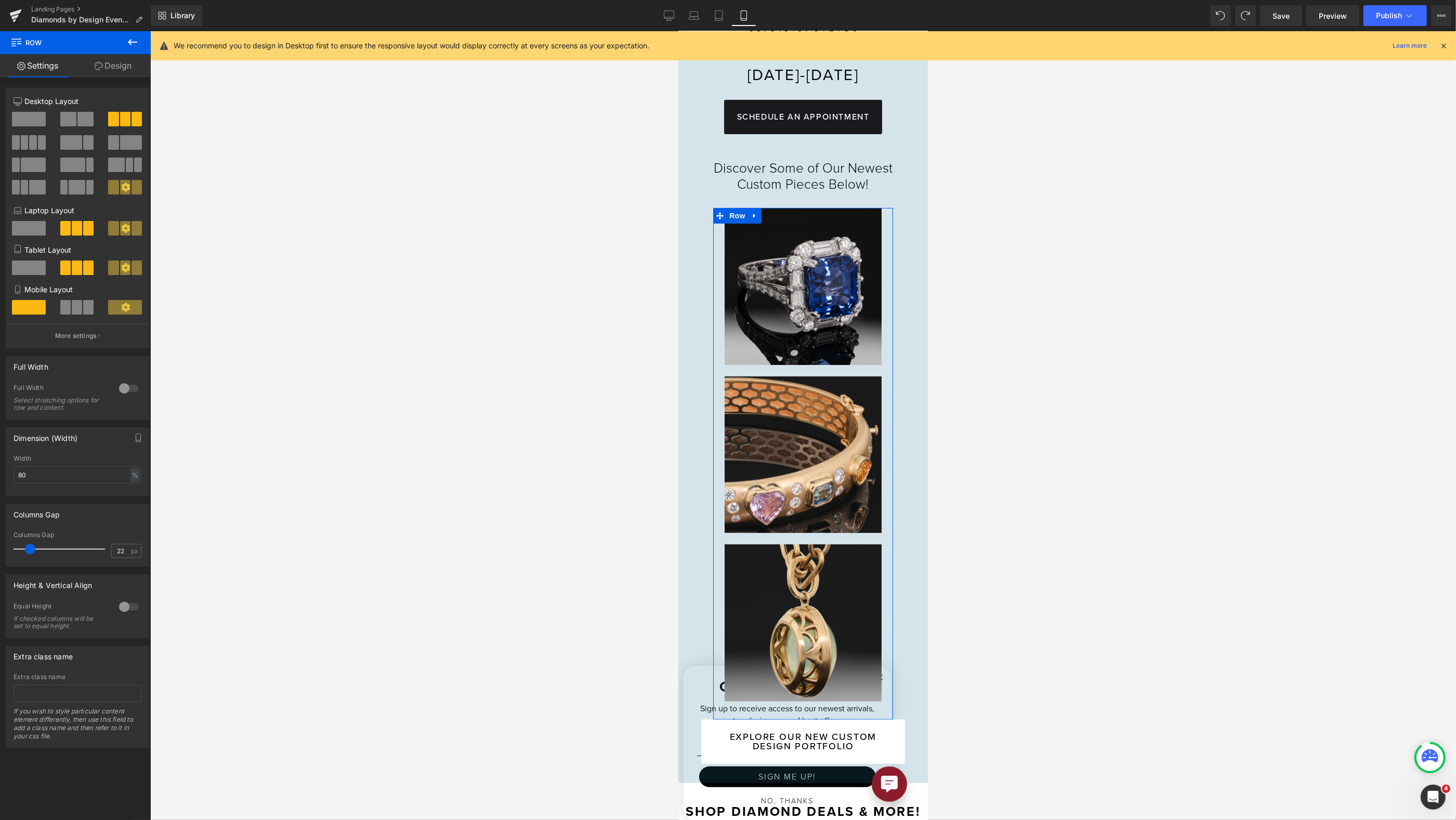
type input "23"
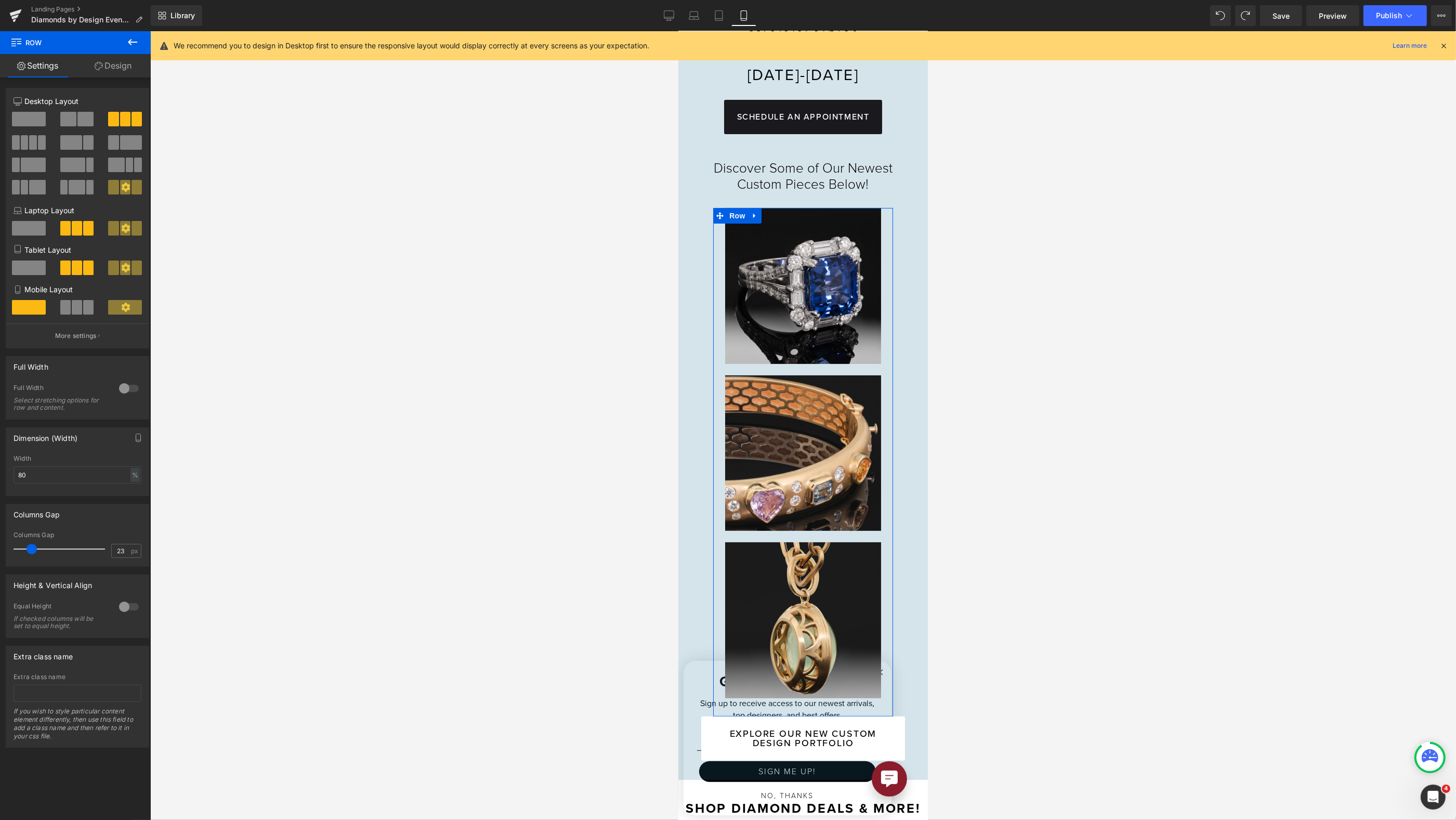
drag, startPoint x: 26, startPoint y: 547, endPoint x: 33, endPoint y: 549, distance: 7.3
click at [33, 549] on span at bounding box center [31, 549] width 10 height 10
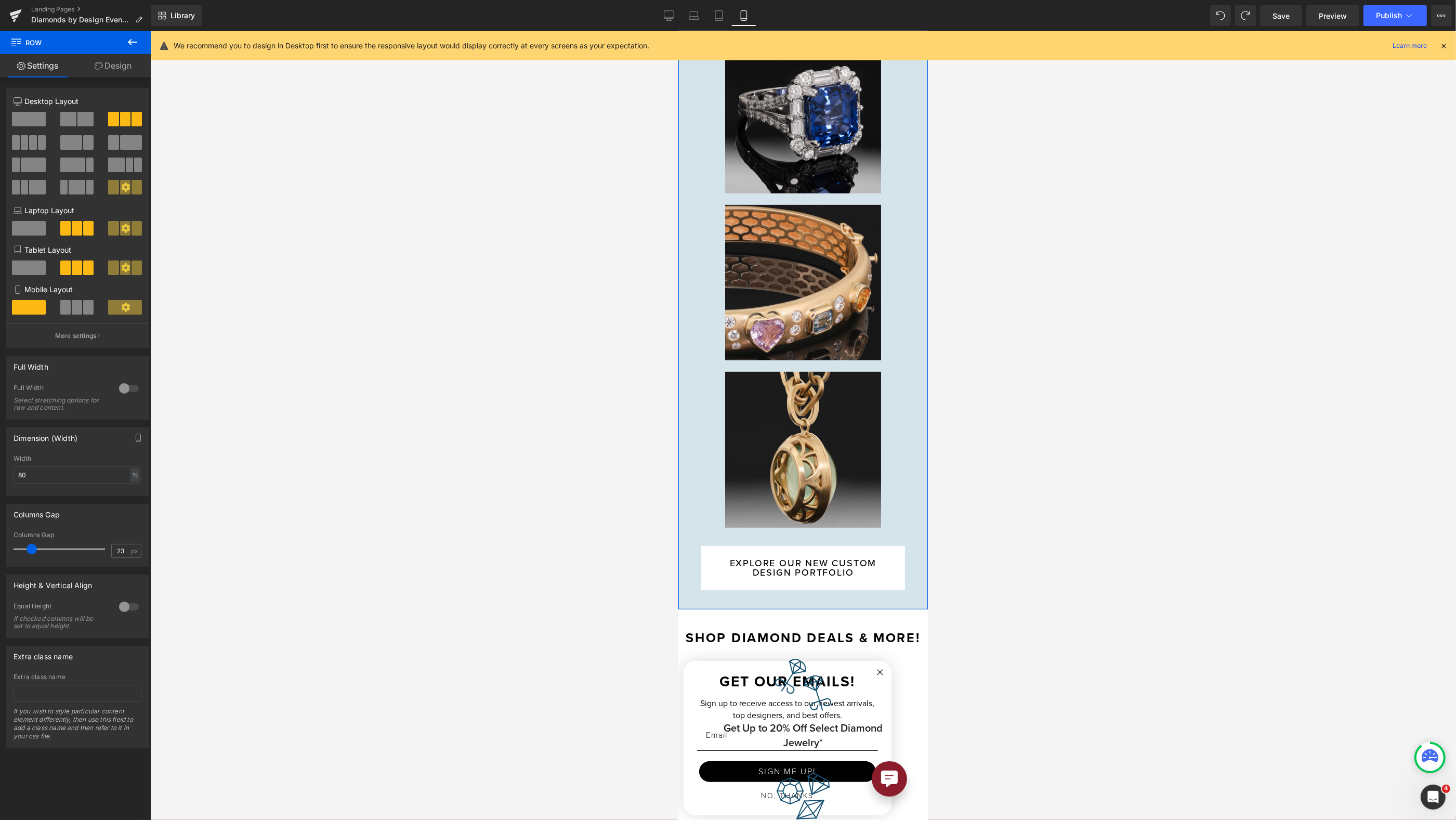
scroll to position [552, 0]
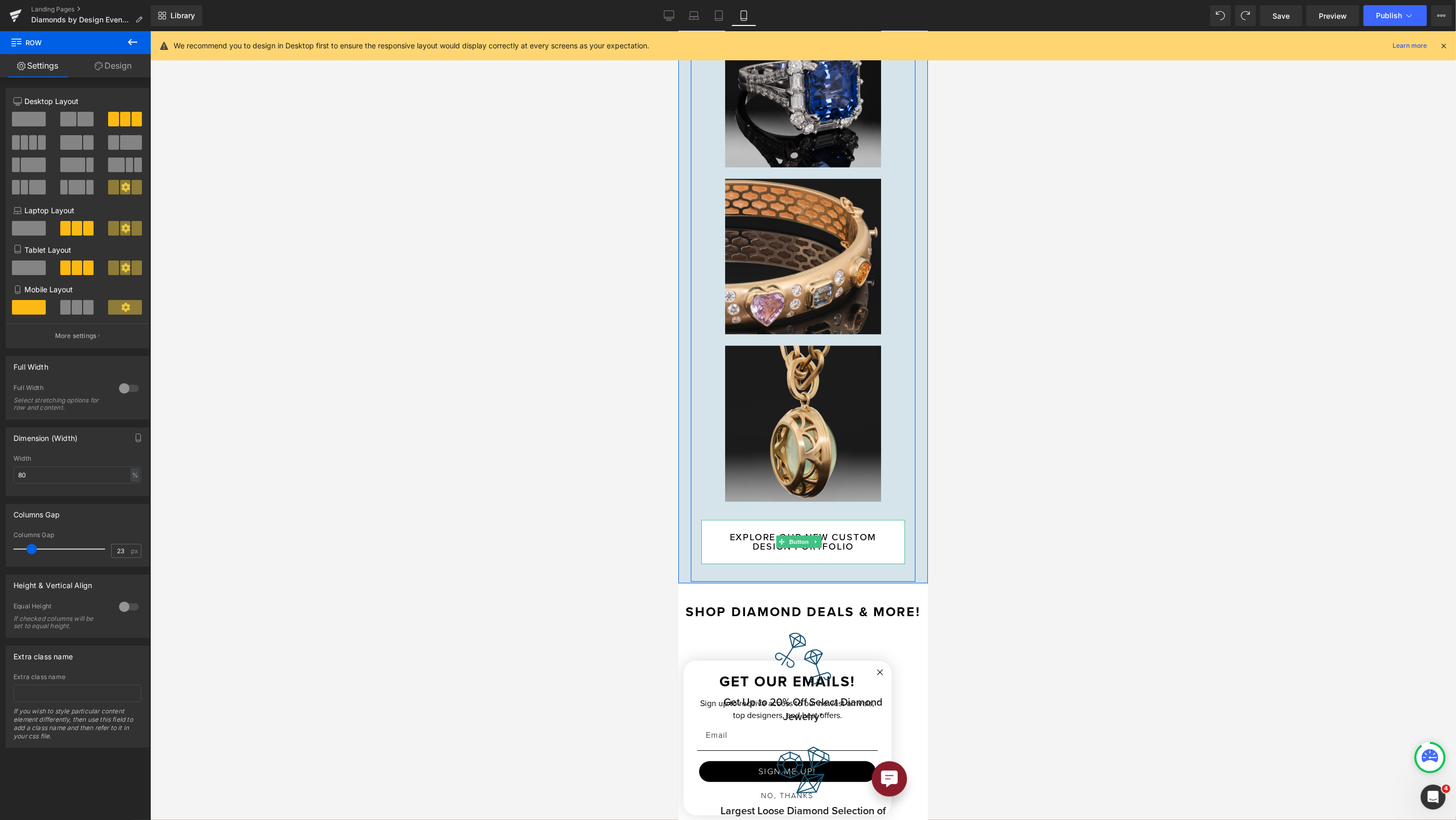
drag, startPoint x: 871, startPoint y: 554, endPoint x: 700, endPoint y: 538, distance: 171.7
click at [871, 554] on div "EXPLORE OUR NEW CUSTOM DESIGN PORTFOLIO Button" at bounding box center [803, 542] width 204 height 44
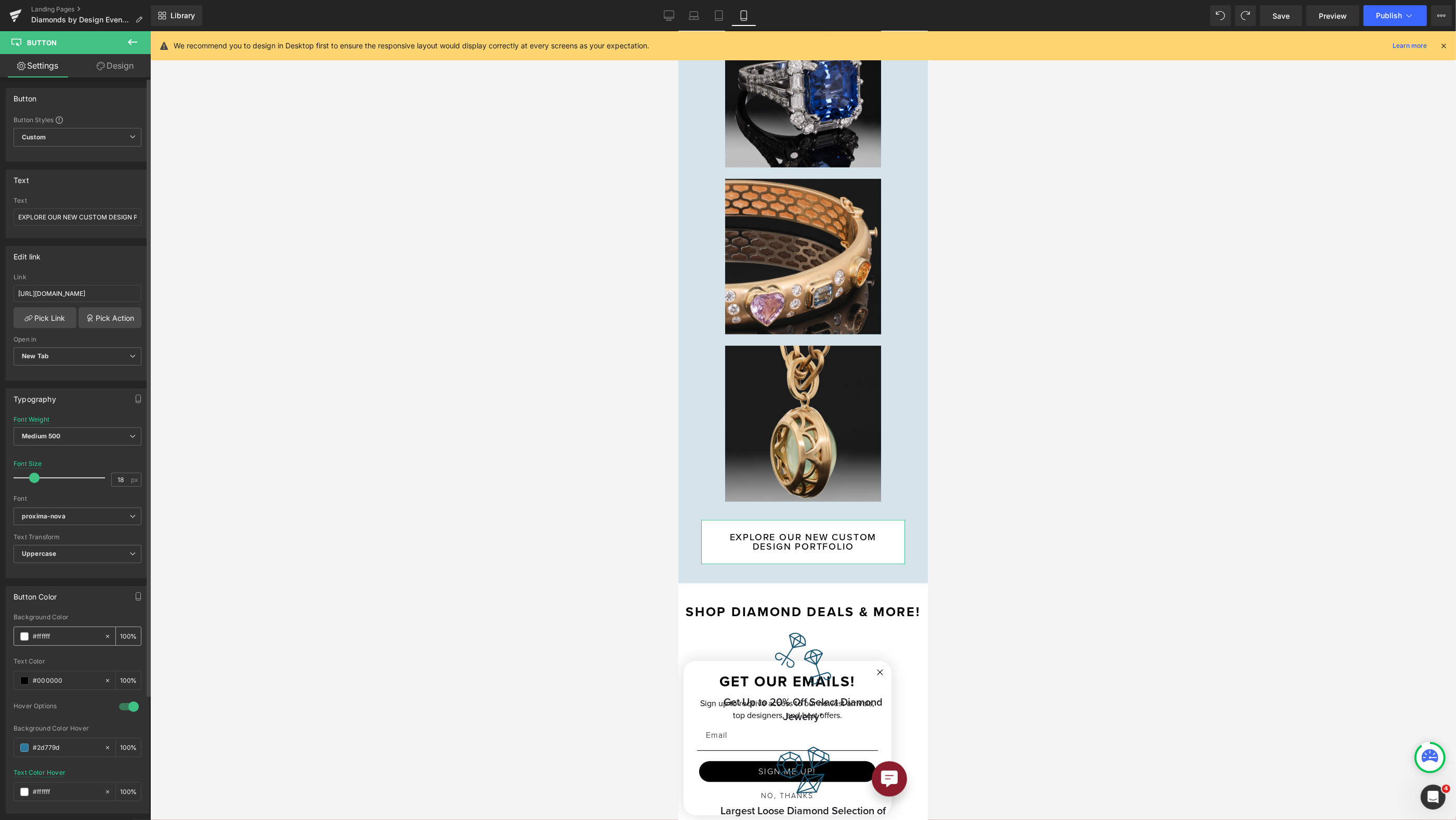
click at [22, 633] on span at bounding box center [24, 637] width 8 height 8
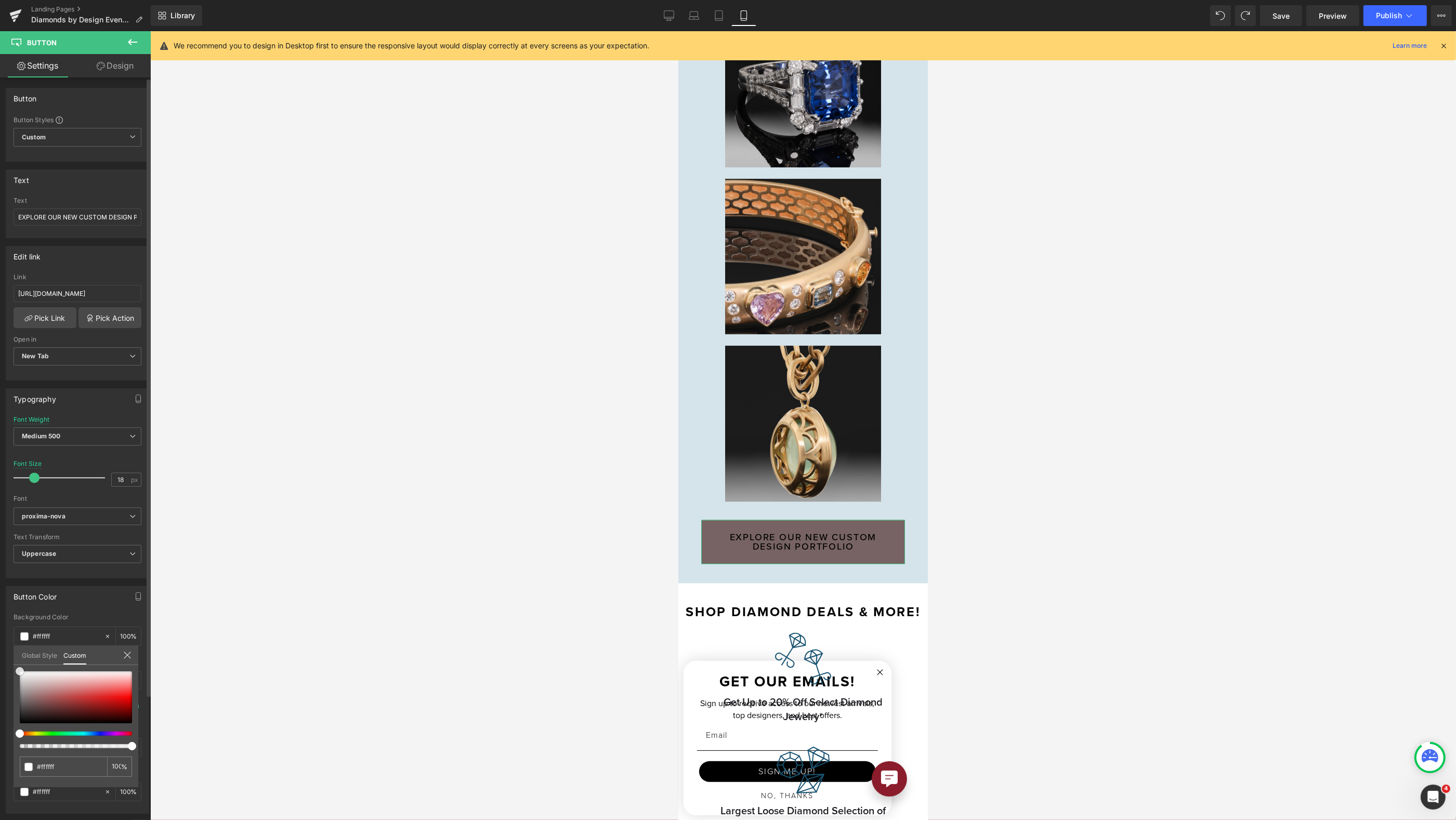
type input "#776363"
type input "#070707"
type input "#000000"
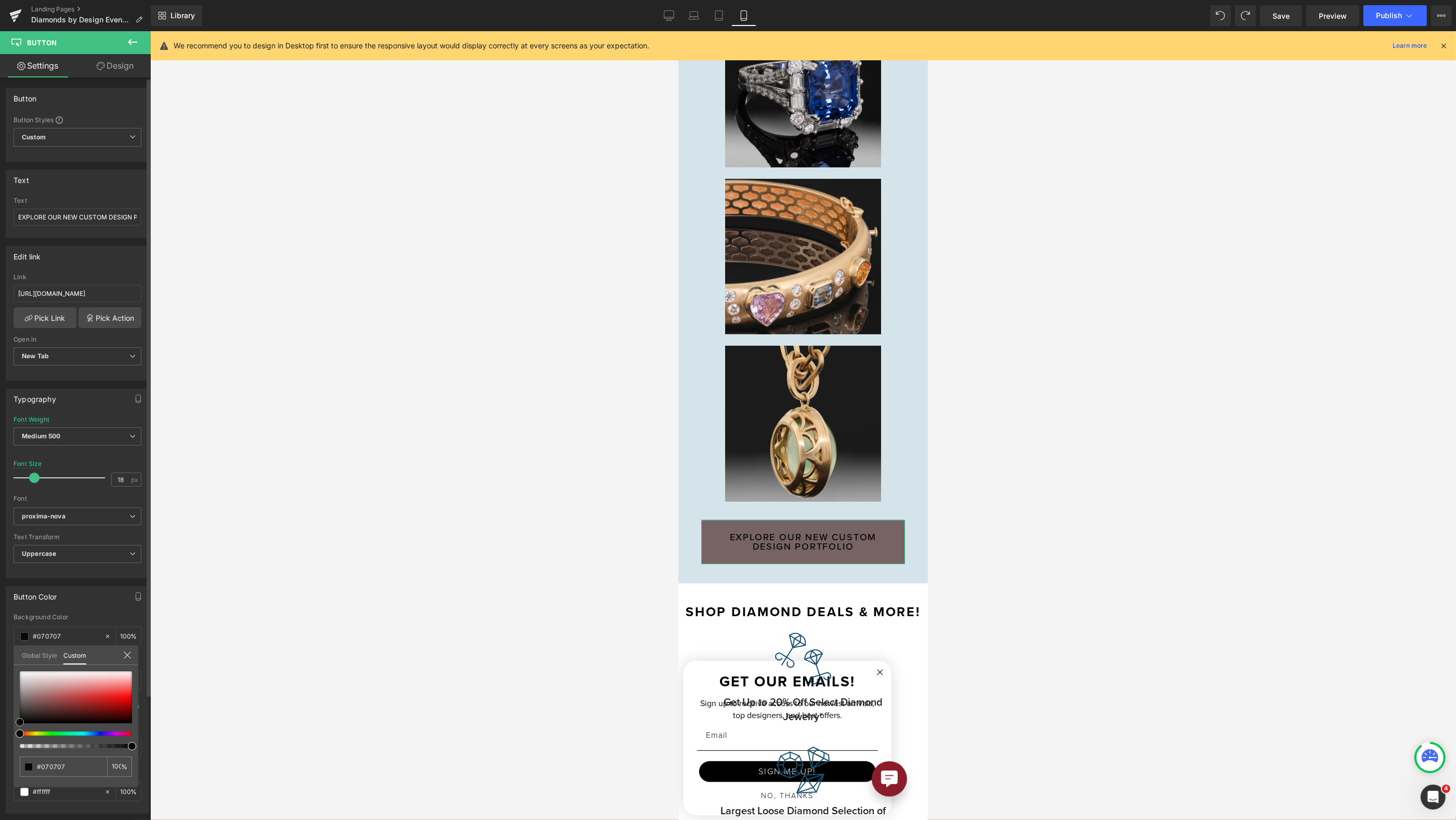
type input "#000000"
drag, startPoint x: 29, startPoint y: 702, endPoint x: 99, endPoint y: 672, distance: 76.2
click at [1, 741] on div "Button Color rgba(0, 0, 0, 1) Background Color #000000 100 % rgba(0, 0, 0, 1) T…" at bounding box center [78, 696] width 155 height 236
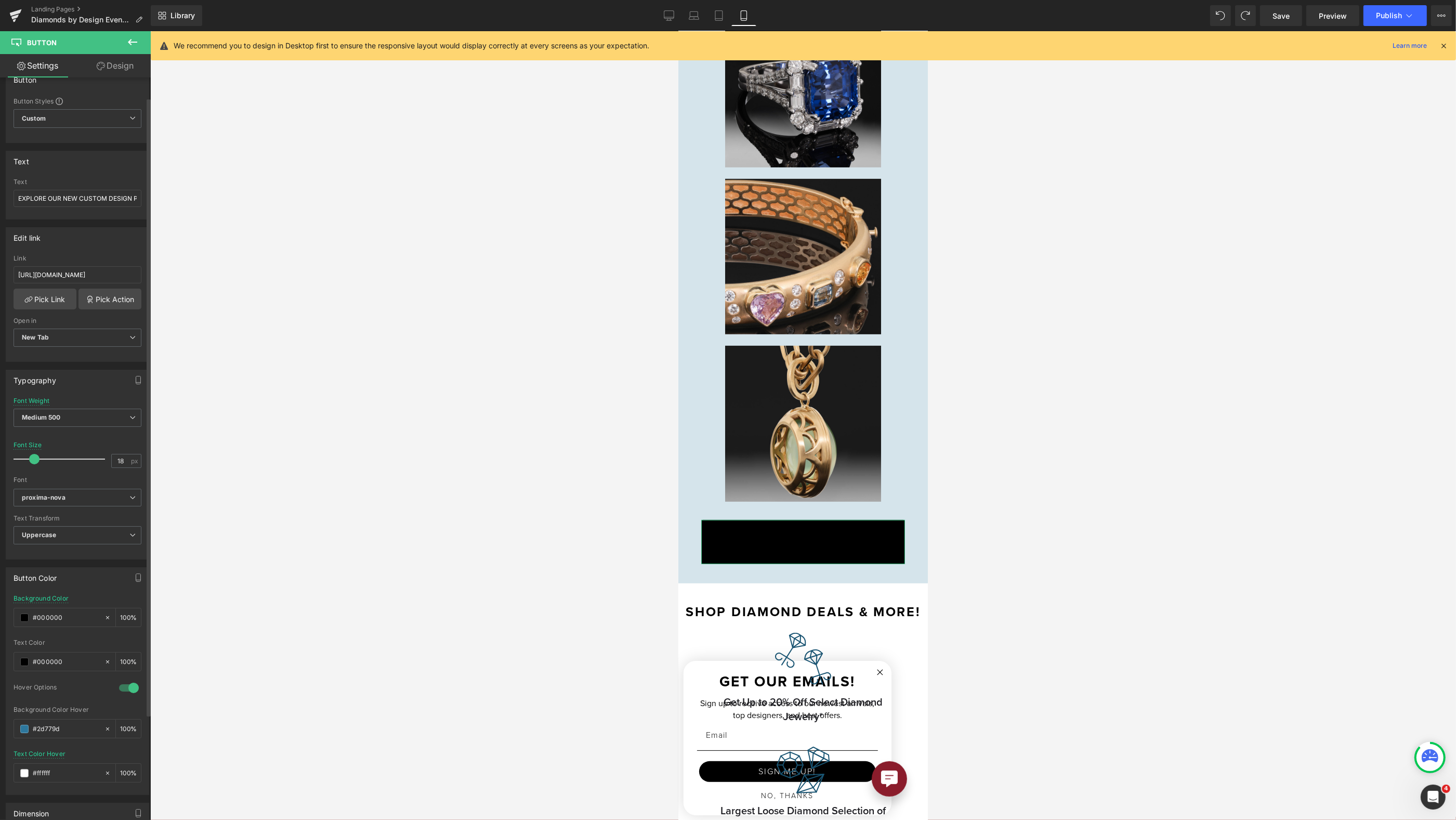
scroll to position [24, 0]
click at [23, 654] on span at bounding box center [24, 657] width 8 height 8
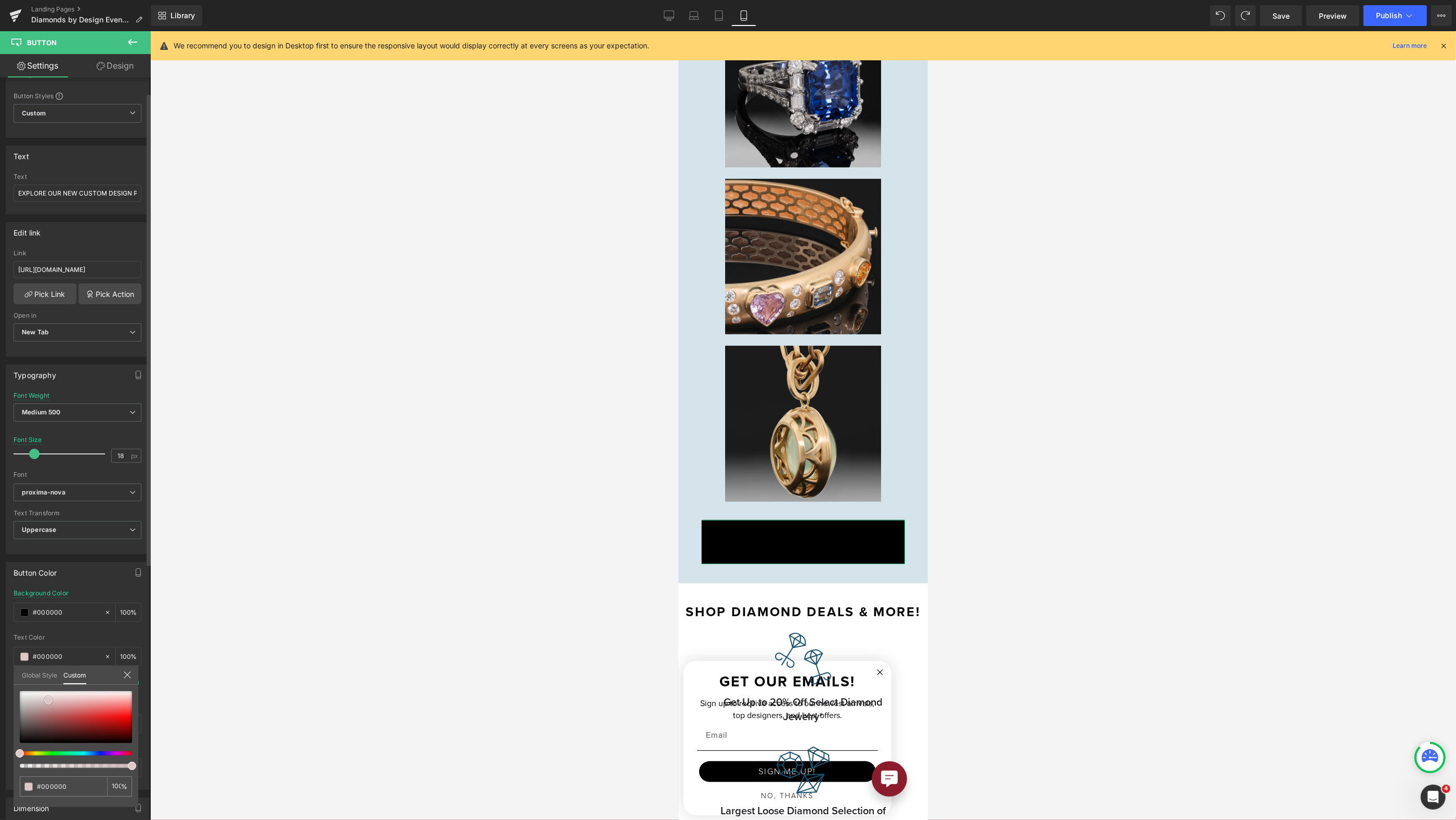
type input "#dec8c8"
type input "#dbcbcb"
type input "#efefef"
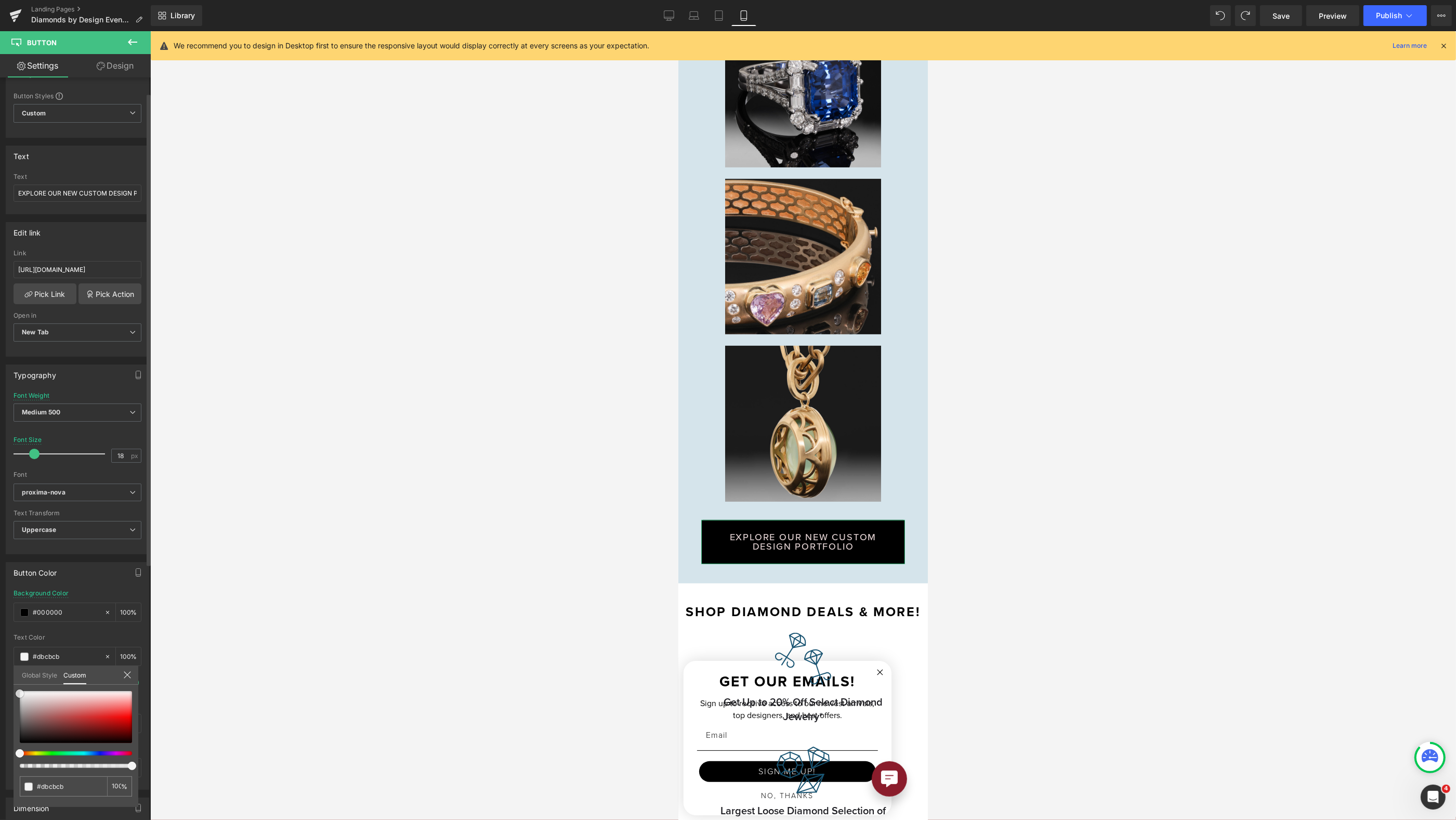
type input "#efefef"
type input "#ffffff"
drag, startPoint x: 48, startPoint y: 700, endPoint x: 115, endPoint y: 649, distance: 84.2
click at [0, 679] on html "Row You are previewing how the will restyle your page. You can not edit Element…" at bounding box center [728, 410] width 1456 height 820
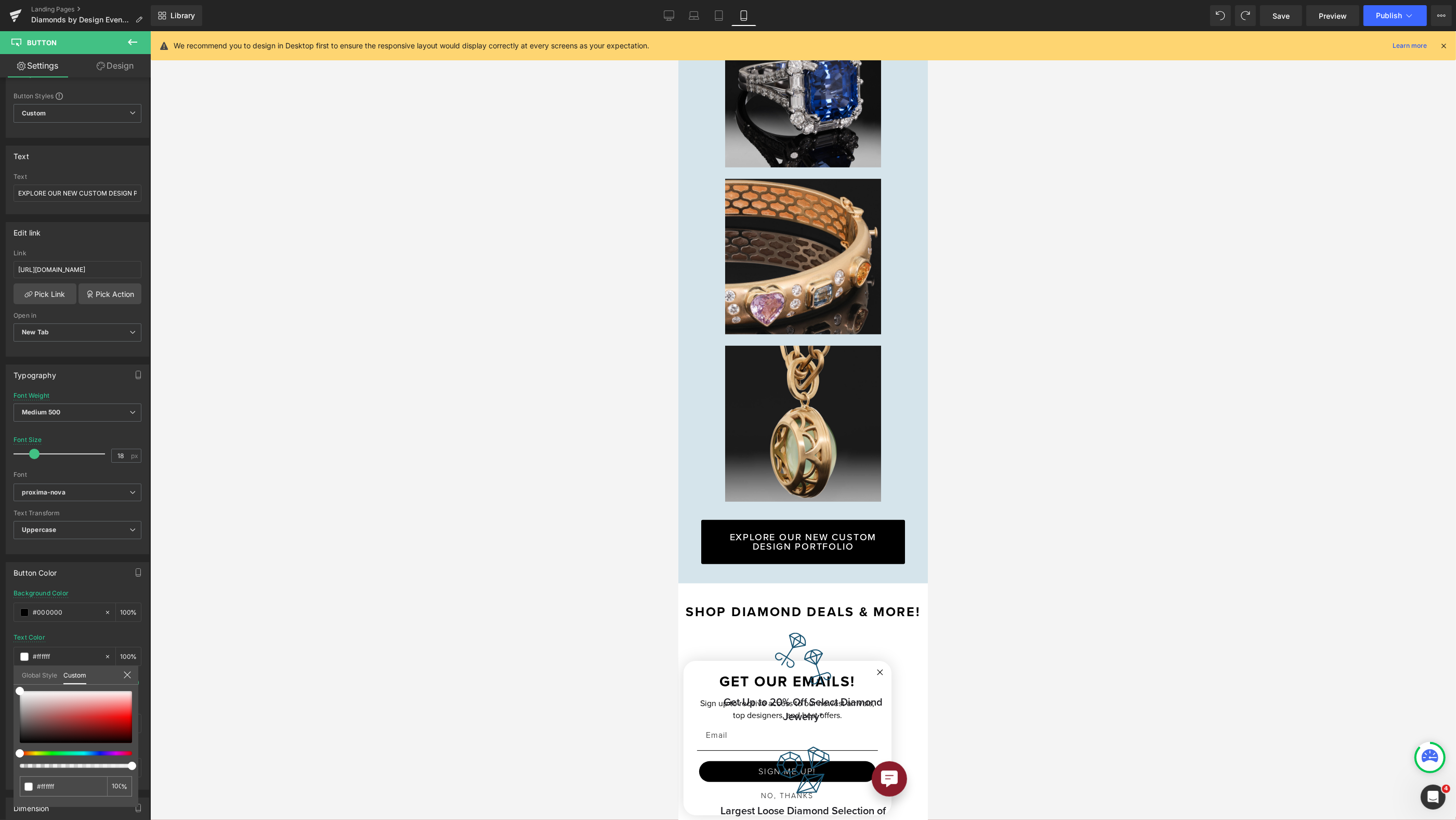
click at [982, 501] on div at bounding box center [803, 426] width 1306 height 789
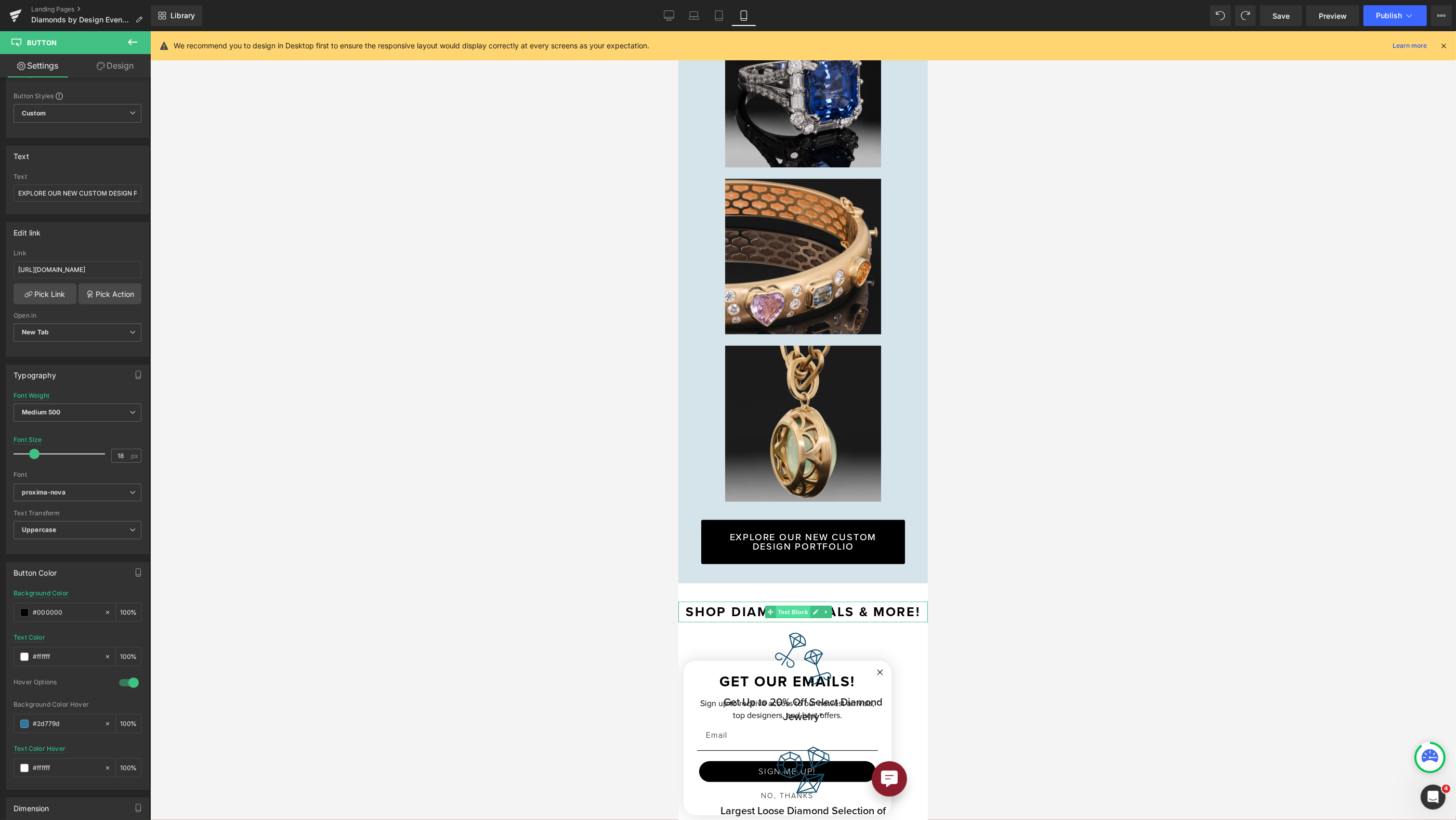
click at [787, 607] on span "Text Block" at bounding box center [792, 612] width 34 height 13
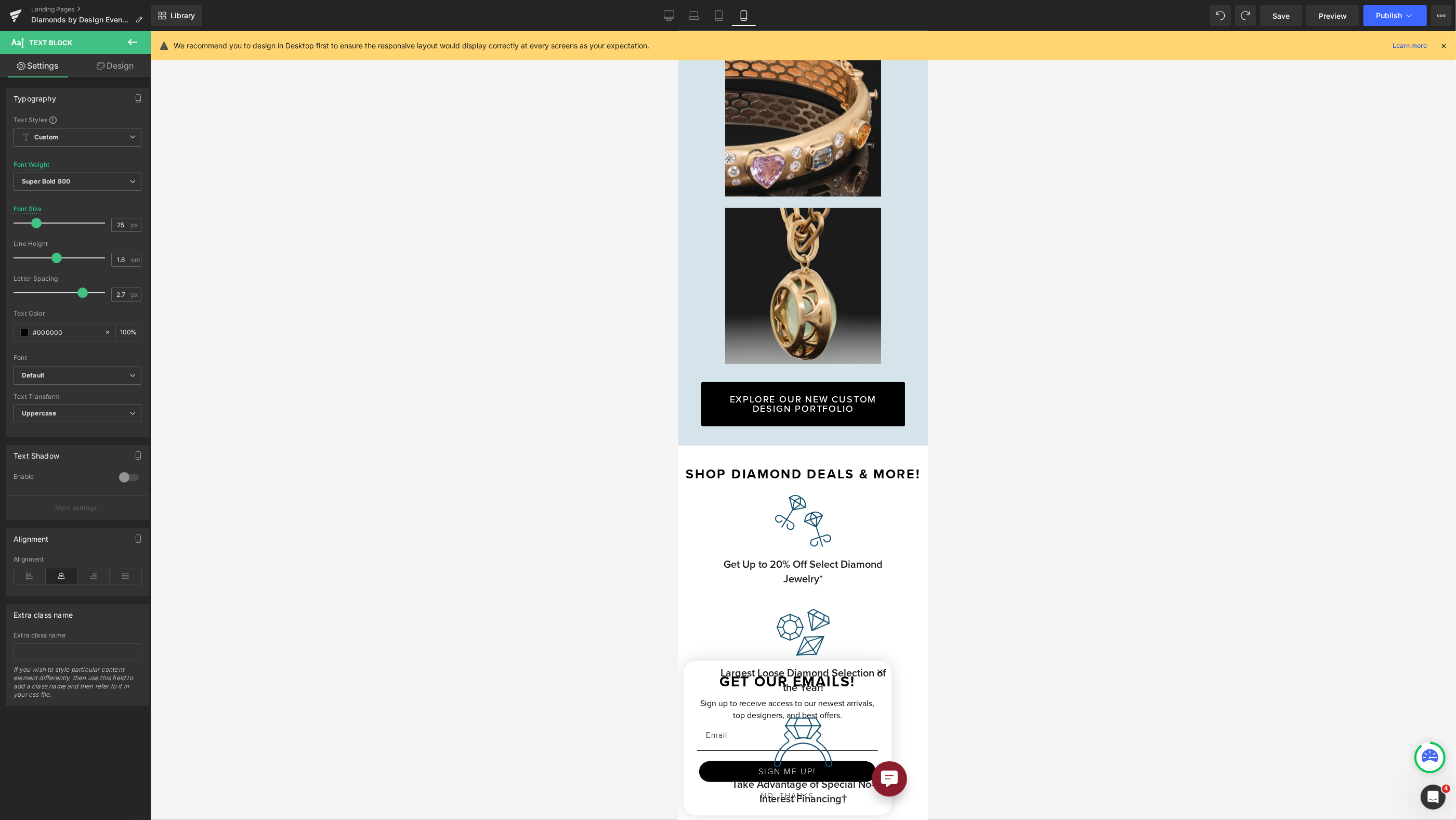
scroll to position [765, 0]
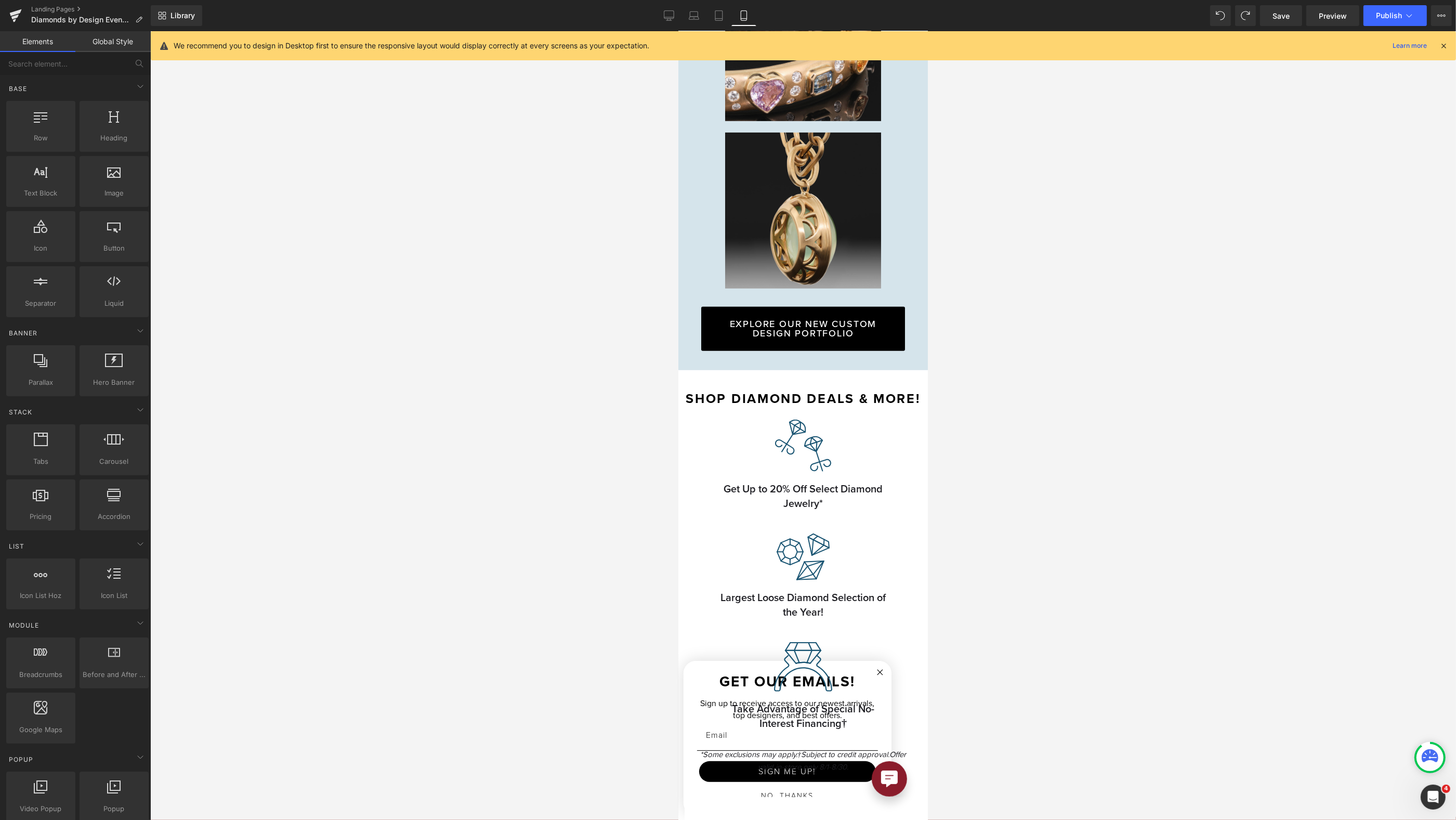
click at [678, 31] on div at bounding box center [678, 31] width 0 height 0
click at [748, 394] on p "Shop Diamond Deals & More!" at bounding box center [802, 399] width 249 height 21
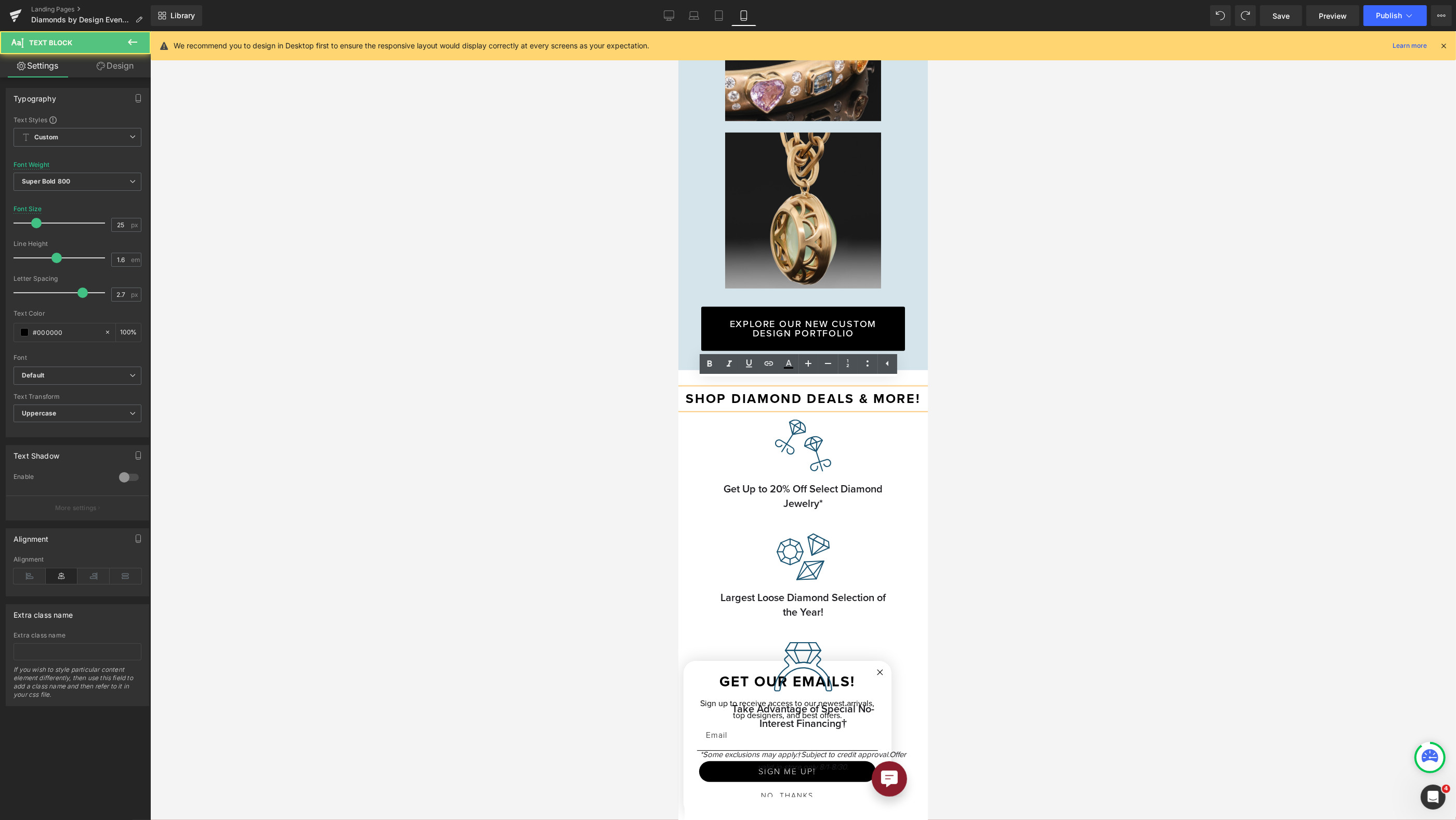
click at [799, 394] on p "Shop Diamond Deals & More!" at bounding box center [802, 399] width 249 height 21
click at [1032, 395] on div at bounding box center [803, 426] width 1306 height 789
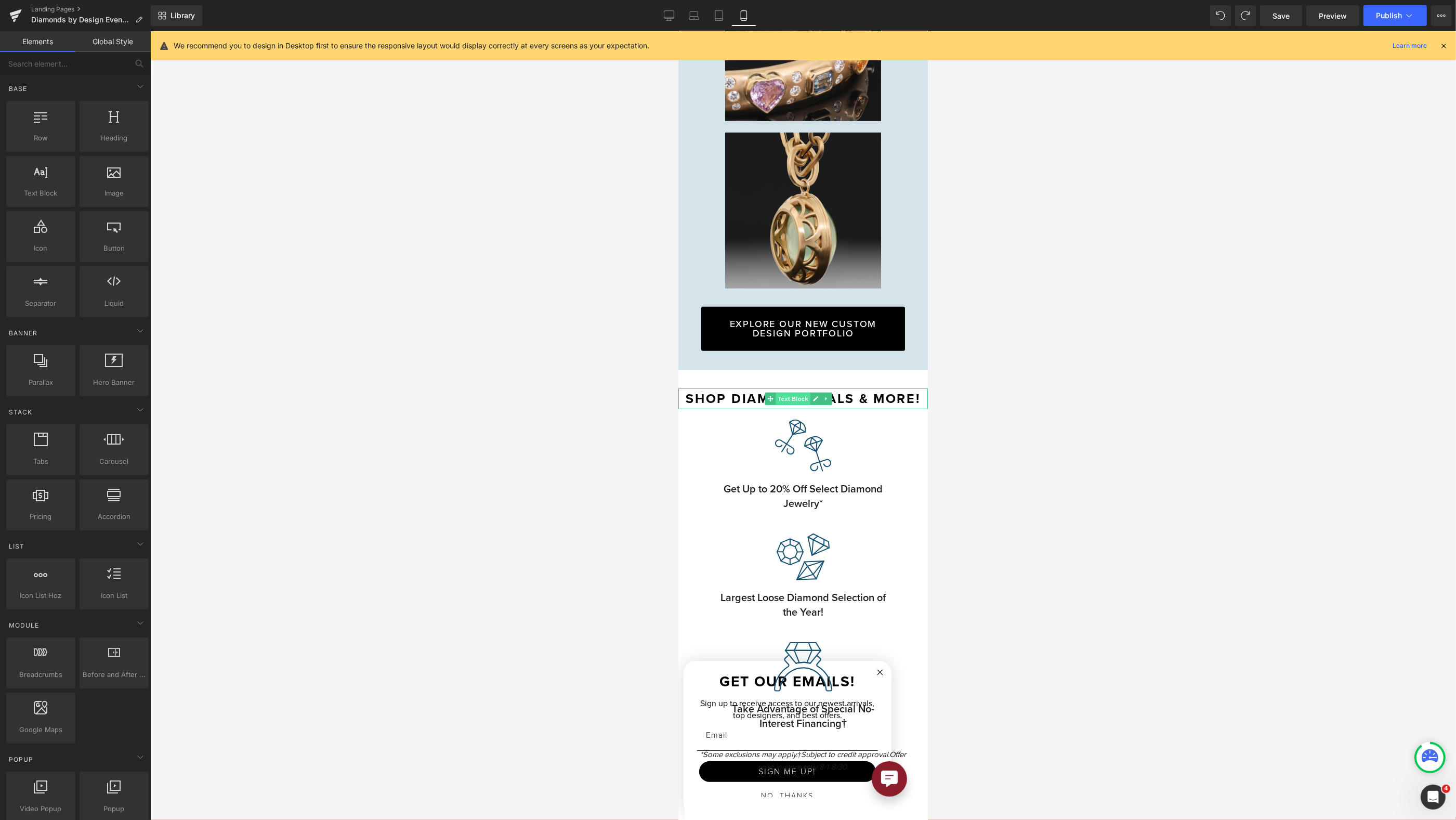
click at [796, 393] on span "Text Block" at bounding box center [792, 399] width 34 height 13
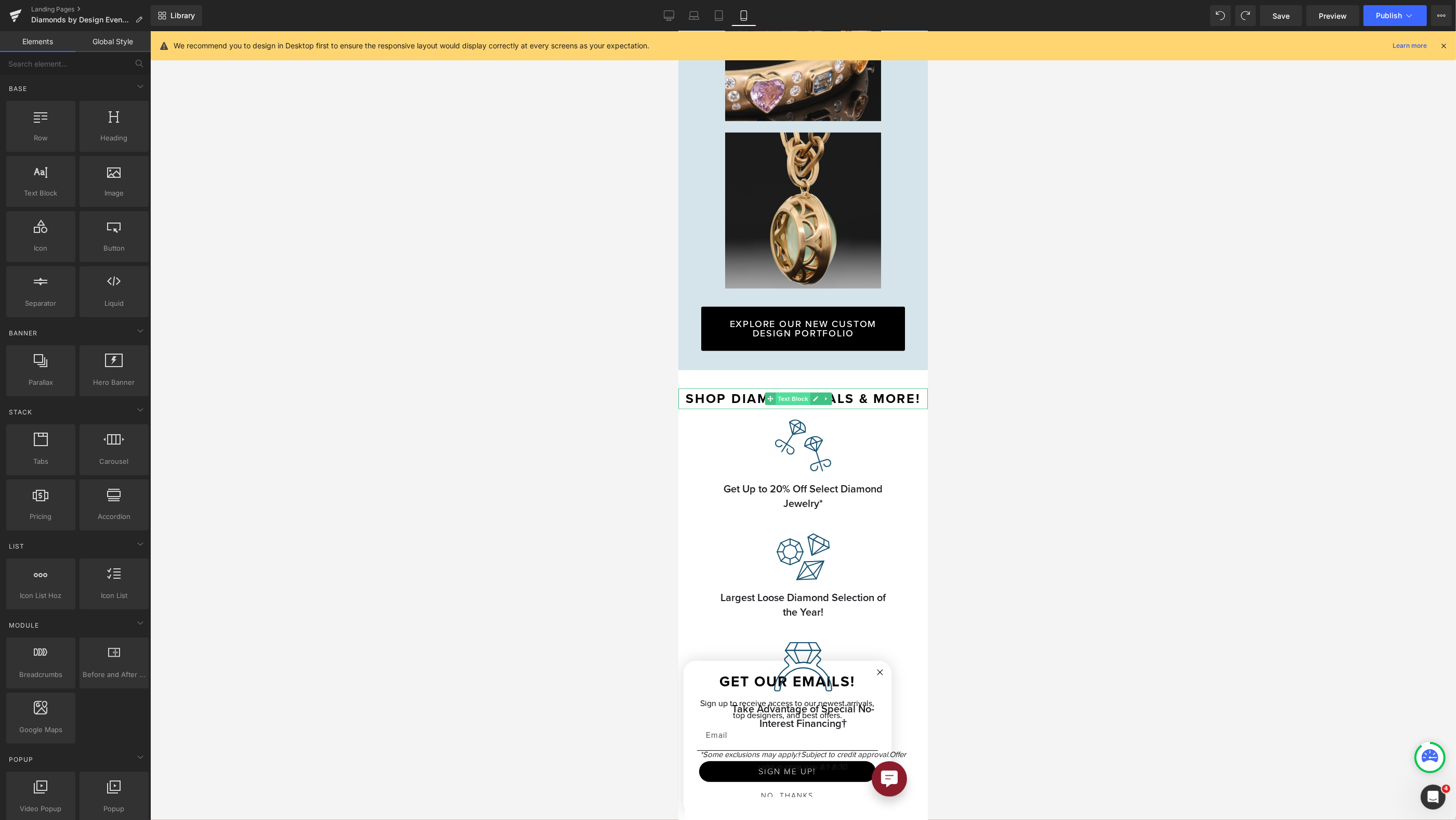
click at [796, 394] on span "Text Block" at bounding box center [792, 399] width 34 height 13
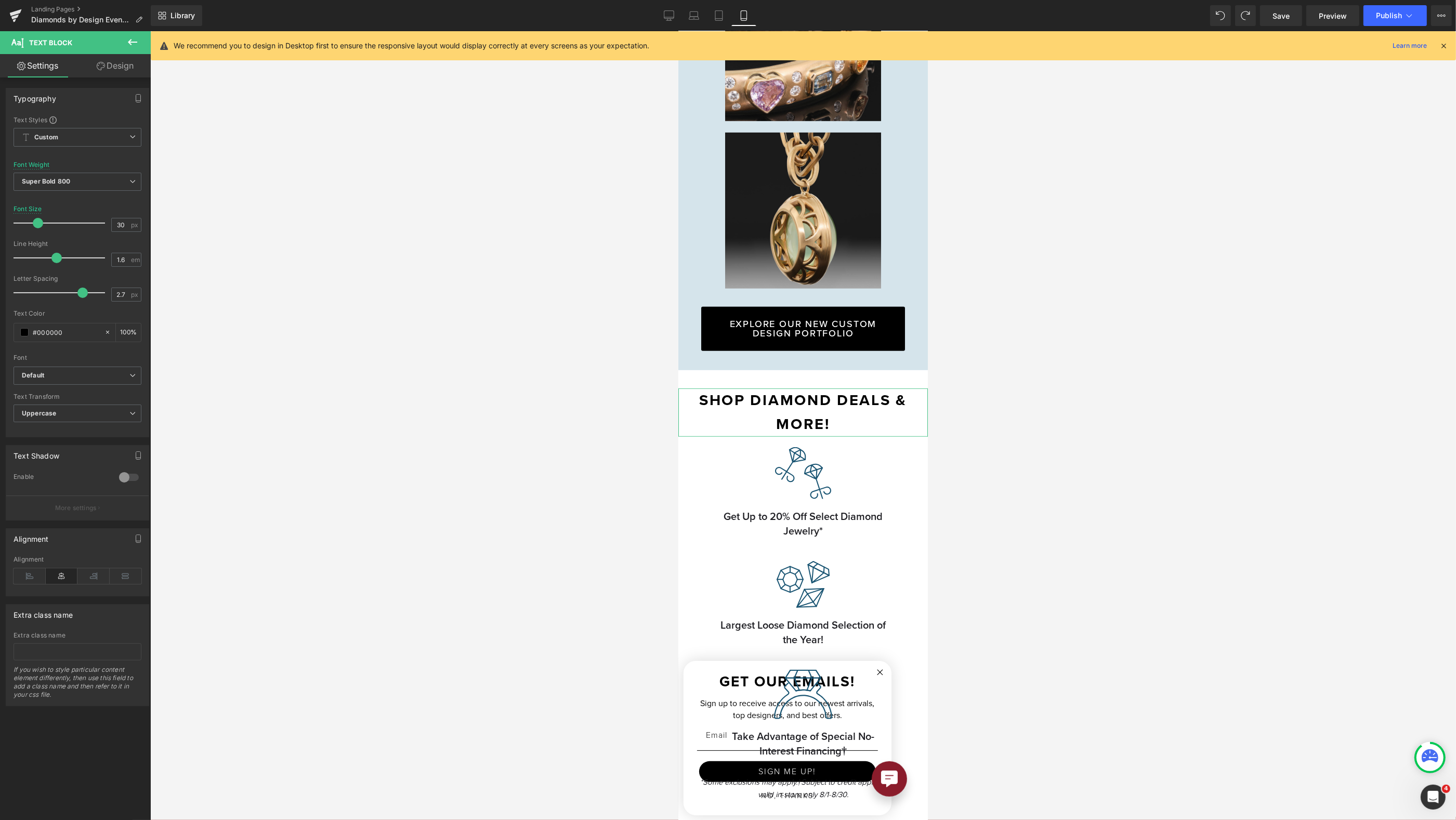
type input "31"
drag, startPoint x: 37, startPoint y: 224, endPoint x: 43, endPoint y: 223, distance: 6.1
click at [43, 223] on span at bounding box center [41, 223] width 10 height 10
type input "1.8"
drag, startPoint x: 76, startPoint y: 295, endPoint x: 61, endPoint y: 294, distance: 15.0
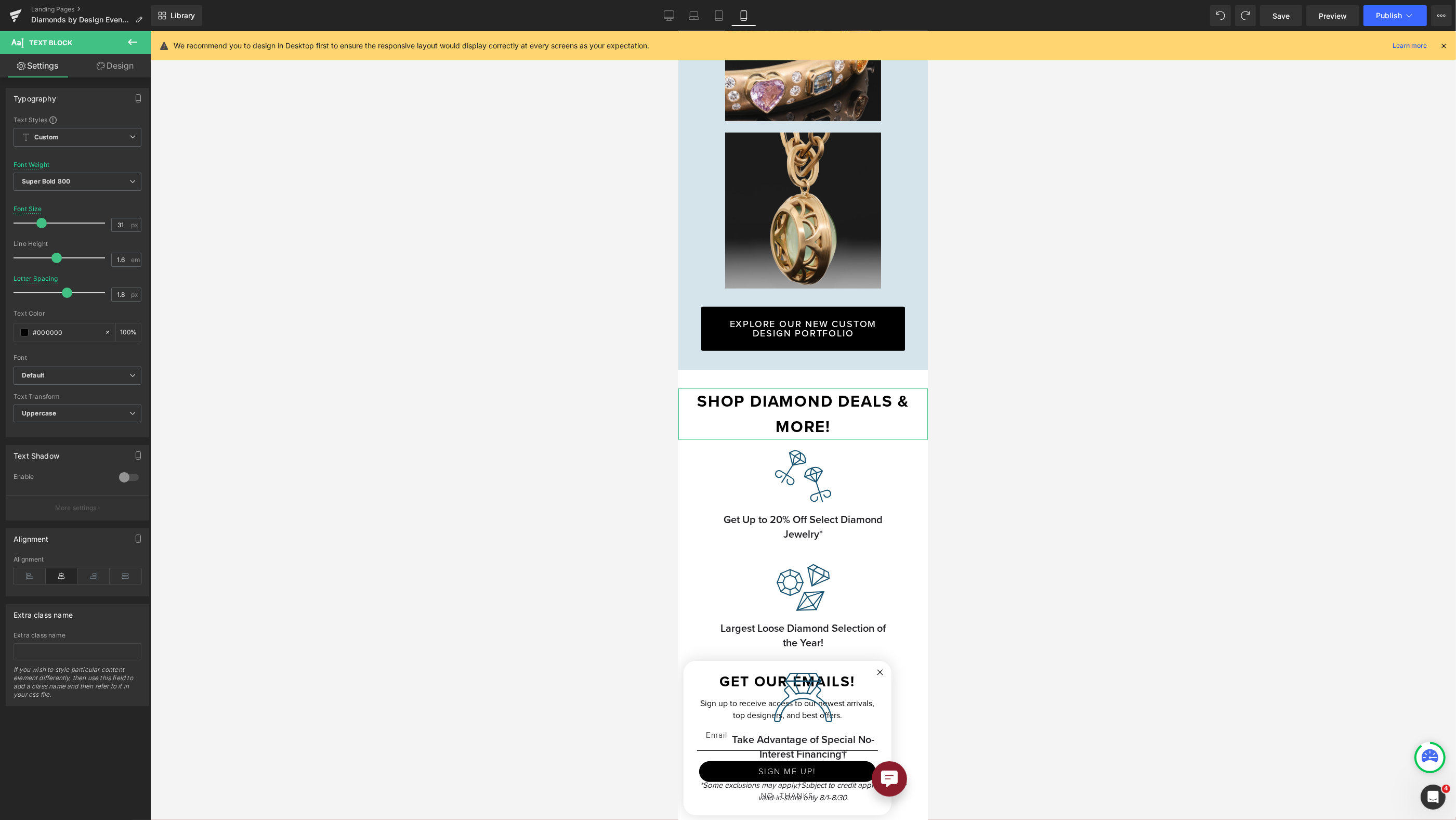
click at [62, 294] on span at bounding box center [67, 292] width 10 height 10
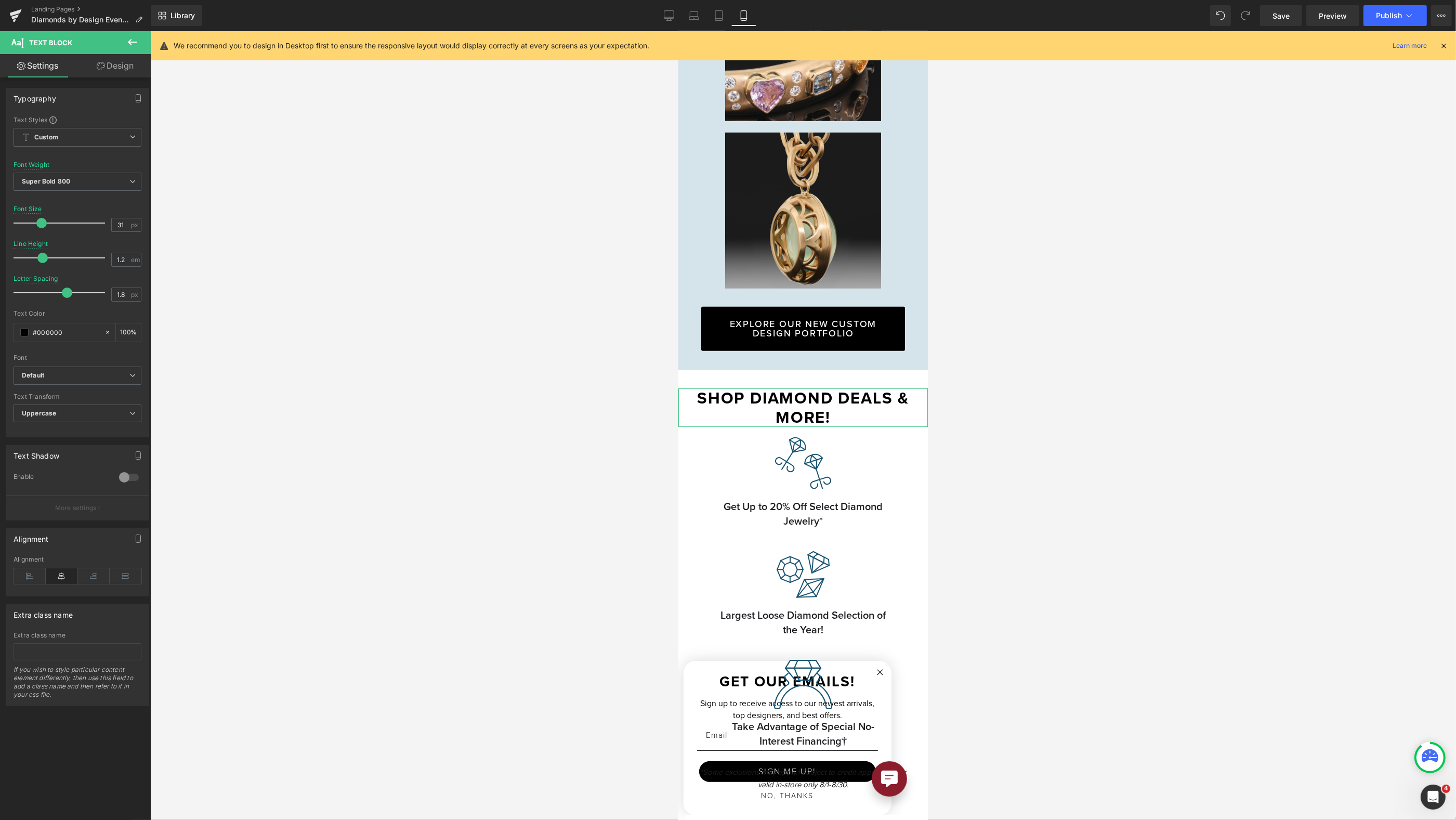
type input "1.1"
drag, startPoint x: 52, startPoint y: 255, endPoint x: 34, endPoint y: 257, distance: 18.1
click at [34, 257] on span at bounding box center [39, 258] width 10 height 10
type input "2"
click at [68, 290] on span at bounding box center [68, 292] width 10 height 10
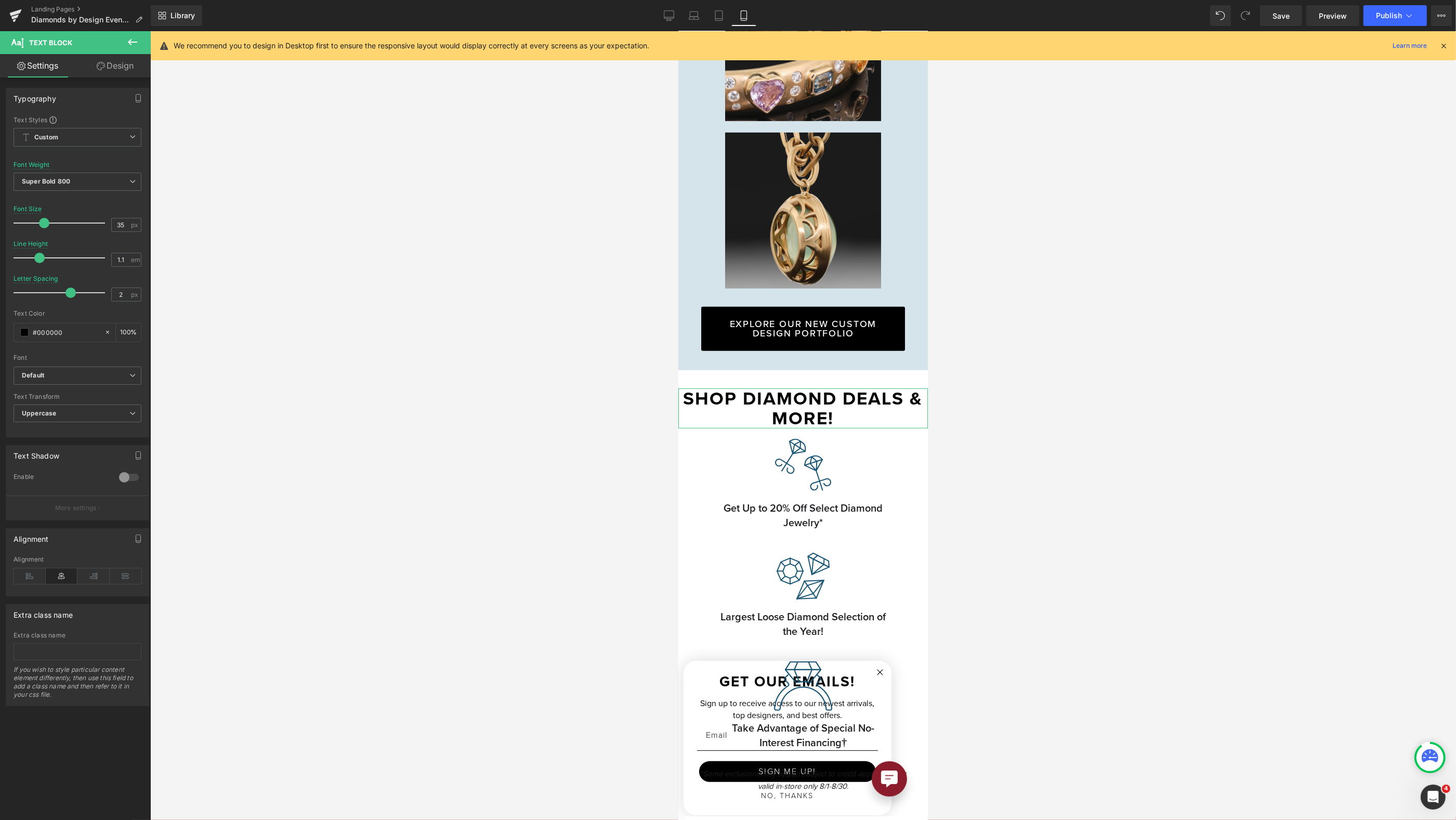
type input "36"
click at [44, 222] on span at bounding box center [46, 223] width 10 height 10
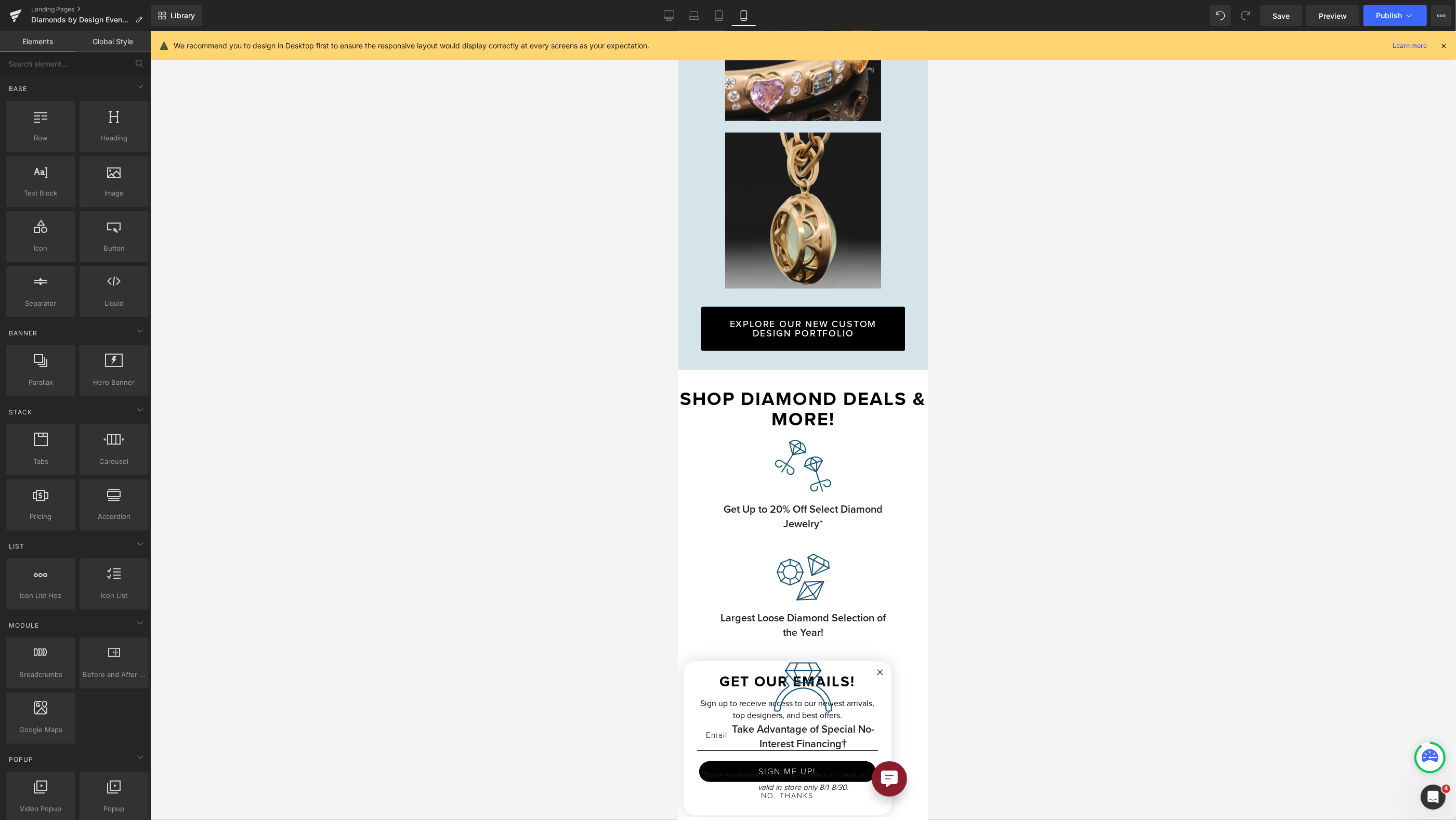
click at [810, 359] on div at bounding box center [802, 364] width 224 height 10
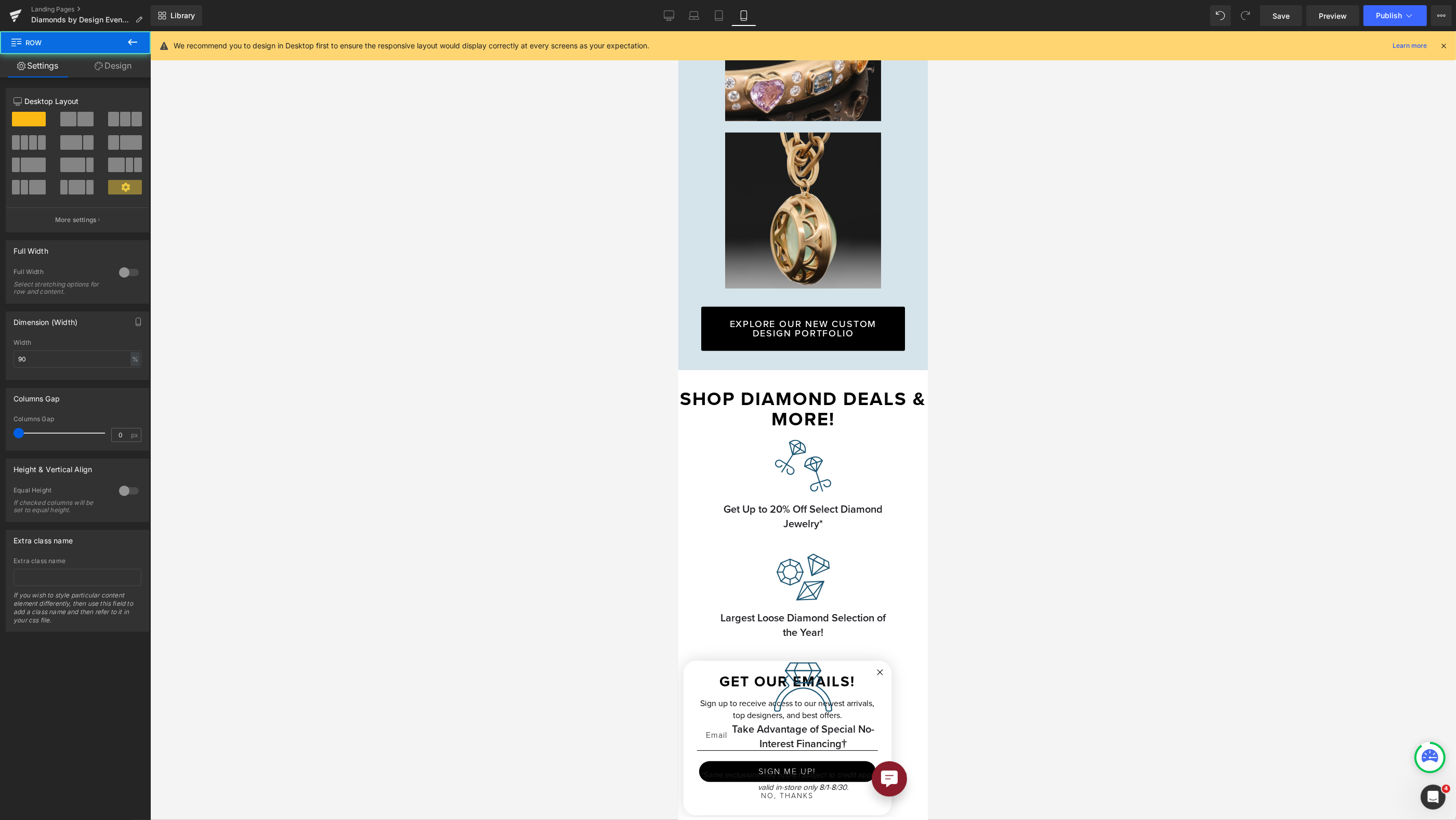
click at [1035, 364] on div at bounding box center [803, 426] width 1306 height 789
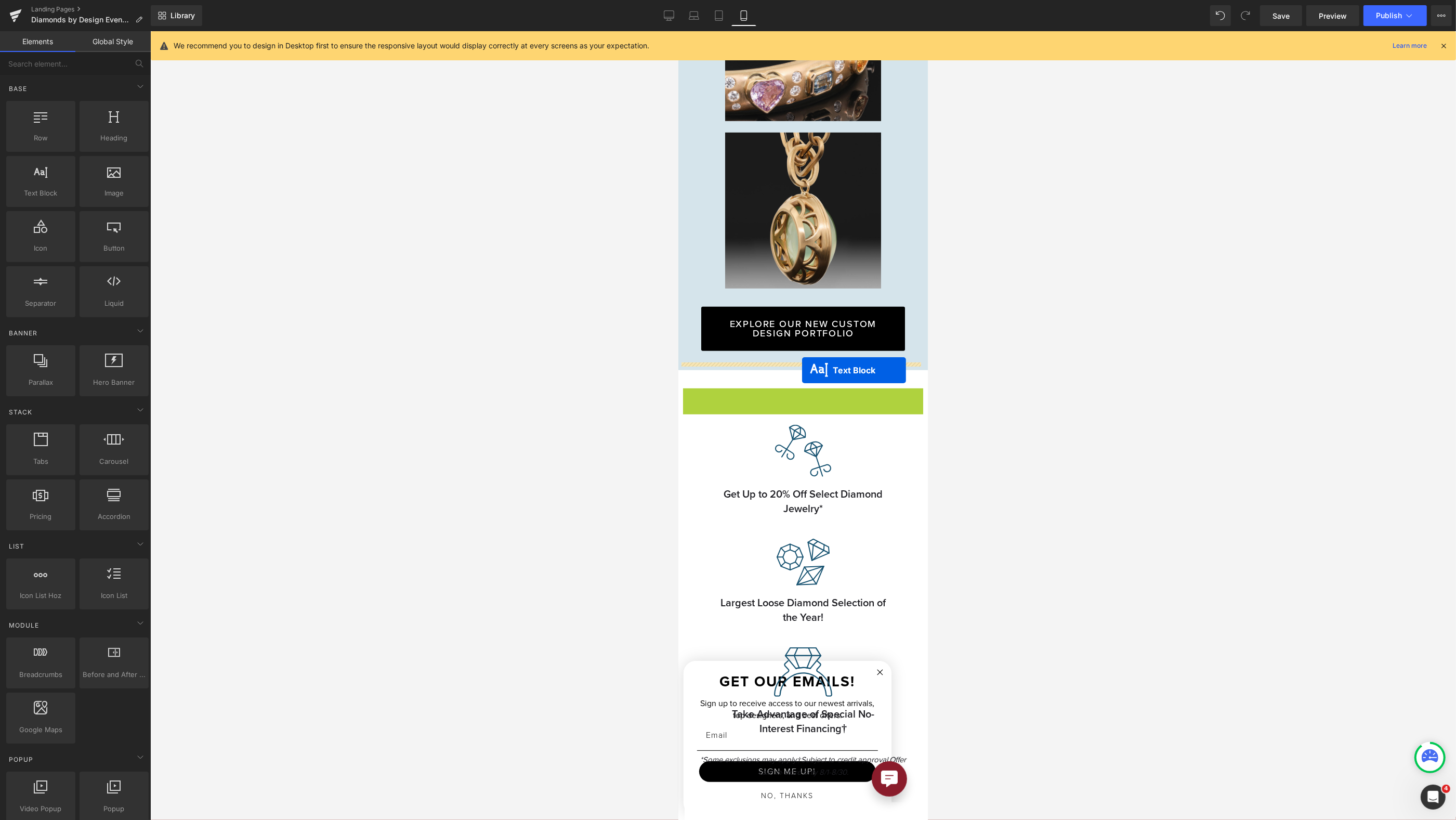
drag, startPoint x: 771, startPoint y: 400, endPoint x: 801, endPoint y: 371, distance: 41.7
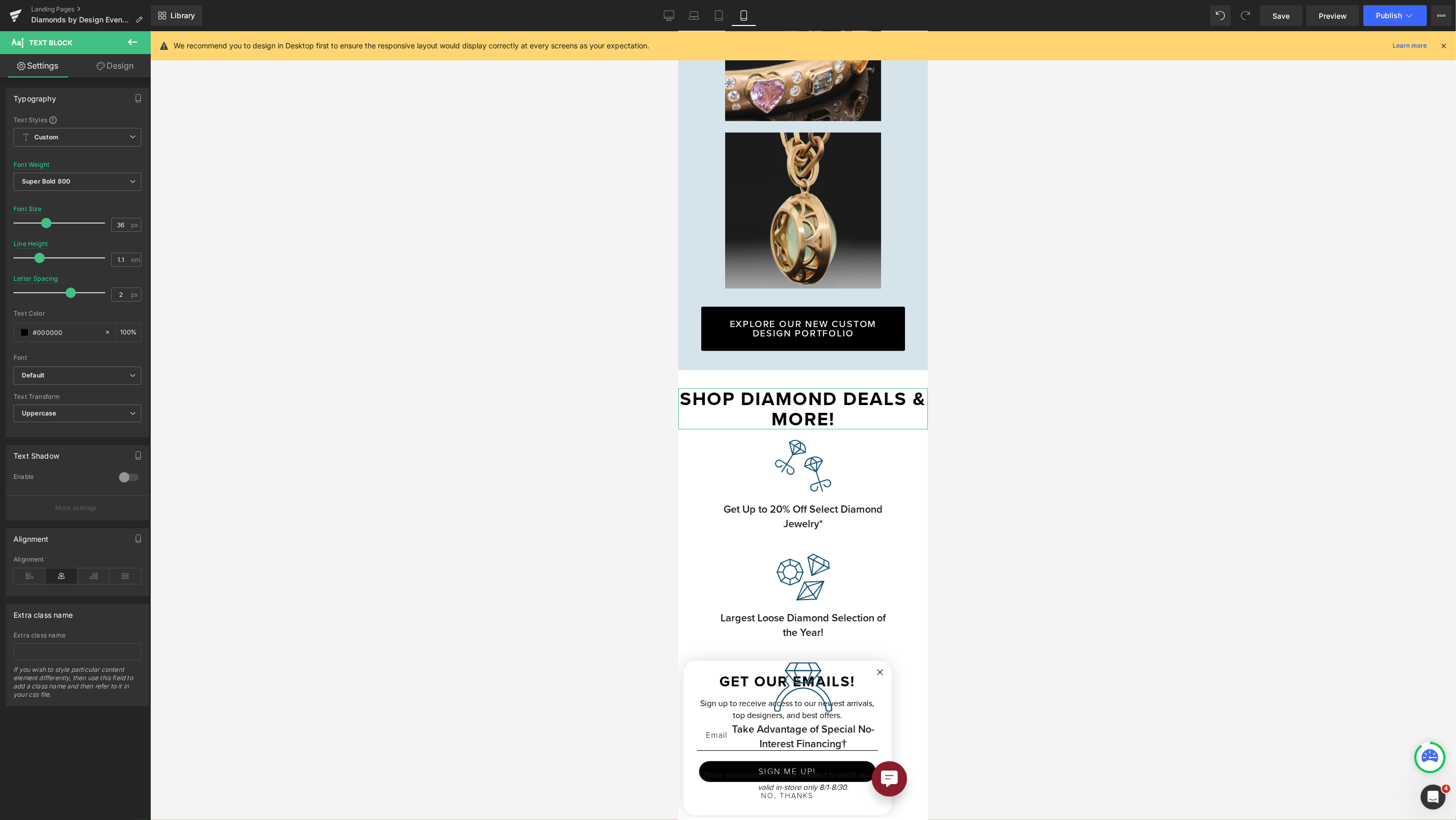
click at [127, 61] on link "Design" at bounding box center [115, 65] width 75 height 23
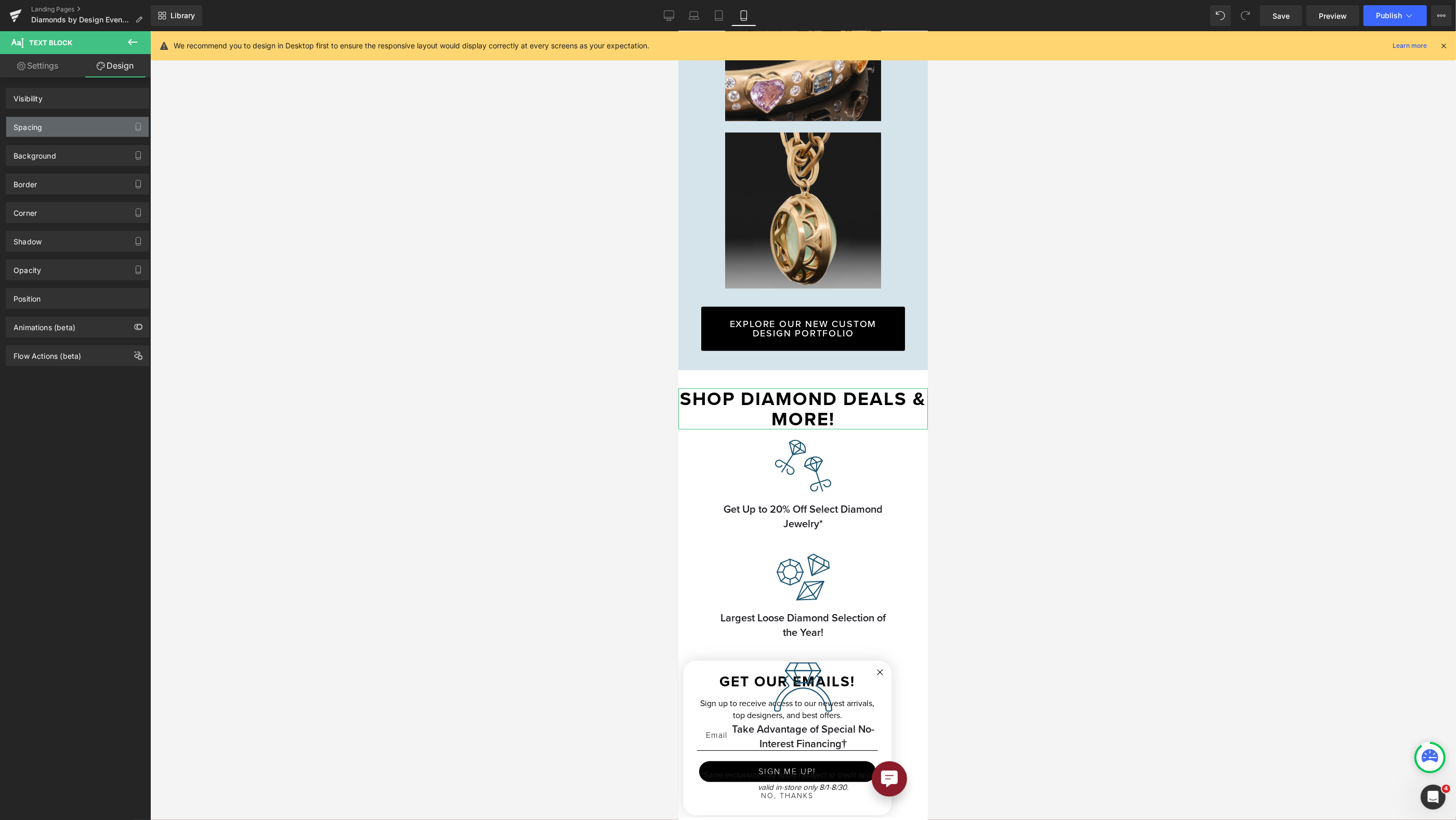
click at [52, 125] on div "Spacing" at bounding box center [78, 127] width 143 height 20
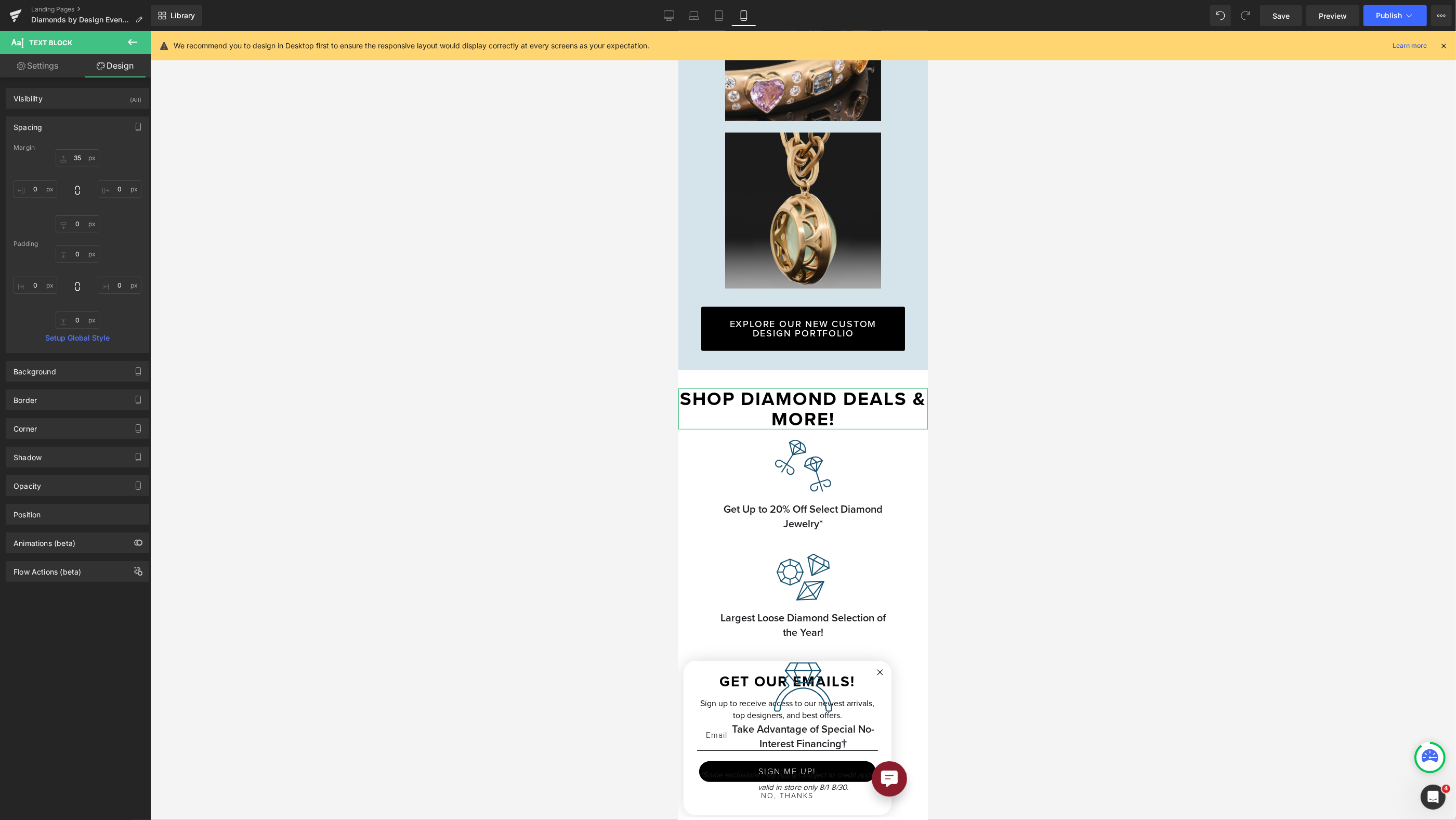
type input "35"
type input "0"
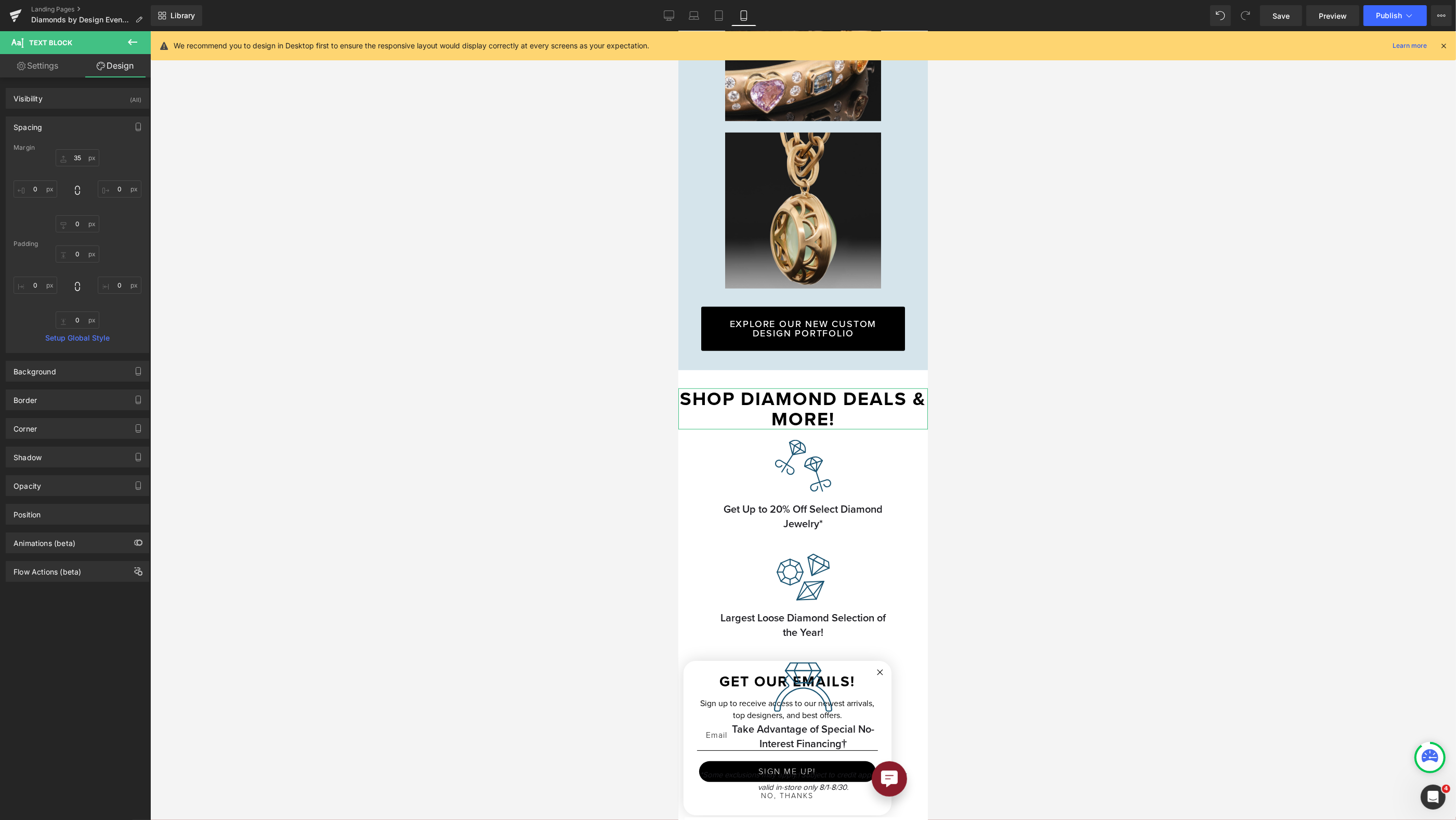
type input "0"
drag, startPoint x: 39, startPoint y: 284, endPoint x: 46, endPoint y: 281, distance: 7.6
click at [39, 284] on input "0" at bounding box center [35, 285] width 44 height 17
type input "1"
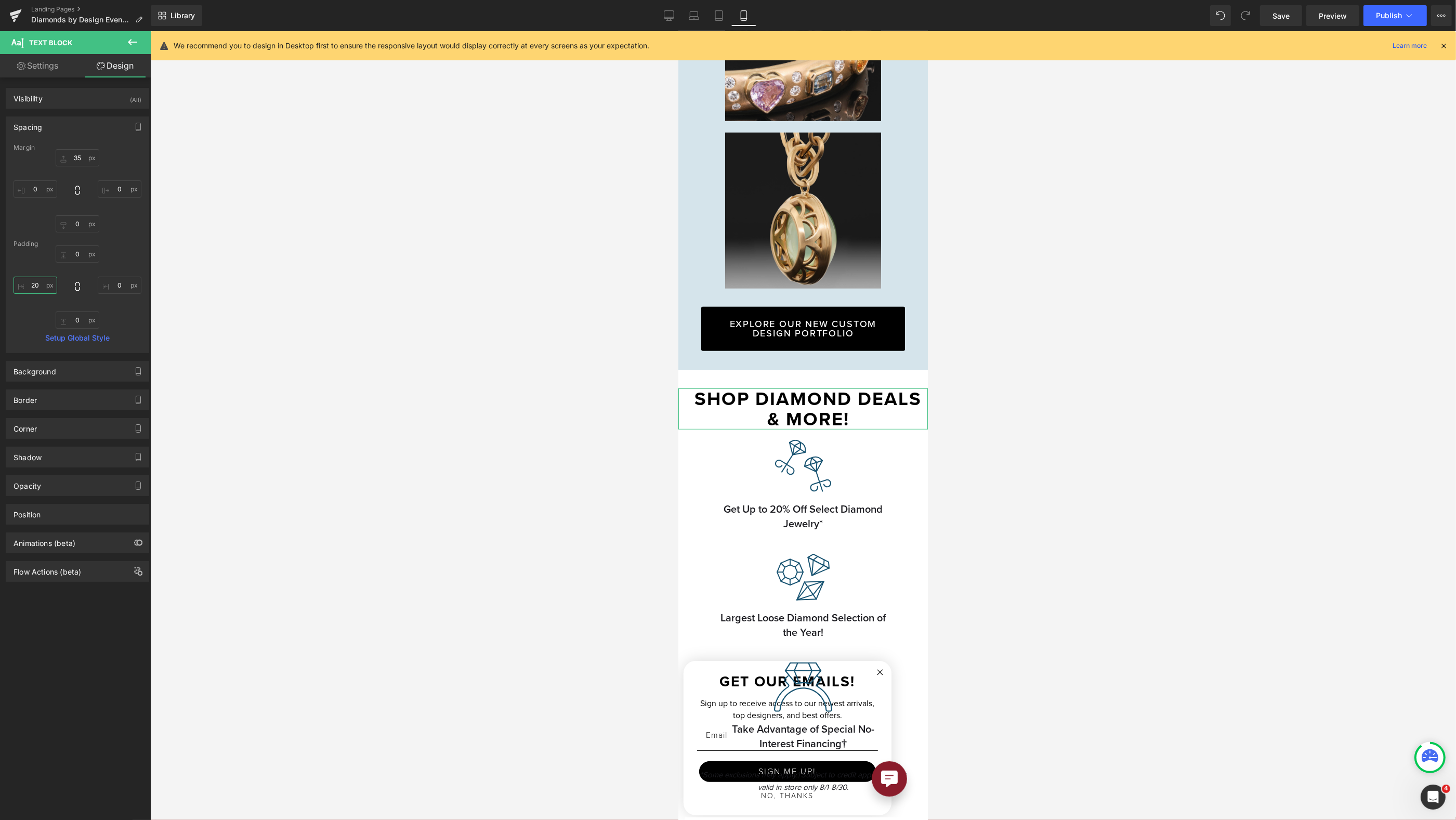
type input "20"
click at [115, 285] on input "0" at bounding box center [119, 285] width 44 height 17
type input "20"
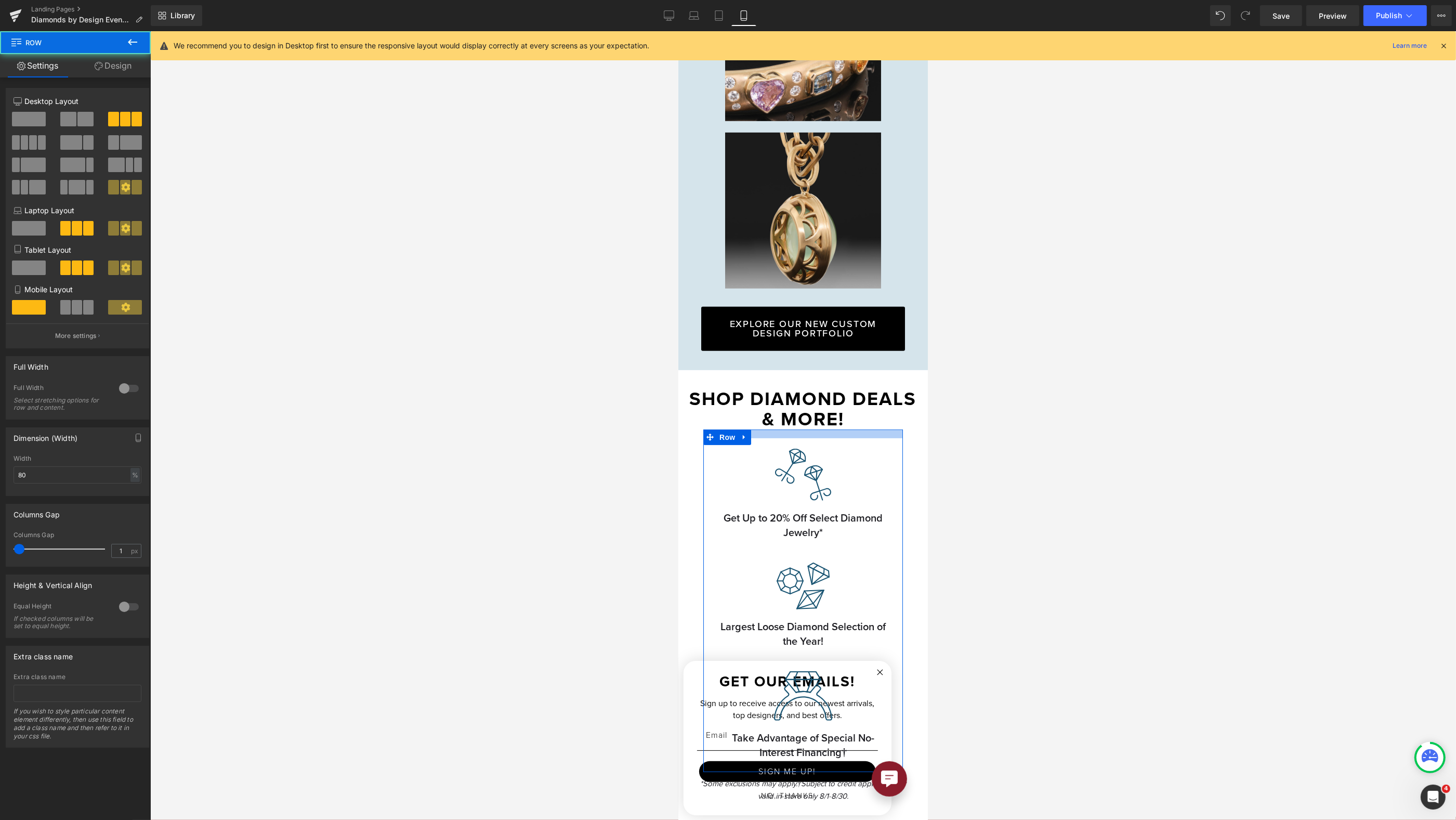
drag, startPoint x: 822, startPoint y: 424, endPoint x: 732, endPoint y: 440, distance: 91.4
click at [823, 432] on div "Image Get Up to 20% Off Select Diamond Jewelry* Text Block Image Largest Loose …" at bounding box center [803, 601] width 200 height 343
click at [732, 434] on span "Row" at bounding box center [727, 438] width 21 height 15
drag, startPoint x: 33, startPoint y: 468, endPoint x: 3, endPoint y: 462, distance: 30.6
click at [3, 462] on div "Dimension (Width) 80% Width 80 % % px" at bounding box center [78, 457] width 155 height 76
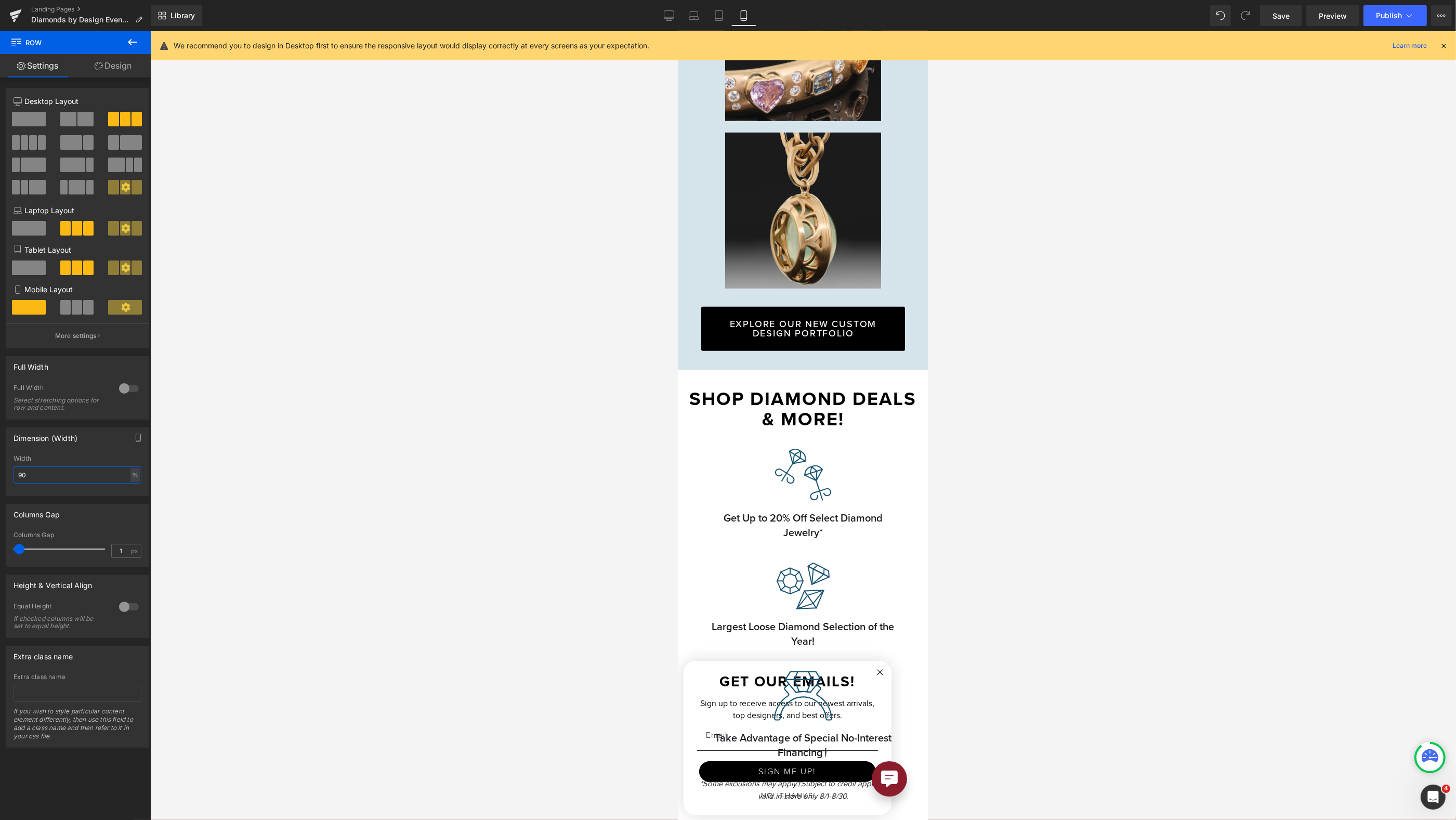
type input "9"
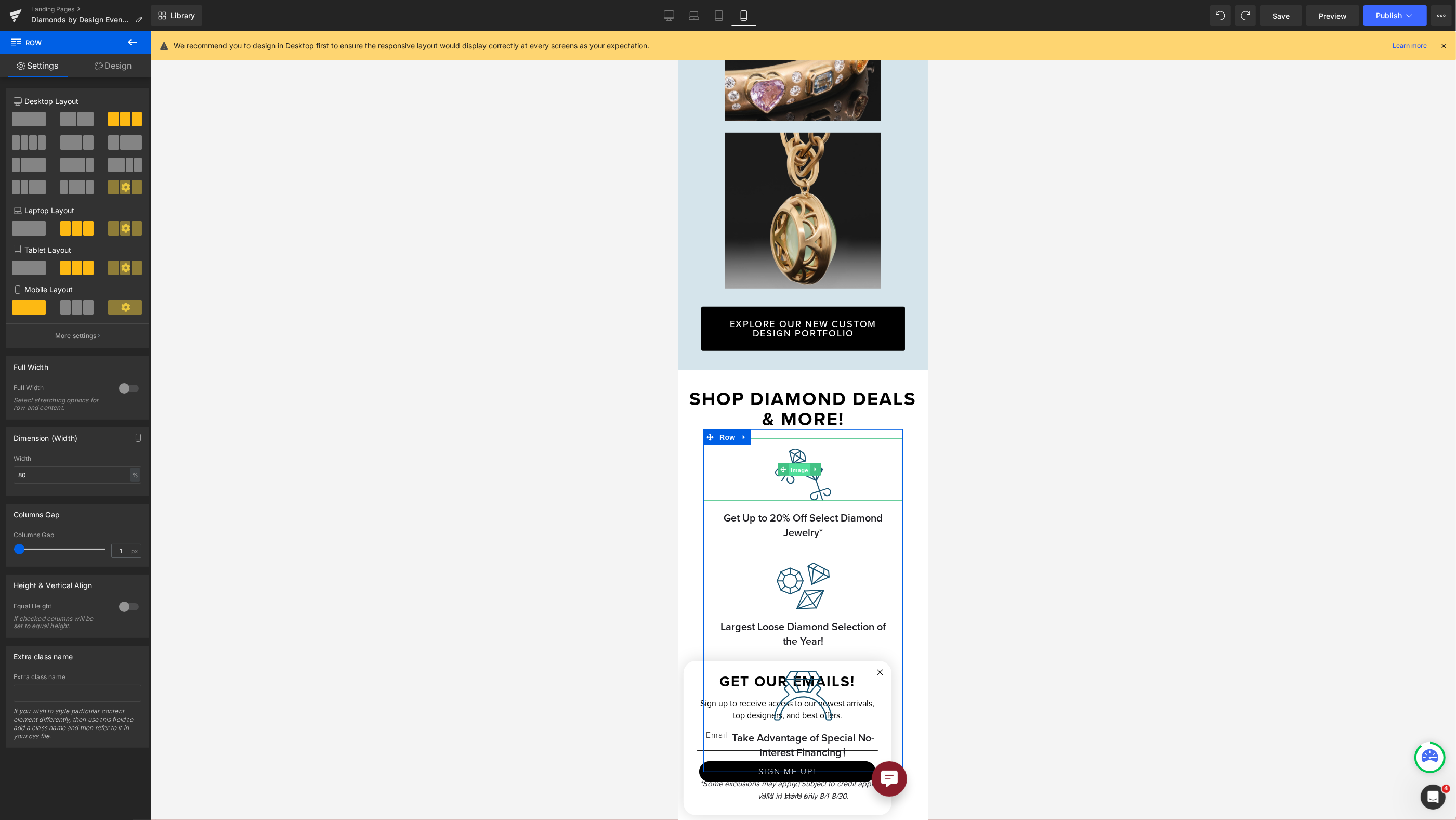
click at [793, 464] on span "Image" at bounding box center [799, 470] width 22 height 13
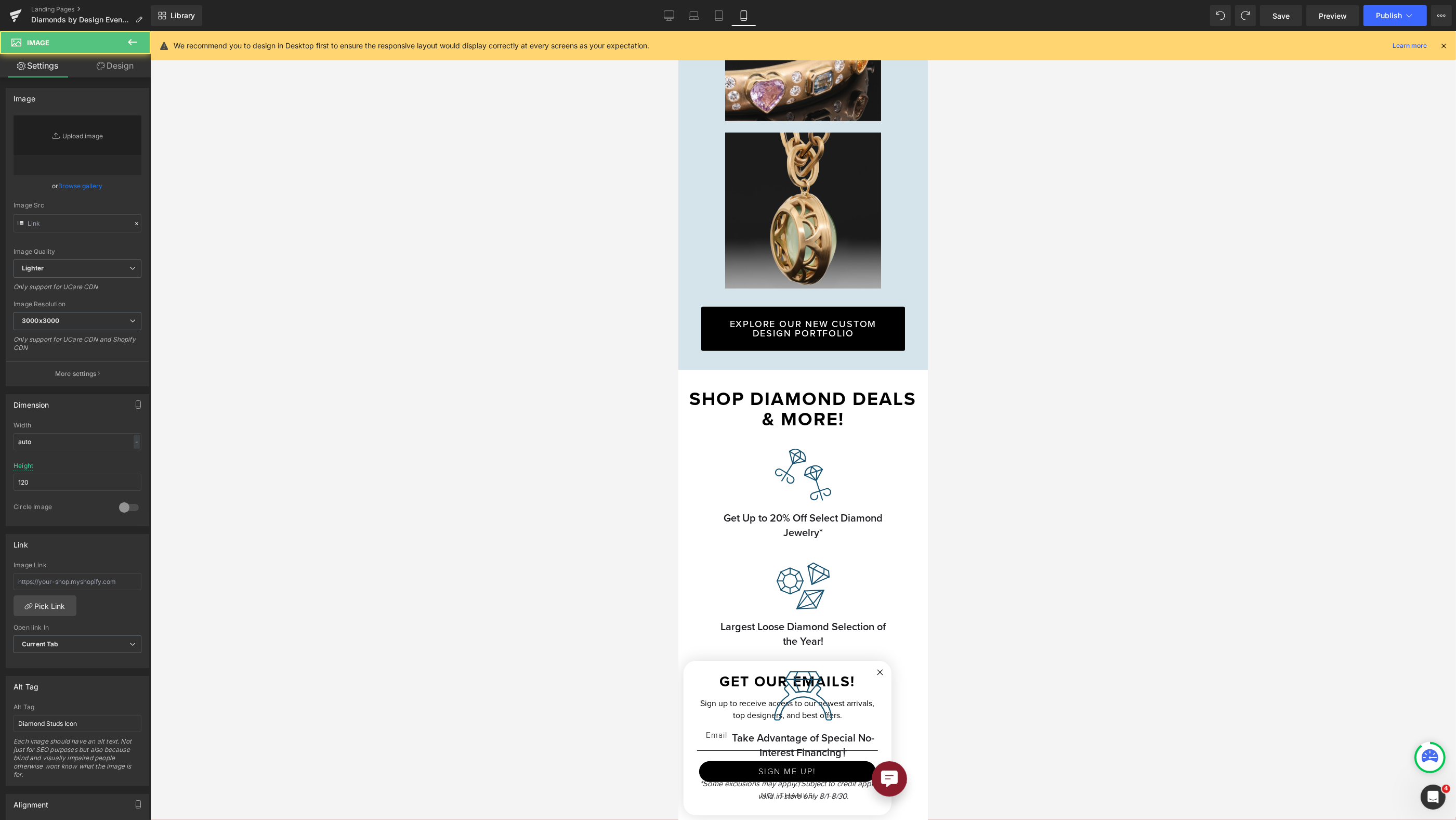
type input "https://ucarecdn.com/a133cf54-da6f-455b-92f5-2a102820390a/diamond%20jewelry.svg"
drag, startPoint x: 49, startPoint y: 475, endPoint x: -5, endPoint y: 470, distance: 54.2
click at [0, 470] on html "Image You are previewing how the will restyle your page. You can not edit Eleme…" at bounding box center [728, 410] width 1456 height 820
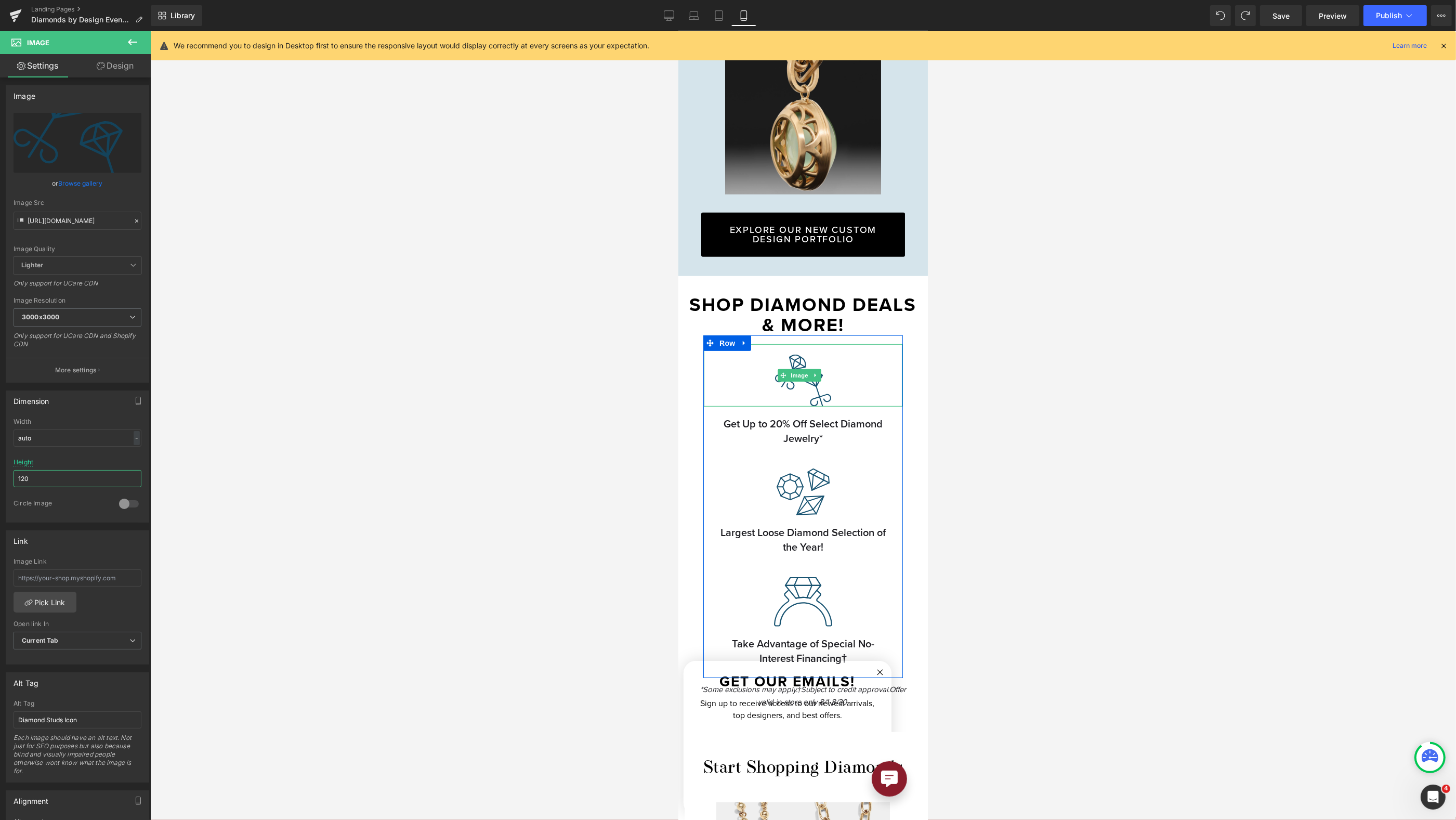
scroll to position [865, 0]
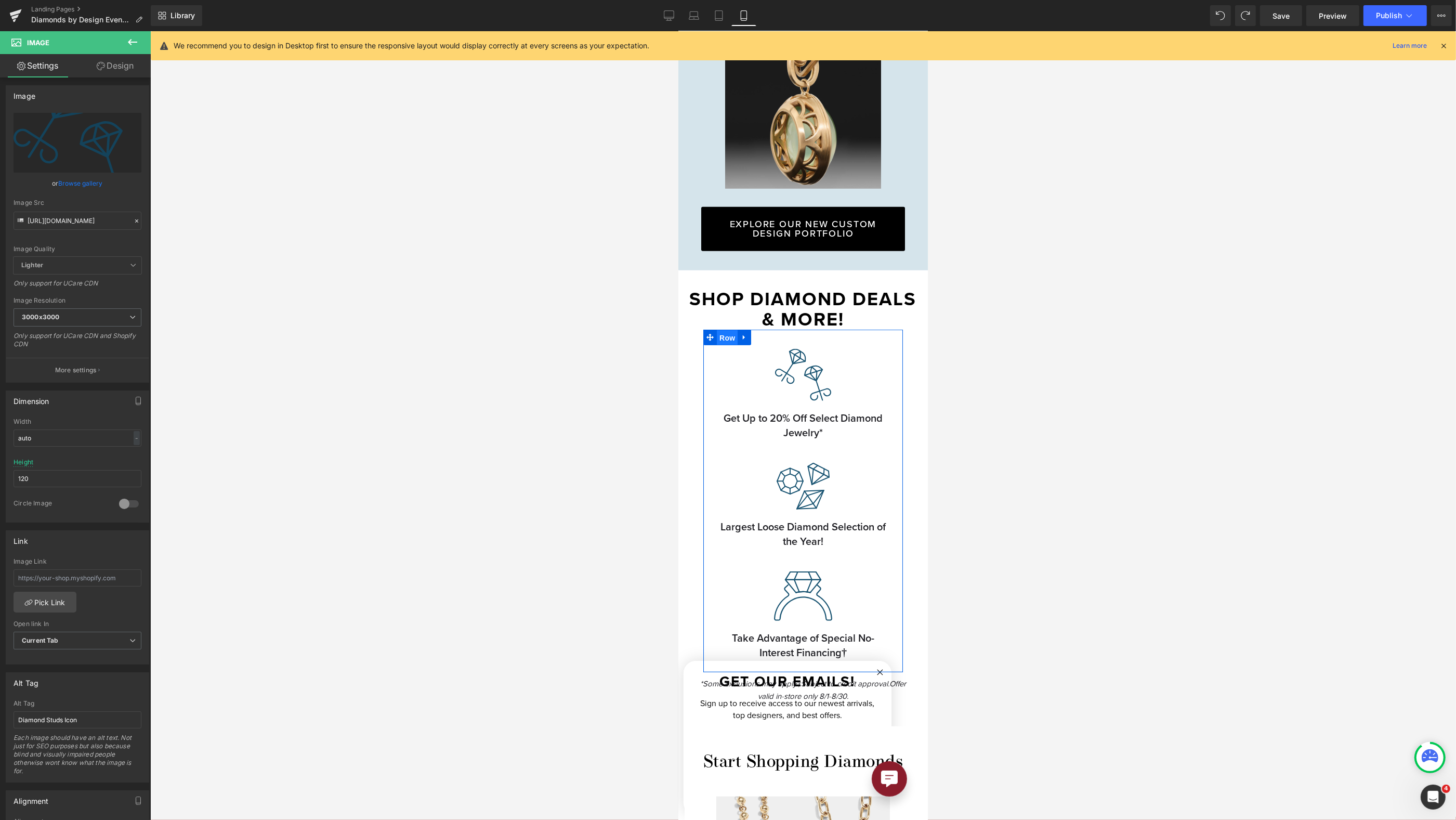
click at [727, 331] on span "Row" at bounding box center [727, 338] width 21 height 15
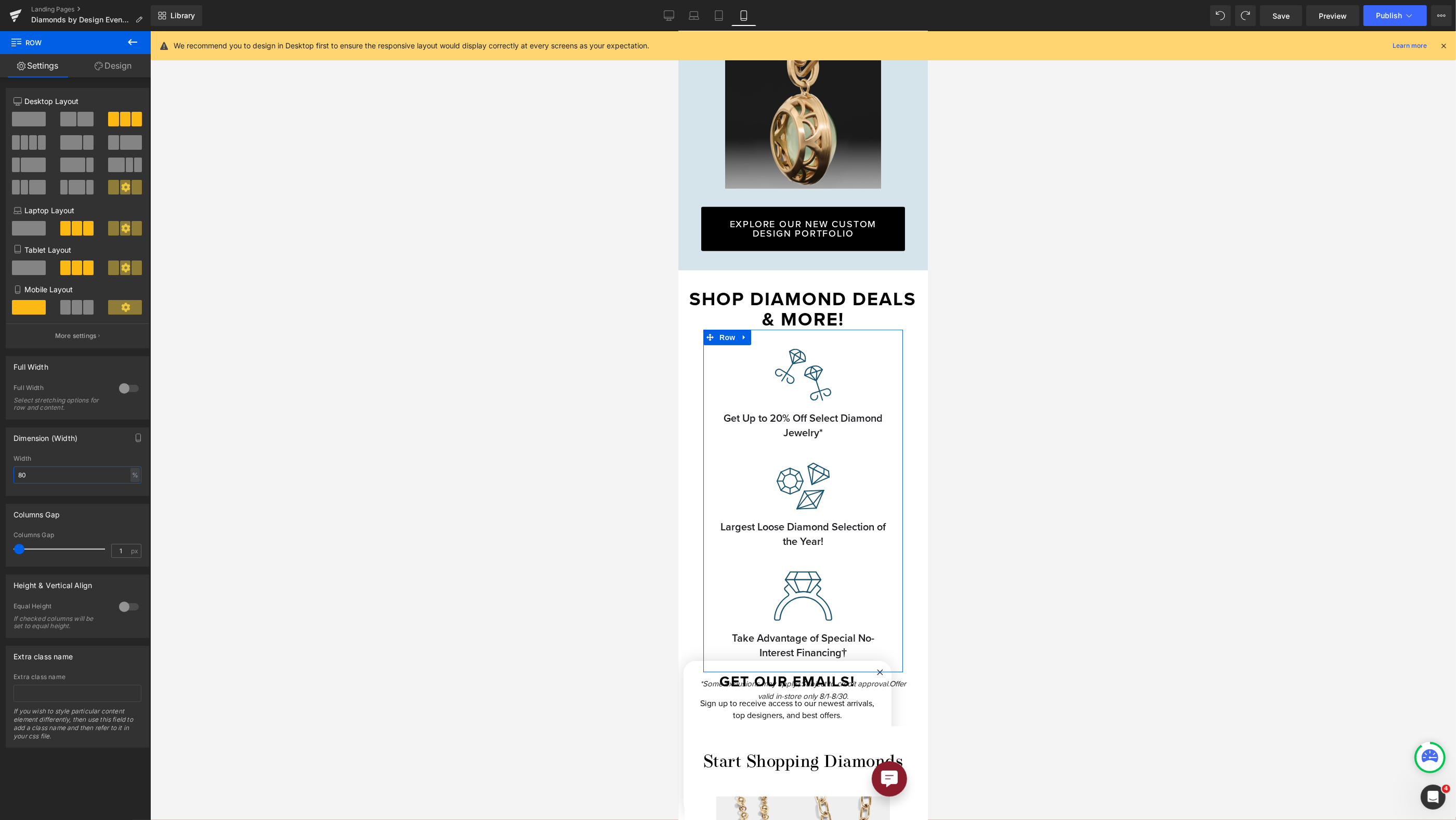
drag, startPoint x: 45, startPoint y: 477, endPoint x: 3, endPoint y: 471, distance: 42.4
click at [3, 471] on div "Dimension (Width) 80% Width 80 % % px" at bounding box center [78, 457] width 155 height 76
type input "90"
drag, startPoint x: 801, startPoint y: 360, endPoint x: 1160, endPoint y: 452, distance: 370.6
click at [801, 364] on span "Image" at bounding box center [798, 371] width 22 height 13
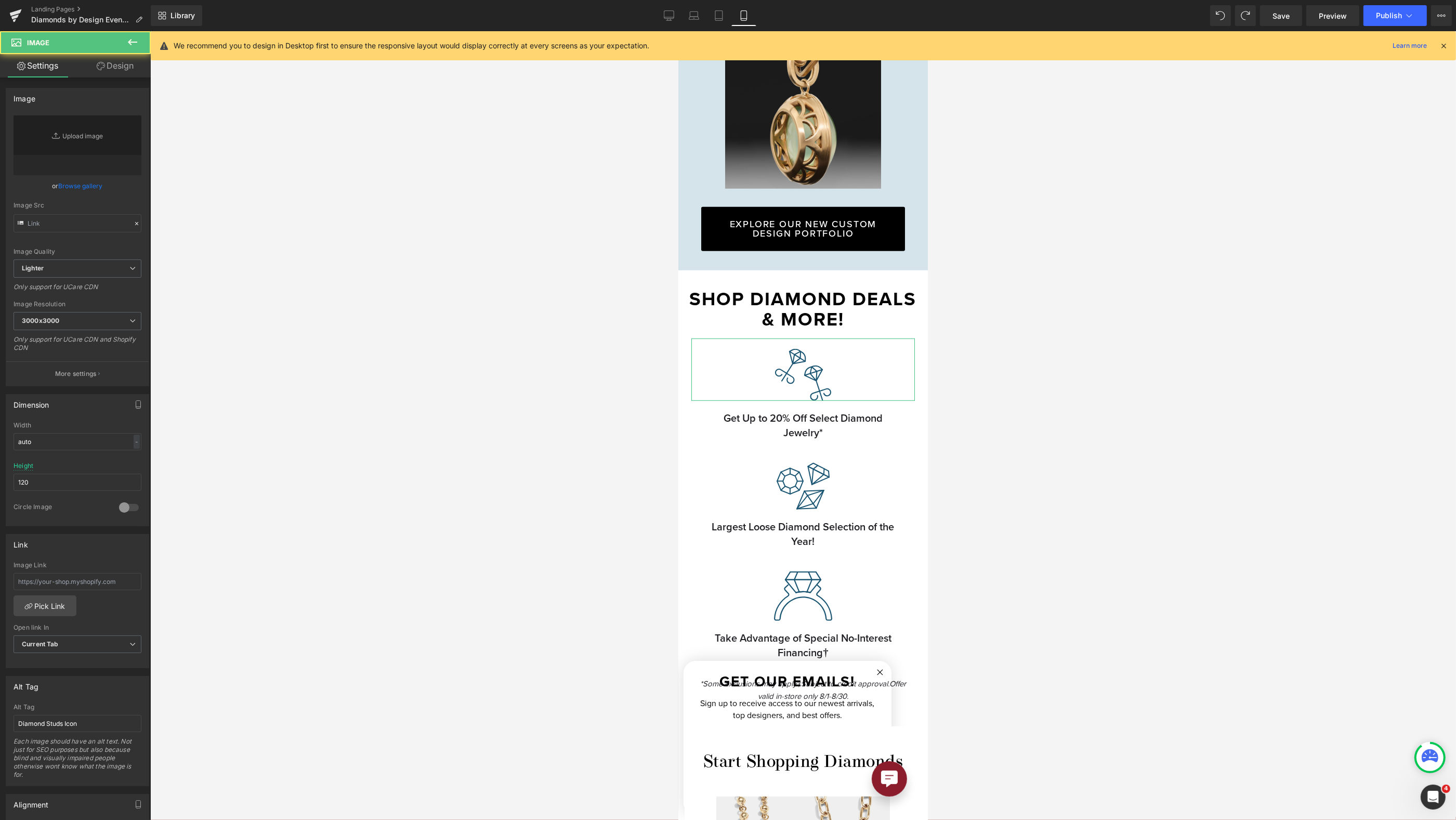
type input "https://ucarecdn.com/a133cf54-da6f-455b-92f5-2a102820390a/diamond%20jewelry.svg"
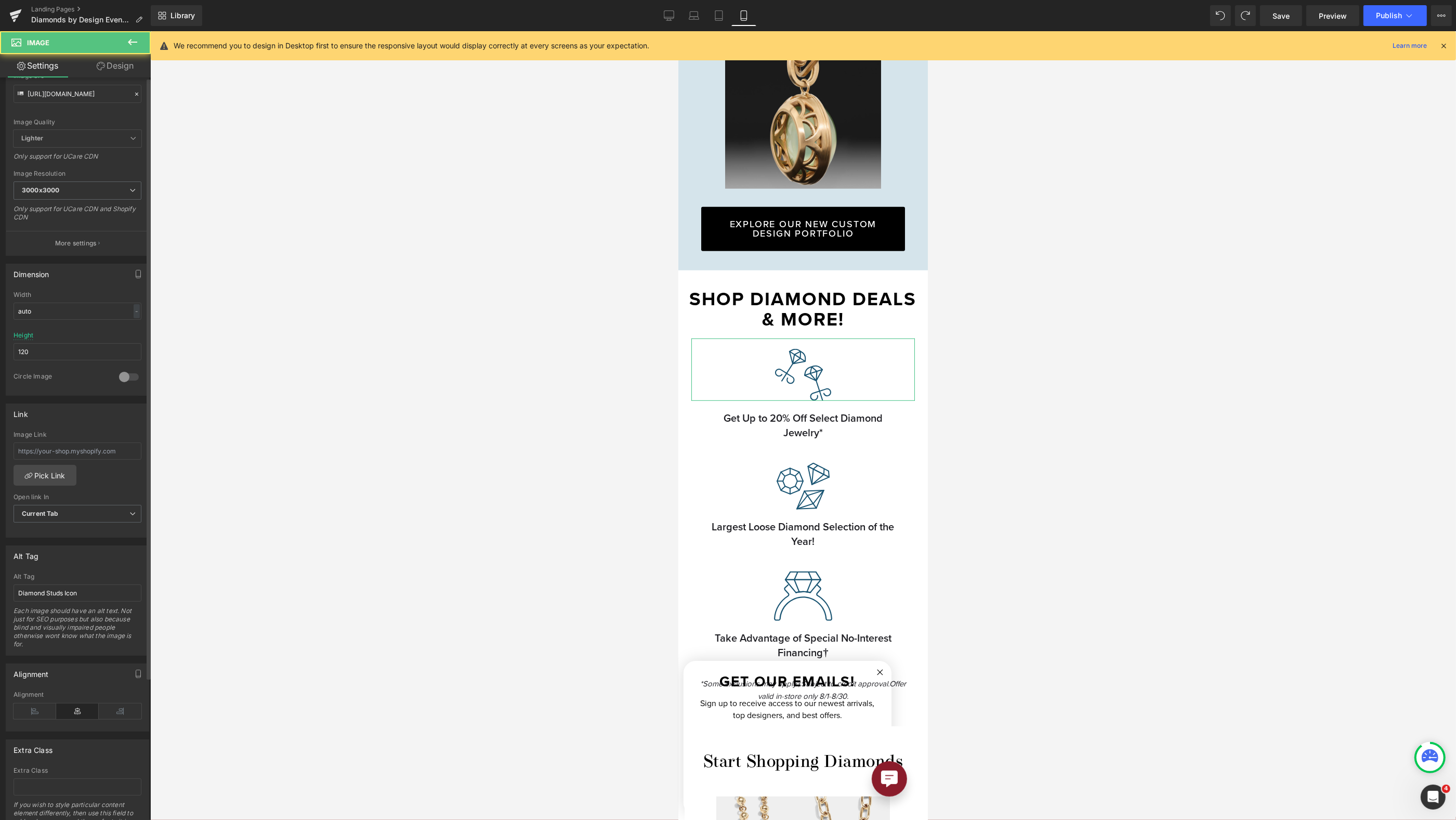
scroll to position [175, 0]
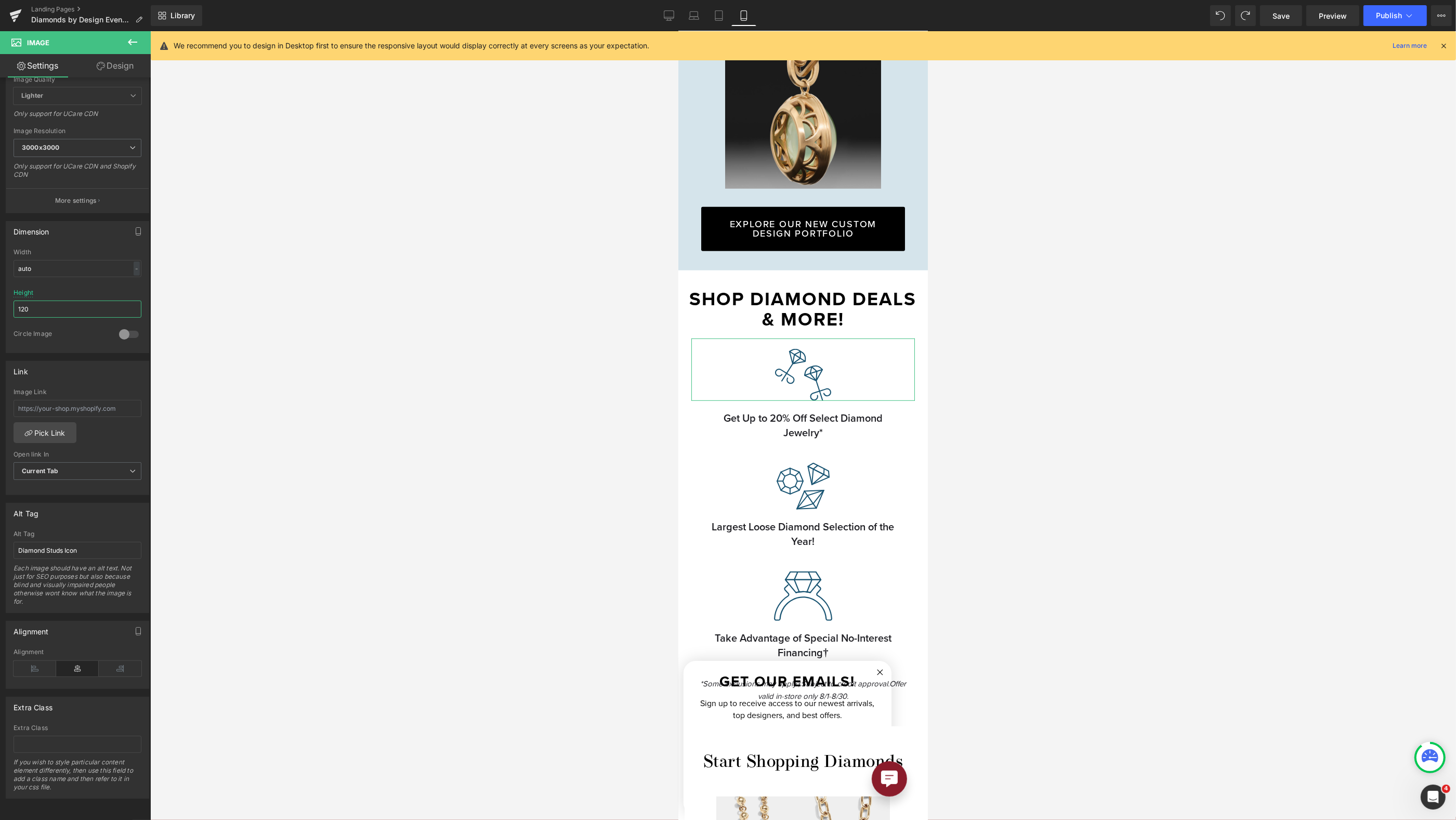
drag, startPoint x: 57, startPoint y: 302, endPoint x: -20, endPoint y: 290, distance: 77.9
click at [0, 290] on html "Image You are previewing how the will restyle your page. You can not edit Eleme…" at bounding box center [728, 410] width 1456 height 820
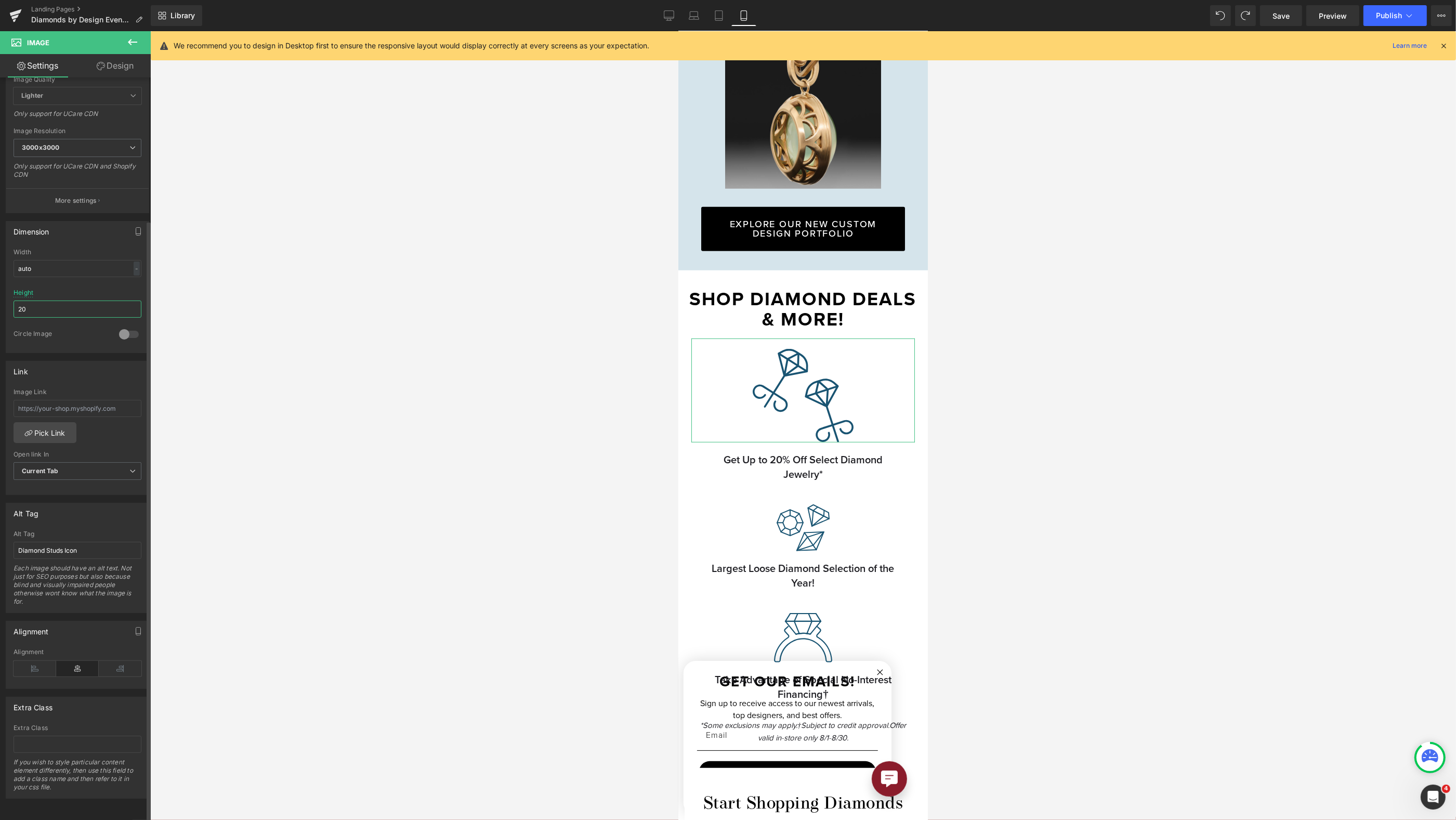
type input "2"
type input "150"
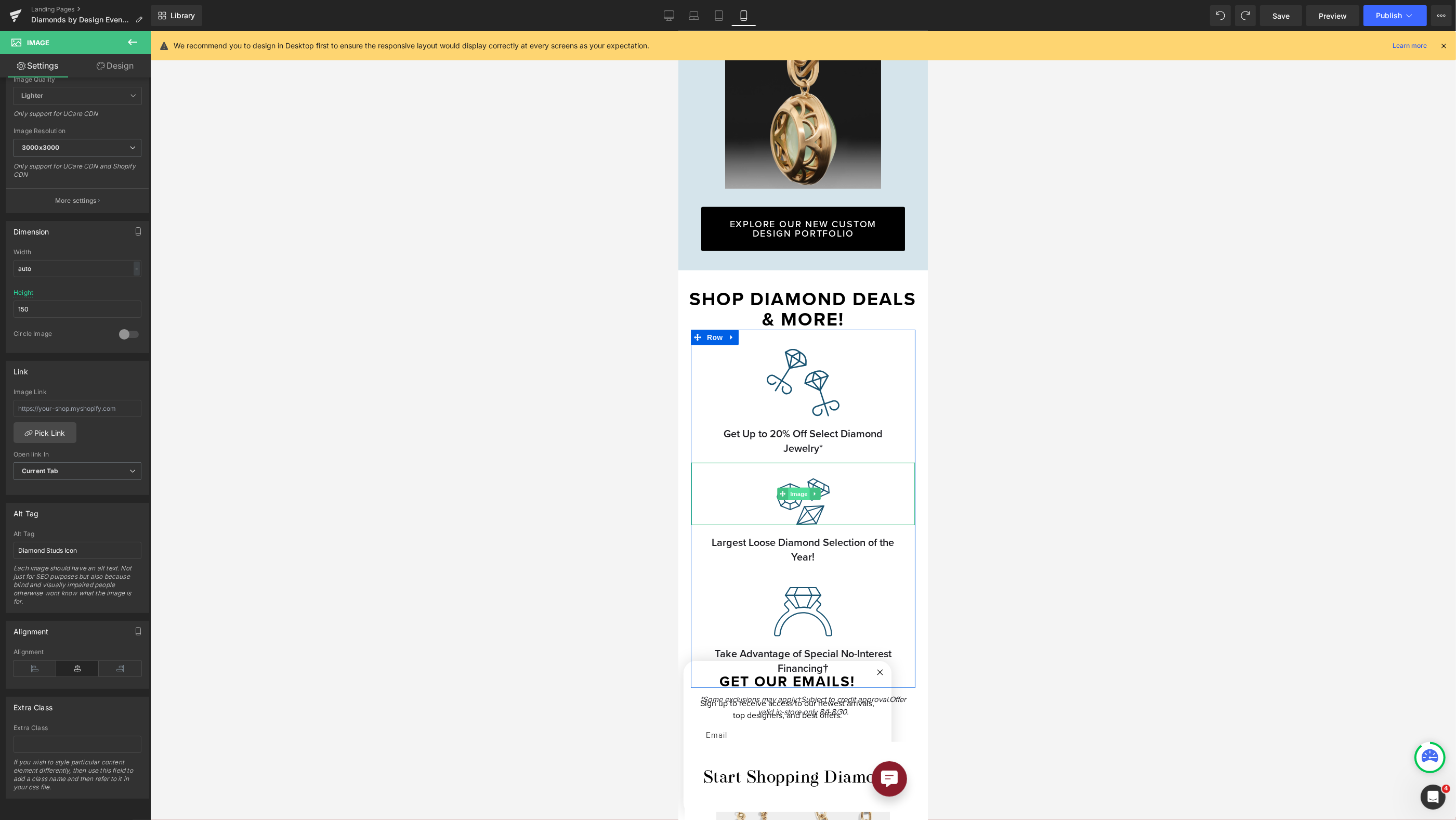
click at [793, 491] on span "Image" at bounding box center [798, 494] width 22 height 13
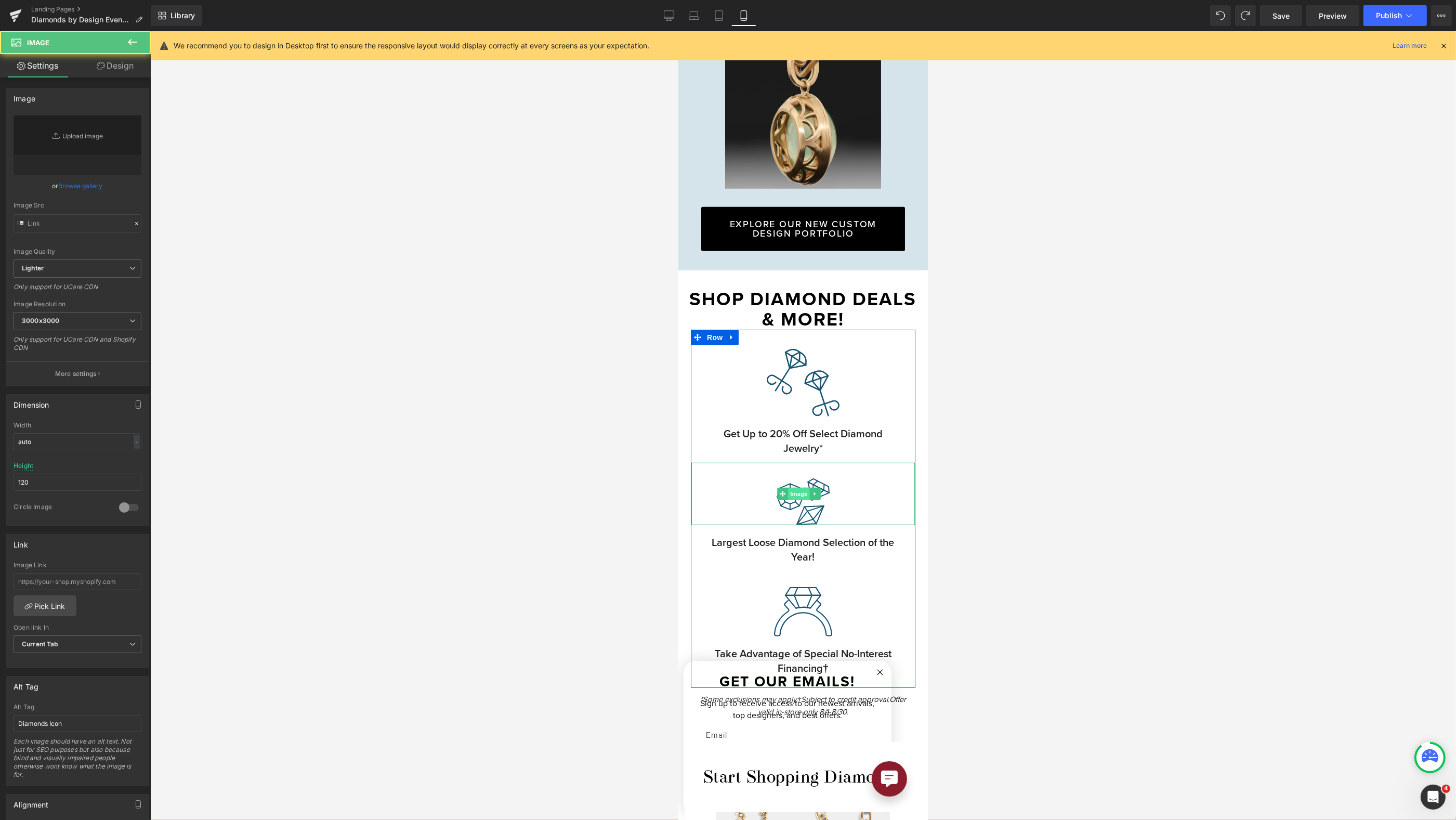
type input "https://ucarecdn.com/5233a636-0854-4626-93a5-017c5f2b4594/loose%20diamonds%202.…"
drag, startPoint x: 34, startPoint y: 481, endPoint x: -3, endPoint y: 475, distance: 37.5
click at [0, 475] on html "Image You are previewing how the will restyle your page. You can not edit Eleme…" at bounding box center [728, 410] width 1456 height 820
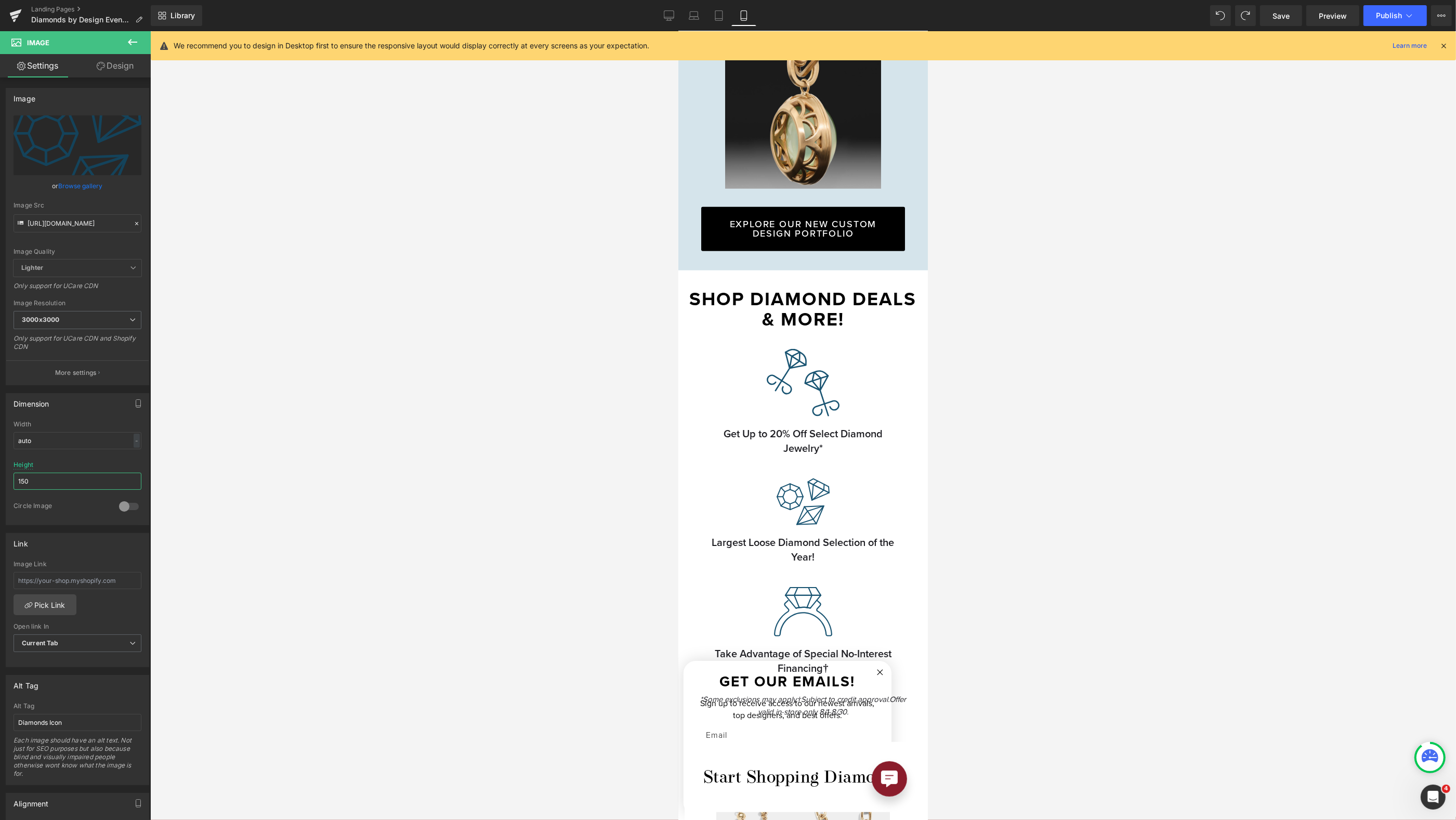
type input "150"
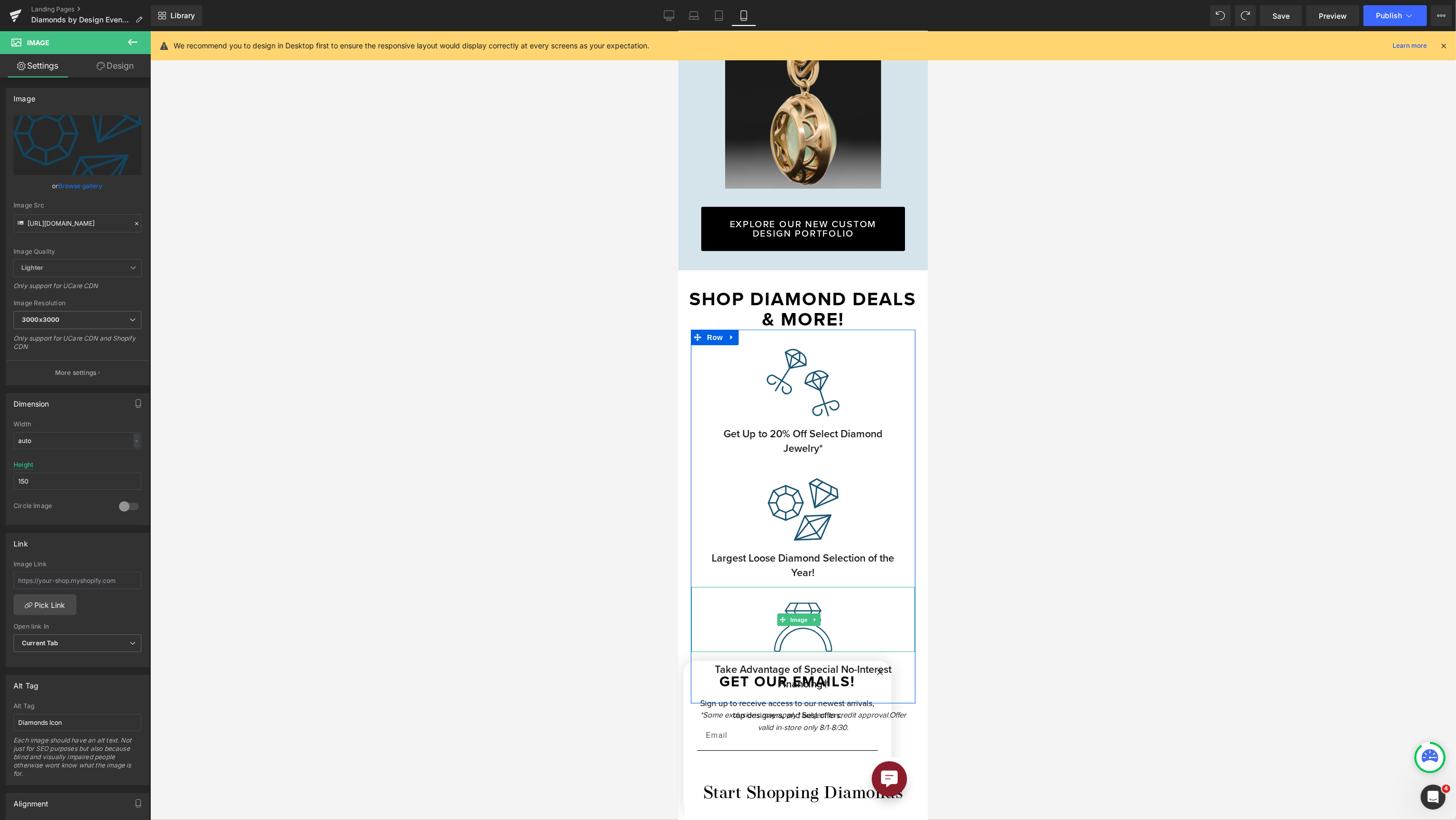
click at [804, 614] on span "Image" at bounding box center [798, 620] width 22 height 13
drag, startPoint x: 46, startPoint y: 475, endPoint x: -17, endPoint y: 475, distance: 63.0
click at [0, 475] on html "Image You are previewing how the will restyle your page. You can not edit Eleme…" at bounding box center [728, 410] width 1456 height 820
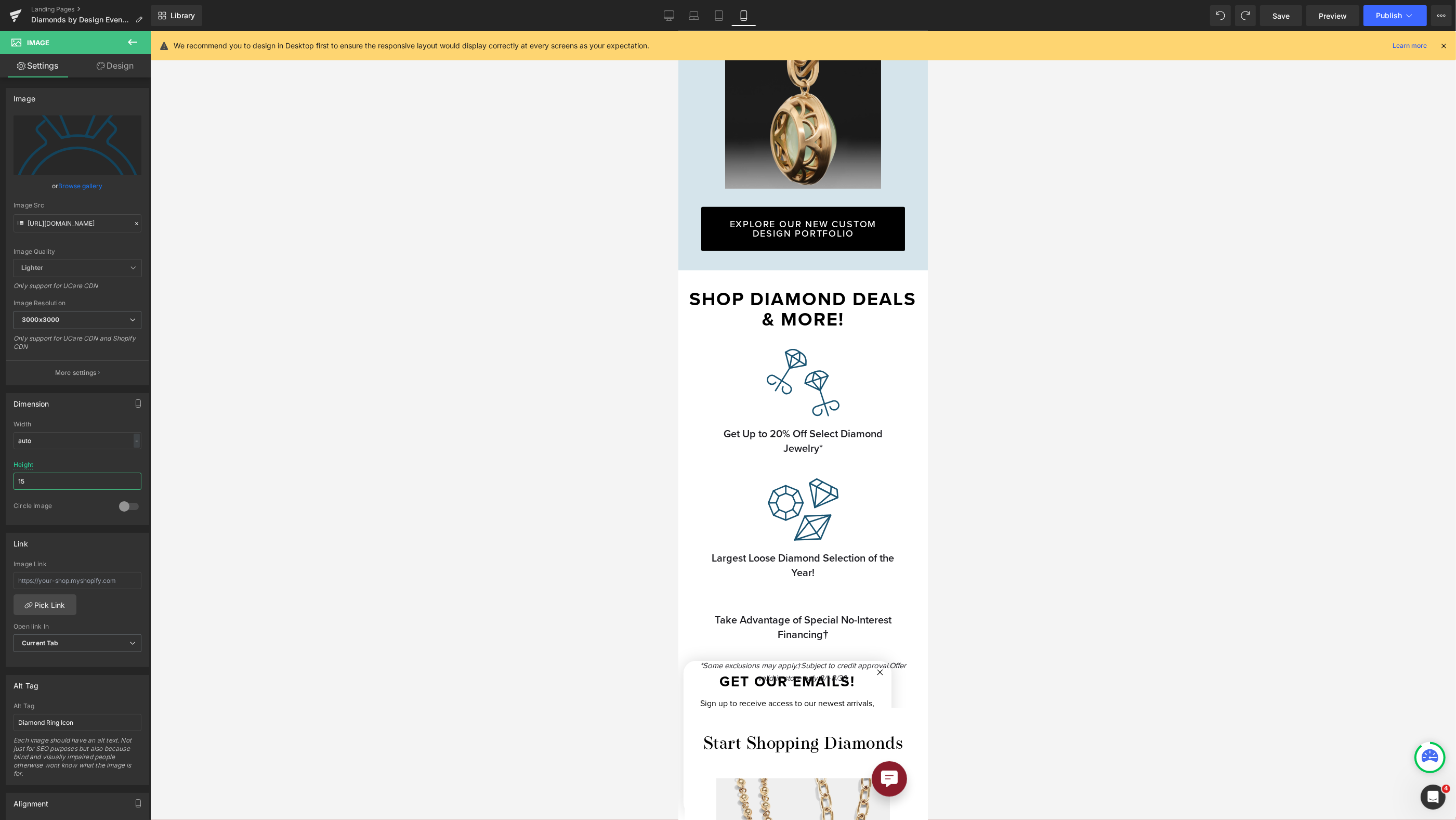
type input "150"
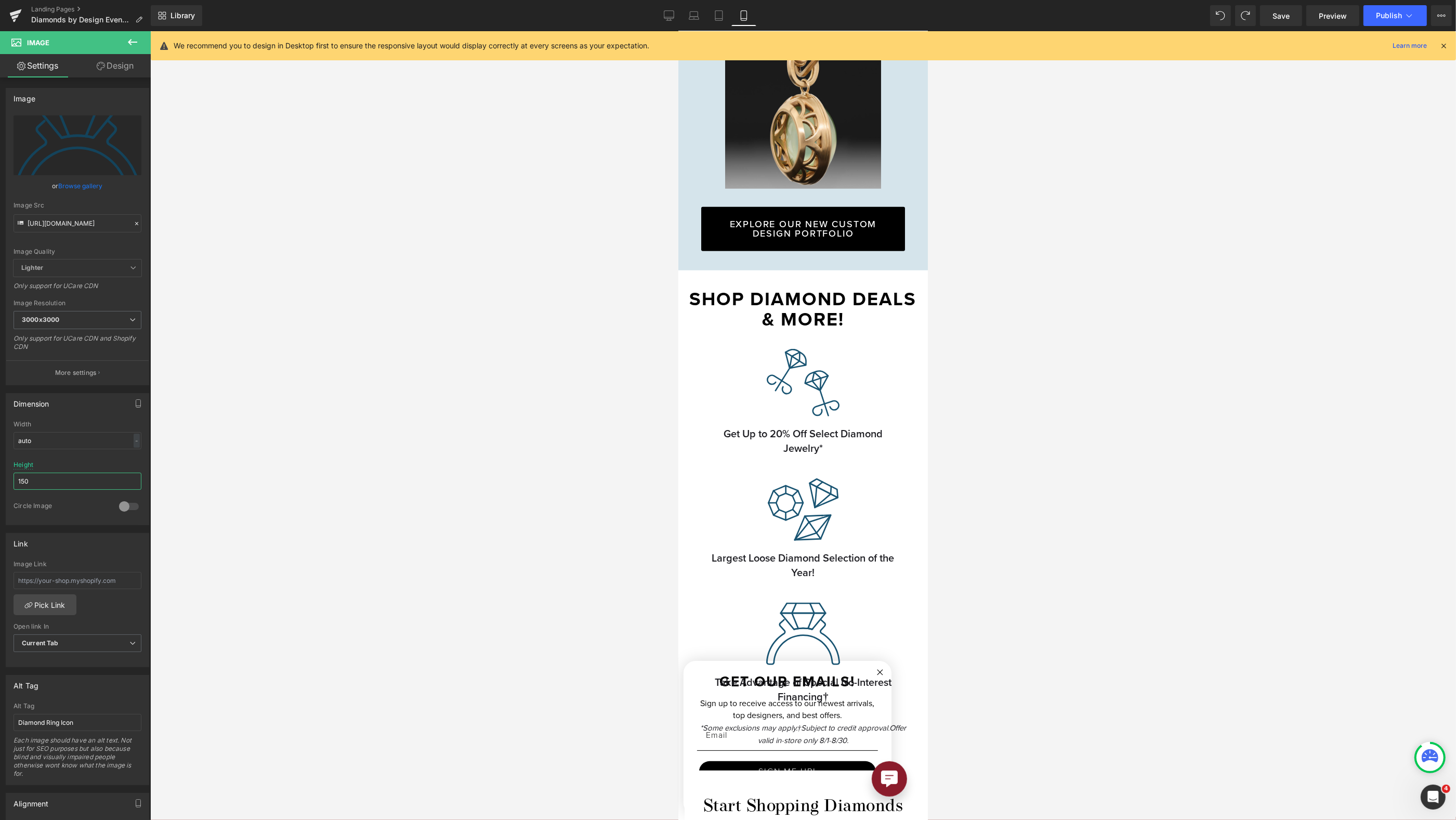
scroll to position [1101, 0]
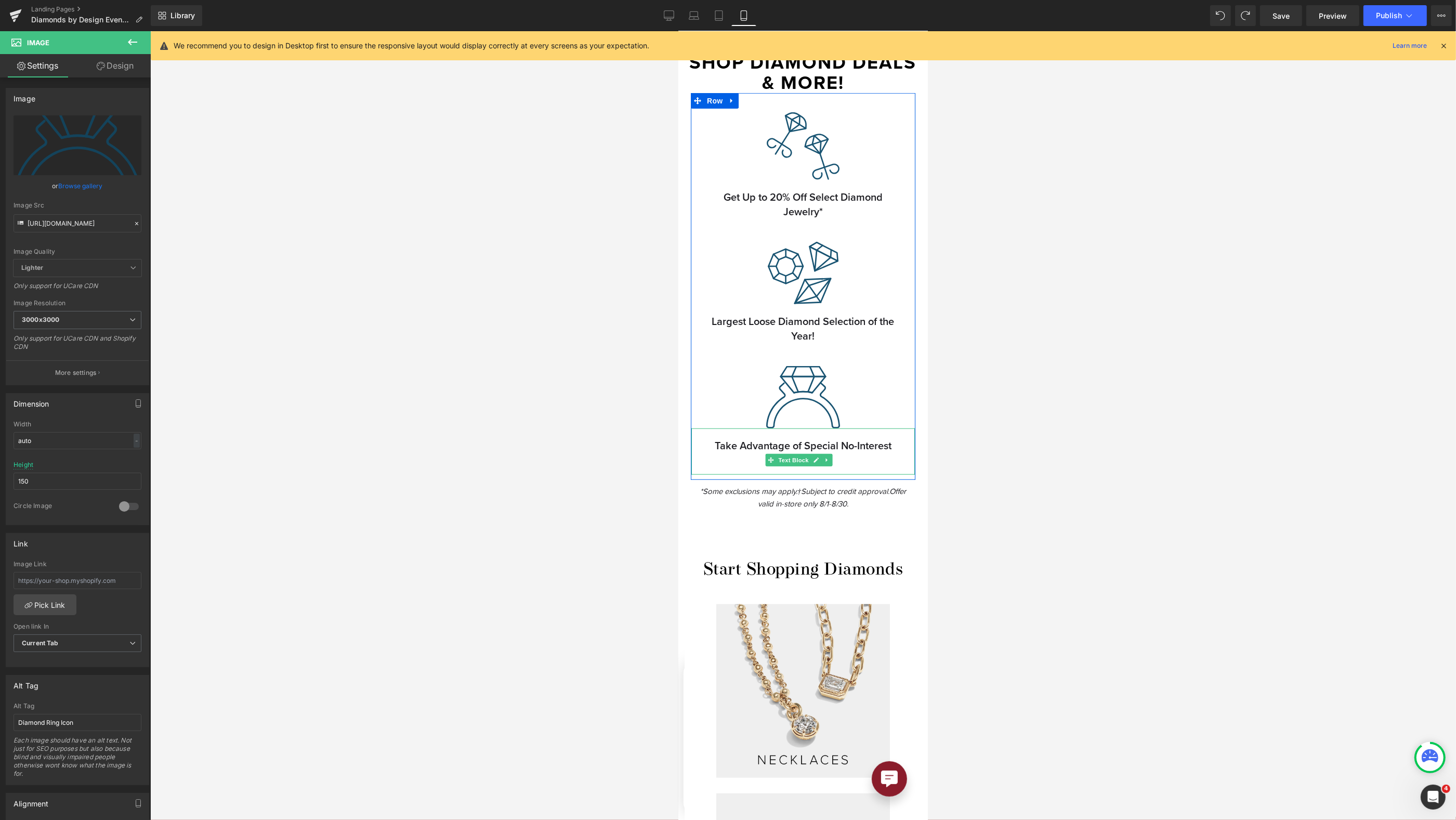
click at [804, 454] on span "Text Block" at bounding box center [792, 461] width 34 height 13
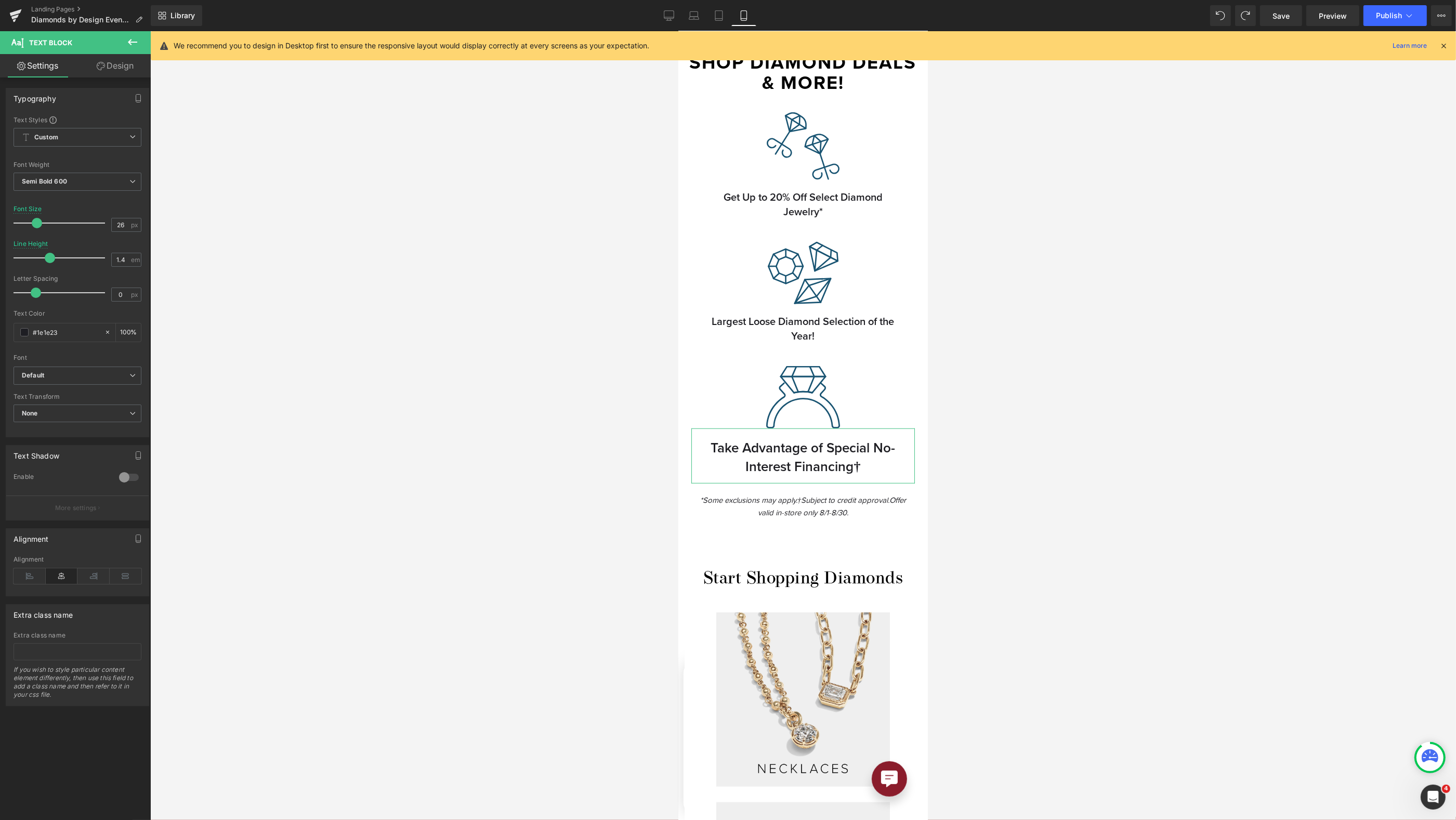
type input "25"
click at [38, 221] on span at bounding box center [36, 223] width 10 height 10
type input "1.2"
click at [40, 259] on span at bounding box center [43, 258] width 10 height 10
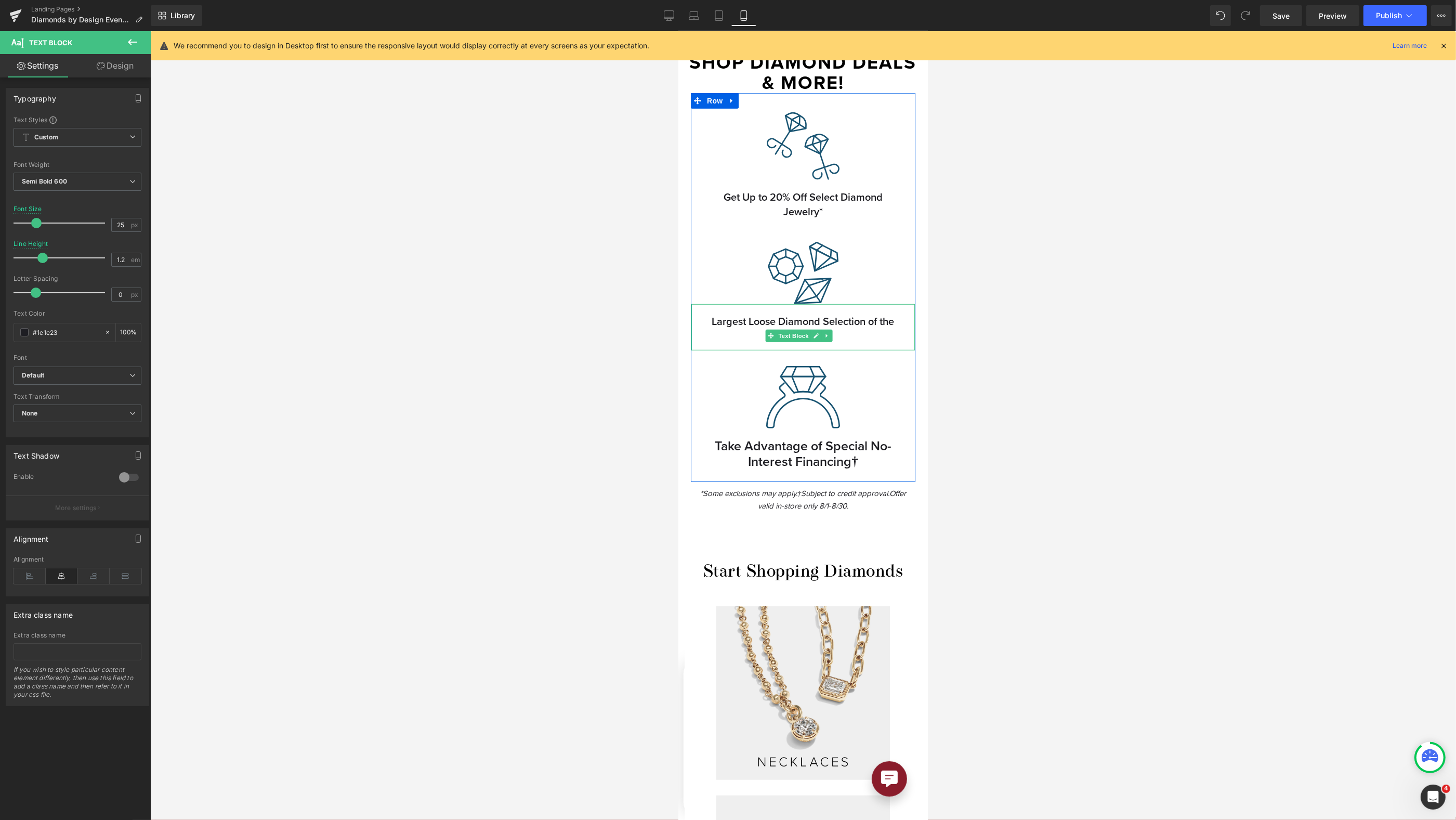
click at [780, 319] on p "Largest Loose Diamond Selection of the Year!" at bounding box center [802, 329] width 198 height 29
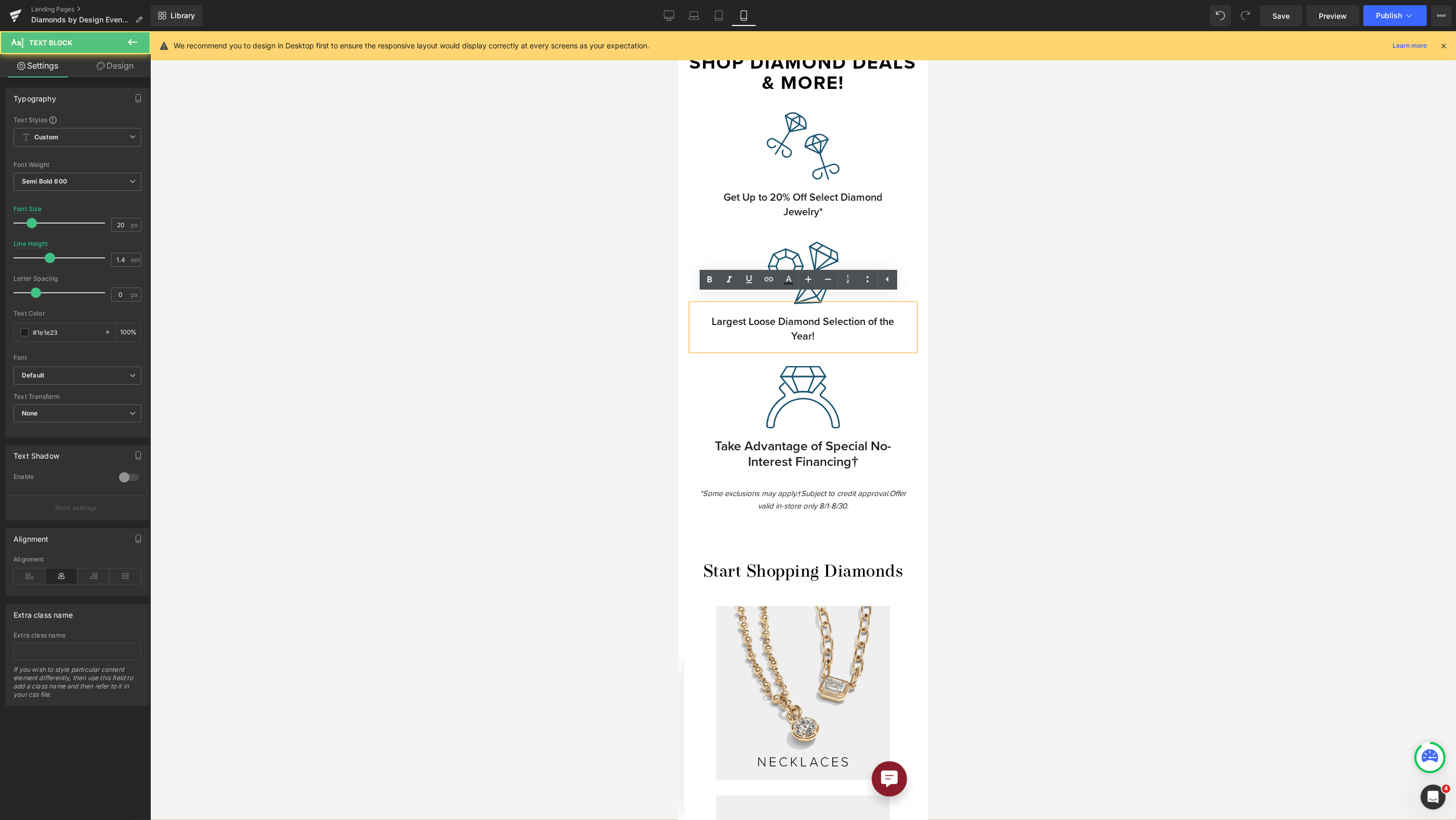
click at [806, 322] on p "Largest Loose Diamond Selection of the Year!" at bounding box center [802, 329] width 198 height 29
click at [1012, 331] on div at bounding box center [803, 426] width 1306 height 789
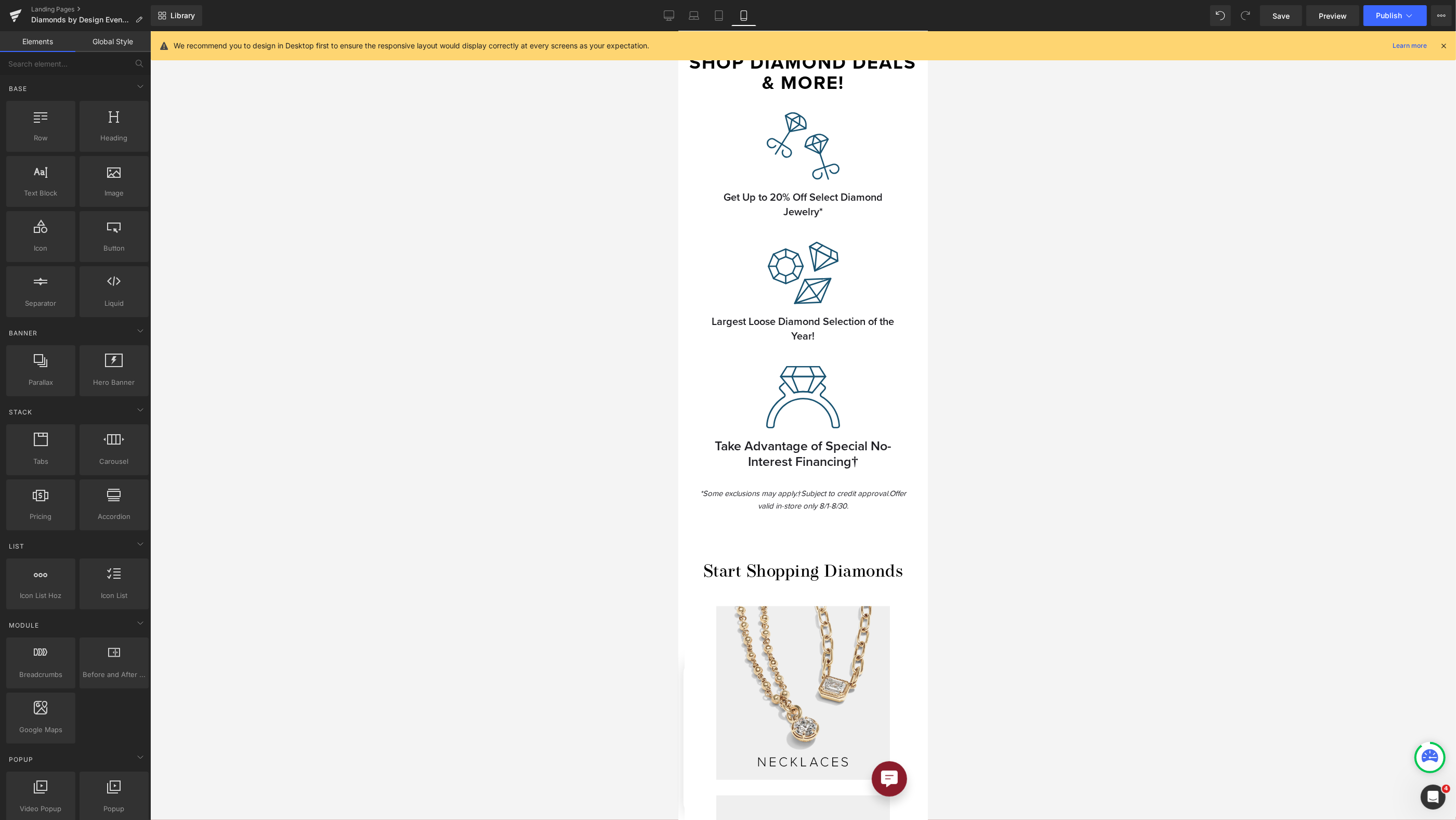
drag, startPoint x: 1001, startPoint y: 328, endPoint x: 945, endPoint y: 324, distance: 56.1
click at [1000, 328] on div at bounding box center [803, 426] width 1306 height 789
drag, startPoint x: 793, startPoint y: 330, endPoint x: 906, endPoint y: 343, distance: 113.7
click at [793, 330] on span "Text Block" at bounding box center [792, 336] width 34 height 13
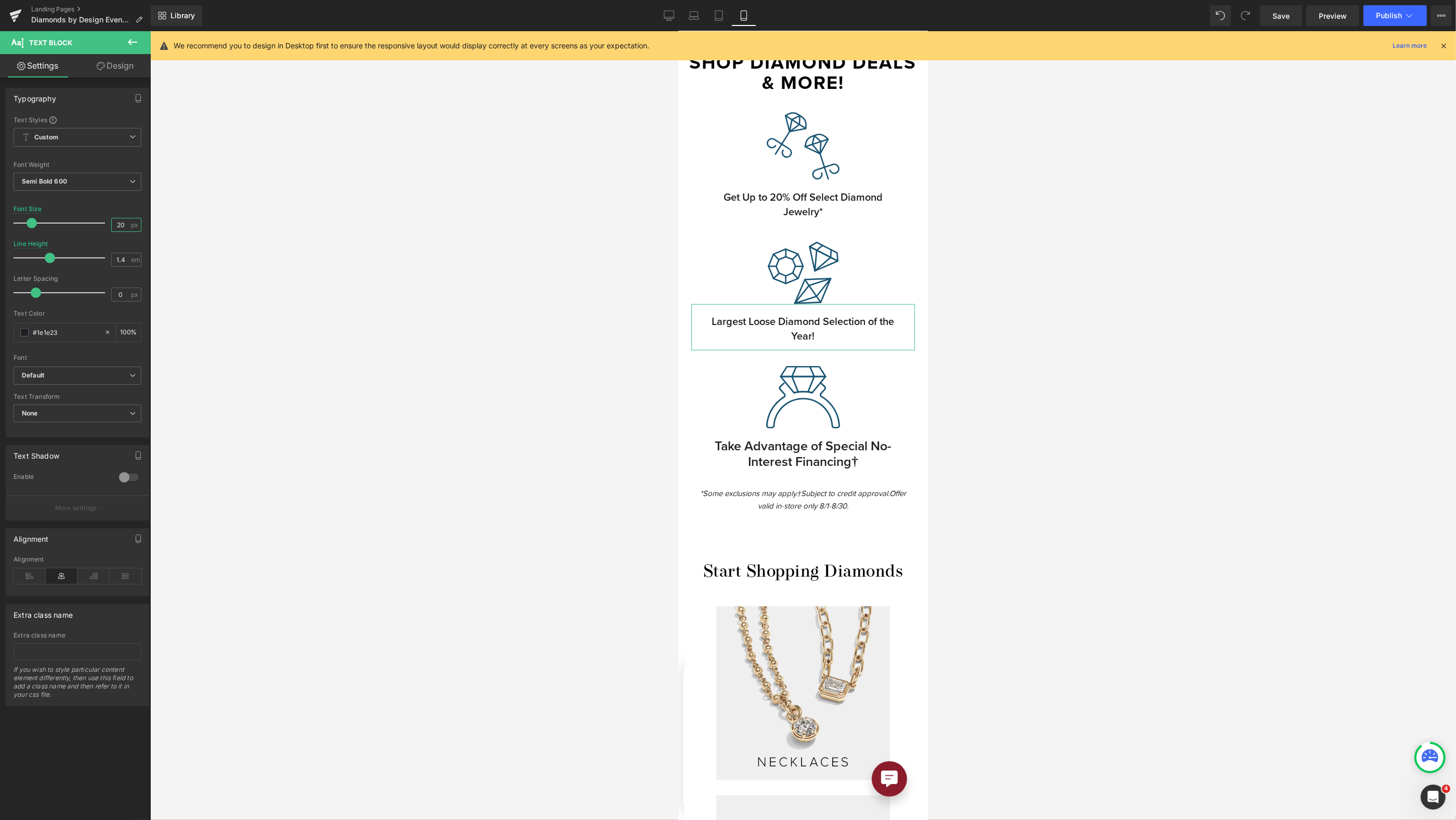
click at [120, 220] on input "20" at bounding box center [121, 225] width 18 height 13
type input "25"
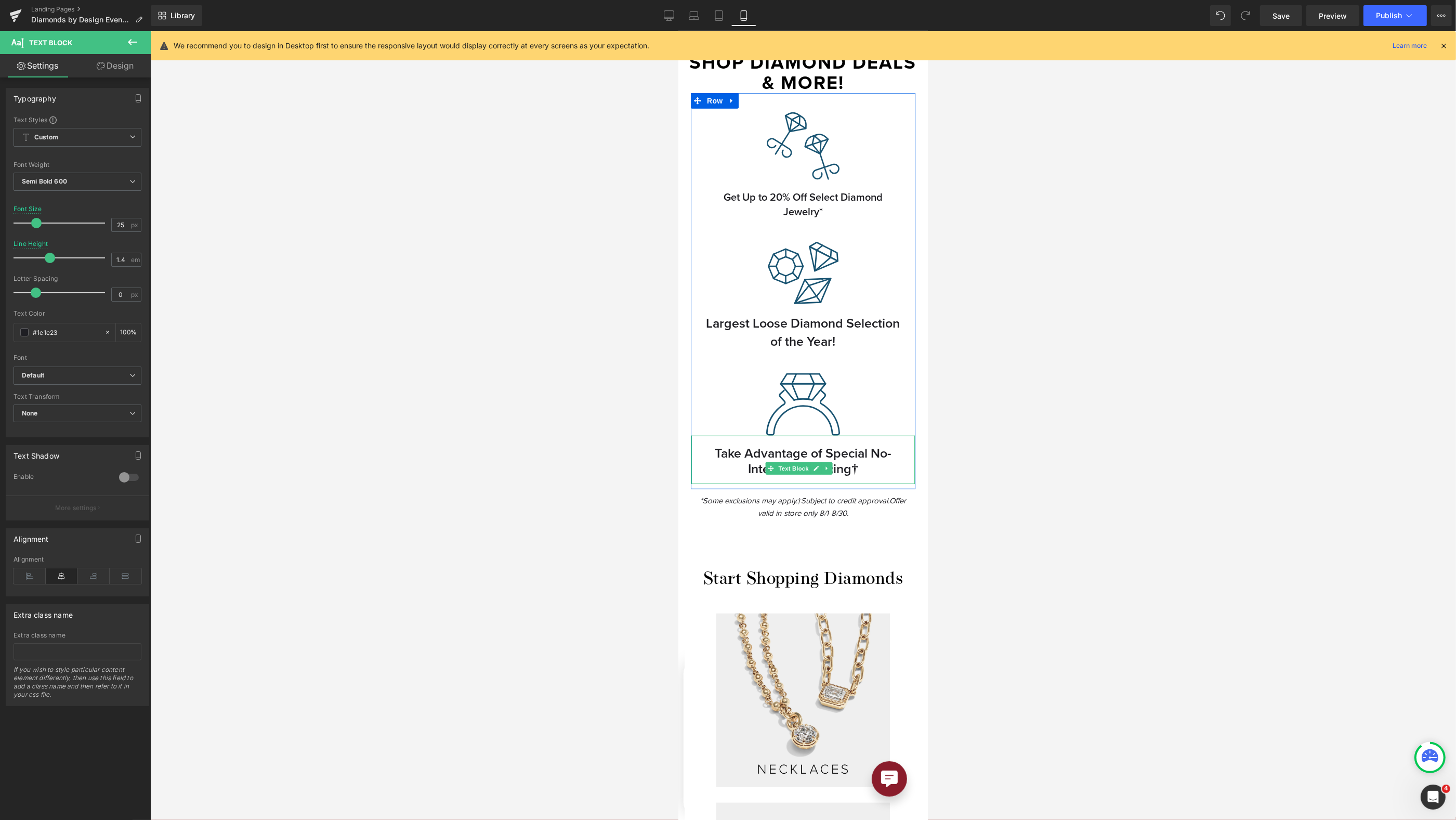
click at [777, 446] on p "Take Advantage of Special No-Interest Financing†" at bounding box center [802, 461] width 198 height 31
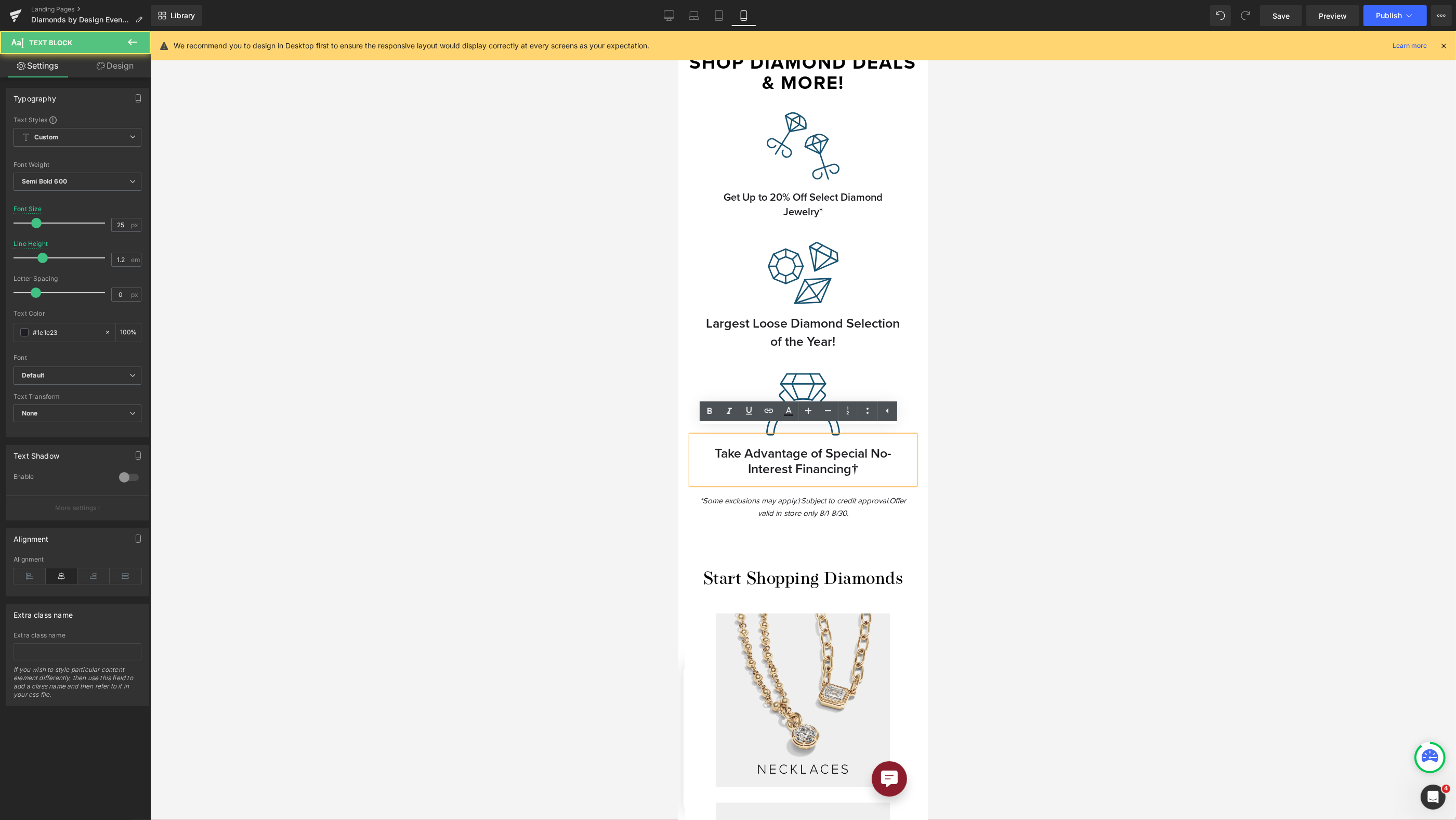
click at [863, 446] on p "Take Advantage of Special No-Interest Financing†" at bounding box center [802, 461] width 198 height 31
click at [833, 324] on p "Largest Loose Diamond Selection of the Year!" at bounding box center [802, 332] width 198 height 36
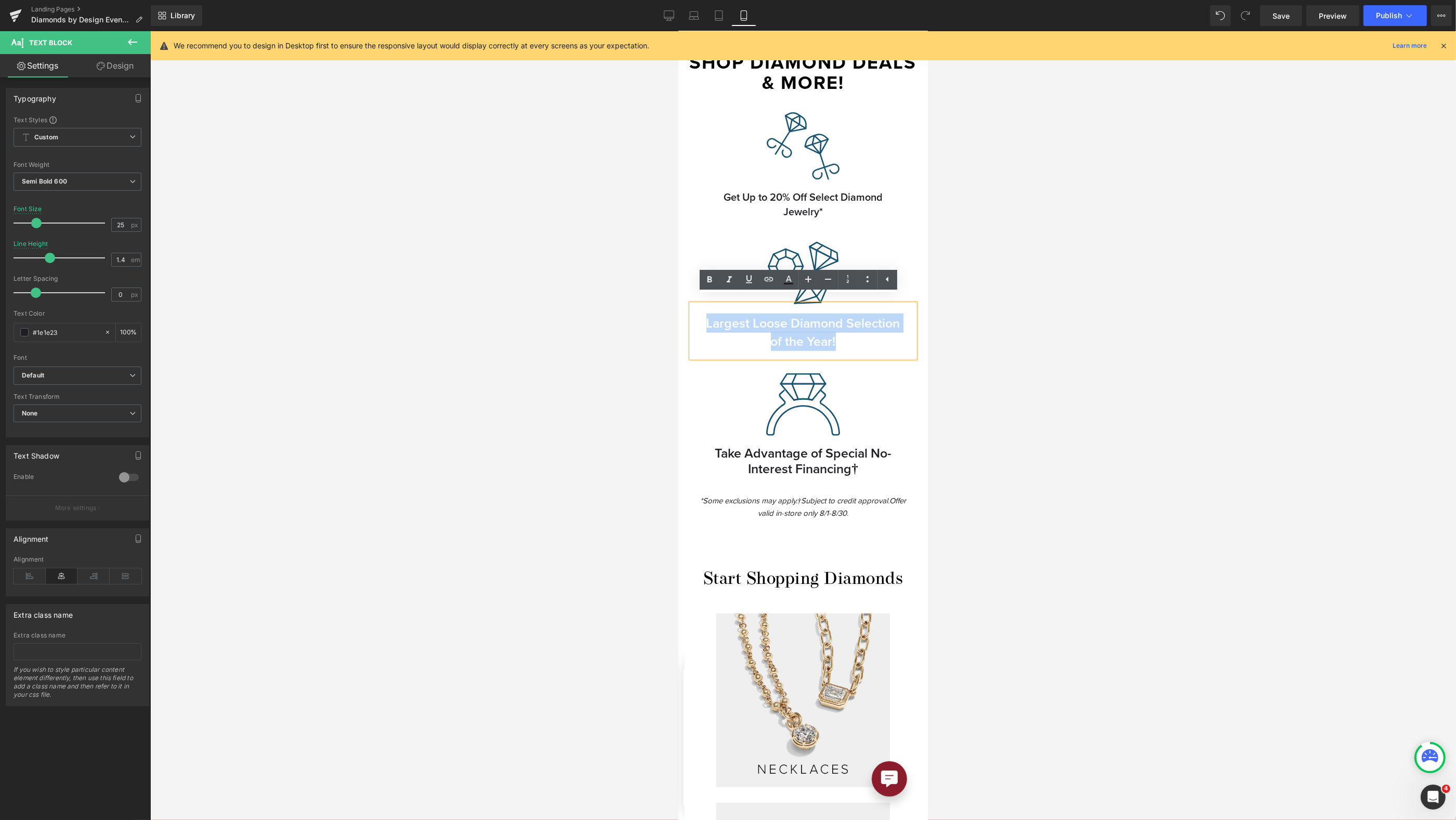
drag, startPoint x: 728, startPoint y: 315, endPoint x: 915, endPoint y: 356, distance: 191.4
click at [910, 357] on div "Image Row AUGUST DIAMOND EVENT Heading Join us at both [PERSON_NAME] store loca…" at bounding box center [802, 611] width 249 height 3224
click at [758, 463] on p "Take Advantage of Special No-Interest Financing†" at bounding box center [802, 461] width 198 height 31
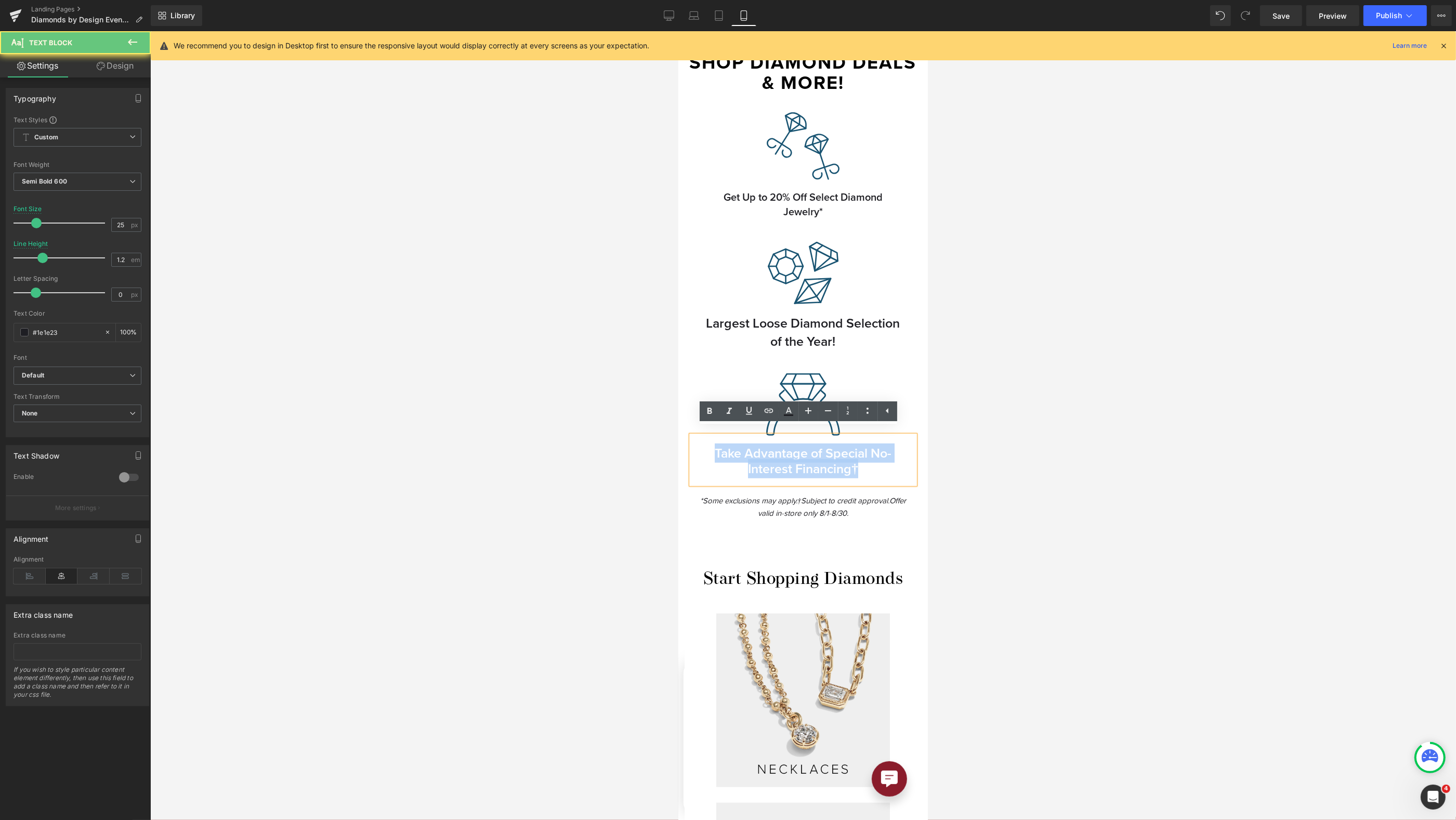
drag, startPoint x: 701, startPoint y: 449, endPoint x: 915, endPoint y: 473, distance: 215.3
click at [914, 475] on div "Image Row AUGUST DIAMOND EVENT Heading Join us at both [PERSON_NAME] store loca…" at bounding box center [802, 611] width 249 height 3224
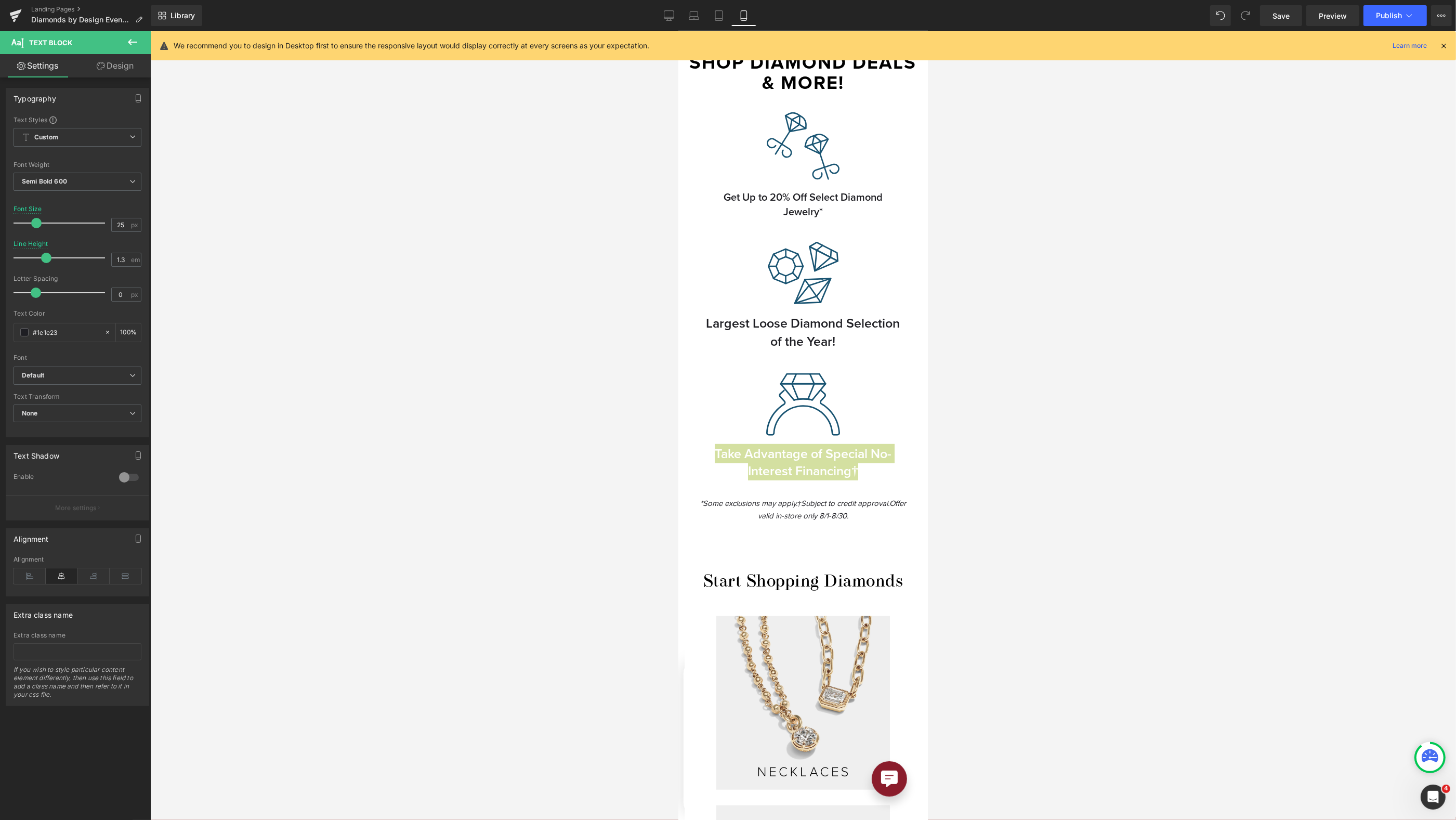
type input "1.4"
drag, startPoint x: 41, startPoint y: 257, endPoint x: 48, endPoint y: 257, distance: 7.0
click at [48, 257] on span at bounding box center [50, 258] width 10 height 10
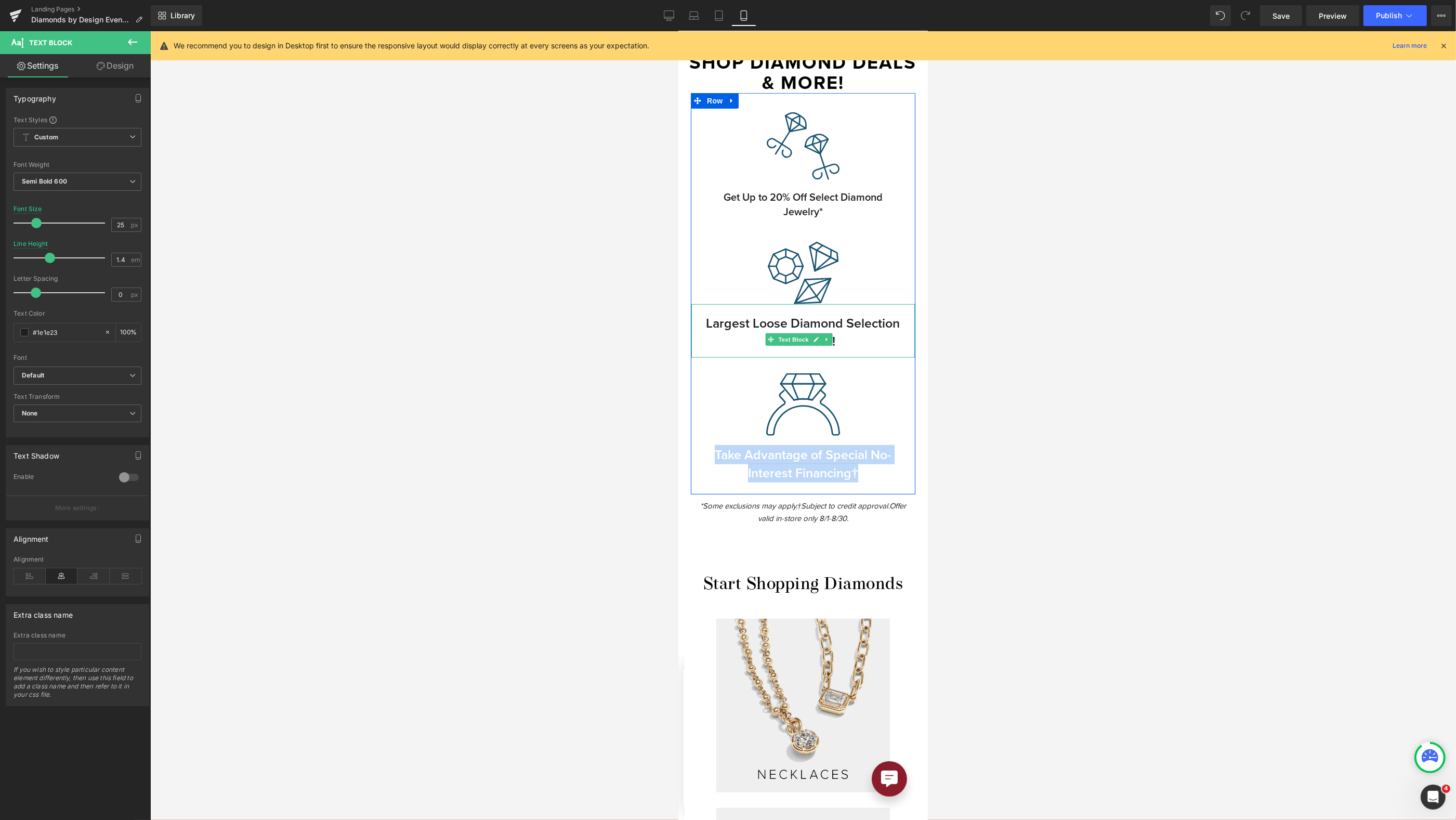
click at [829, 323] on p "Largest Loose Diamond Selection of the Year!" at bounding box center [802, 332] width 198 height 36
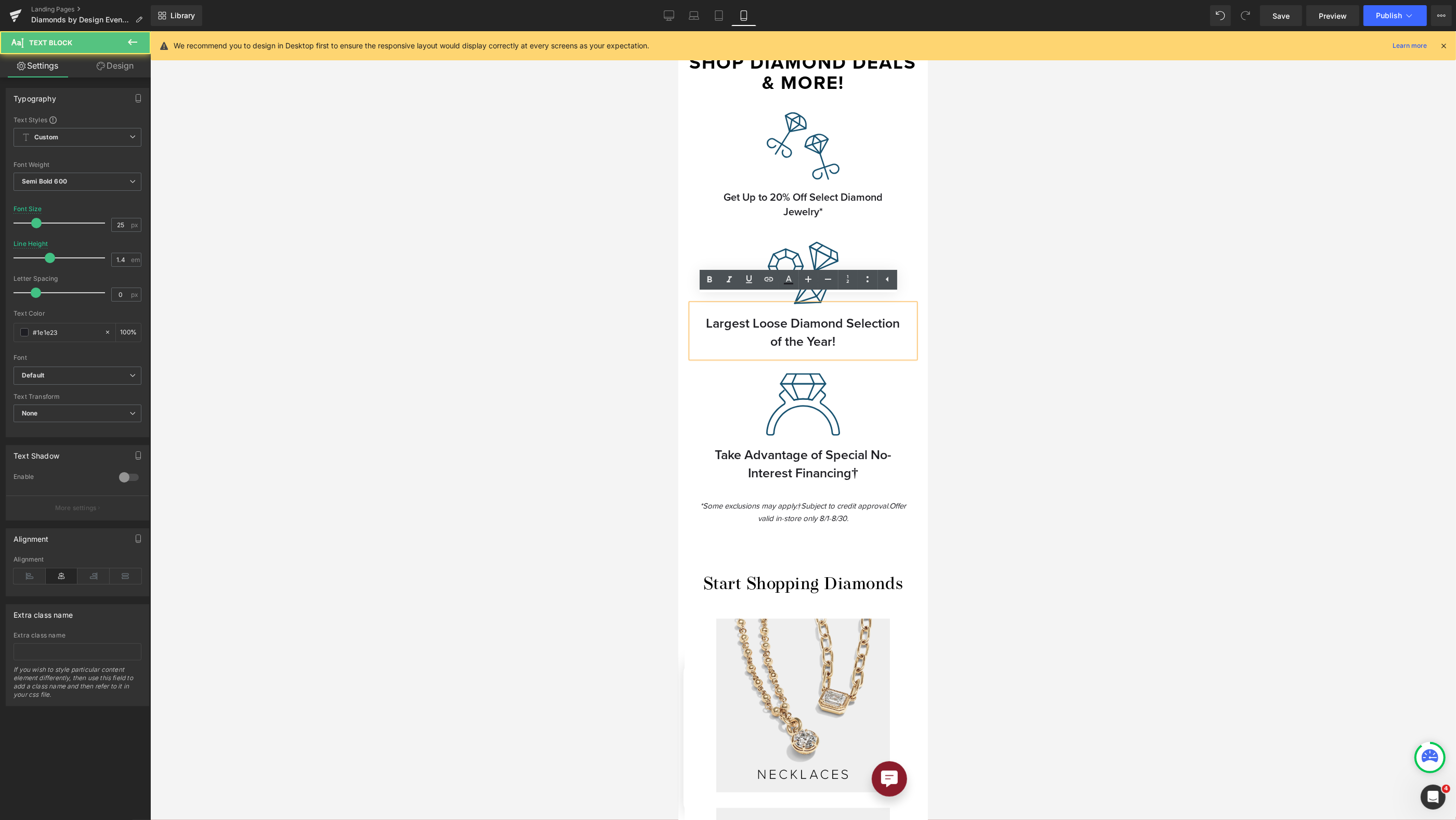
click at [970, 335] on div at bounding box center [803, 426] width 1306 height 789
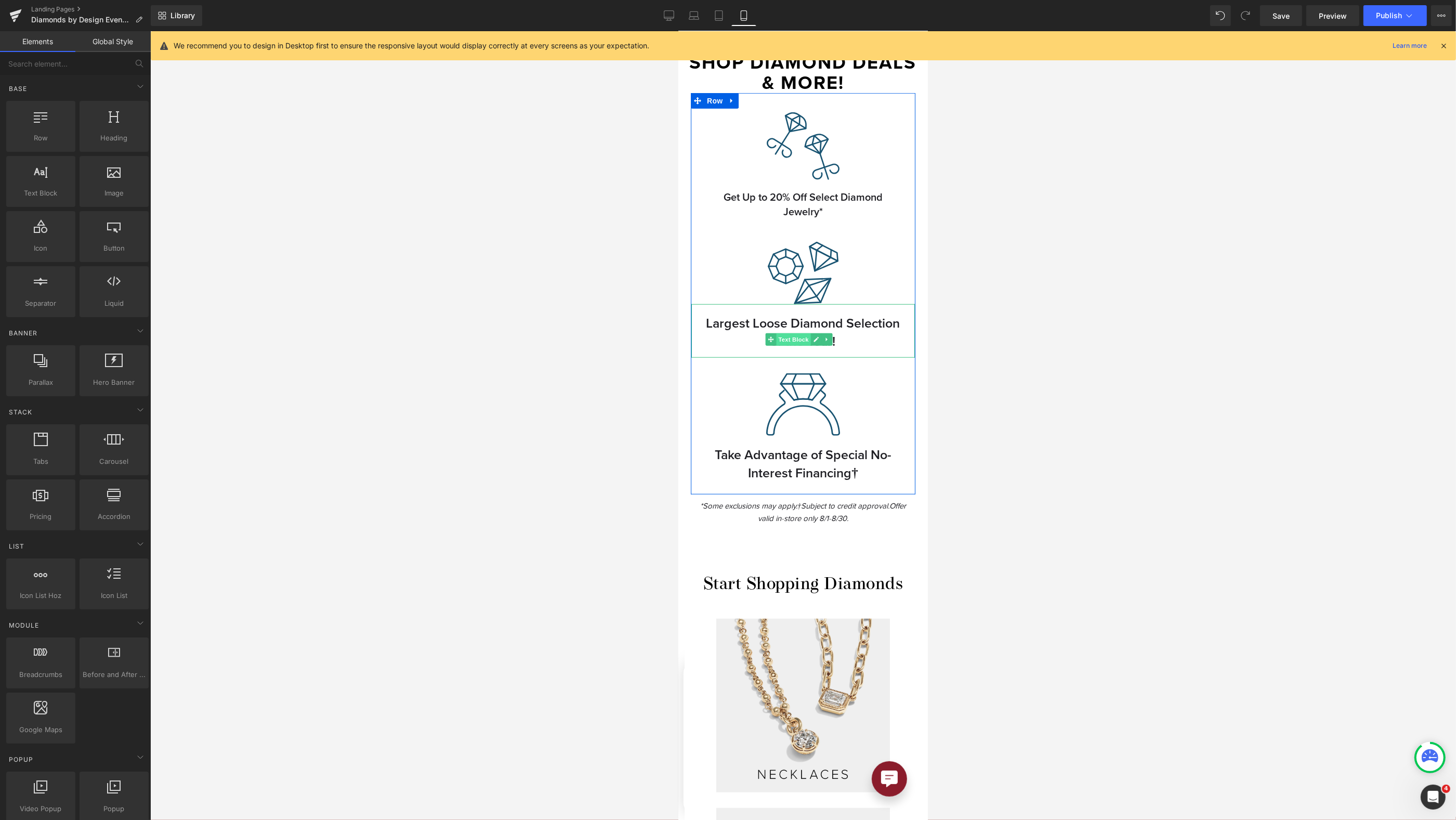
click at [803, 333] on span "Text Block" at bounding box center [792, 340] width 34 height 13
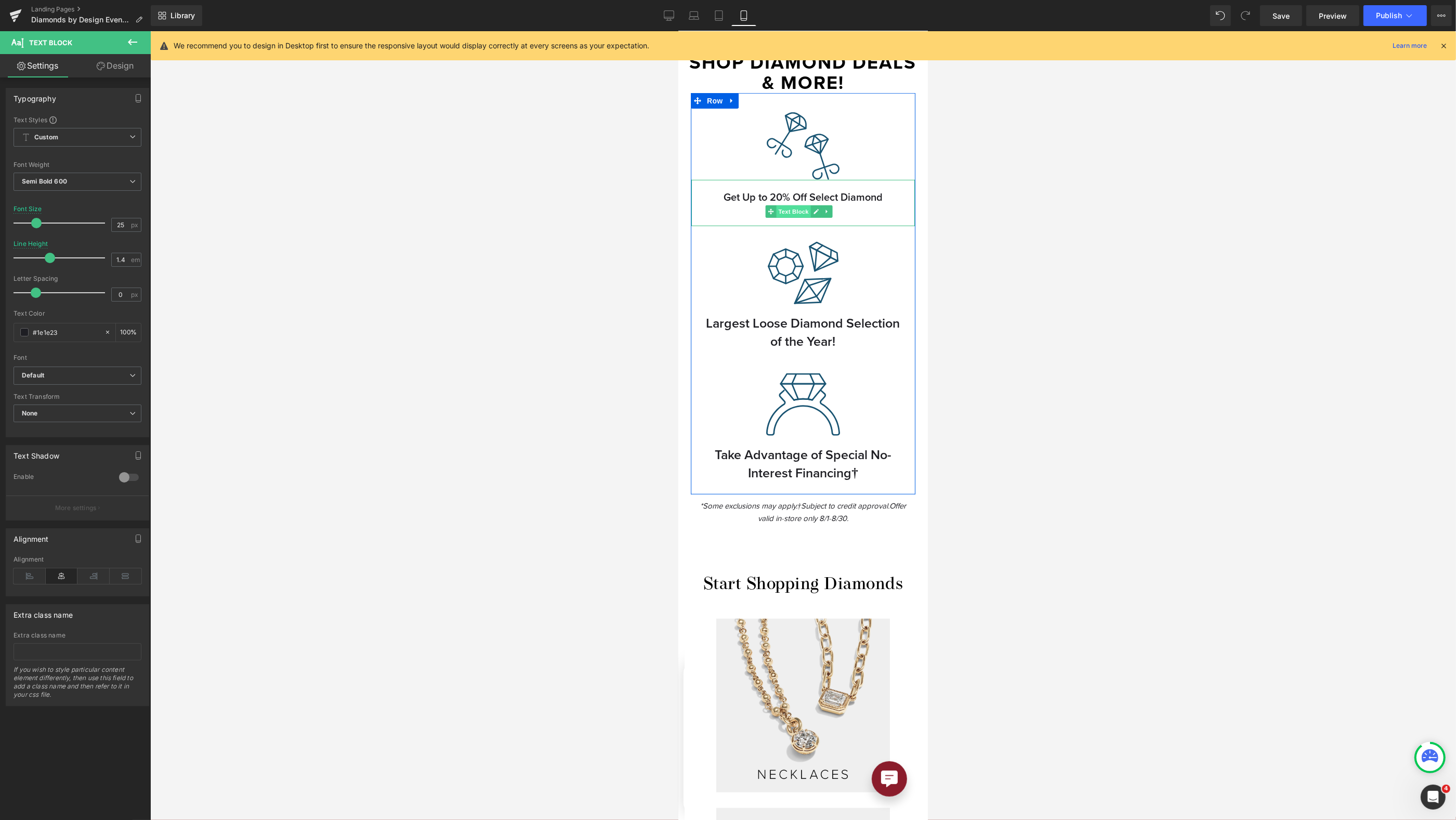
click at [798, 206] on span "Text Block" at bounding box center [792, 212] width 34 height 13
click at [123, 226] on input "20" at bounding box center [121, 225] width 18 height 13
type input "25"
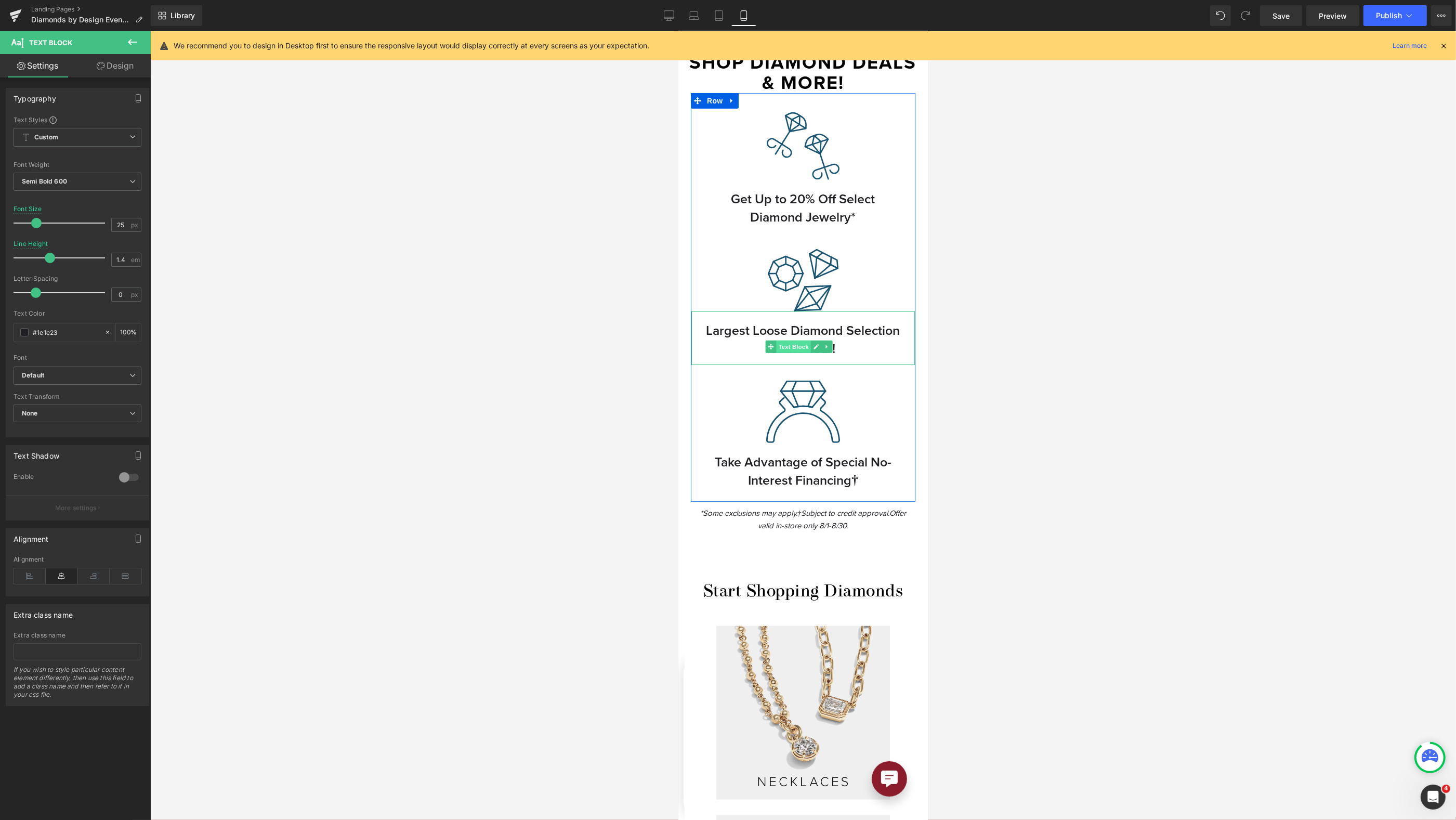
click at [801, 340] on span "Text Block" at bounding box center [792, 347] width 34 height 13
click at [792, 473] on span "Text Block" at bounding box center [792, 479] width 34 height 13
click at [799, 209] on span "Text Block" at bounding box center [792, 215] width 34 height 13
click at [1027, 226] on div at bounding box center [803, 426] width 1306 height 789
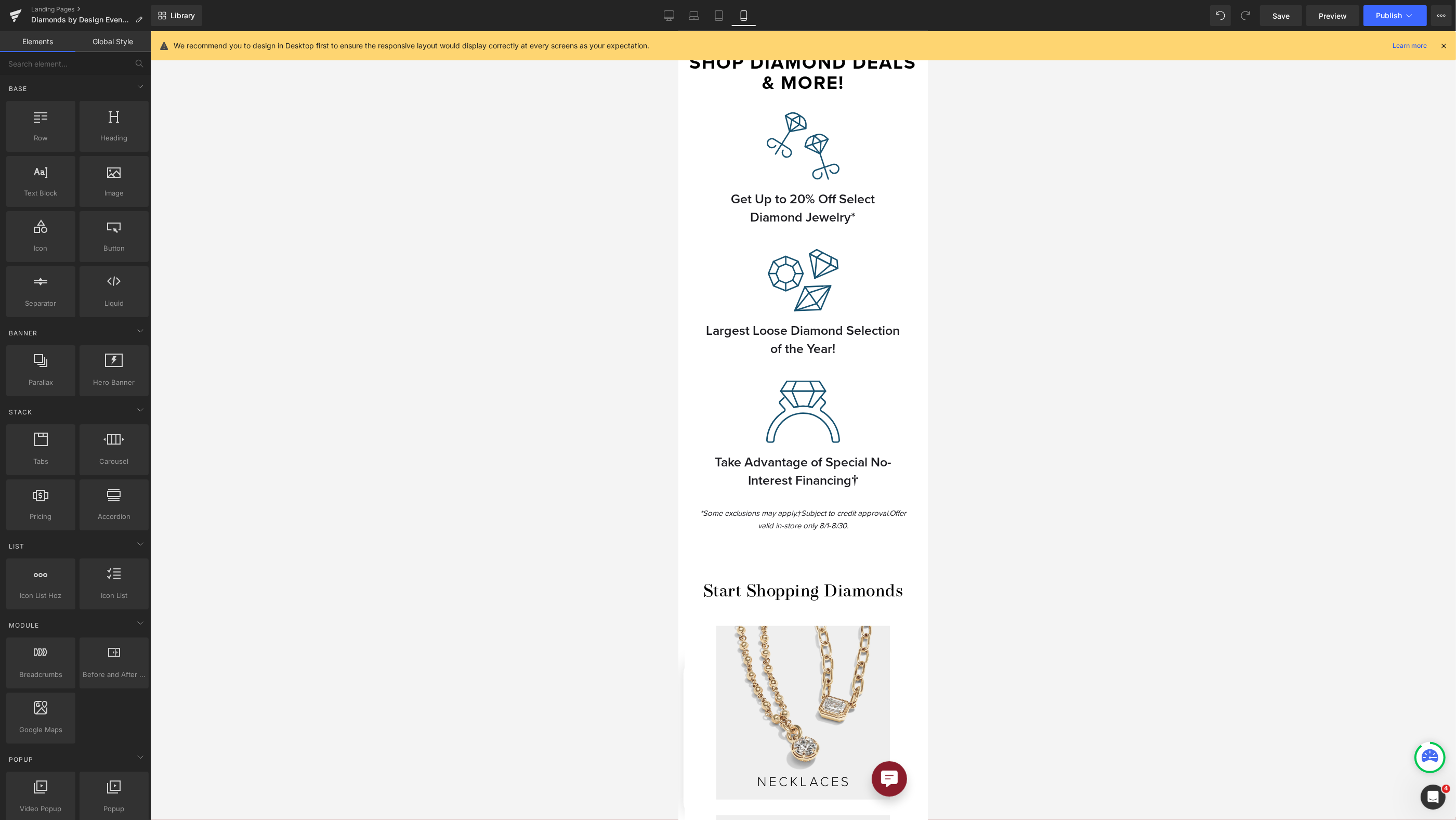
click at [1024, 420] on div at bounding box center [803, 426] width 1306 height 789
click at [797, 473] on span "Text Block" at bounding box center [792, 479] width 34 height 13
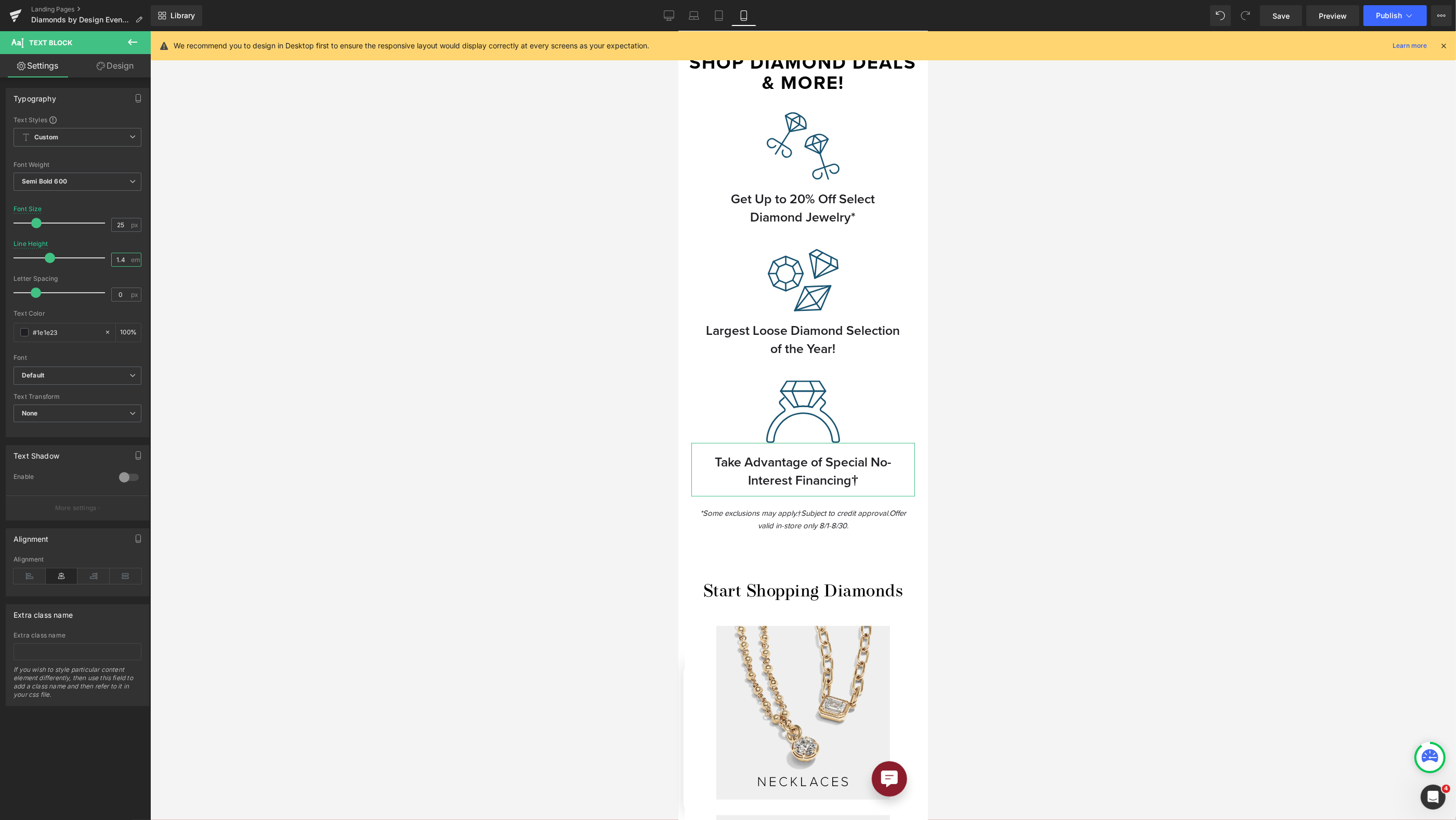
drag, startPoint x: 121, startPoint y: 261, endPoint x: 125, endPoint y: 256, distance: 6.4
click at [120, 257] on input "1.4" at bounding box center [121, 259] width 18 height 13
click at [1006, 369] on div at bounding box center [803, 426] width 1306 height 789
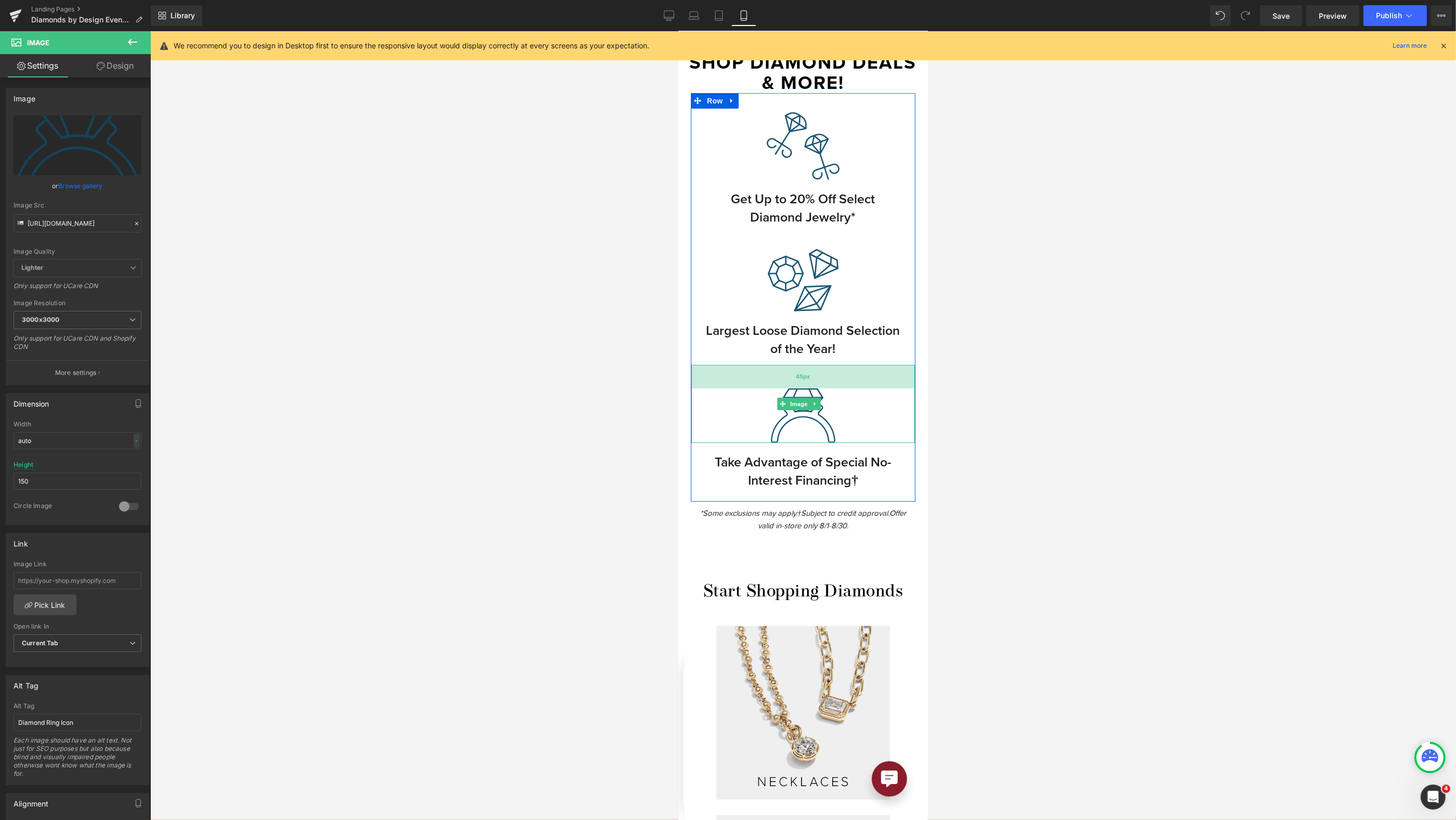
click at [836, 366] on div "45px" at bounding box center [803, 376] width 224 height 23
click at [1104, 346] on div at bounding box center [803, 426] width 1306 height 789
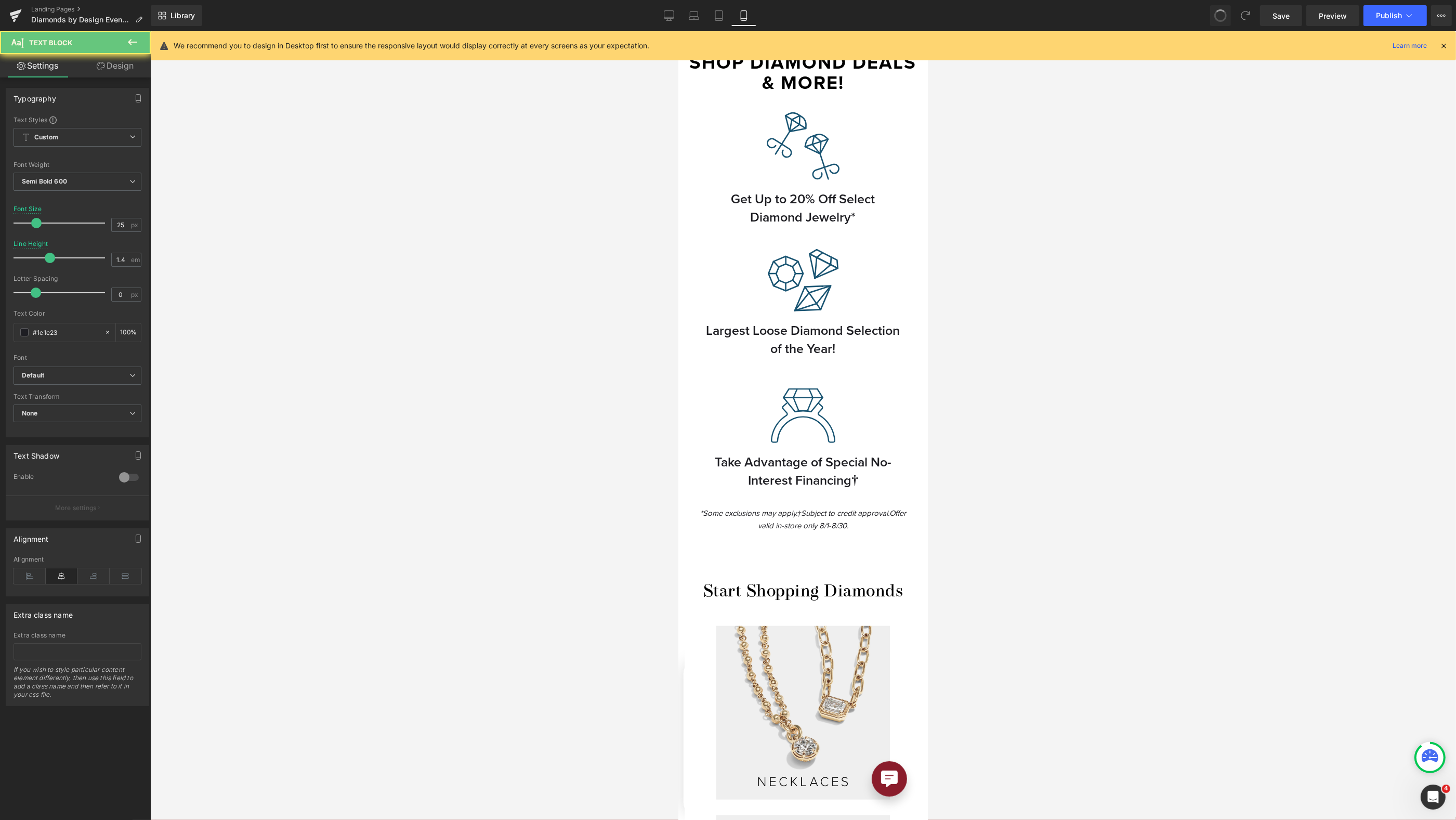
click at [812, 365] on div "Image 45px" at bounding box center [803, 404] width 224 height 78
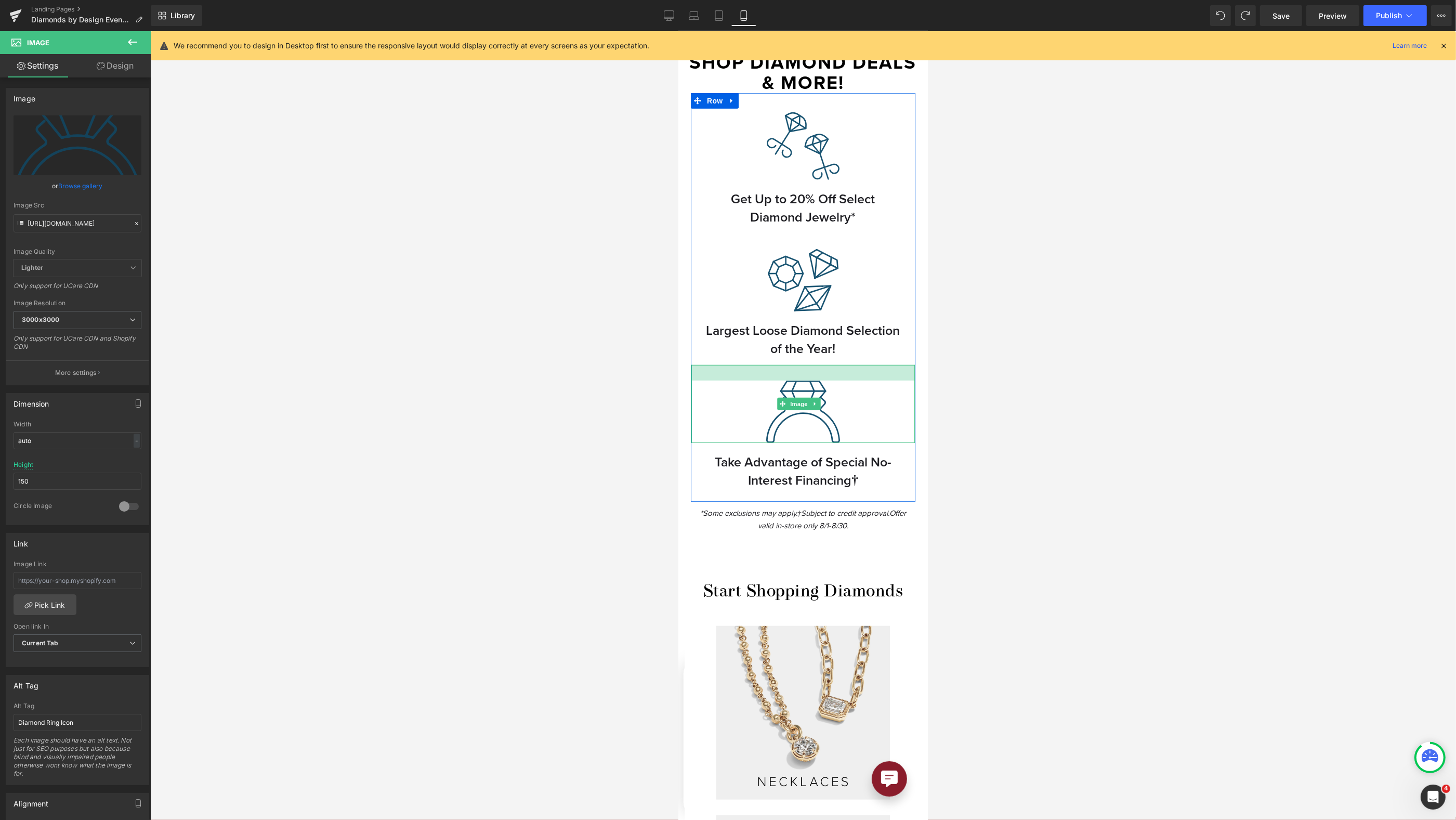
drag, startPoint x: 824, startPoint y: 371, endPoint x: 826, endPoint y: 363, distance: 8.2
click at [826, 365] on div at bounding box center [803, 373] width 224 height 15
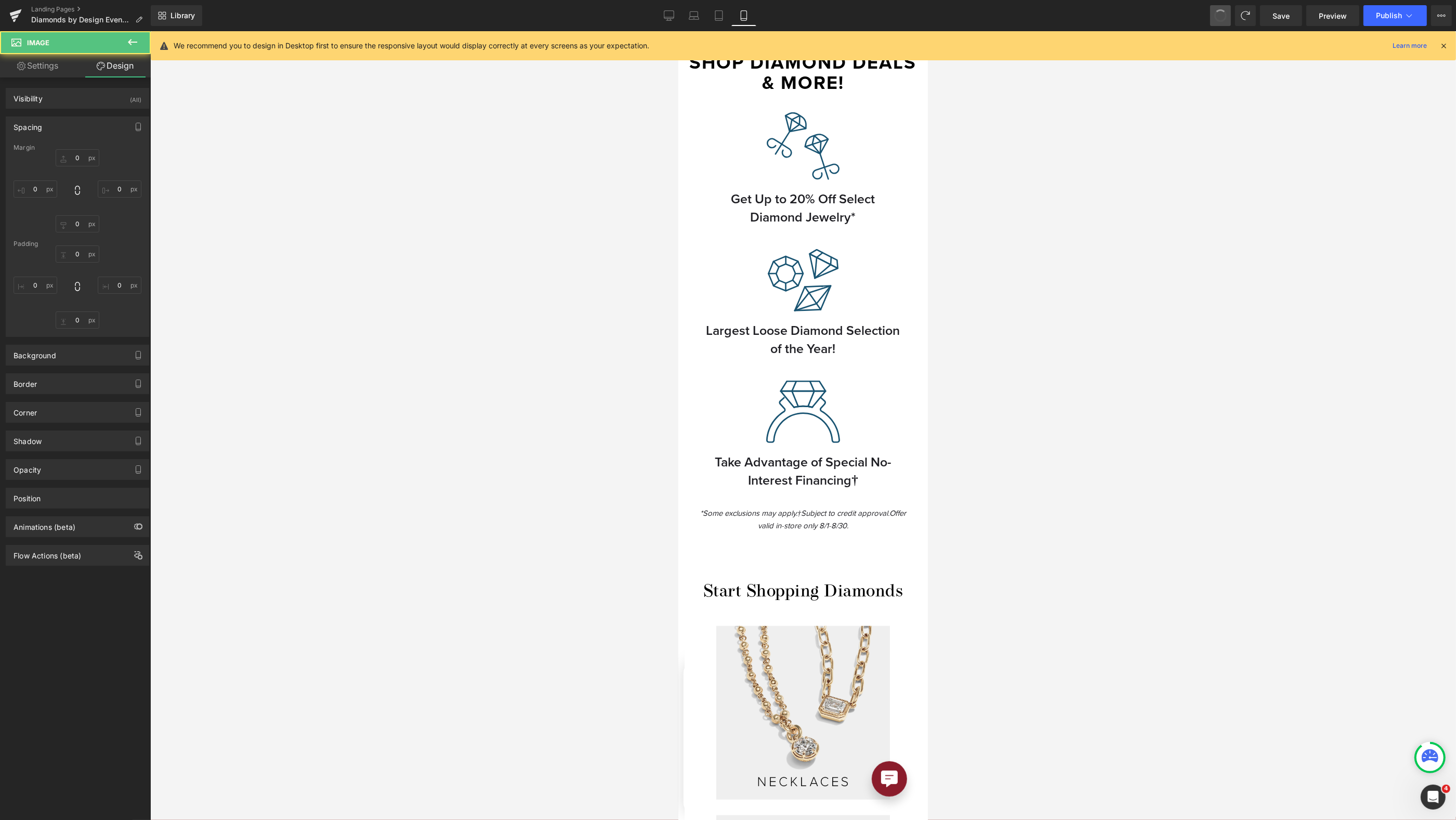
type input "0"
type input "30"
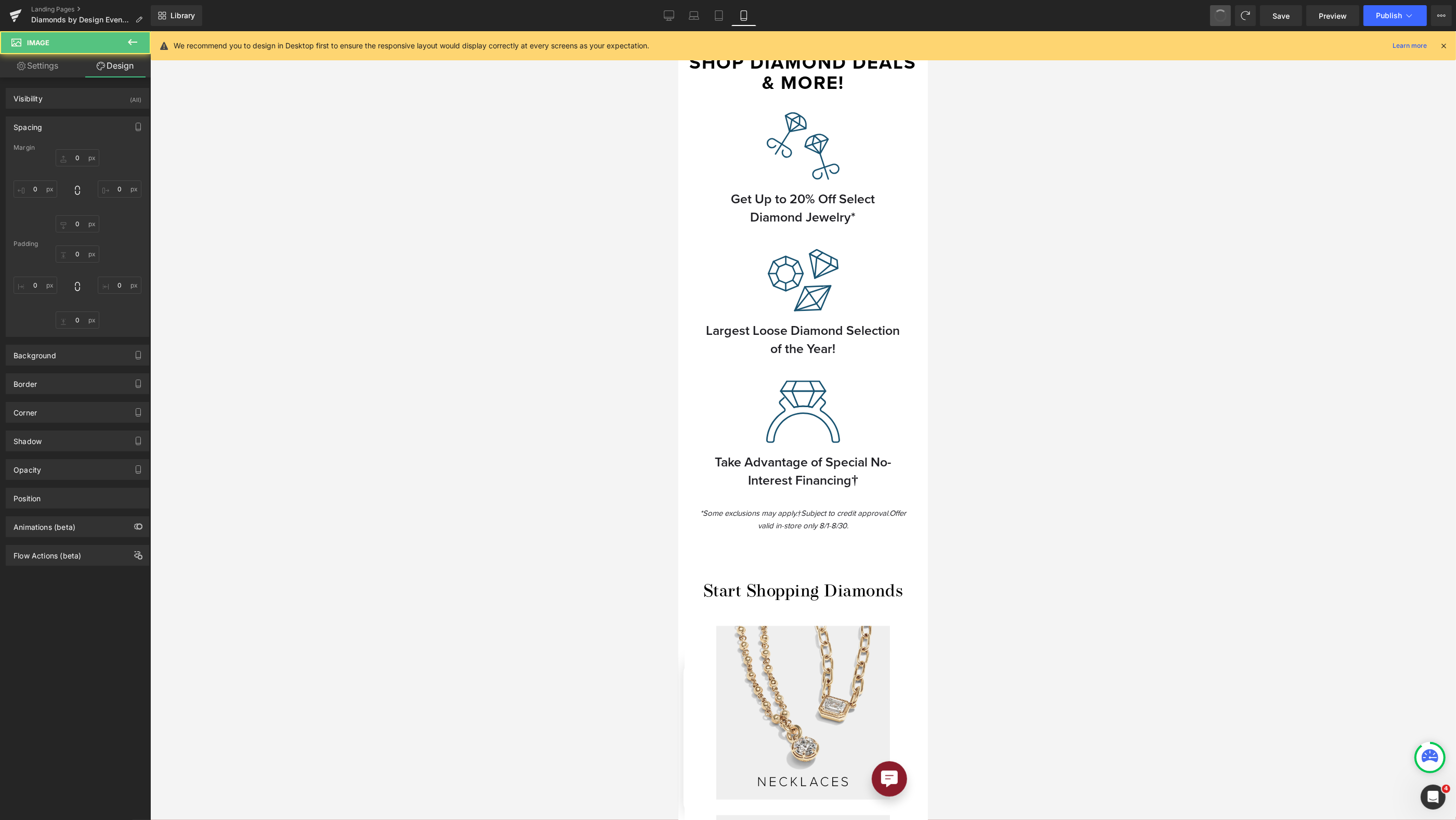
type input "0"
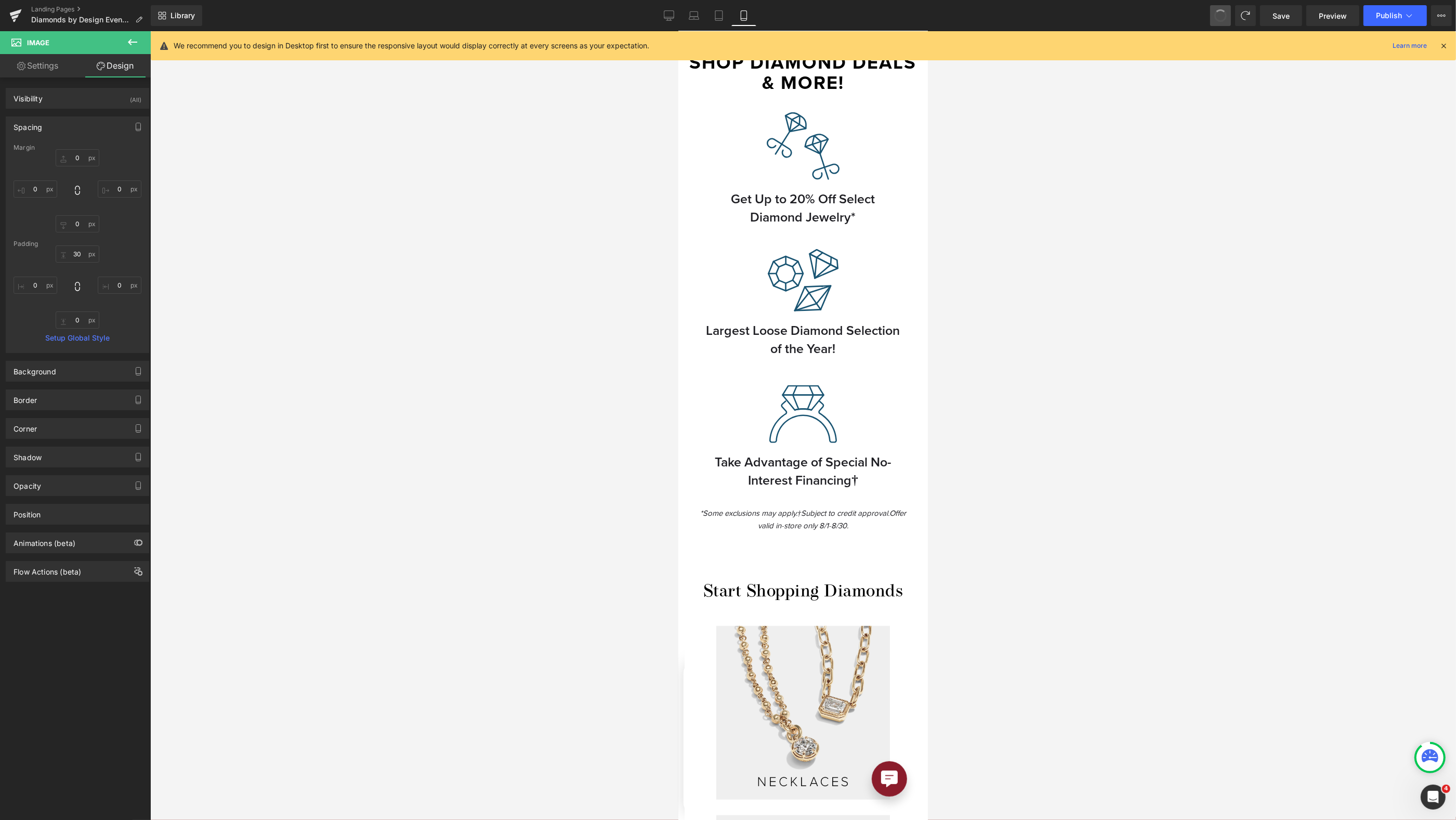
type input "0"
type input "39"
type input "0"
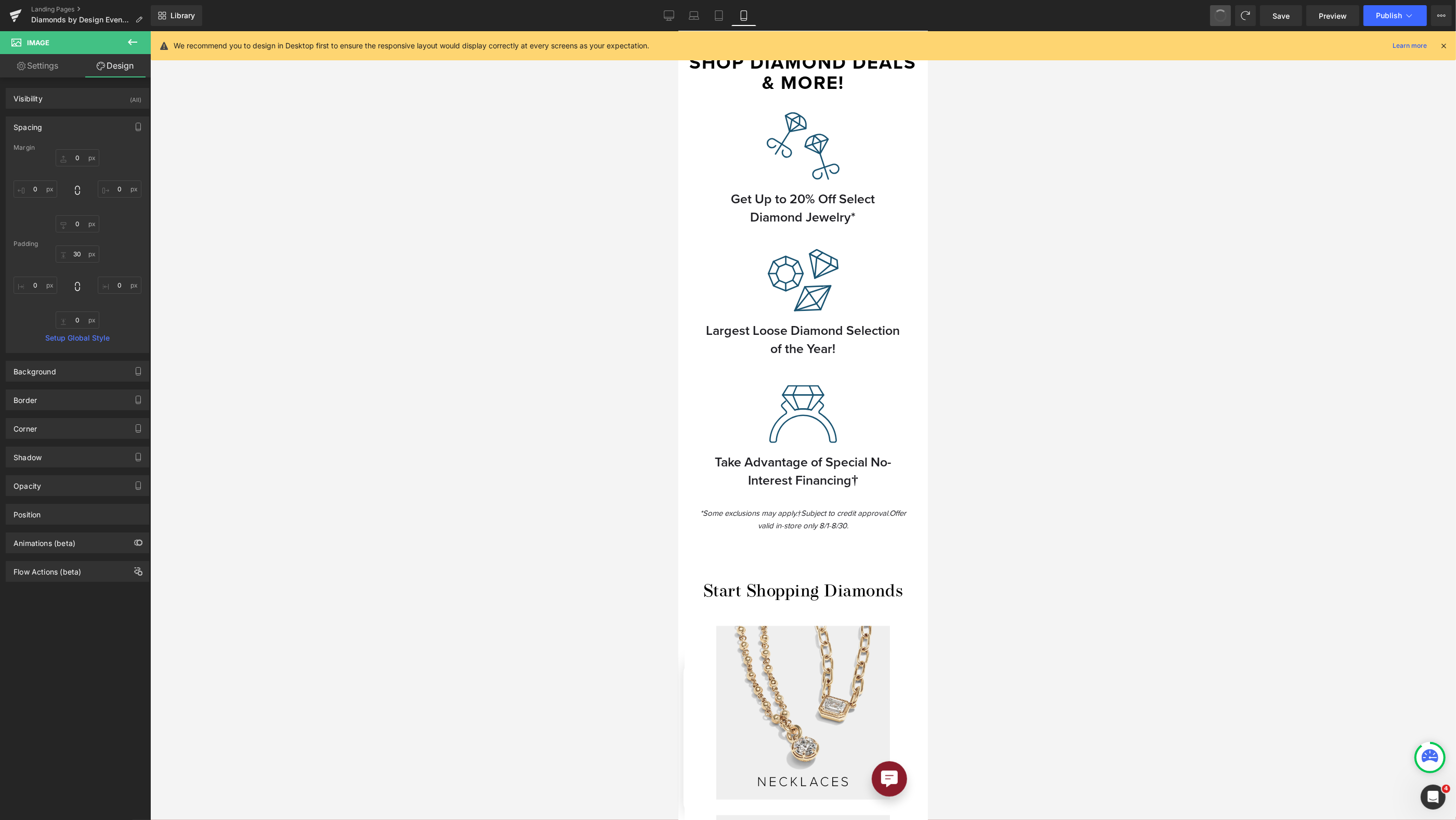
type input "0"
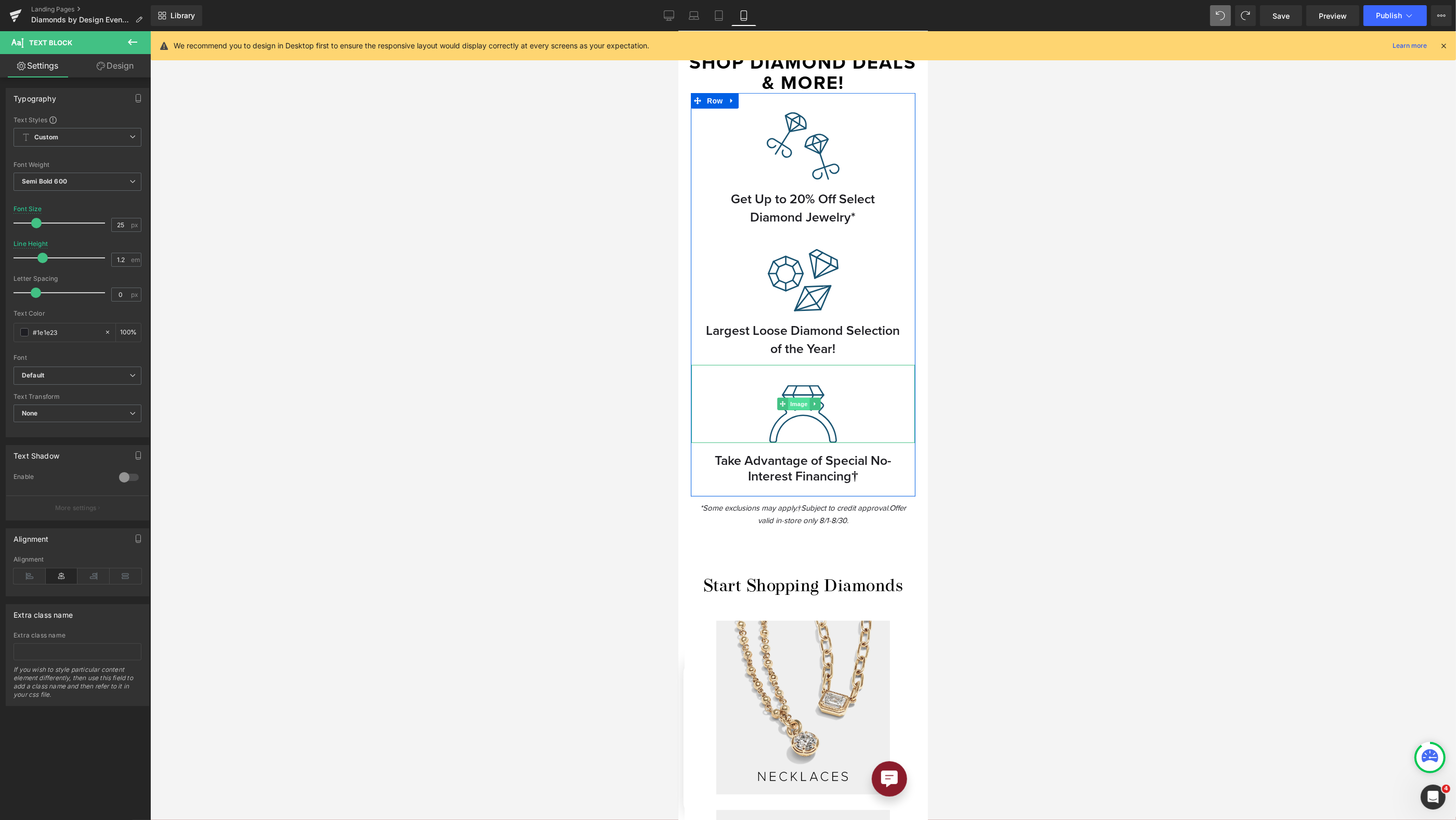
click at [799, 398] on span "Image" at bounding box center [798, 404] width 22 height 13
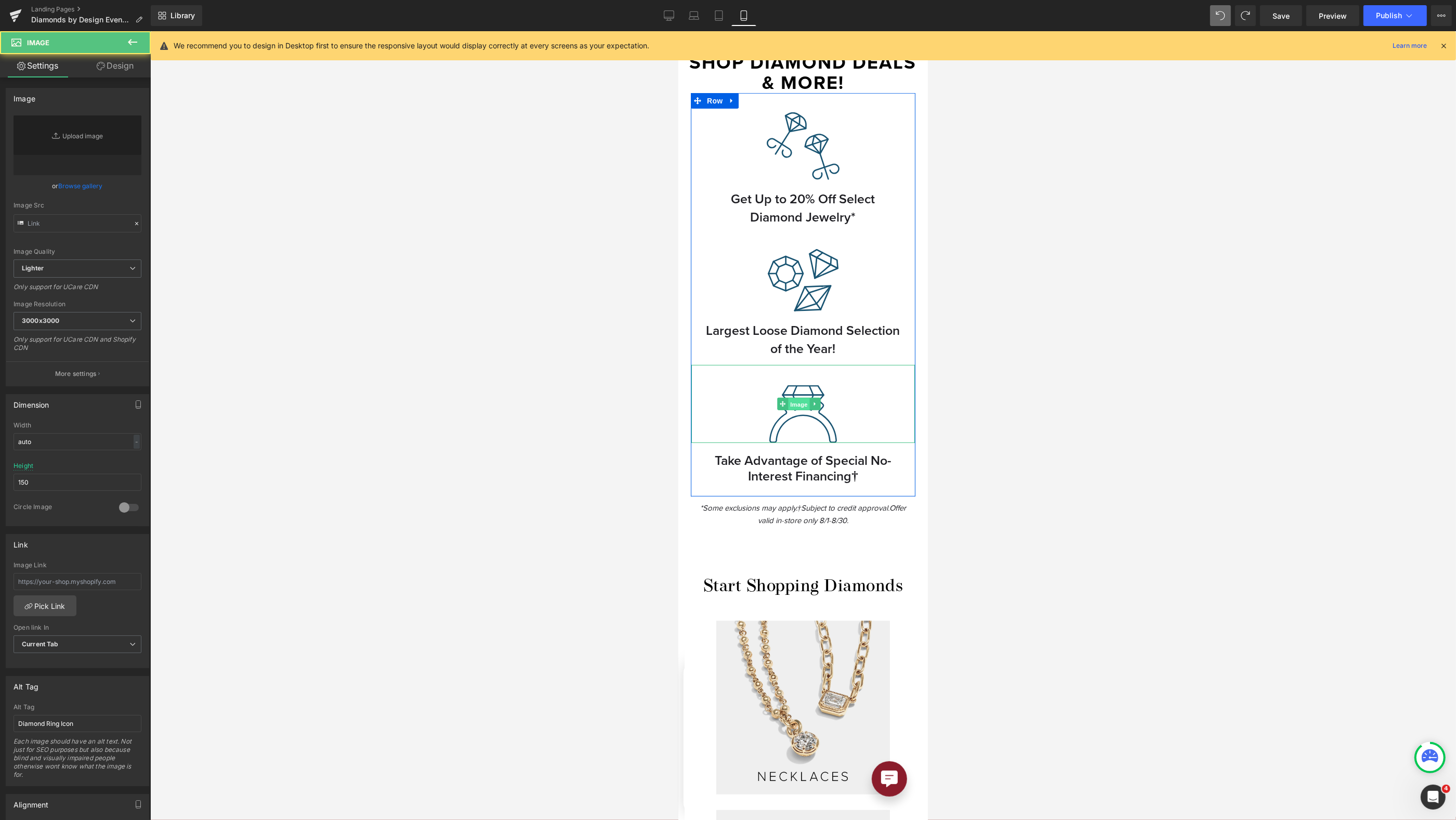
type input "https://ucarecdn.com/40b525e7-9d9b-418f-afb0-cd05190e90e7/special%20no-interest…"
click at [794, 266] on span "Image" at bounding box center [798, 273] width 22 height 13
click at [801, 398] on span "Image" at bounding box center [798, 404] width 22 height 13
click at [808, 354] on div "Image Get Up to 20% Off Select Diamond Jewelry* Text Block Image Largest Loose …" at bounding box center [802, 294] width 224 height 403
click at [1025, 329] on div at bounding box center [803, 426] width 1306 height 789
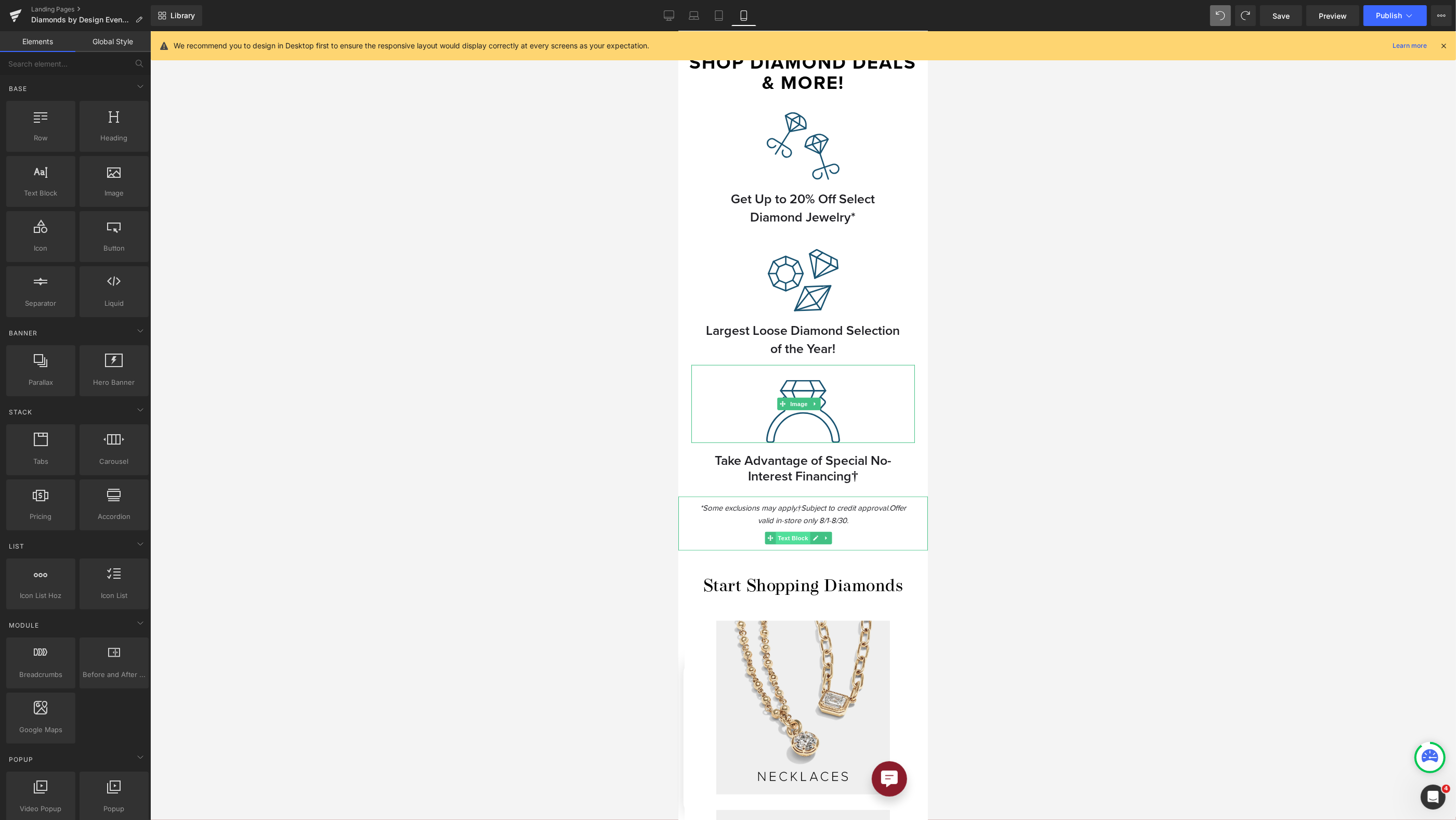
click at [796, 532] on span "Text Block" at bounding box center [792, 538] width 34 height 13
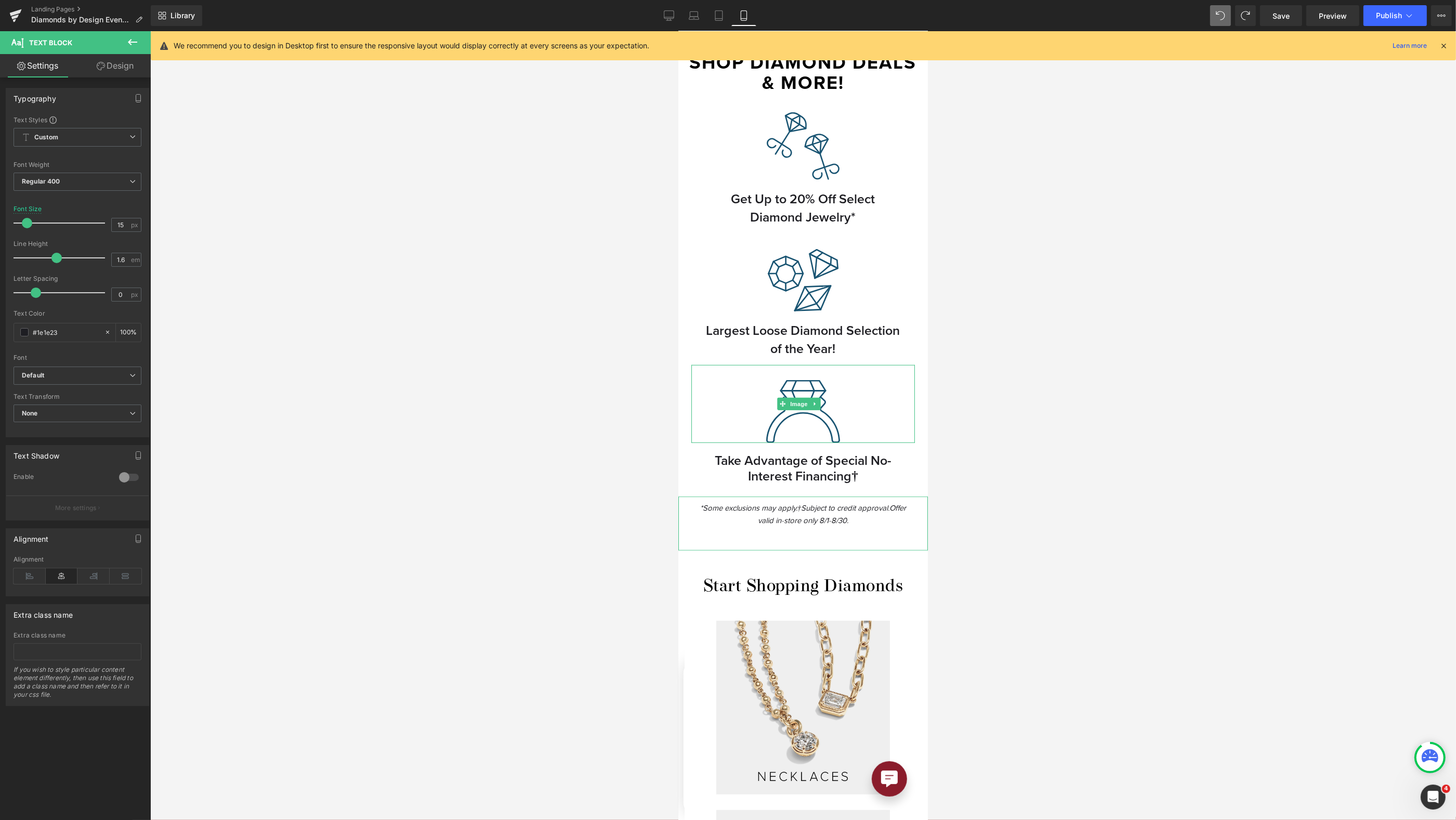
click at [116, 65] on link "Design" at bounding box center [115, 65] width 75 height 23
click at [0, 0] on div "Spacing" at bounding box center [0, 0] width 0 height 0
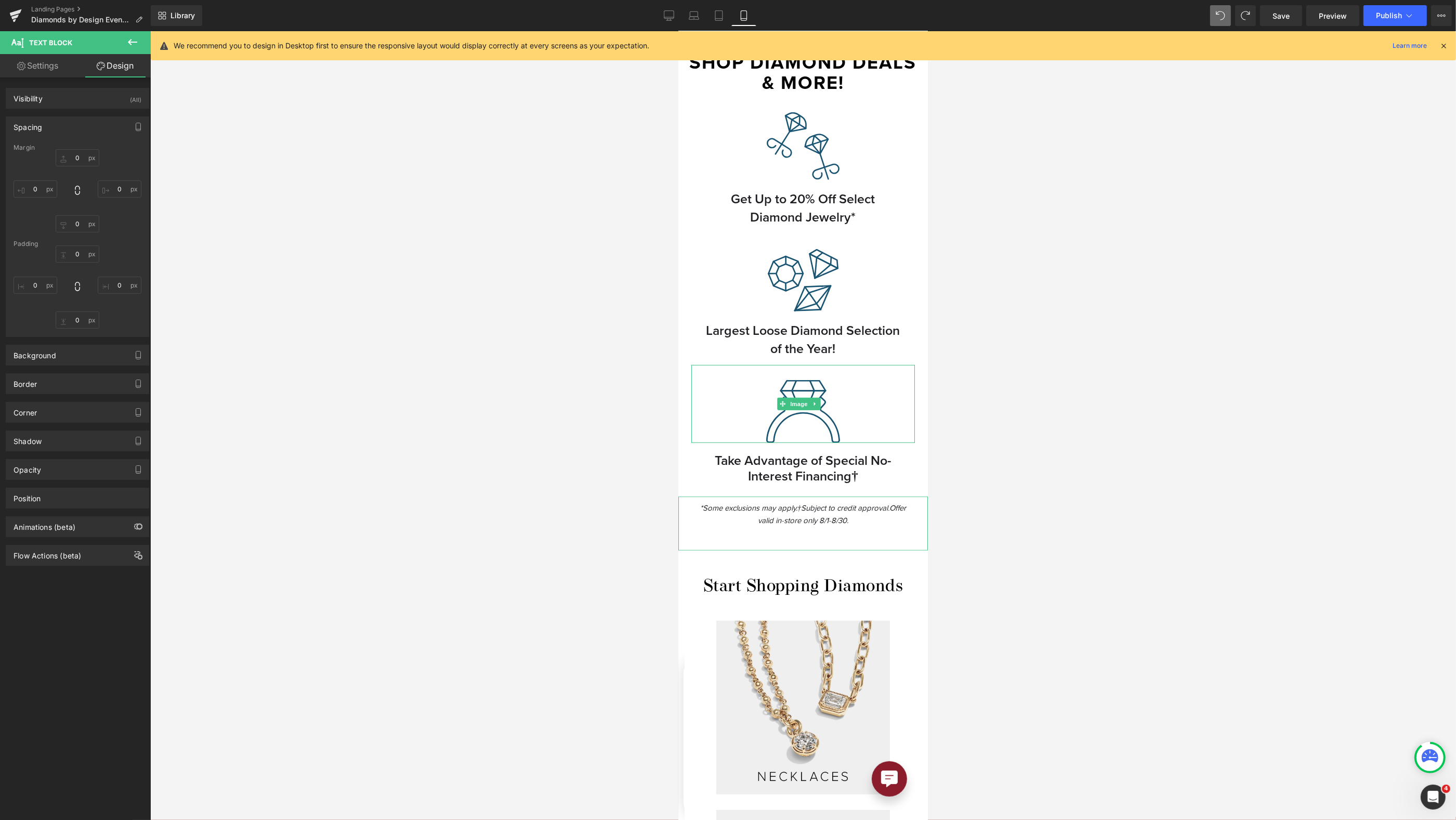
type input "0"
type input "10"
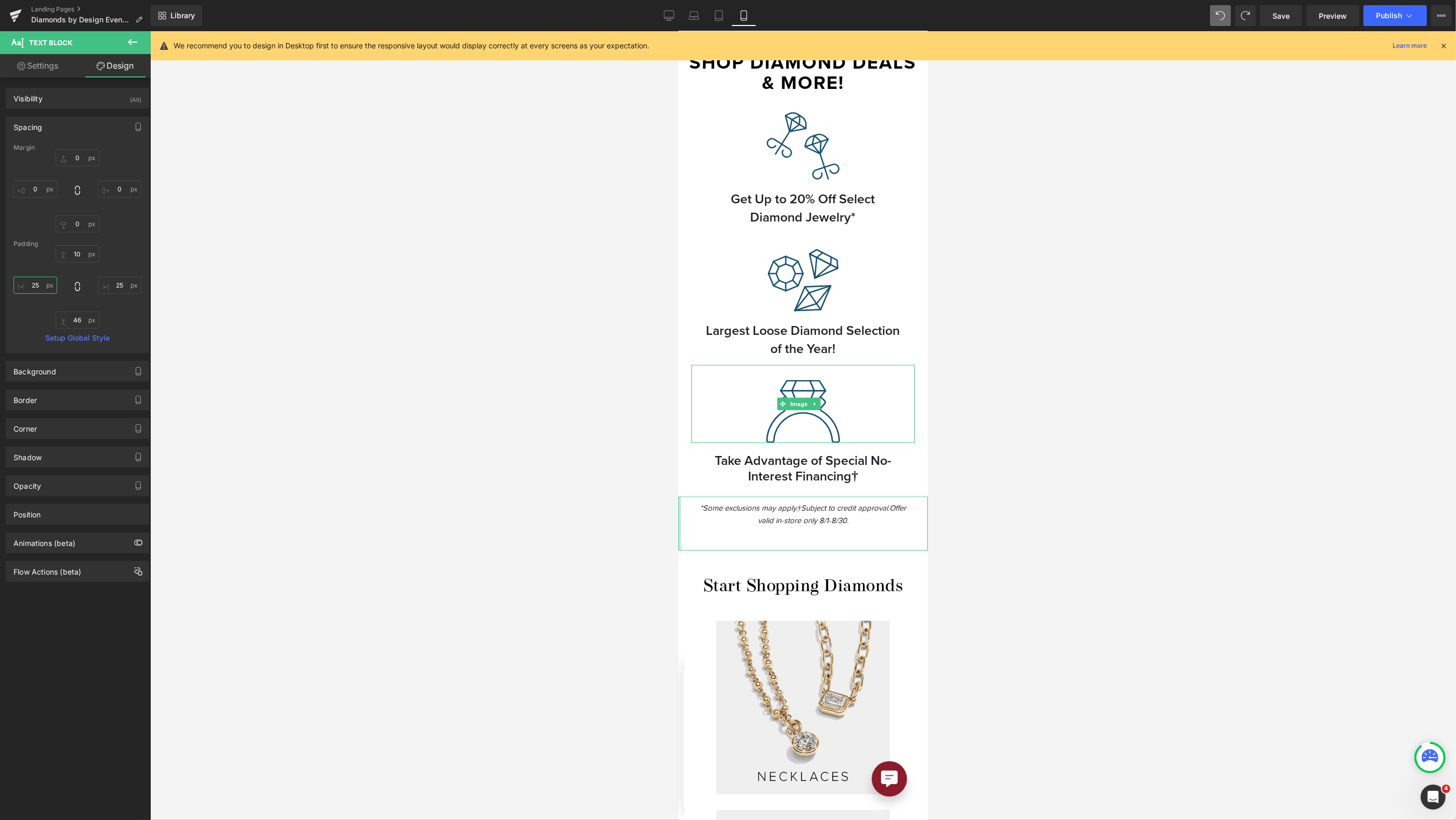
click at [42, 280] on input "25" at bounding box center [35, 285] width 44 height 17
drag, startPoint x: 119, startPoint y: 286, endPoint x: 180, endPoint y: 262, distance: 65.6
click at [119, 285] on input "25" at bounding box center [119, 285] width 44 height 17
click at [1143, 394] on div at bounding box center [803, 426] width 1306 height 789
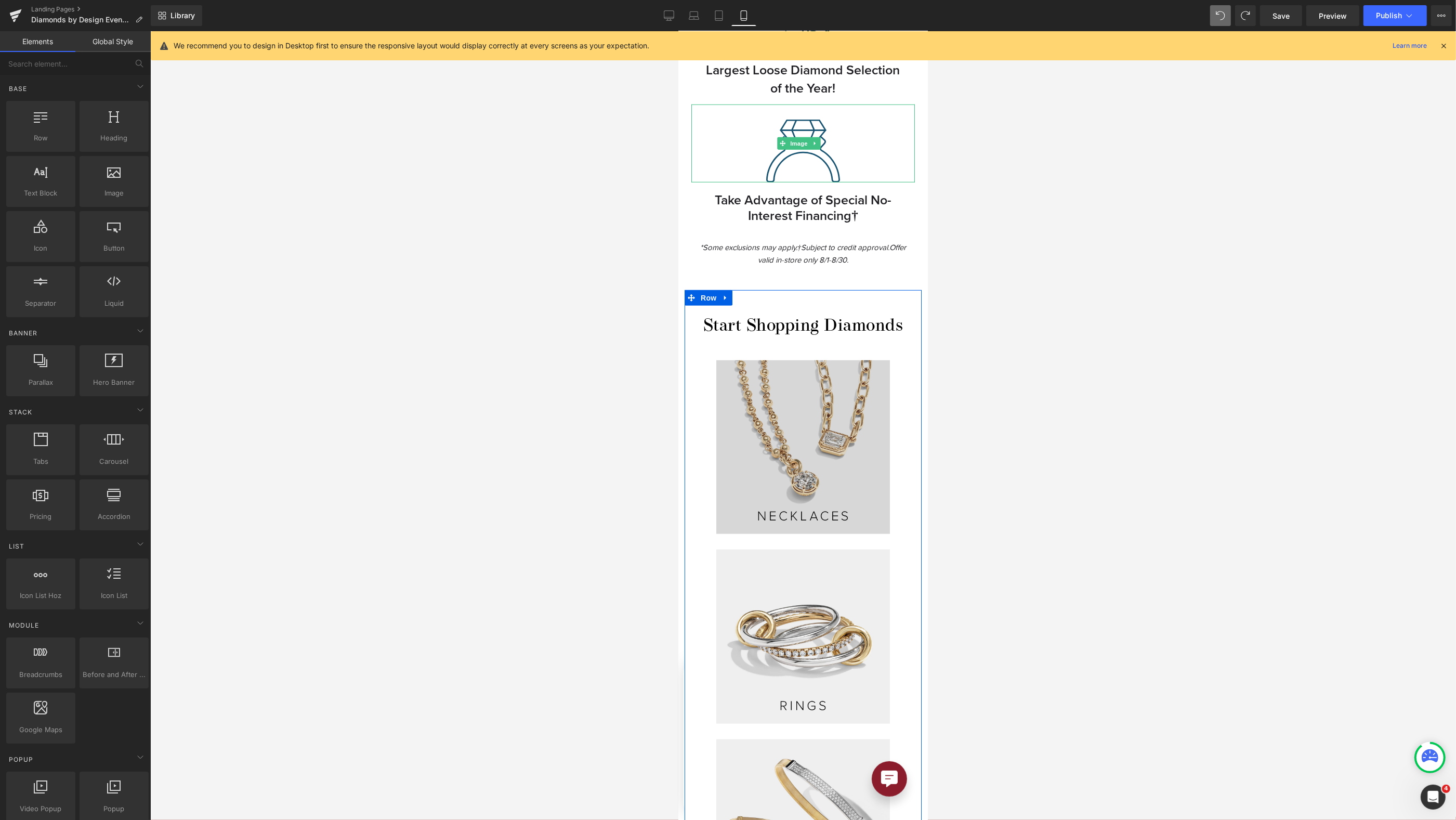
scroll to position [1474, 0]
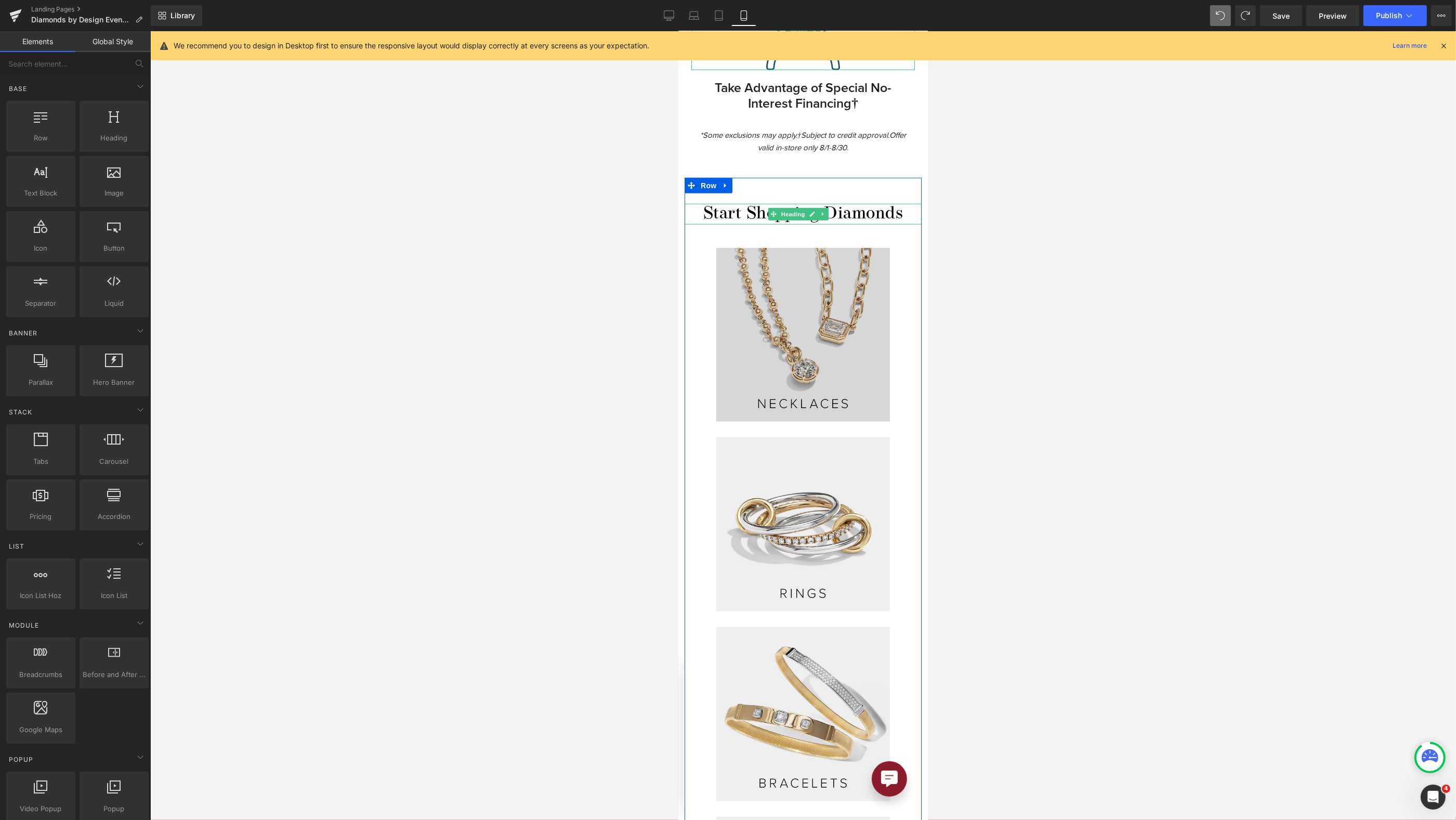
click at [782, 240] on div "Image Image Image Image Row" at bounding box center [803, 620] width 190 height 759
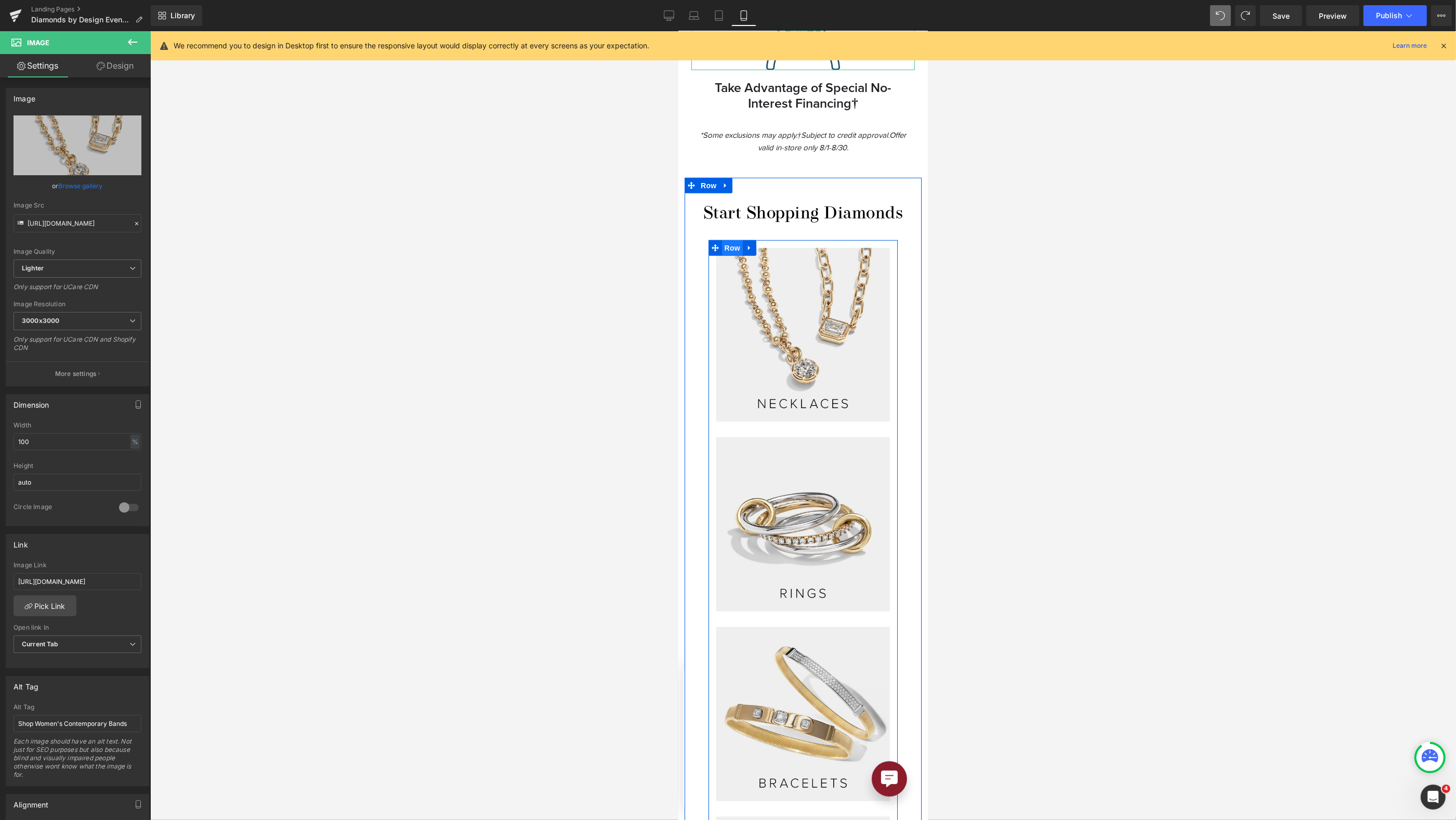
click at [729, 243] on span "Row" at bounding box center [732, 248] width 21 height 15
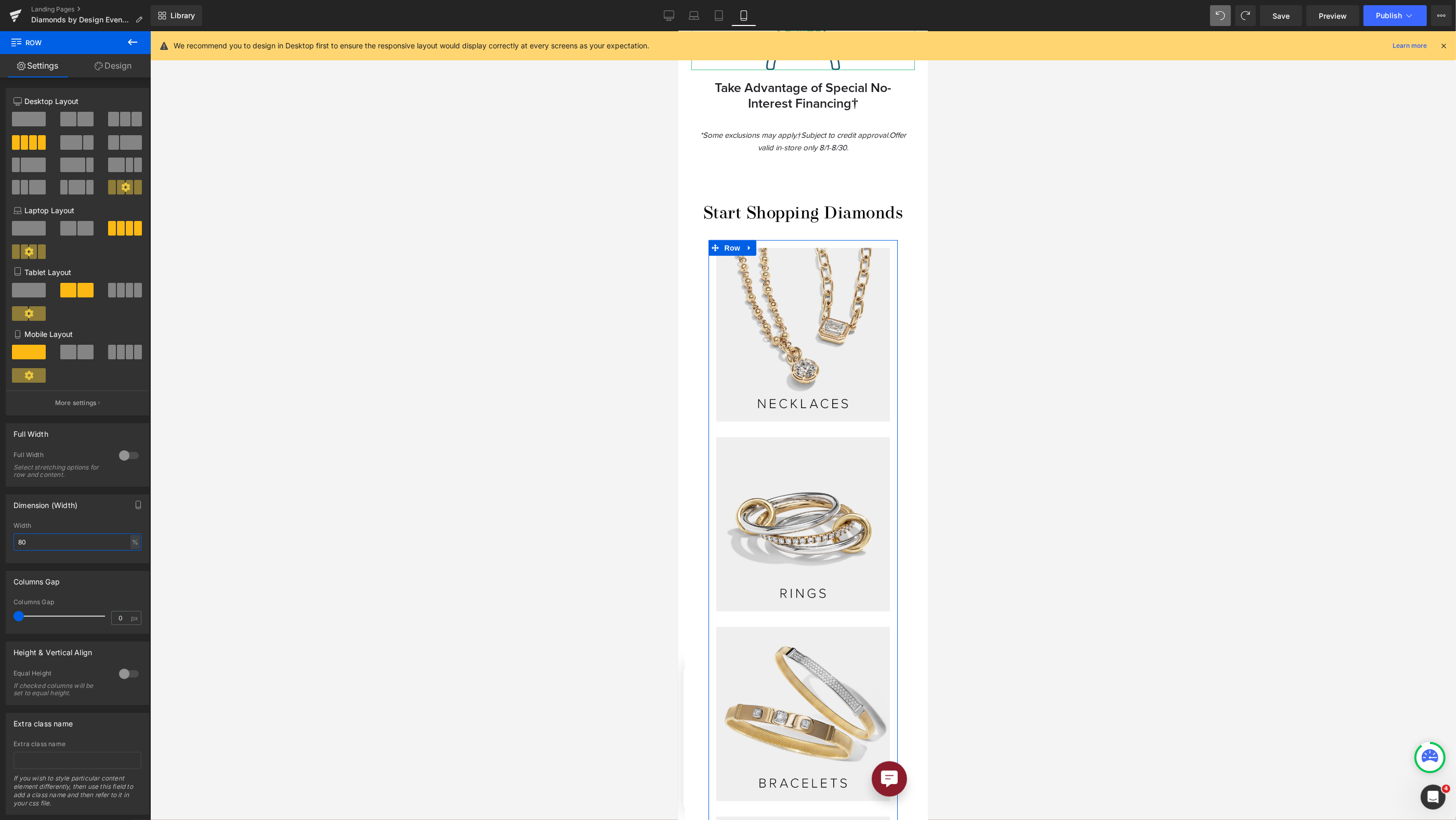
drag, startPoint x: 28, startPoint y: 547, endPoint x: -3, endPoint y: 538, distance: 32.3
click at [0, 538] on html "Row You are previewing how the will restyle your page. You can not edit Element…" at bounding box center [728, 410] width 1456 height 820
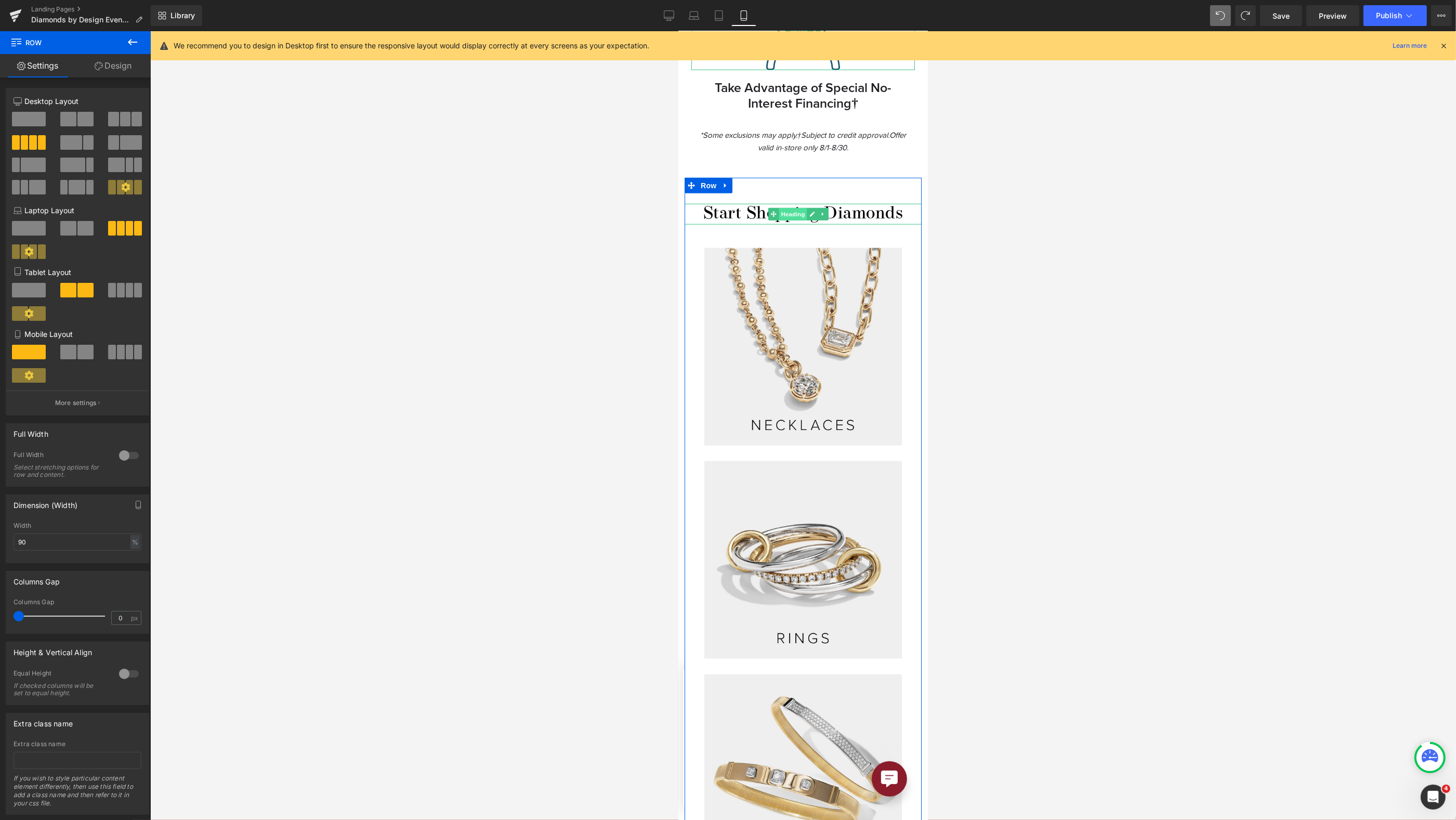
click at [787, 208] on span "Heading" at bounding box center [793, 215] width 28 height 13
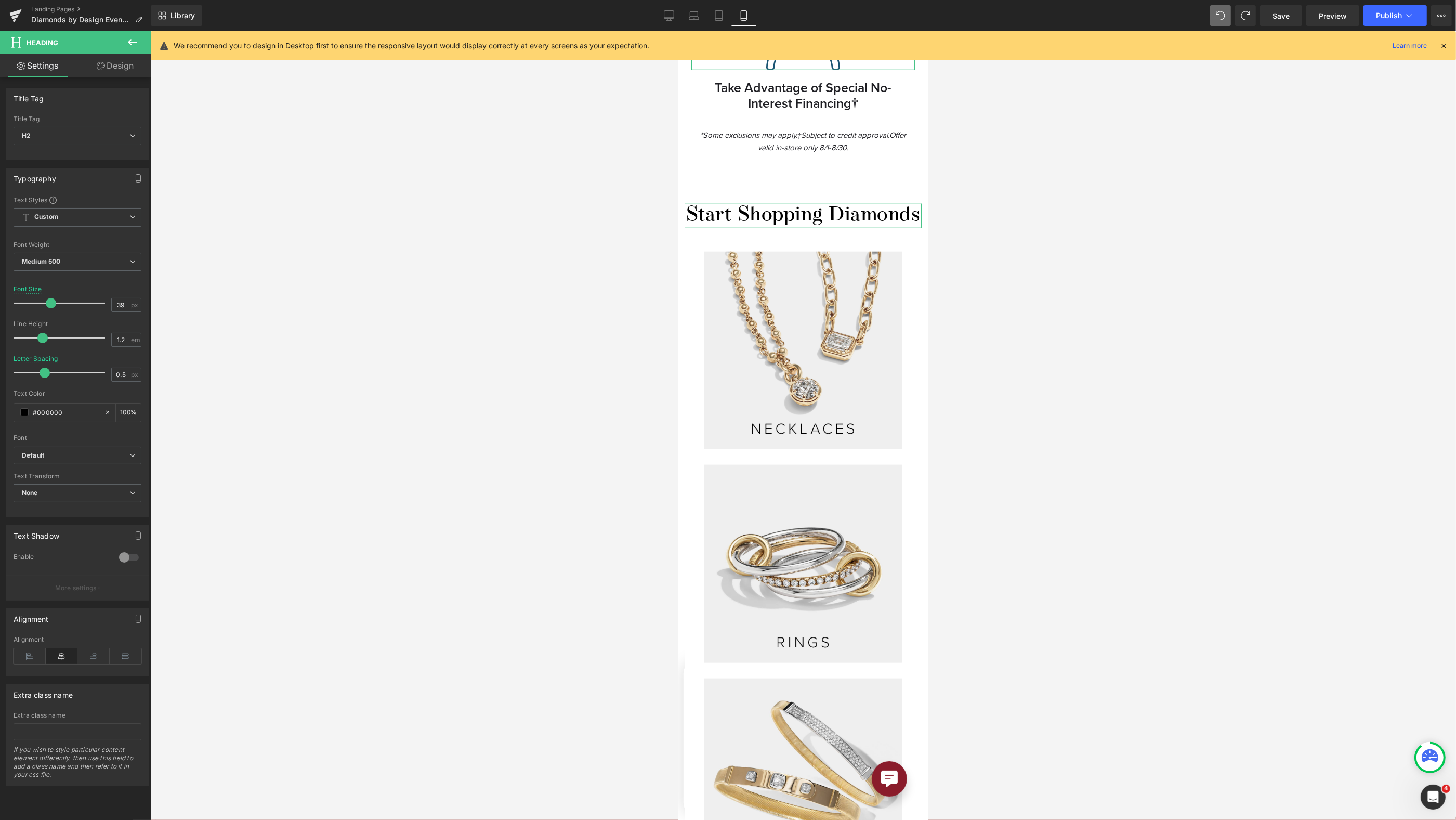
drag, startPoint x: 43, startPoint y: 300, endPoint x: 48, endPoint y: 298, distance: 5.4
click at [48, 298] on span at bounding box center [50, 303] width 10 height 10
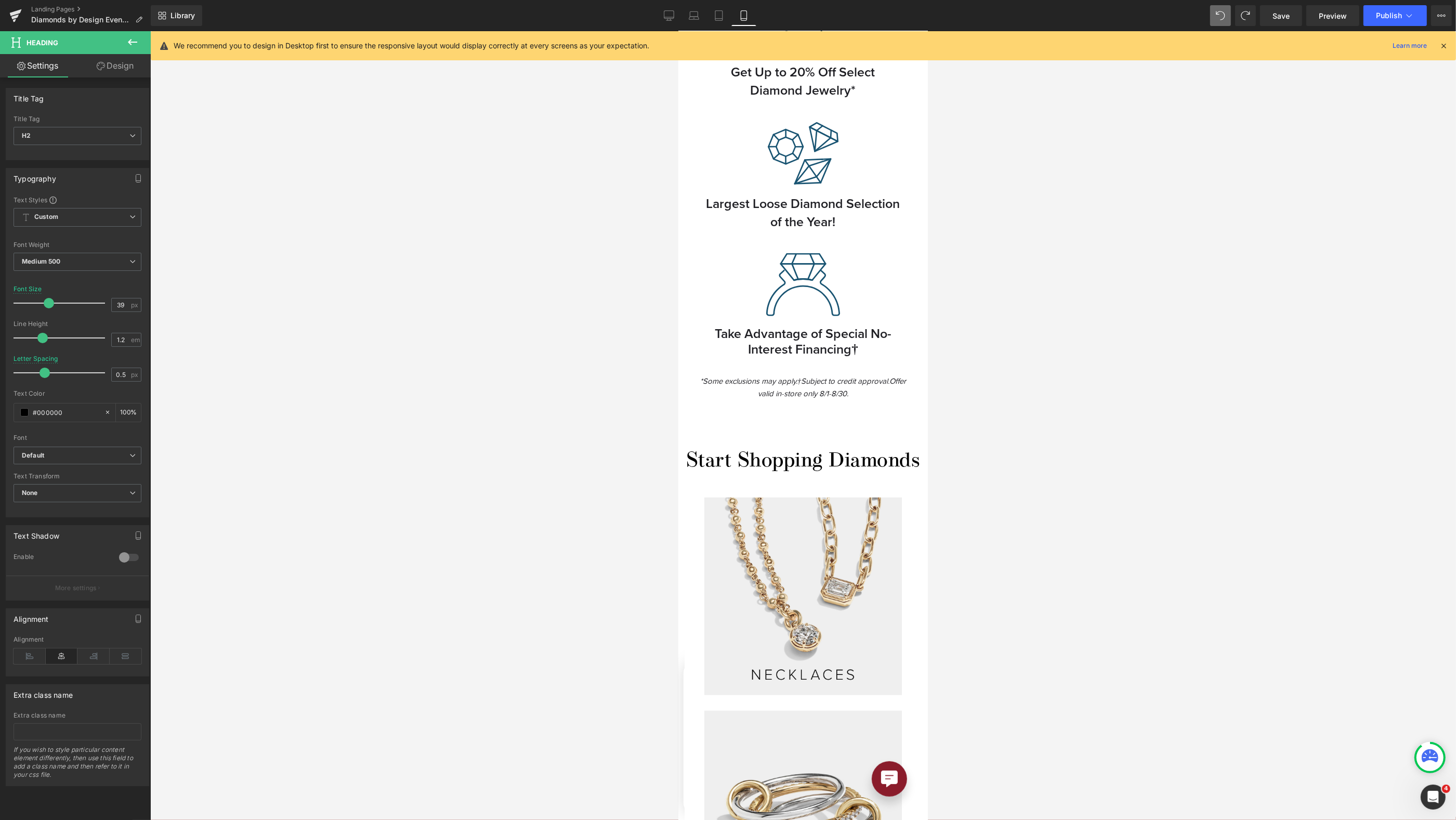
click at [850, 408] on div "*Some exclusions may apply. †Subject to credit approval. Offer valid in-store o…" at bounding box center [802, 396] width 249 height 54
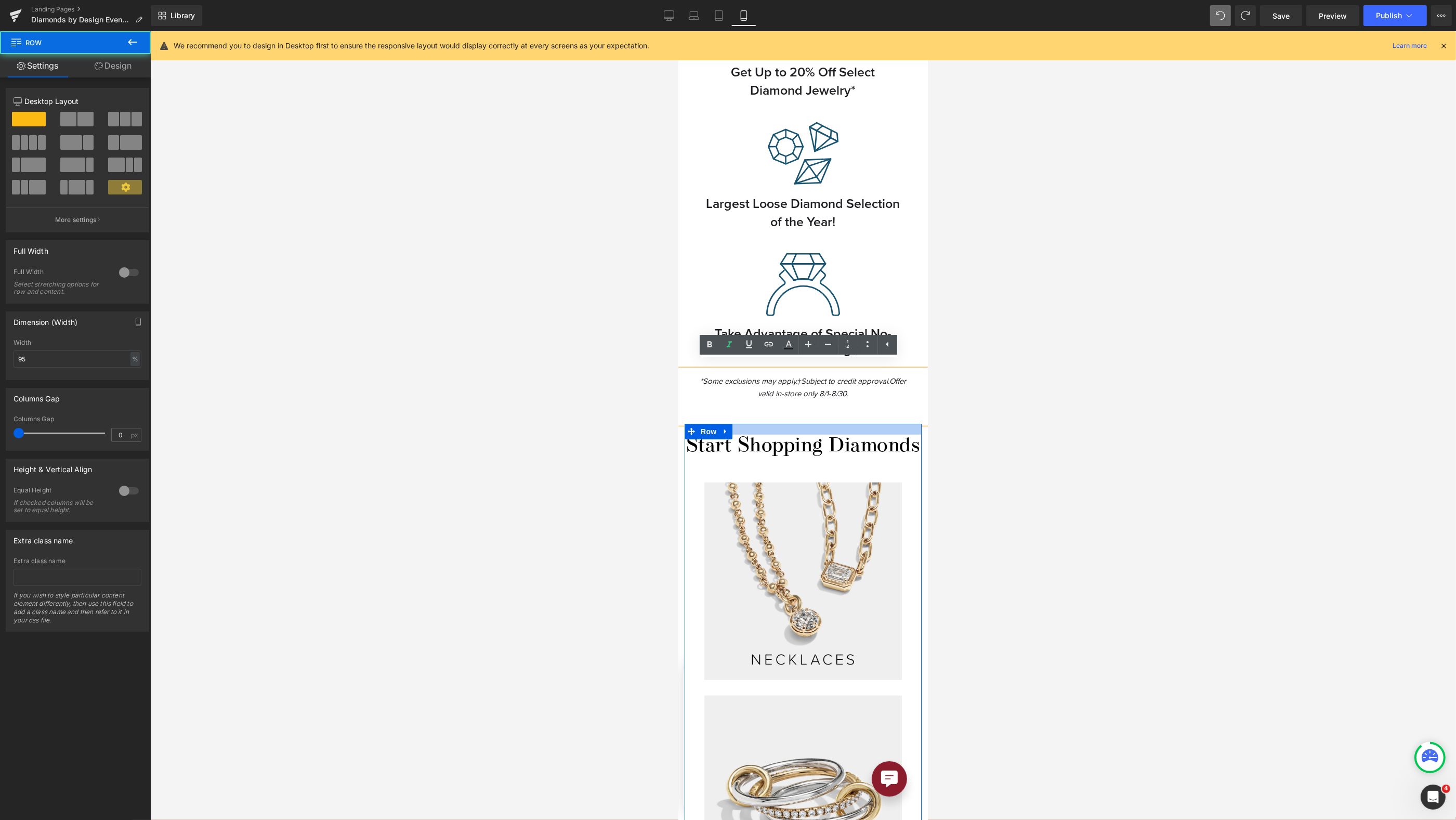
drag, startPoint x: 824, startPoint y: 422, endPoint x: 826, endPoint y: 407, distance: 15.1
click at [826, 407] on div "Image Row AUGUST DIAMOND EVENT Heading Join us at both [PERSON_NAME] store loca…" at bounding box center [802, 530] width 249 height 3315
click at [1056, 365] on div at bounding box center [803, 426] width 1306 height 789
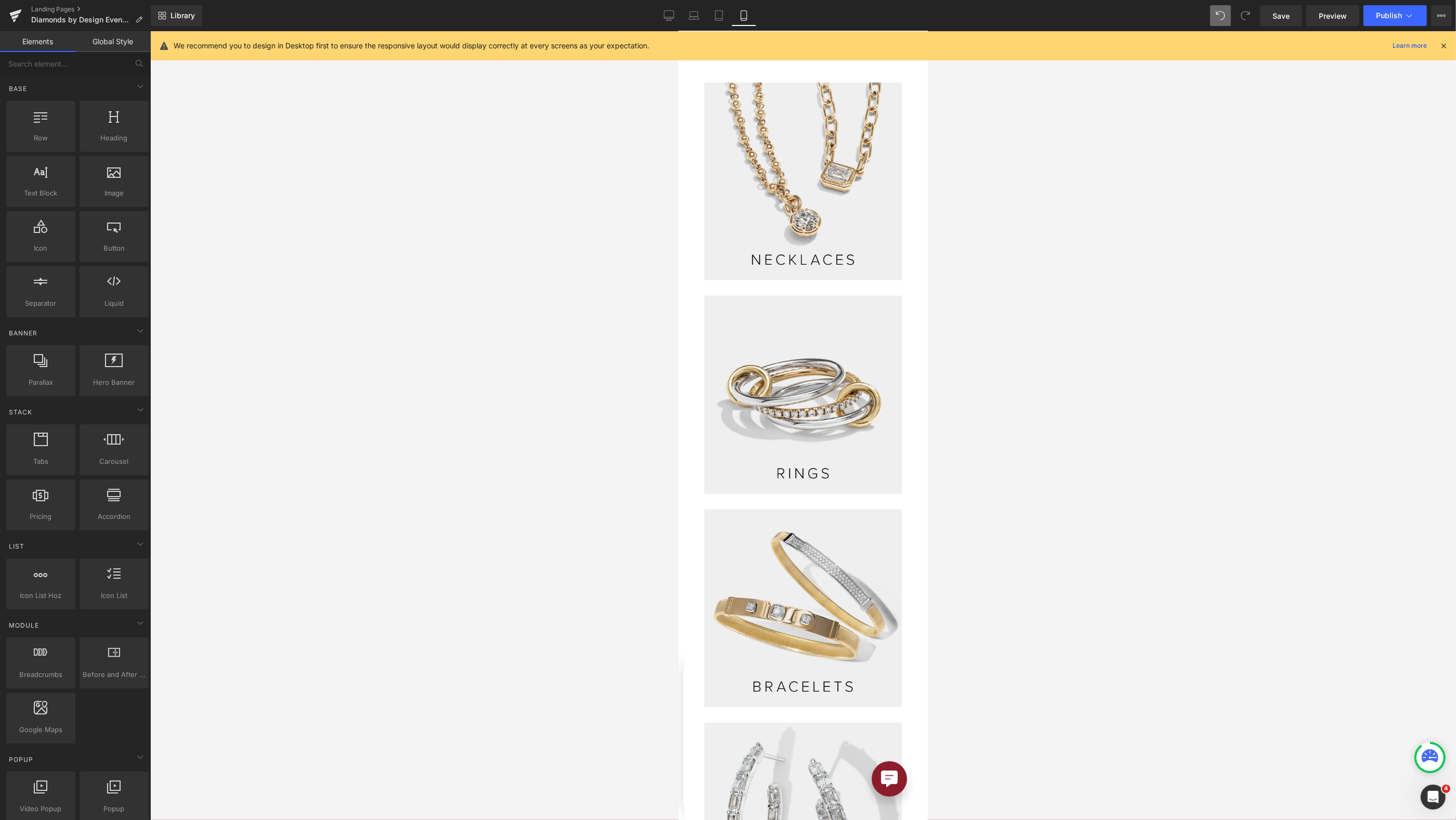
scroll to position [1408, 0]
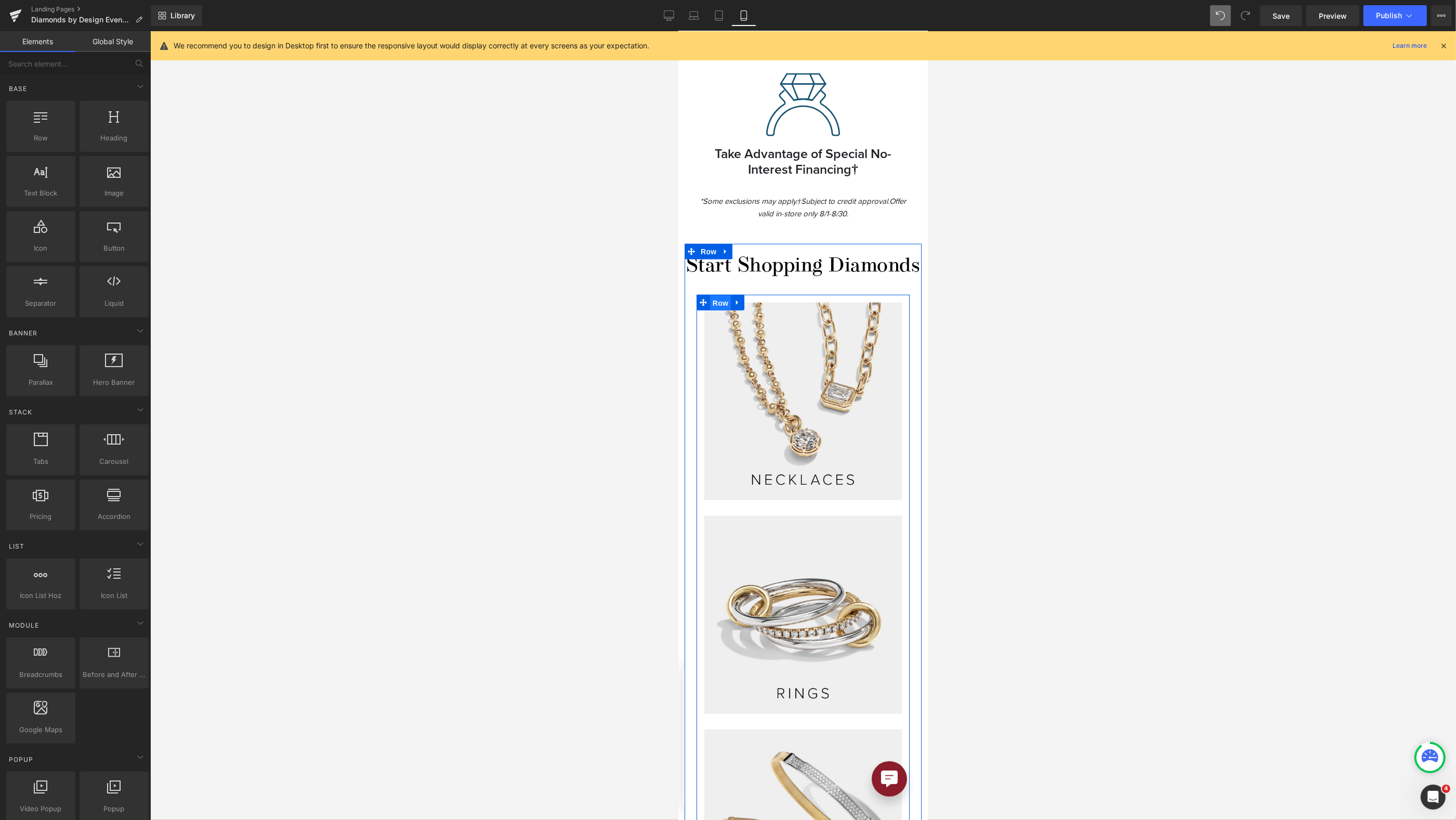
click at [720, 311] on span "Row" at bounding box center [720, 303] width 21 height 15
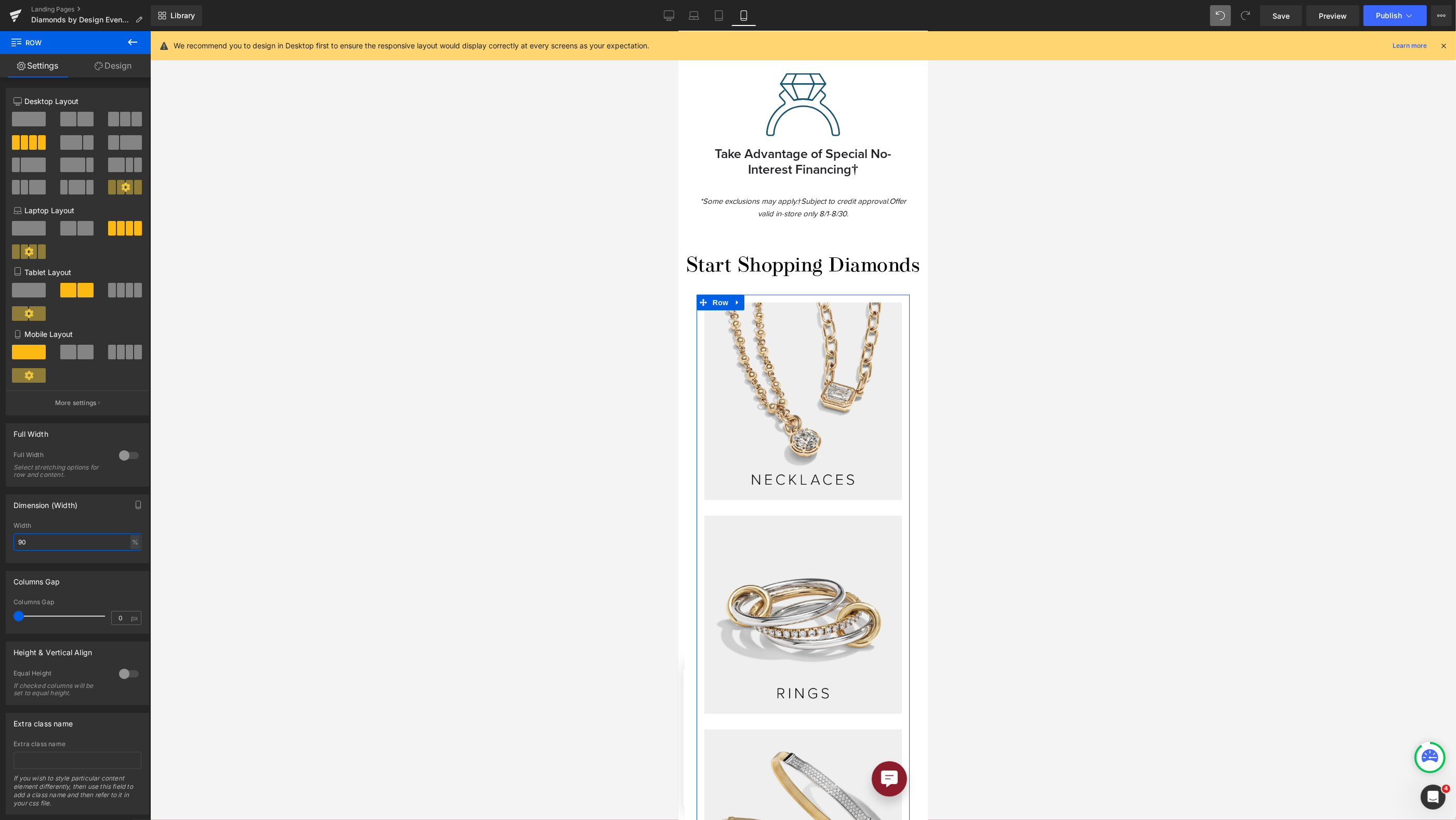
drag, startPoint x: 57, startPoint y: 546, endPoint x: 7, endPoint y: 542, distance: 50.2
click at [8, 542] on div "90% Width 90 % % px" at bounding box center [78, 542] width 143 height 41
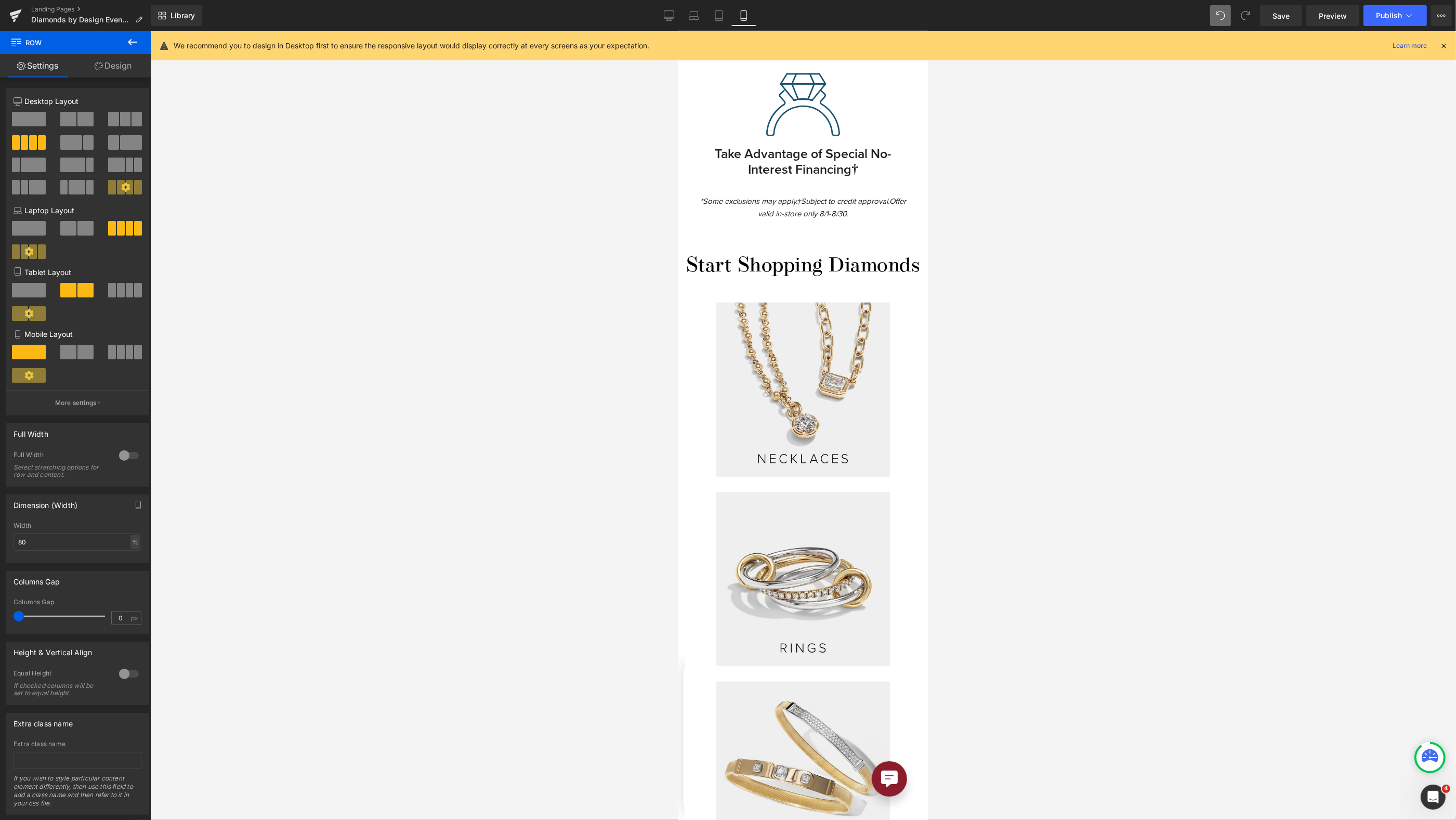
click at [1070, 470] on div at bounding box center [803, 426] width 1306 height 789
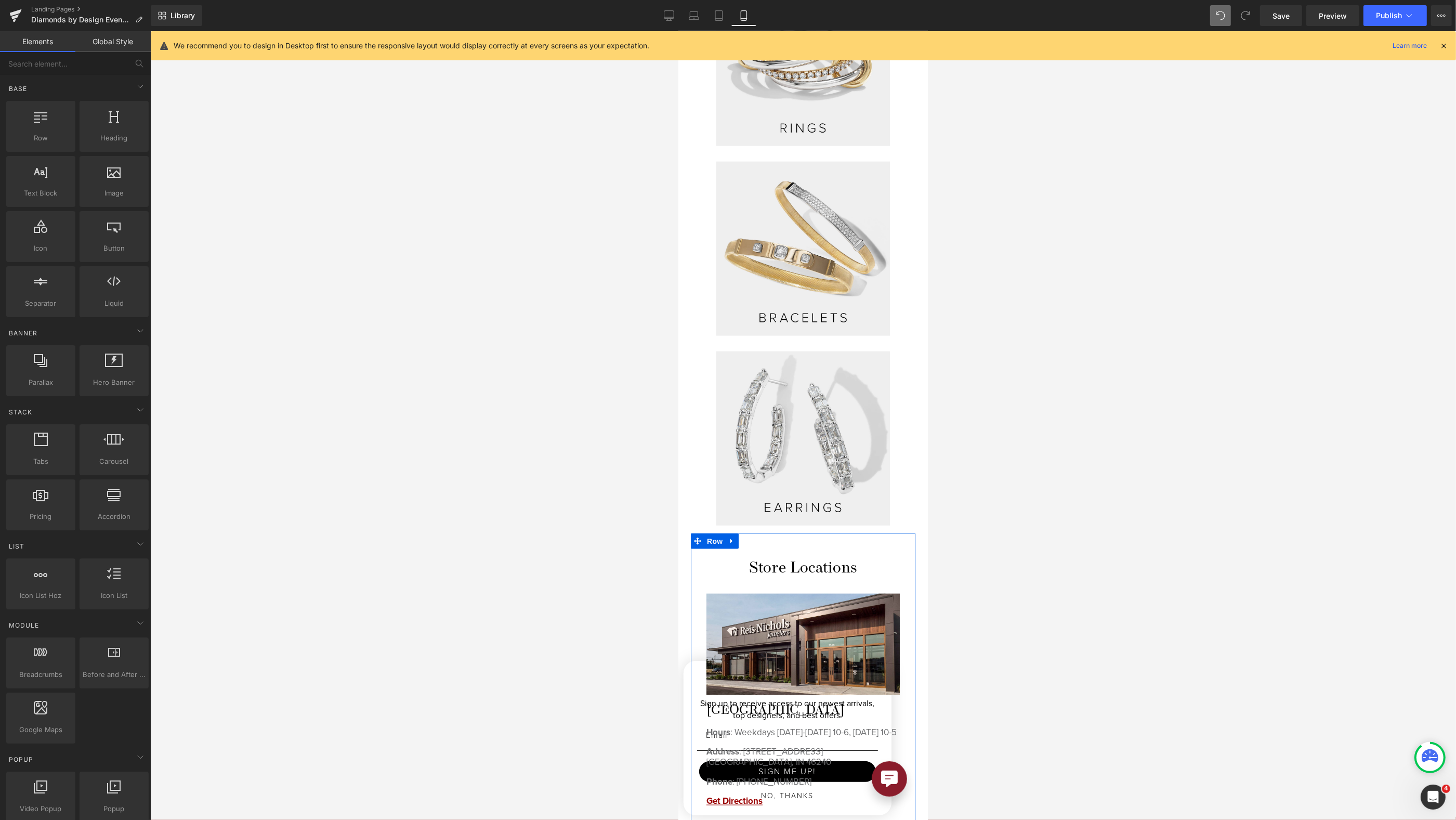
scroll to position [2196, 0]
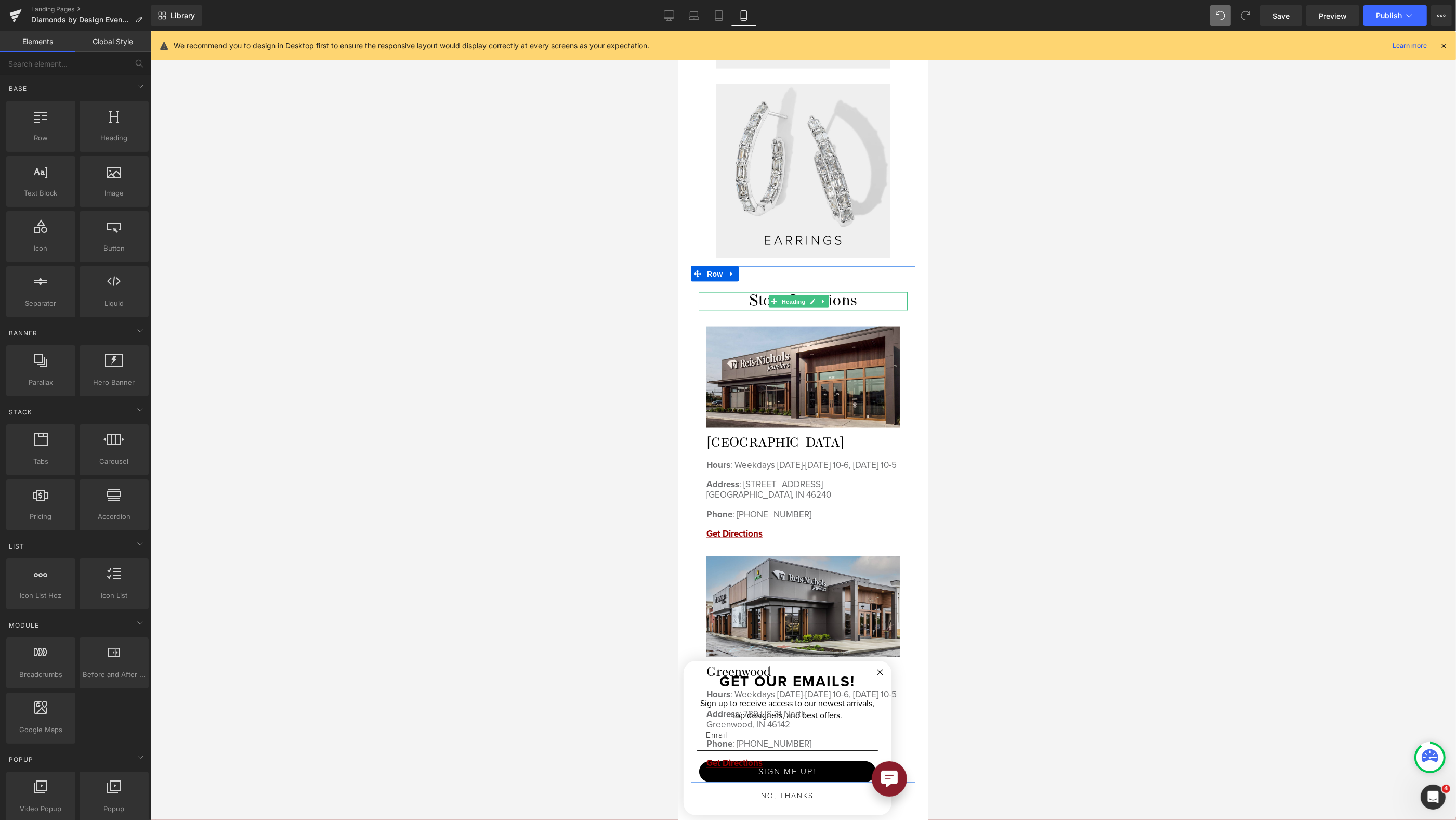
click at [859, 292] on h2 "Store Locations" at bounding box center [802, 301] width 209 height 19
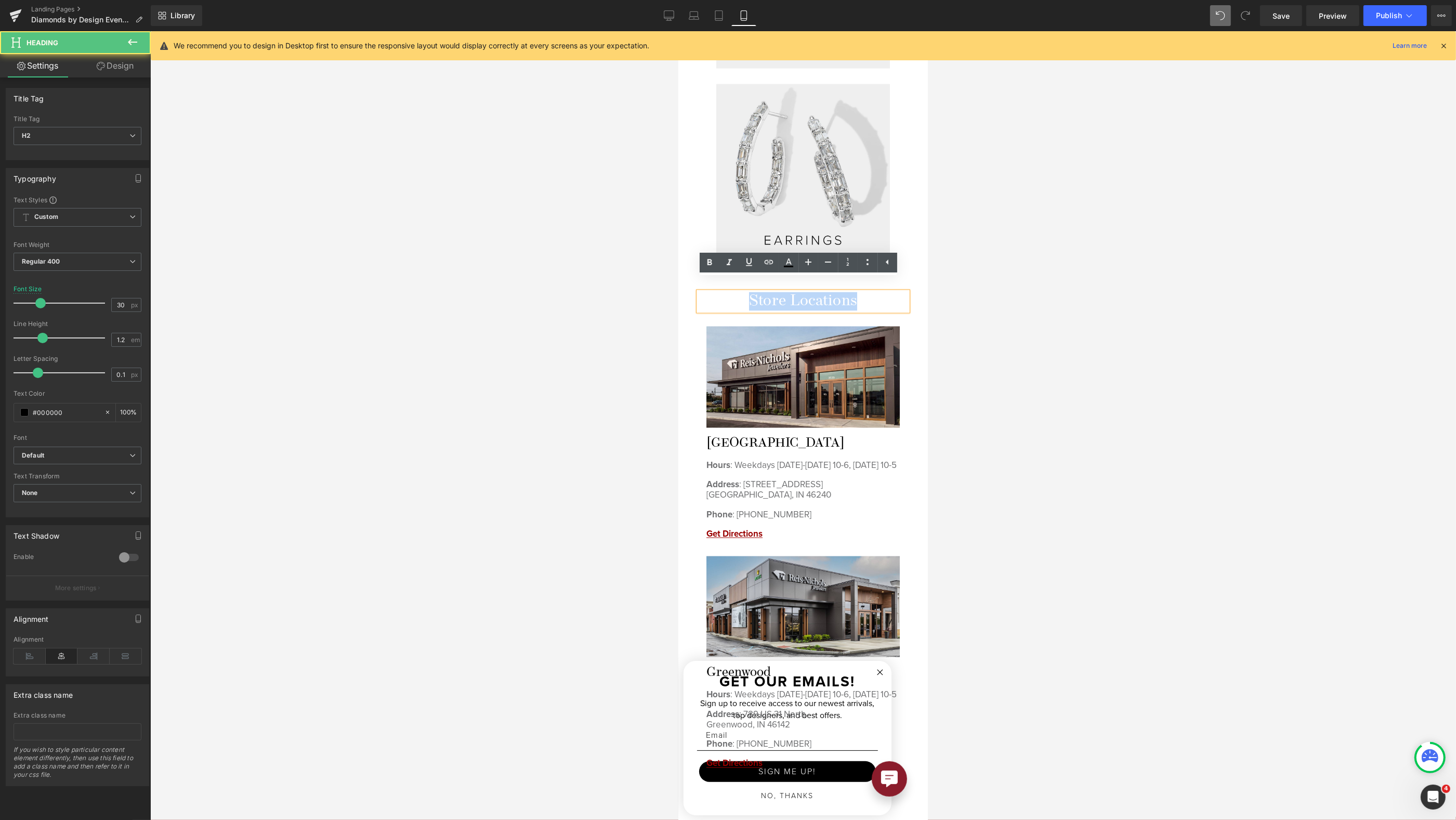
drag, startPoint x: 783, startPoint y: 285, endPoint x: 727, endPoint y: 284, distance: 56.0
click at [726, 292] on h2 "Store Locations" at bounding box center [802, 301] width 209 height 19
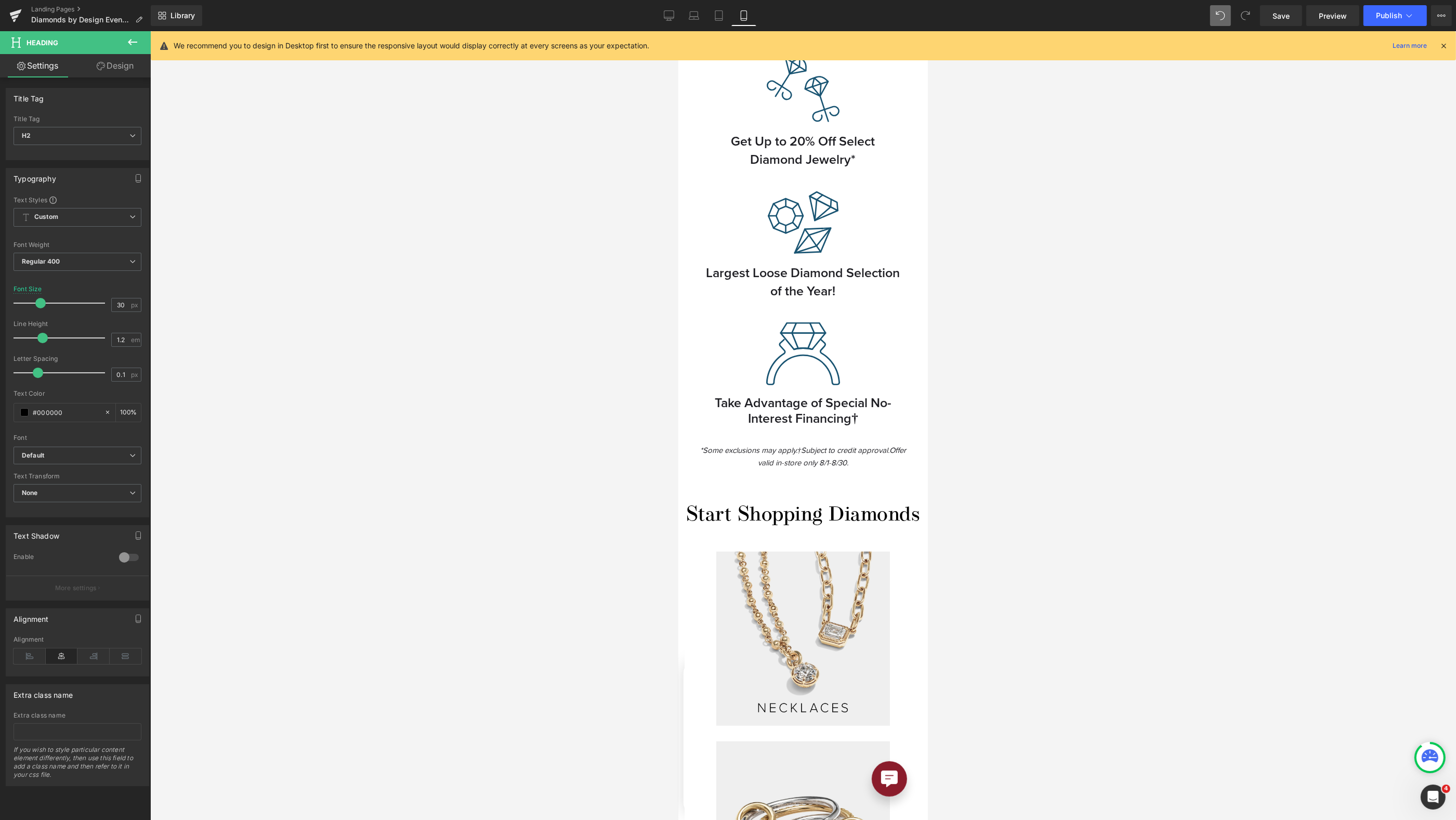
scroll to position [887, 0]
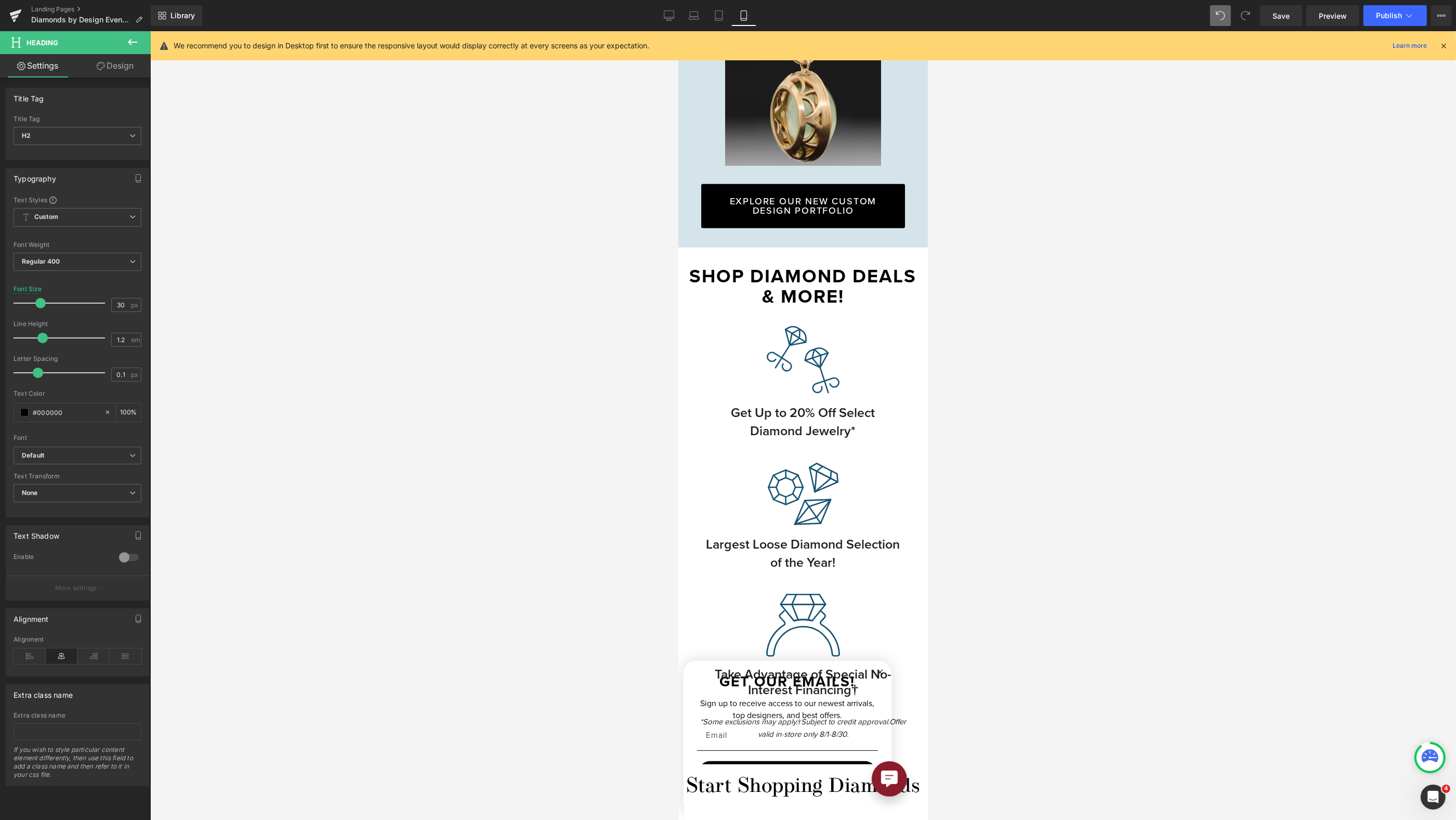
click at [810, 281] on link at bounding box center [815, 286] width 11 height 13
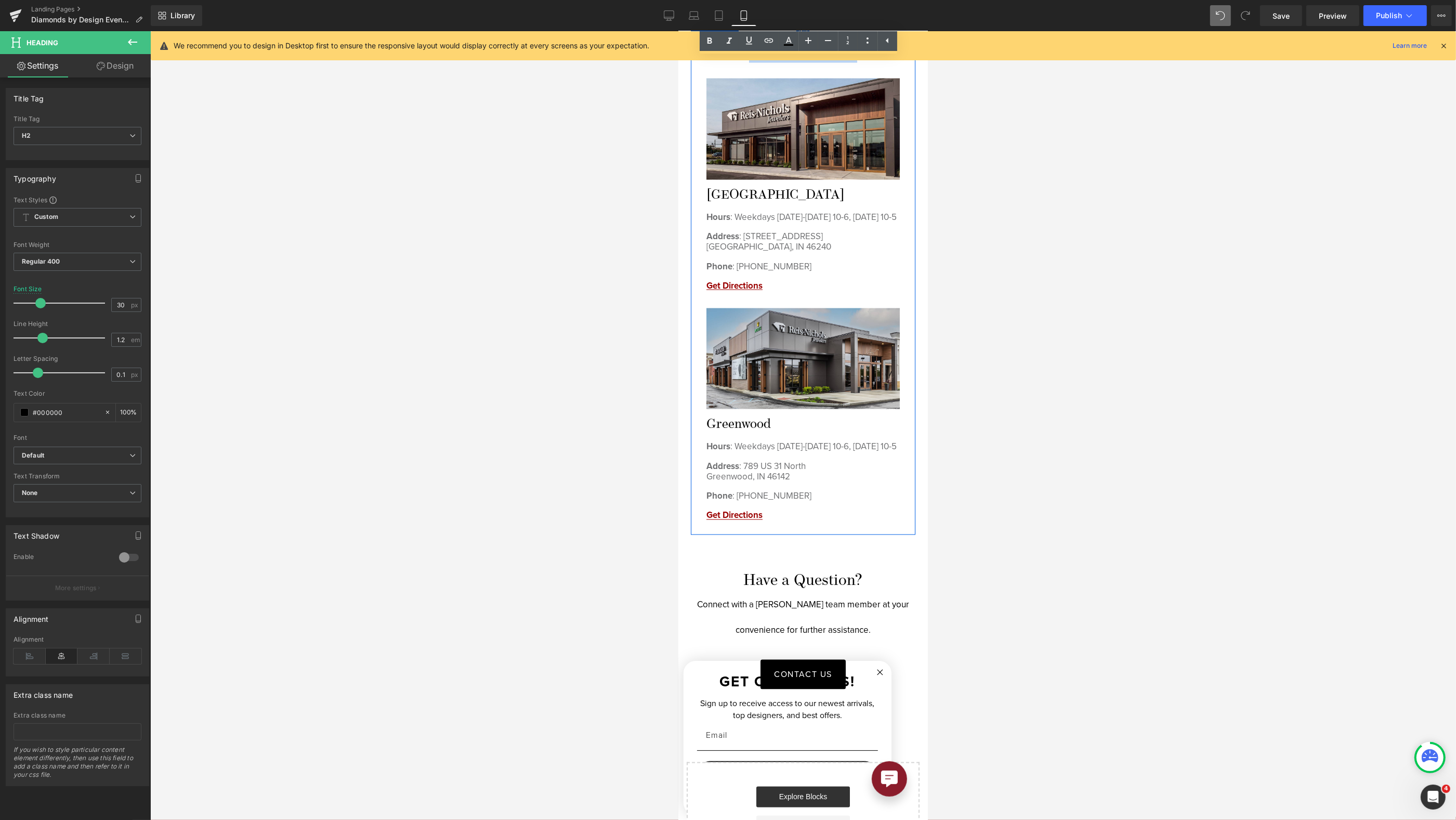
scroll to position [2240, 0]
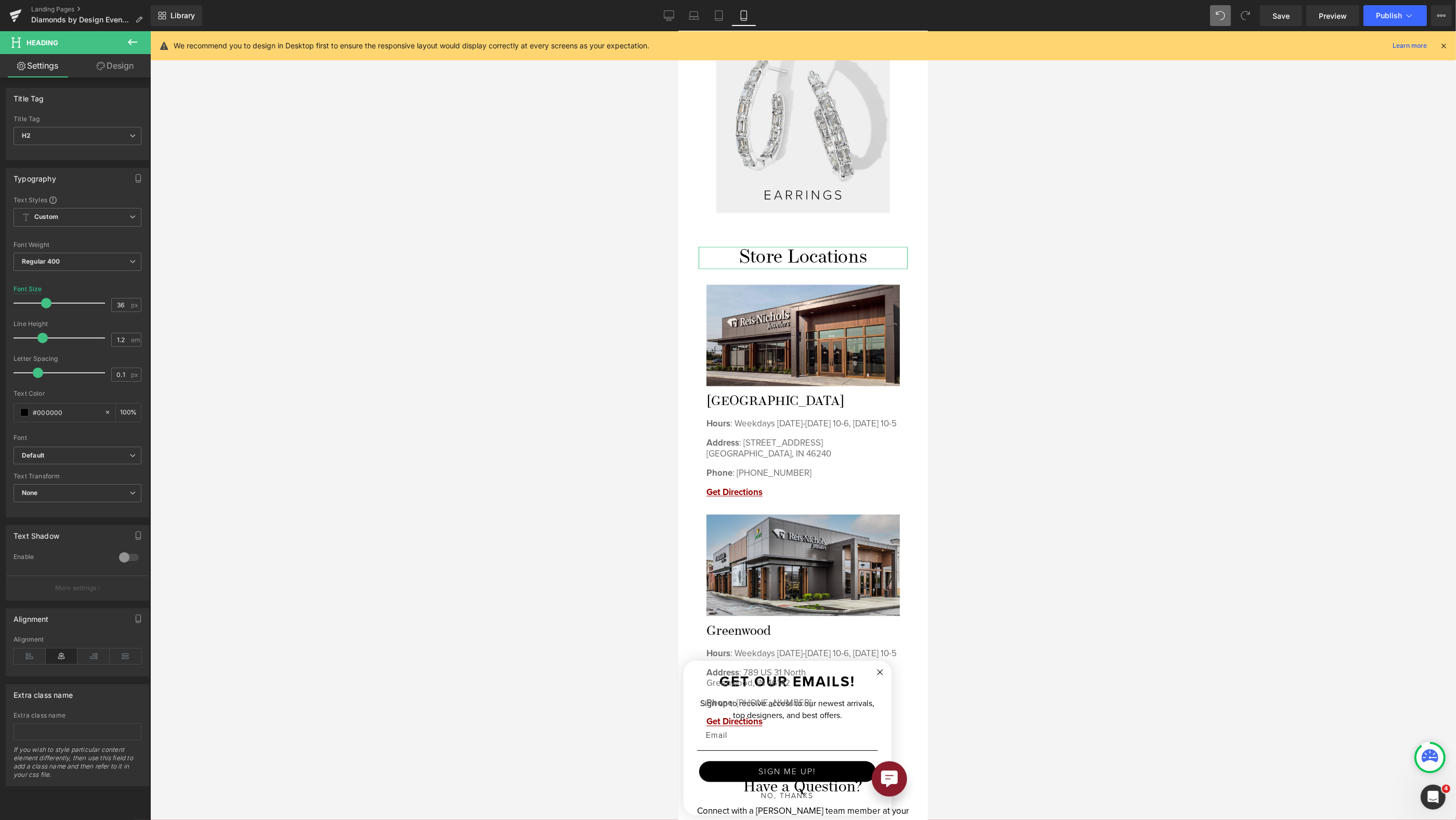
click at [42, 303] on span at bounding box center [46, 303] width 10 height 10
click at [996, 340] on div at bounding box center [803, 426] width 1306 height 789
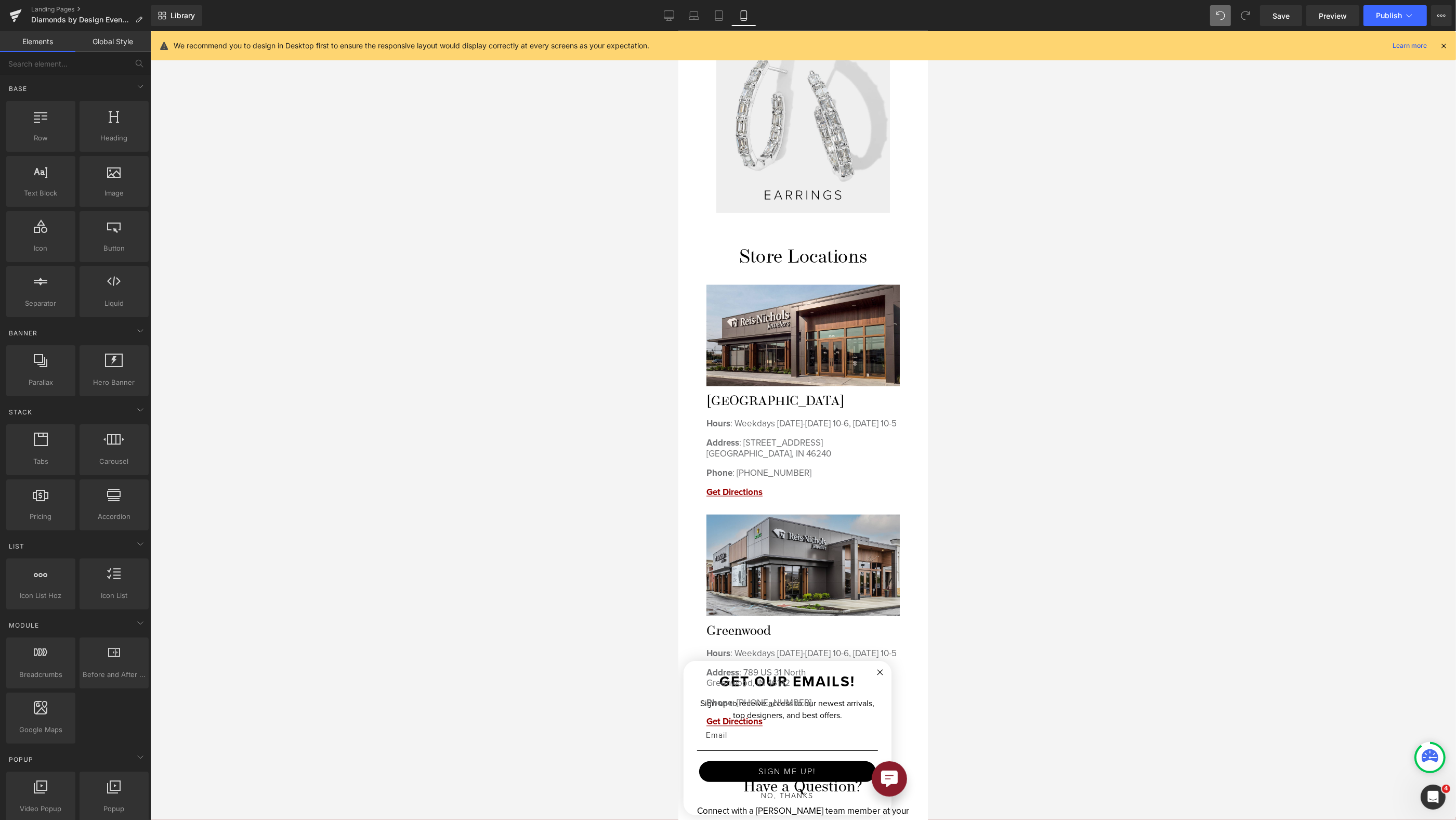
scroll to position [2452, 0]
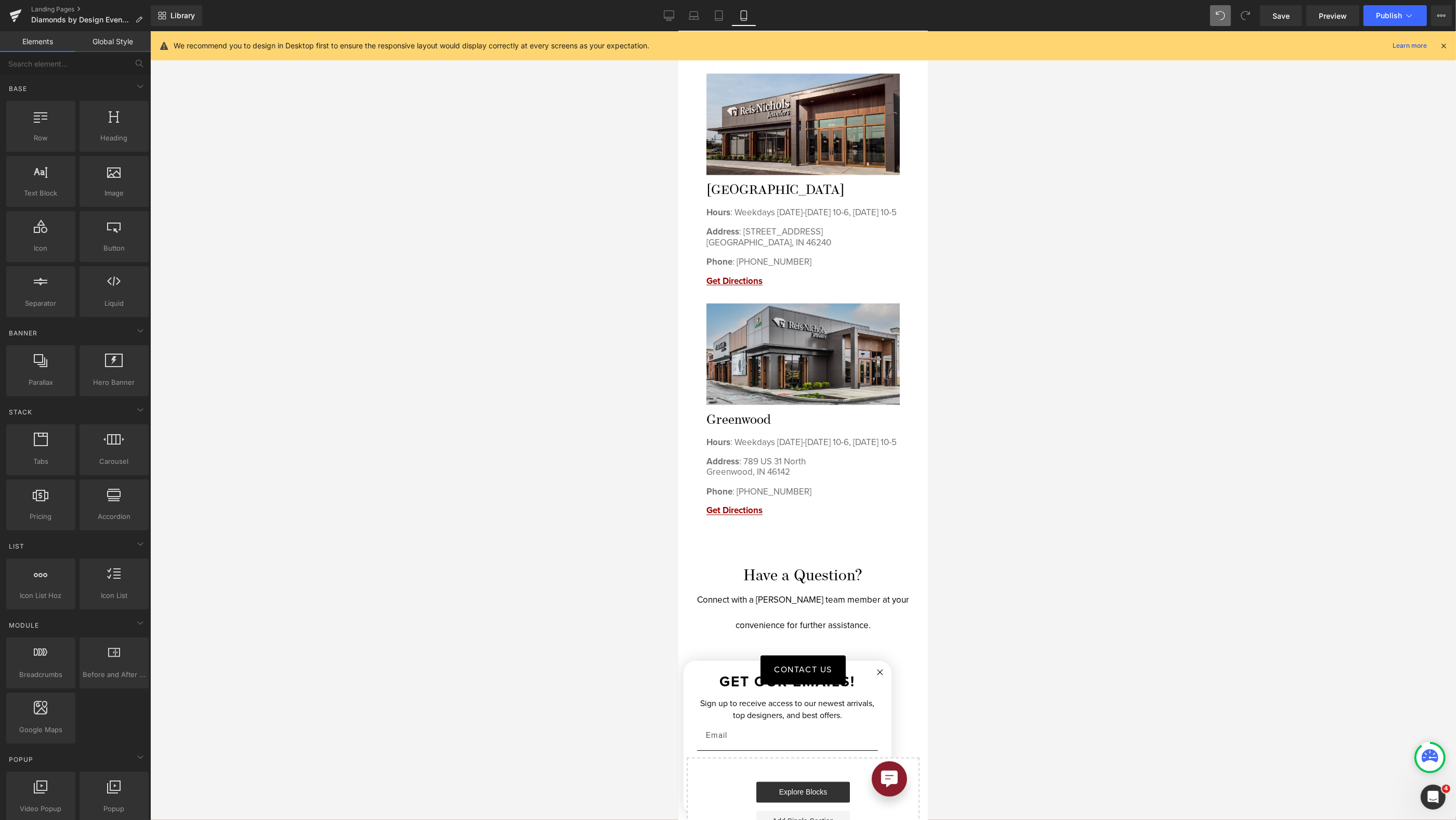
click at [1063, 499] on div at bounding box center [803, 426] width 1306 height 789
click at [866, 580] on div "Have a Question? Connect with a Reis-Nichols team member at your convenience fo…" at bounding box center [802, 624] width 234 height 123
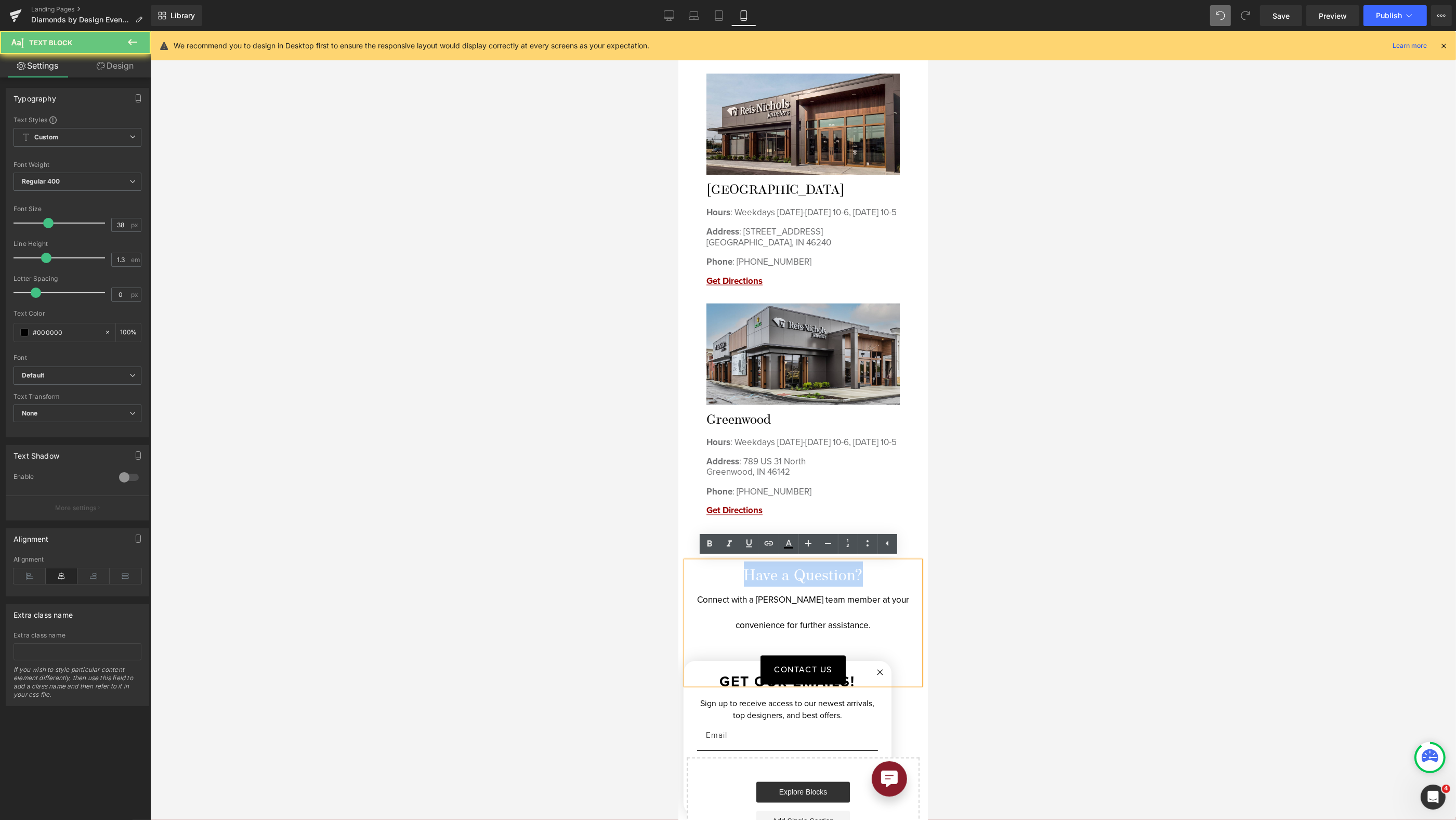
drag, startPoint x: 868, startPoint y: 576, endPoint x: 710, endPoint y: 578, distance: 158.0
click at [710, 578] on div "Have a Question? Connect with a Reis-Nichols team member at your convenience fo…" at bounding box center [802, 624] width 234 height 123
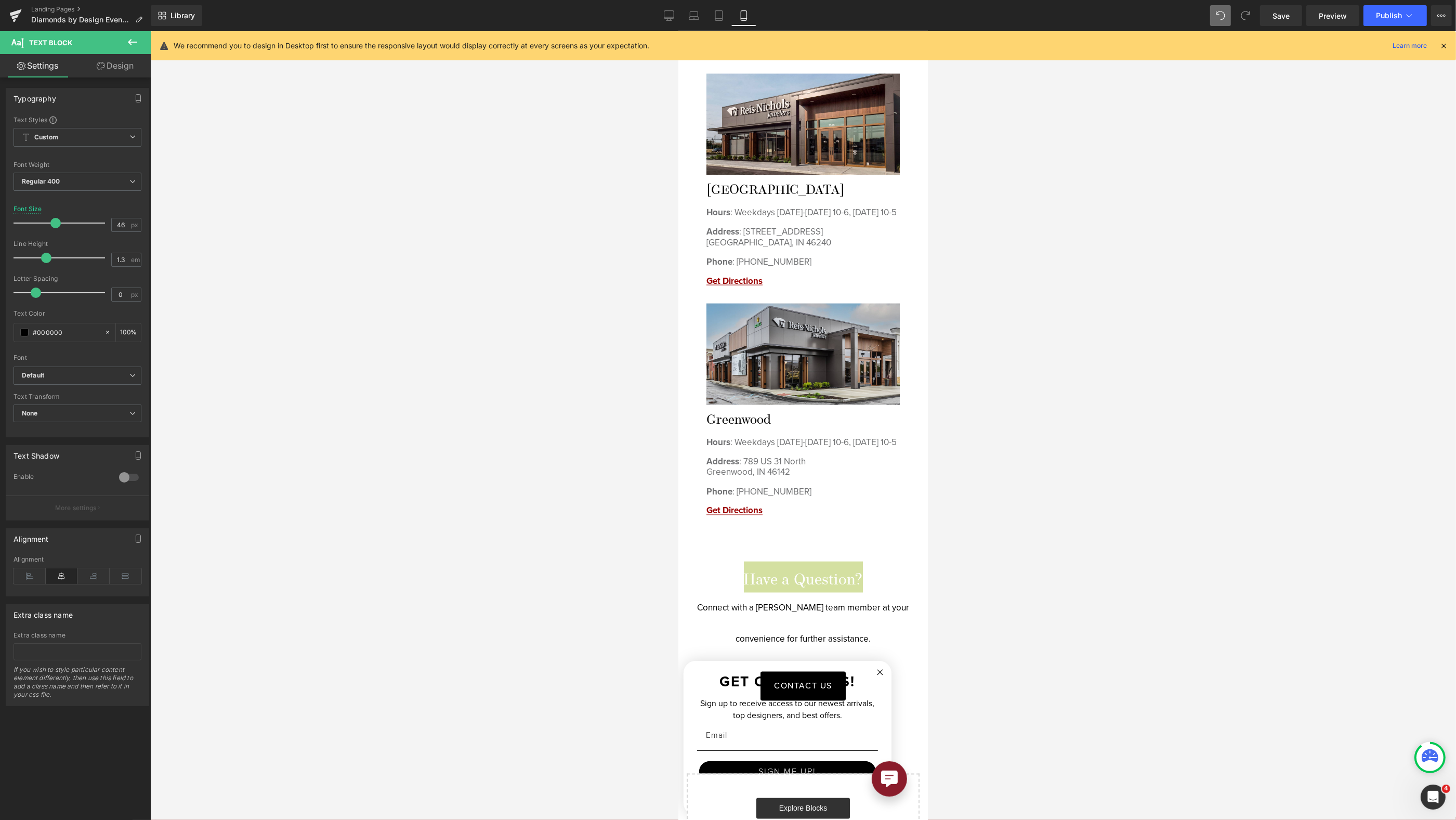
drag, startPoint x: 47, startPoint y: 220, endPoint x: 54, endPoint y: 221, distance: 7.1
click at [54, 221] on span at bounding box center [55, 223] width 10 height 10
click at [1047, 512] on div at bounding box center [803, 426] width 1306 height 789
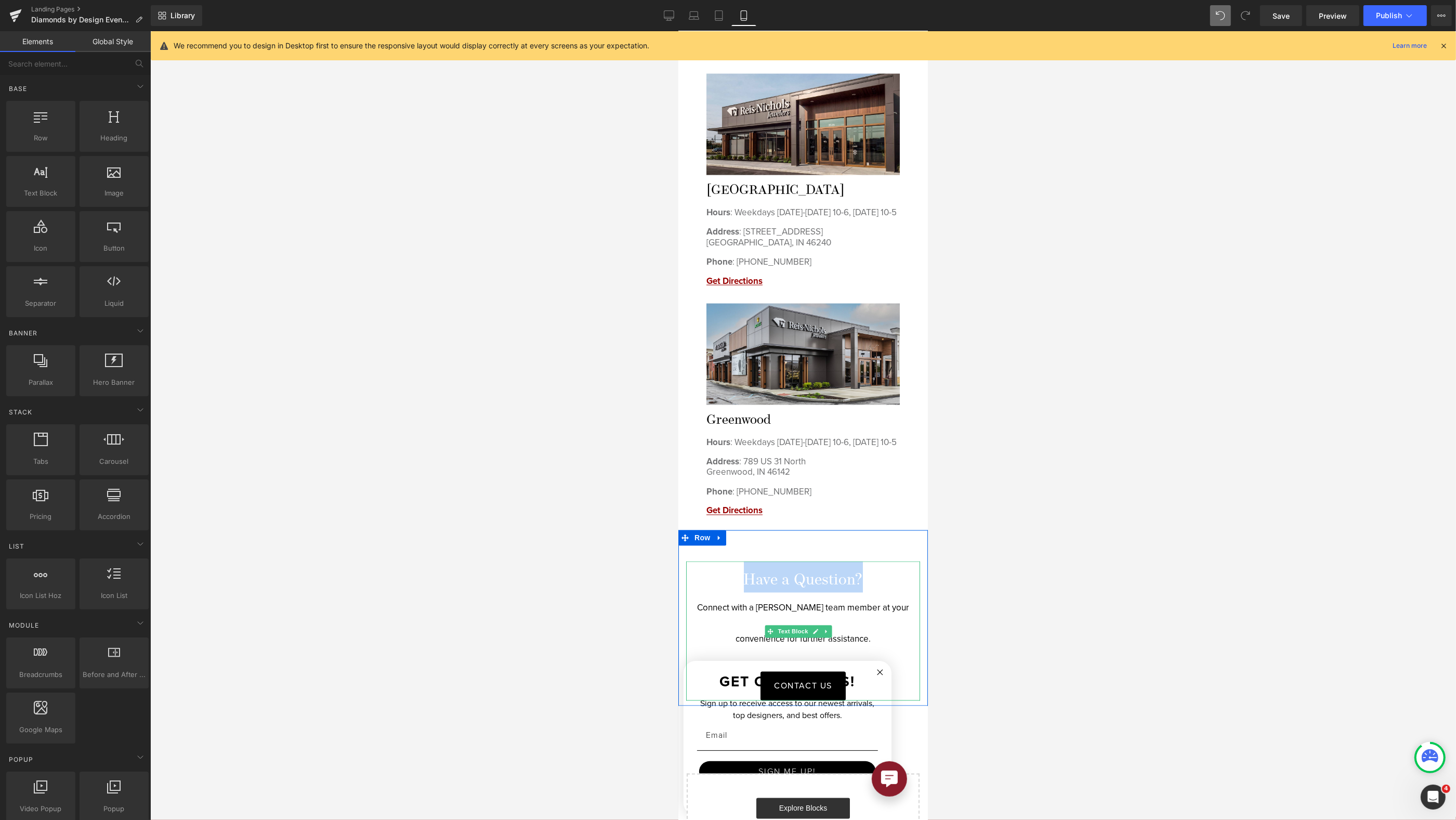
click at [872, 593] on p "Connect with a [PERSON_NAME] team member at your convenience for further assist…" at bounding box center [802, 624] width 234 height 62
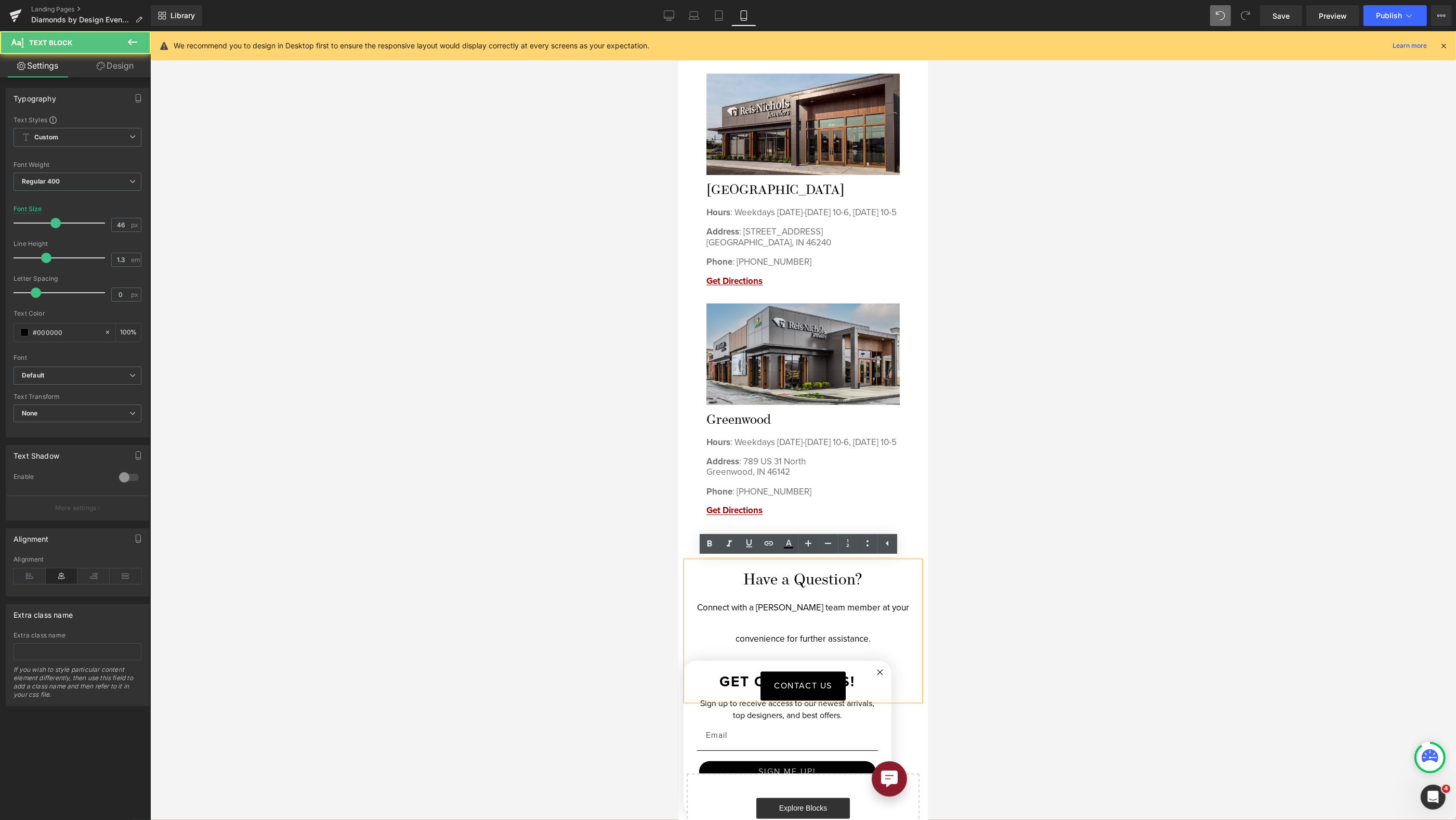
click at [1148, 505] on div at bounding box center [803, 426] width 1306 height 789
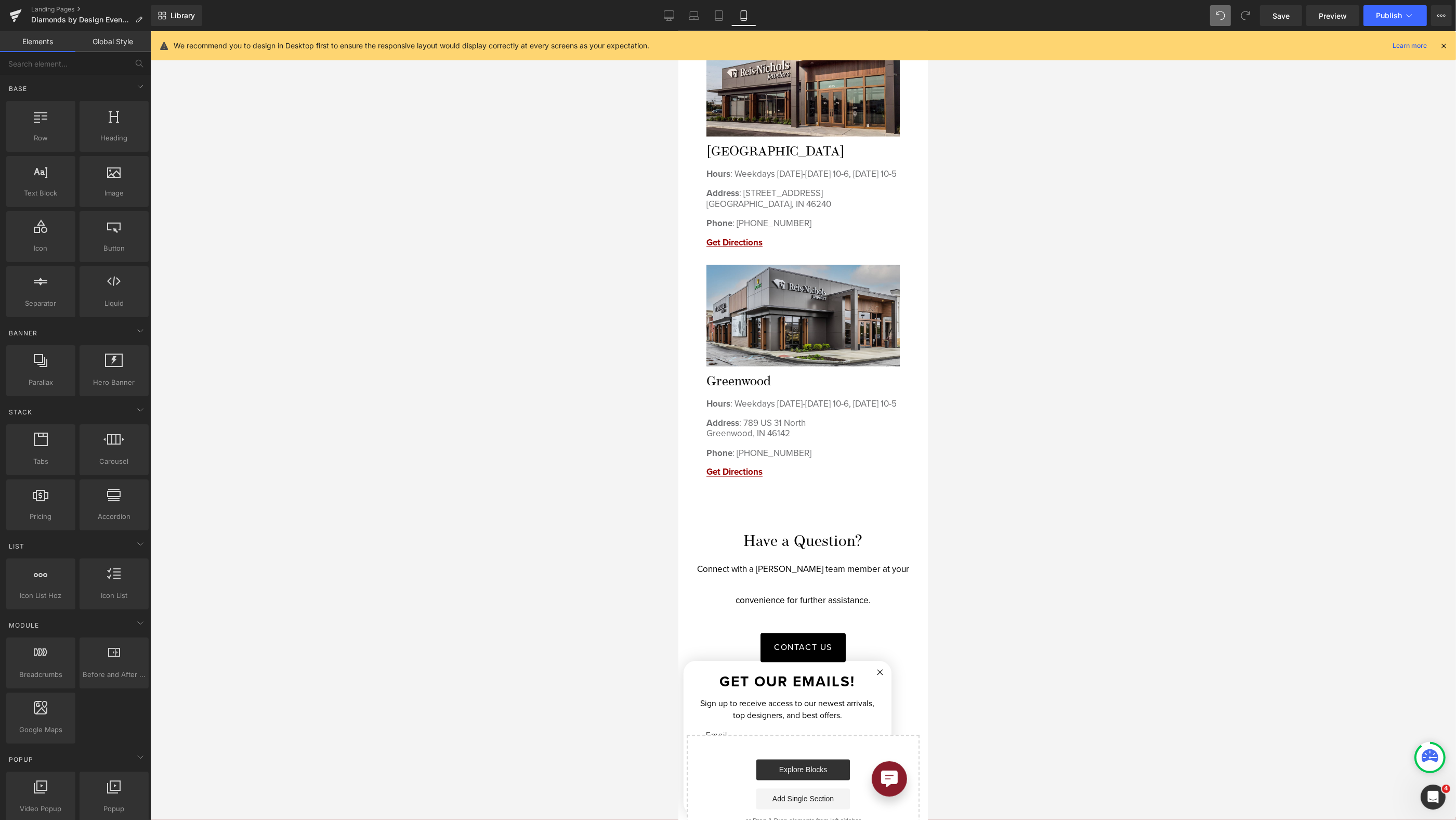
click at [844, 584] on p "Connect with a [PERSON_NAME] team member at your convenience for further assist…" at bounding box center [802, 585] width 234 height 62
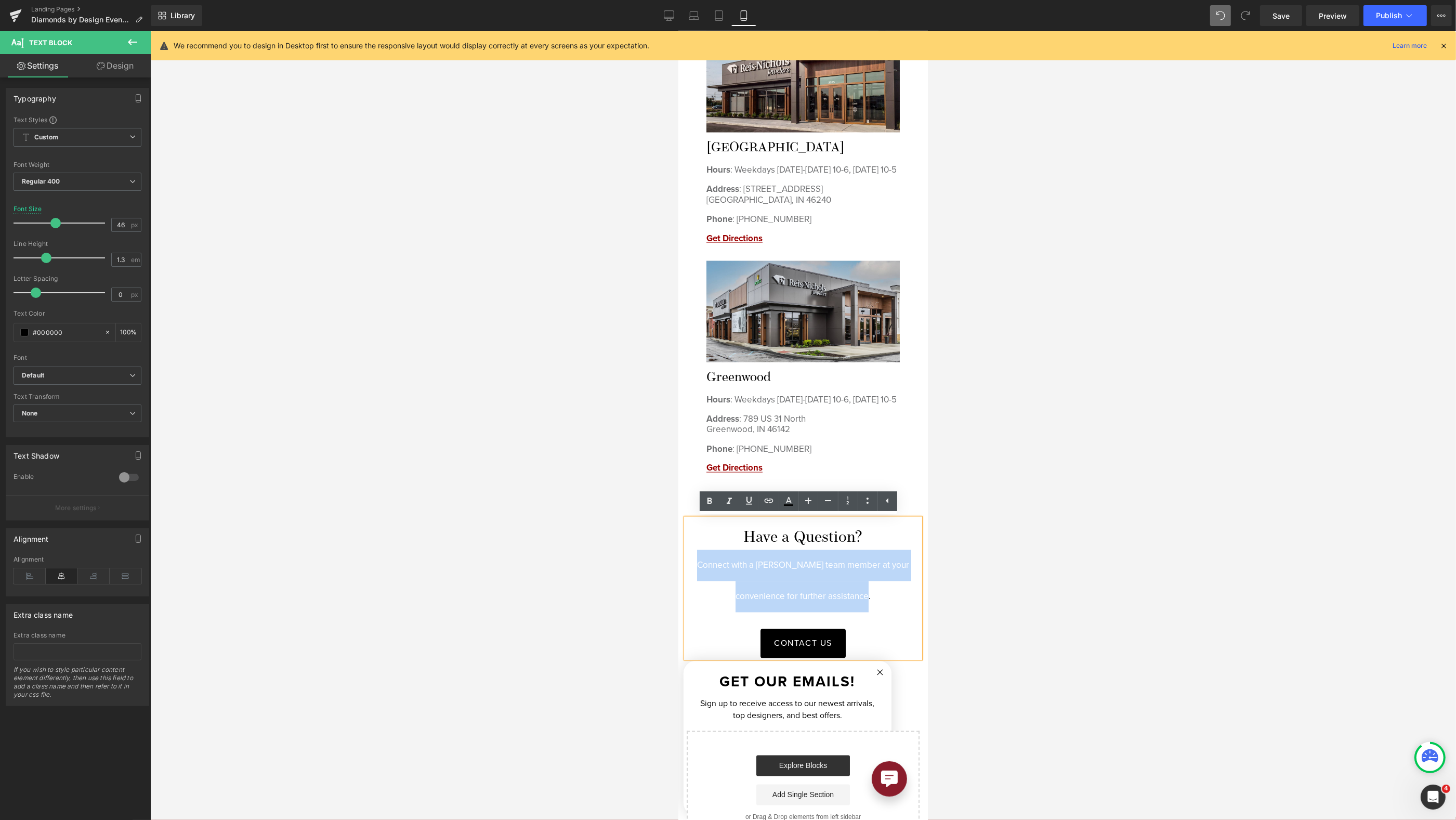
drag, startPoint x: 693, startPoint y: 559, endPoint x: 901, endPoint y: 583, distance: 209.4
click at [897, 584] on p "Connect with a [PERSON_NAME] team member at your convenience for further assist…" at bounding box center [802, 581] width 234 height 62
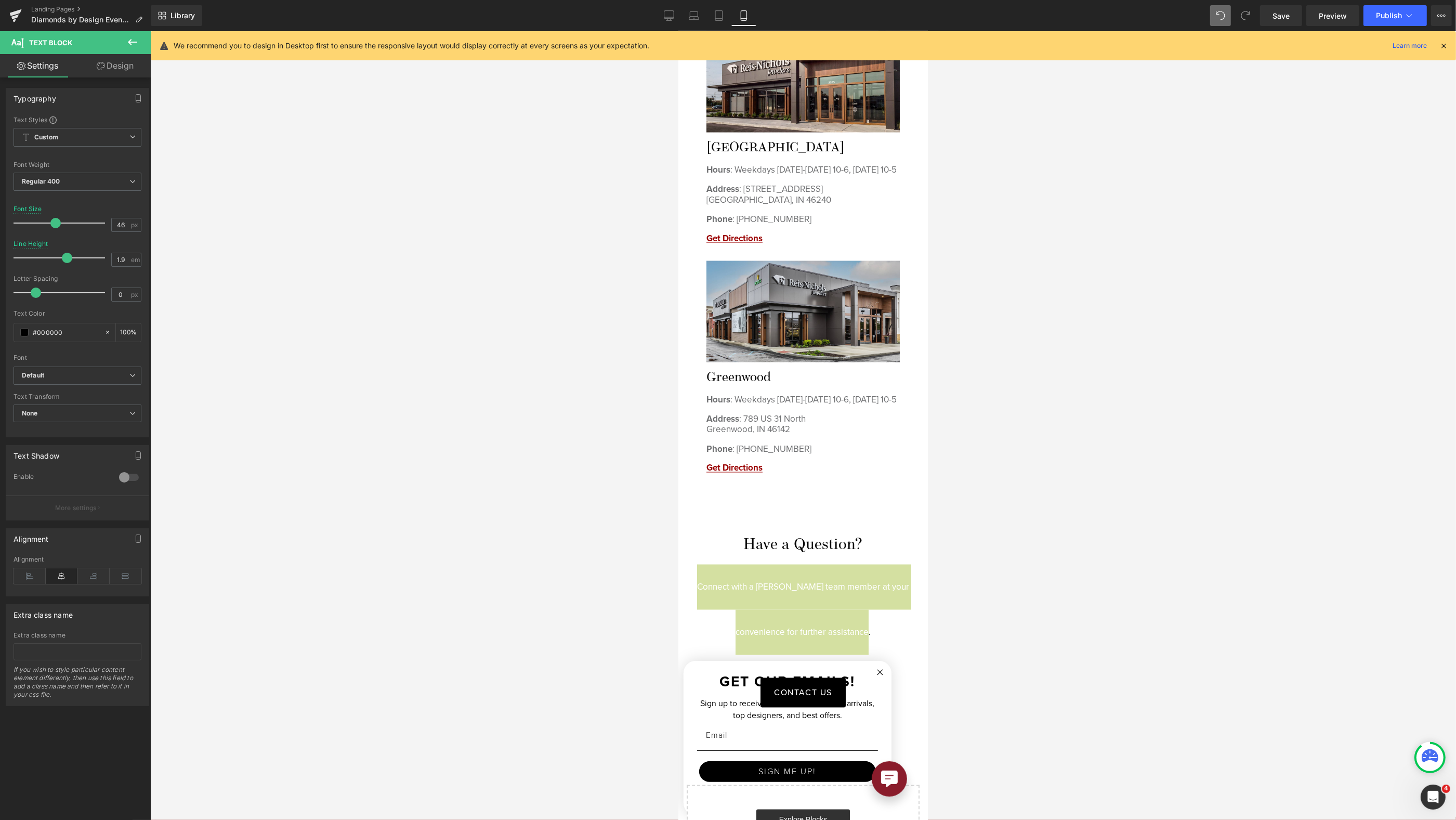
drag, startPoint x: 45, startPoint y: 258, endPoint x: 73, endPoint y: 261, distance: 28.2
click at [66, 259] on span at bounding box center [67, 258] width 10 height 10
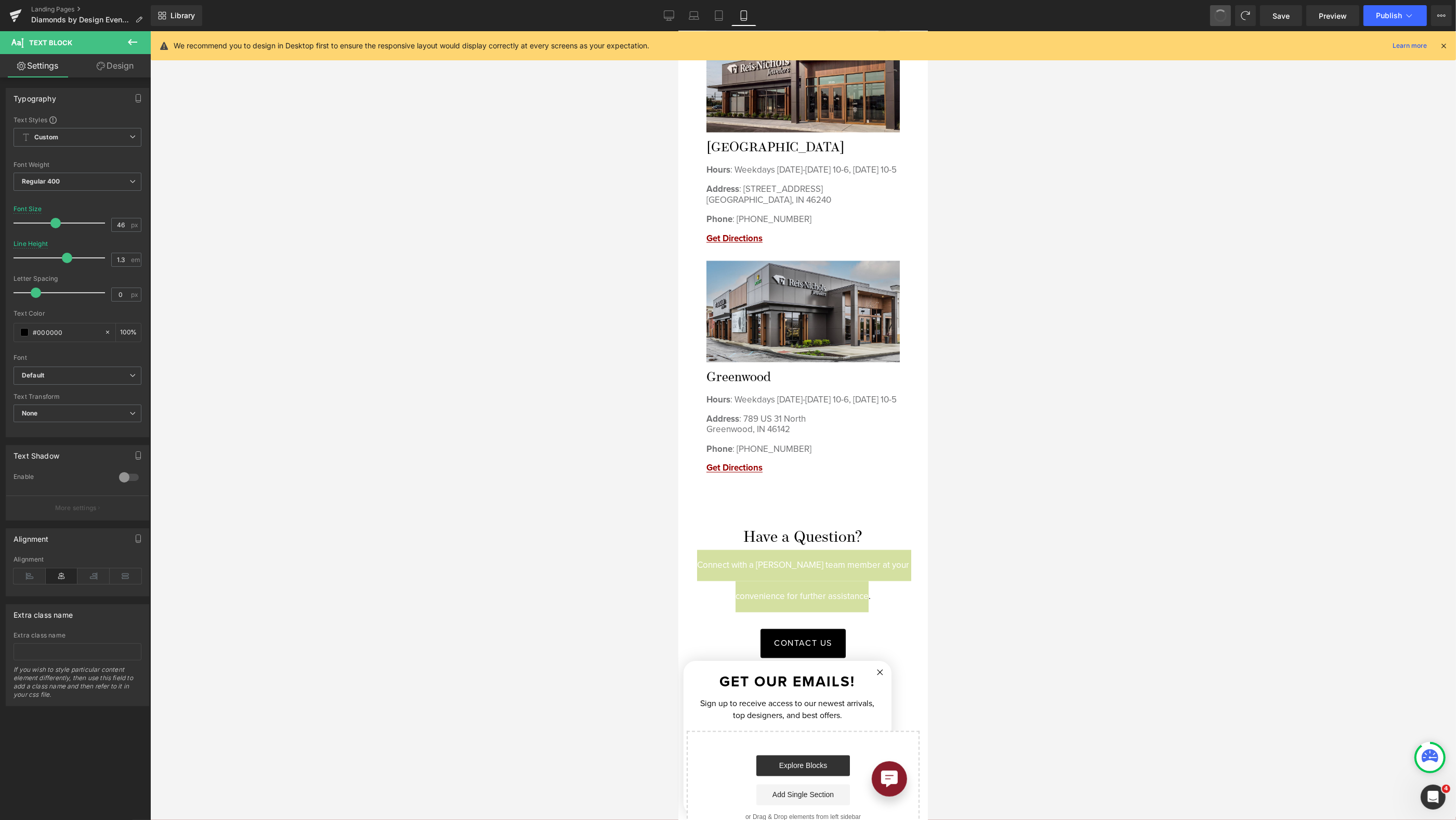
click at [1055, 524] on div at bounding box center [803, 426] width 1306 height 789
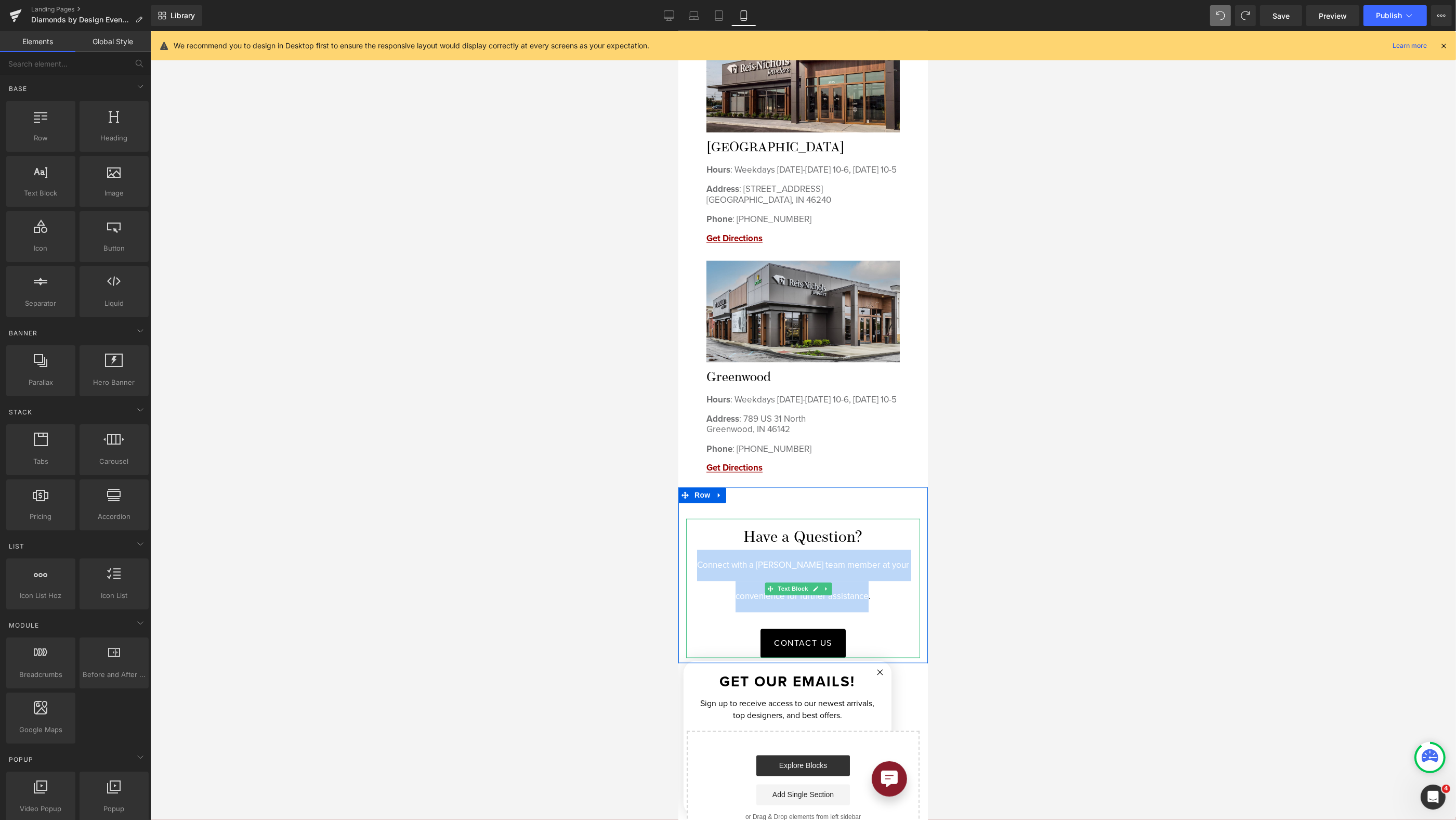
click at [846, 571] on p "Connect with a [PERSON_NAME] team member at your convenience for further assist…" at bounding box center [802, 581] width 234 height 62
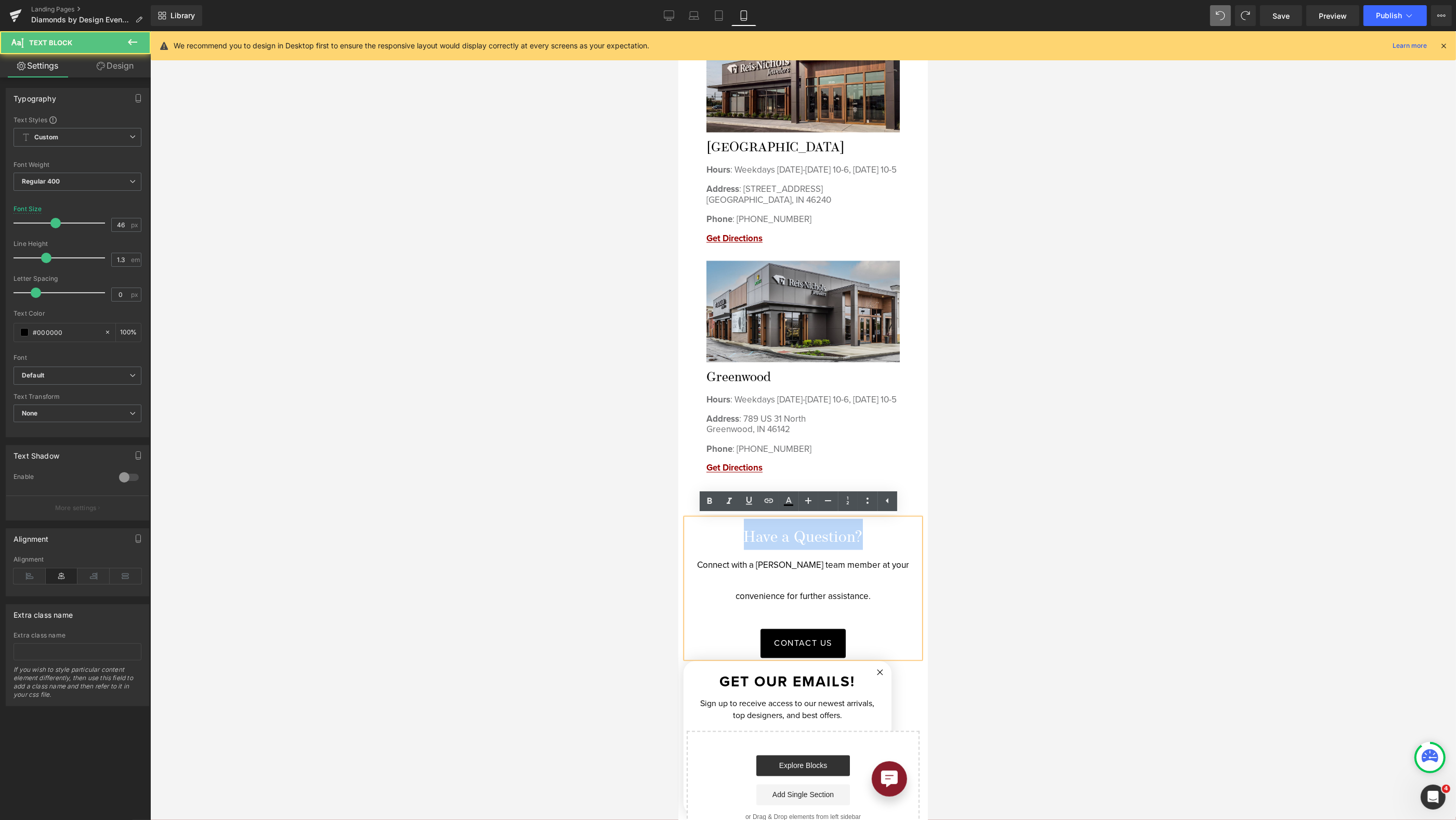
drag, startPoint x: 873, startPoint y: 531, endPoint x: 704, endPoint y: 533, distance: 169.0
click at [704, 533] on div "Have a Question? Connect with a Reis-Nichols team member at your convenience fo…" at bounding box center [802, 589] width 234 height 139
click at [1017, 528] on div at bounding box center [803, 426] width 1306 height 789
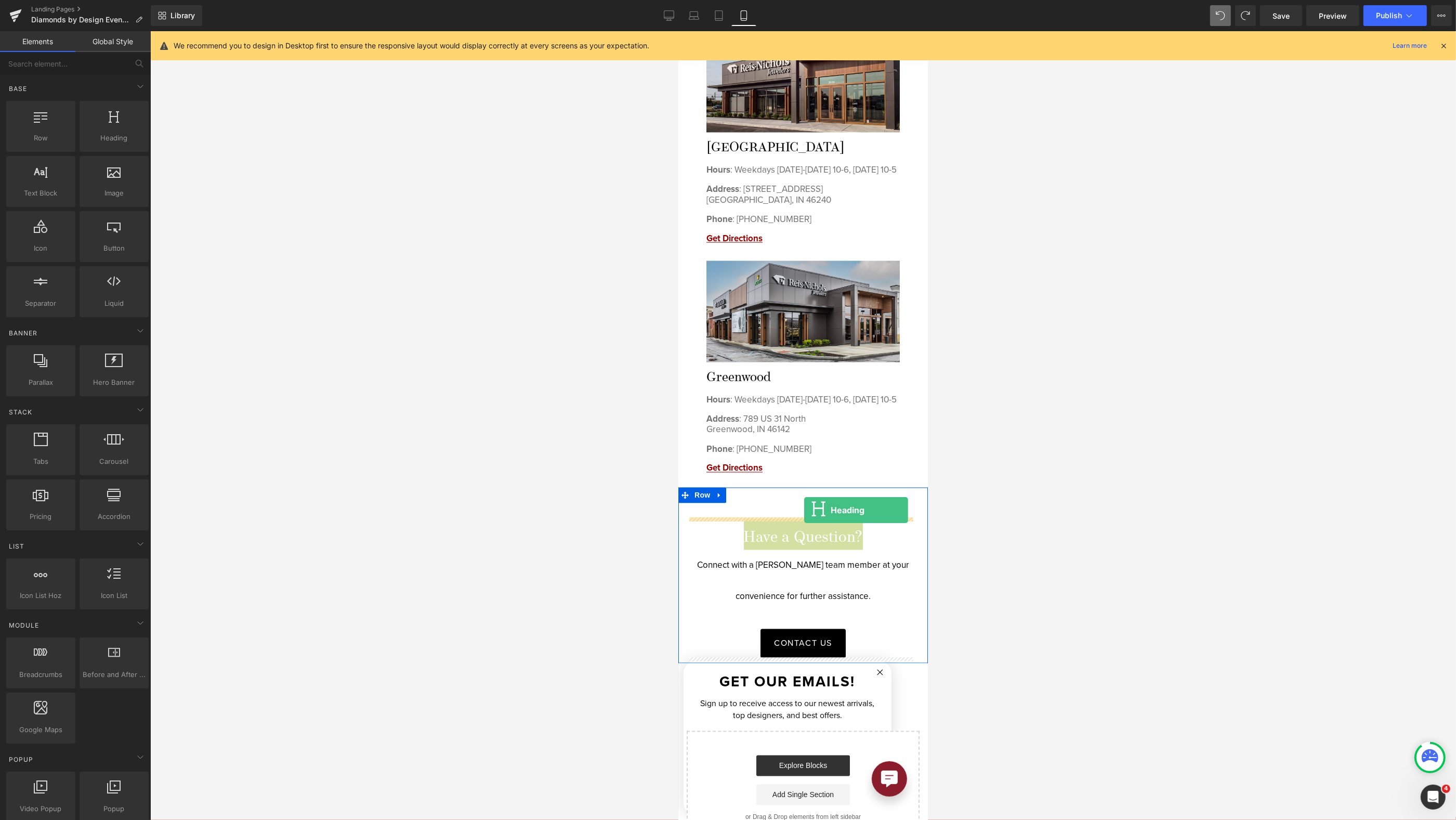
drag, startPoint x: 796, startPoint y: 166, endPoint x: 803, endPoint y: 510, distance: 344.1
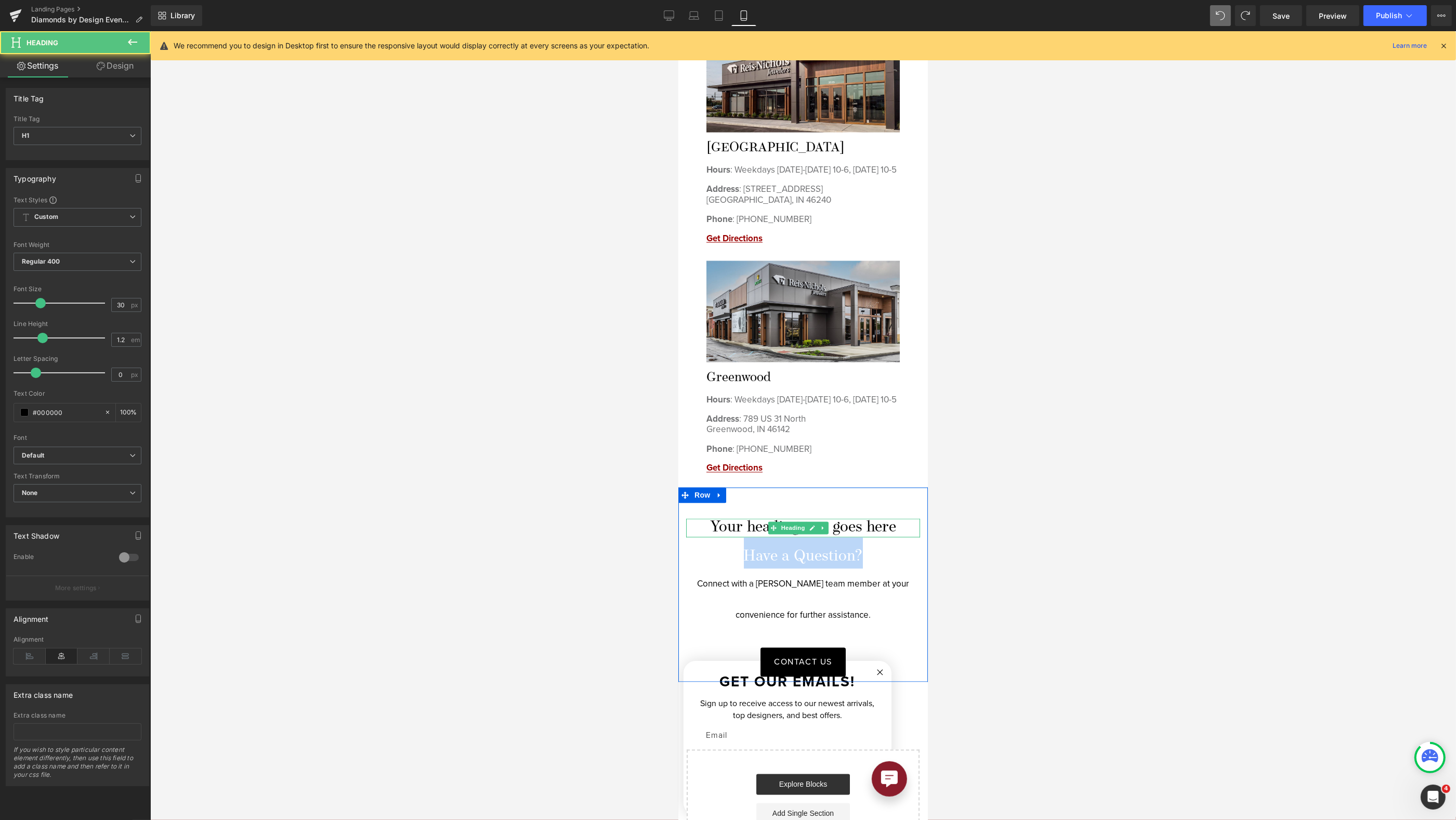
click at [864, 524] on h1 "Your heading text goes here" at bounding box center [802, 528] width 234 height 19
drag, startPoint x: 893, startPoint y: 525, endPoint x: 687, endPoint y: 529, distance: 206.0
click at [686, 530] on h1 "Your heading text goes here" at bounding box center [802, 528] width 234 height 19
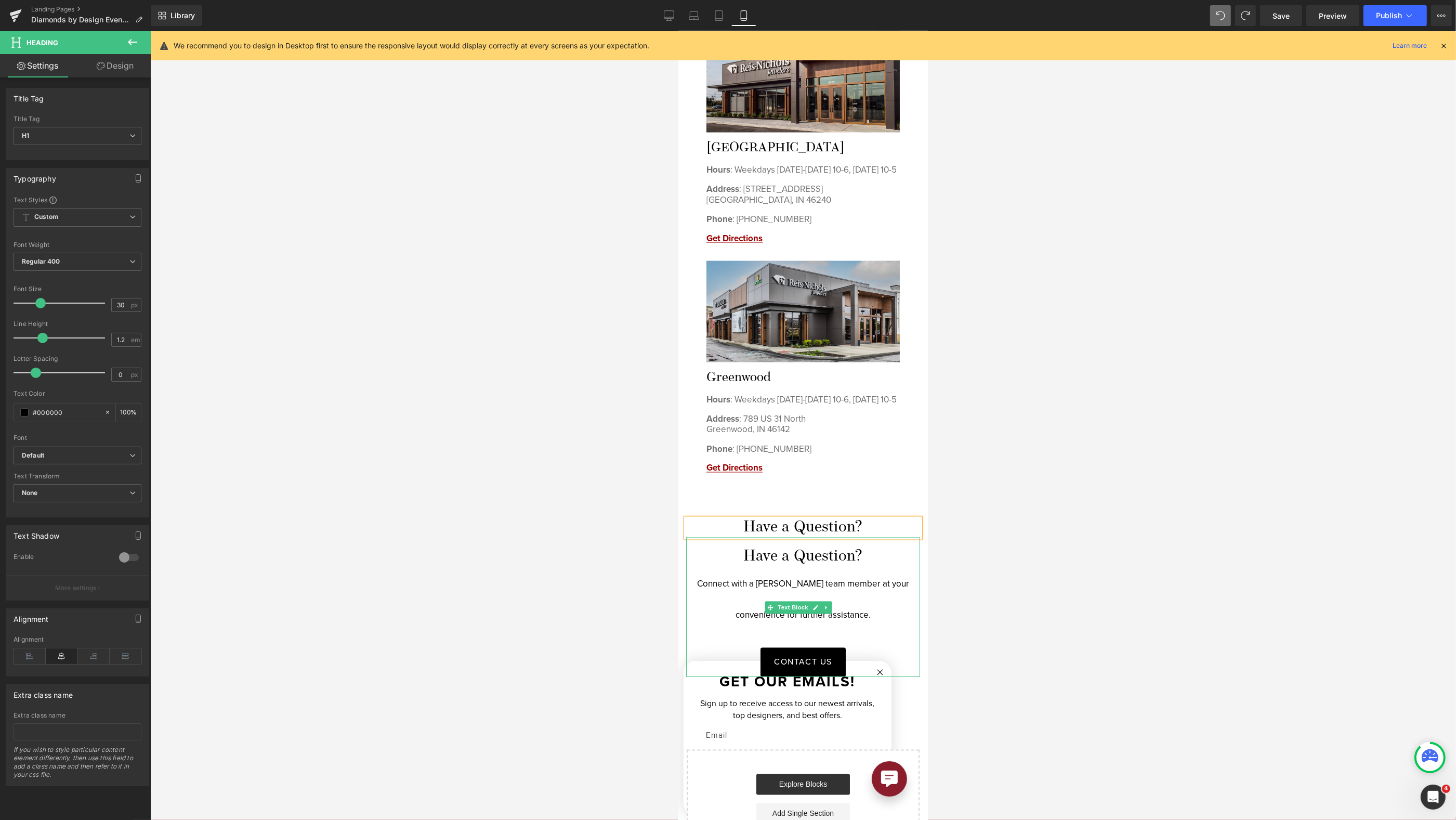
click at [732, 586] on p "Connect with a [PERSON_NAME] team member at your convenience for further assist…" at bounding box center [802, 600] width 234 height 62
click at [742, 538] on div "Have a Question? Connect with a Reis-Nichols team member at your convenience fo…" at bounding box center [802, 607] width 234 height 139
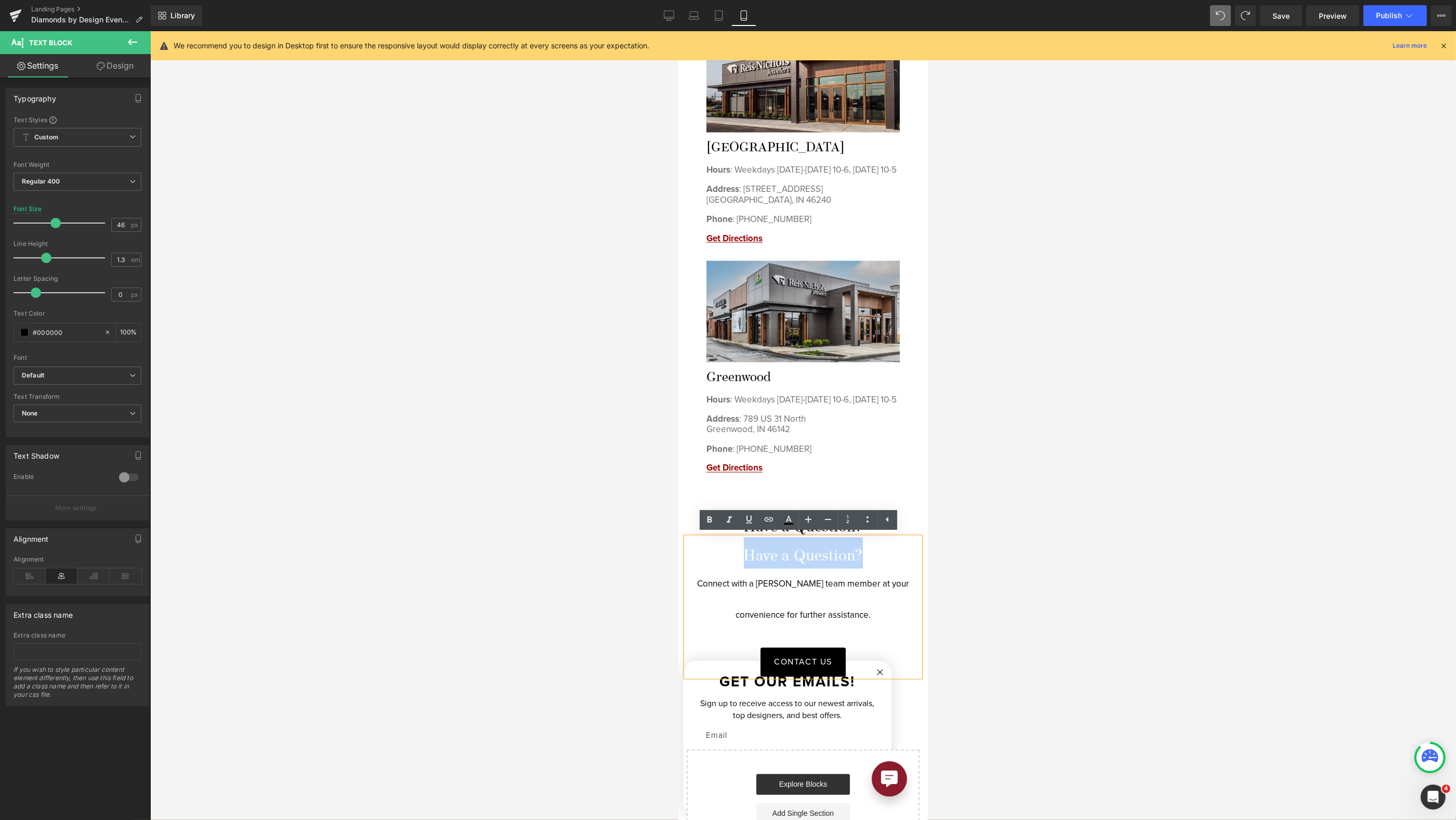
drag, startPoint x: 730, startPoint y: 552, endPoint x: 905, endPoint y: 560, distance: 175.2
click at [904, 560] on div "Have a Question? Connect with a Reis-Nichols team member at your convenience fo…" at bounding box center [802, 607] width 234 height 139
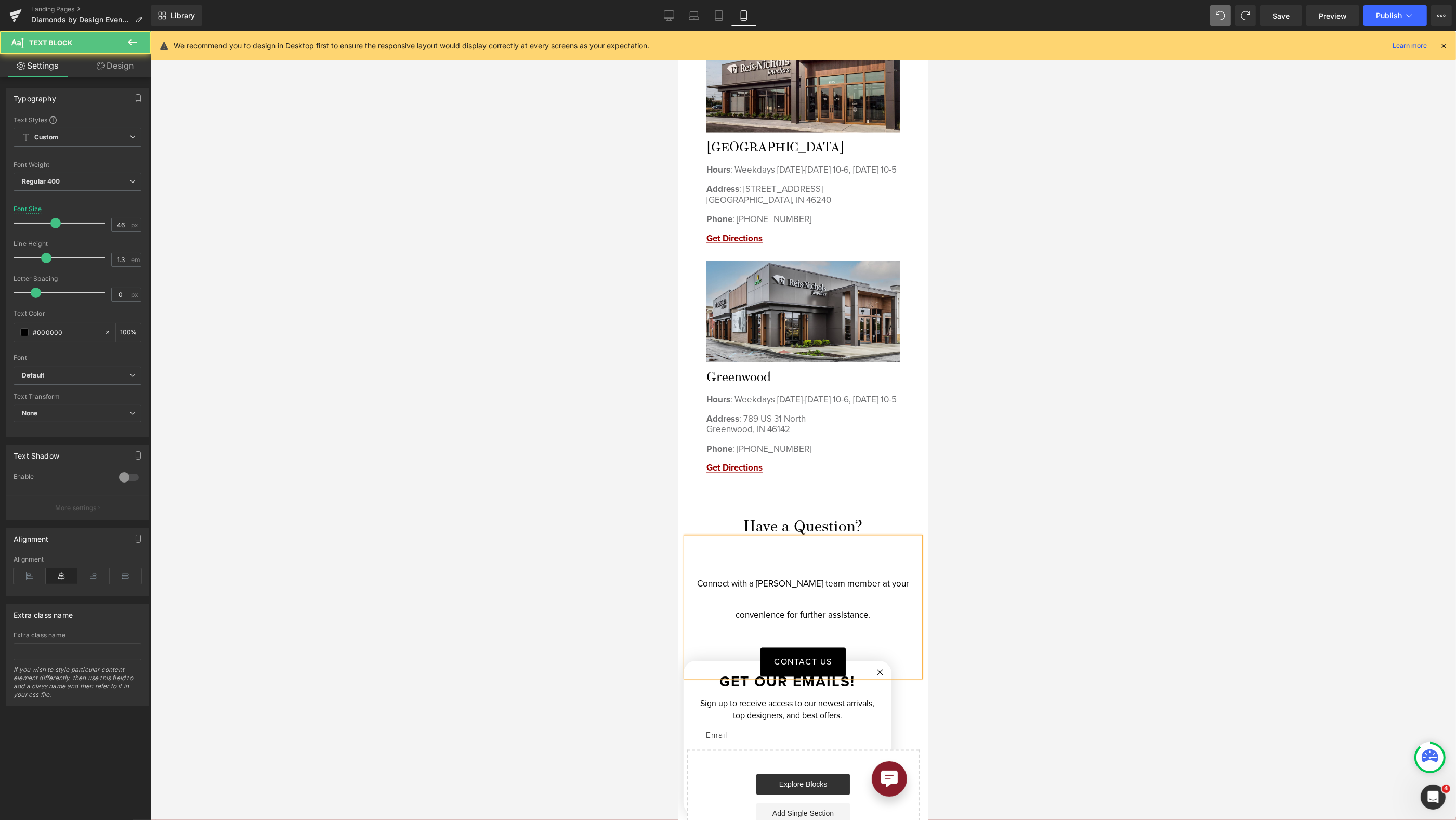
click at [699, 584] on p "Connect with a [PERSON_NAME] team member at your convenience for further assist…" at bounding box center [802, 600] width 234 height 62
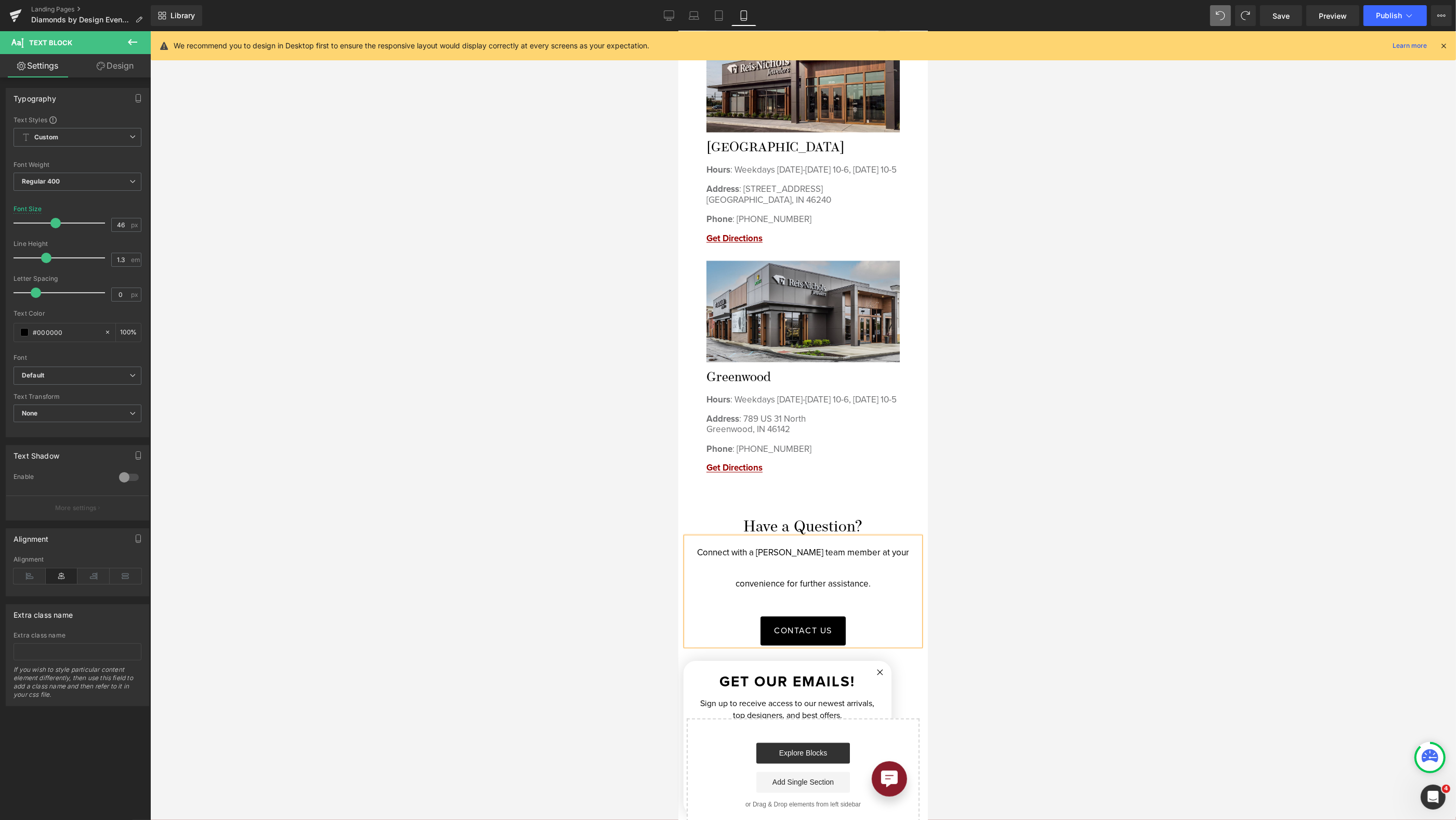
click at [1095, 494] on div at bounding box center [803, 426] width 1306 height 789
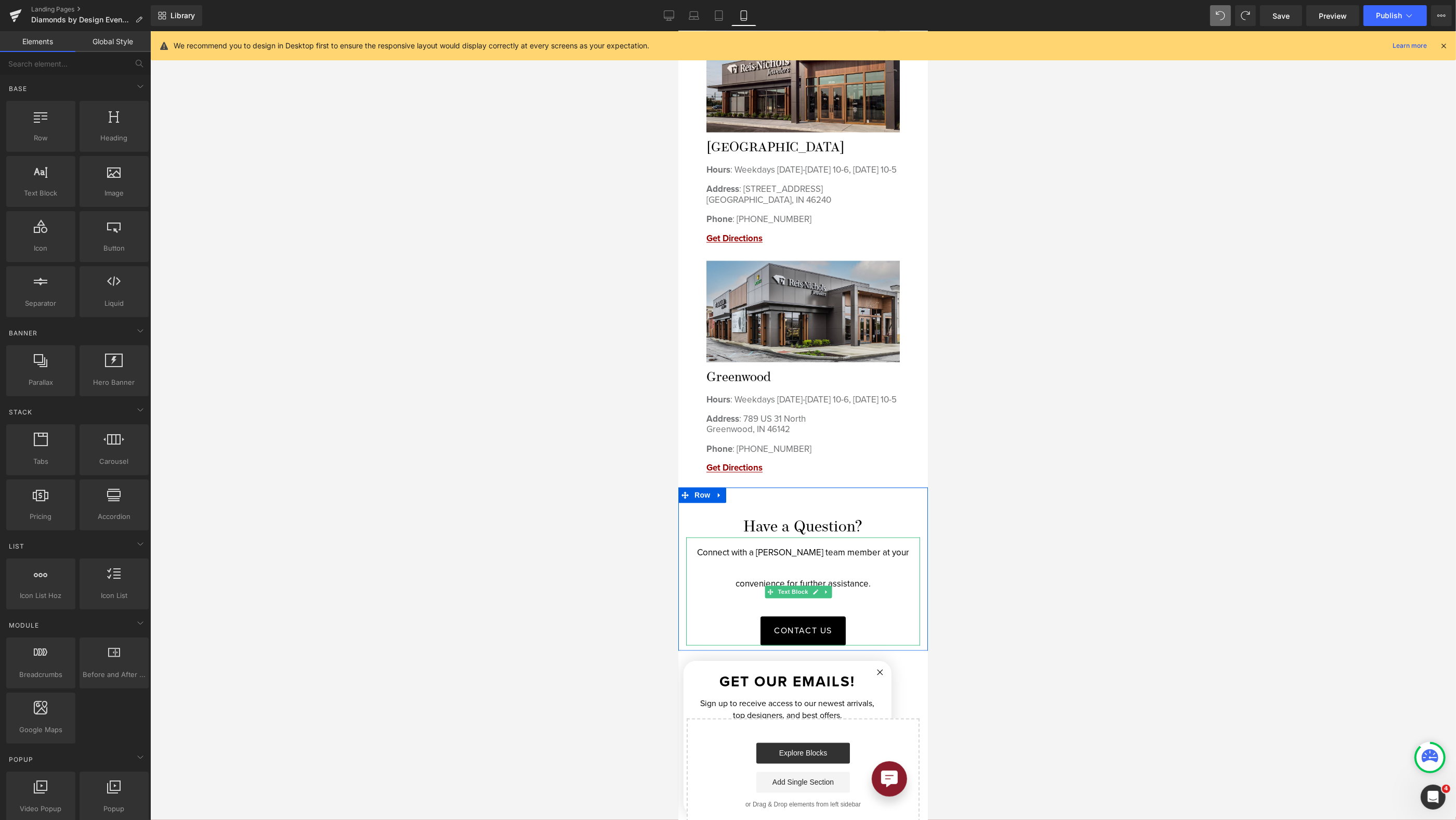
click at [870, 605] on div "Connect with a Reis-Nichols team member at your convenience for further assista…" at bounding box center [802, 591] width 234 height 108
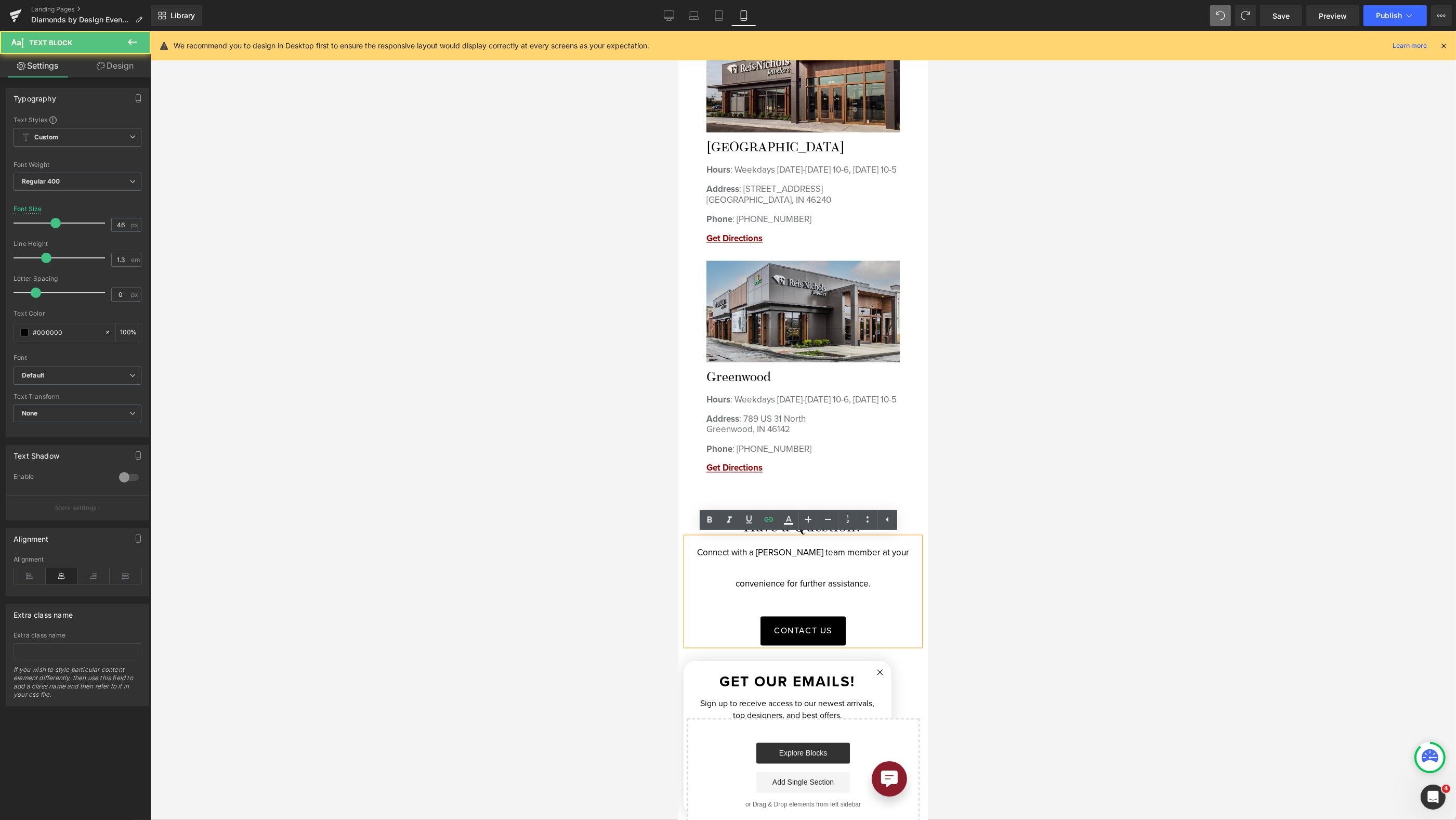
click at [1003, 535] on div at bounding box center [803, 426] width 1306 height 789
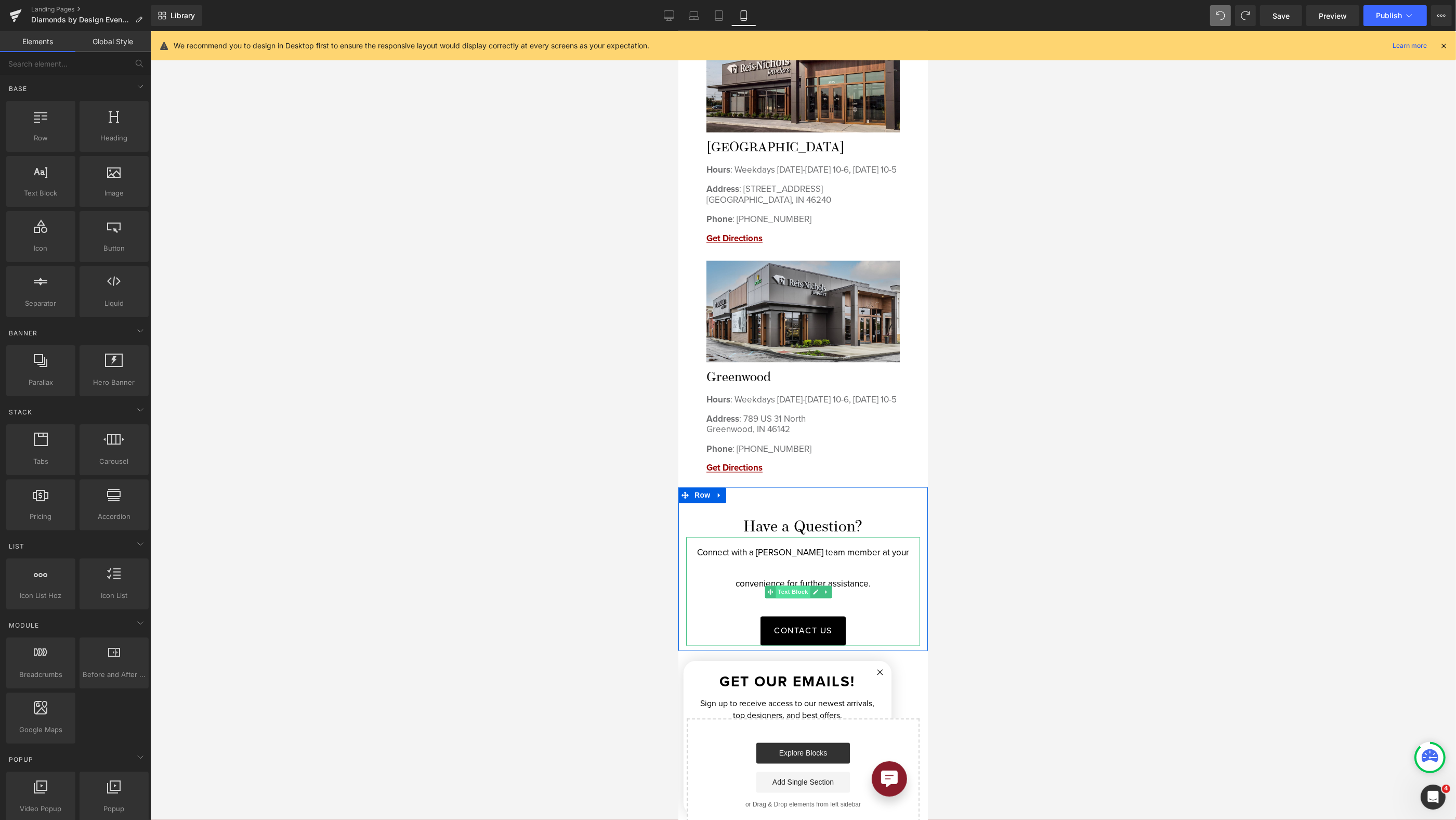
click at [803, 592] on span "Text Block" at bounding box center [792, 593] width 34 height 13
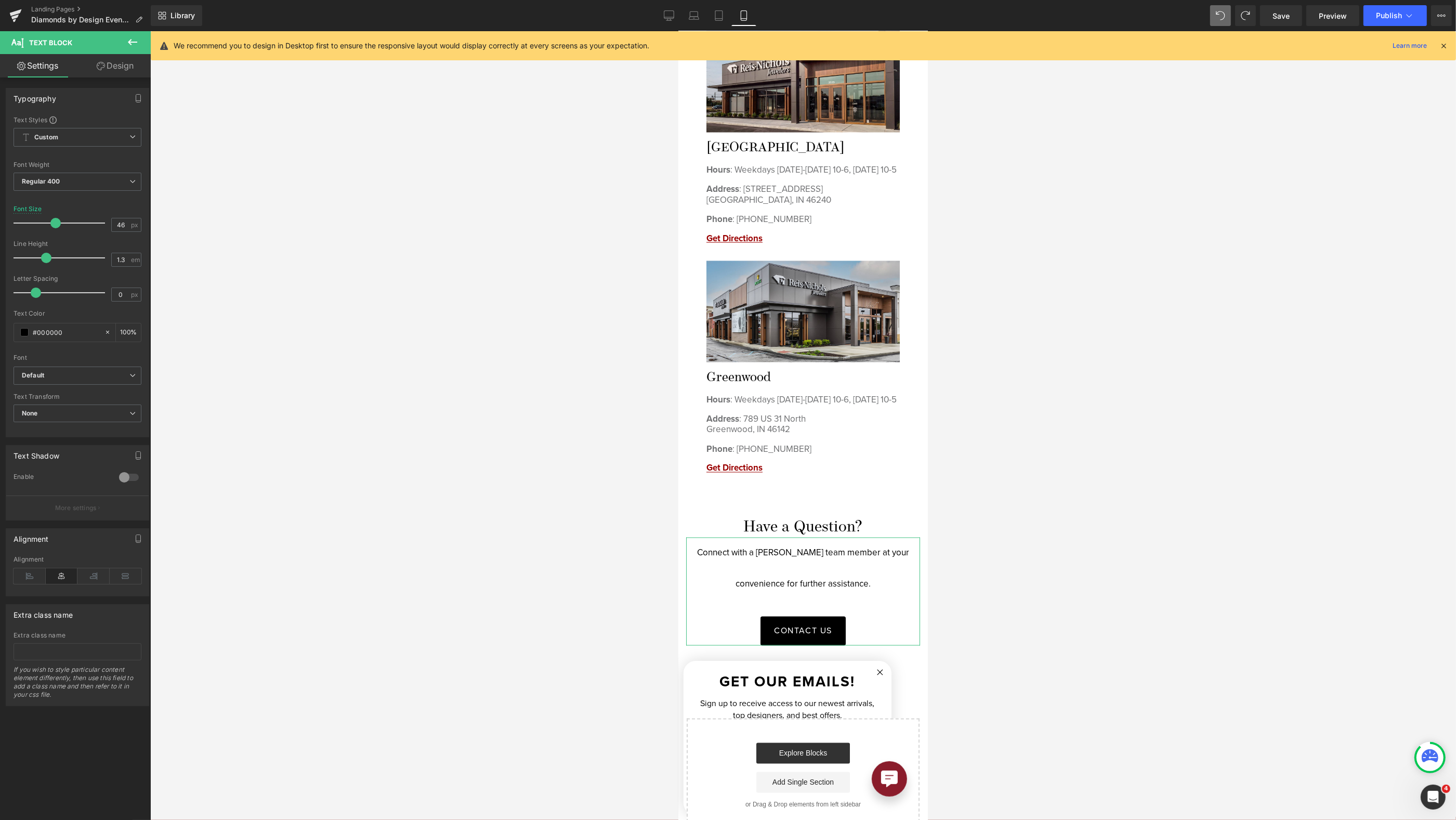
click at [129, 41] on icon at bounding box center [132, 42] width 9 height 6
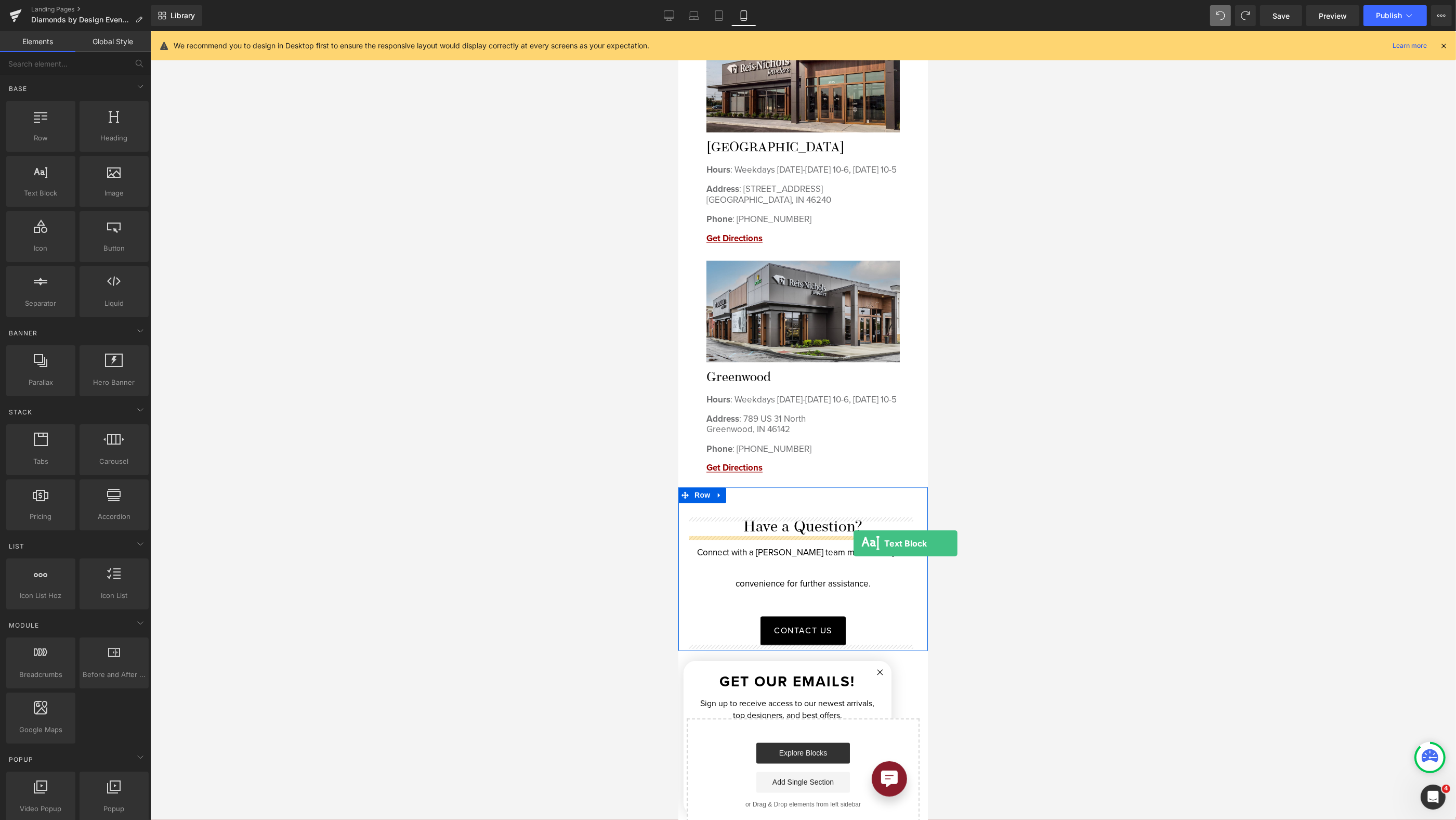
drag, startPoint x: 727, startPoint y: 210, endPoint x: 853, endPoint y: 544, distance: 357.0
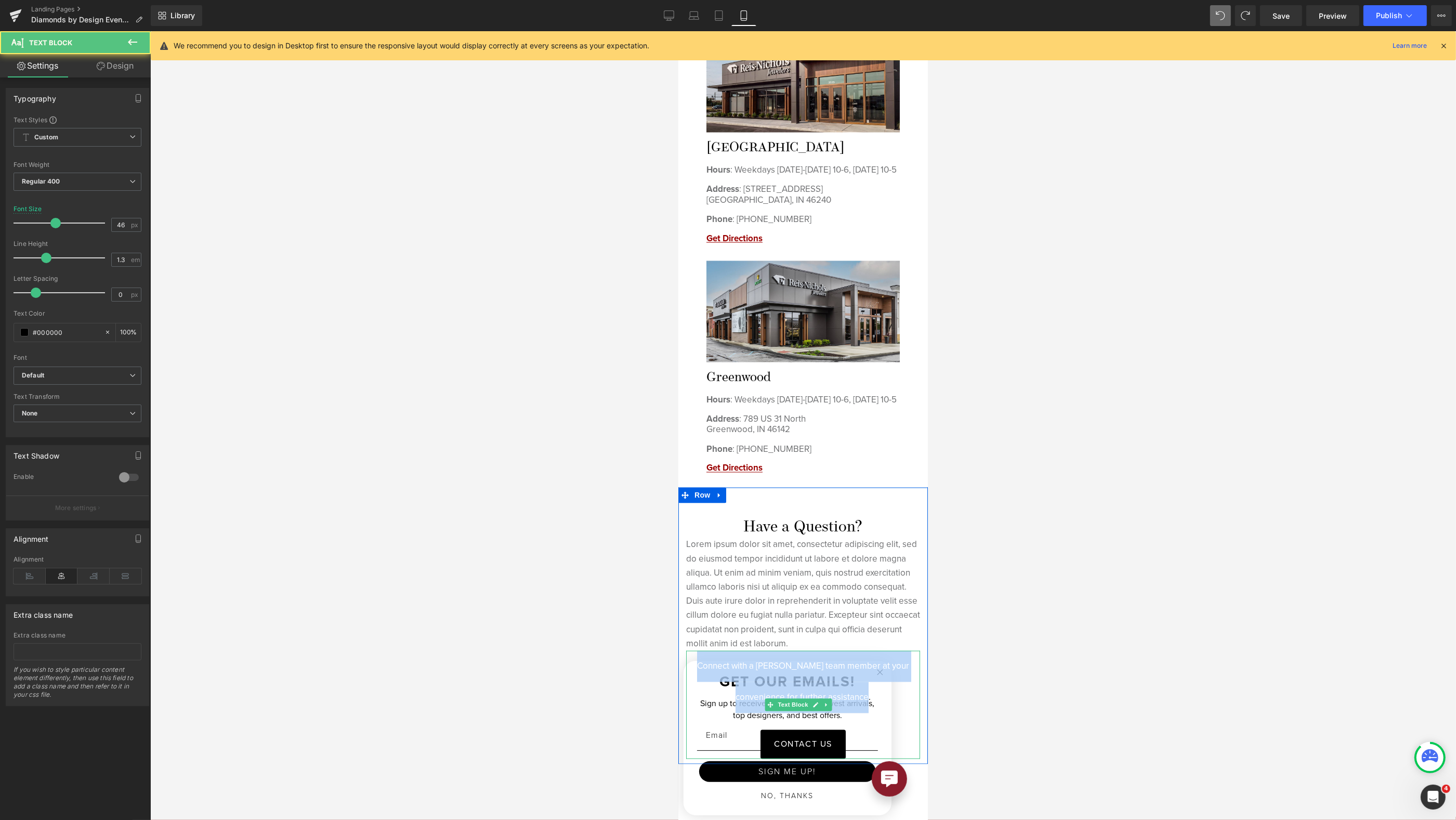
click at [882, 694] on p "Connect with a [PERSON_NAME] team member at your convenience for further assist…" at bounding box center [802, 682] width 234 height 62
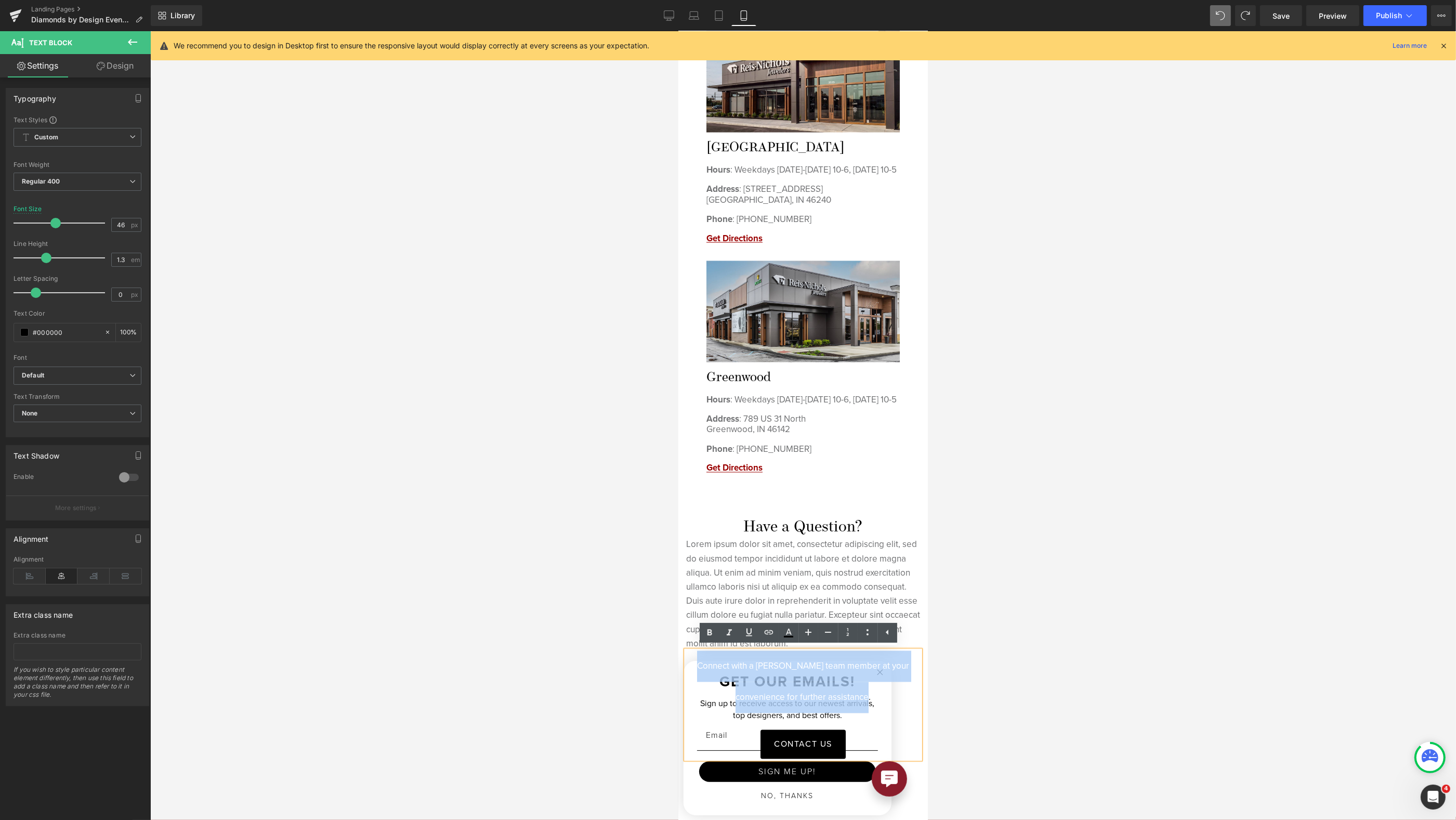
copy p "Connect with a [PERSON_NAME] team member at your convenience for further assist…"
click at [857, 572] on p "Lorem ipsum dolor sit amet, consectetur adipiscing elit, sed do eiusmod tempor …" at bounding box center [802, 594] width 234 height 113
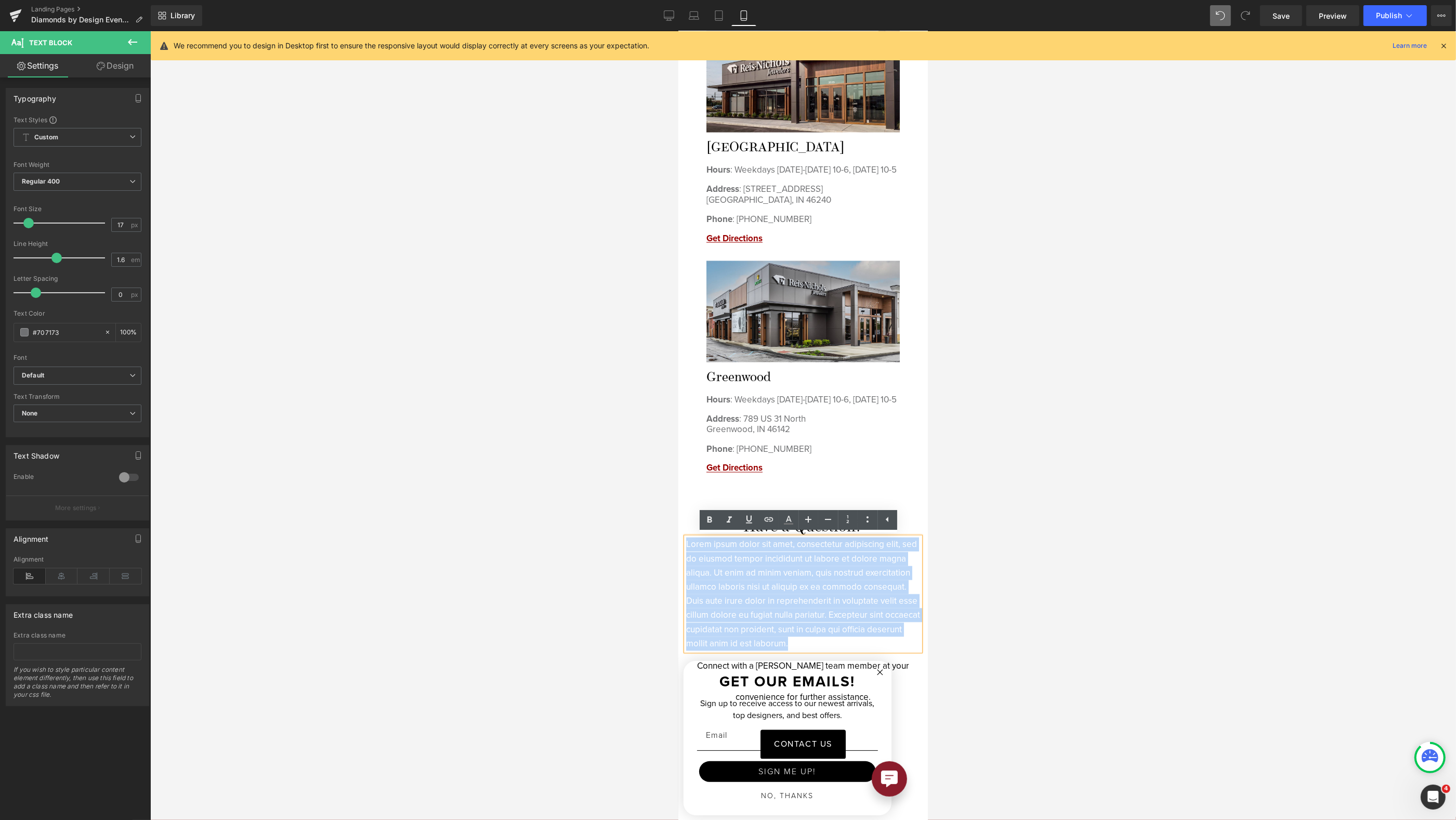
drag, startPoint x: 895, startPoint y: 641, endPoint x: 680, endPoint y: 542, distance: 236.7
click at [680, 542] on div "Have a Question? Heading Lorem ipsum dolor sit amet, consectetur adipiscing eli…" at bounding box center [802, 639] width 249 height 240
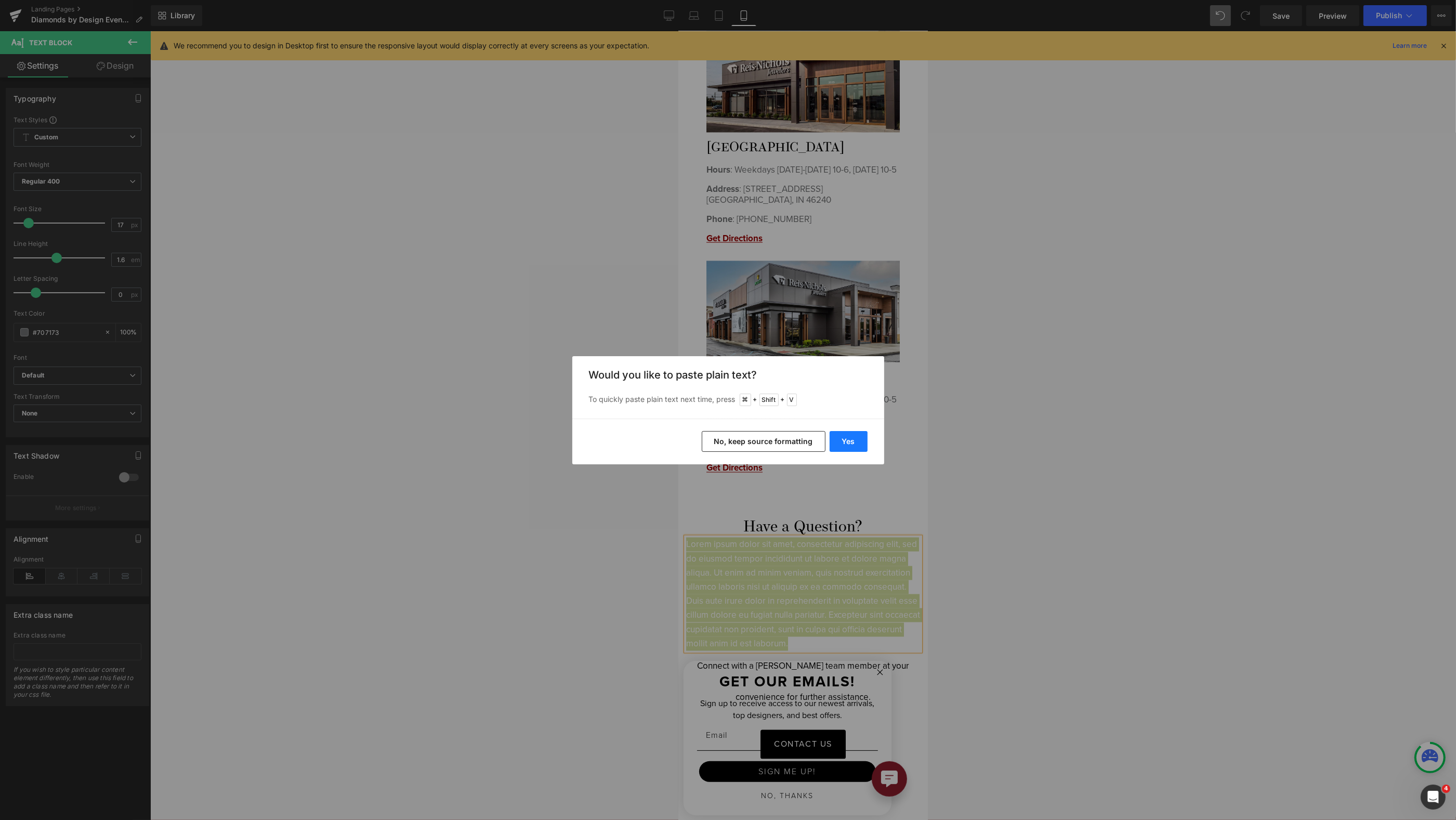
click at [860, 443] on button "Yes" at bounding box center [849, 442] width 38 height 21
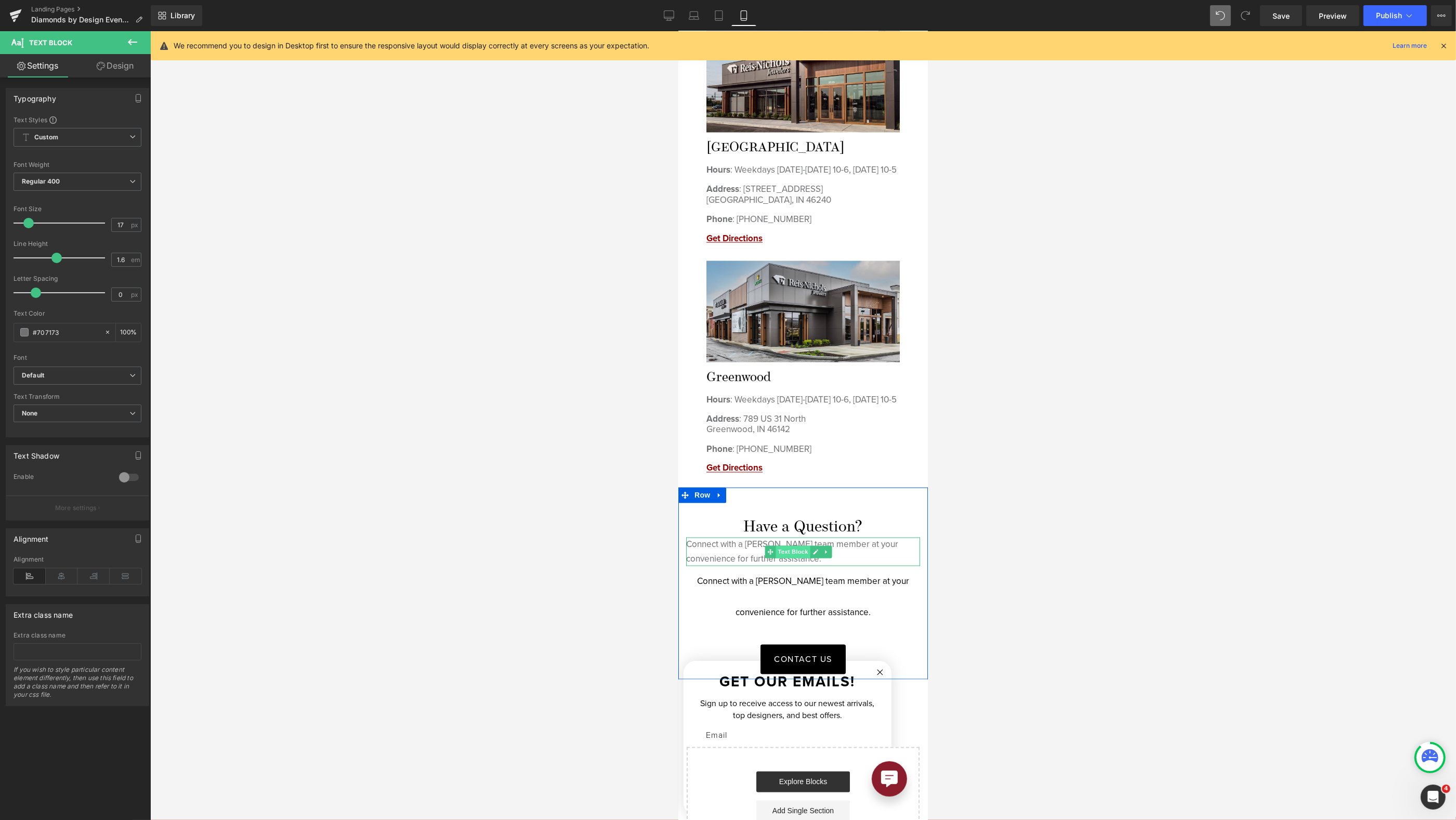
click at [798, 554] on span "Text Block" at bounding box center [792, 552] width 34 height 13
click at [59, 575] on icon at bounding box center [61, 576] width 32 height 15
click at [33, 220] on span at bounding box center [29, 223] width 10 height 10
click at [22, 329] on span at bounding box center [24, 333] width 8 height 8
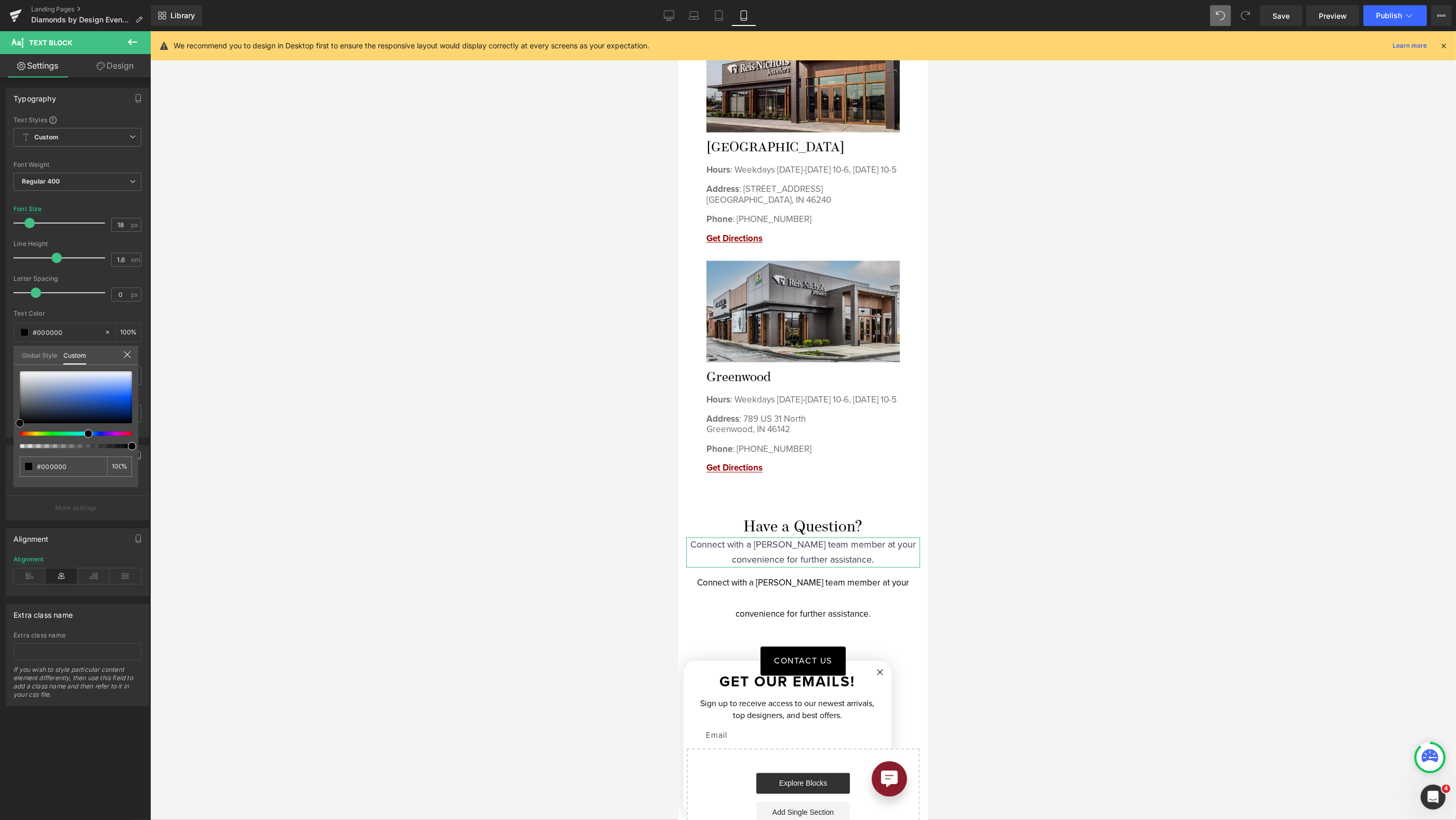
drag, startPoint x: 46, startPoint y: 399, endPoint x: 6, endPoint y: 434, distance: 53.2
click at [6, 434] on div "Typography Text Styles Custom Custom Setup Global Style Custom Setup Global Sty…" at bounding box center [78, 259] width 155 height 357
click at [980, 520] on div at bounding box center [803, 426] width 1306 height 789
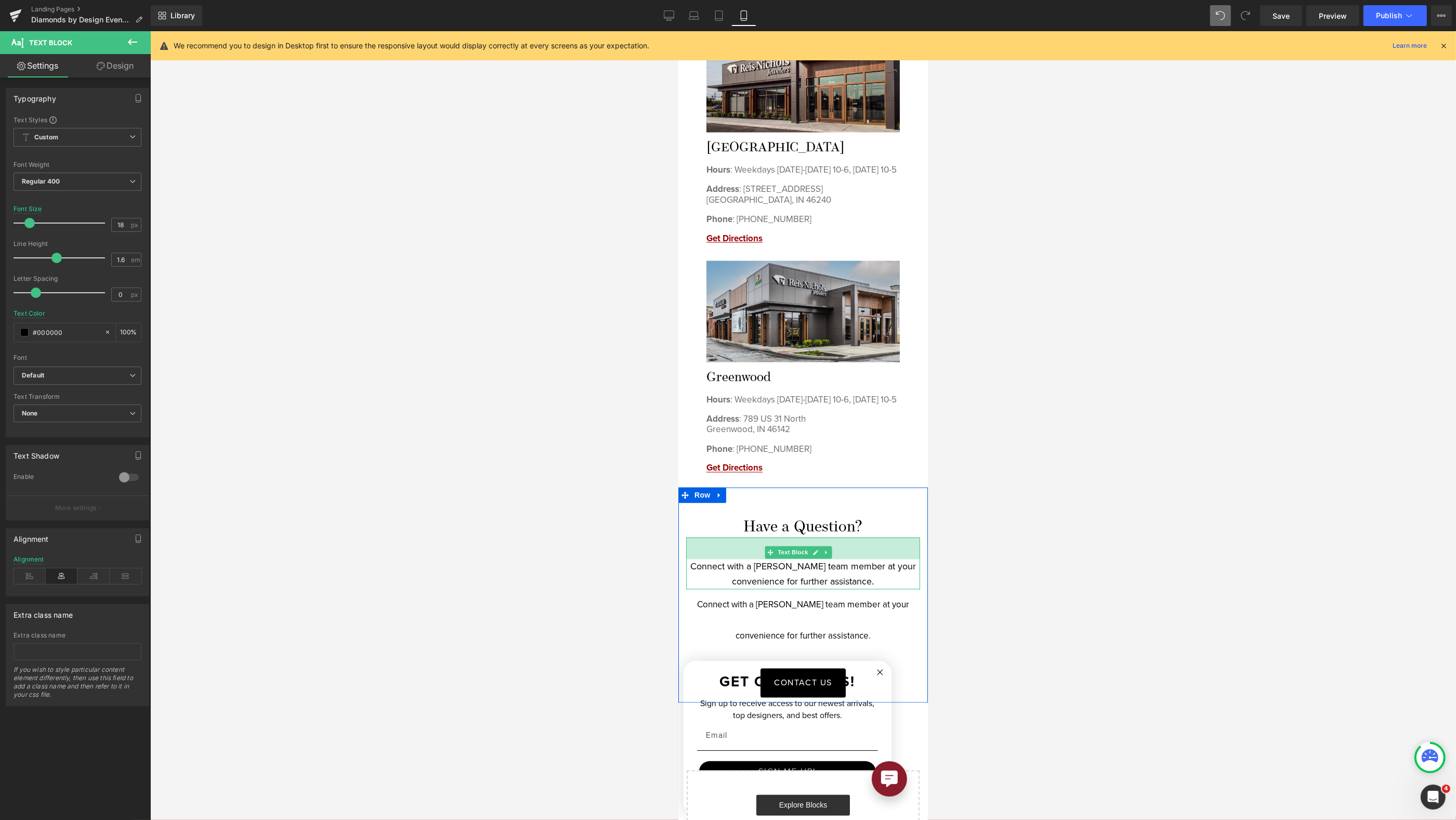
drag, startPoint x: 838, startPoint y: 538, endPoint x: 838, endPoint y: 626, distance: 88.0
click at [841, 560] on div "Connect with a Reis-Nichols team member at your convenience for further assista…" at bounding box center [802, 563] width 234 height 52
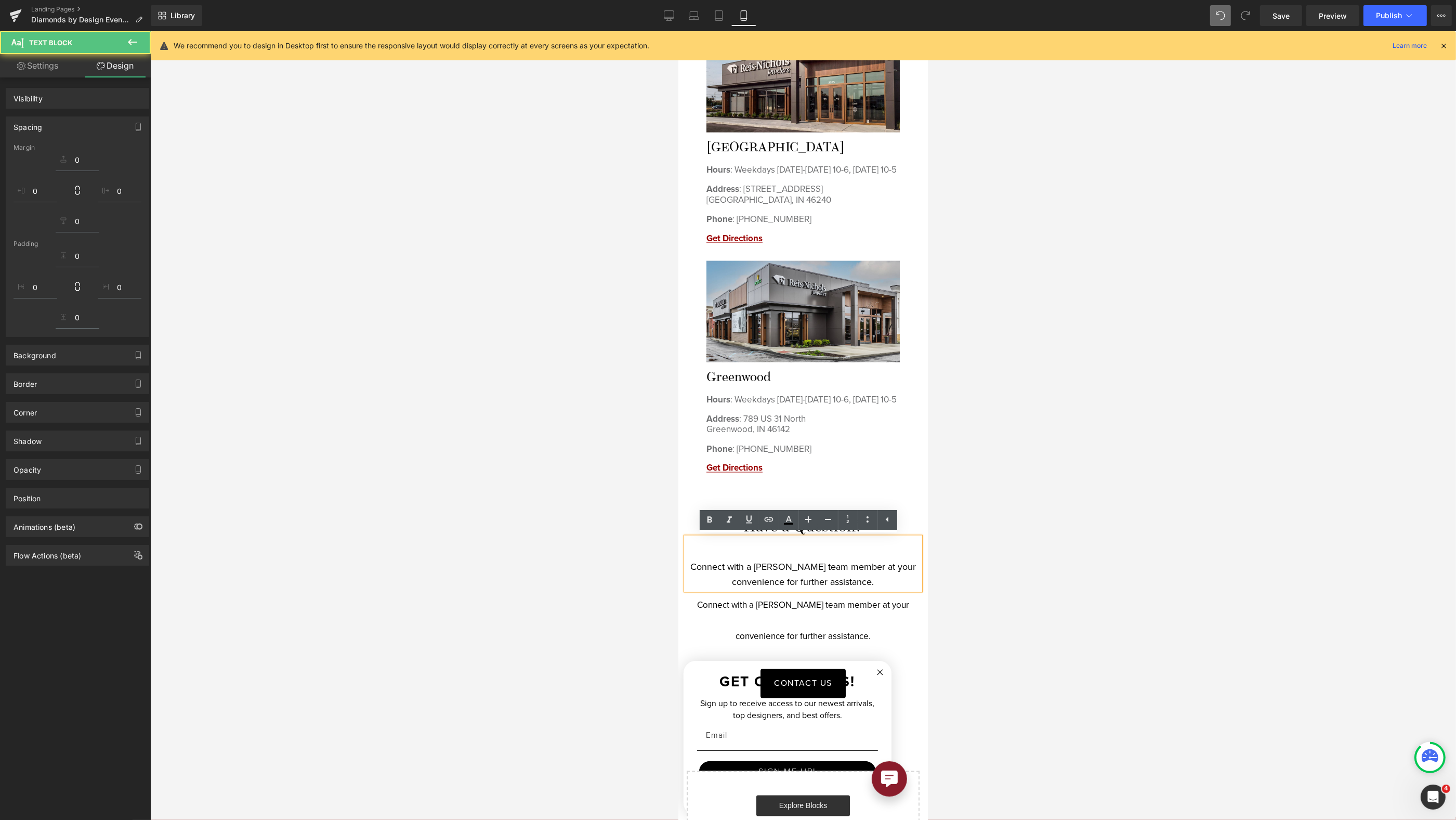
click at [838, 625] on p "Connect with a [PERSON_NAME] team member at your convenience for further assist…" at bounding box center [802, 621] width 234 height 62
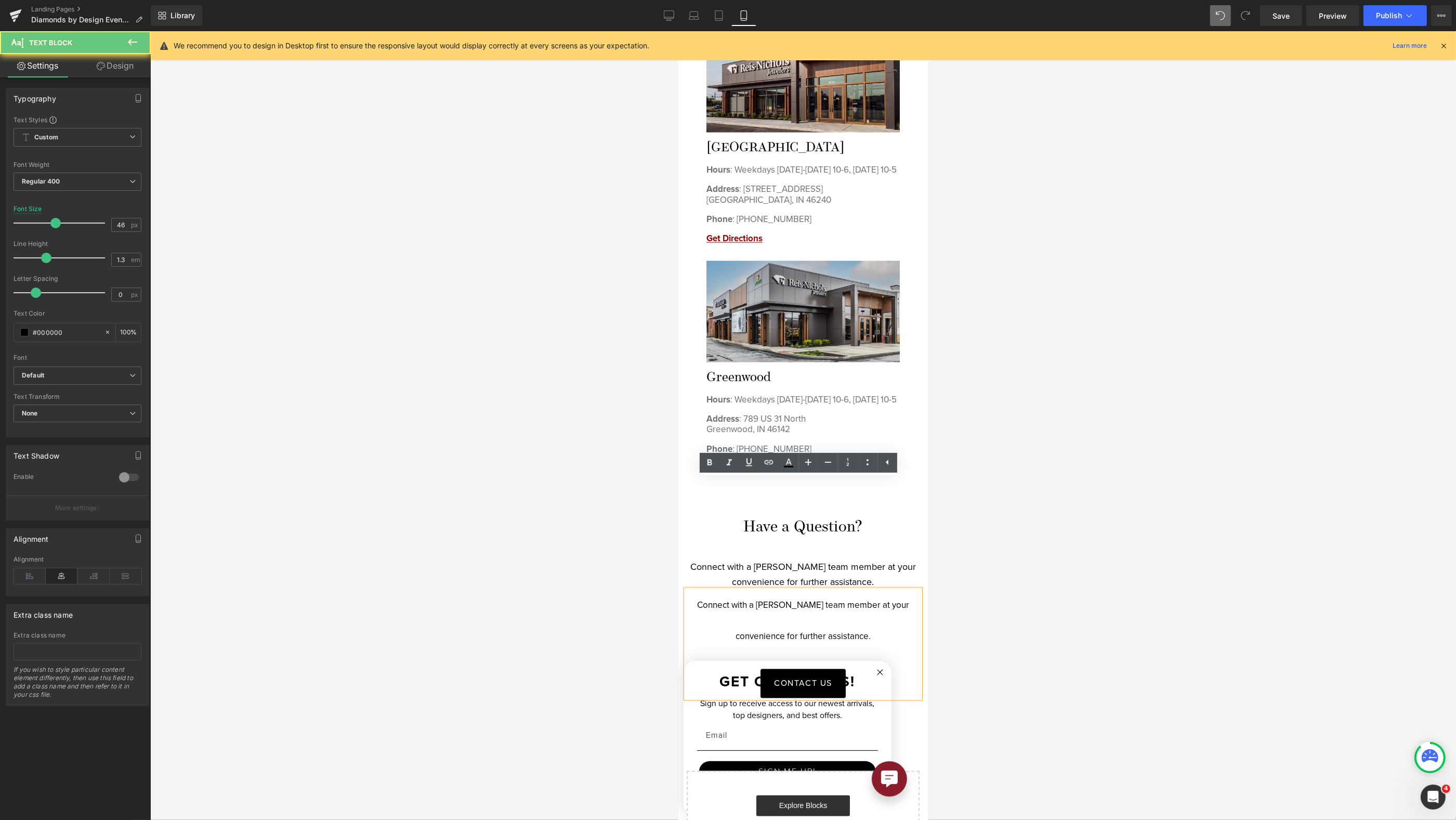
scroll to position [2604, 0]
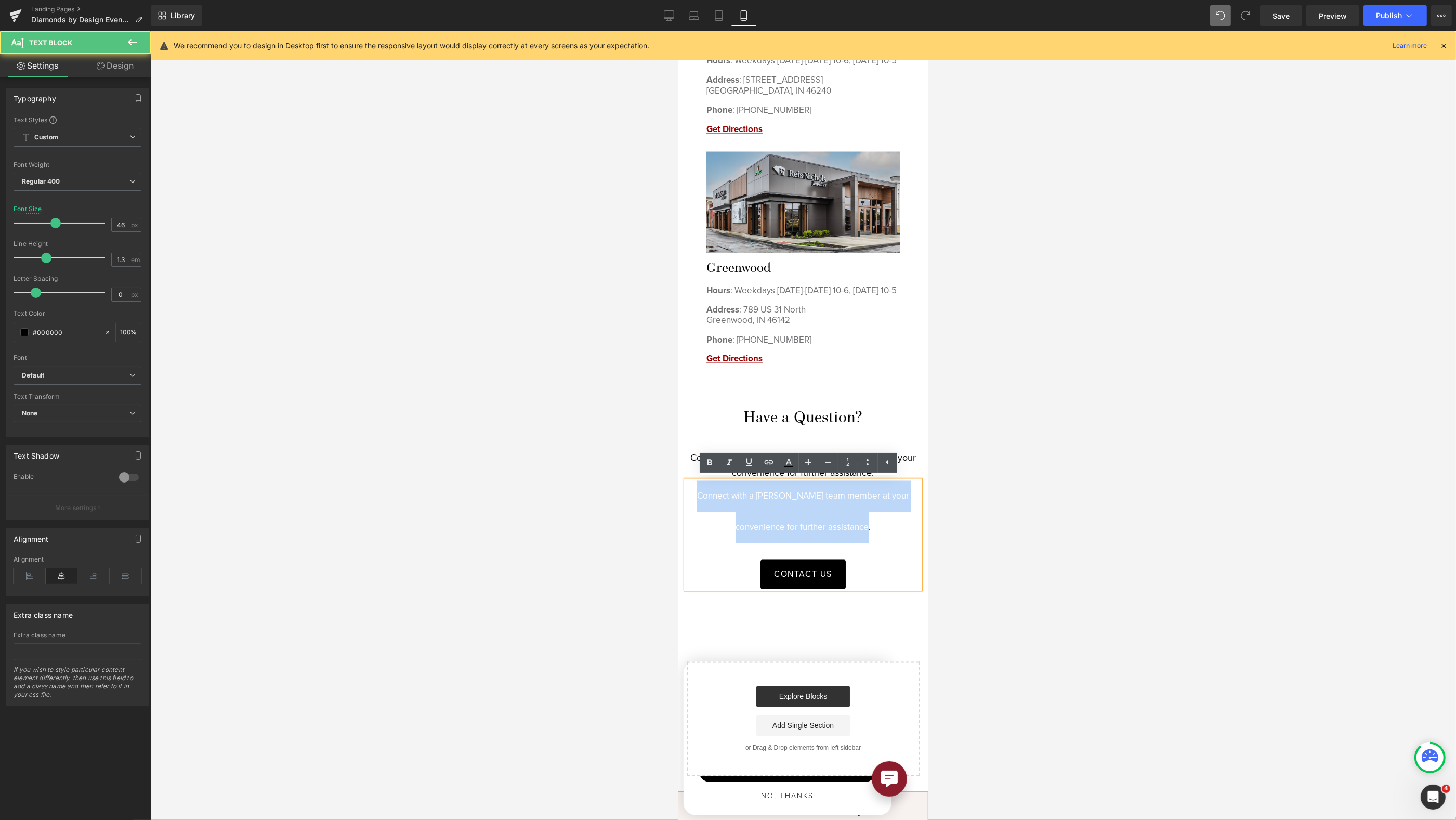
drag, startPoint x: 868, startPoint y: 531, endPoint x: 697, endPoint y: 499, distance: 174.0
click at [698, 499] on p "Connect with a [PERSON_NAME] team member at your convenience for further assist…" at bounding box center [802, 512] width 234 height 62
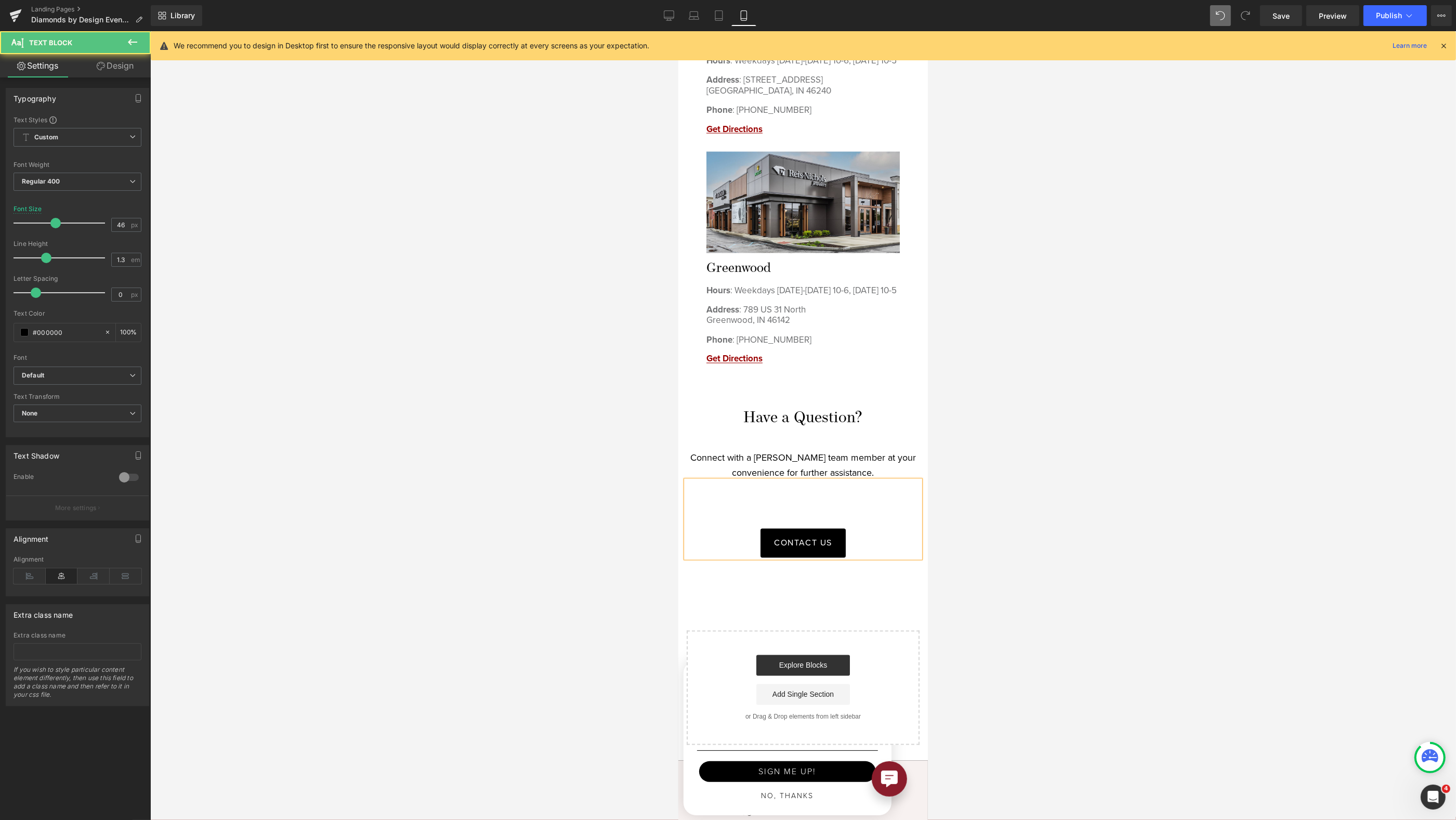
click at [748, 520] on div "CONTACT US" at bounding box center [802, 519] width 234 height 77
click at [748, 513] on div "CONTACT US" at bounding box center [802, 519] width 234 height 77
click at [815, 515] on div "CONTACT US" at bounding box center [802, 519] width 234 height 77
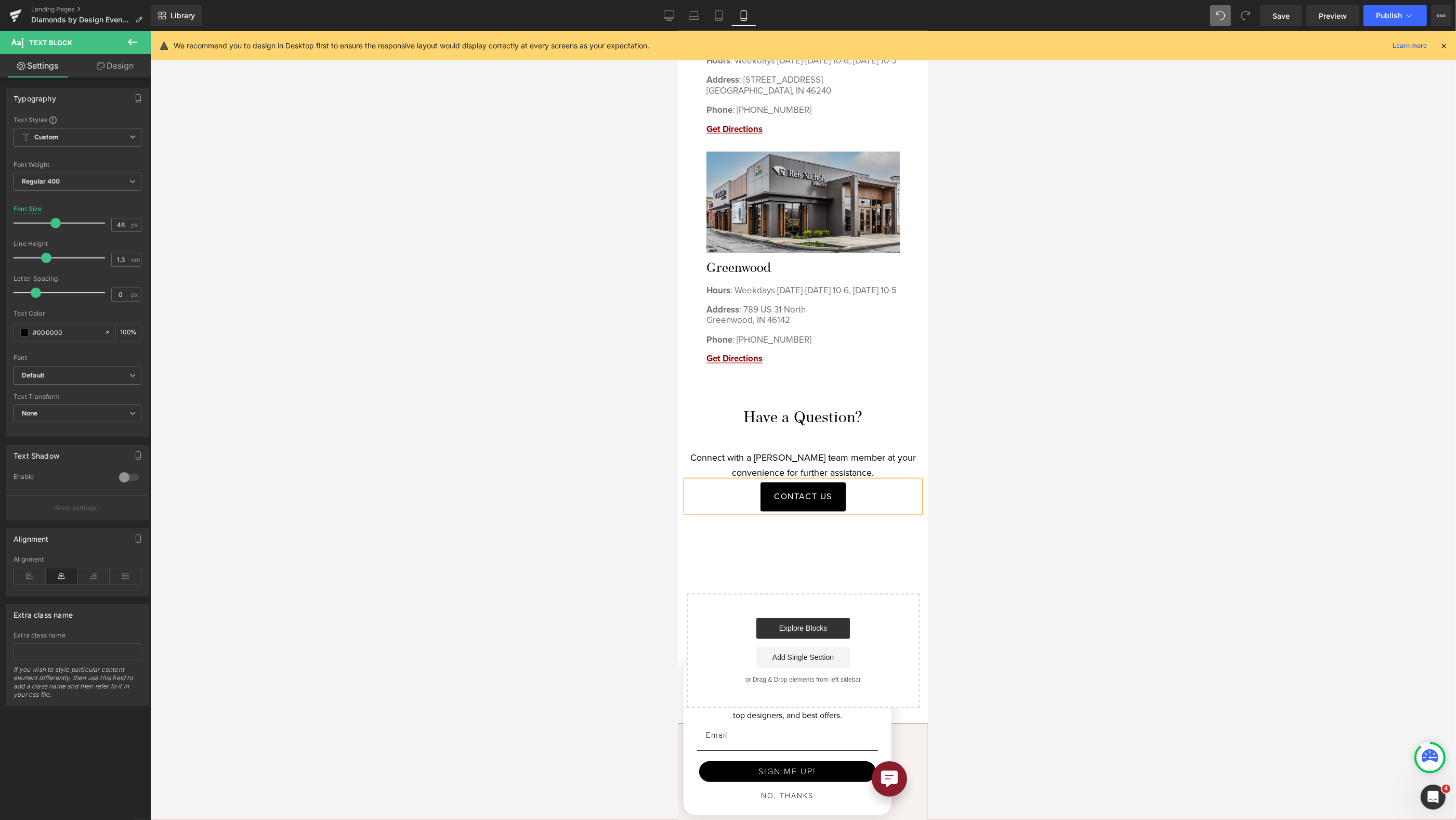
click at [1052, 507] on div at bounding box center [803, 426] width 1306 height 789
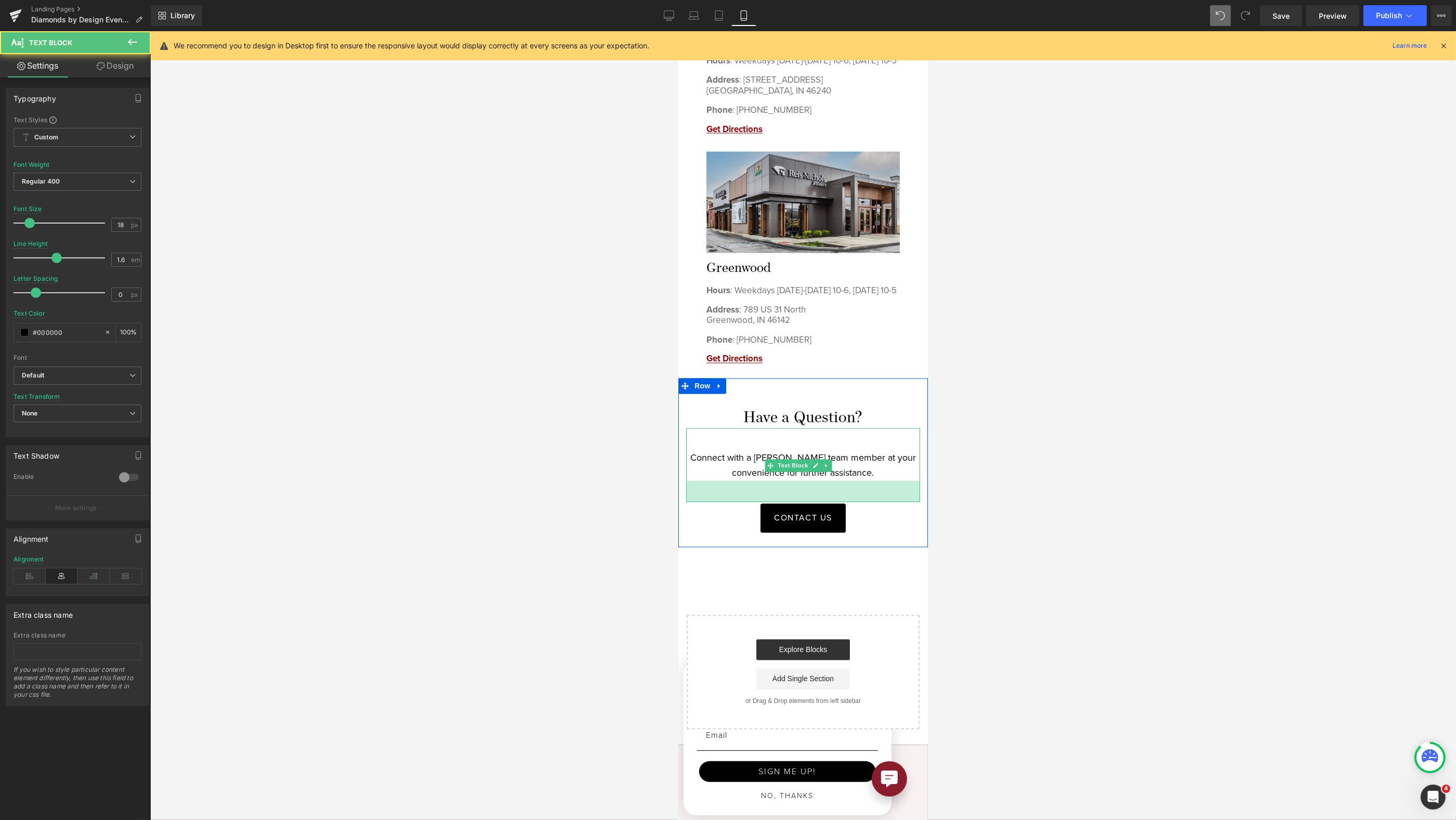
drag, startPoint x: 878, startPoint y: 479, endPoint x: 882, endPoint y: 501, distance: 22.4
click at [882, 501] on div "41px" at bounding box center [802, 491] width 234 height 22
click at [1020, 466] on div at bounding box center [803, 426] width 1306 height 789
drag, startPoint x: 852, startPoint y: 484, endPoint x: 853, endPoint y: 477, distance: 7.1
click at [853, 477] on div "Connect with a Reis-Nichols team member at your convenience for further assista…" at bounding box center [802, 461] width 234 height 66
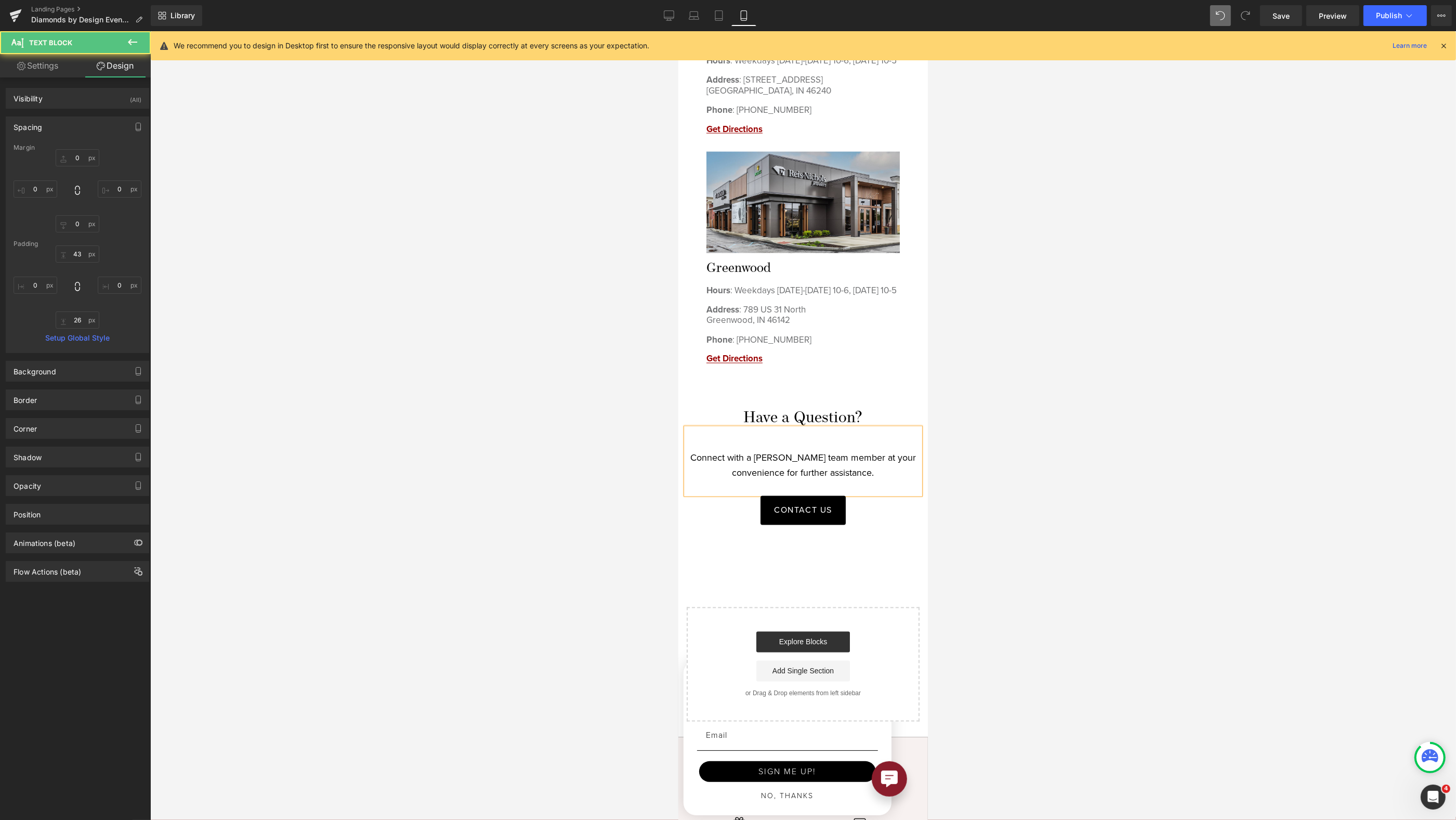
click at [1013, 375] on div at bounding box center [803, 426] width 1306 height 789
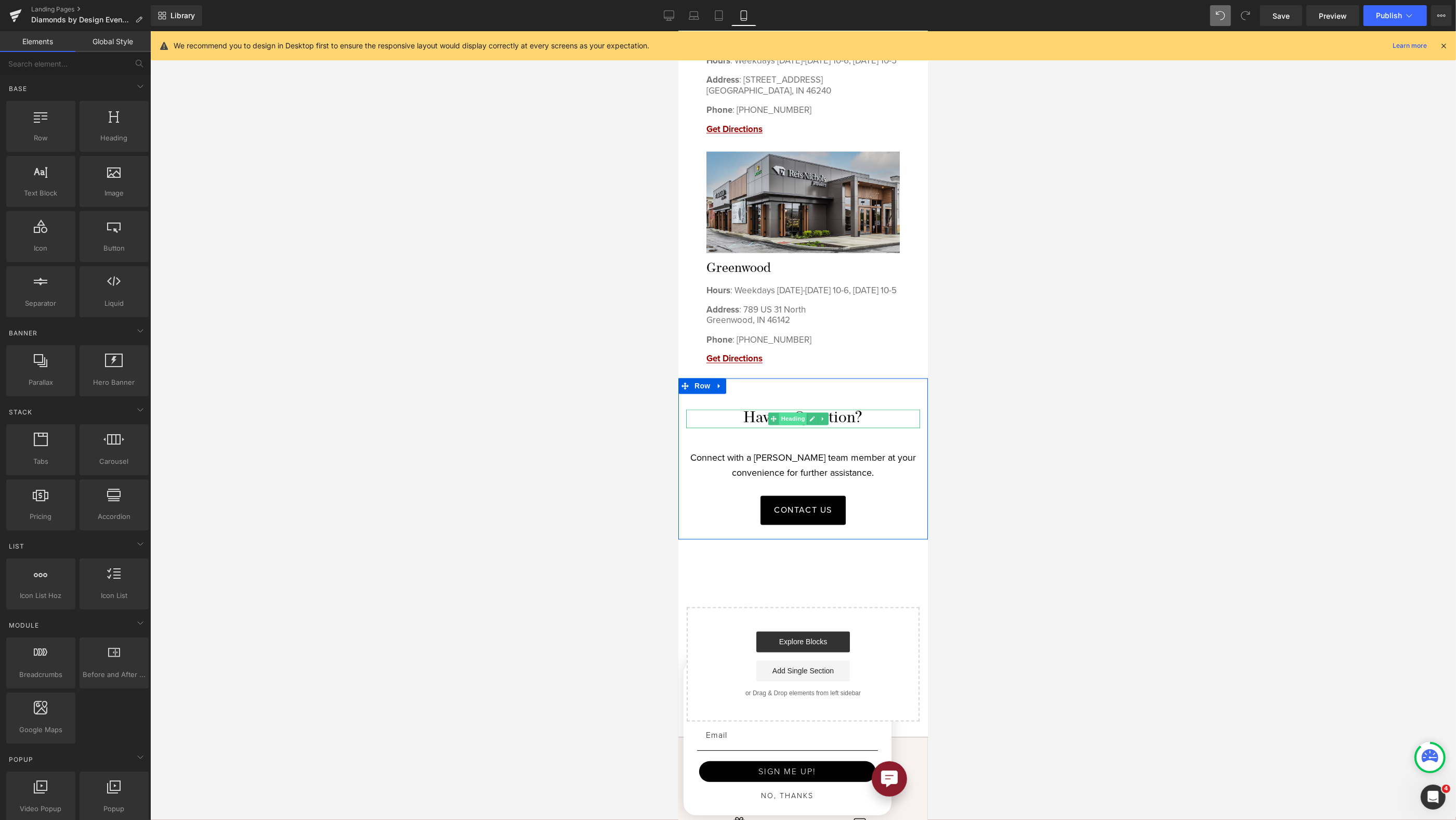
click at [799, 417] on span "Heading" at bounding box center [792, 419] width 28 height 13
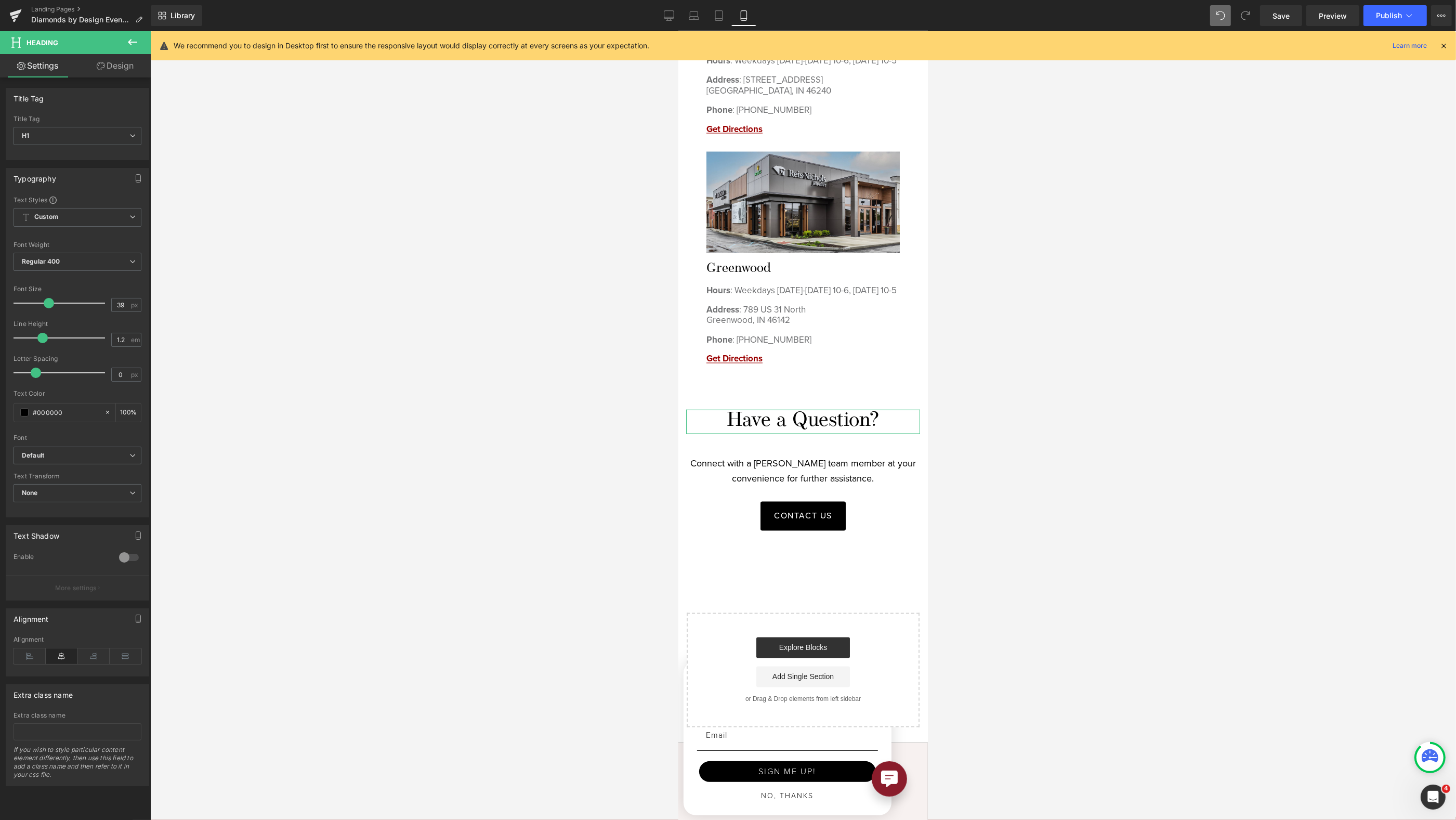
drag, startPoint x: 42, startPoint y: 299, endPoint x: 50, endPoint y: 300, distance: 8.1
click at [50, 300] on span at bounding box center [49, 303] width 10 height 10
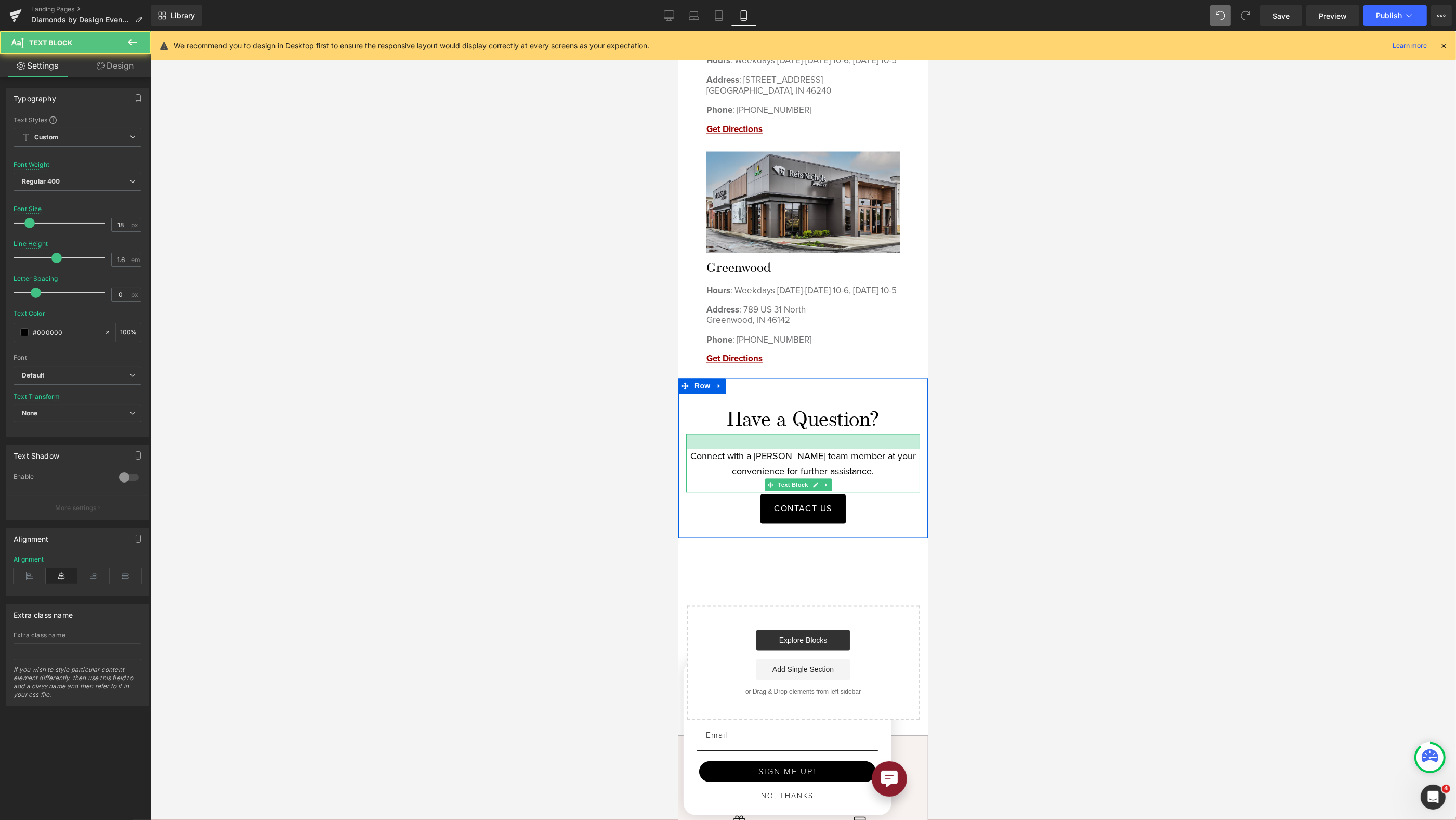
click at [852, 436] on div at bounding box center [802, 442] width 234 height 15
click at [1041, 396] on div at bounding box center [803, 426] width 1306 height 789
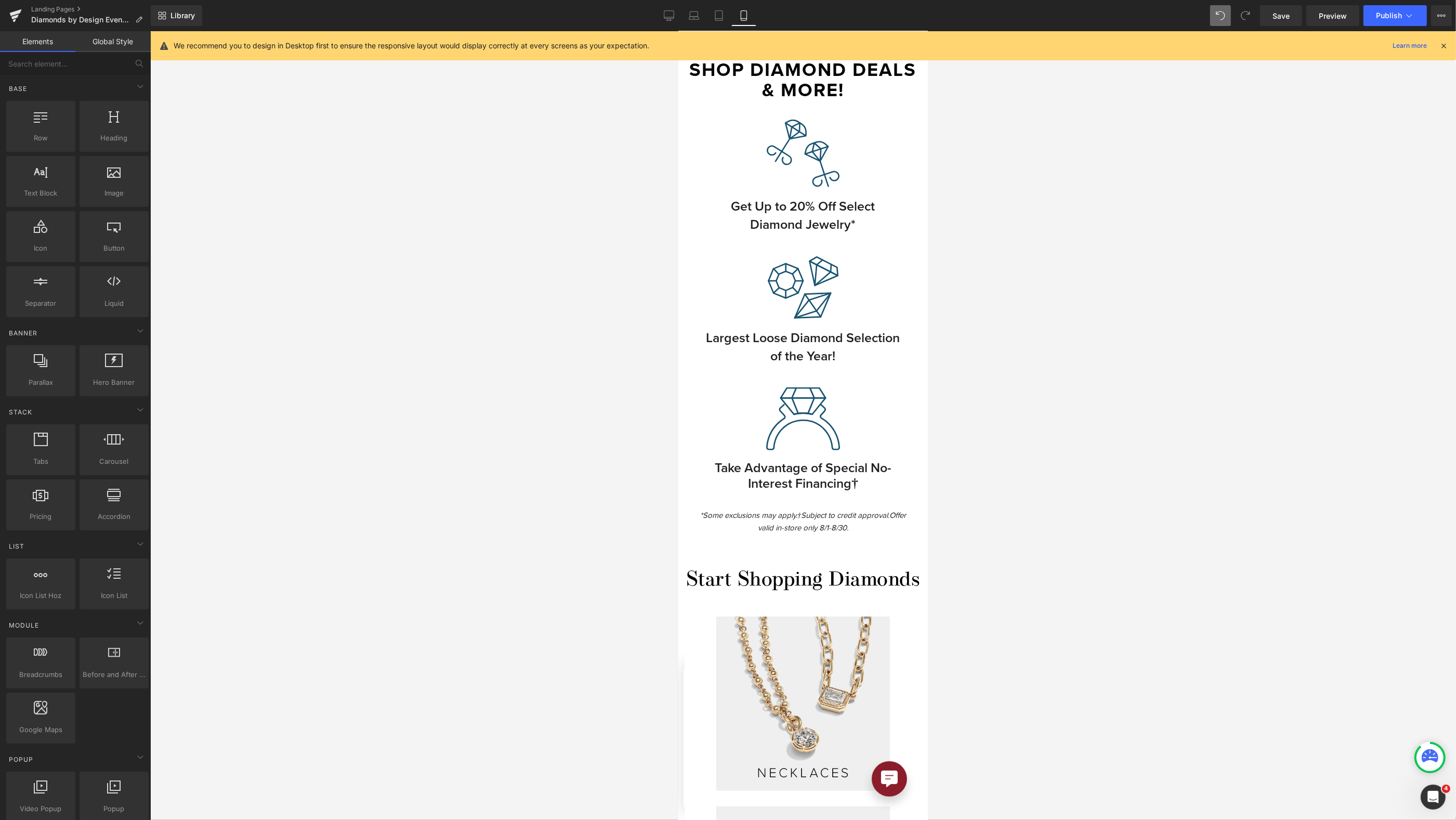
scroll to position [984, 0]
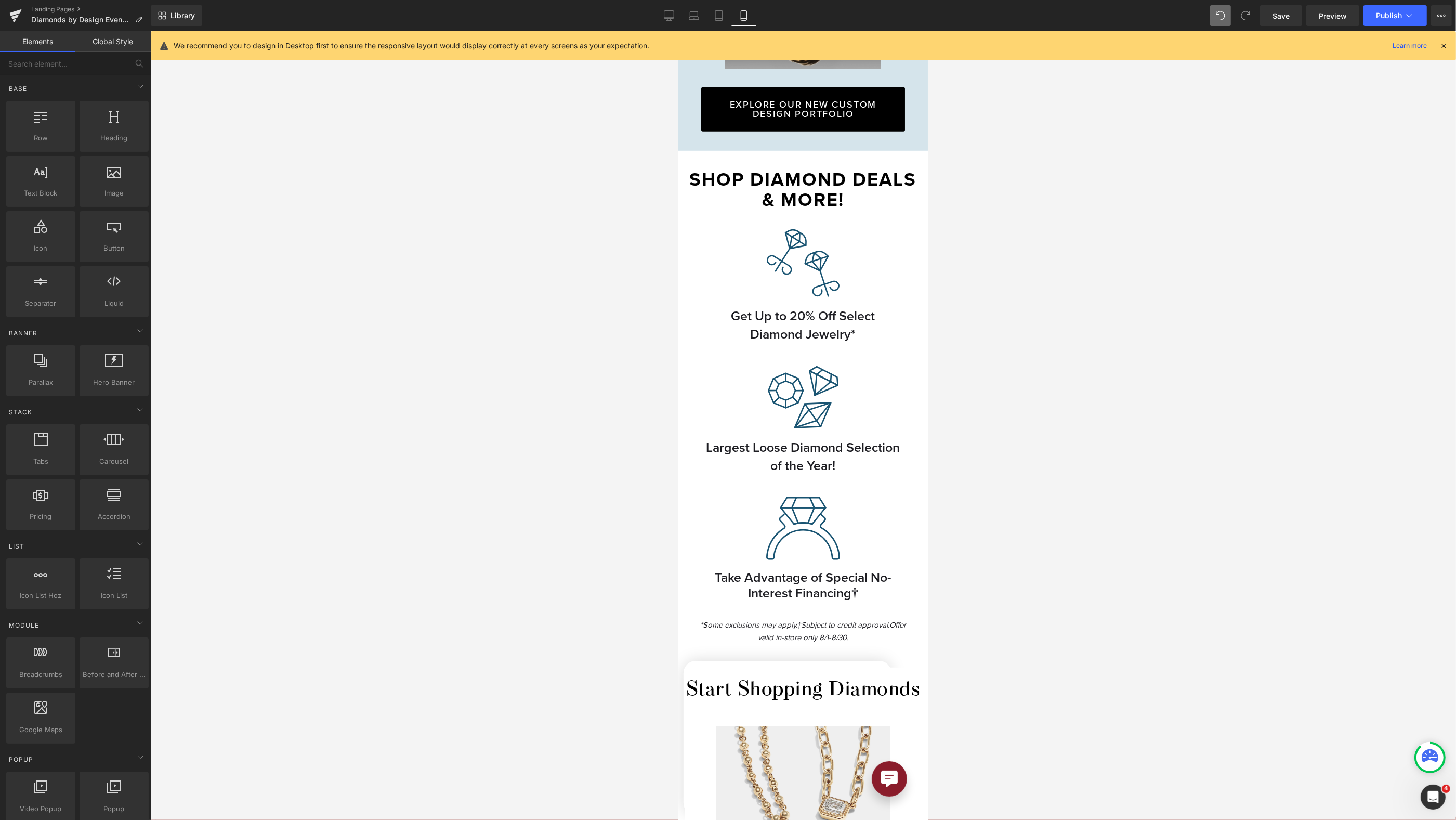
click at [783, 175] on p "Shop Diamond Deals & More!" at bounding box center [802, 189] width 228 height 41
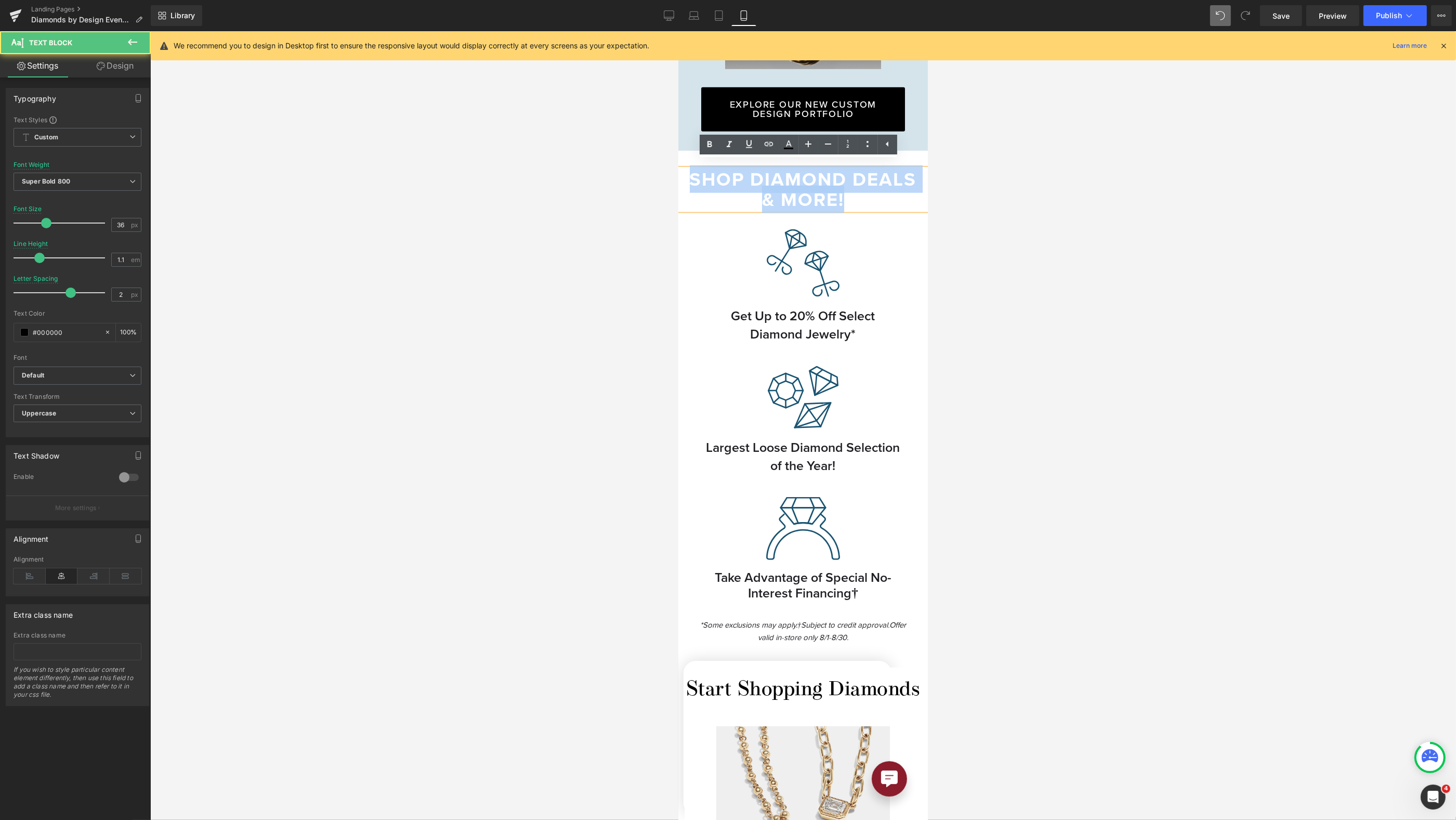
drag, startPoint x: 826, startPoint y: 175, endPoint x: 676, endPoint y: 154, distance: 151.5
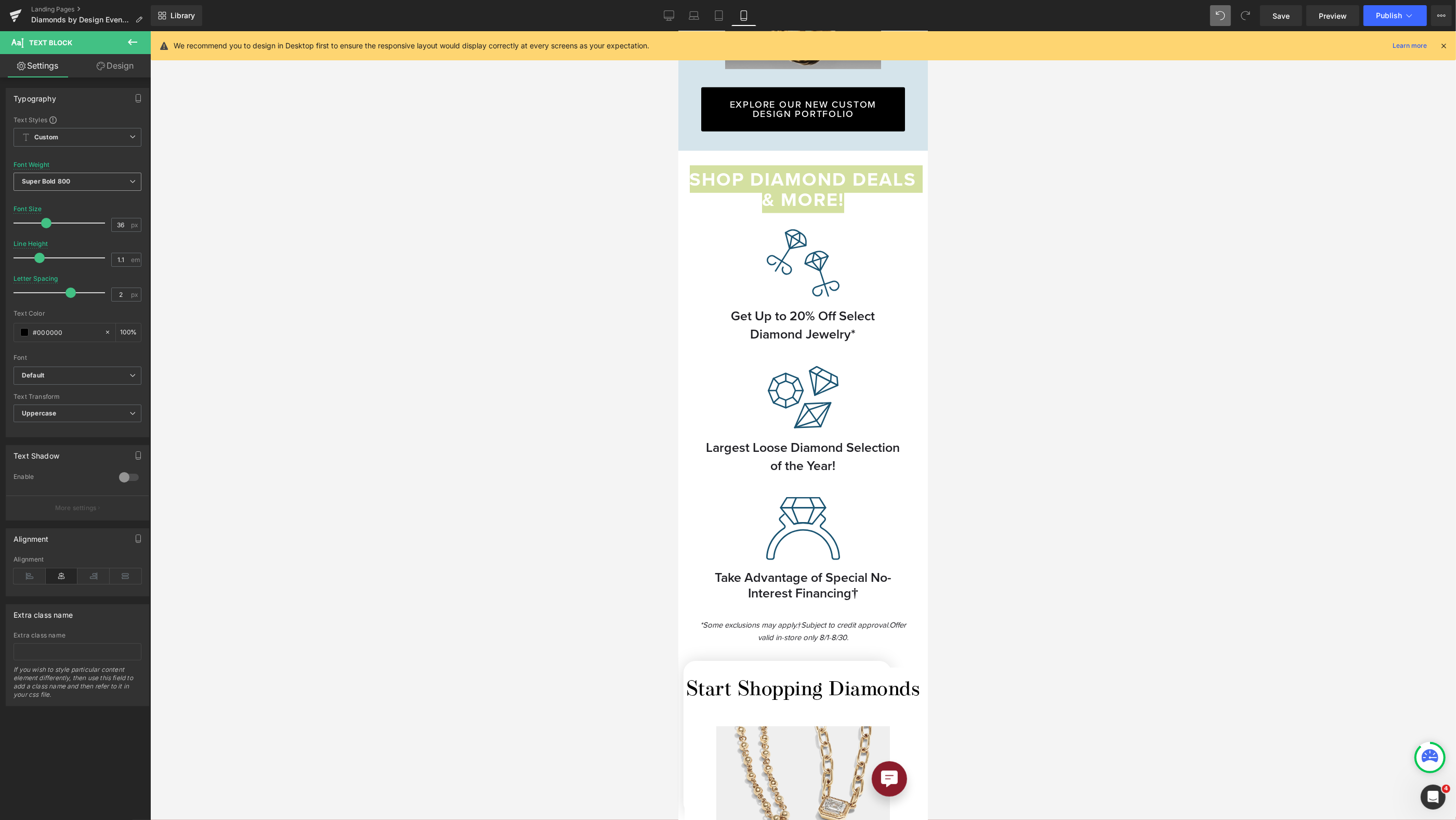
click at [66, 175] on span "Super Bold 800" at bounding box center [77, 182] width 128 height 18
click at [62, 247] on div "Medium 500" at bounding box center [48, 250] width 38 height 7
drag, startPoint x: 68, startPoint y: 294, endPoint x: 73, endPoint y: 292, distance: 5.4
click at [73, 292] on span at bounding box center [75, 292] width 10 height 10
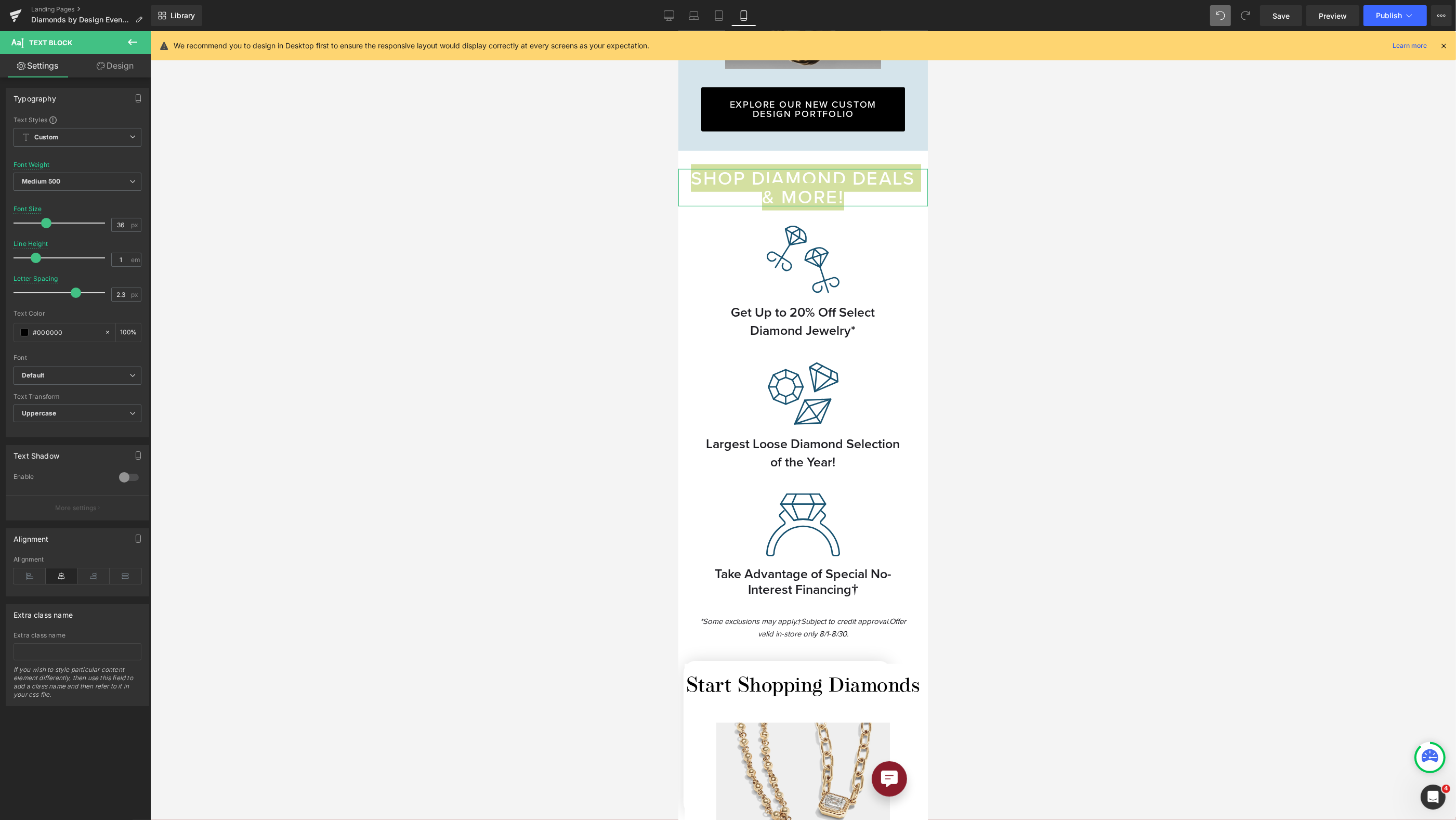
click at [35, 257] on span at bounding box center [36, 258] width 10 height 10
click at [966, 156] on div at bounding box center [803, 426] width 1306 height 789
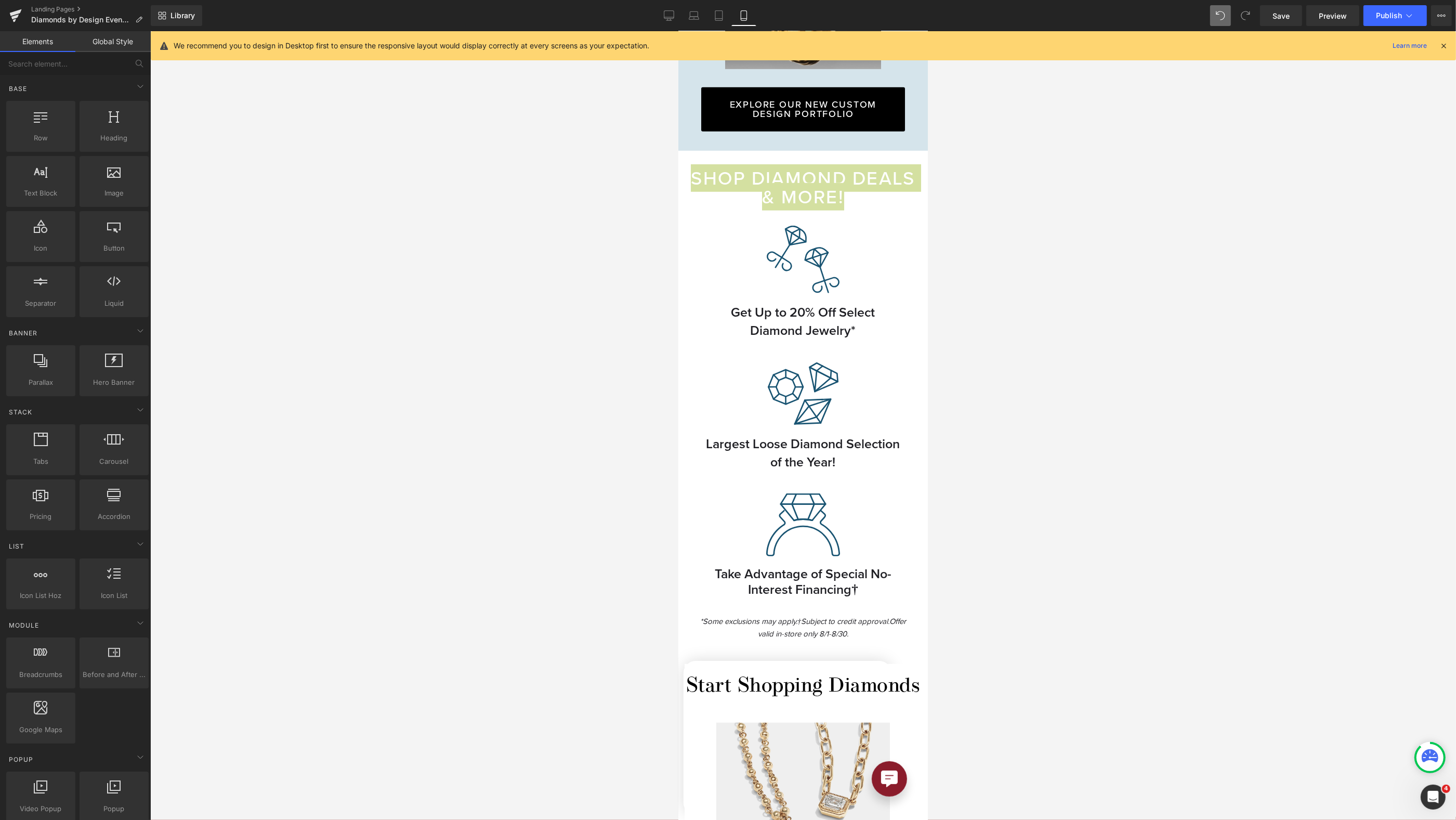
click at [973, 187] on div at bounding box center [803, 426] width 1306 height 789
drag, startPoint x: 1059, startPoint y: 275, endPoint x: 998, endPoint y: 283, distance: 61.5
click at [1058, 275] on div at bounding box center [803, 426] width 1306 height 789
click at [850, 178] on p "Shop Diamond Deals & More!" at bounding box center [802, 188] width 228 height 38
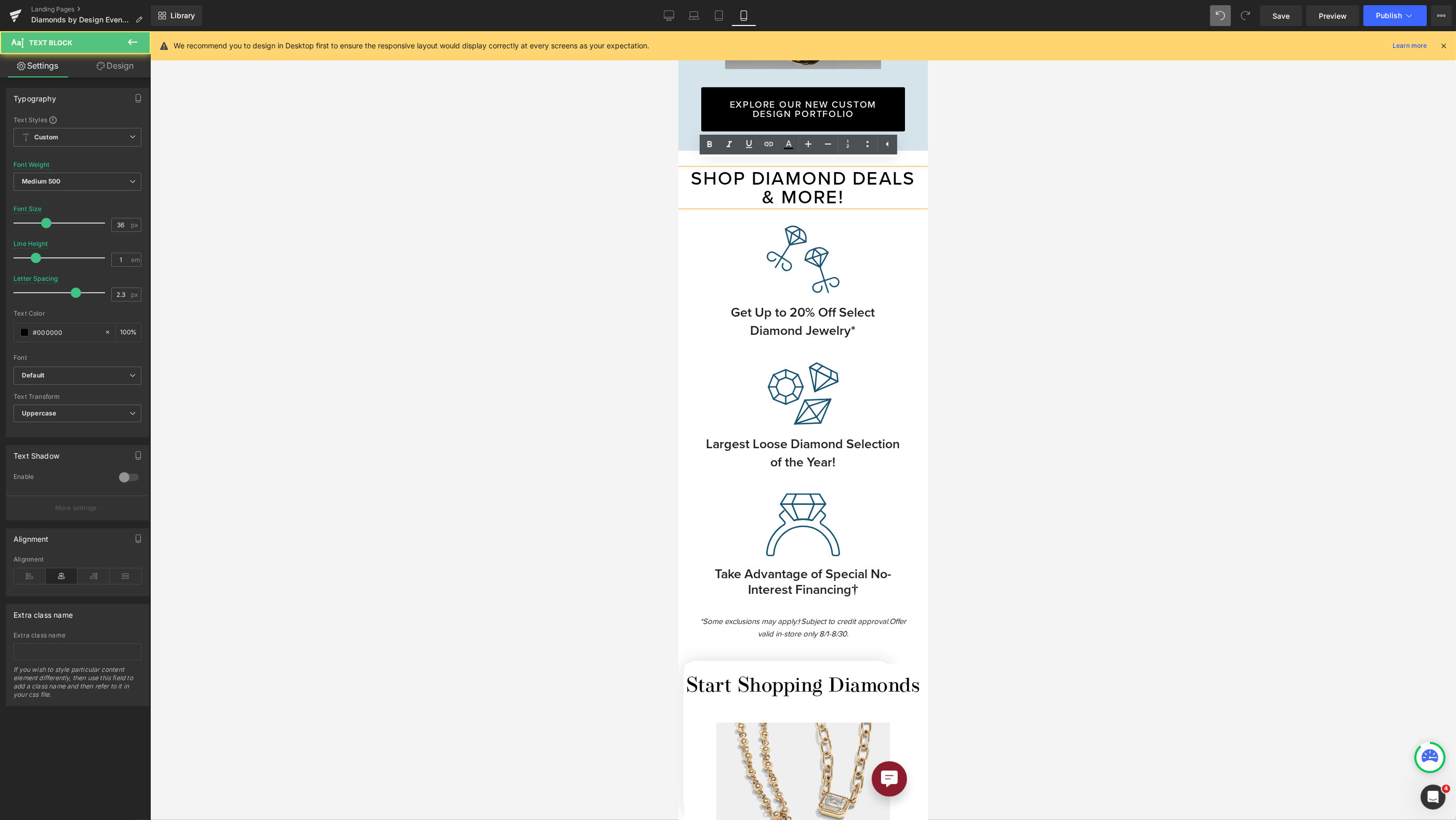
click at [893, 171] on p "Shop Diamond Deals & More!" at bounding box center [802, 188] width 228 height 38
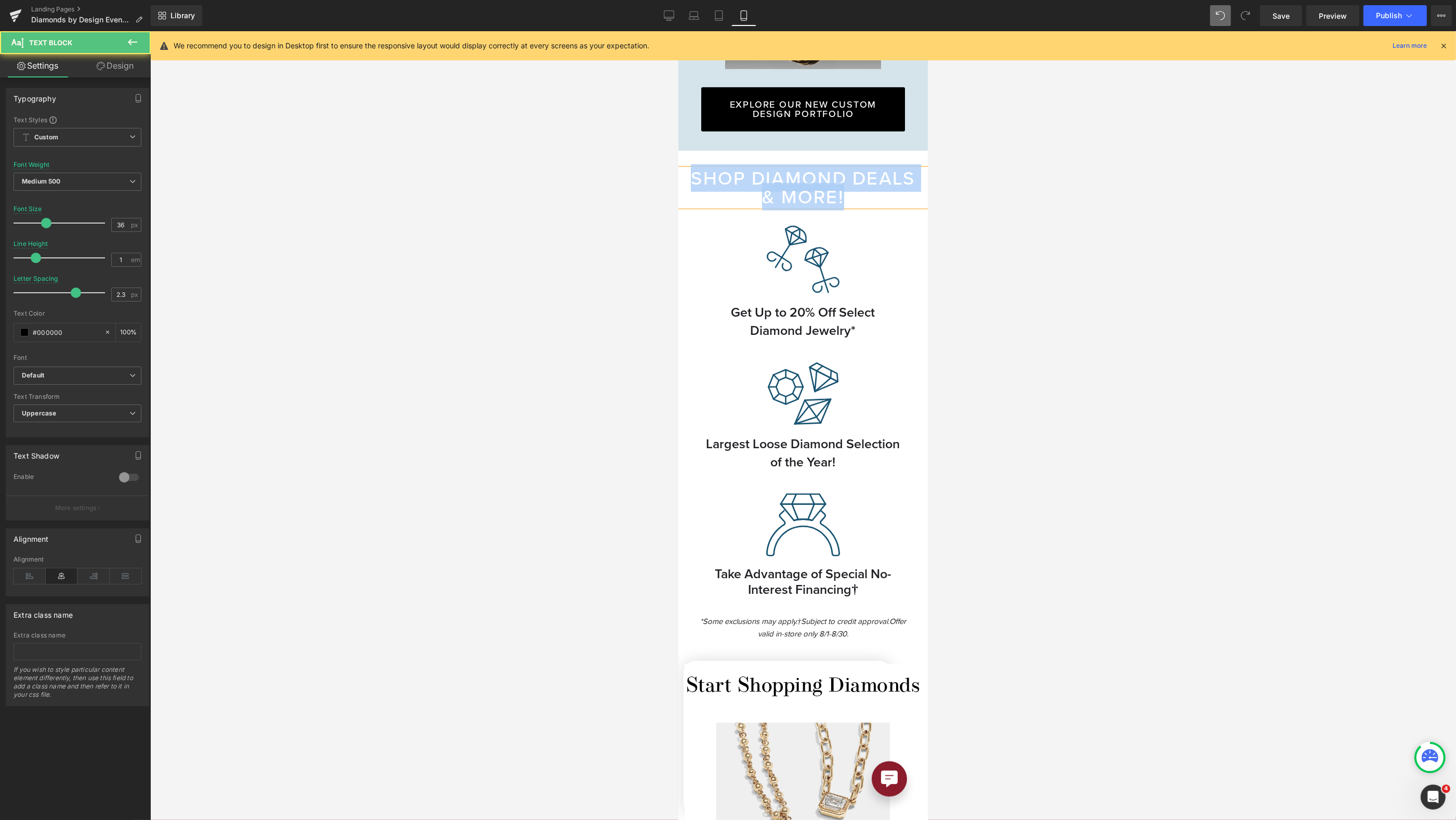
drag, startPoint x: 714, startPoint y: 168, endPoint x: 908, endPoint y: 185, distance: 194.7
click at [908, 185] on div "Shop Diamond Deals & More!" at bounding box center [802, 188] width 249 height 38
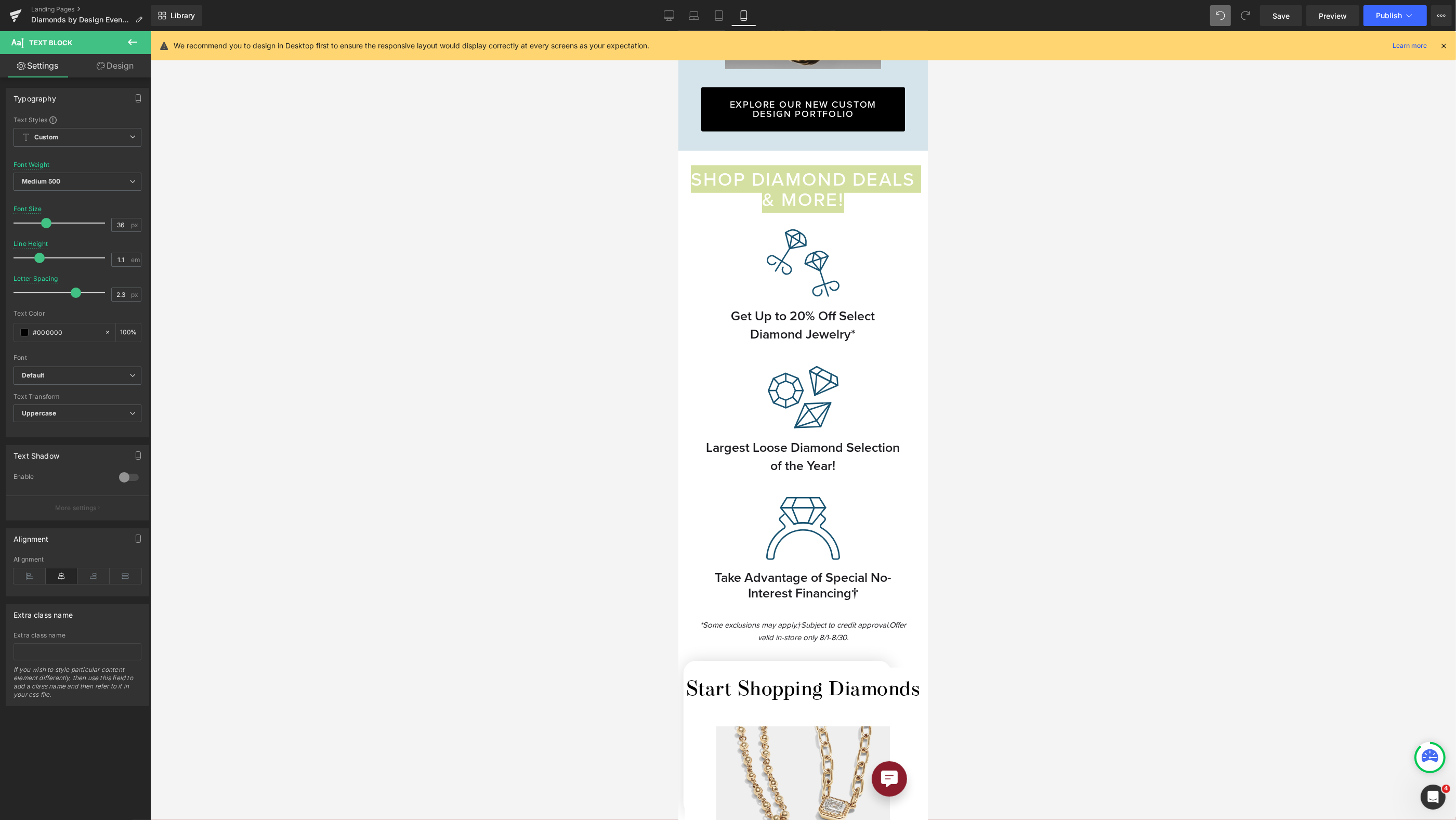
click at [39, 258] on span at bounding box center [39, 258] width 10 height 10
click at [1025, 211] on div at bounding box center [803, 426] width 1306 height 789
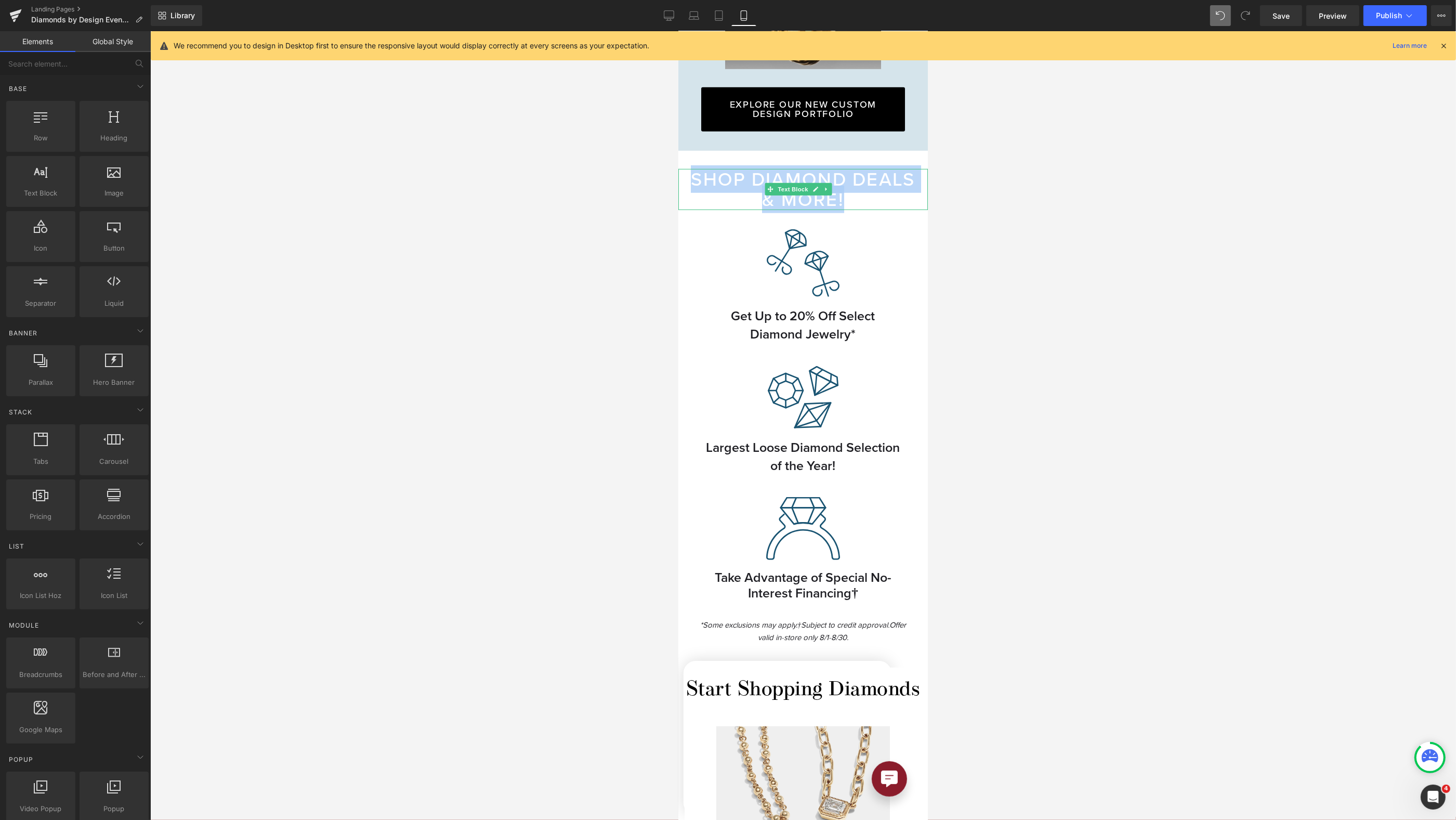
drag, startPoint x: 883, startPoint y: 178, endPoint x: 892, endPoint y: 170, distance: 12.0
click at [883, 178] on p "Shop Diamond Deals & More!" at bounding box center [802, 189] width 228 height 41
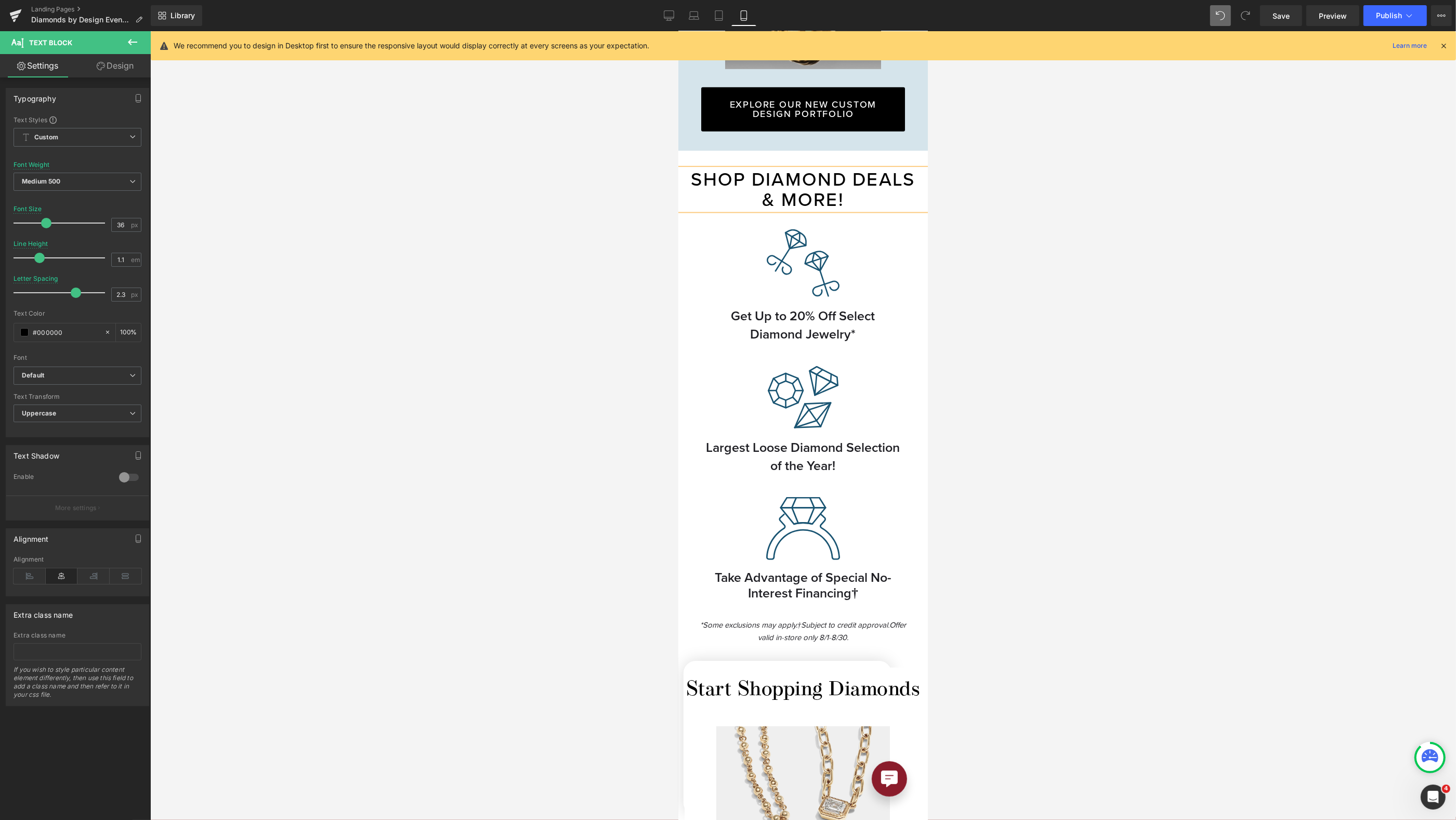
click at [1235, 303] on div at bounding box center [803, 426] width 1306 height 789
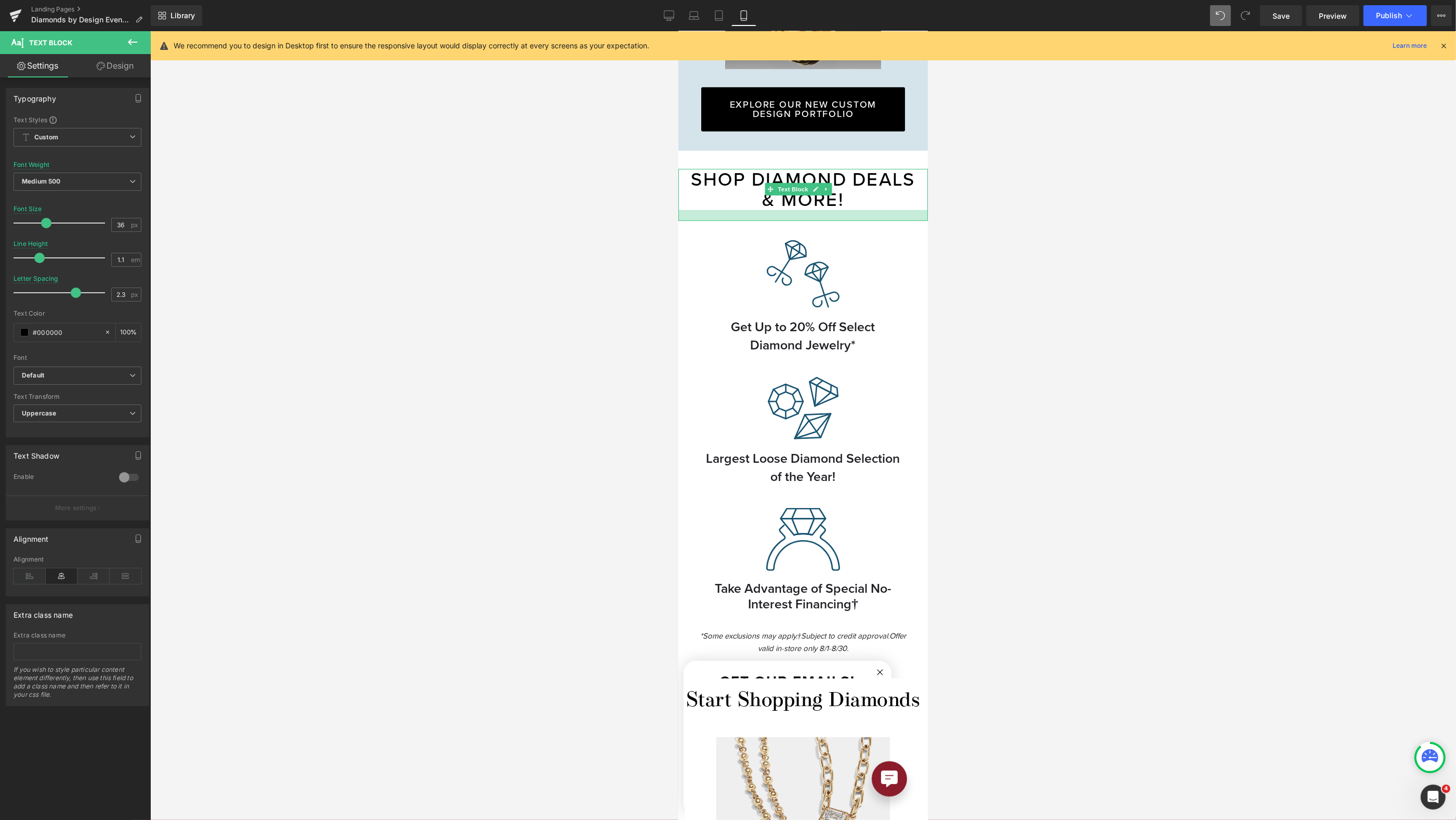
click at [846, 213] on div at bounding box center [802, 216] width 249 height 11
click at [1063, 226] on div at bounding box center [803, 426] width 1306 height 789
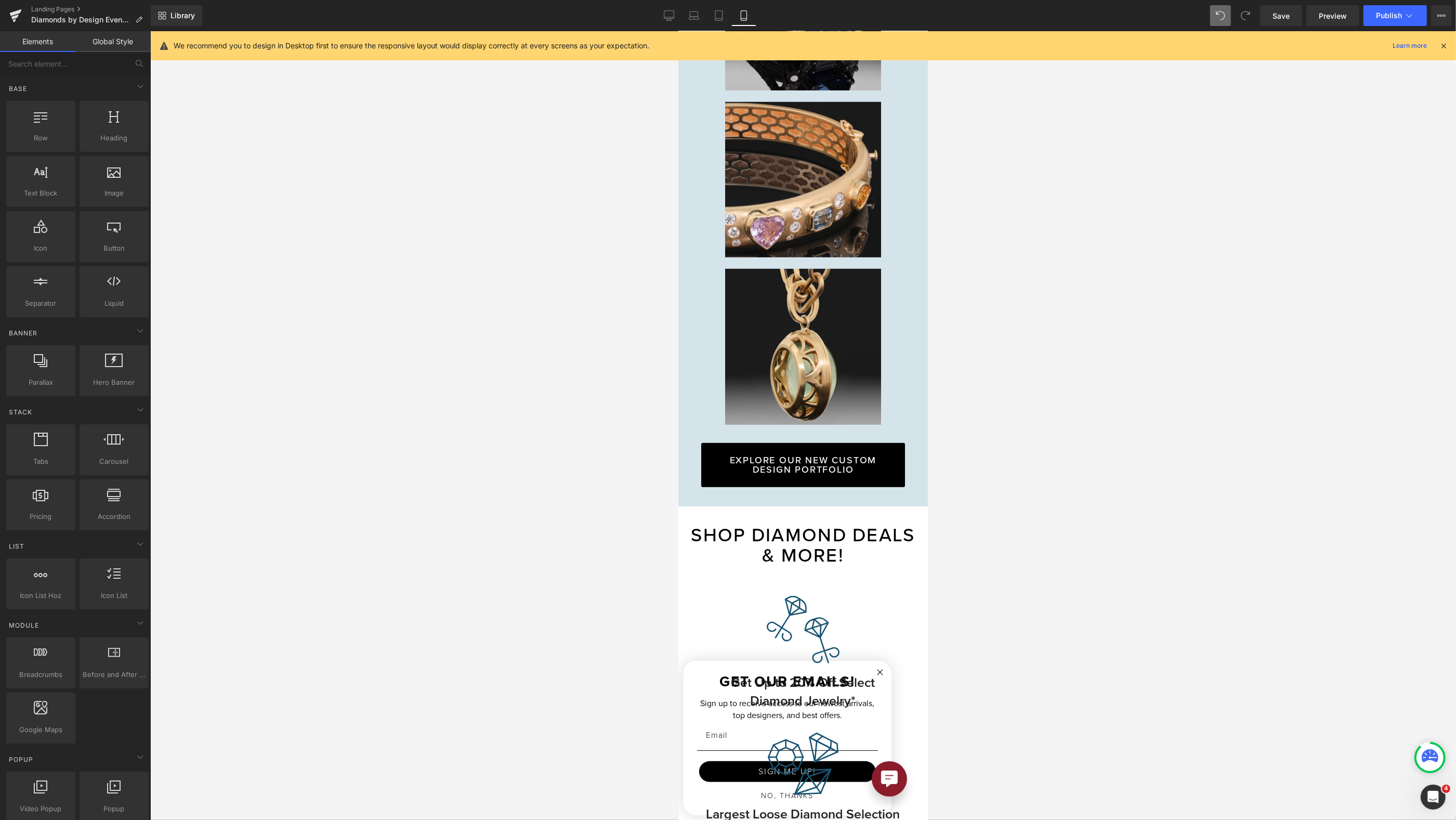
scroll to position [857, 0]
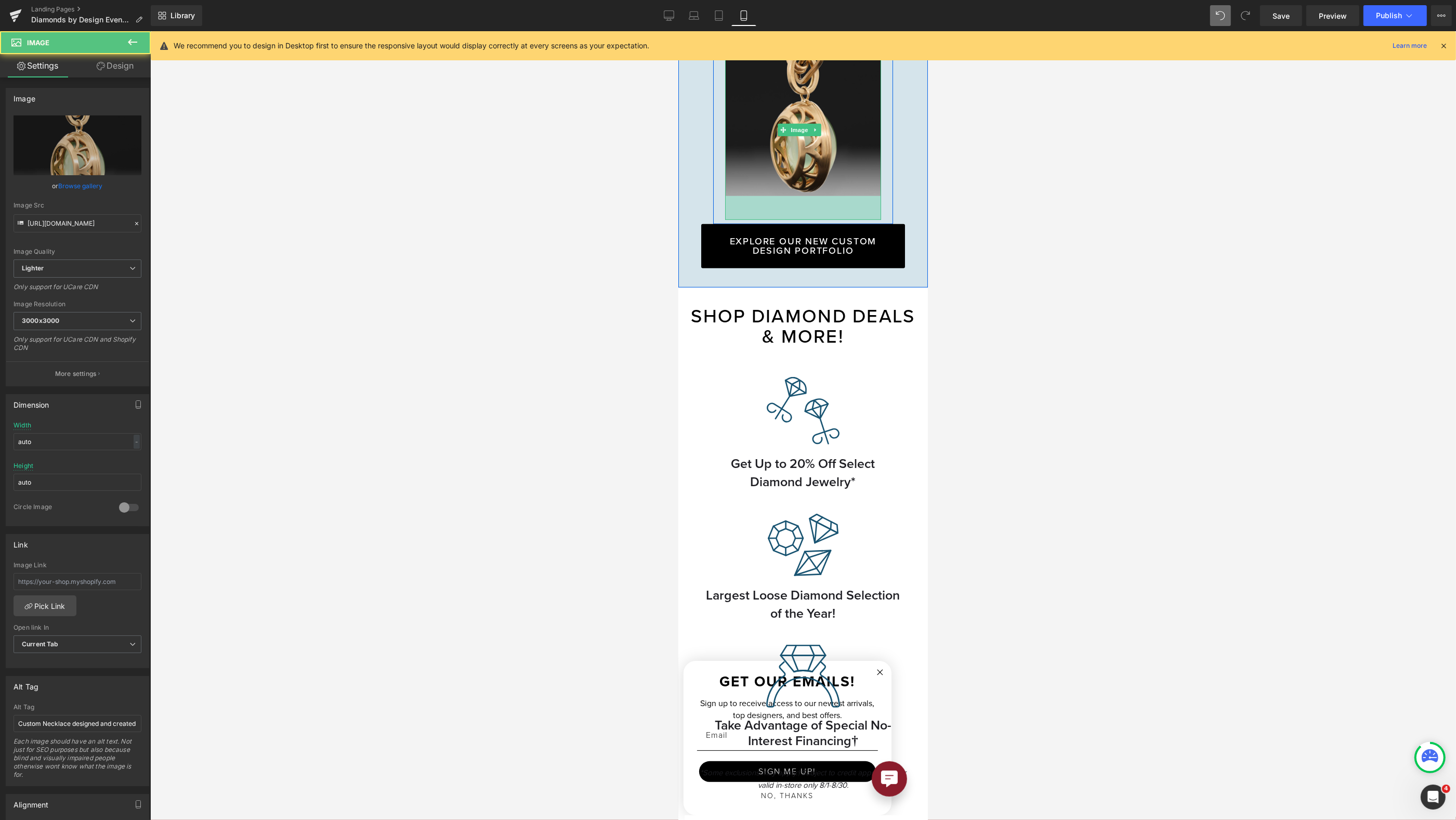
drag, startPoint x: 843, startPoint y: 206, endPoint x: 857, endPoint y: 208, distance: 14.1
click at [1030, 248] on div at bounding box center [803, 426] width 1306 height 789
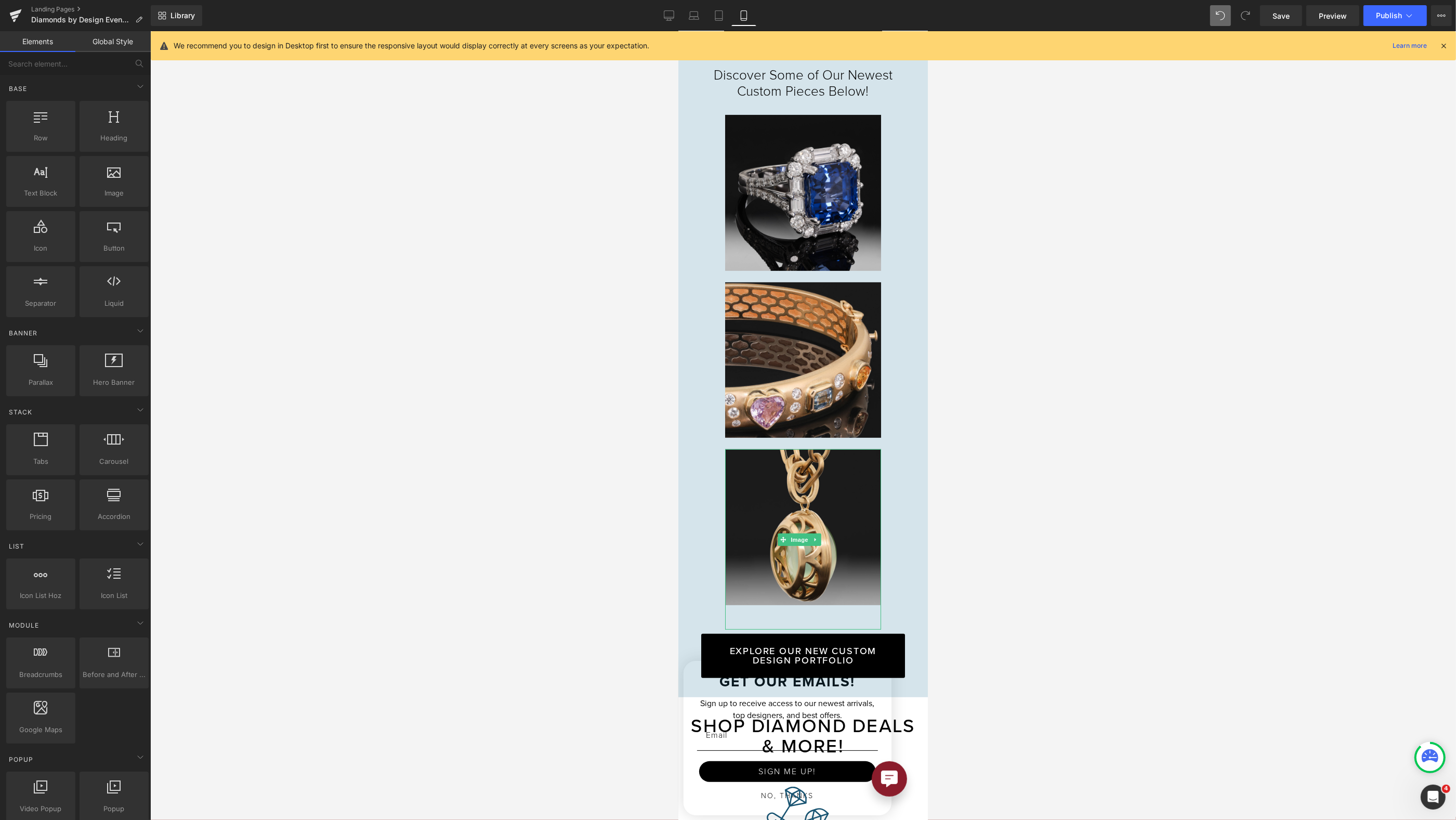
scroll to position [180, 0]
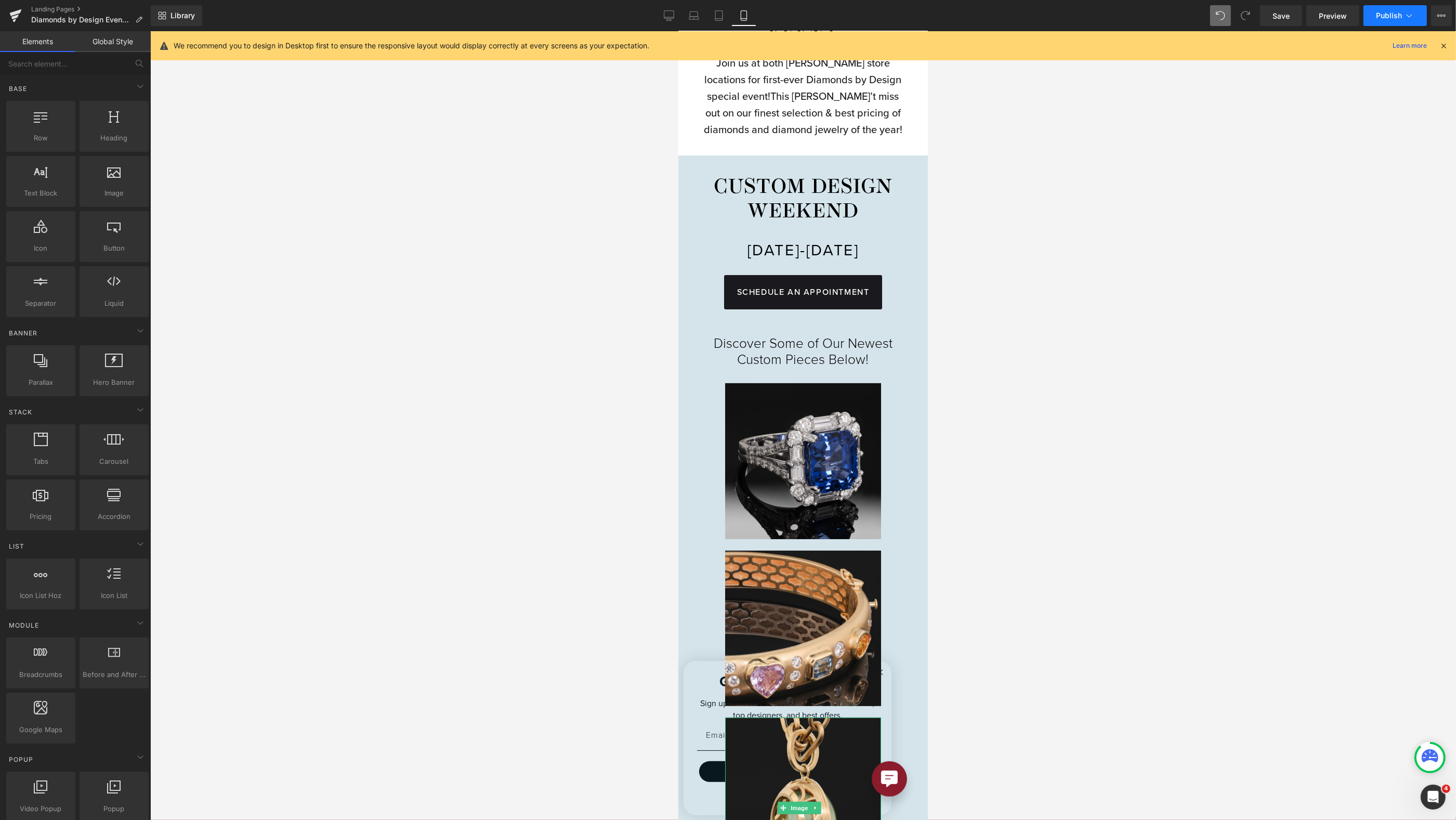
click at [1383, 23] on button "Publish" at bounding box center [1395, 15] width 64 height 21
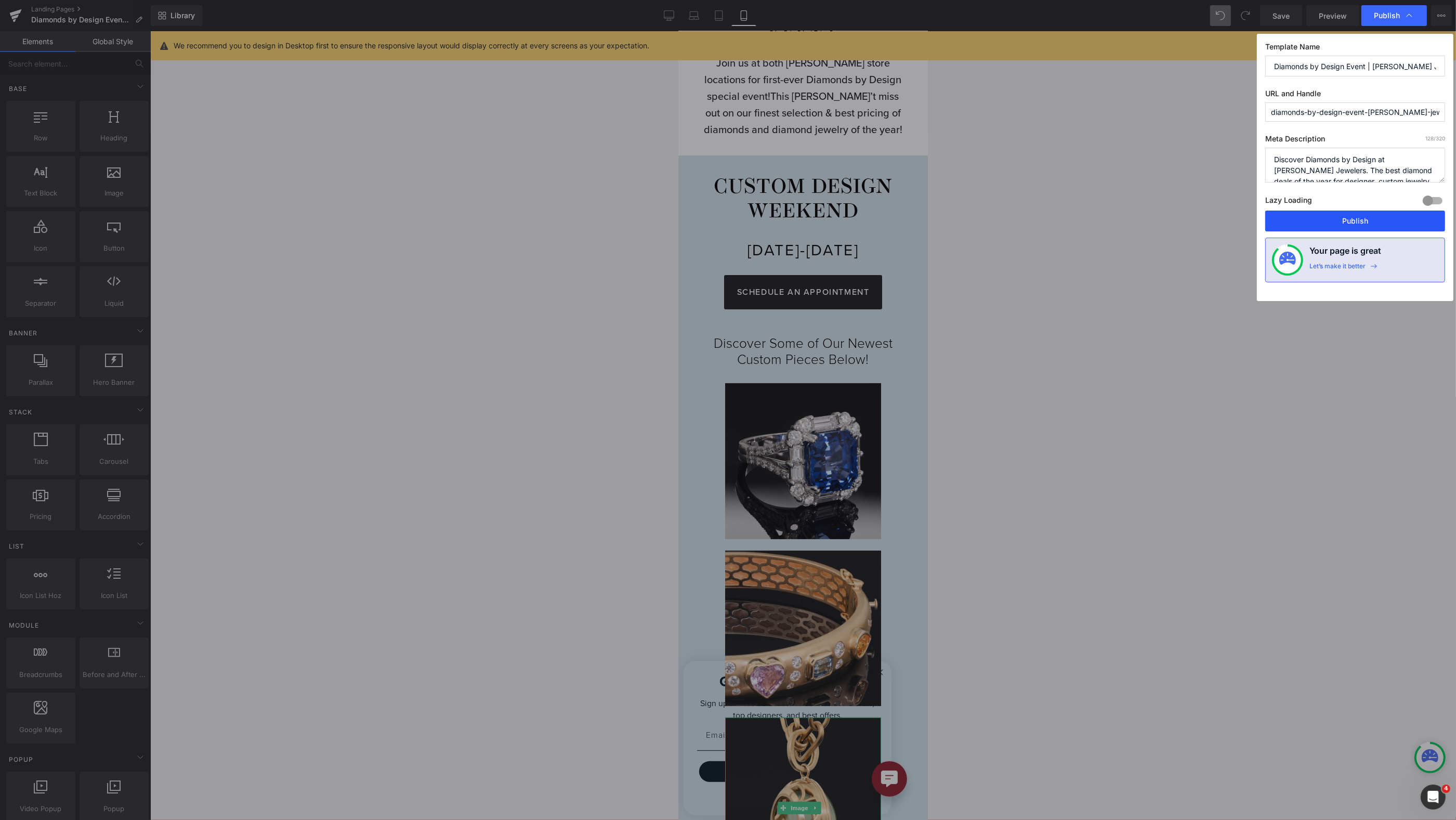
click at [1337, 217] on button "Publish" at bounding box center [1355, 221] width 180 height 21
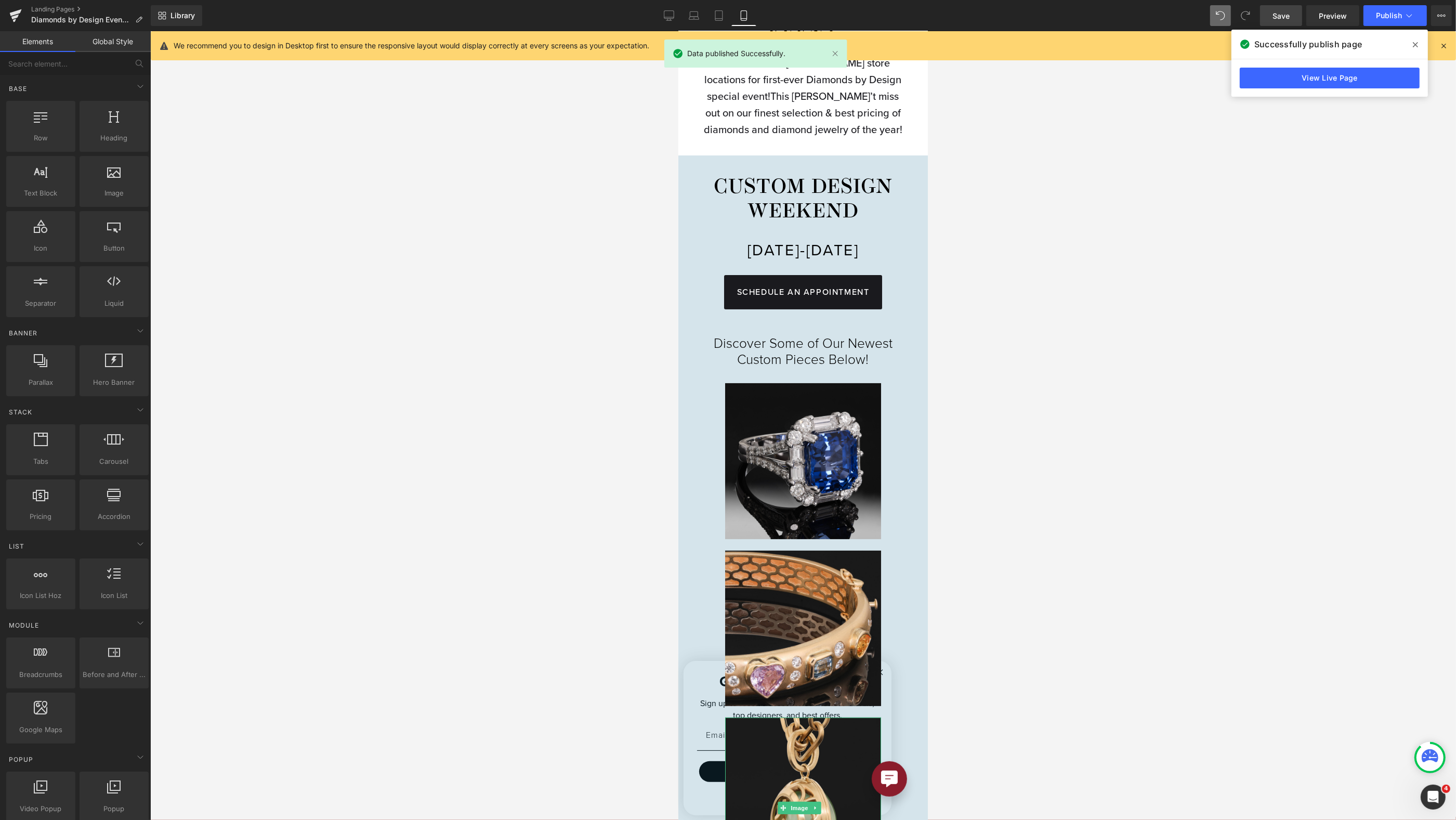
click at [1293, 16] on link "Save" at bounding box center [1281, 15] width 42 height 21
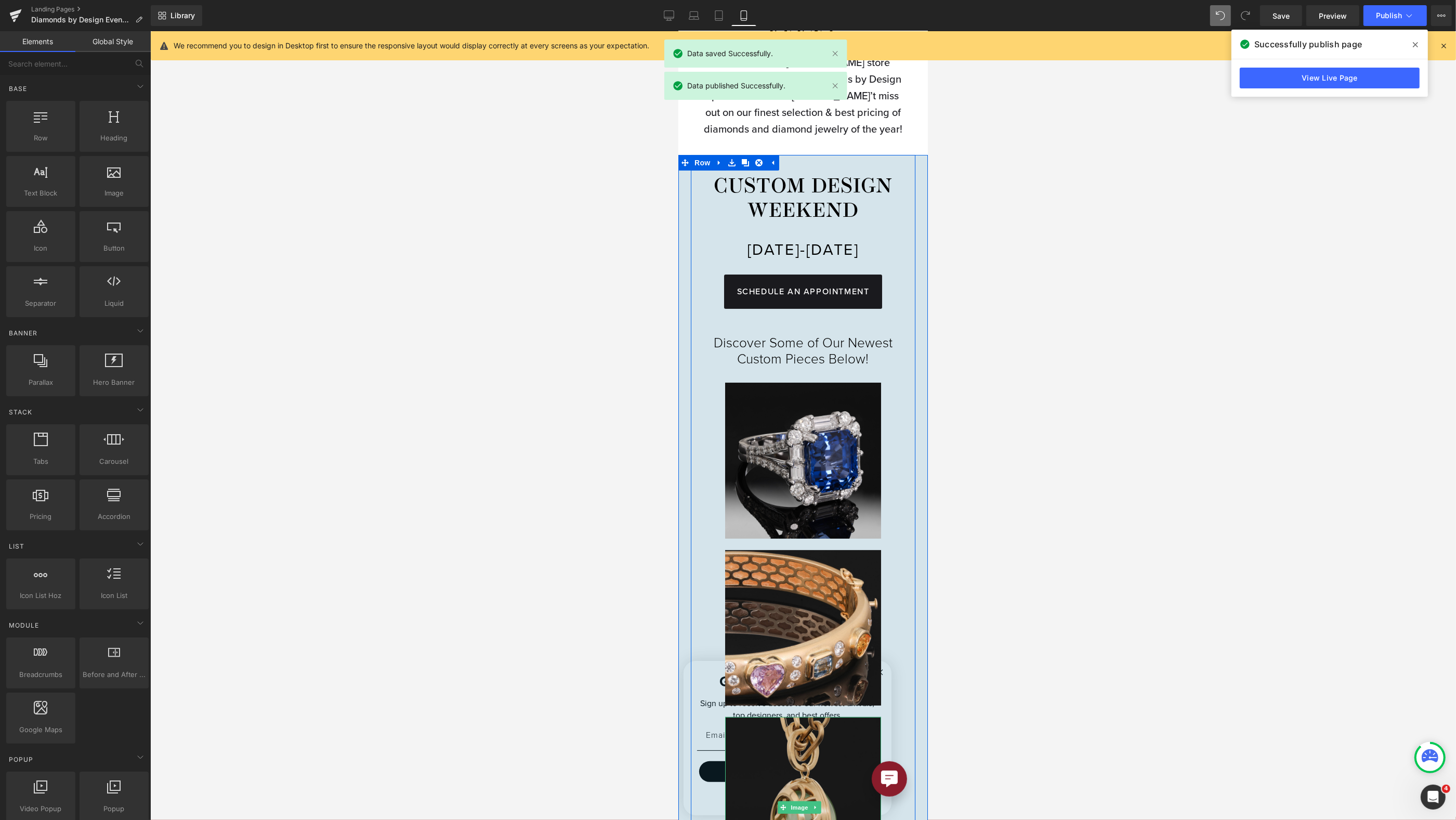
scroll to position [594, 0]
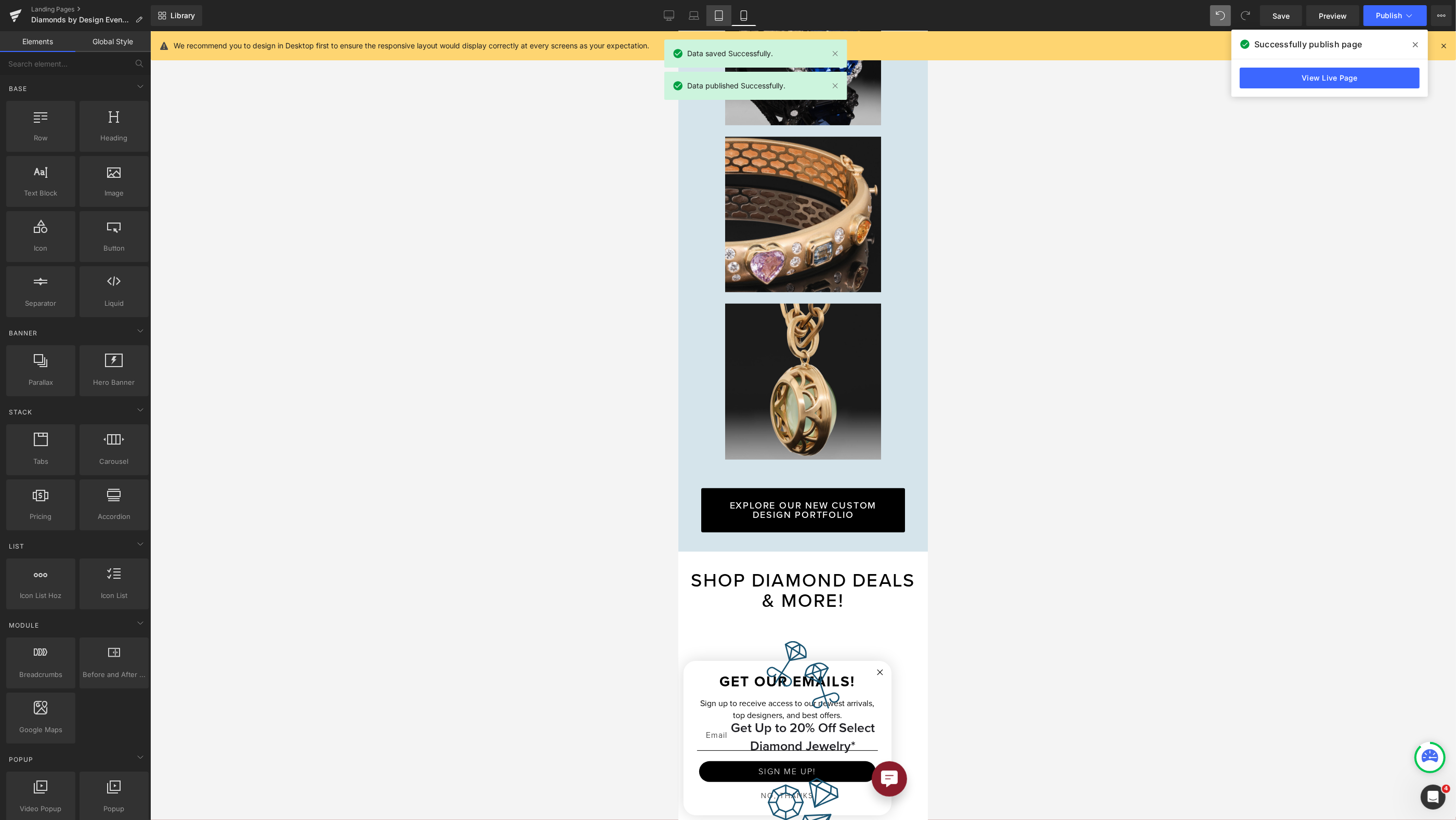
click at [720, 19] on icon at bounding box center [719, 19] width 7 height 0
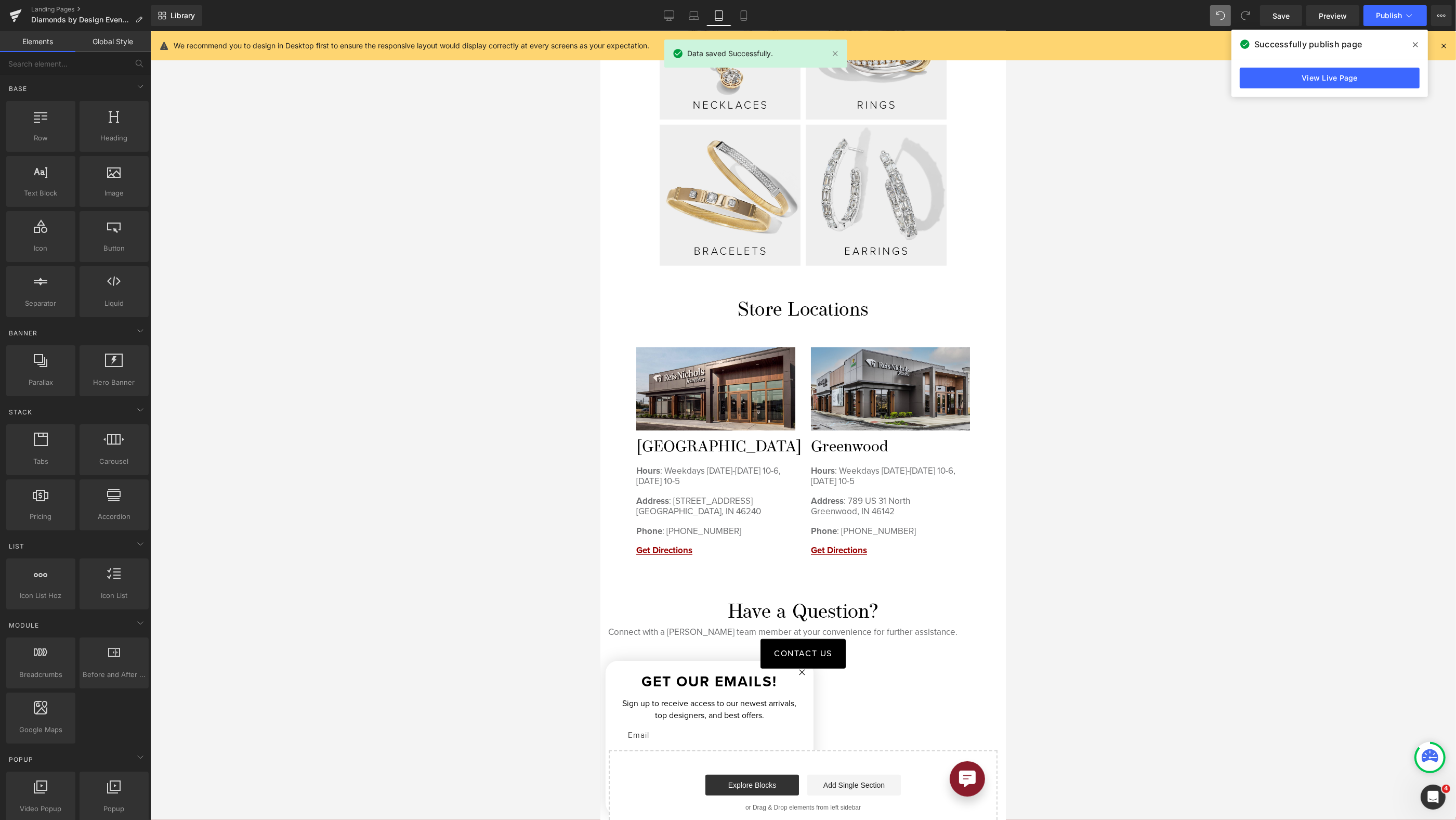
scroll to position [1272, 0]
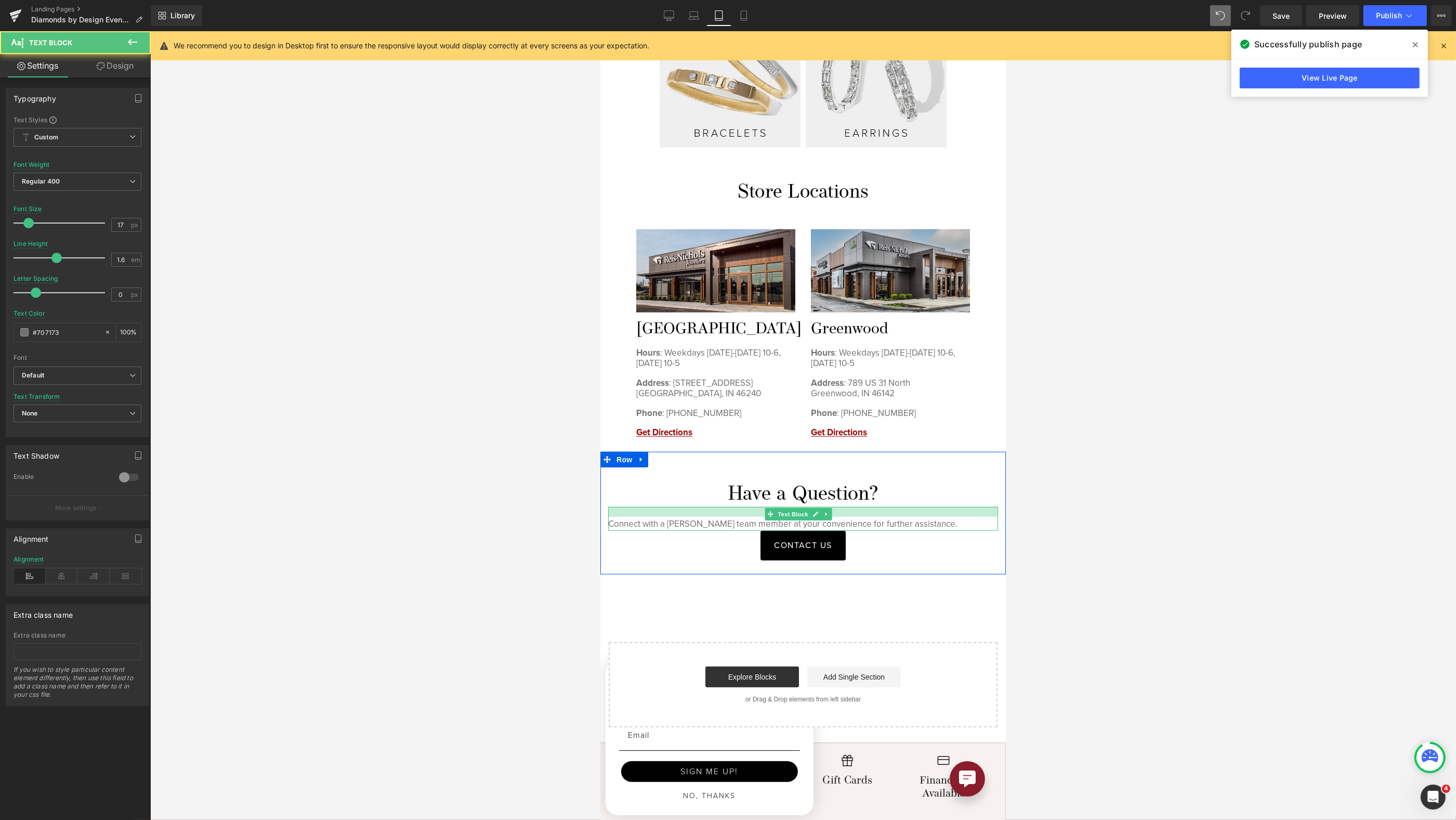
drag, startPoint x: 898, startPoint y: 493, endPoint x: 900, endPoint y: 503, distance: 10.2
click at [900, 507] on div "Connect with a Reis-Nichols team member at your convenience for further assista…" at bounding box center [803, 519] width 390 height 24
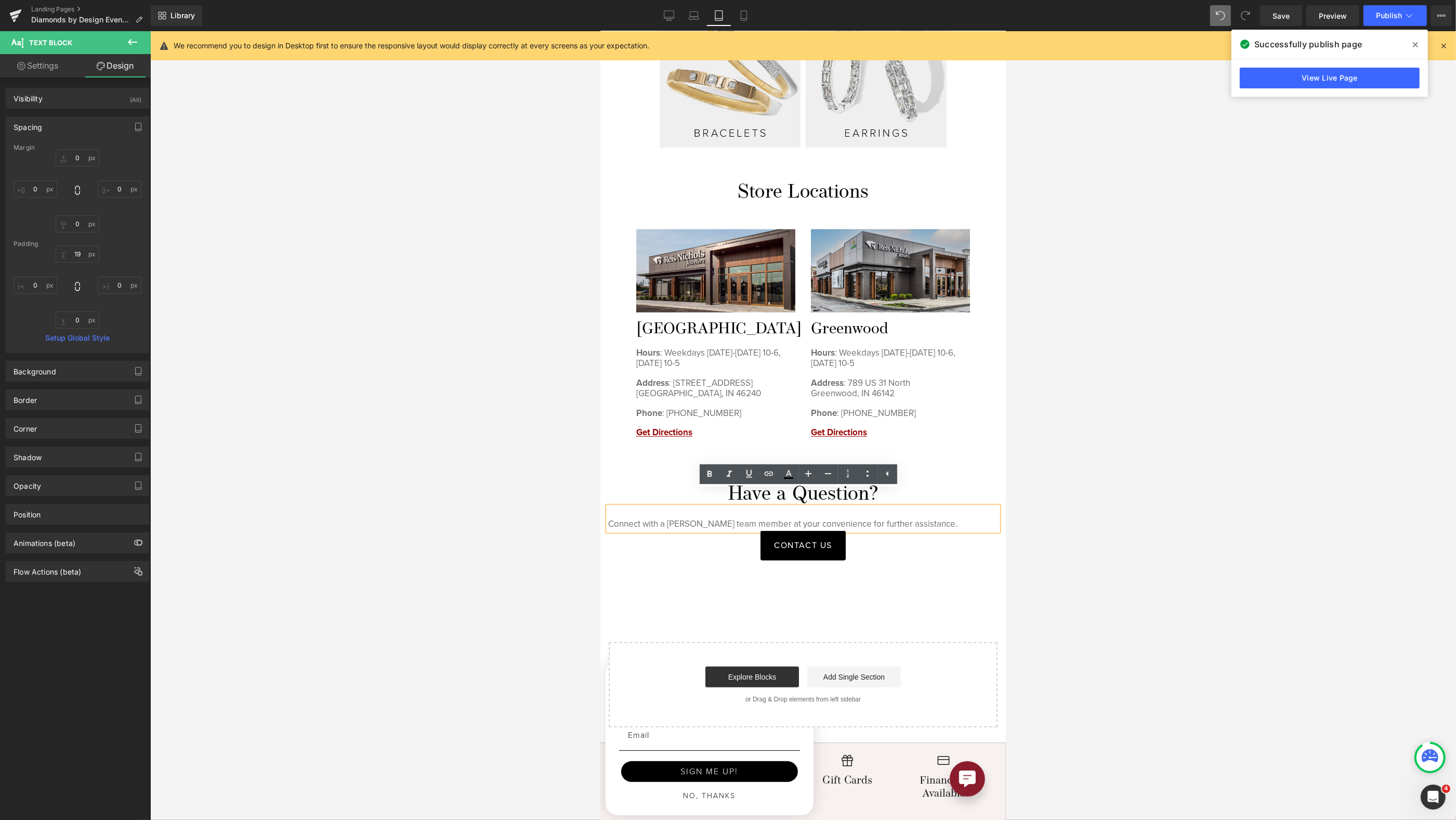
click at [914, 531] on p "CONTACT US" at bounding box center [803, 546] width 390 height 29
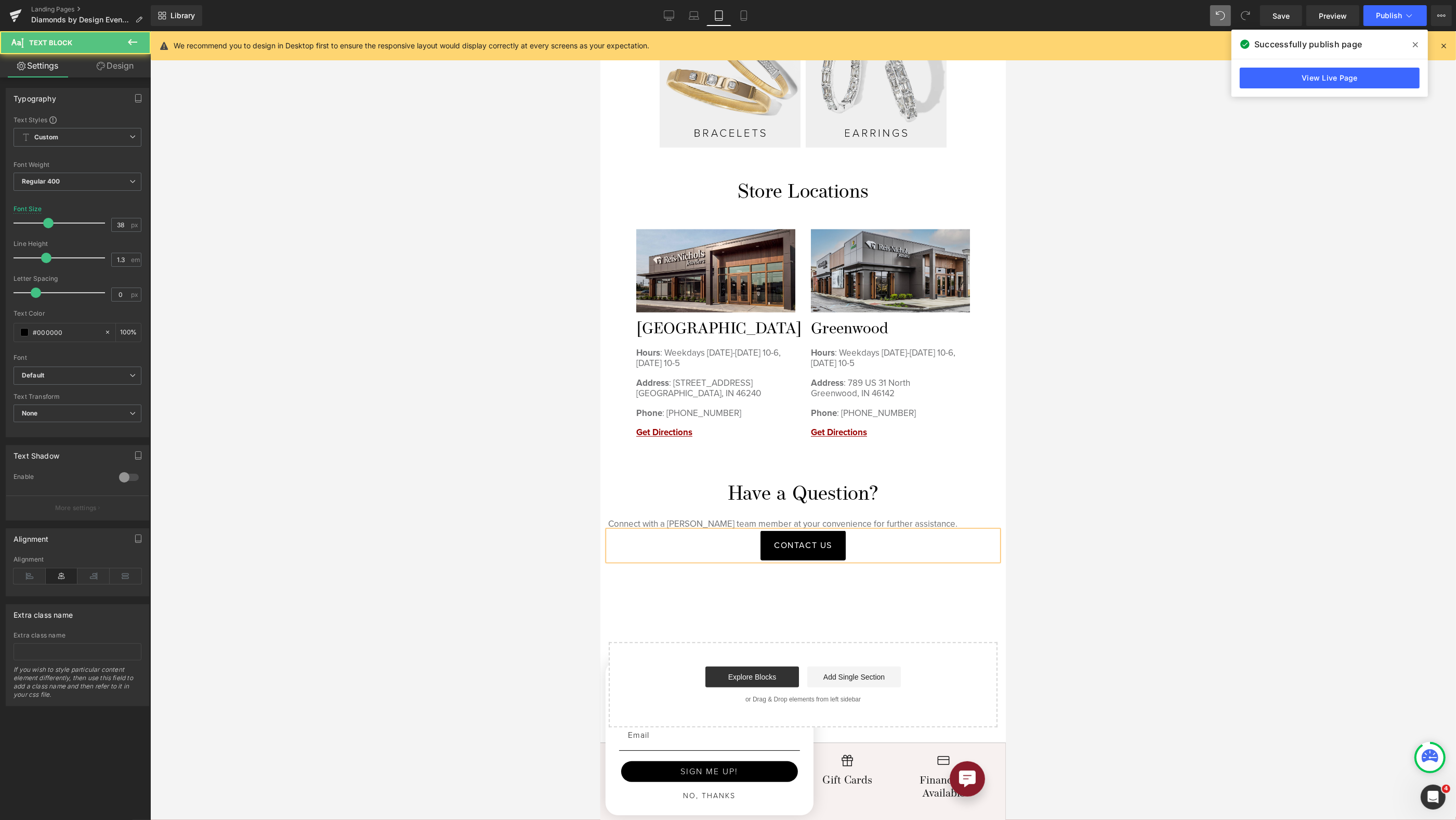
click at [1084, 493] on div at bounding box center [803, 426] width 1306 height 789
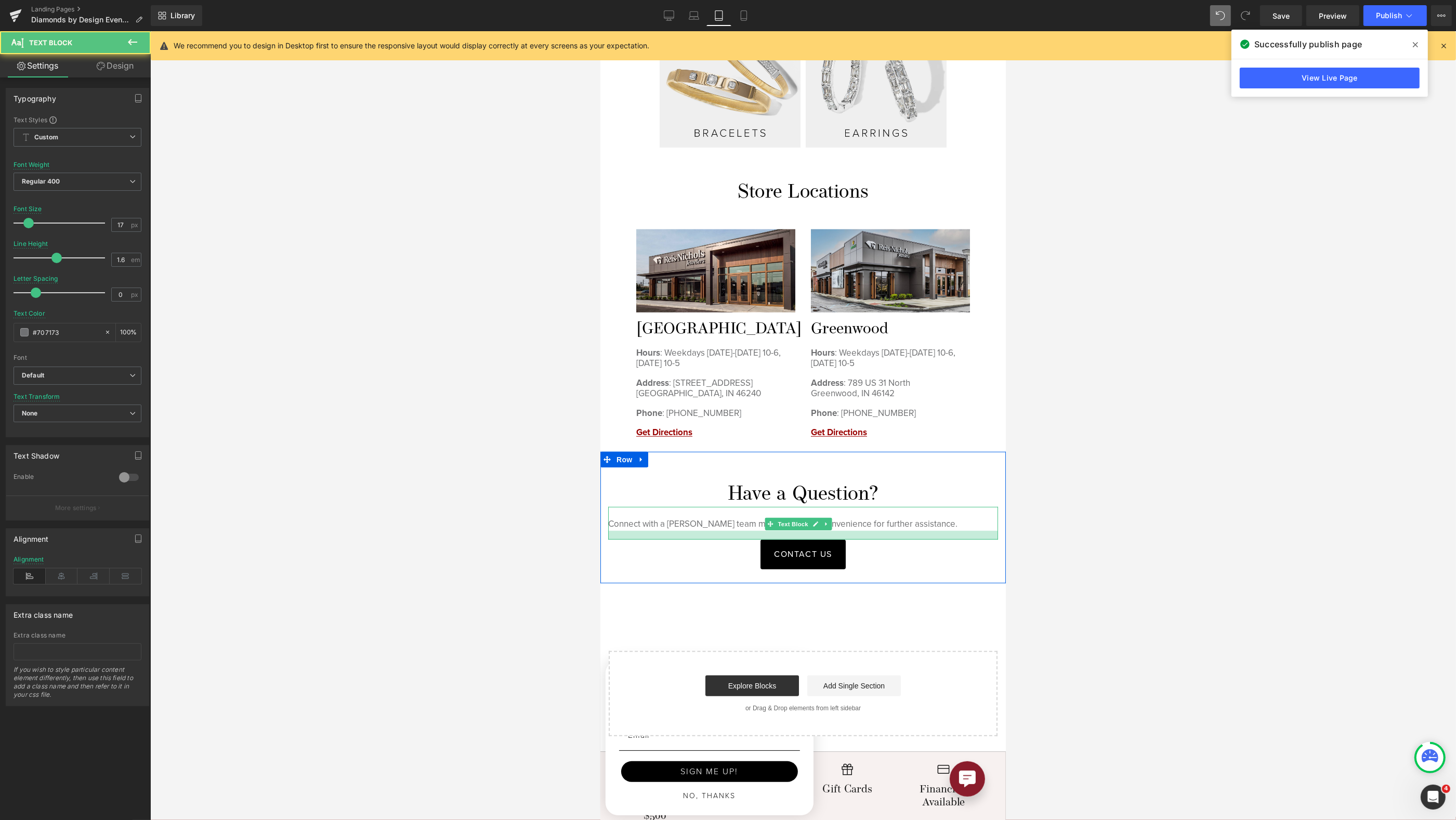
drag, startPoint x: 945, startPoint y: 513, endPoint x: 945, endPoint y: 524, distance: 11.0
click at [945, 531] on div at bounding box center [803, 535] width 390 height 9
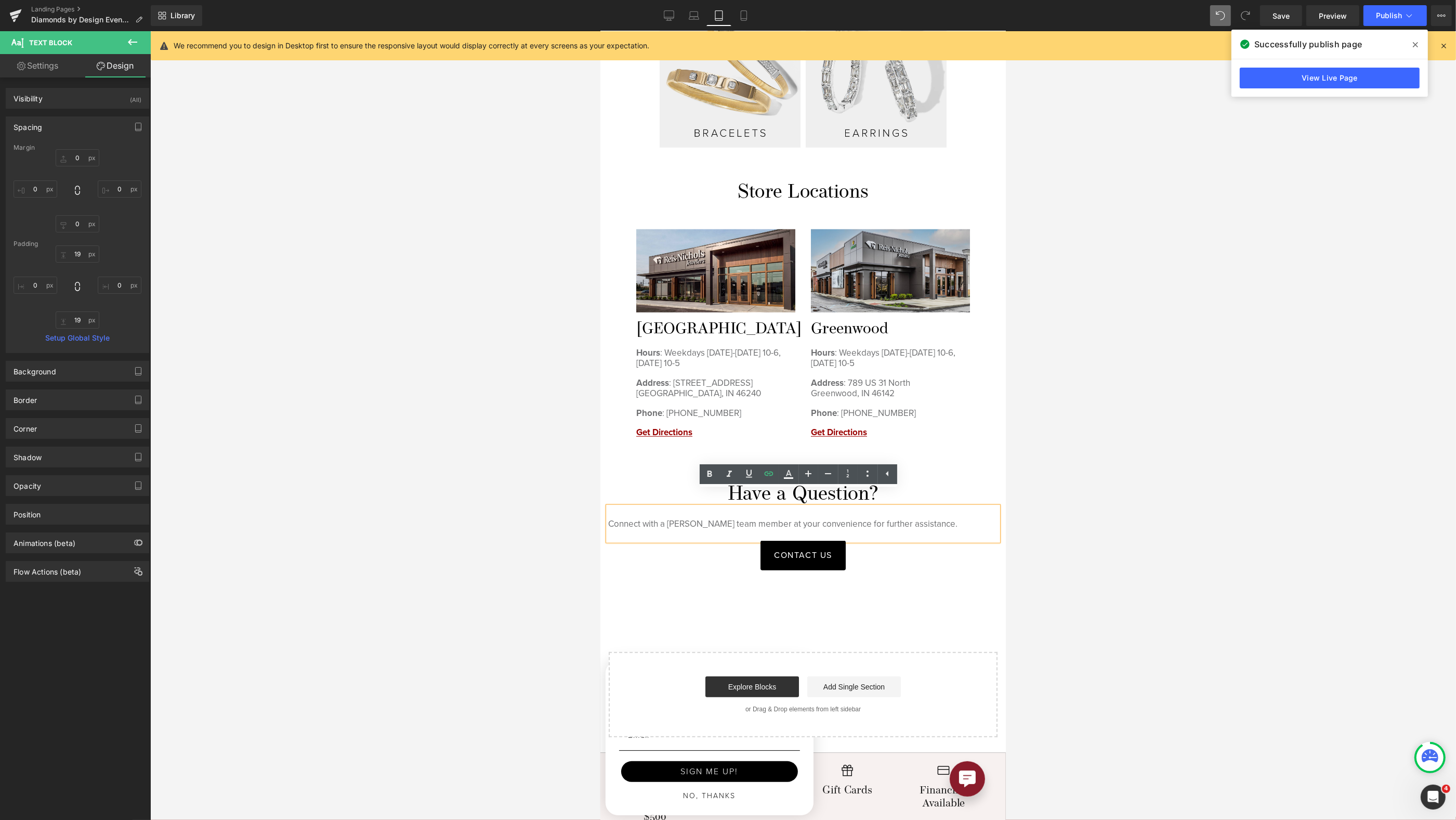
click at [1171, 484] on div at bounding box center [803, 426] width 1306 height 789
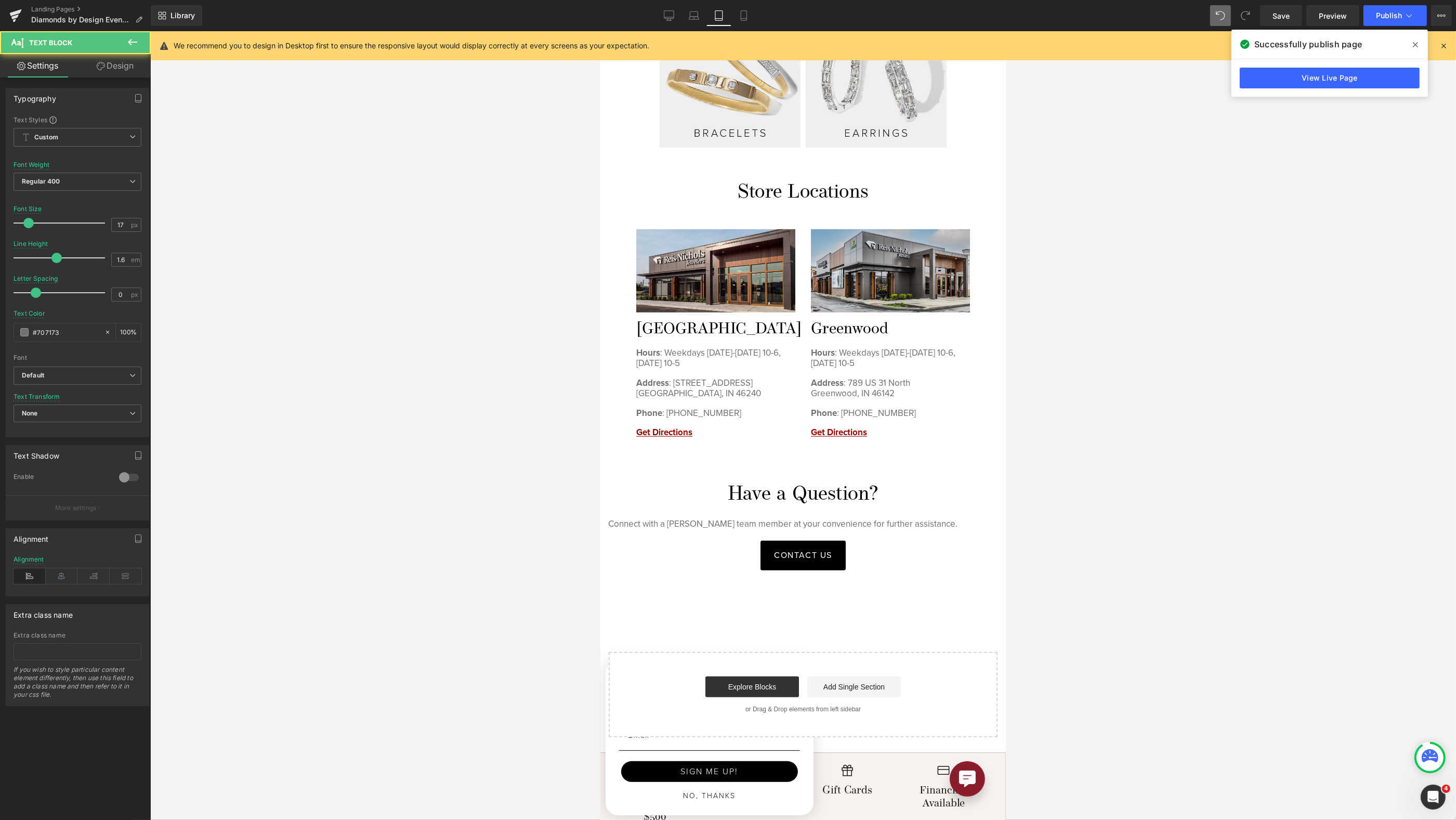
drag, startPoint x: 597, startPoint y: 497, endPoint x: 577, endPoint y: 493, distance: 20.4
click at [600, 493] on html "Skip to content Facebook Instagram Youtube Pinterest Free Standard 2-Day Shippi…" at bounding box center [803, 163] width 405 height 2807
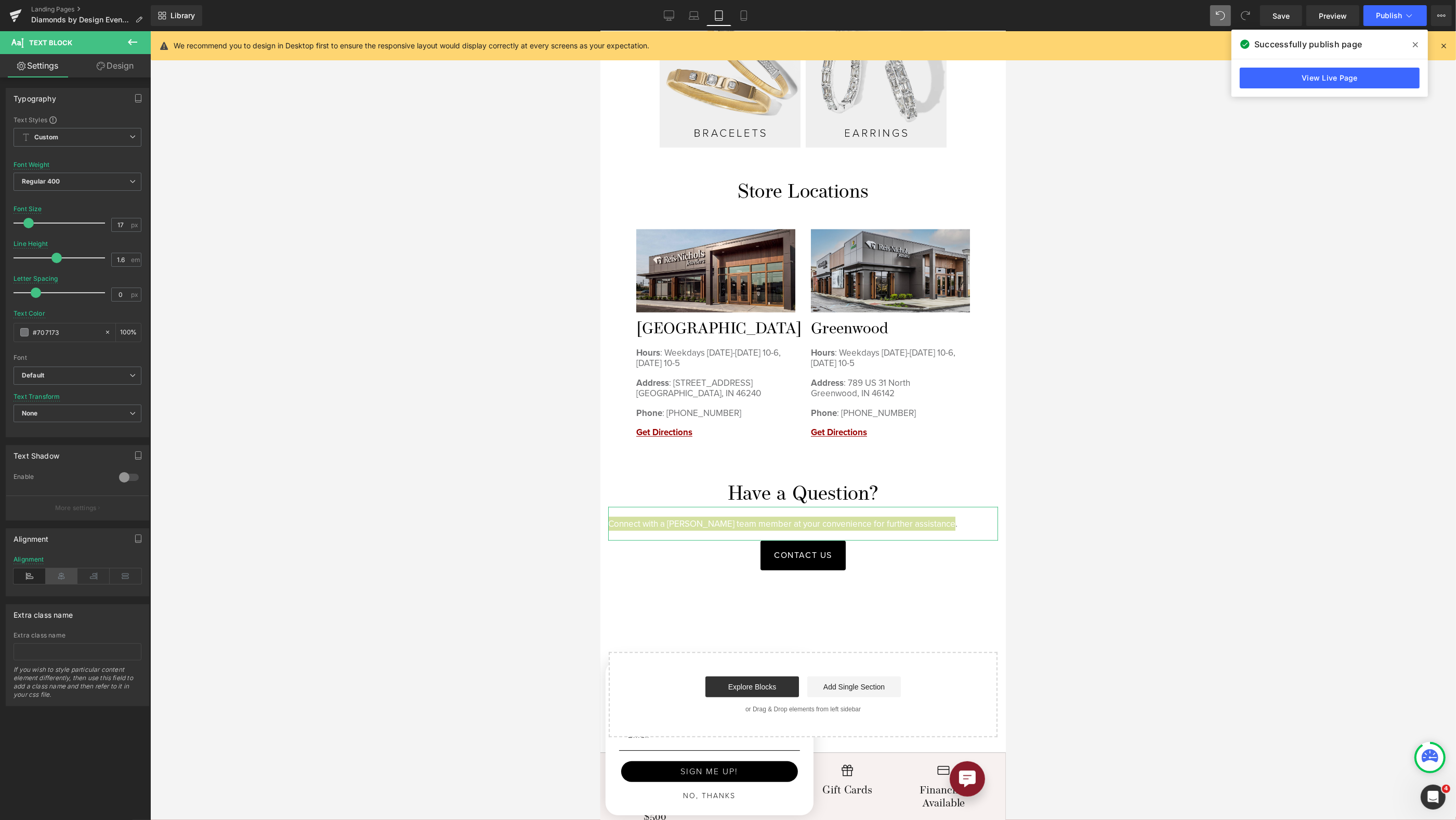
click at [55, 568] on icon at bounding box center [61, 576] width 32 height 15
click at [1084, 540] on div at bounding box center [803, 426] width 1306 height 789
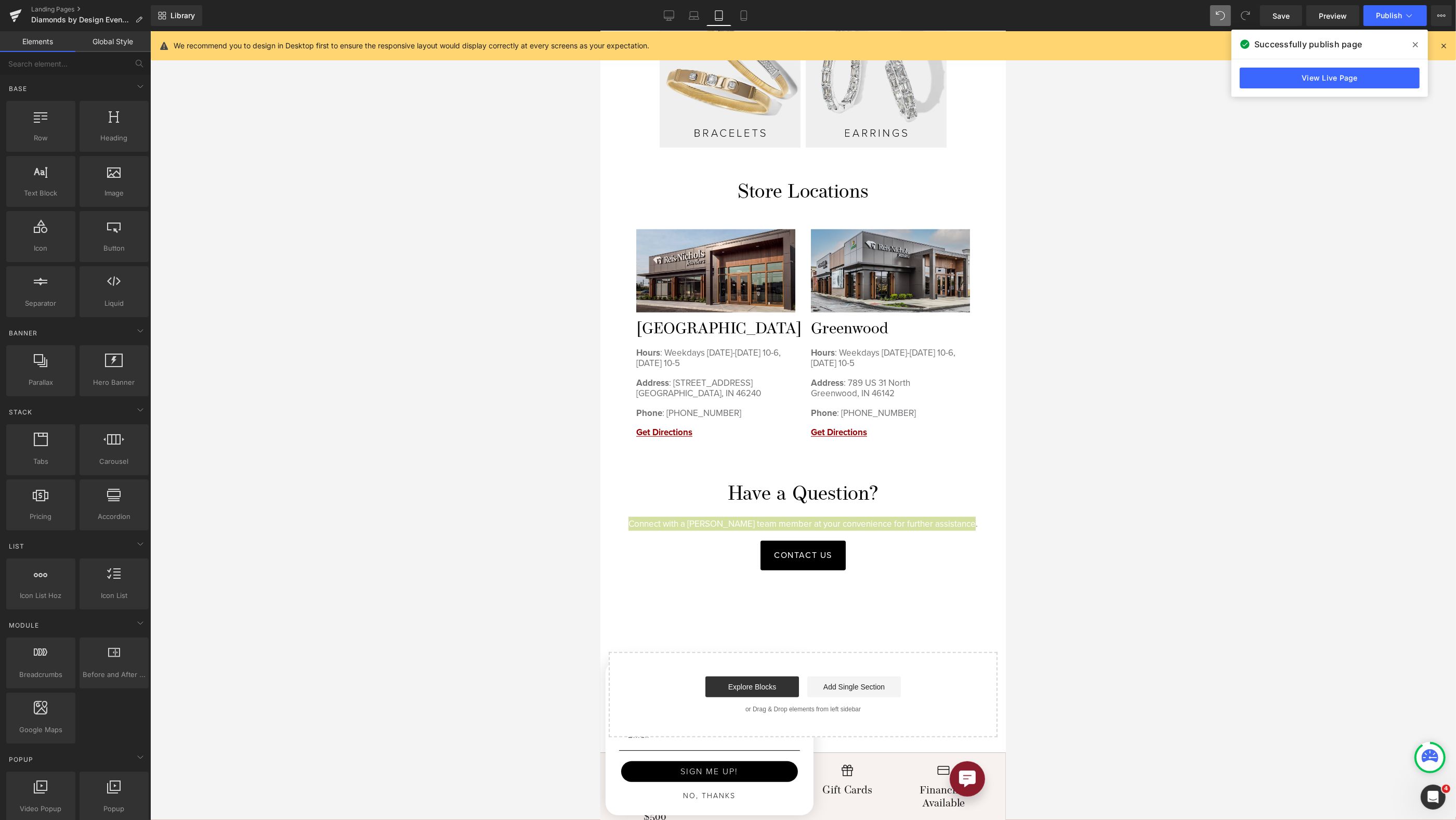
click at [1091, 536] on div at bounding box center [803, 426] width 1306 height 789
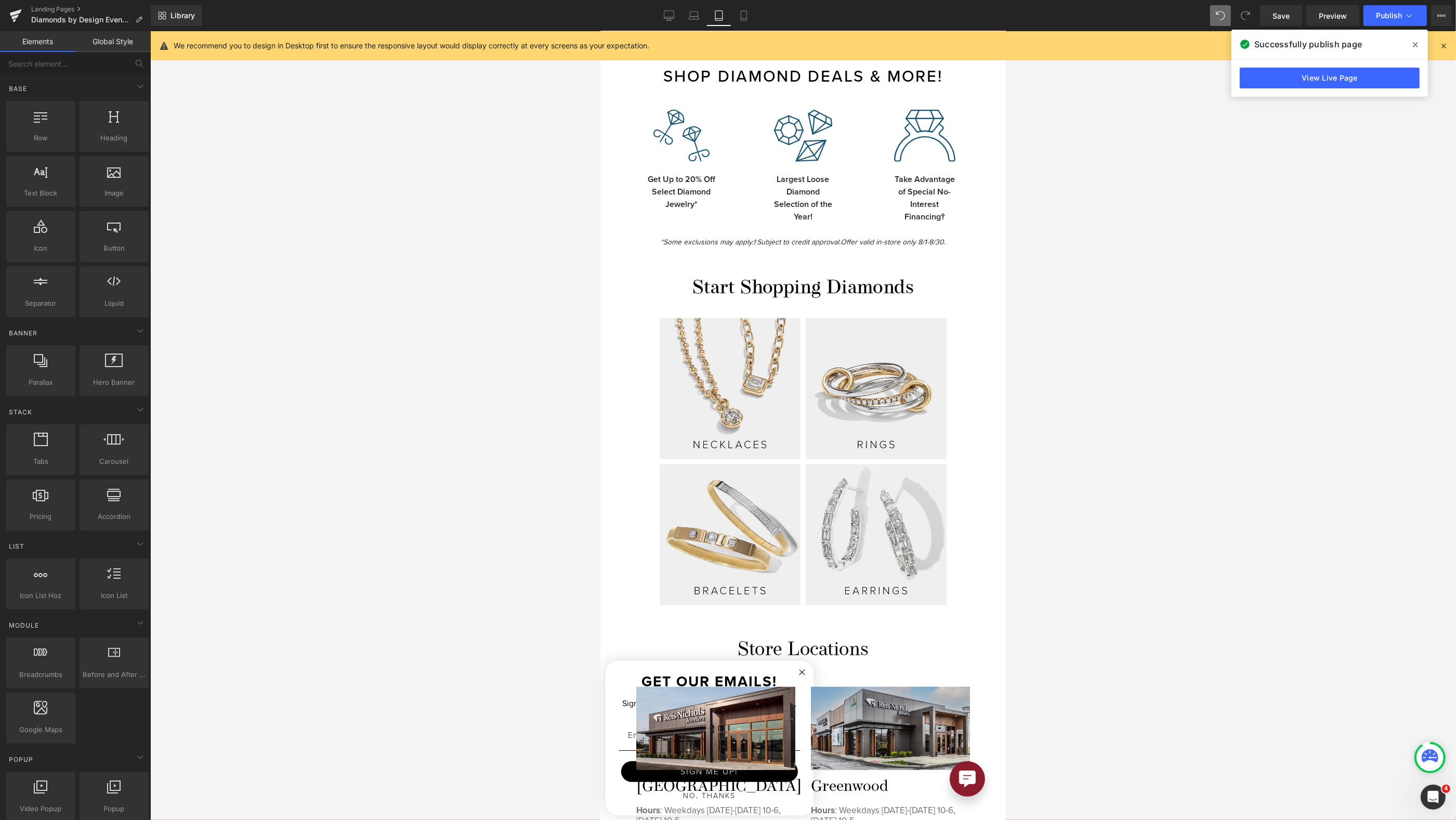
scroll to position [1153, 0]
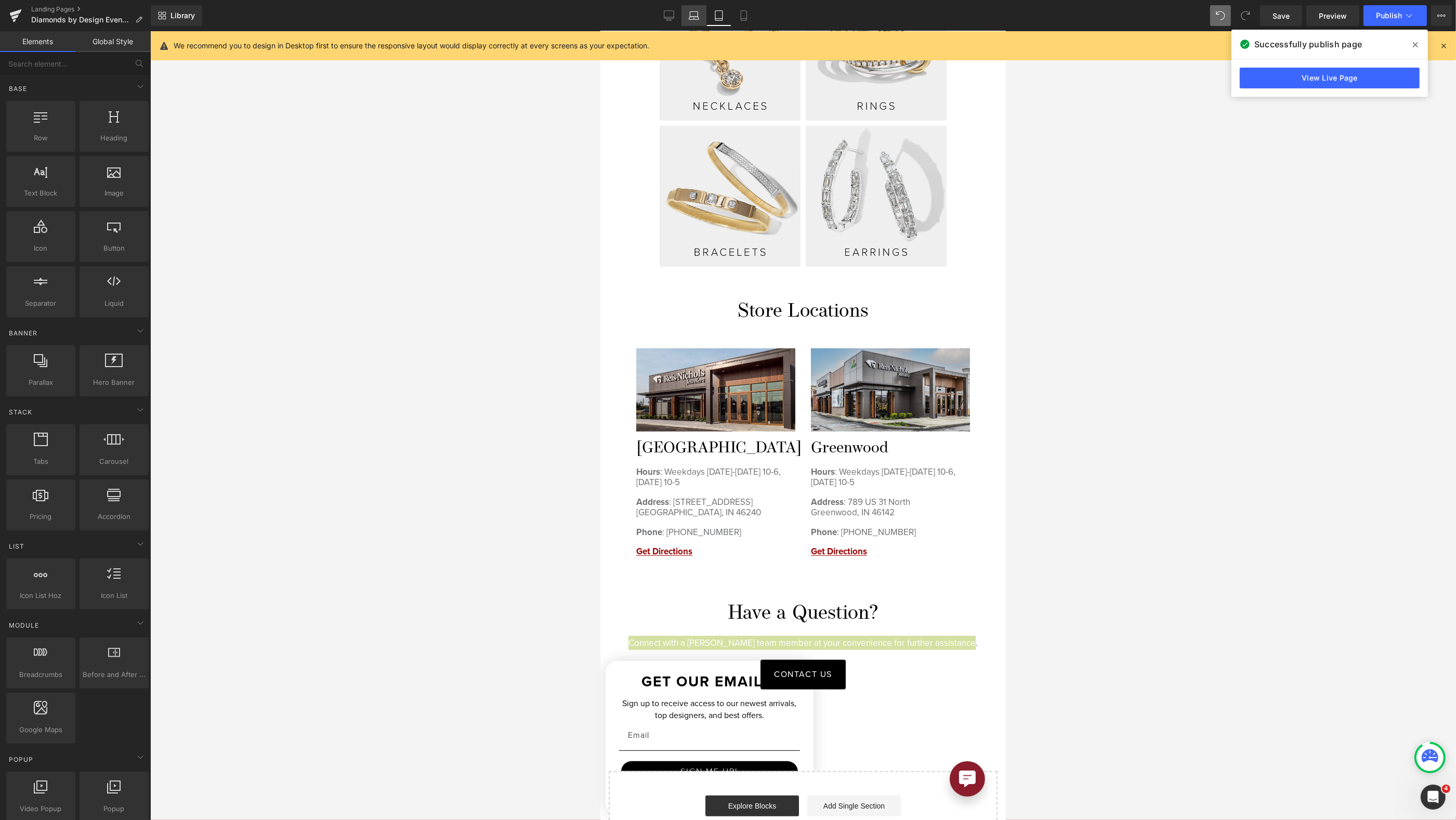
click at [692, 22] on link "Laptop" at bounding box center [694, 15] width 25 height 21
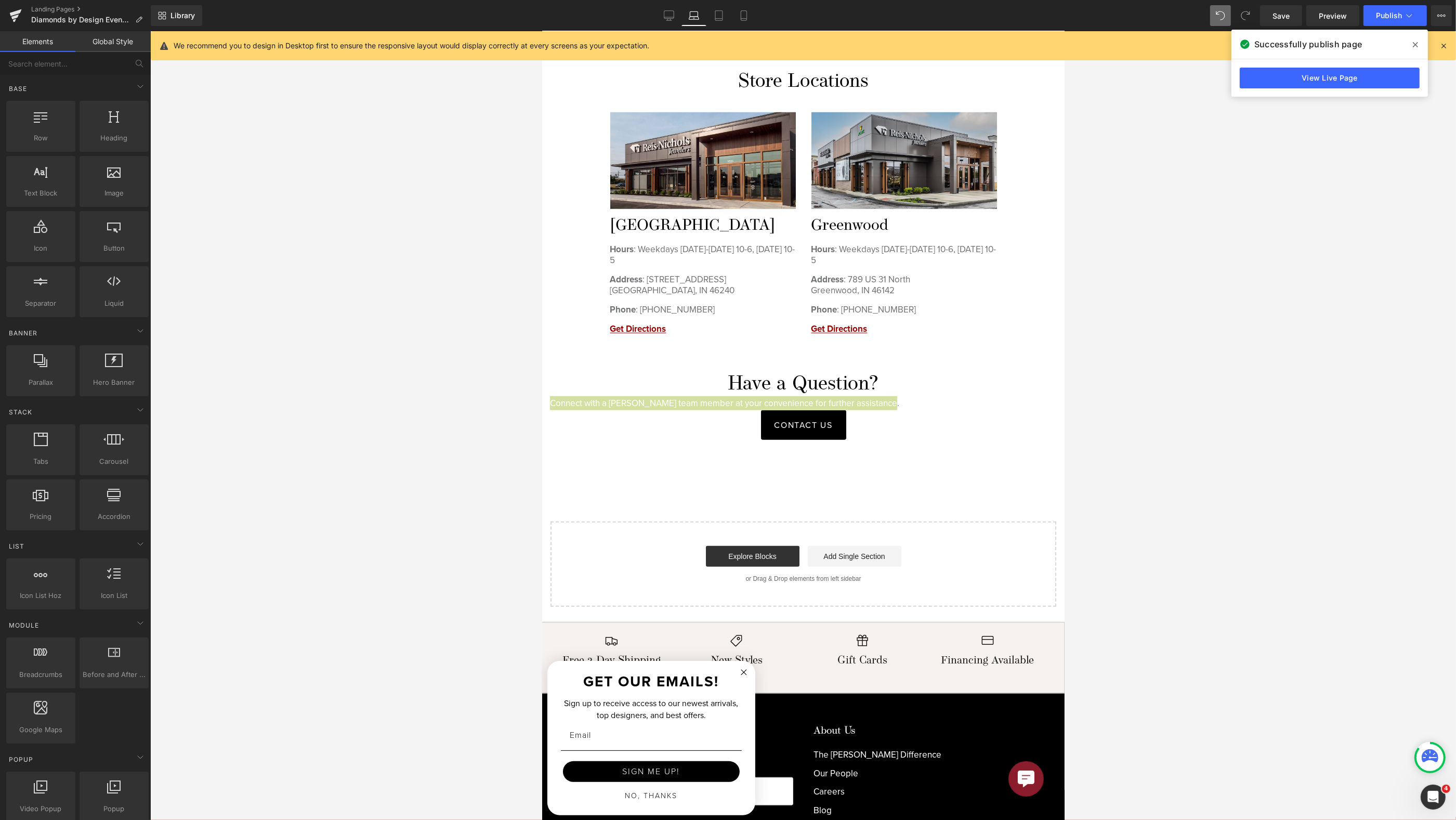
scroll to position [1356, 0]
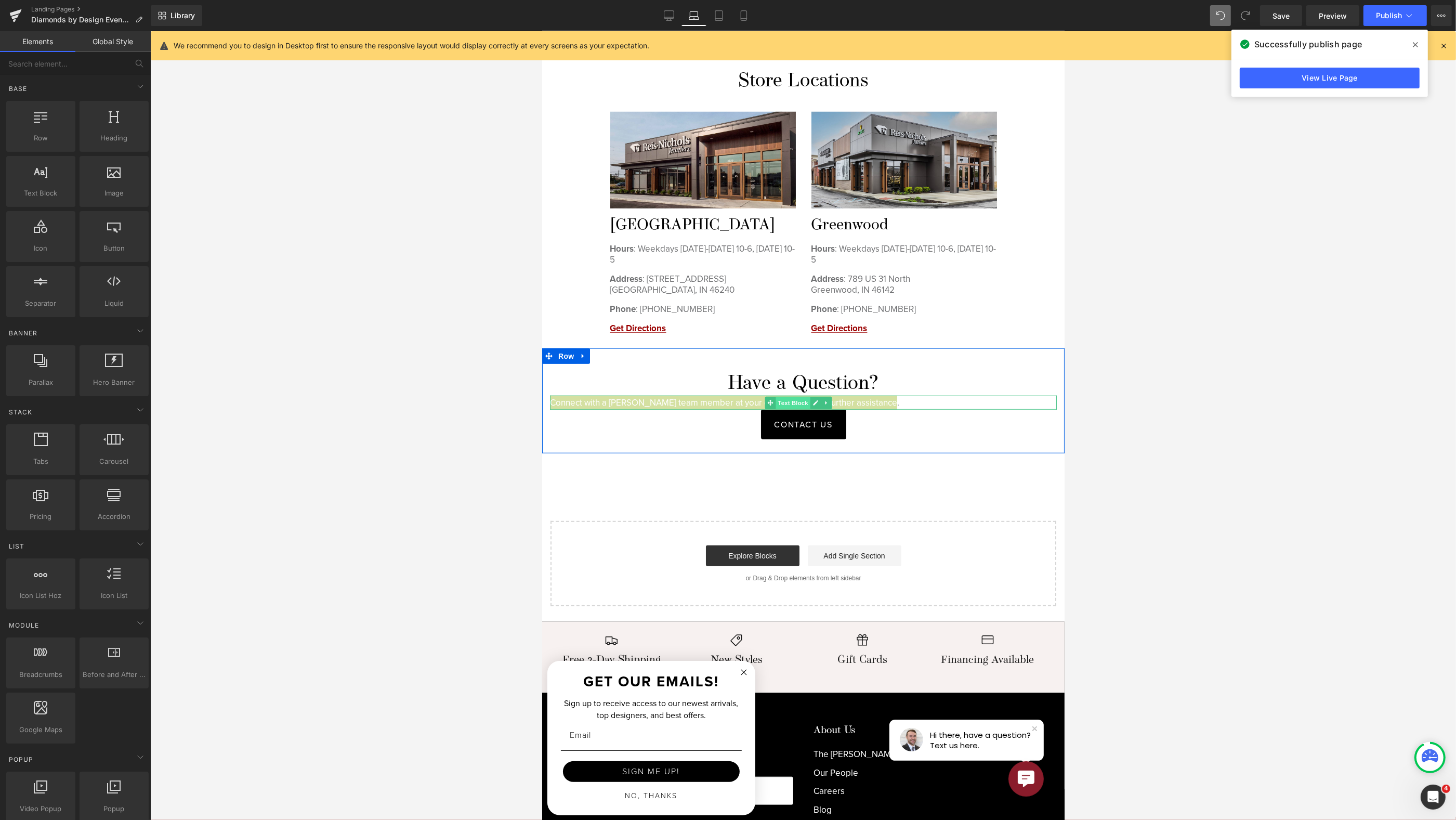
click at [803, 397] on span "Text Block" at bounding box center [792, 403] width 34 height 13
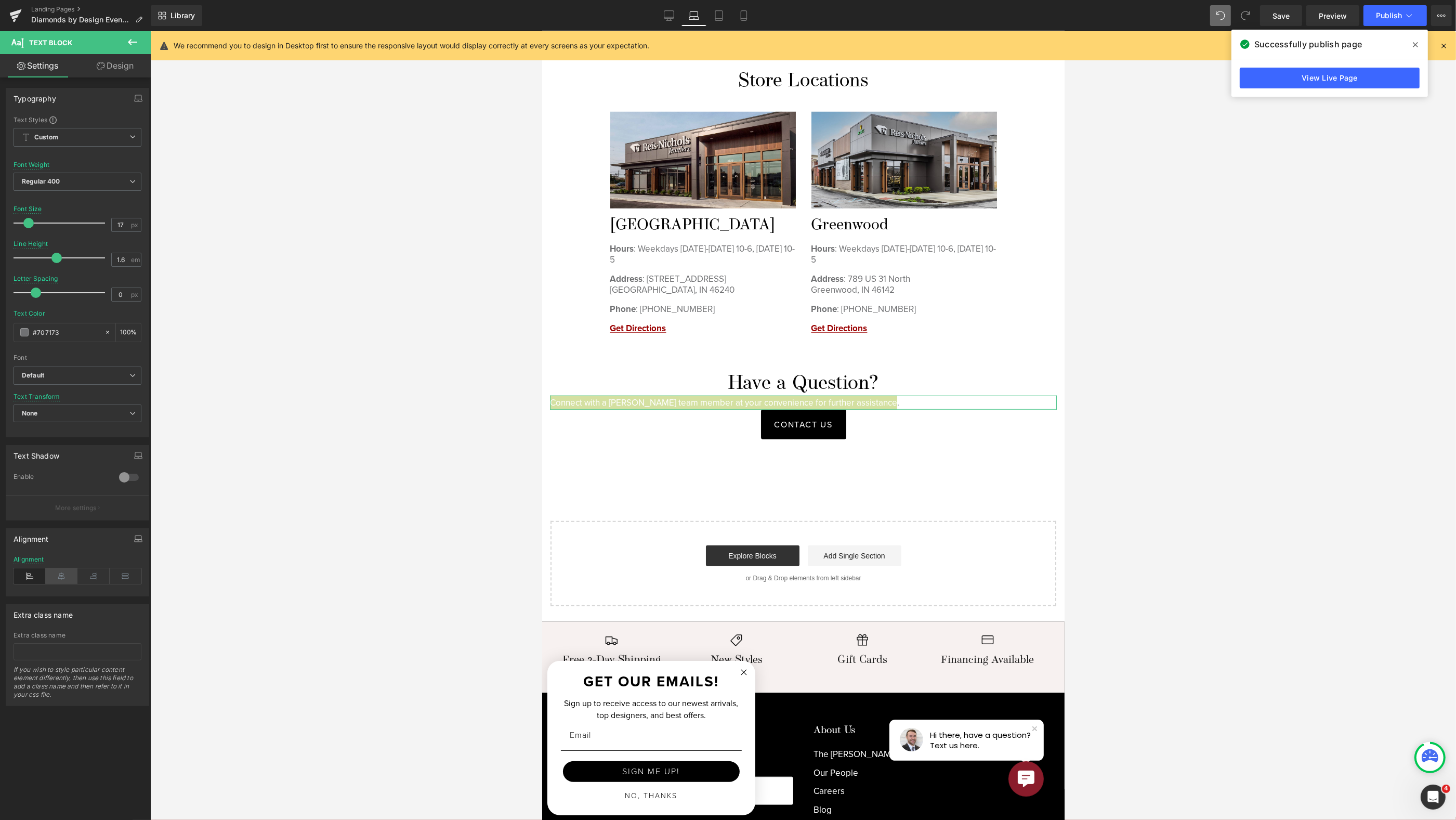
click at [59, 578] on icon at bounding box center [61, 576] width 32 height 15
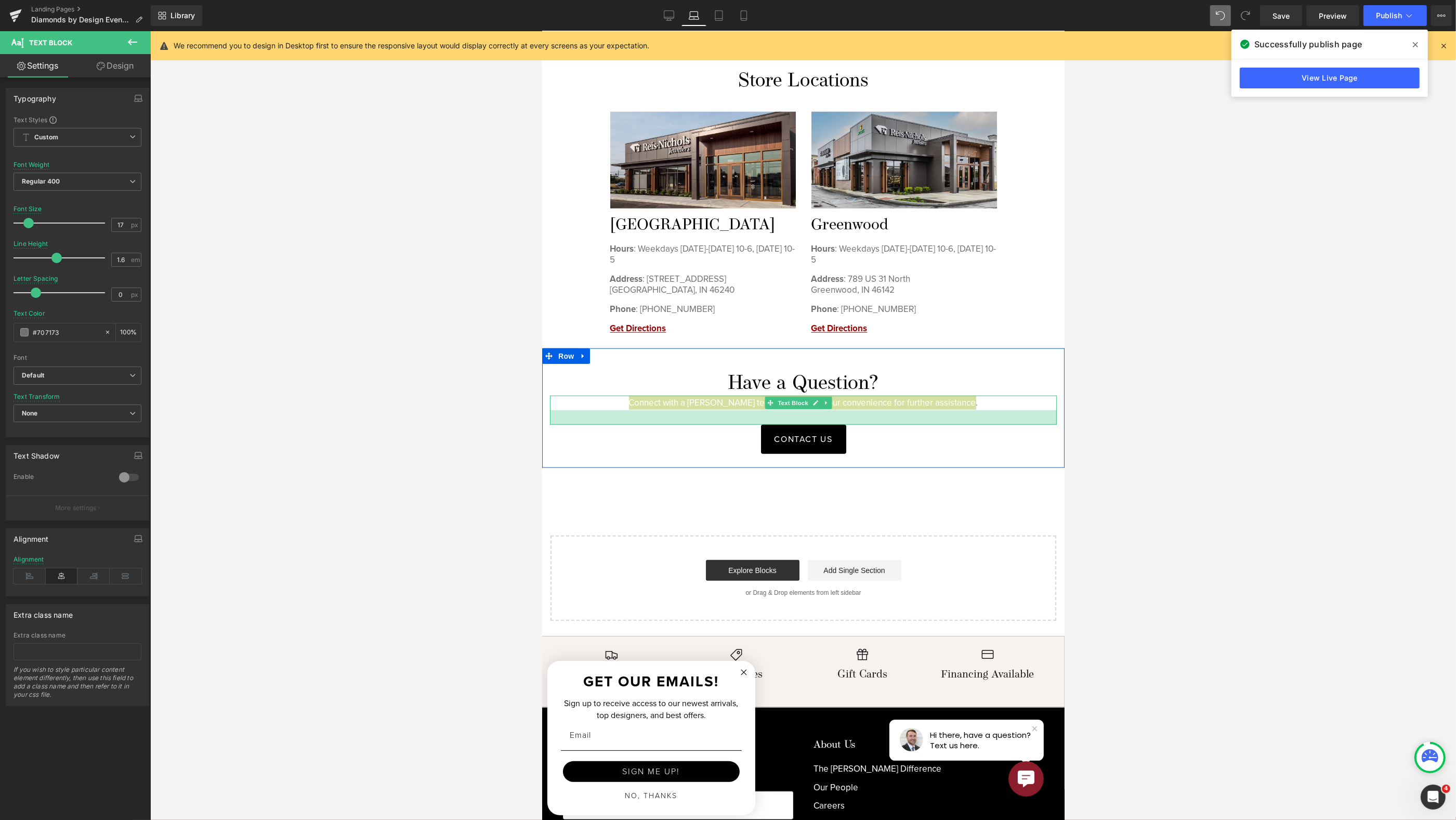
drag, startPoint x: 888, startPoint y: 399, endPoint x: 904, endPoint y: 393, distance: 17.1
click at [889, 416] on div at bounding box center [802, 417] width 507 height 15
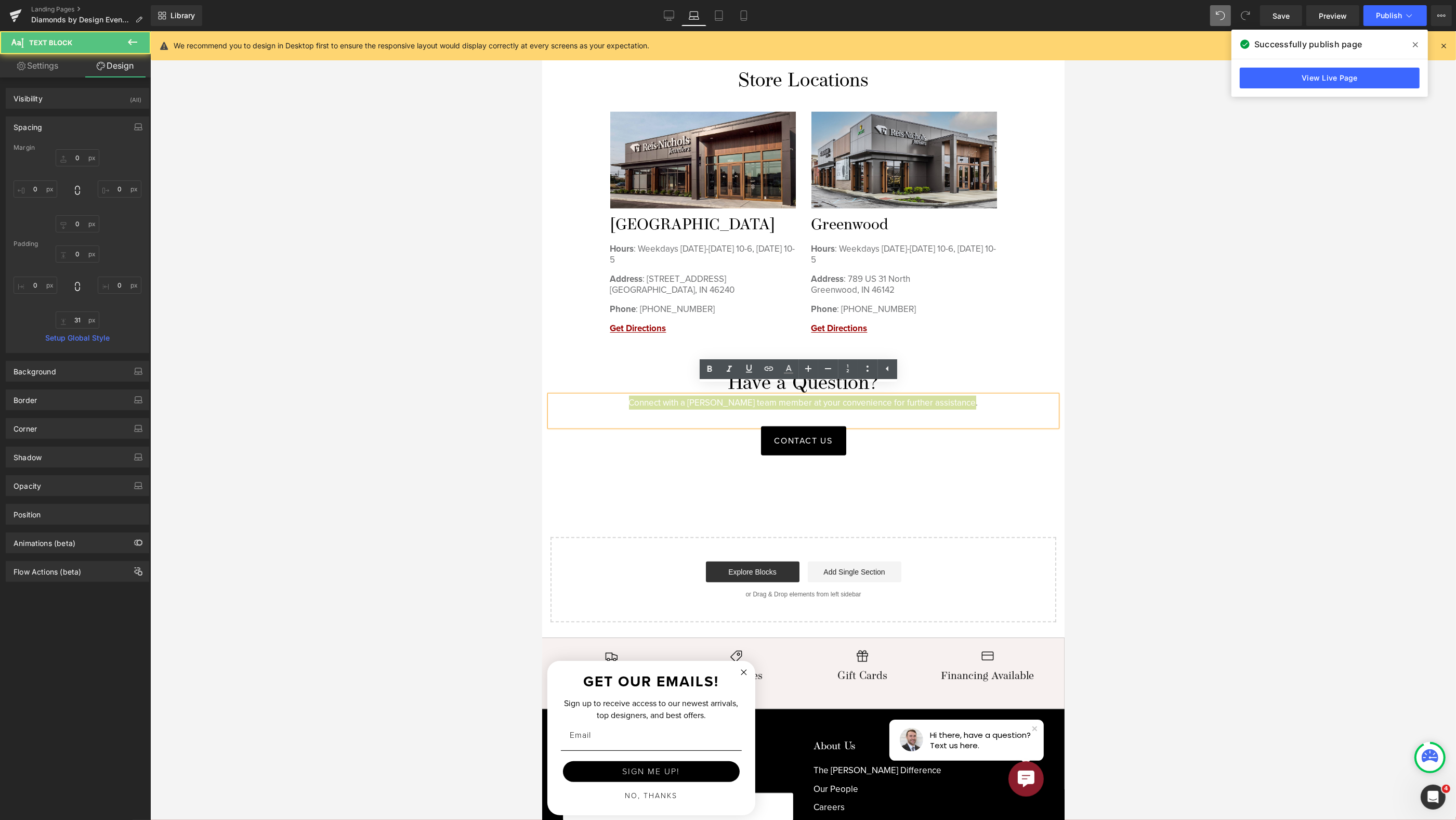
click at [1147, 340] on div at bounding box center [803, 426] width 1306 height 789
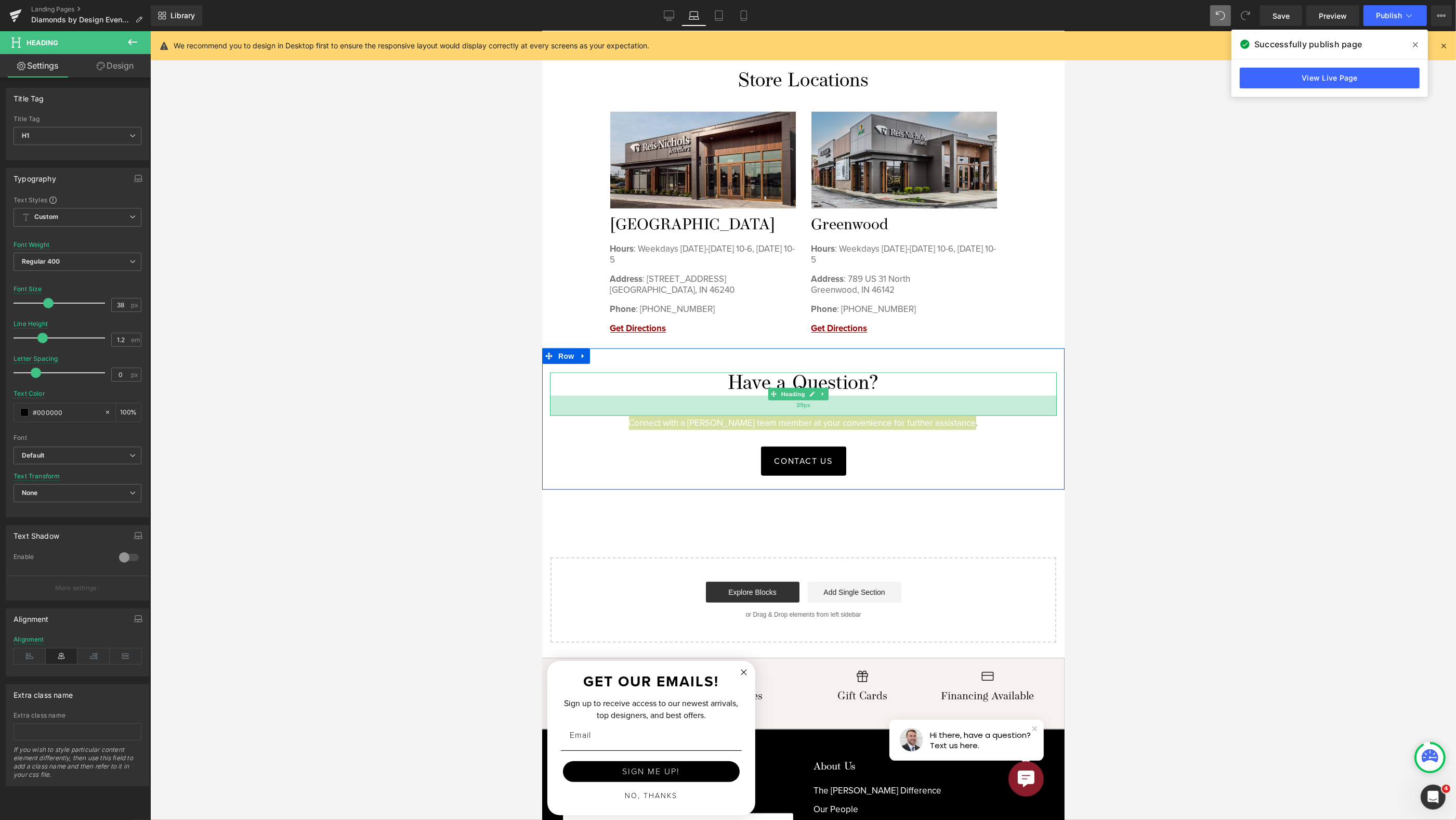
click at [928, 405] on div "39px" at bounding box center [802, 405] width 507 height 20
click at [1163, 361] on div at bounding box center [803, 426] width 1306 height 789
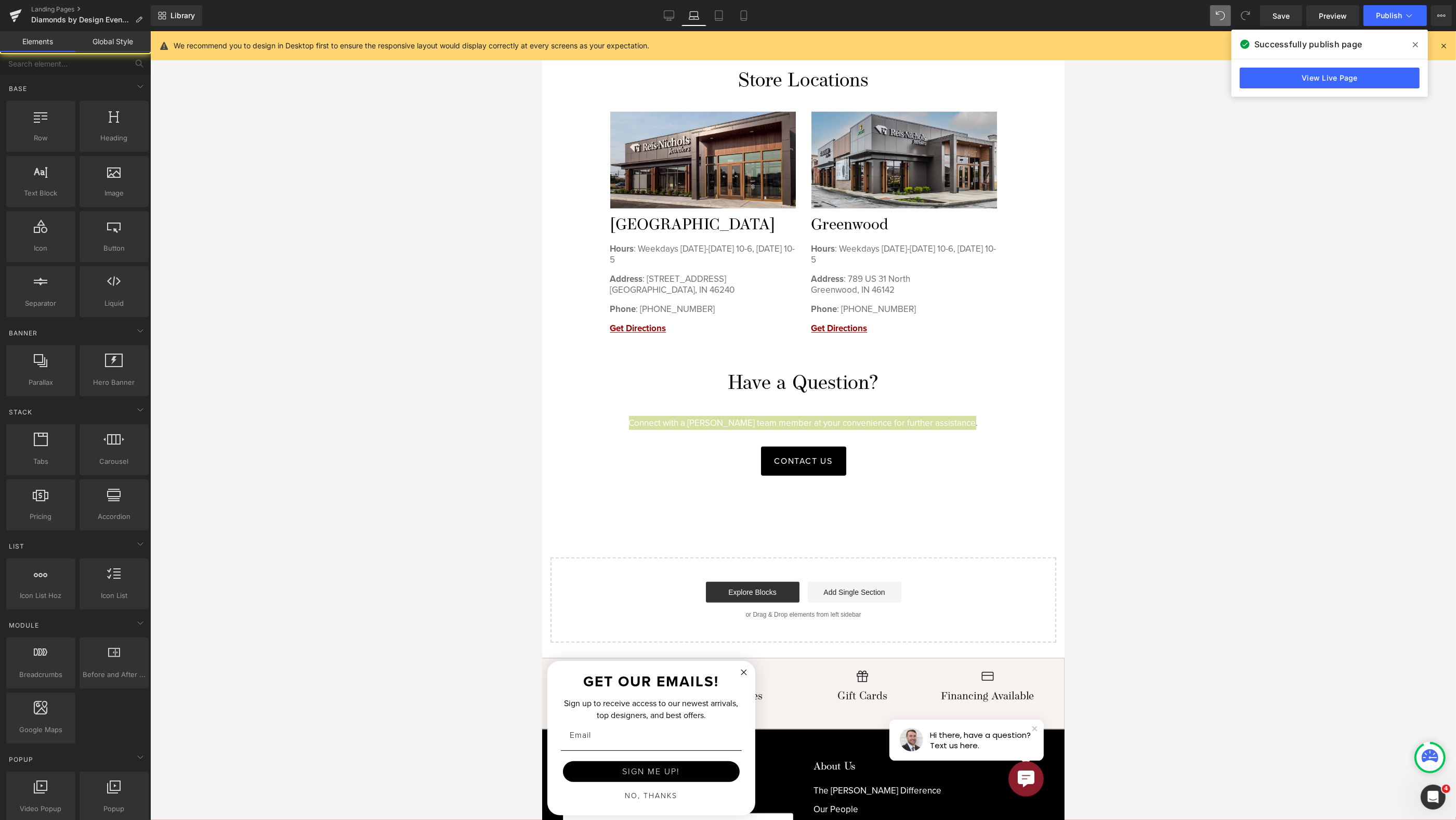
click at [1151, 364] on div at bounding box center [803, 426] width 1306 height 789
click at [913, 381] on h1 "Have a Question?" at bounding box center [802, 384] width 507 height 24
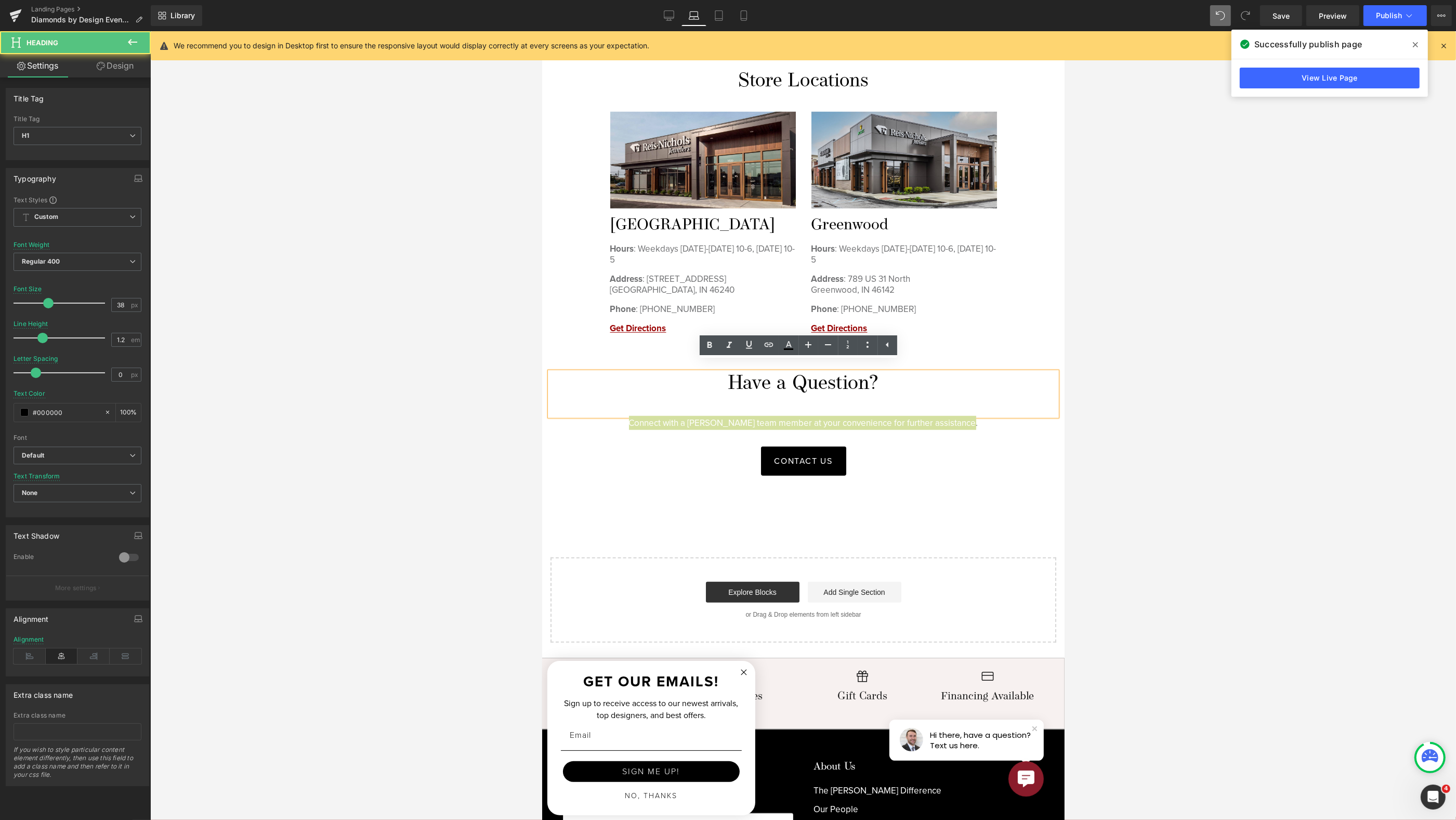
click at [1120, 382] on div at bounding box center [803, 426] width 1306 height 789
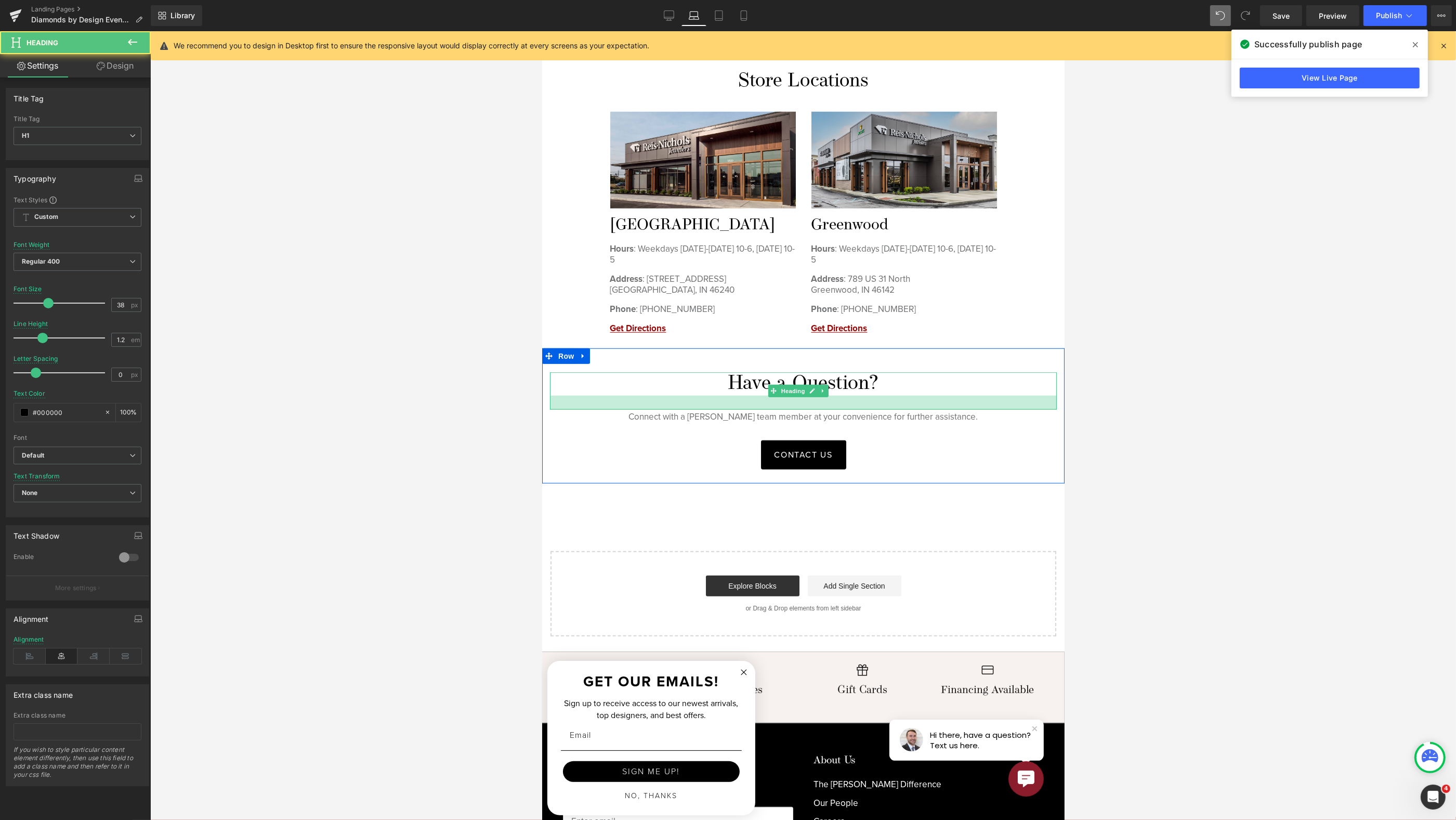
click at [923, 396] on div at bounding box center [802, 403] width 507 height 14
click at [1145, 398] on div at bounding box center [803, 426] width 1306 height 789
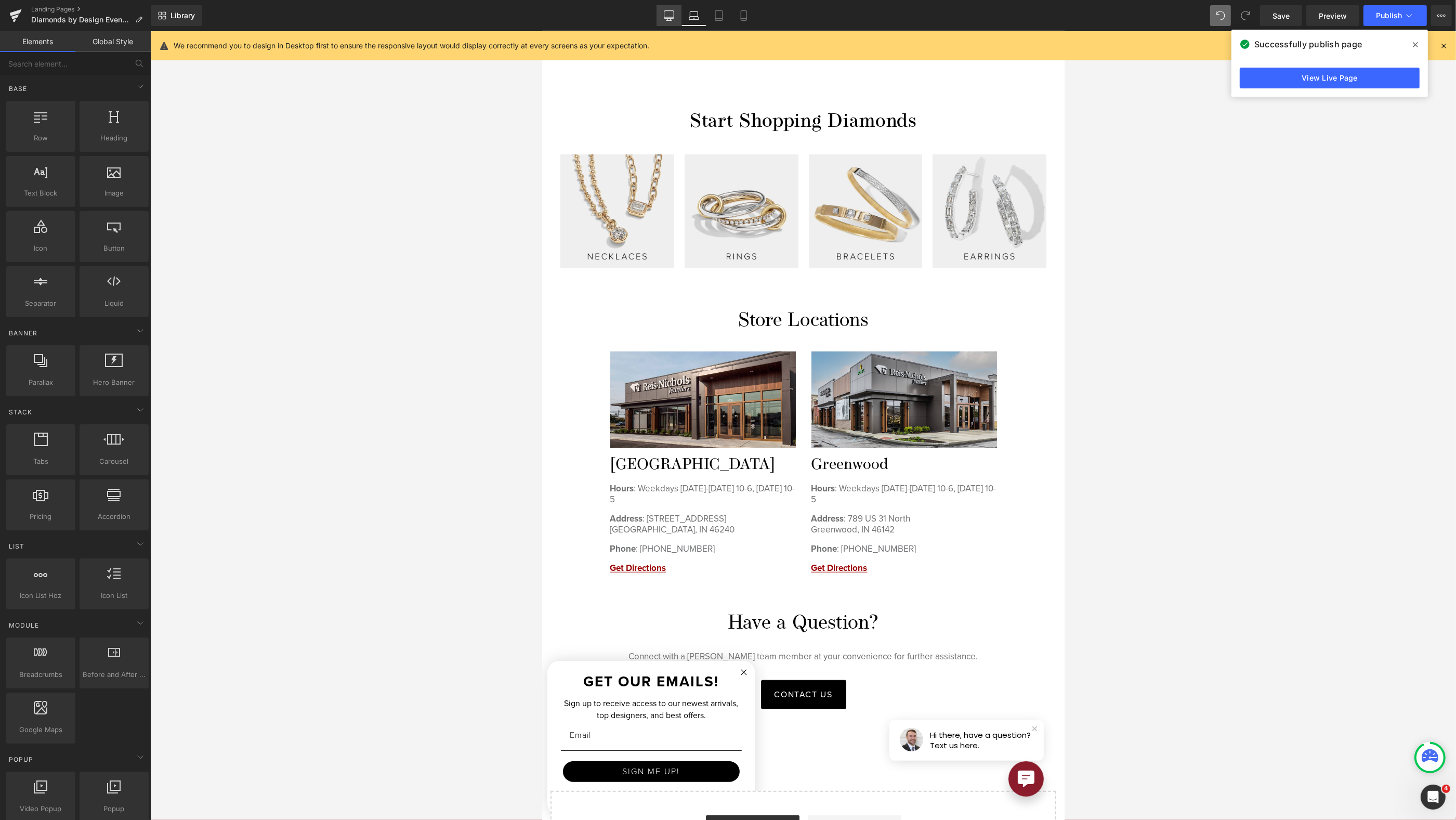
click at [671, 8] on link "Desktop" at bounding box center [669, 15] width 25 height 21
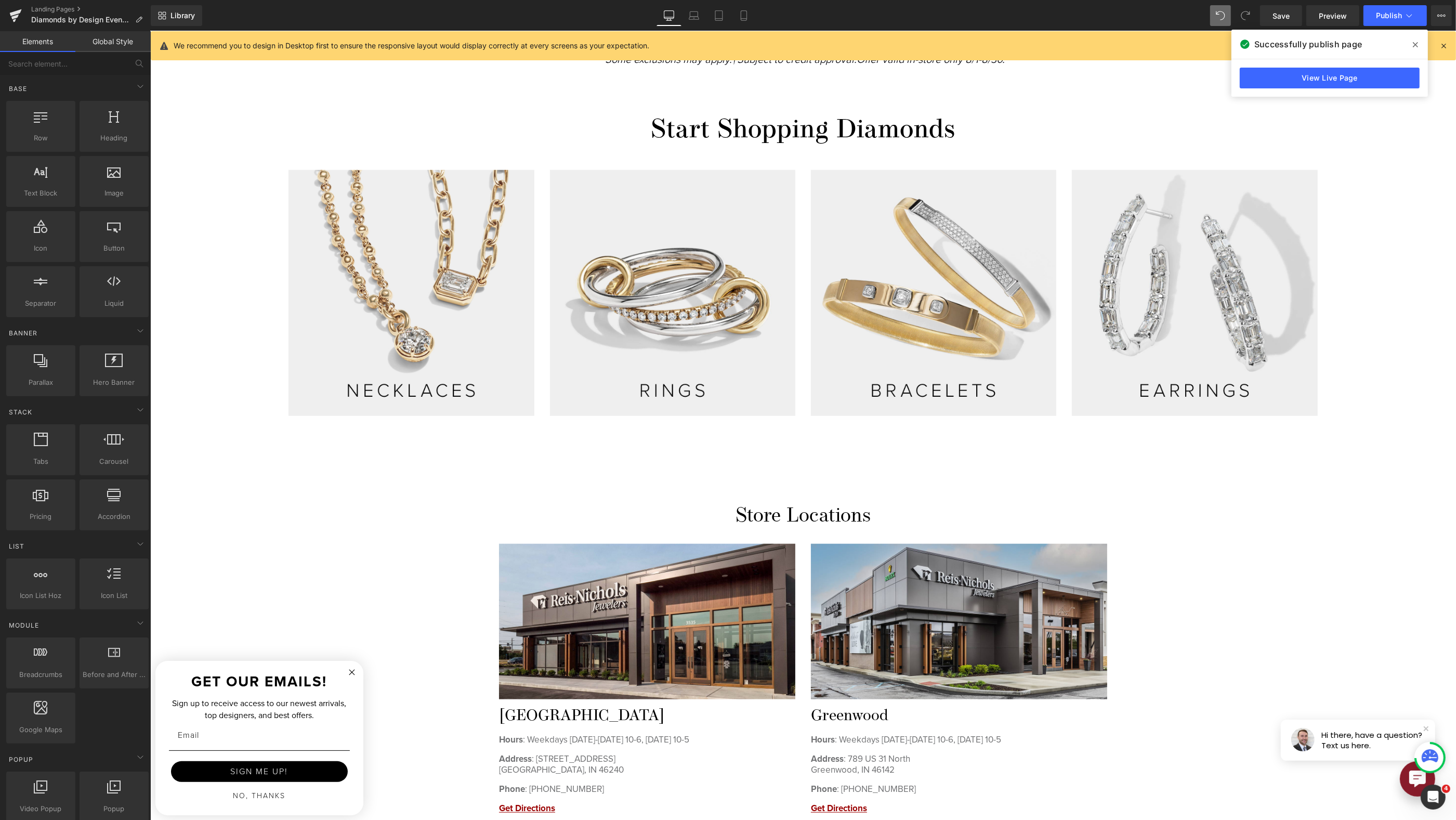
scroll to position [1781, 0]
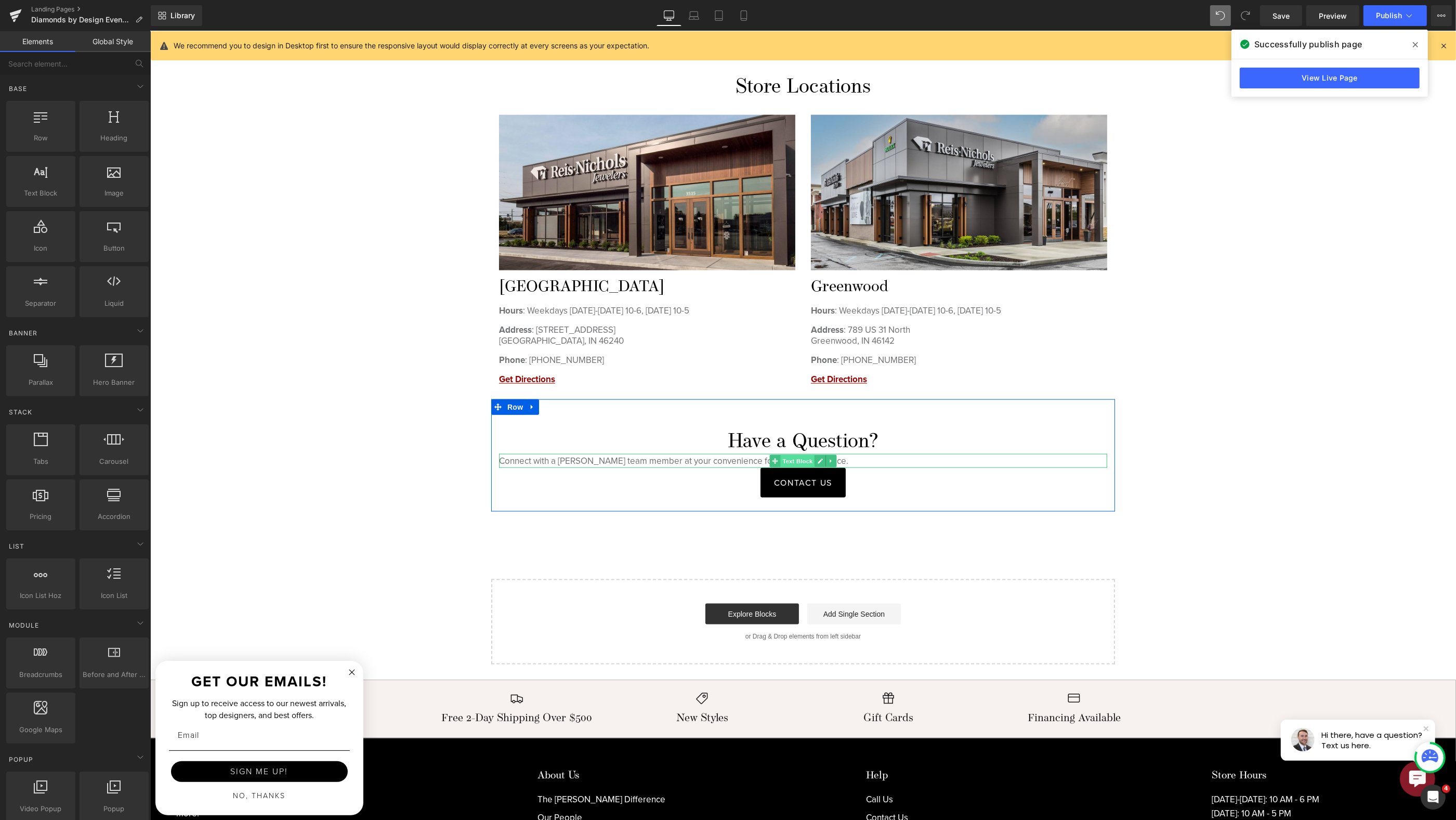
click at [806, 455] on span "Text Block" at bounding box center [796, 461] width 34 height 13
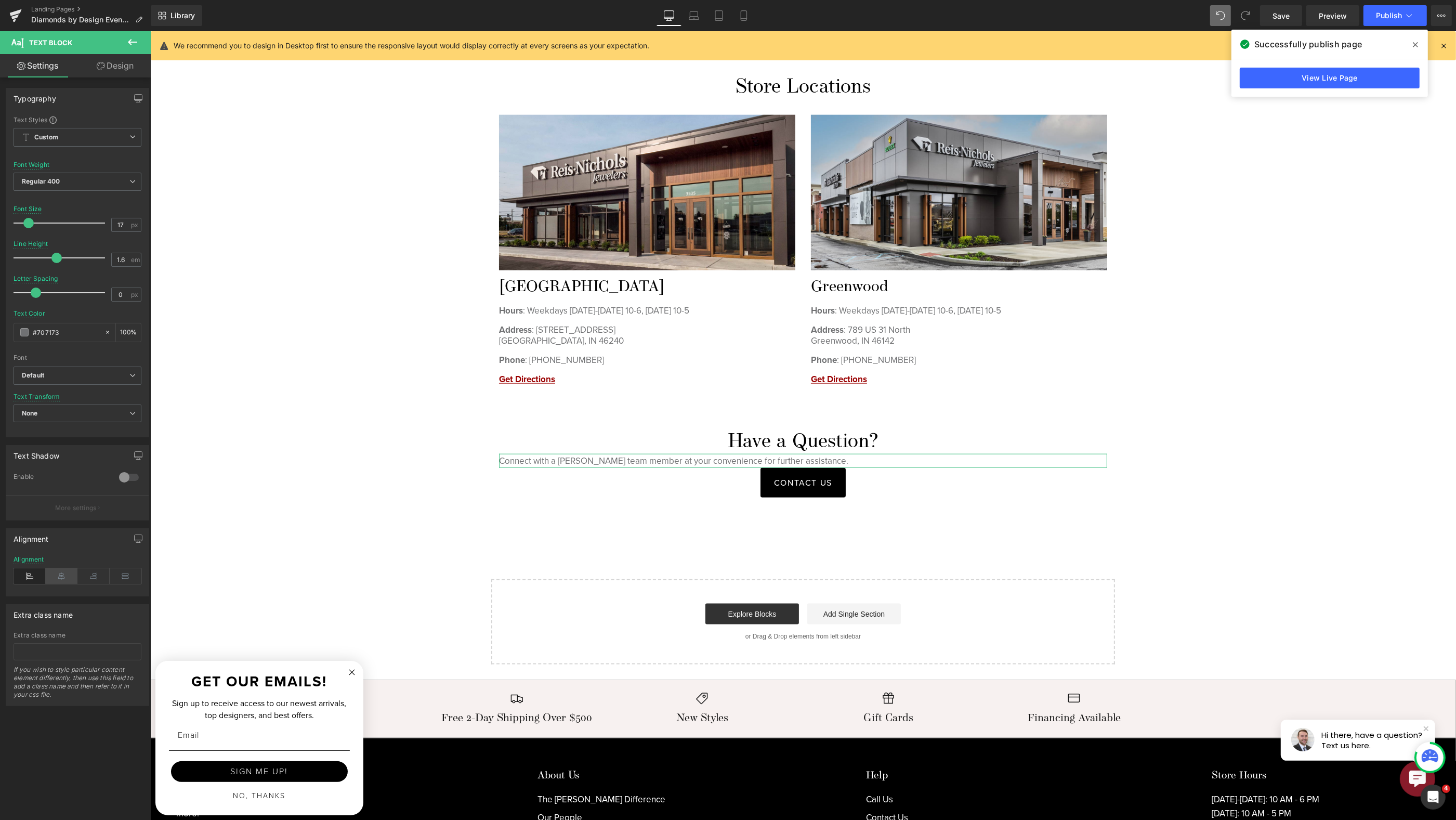
click at [60, 575] on icon at bounding box center [61, 576] width 32 height 15
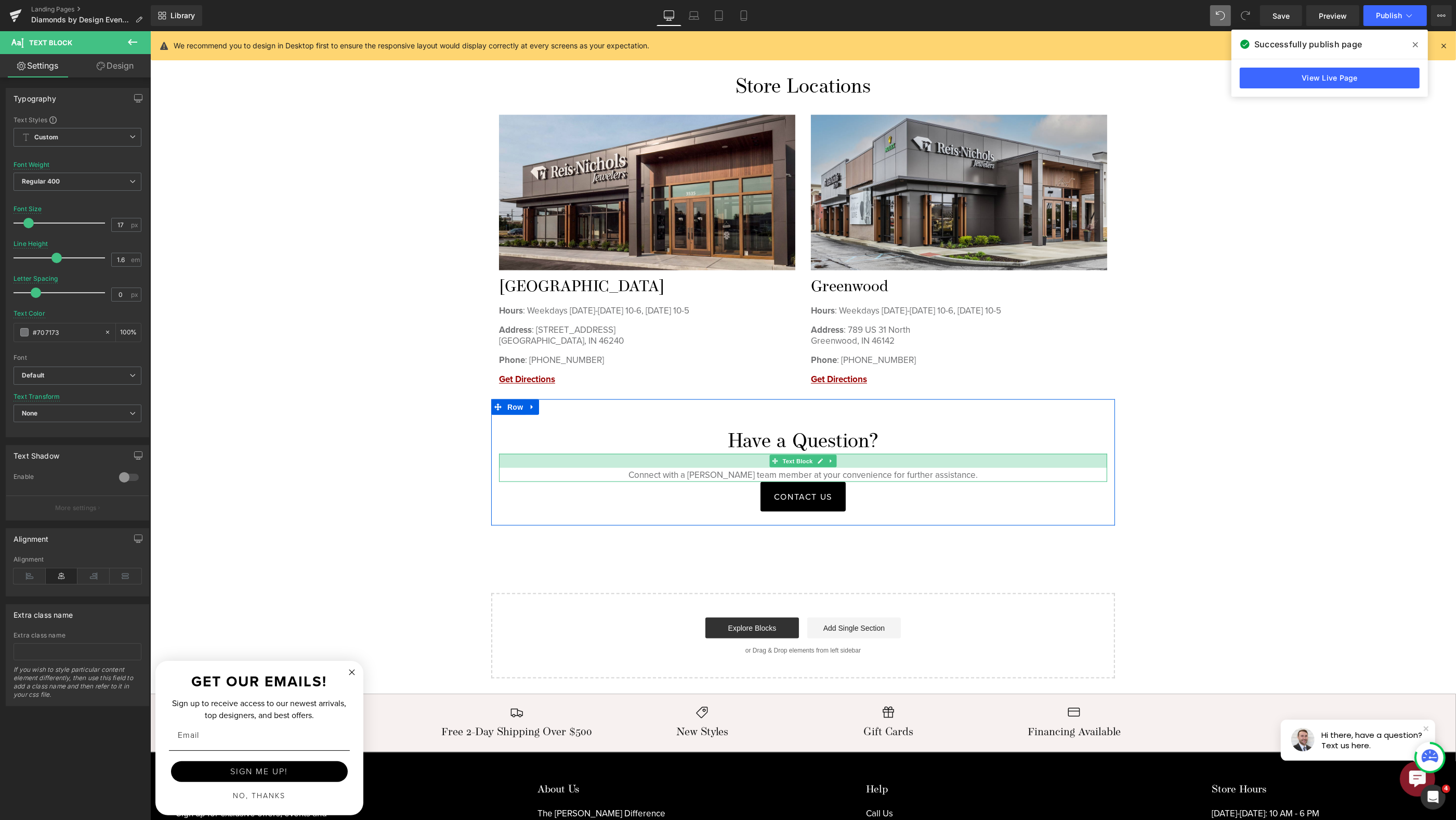
drag, startPoint x: 902, startPoint y: 450, endPoint x: 933, endPoint y: 479, distance: 42.4
click at [907, 464] on div "Connect with a Reis-Nichols team member at your convenience for further assista…" at bounding box center [803, 468] width 609 height 28
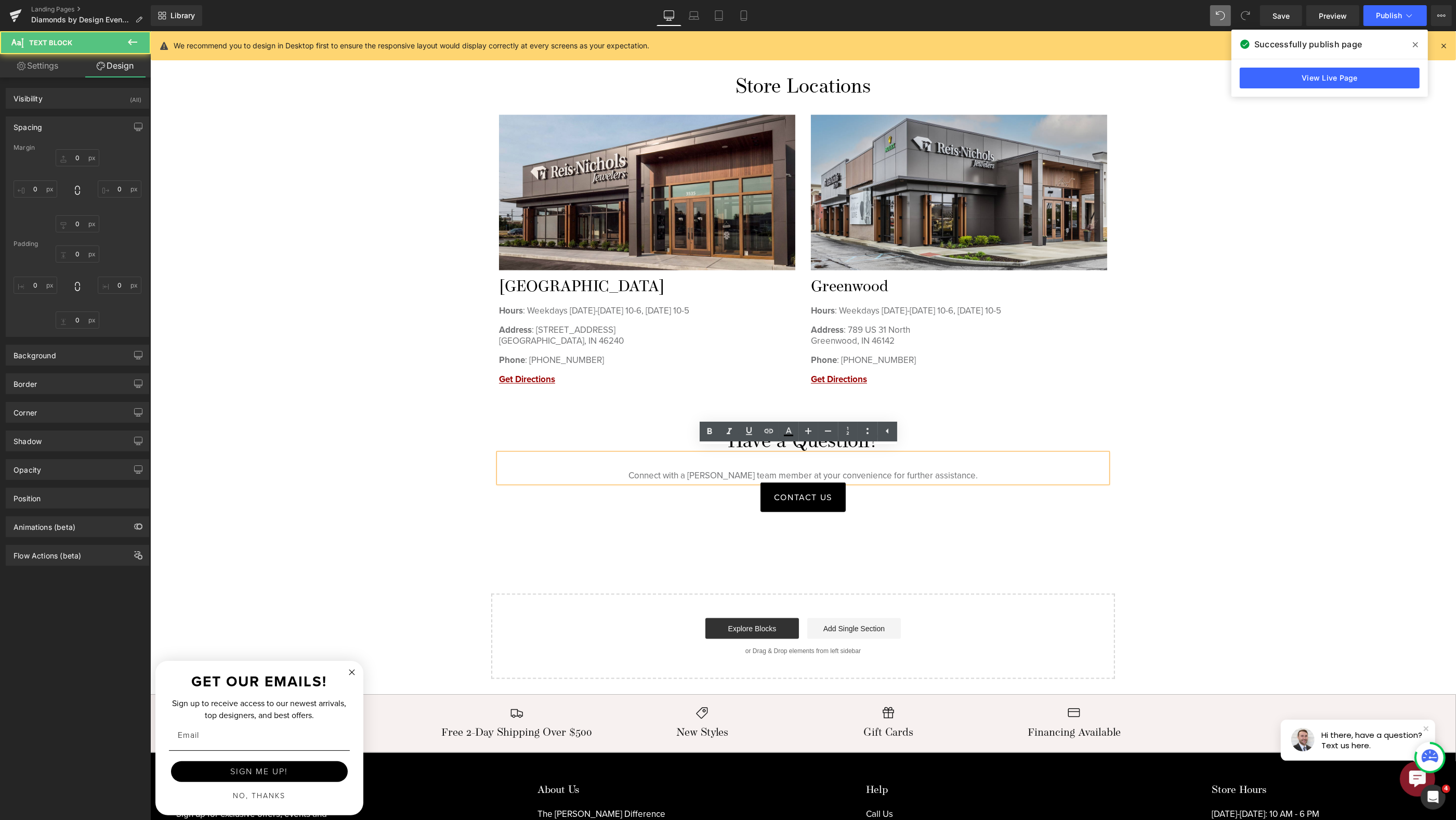
drag, startPoint x: 998, startPoint y: 522, endPoint x: 1198, endPoint y: 482, distance: 204.0
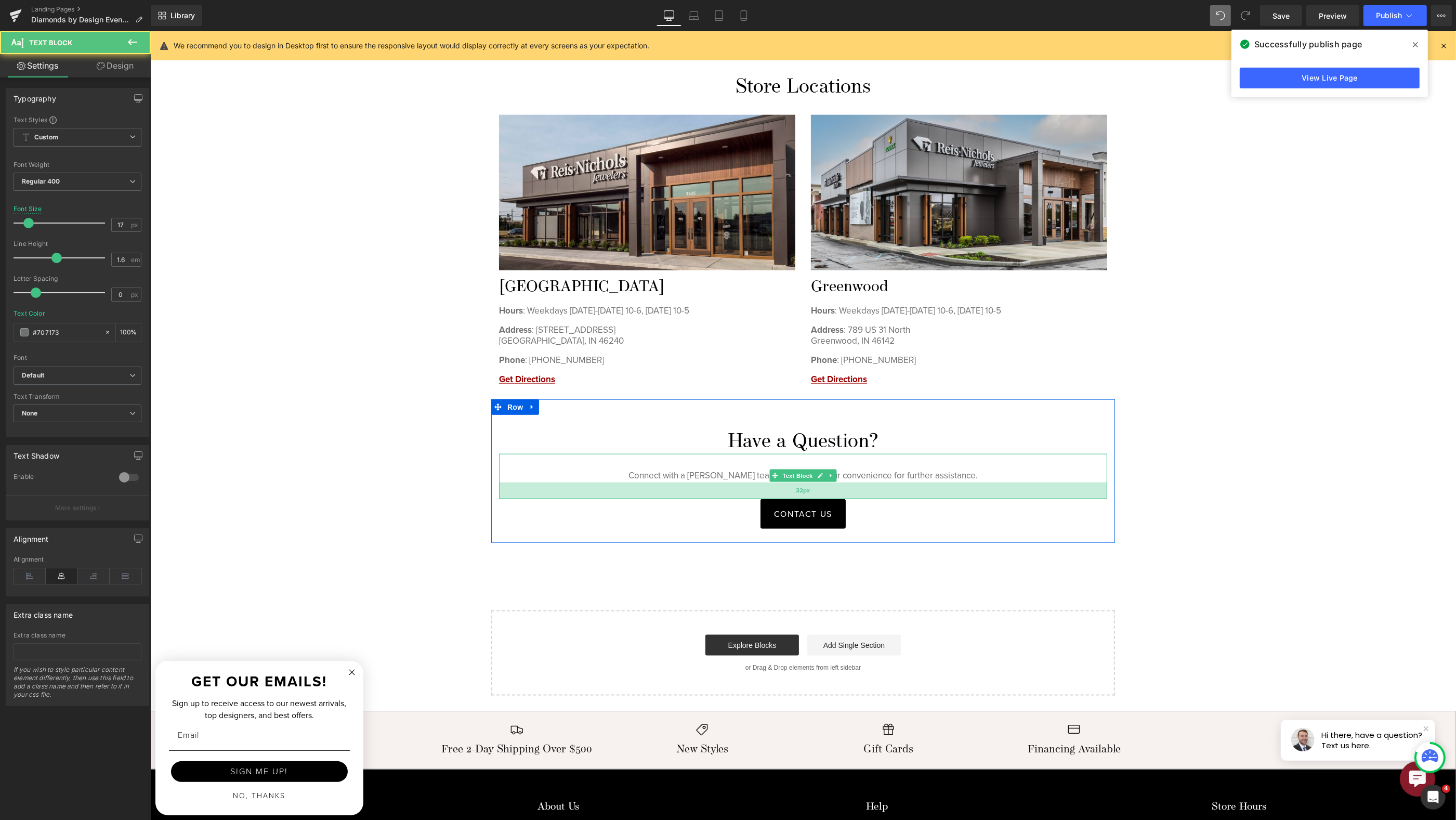
drag, startPoint x: 1002, startPoint y: 486, endPoint x: 1003, endPoint y: 492, distance: 6.1
click at [1003, 492] on div "32px" at bounding box center [803, 491] width 609 height 17
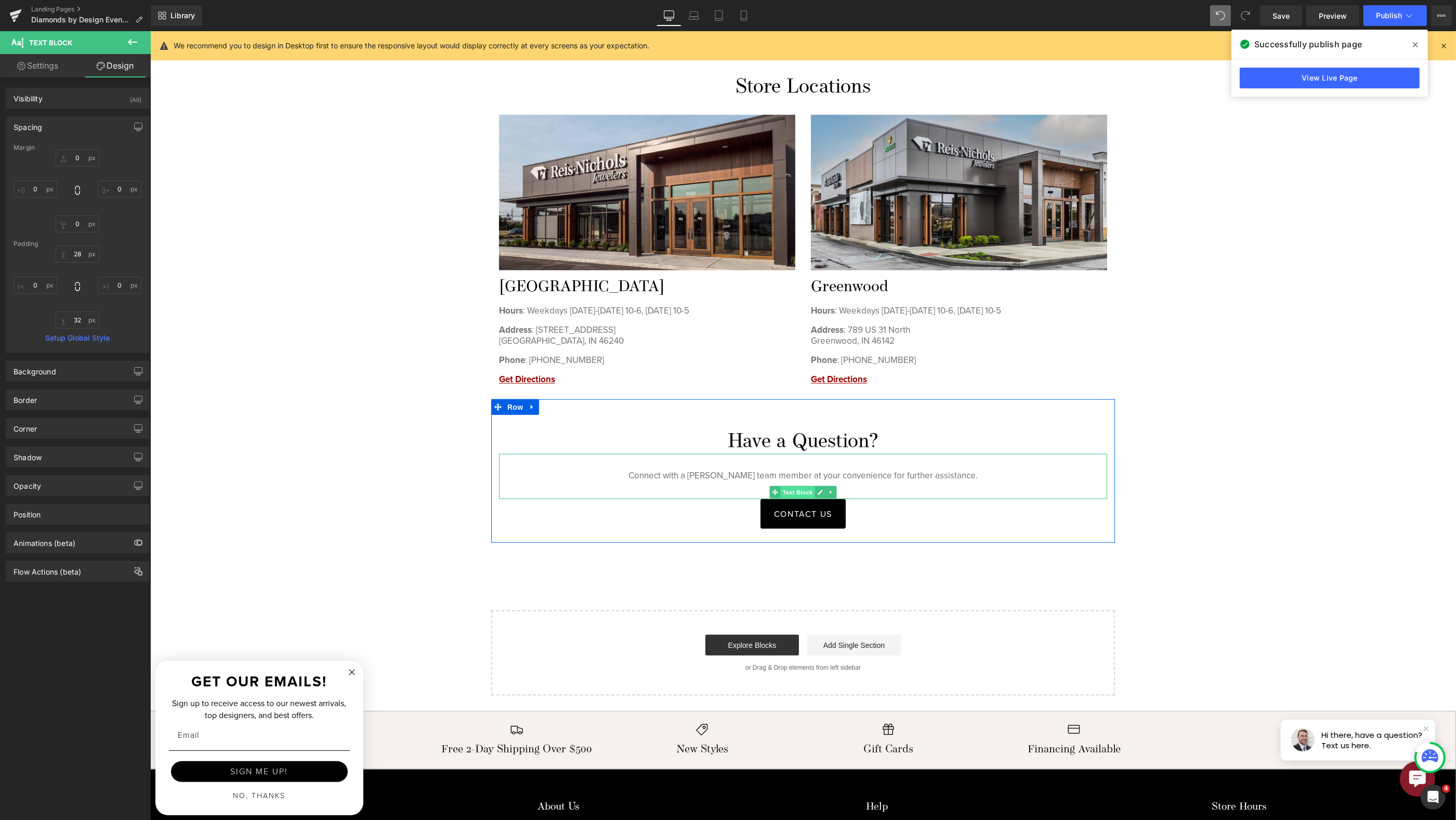
click at [799, 487] on span "Text Block" at bounding box center [796, 493] width 34 height 13
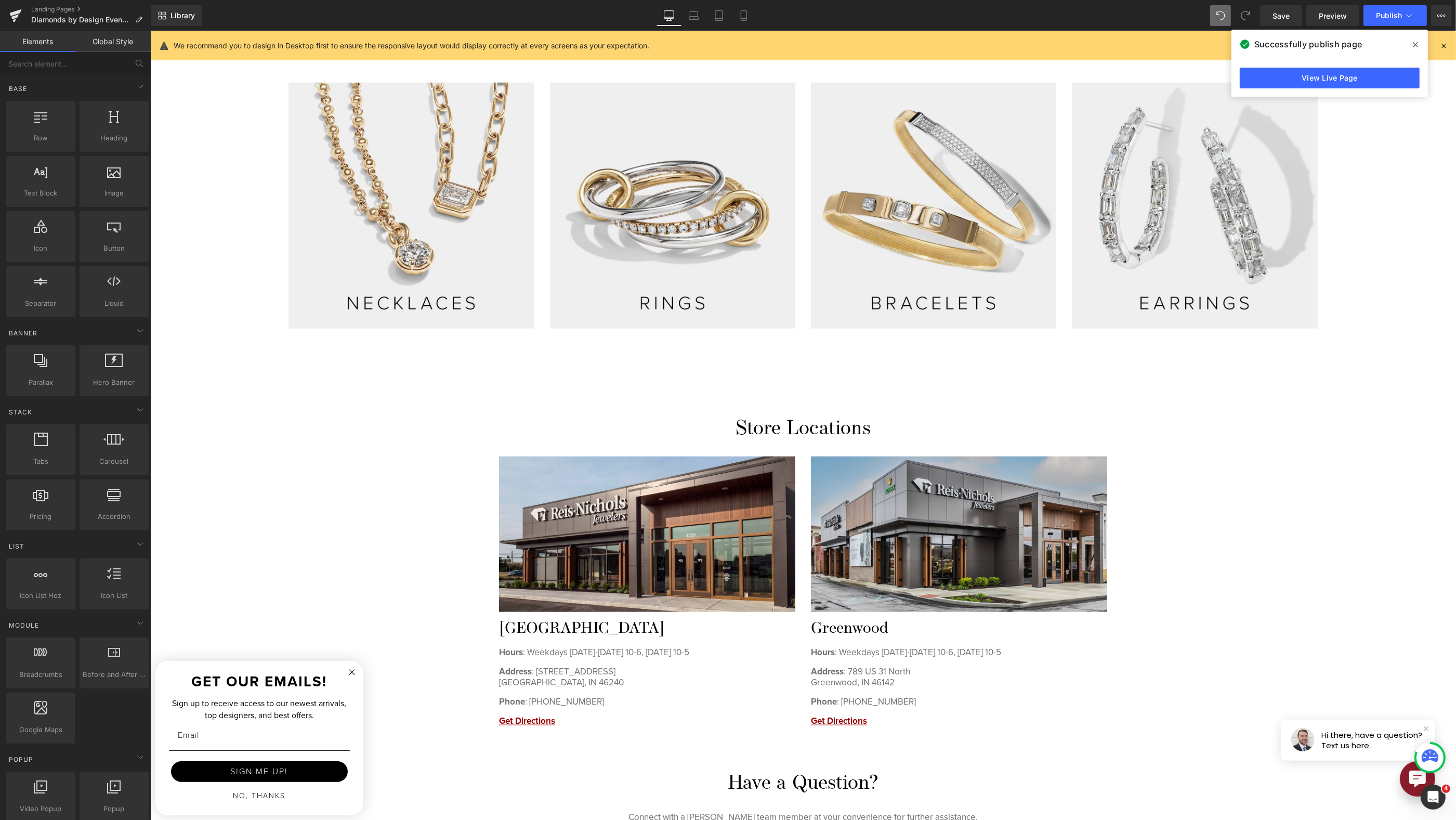
scroll to position [1432, 0]
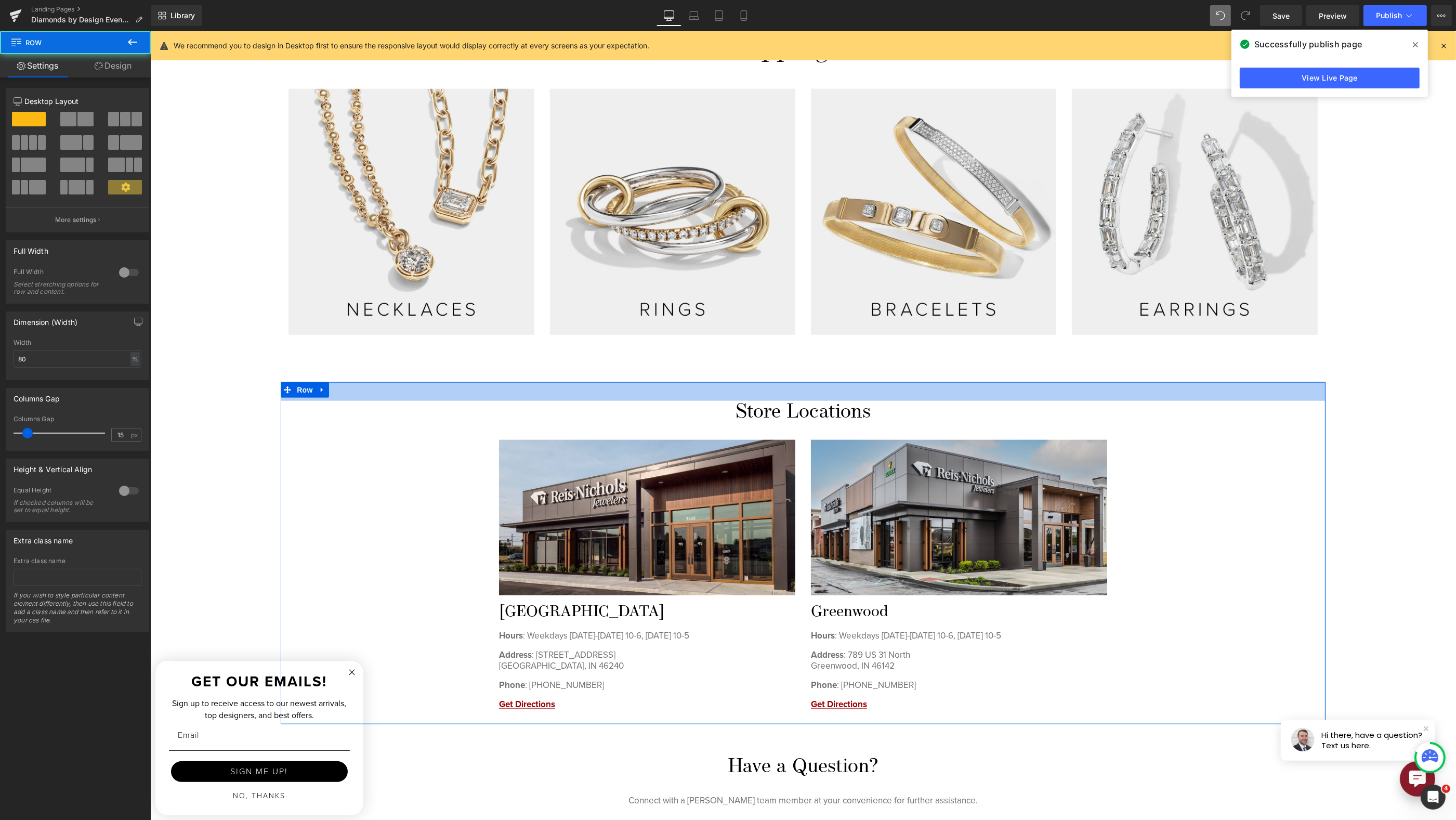
drag, startPoint x: 870, startPoint y: 381, endPoint x: 869, endPoint y: 371, distance: 10.0
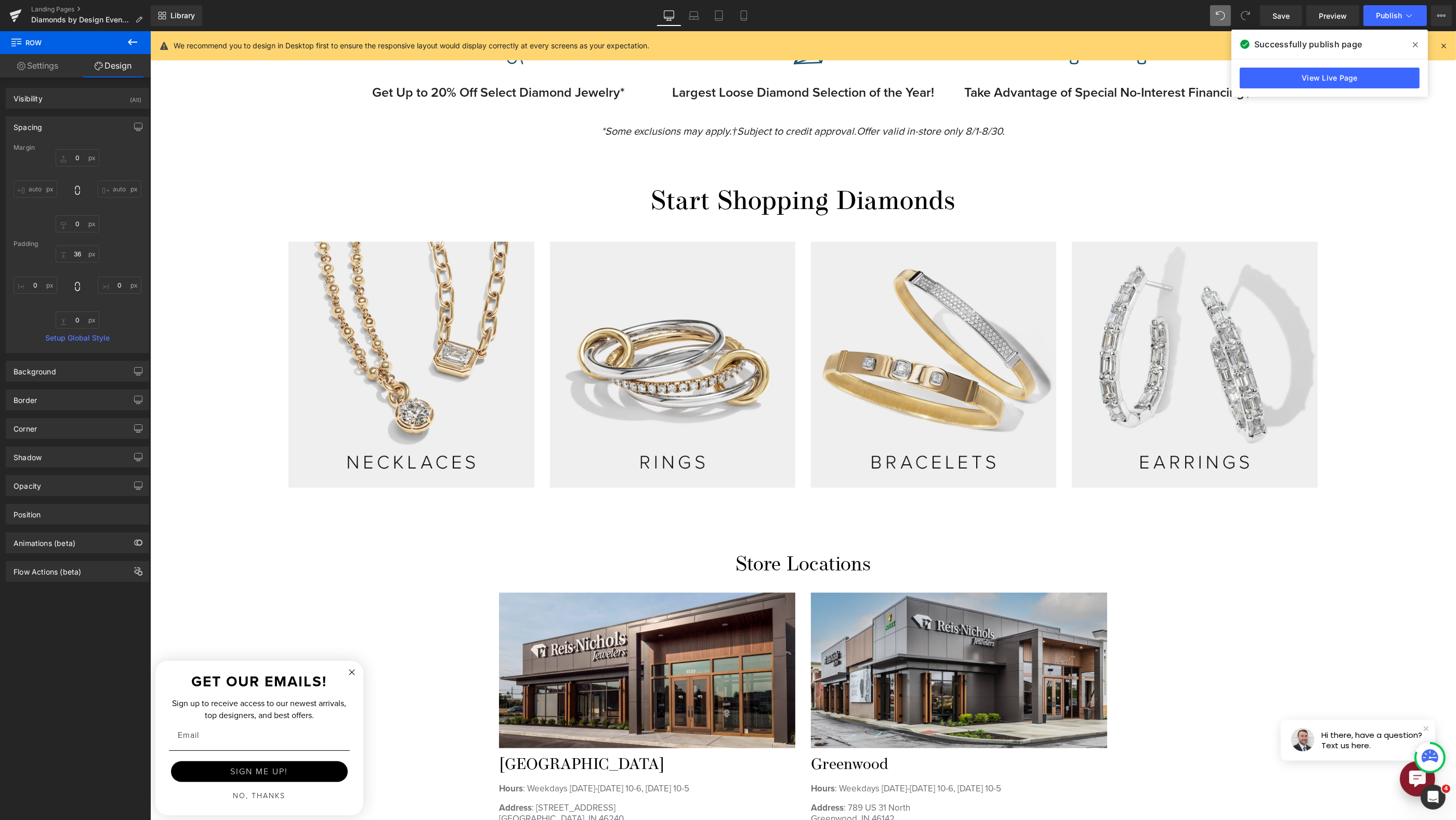
scroll to position [1309, 0]
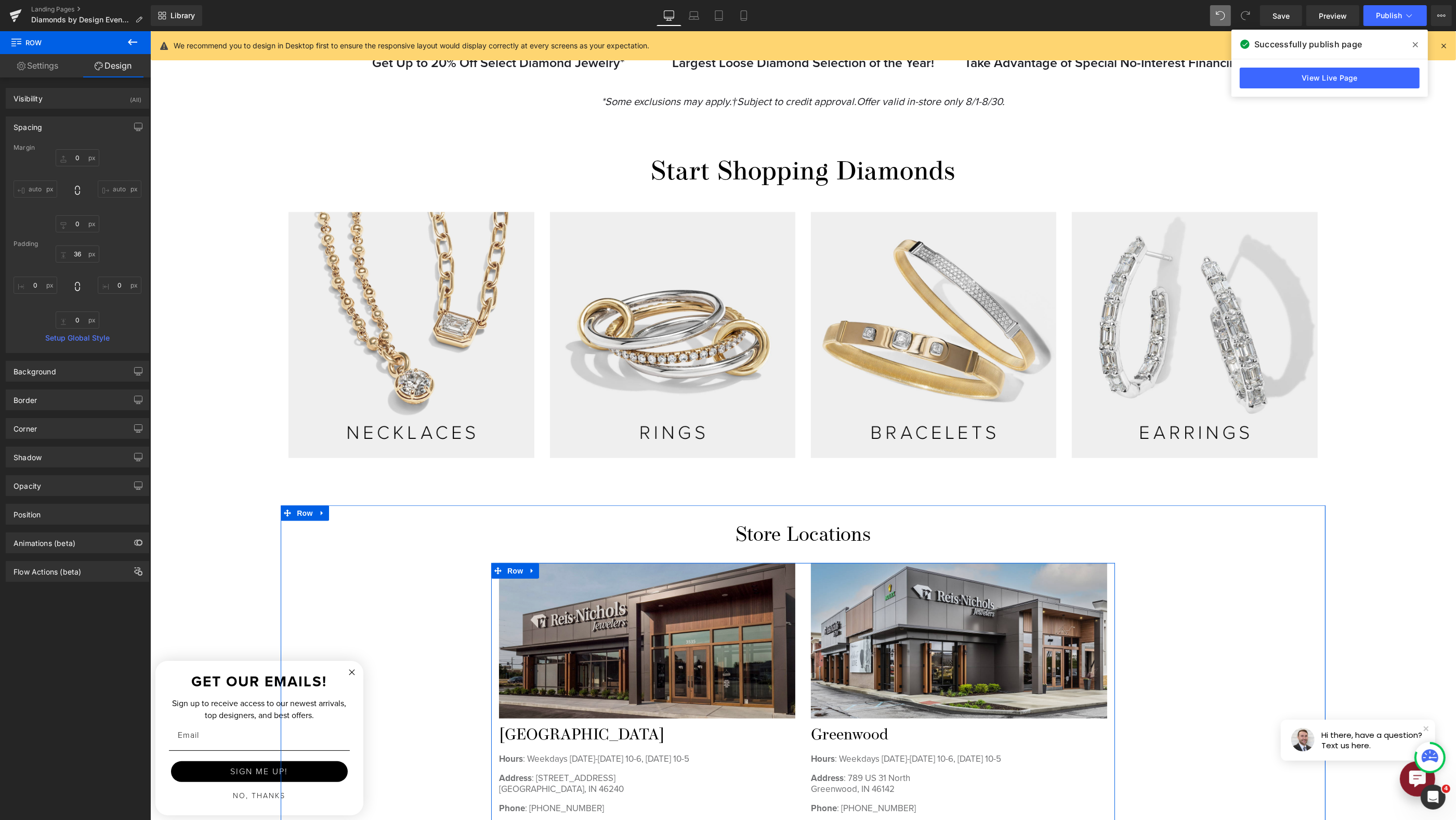
click at [509, 565] on span "Row" at bounding box center [515, 571] width 21 height 15
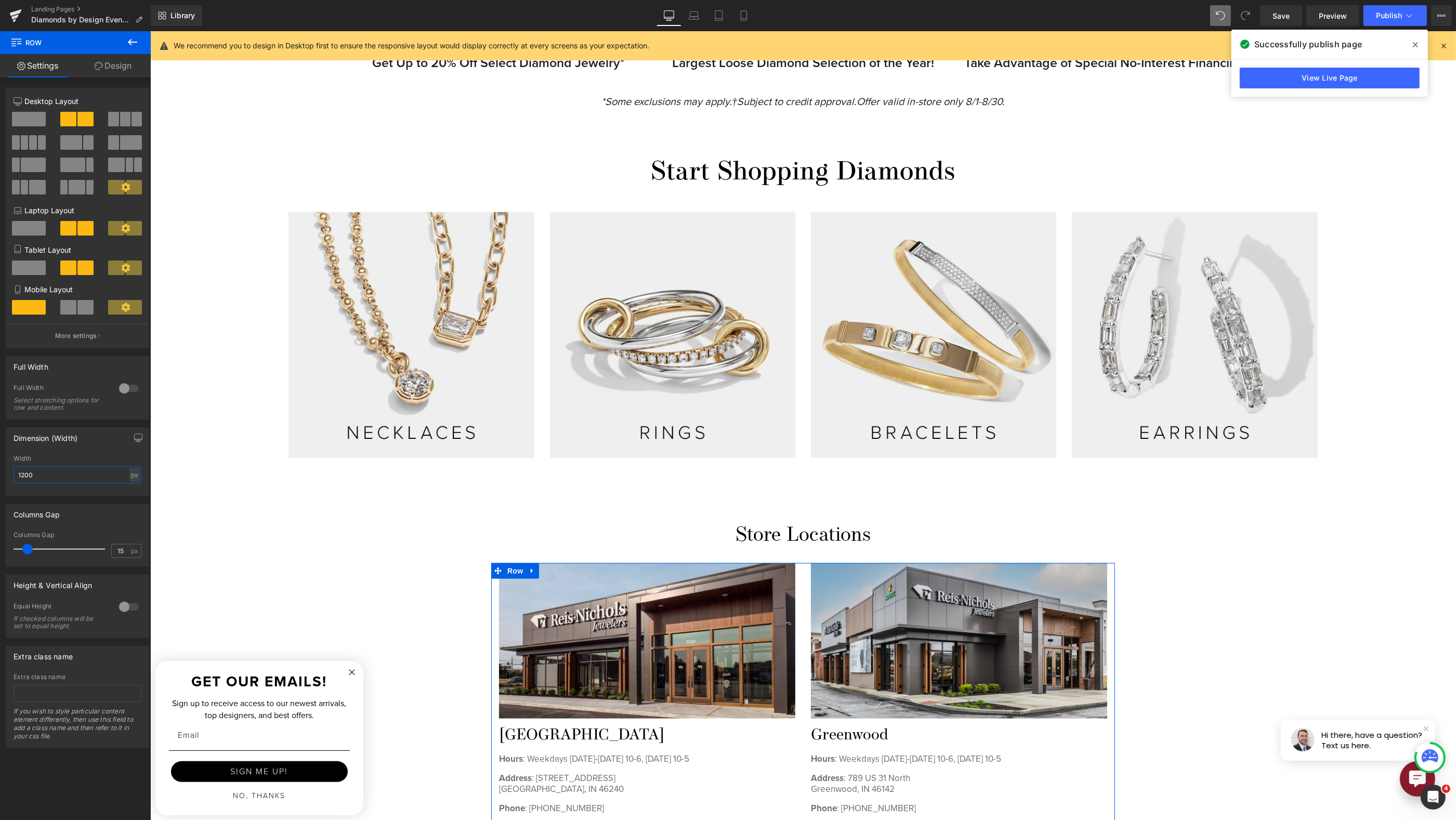
drag, startPoint x: 44, startPoint y: 475, endPoint x: -38, endPoint y: 475, distance: 82.0
click at [0, 475] on html "Row You are previewing how the will restyle your page. You can not edit Element…" at bounding box center [728, 410] width 1456 height 820
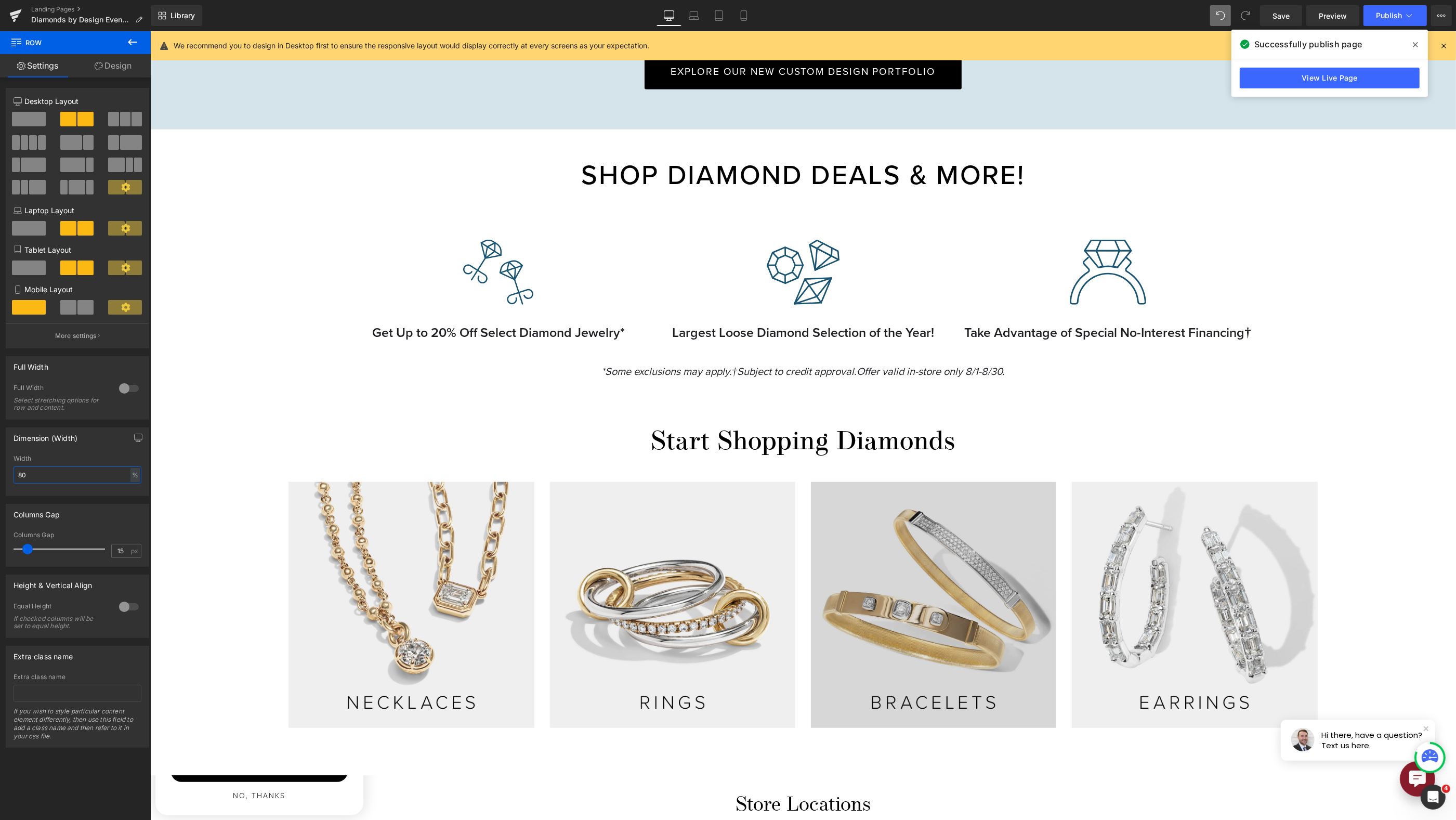
scroll to position [1020, 0]
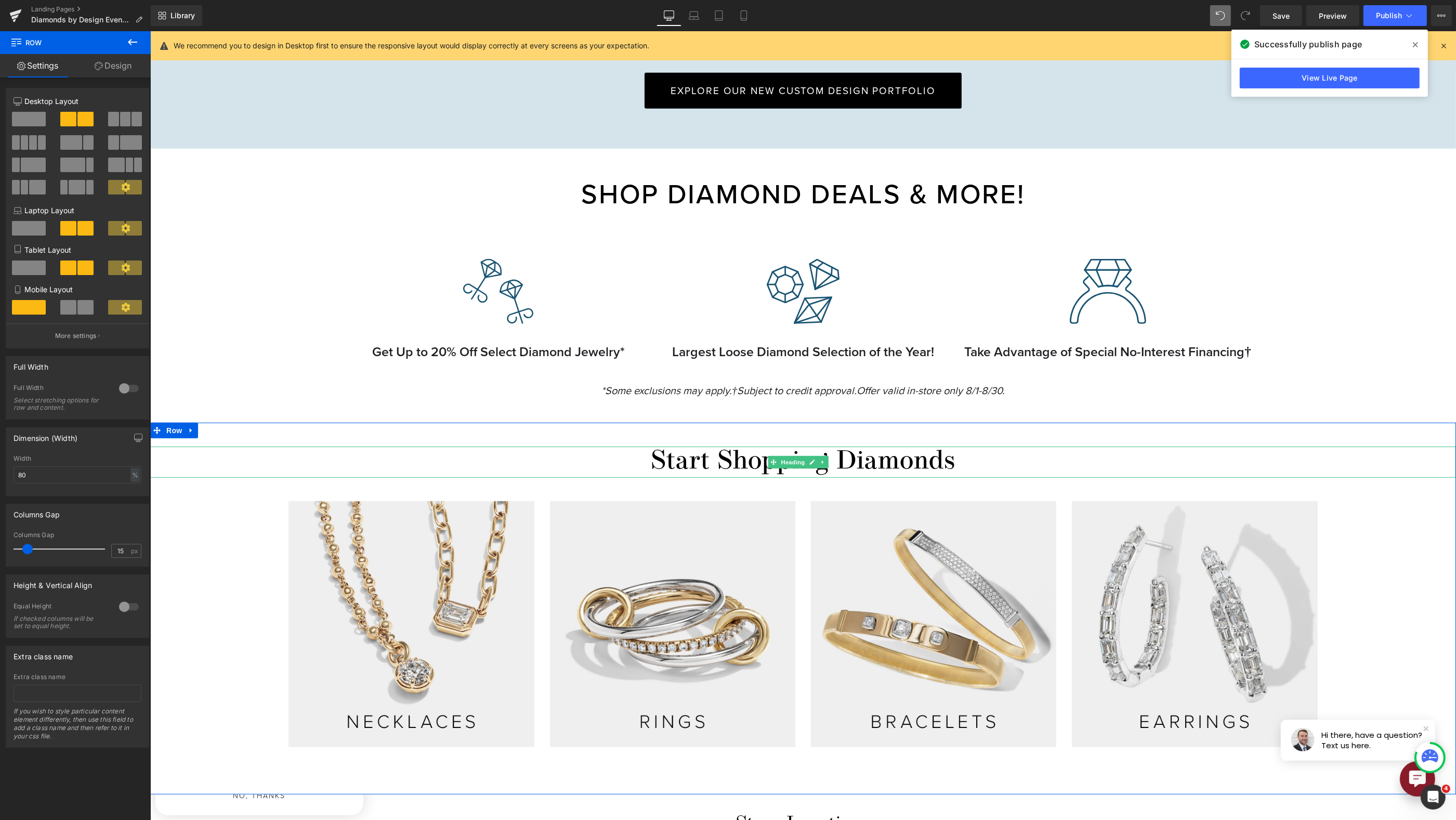
click at [625, 463] on h2 "Start Shopping Diamonds" at bounding box center [802, 462] width 1306 height 31
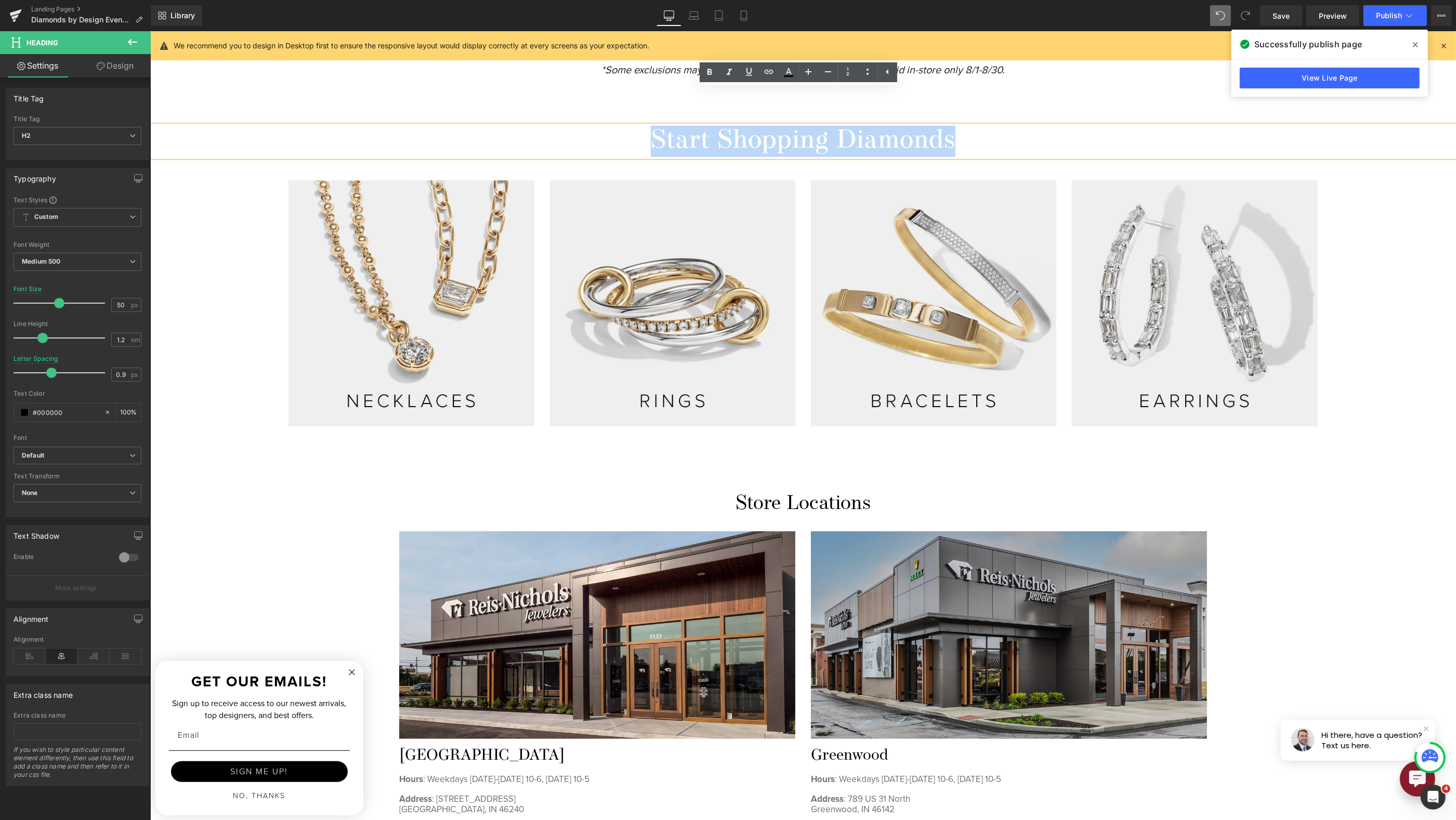
scroll to position [1376, 0]
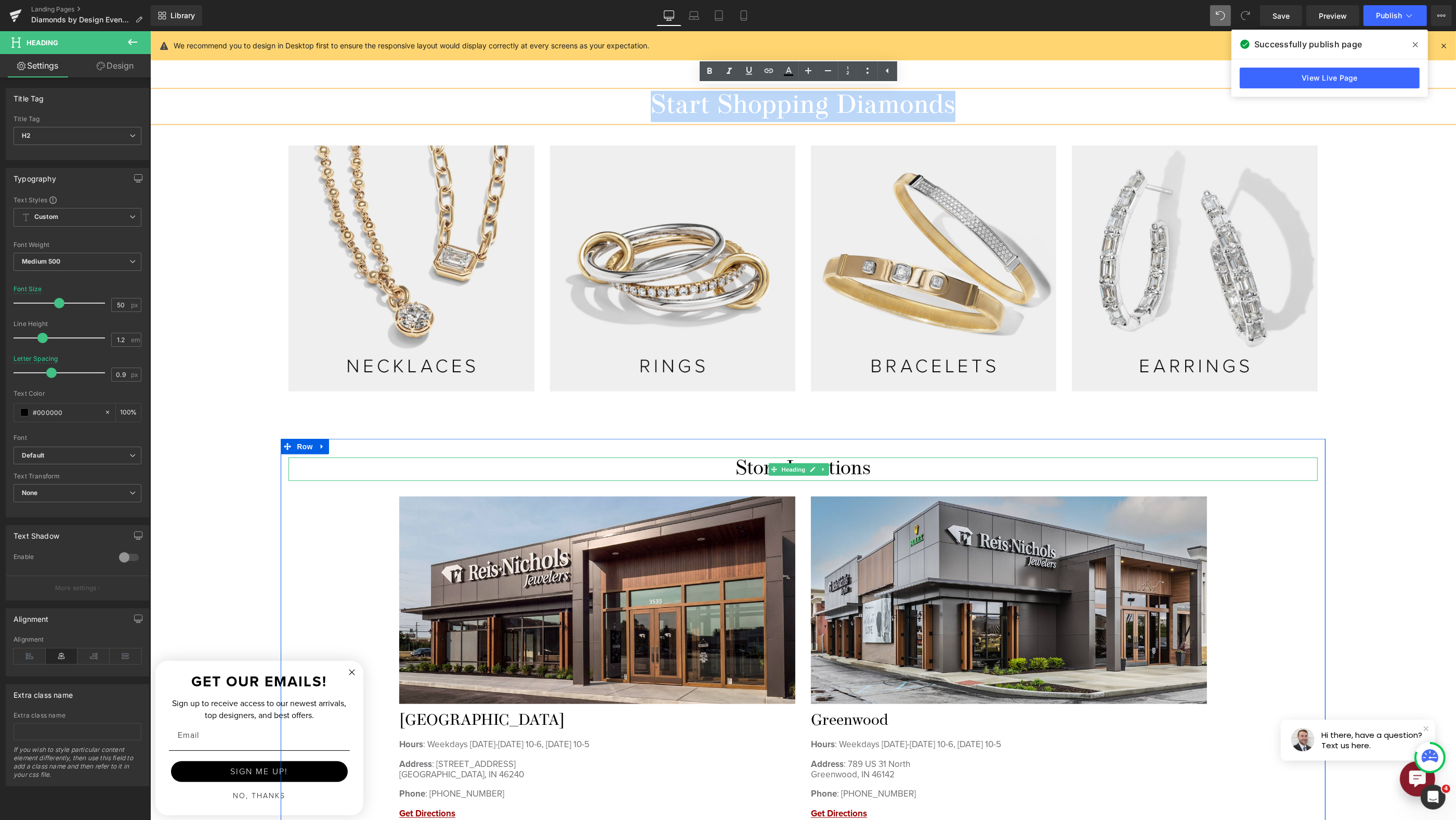
drag, startPoint x: 881, startPoint y: 464, endPoint x: 597, endPoint y: 443, distance: 284.8
click at [664, 459] on h2 "Store Locations" at bounding box center [802, 470] width 1029 height 24
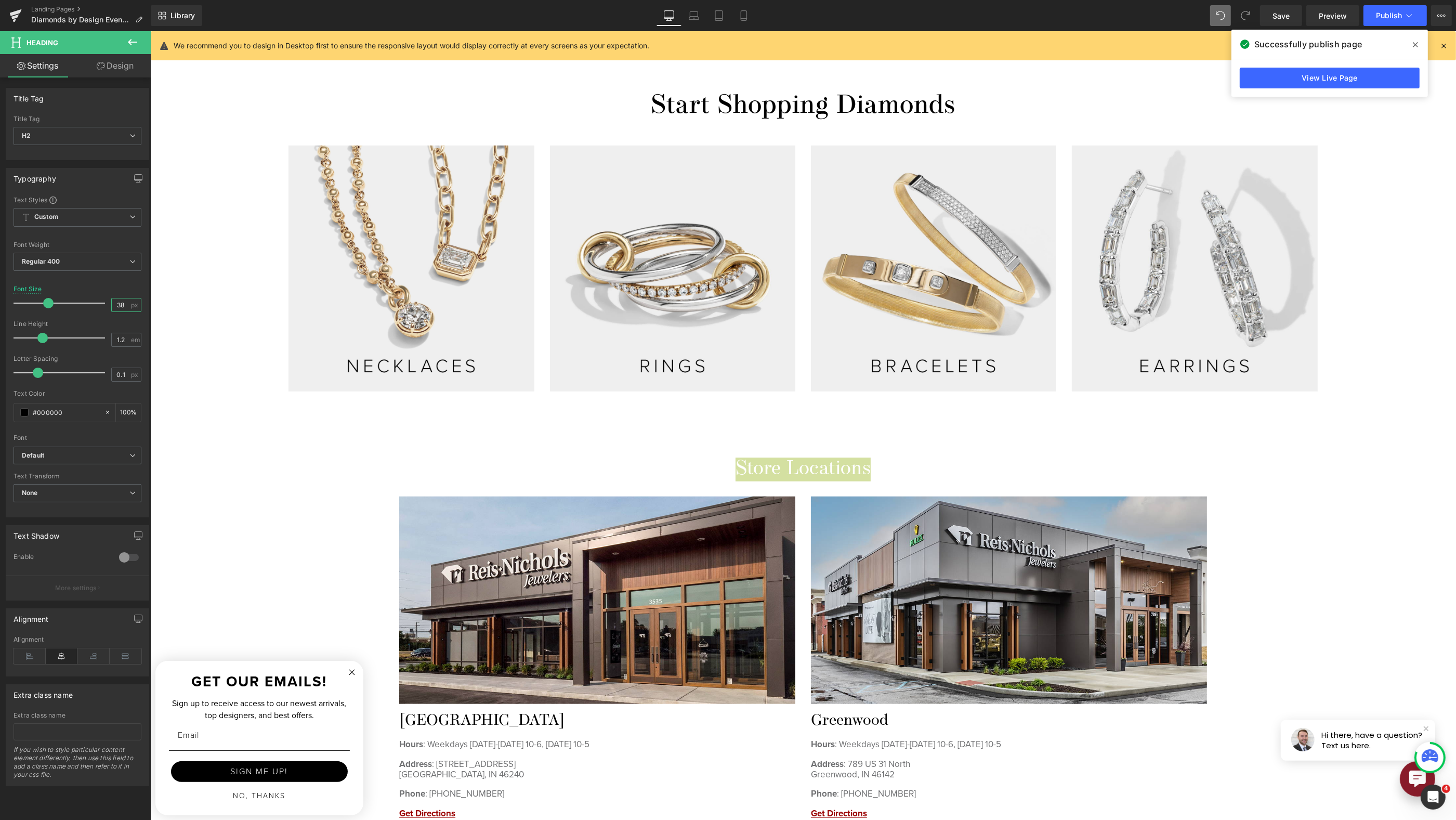
drag, startPoint x: 119, startPoint y: 304, endPoint x: 83, endPoint y: 296, distance: 36.9
click at [87, 301] on div "Font Size 38 px" at bounding box center [77, 303] width 128 height 35
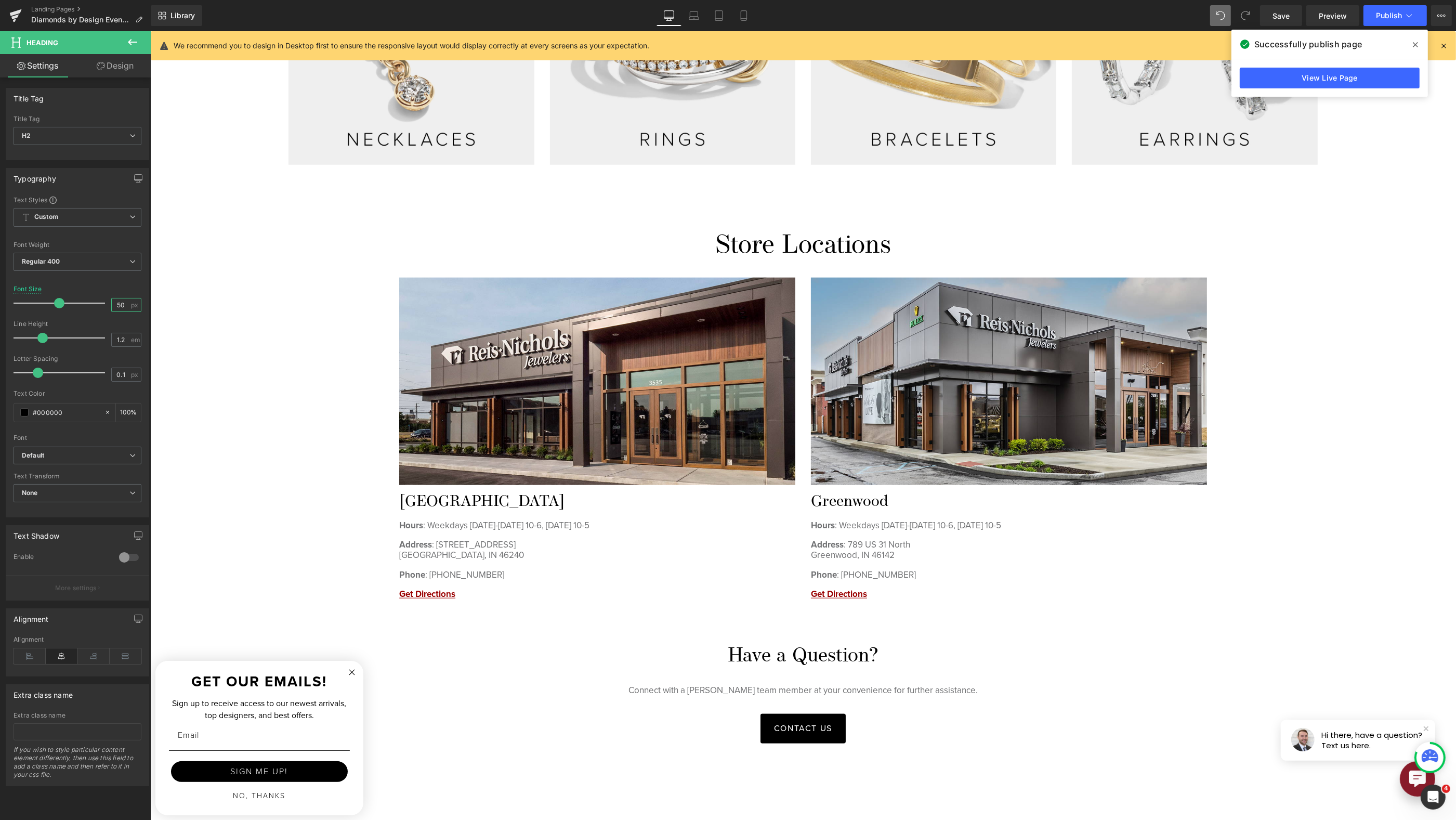
scroll to position [1630, 0]
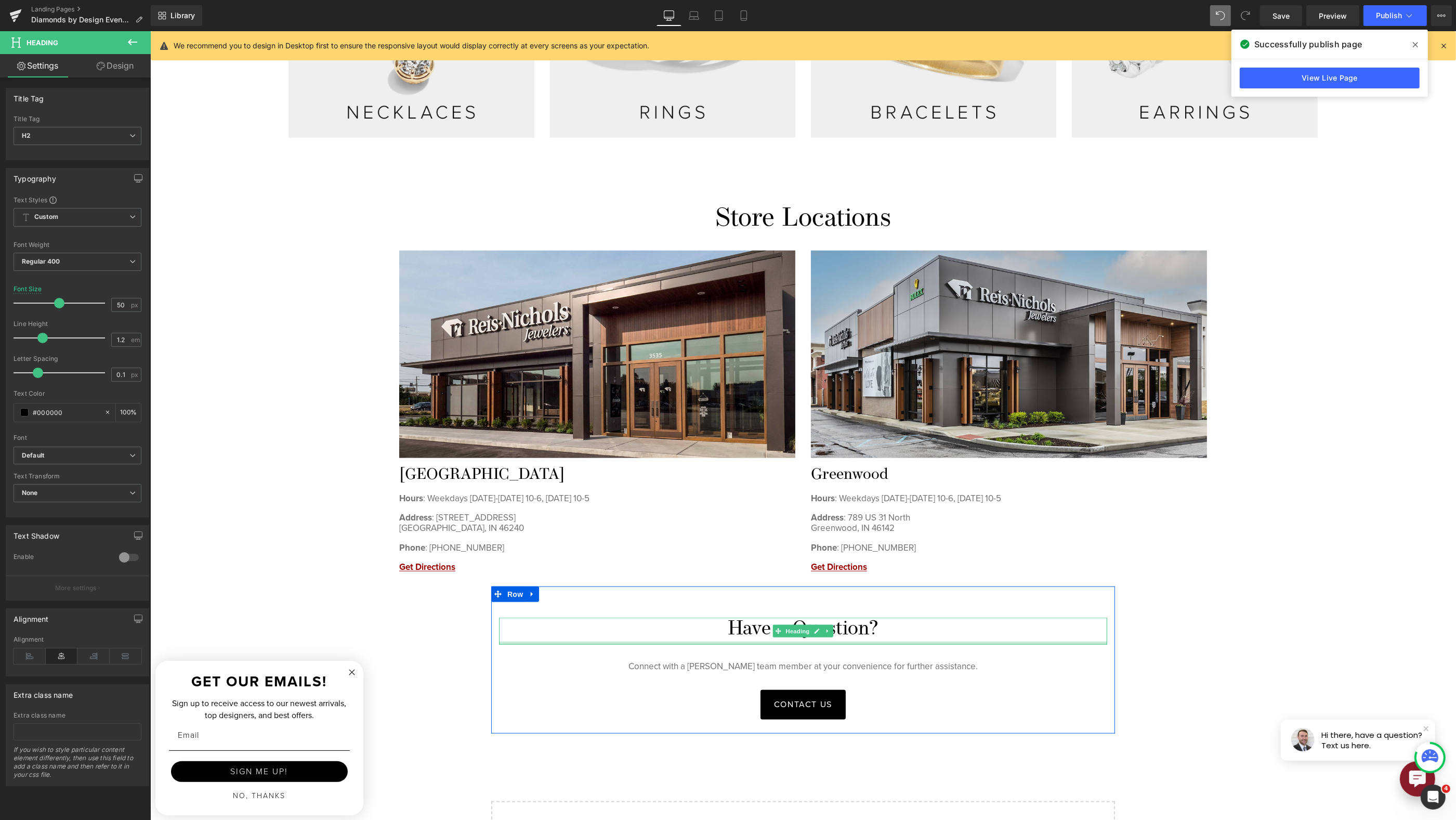
click at [681, 629] on div "Have a Question? Heading" at bounding box center [803, 631] width 609 height 27
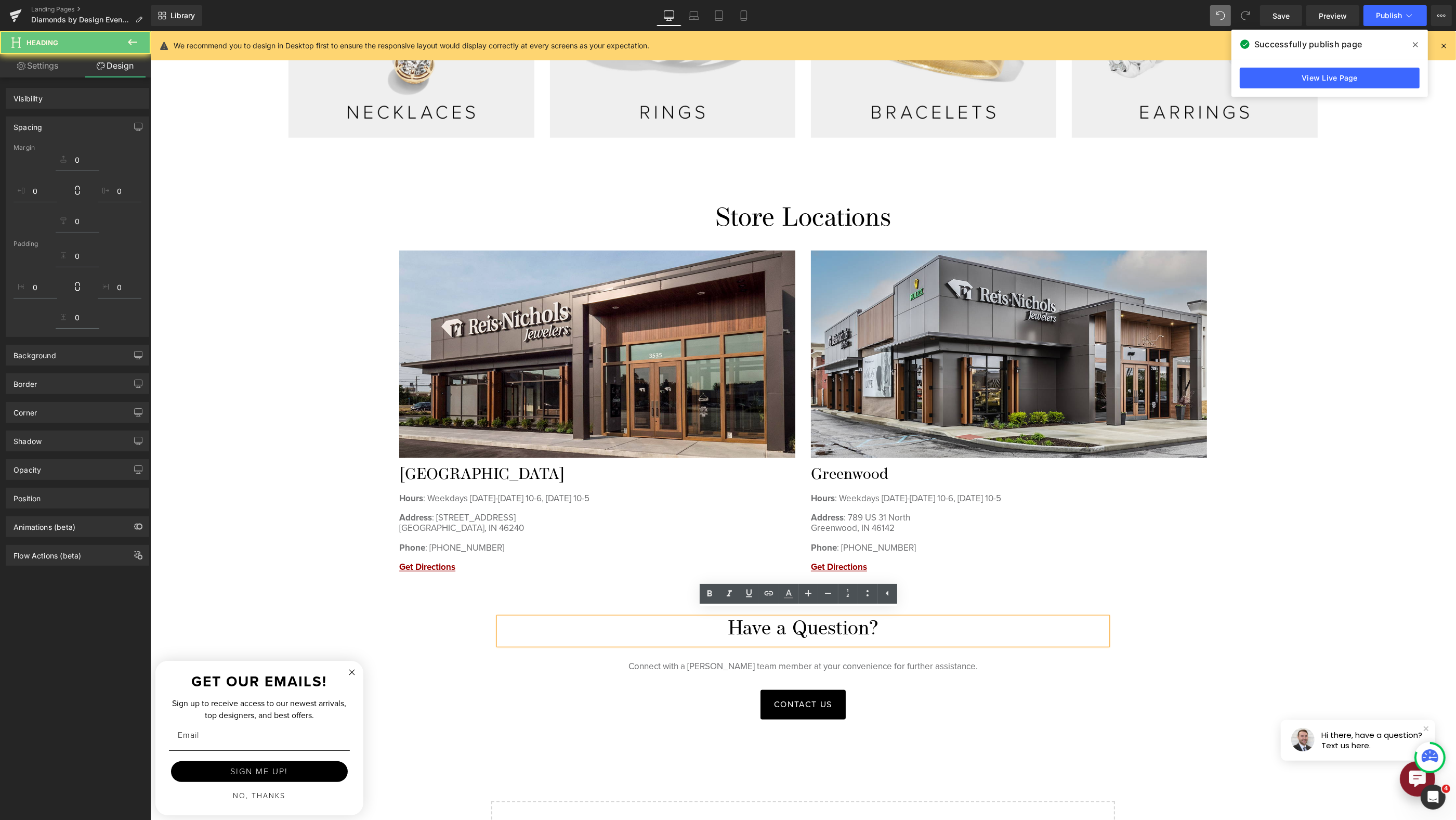
click at [687, 627] on h1 "Have a Question?" at bounding box center [803, 630] width 609 height 24
click at [970, 622] on h1 "Have a Question?" at bounding box center [803, 630] width 609 height 24
click at [1262, 556] on div "Store Locations Heading Image Indianapolis Hours : Weekdays Monday-Friday 10-6,…" at bounding box center [803, 396] width 1045 height 383
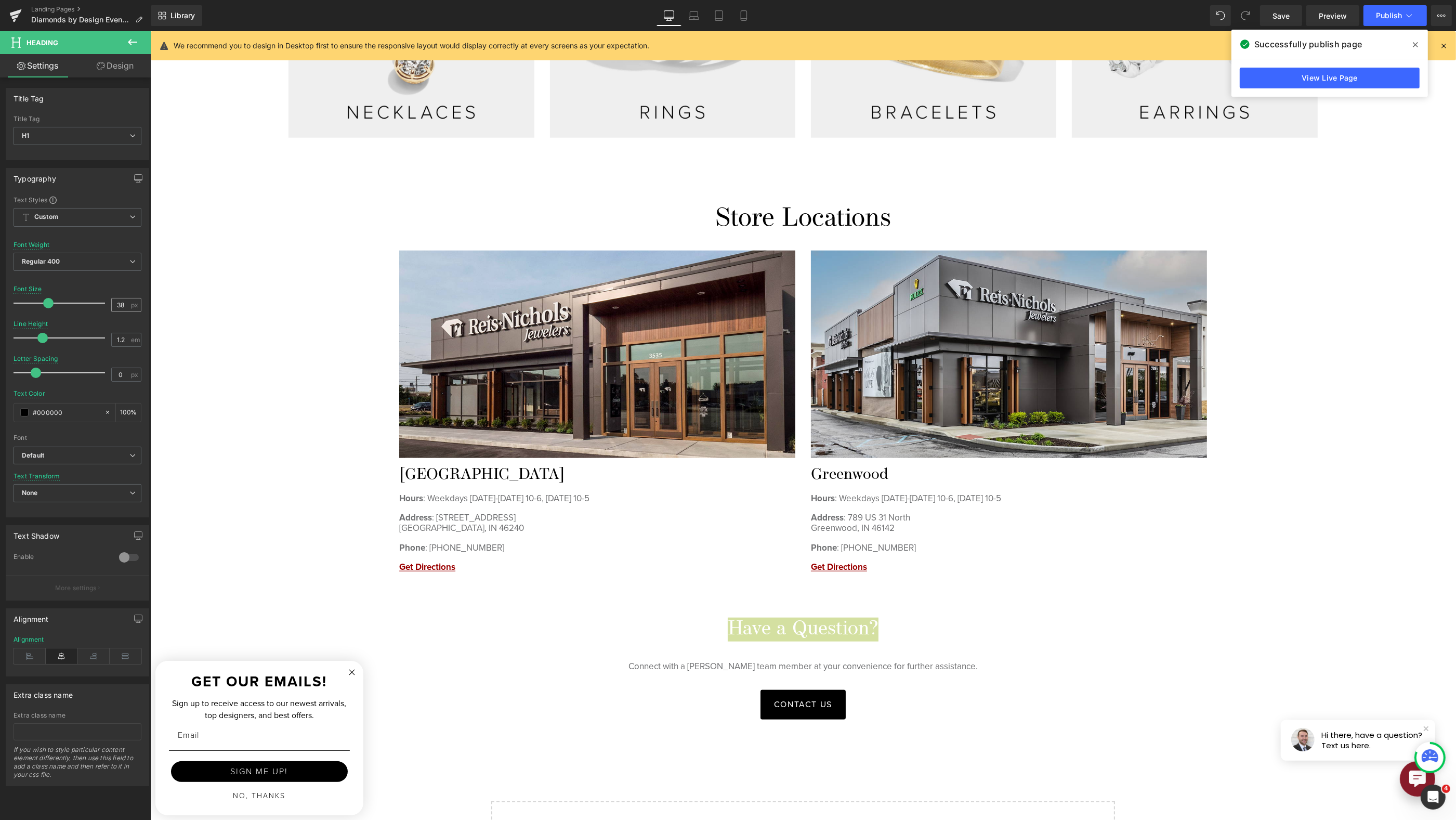
drag, startPoint x: 127, startPoint y: 300, endPoint x: 115, endPoint y: 300, distance: 12.0
click at [115, 300] on div "38 px" at bounding box center [126, 305] width 30 height 14
click at [118, 300] on input "38" at bounding box center [121, 305] width 18 height 13
type input "8"
type input "50"
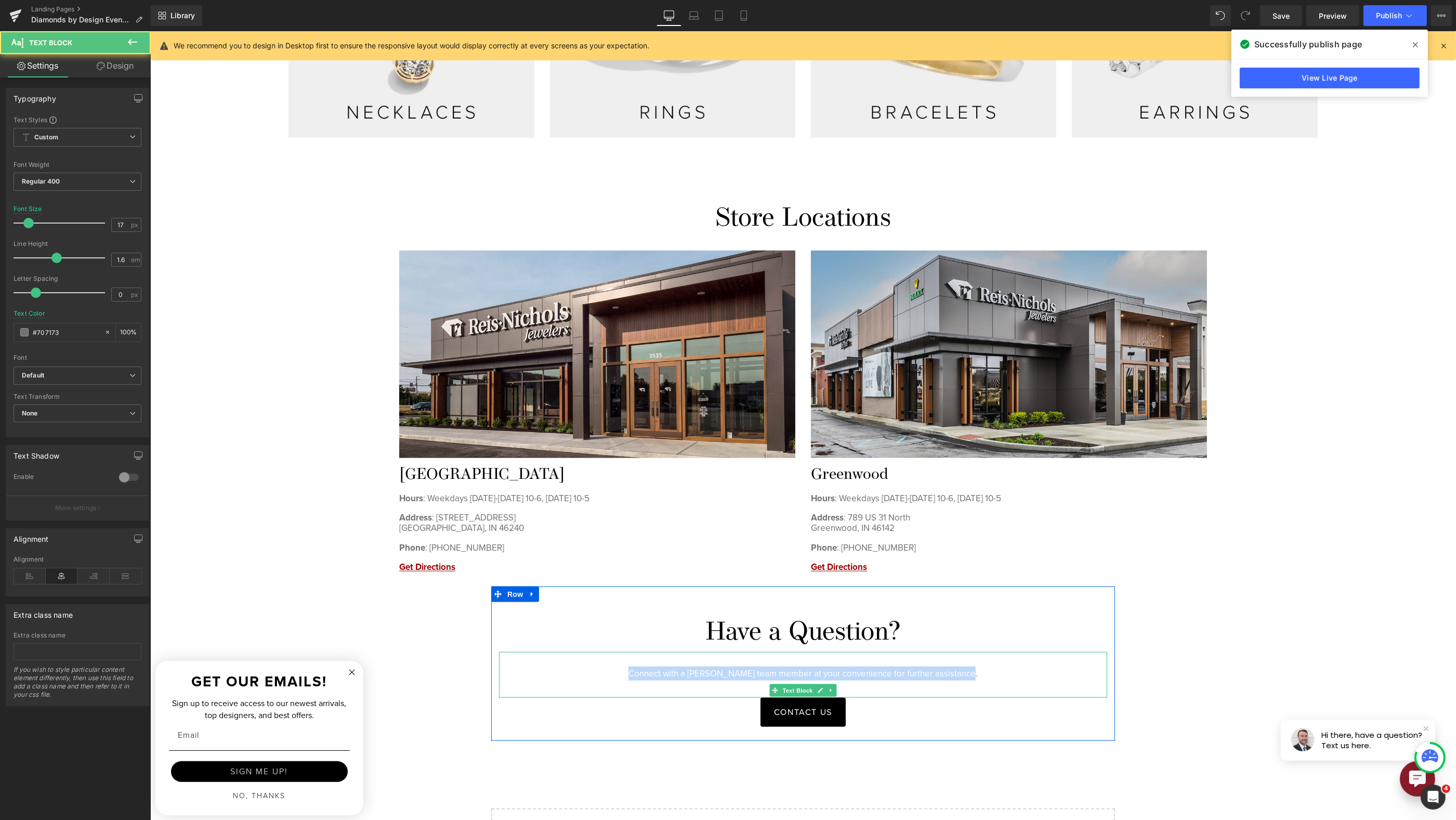
drag, startPoint x: 620, startPoint y: 665, endPoint x: 614, endPoint y: 663, distance: 6.3
click at [616, 667] on p "Connect with a [PERSON_NAME] team member at your convenience for further assist…" at bounding box center [803, 674] width 609 height 14
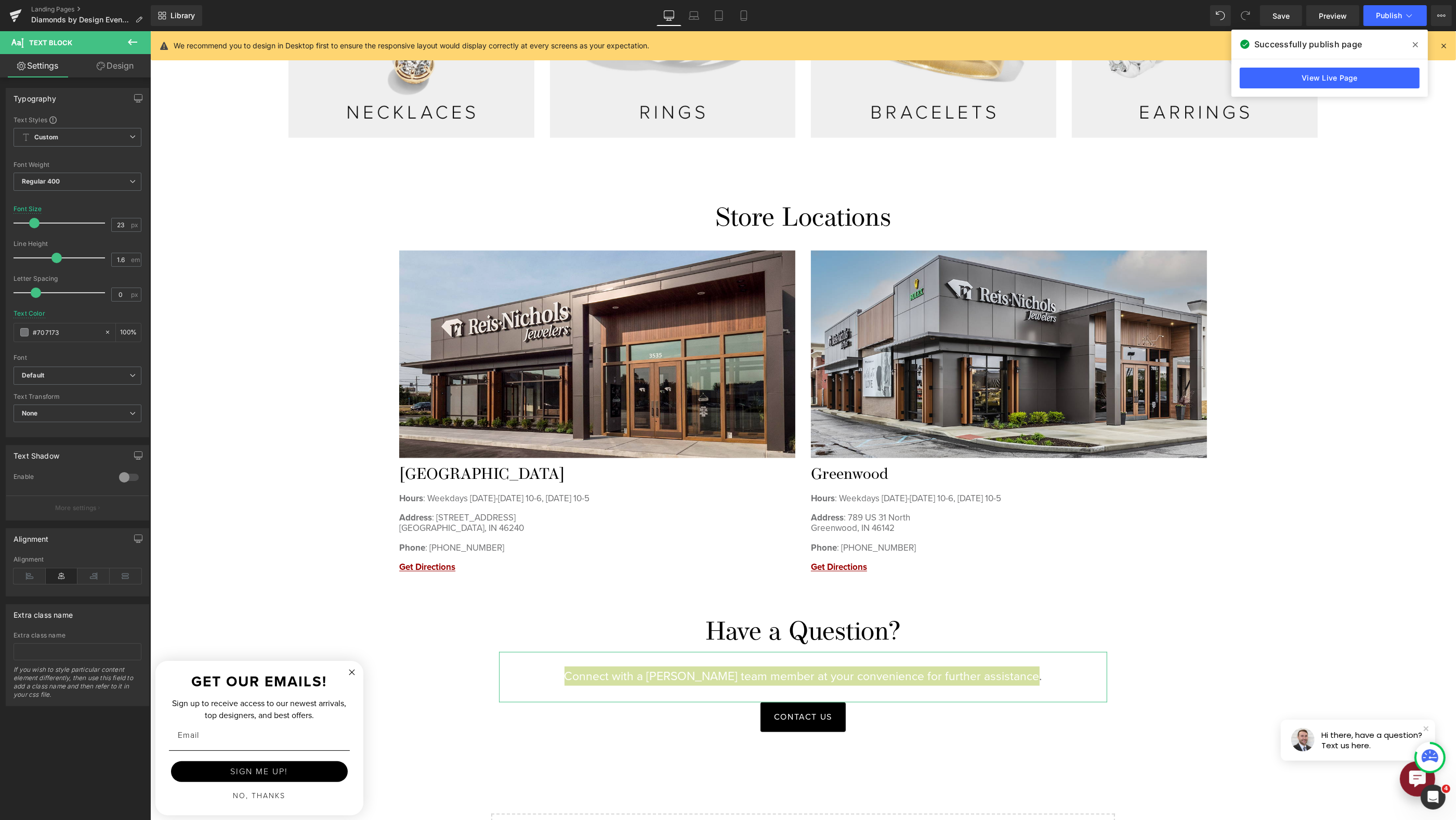
type input "22"
click at [34, 222] on span at bounding box center [33, 223] width 10 height 10
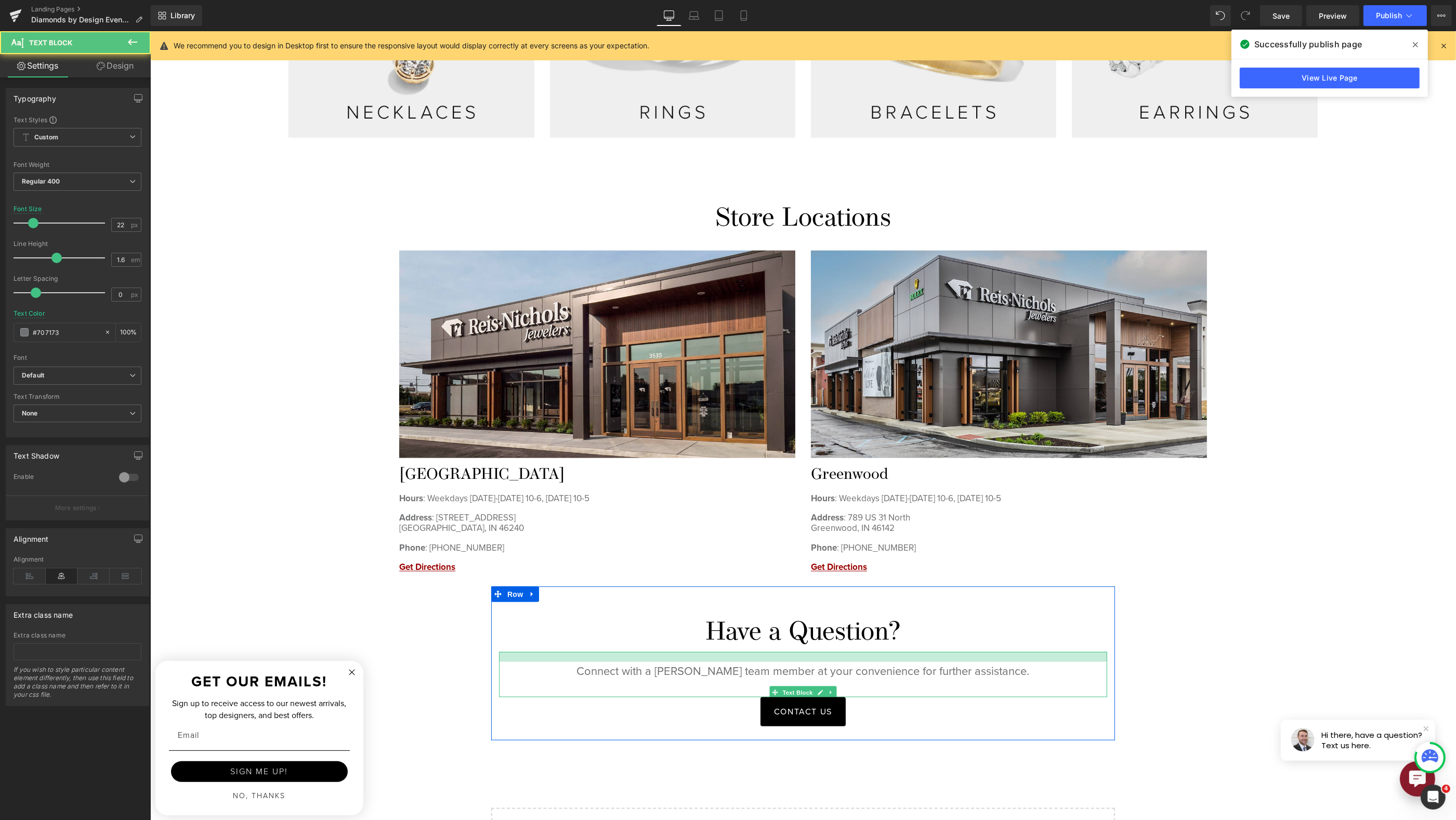
drag, startPoint x: 952, startPoint y: 644, endPoint x: 1354, endPoint y: 569, distance: 408.9
click at [952, 643] on div "Have a Question? Heading Connect with a [PERSON_NAME] team member at your conve…" at bounding box center [802, 677] width 624 height 117
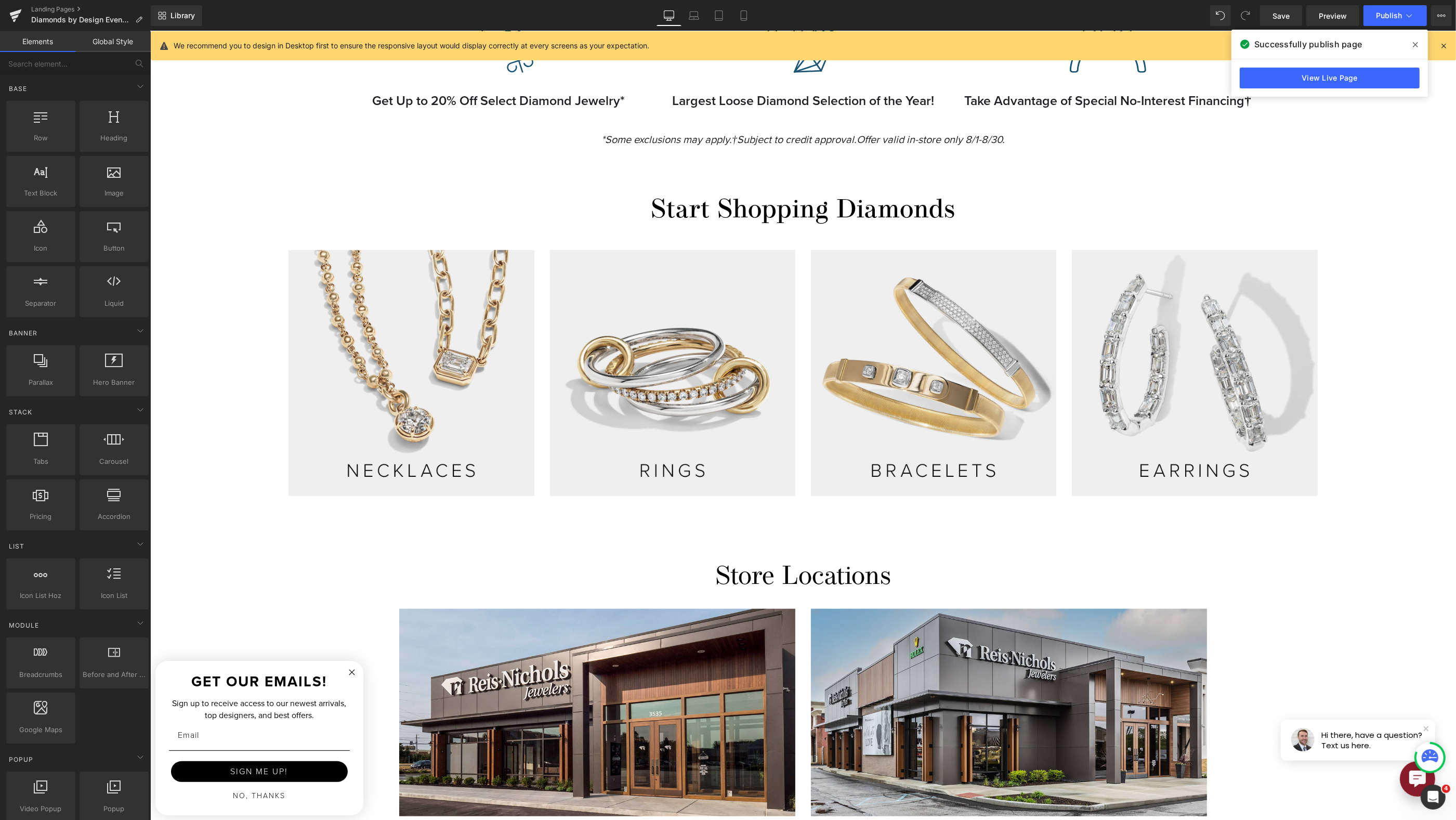
scroll to position [1592, 0]
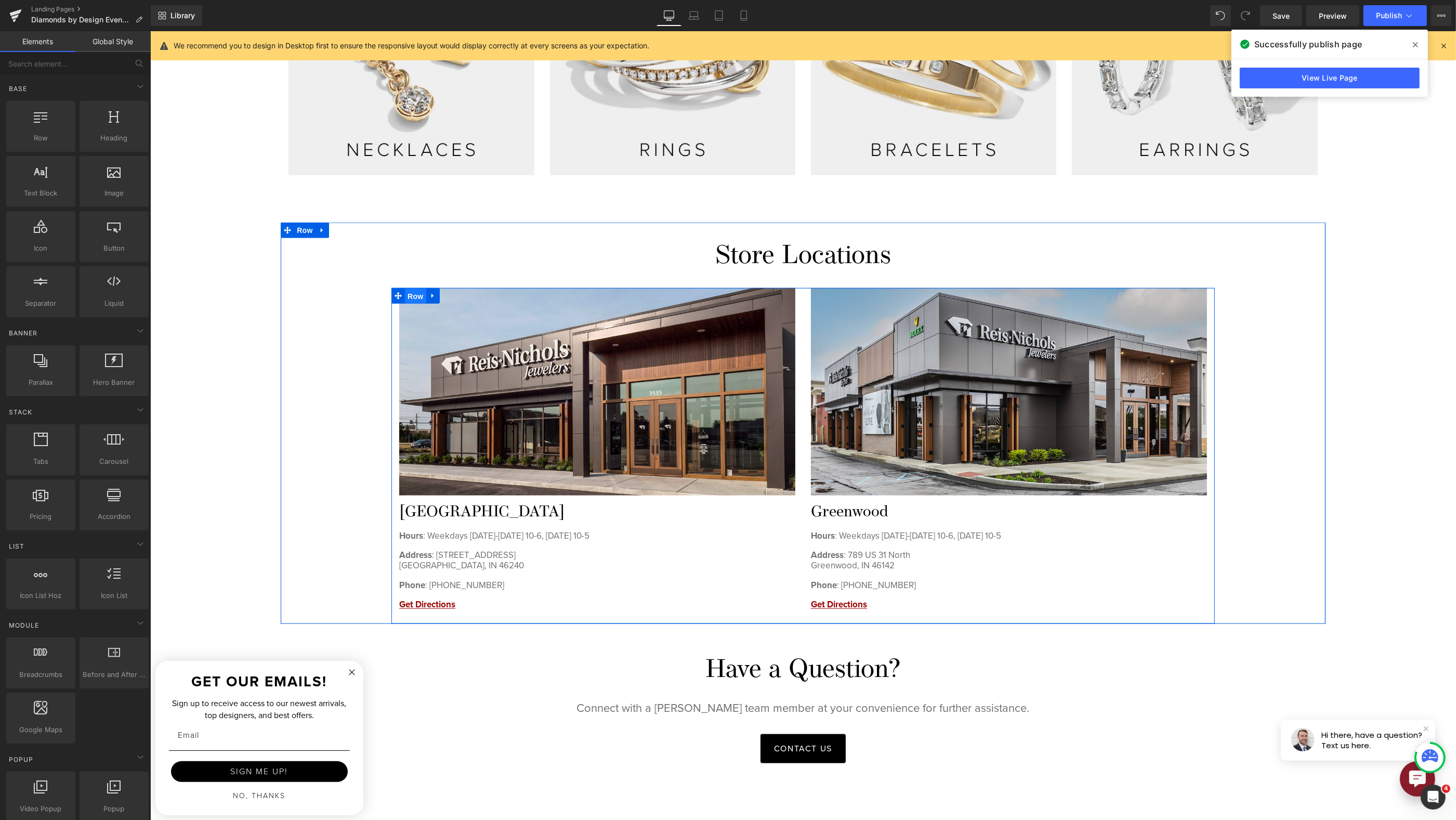
click at [405, 294] on span "Row" at bounding box center [415, 296] width 21 height 15
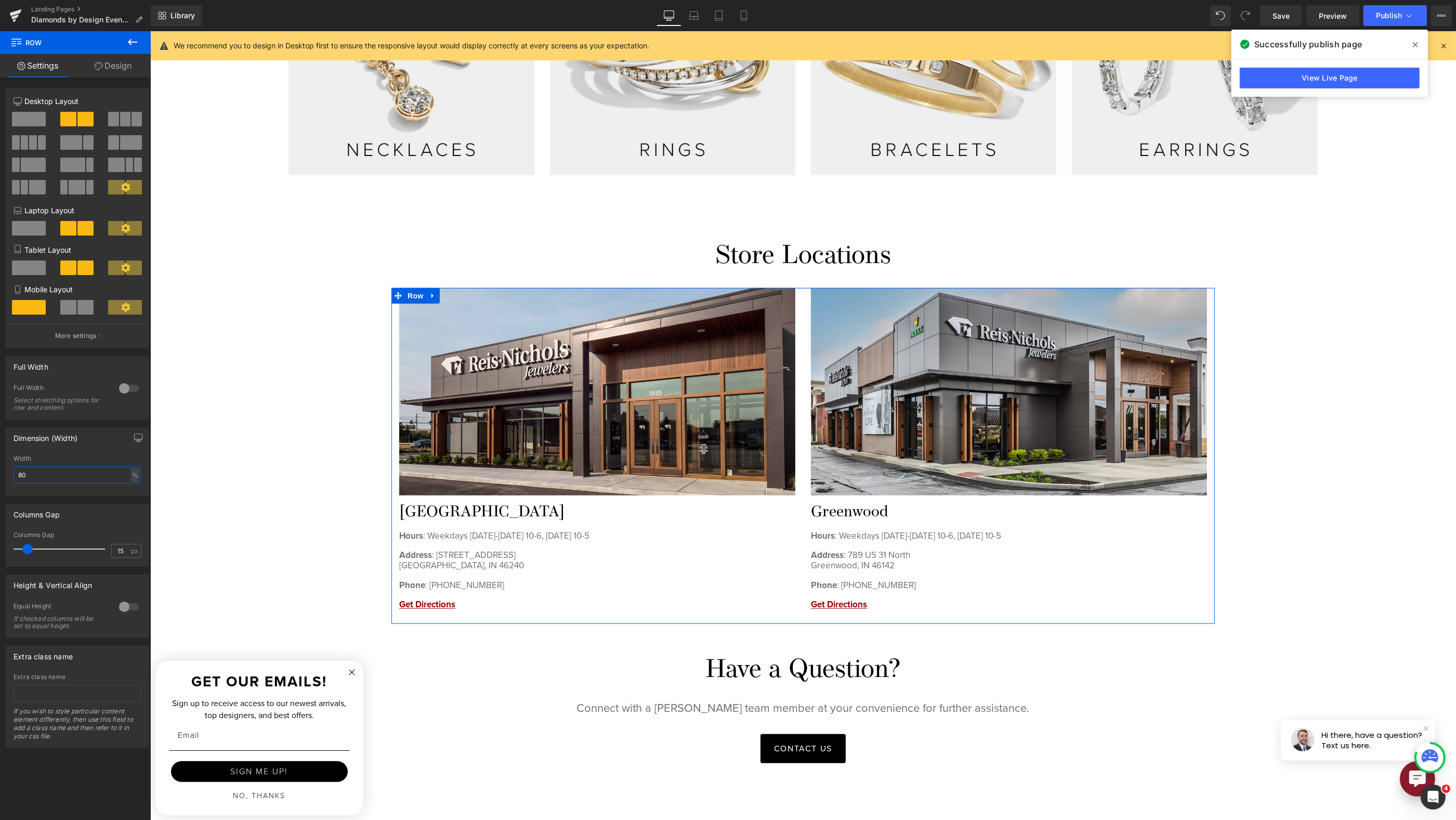
drag, startPoint x: 1, startPoint y: 477, endPoint x: -11, endPoint y: 475, distance: 12.2
click at [0, 475] on html "Row You are previewing how the will restyle your page. You can not edit Element…" at bounding box center [728, 410] width 1456 height 820
type input "90"
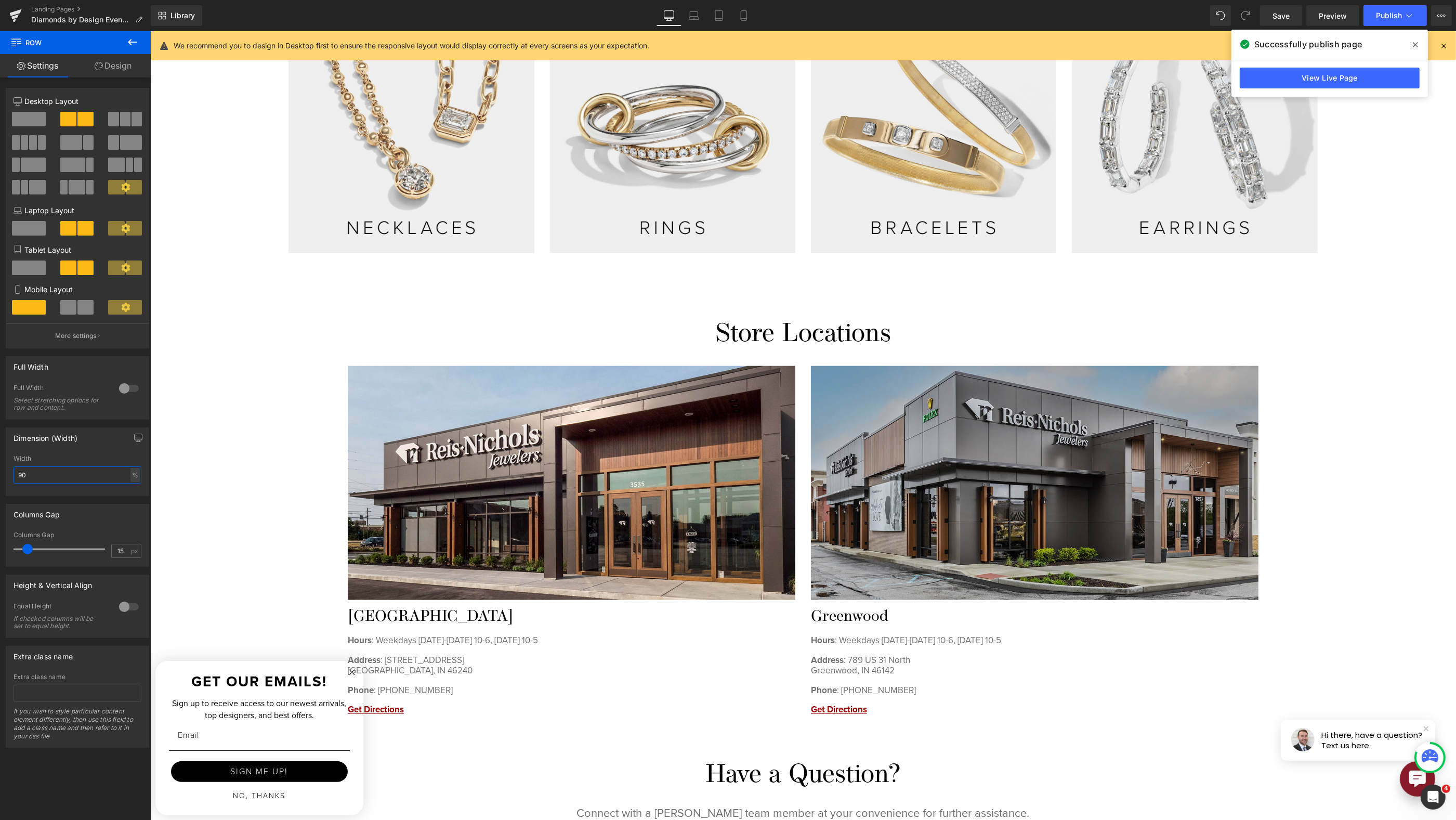
scroll to position [1518, 0]
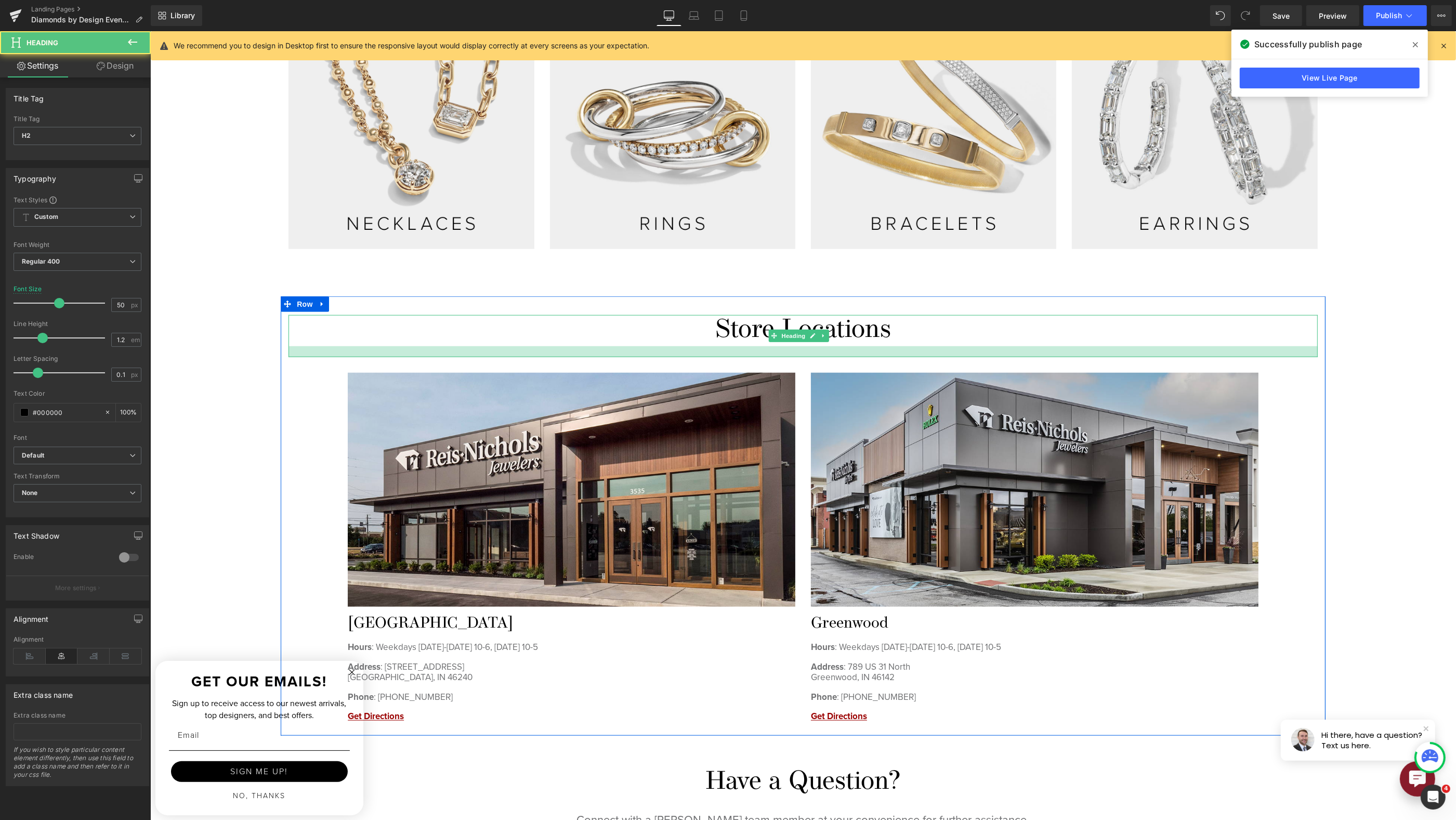
drag, startPoint x: 868, startPoint y: 340, endPoint x: 871, endPoint y: 351, distance: 11.4
click at [871, 351] on div at bounding box center [802, 352] width 1029 height 11
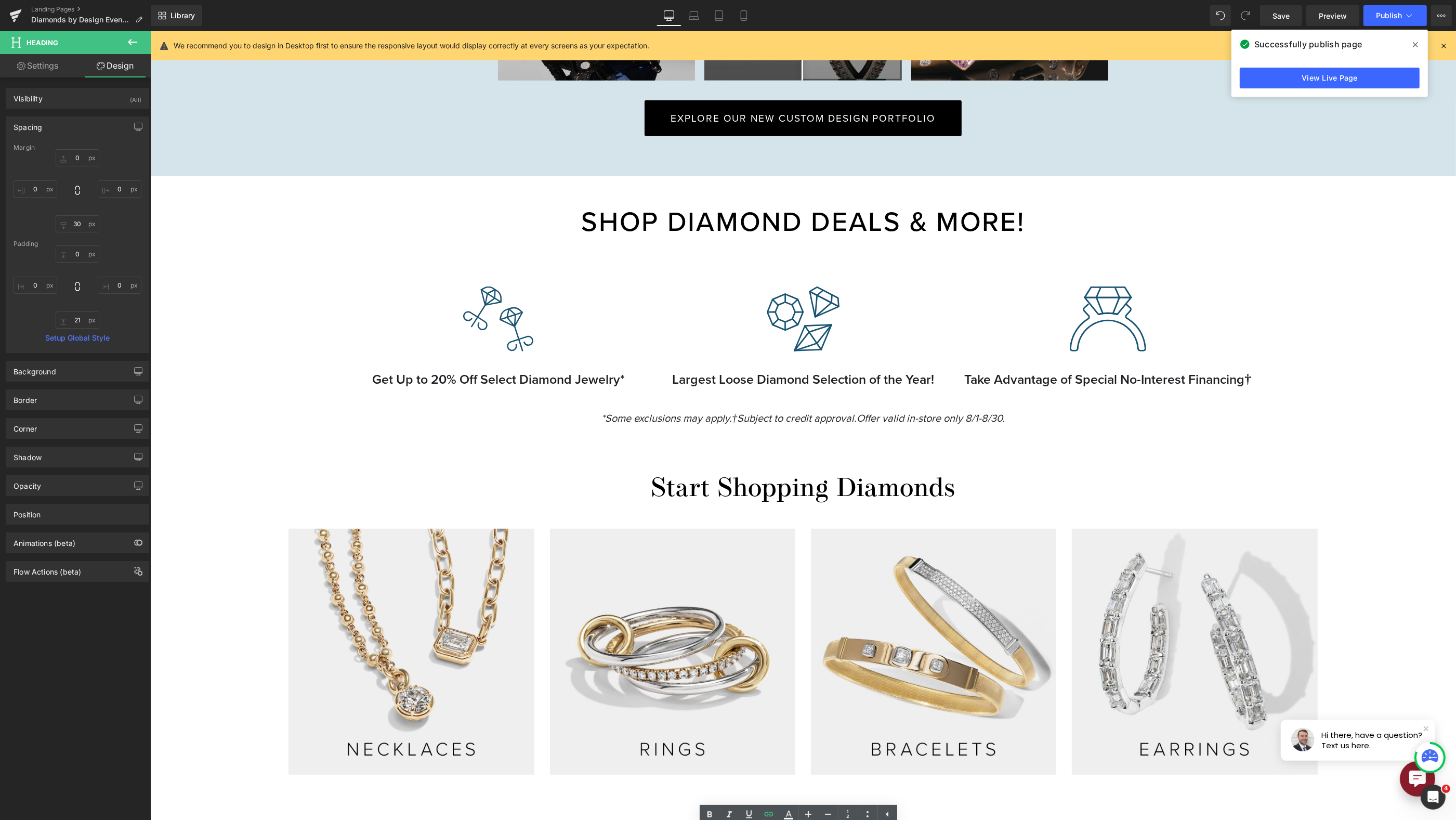
scroll to position [996, 0]
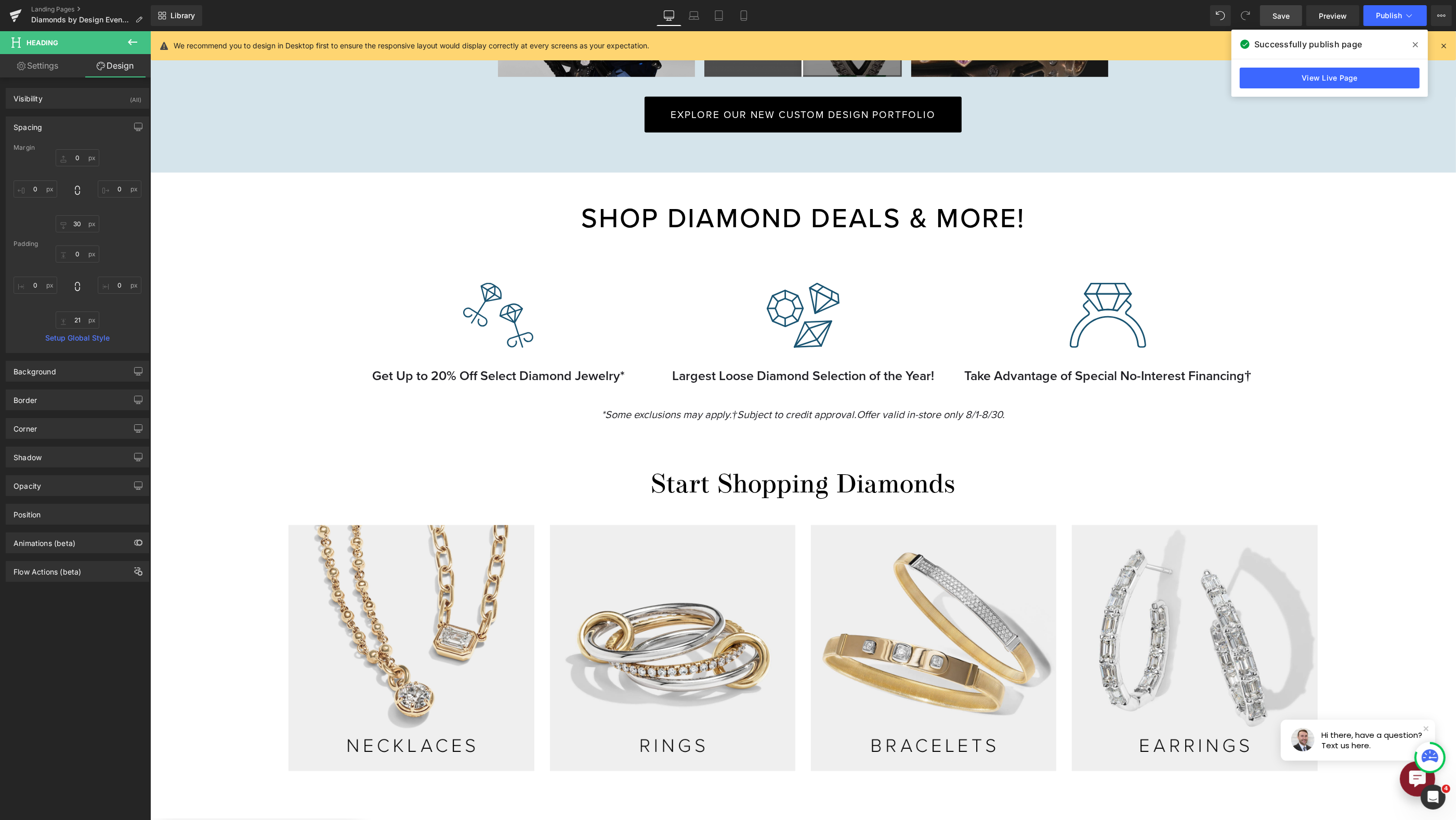
click at [1270, 18] on link "Save" at bounding box center [1281, 15] width 42 height 21
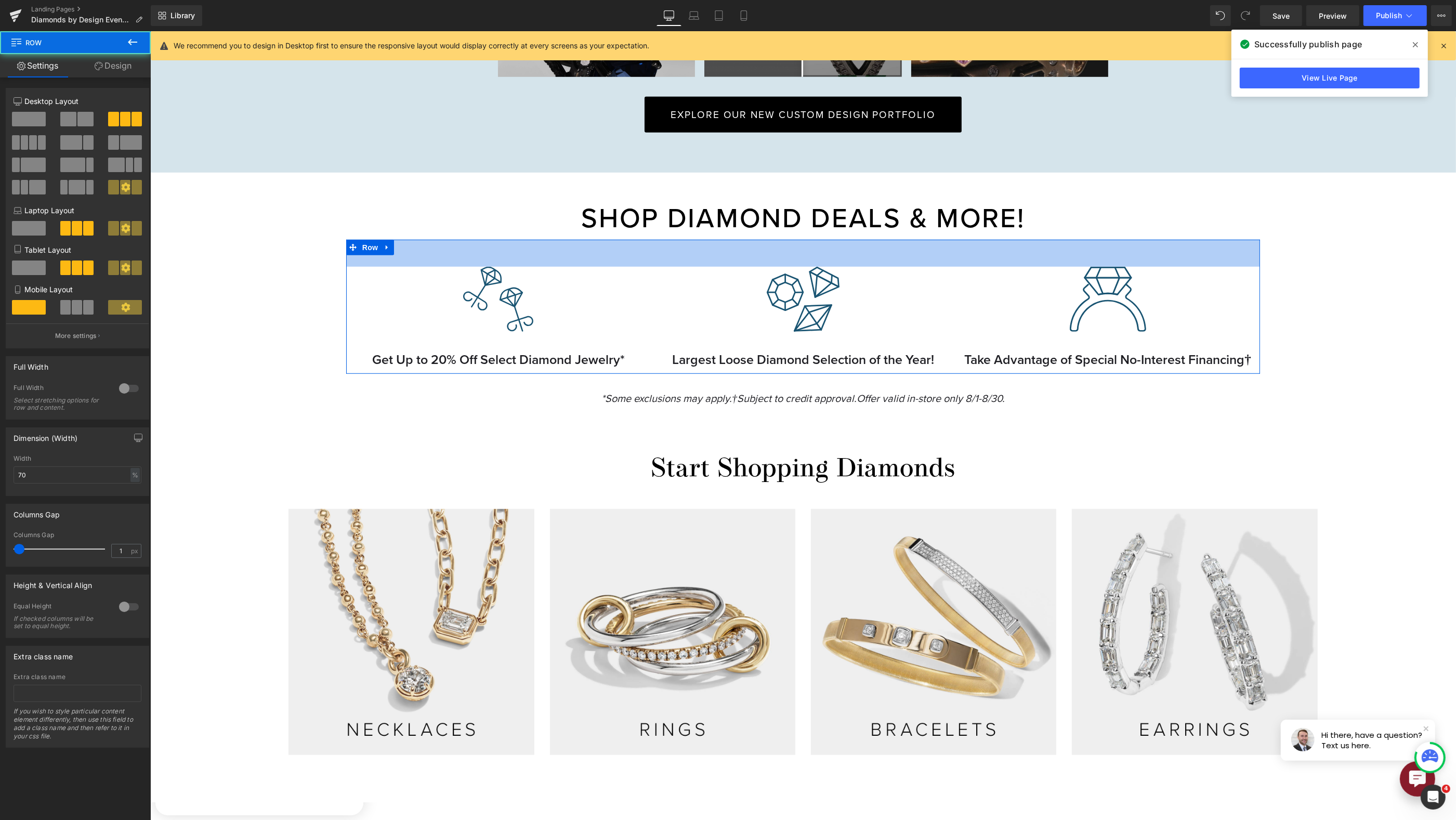
drag, startPoint x: 901, startPoint y: 237, endPoint x: 961, endPoint y: 375, distance: 150.5
click at [903, 220] on div "Image Row AUGUST DIAMOND EVENT Heading Join us at both [PERSON_NAME] store loca…" at bounding box center [802, 360] width 1306 height 2376
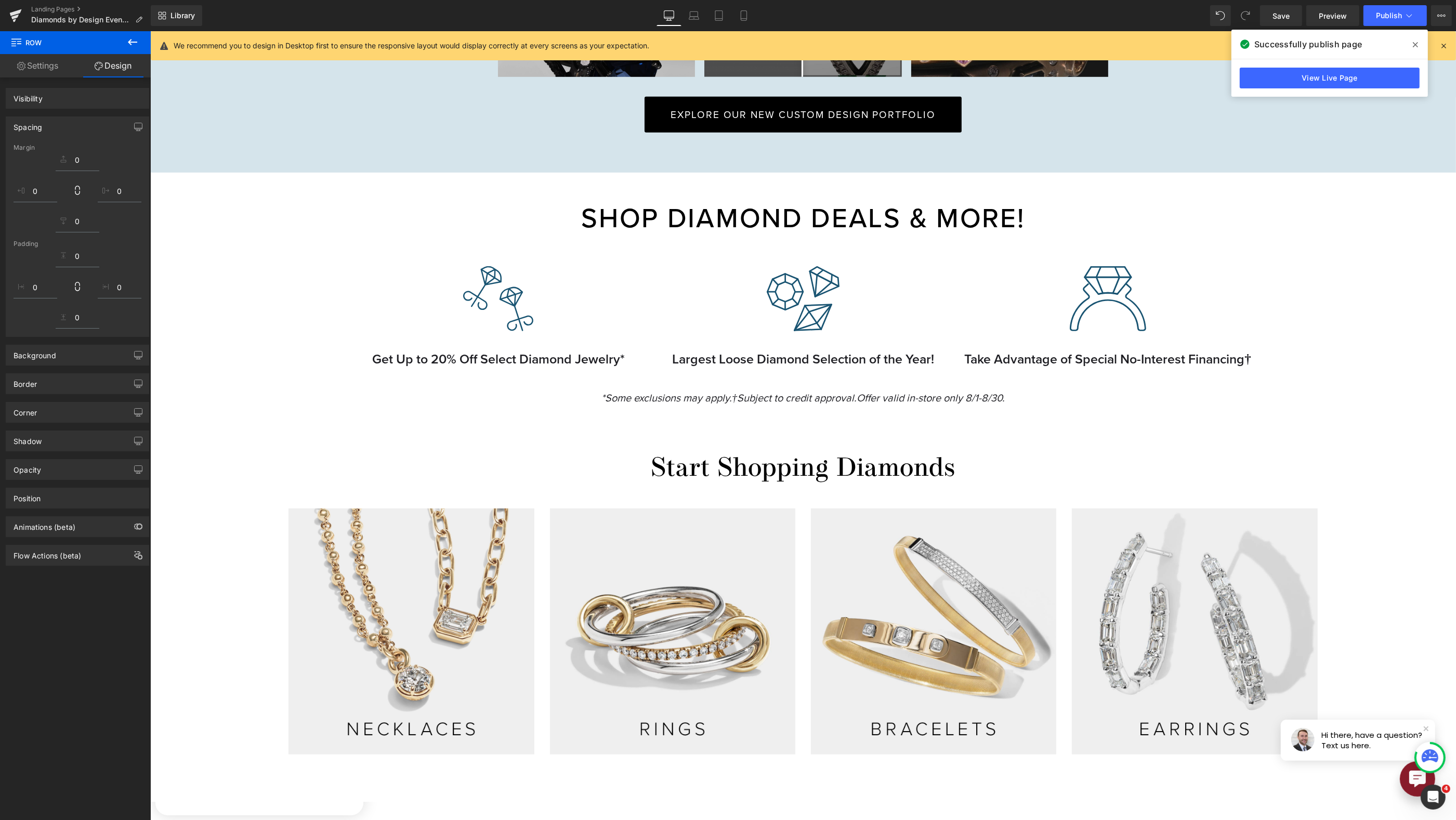
click at [1345, 408] on div "*Some exclusions may apply. †Subject to credit approval. Offer valid in-store o…" at bounding box center [802, 401] width 1306 height 57
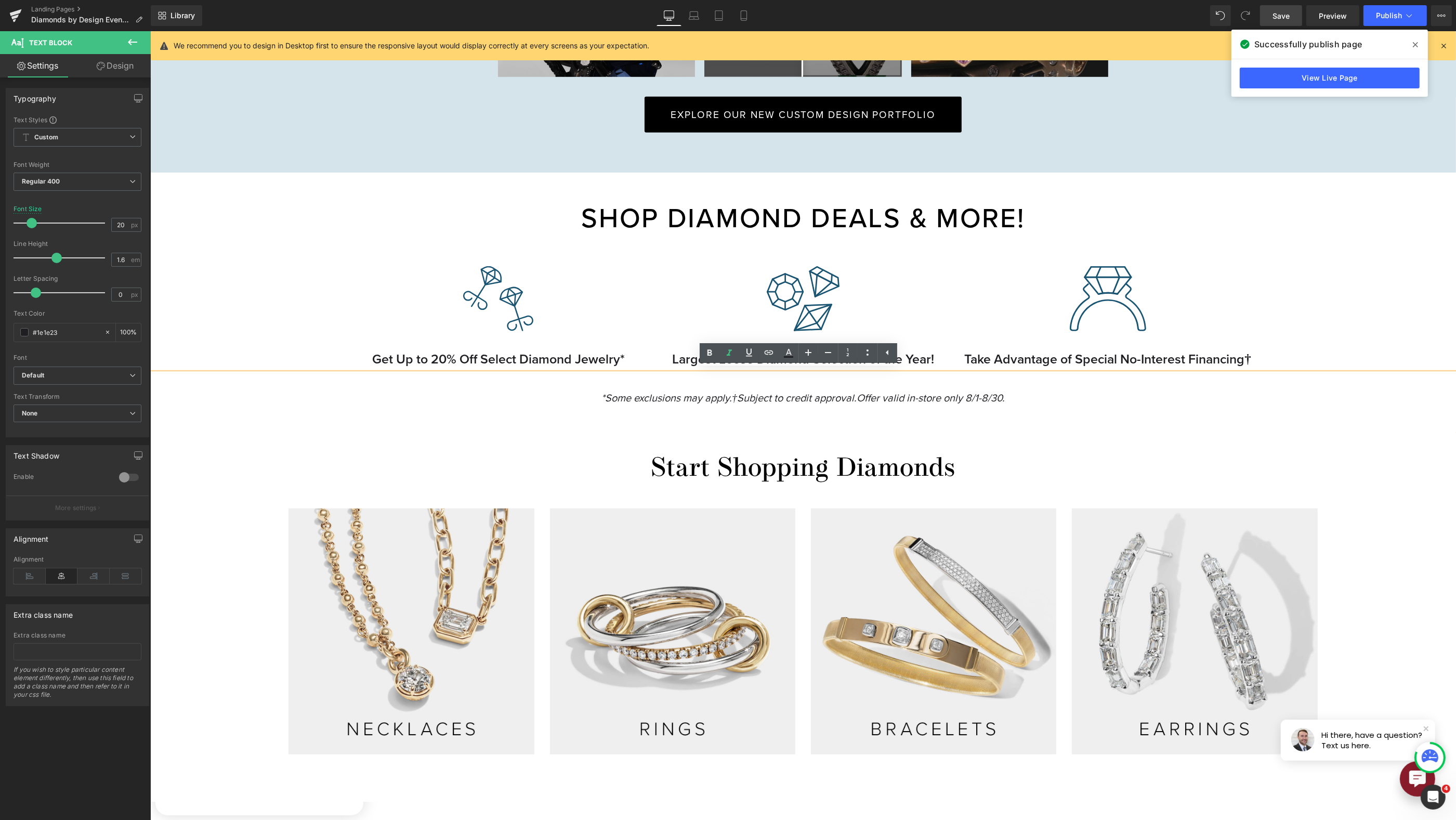
click at [1276, 8] on link "Save" at bounding box center [1281, 15] width 42 height 21
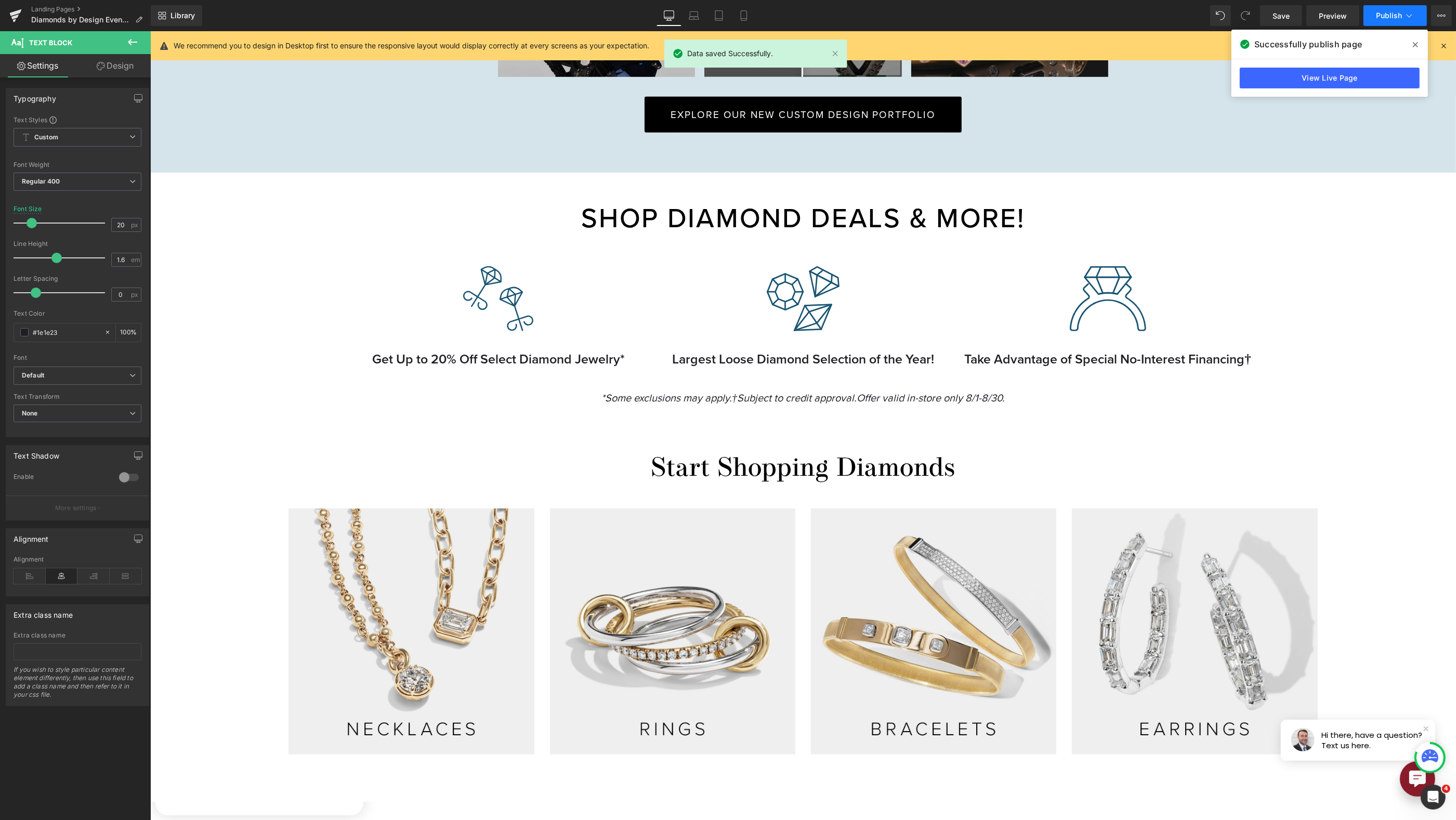
click at [1381, 22] on button "Publish" at bounding box center [1395, 15] width 64 height 21
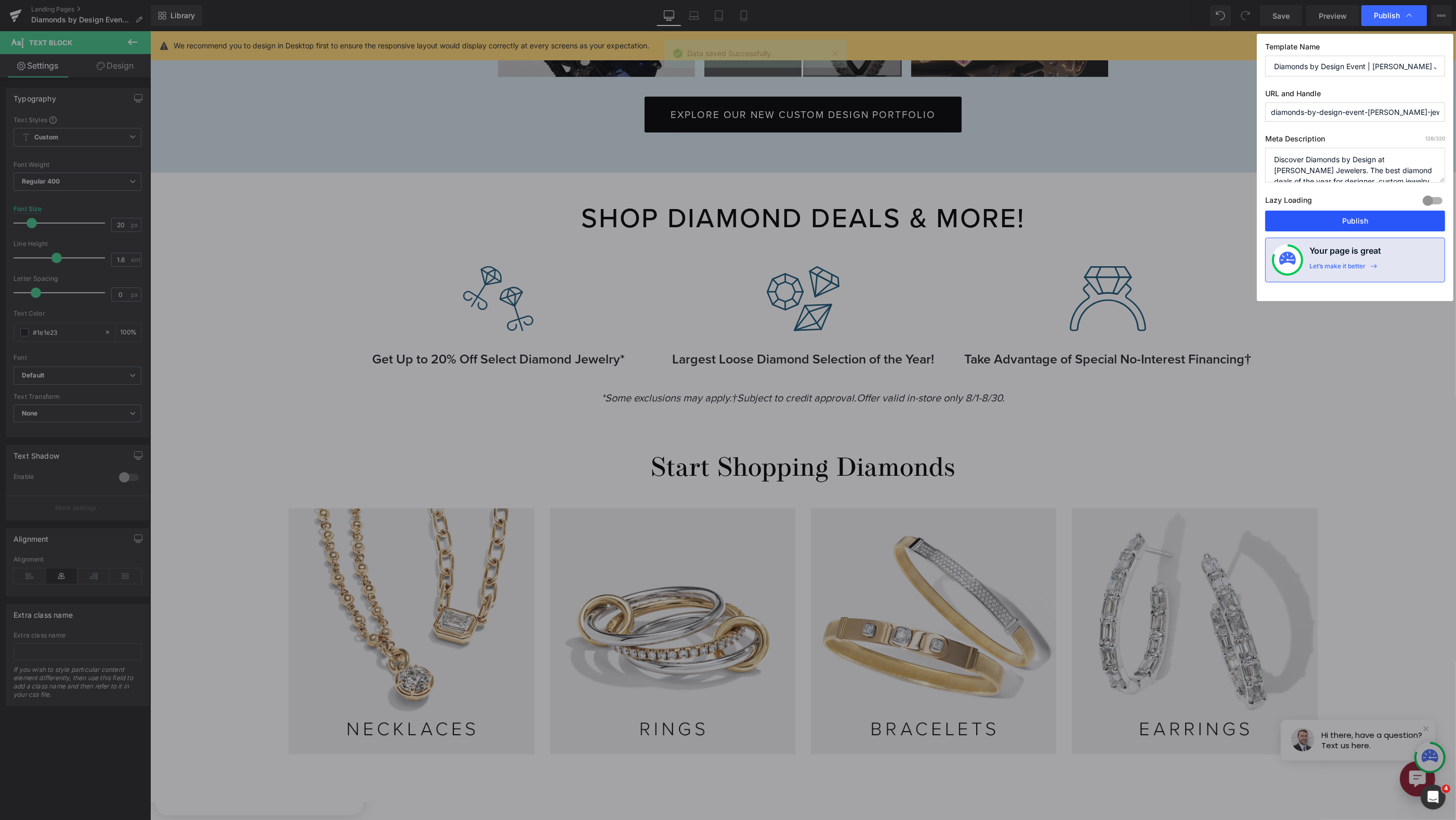
click at [1380, 210] on button "Publish" at bounding box center [1355, 221] width 180 height 21
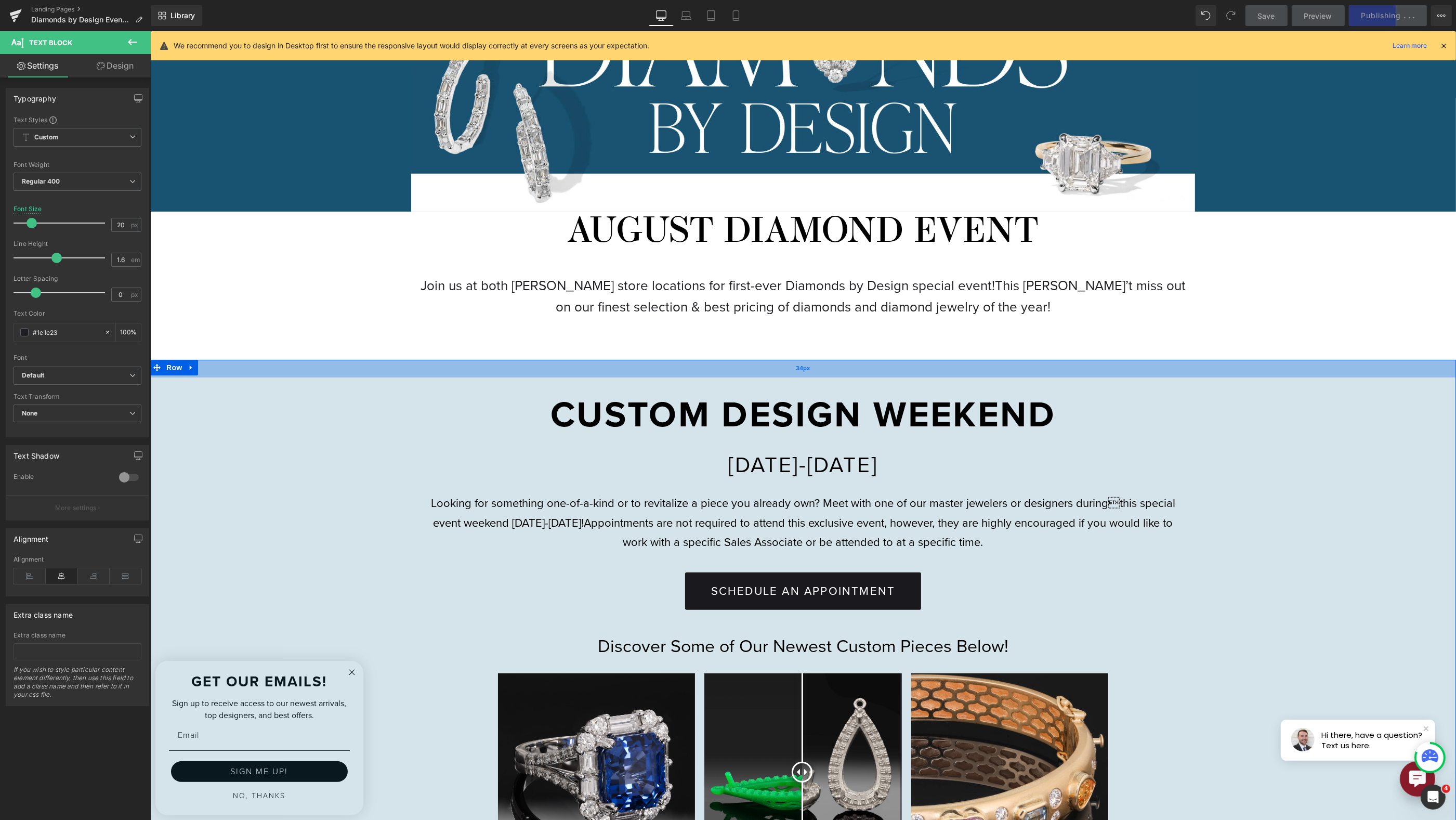
scroll to position [200, 0]
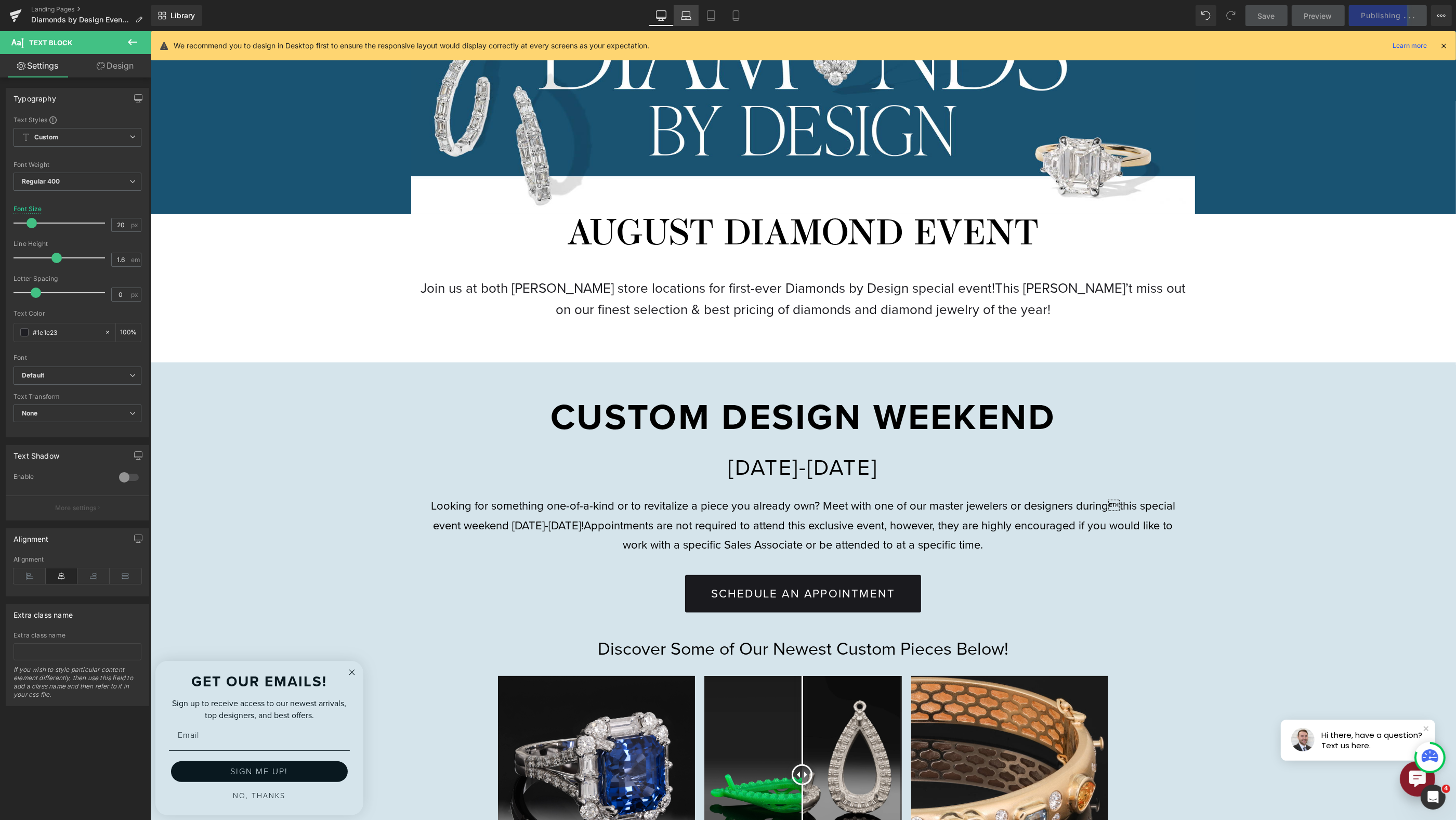
click at [691, 22] on link "Laptop" at bounding box center [686, 15] width 25 height 21
type input "17"
type input "100"
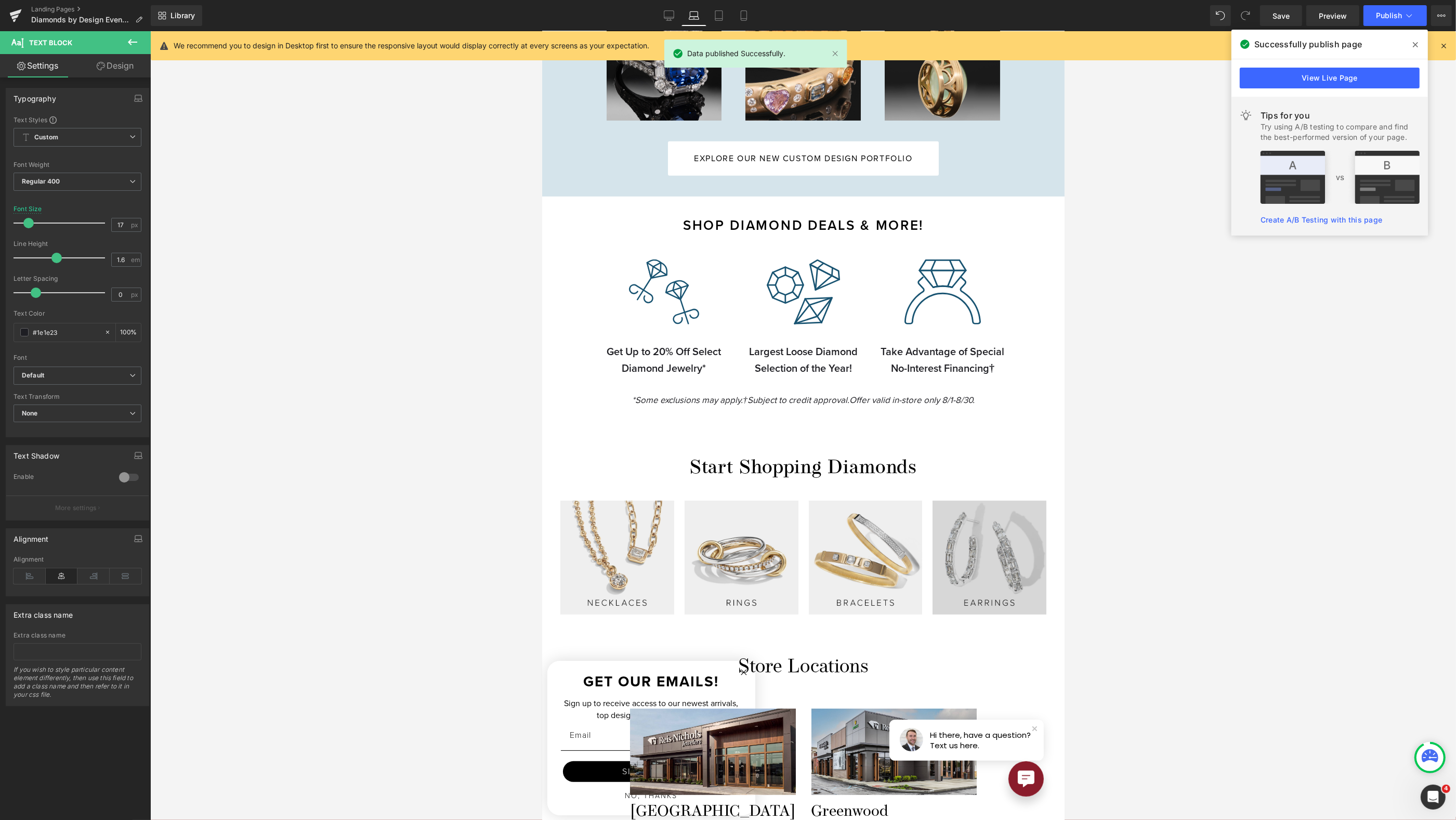
scroll to position [865, 0]
